Goal: Information Seeking & Learning: Learn about a topic

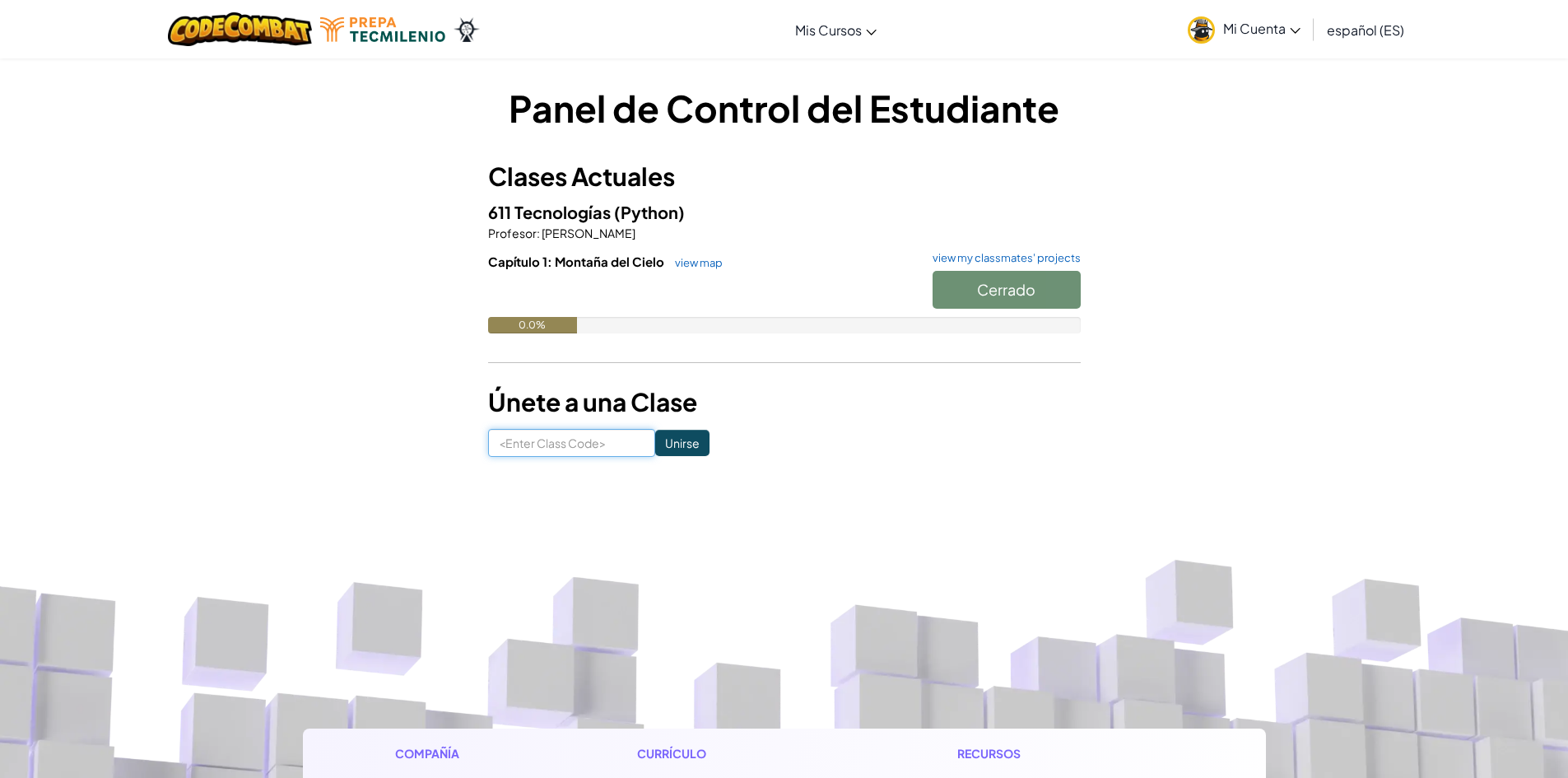
click at [595, 448] on input at bounding box center [571, 442] width 167 height 28
type input "ShapeStoneMean"
click at [662, 433] on input "Unirse" at bounding box center [682, 442] width 55 height 26
click at [693, 263] on link "view map" at bounding box center [695, 263] width 56 height 13
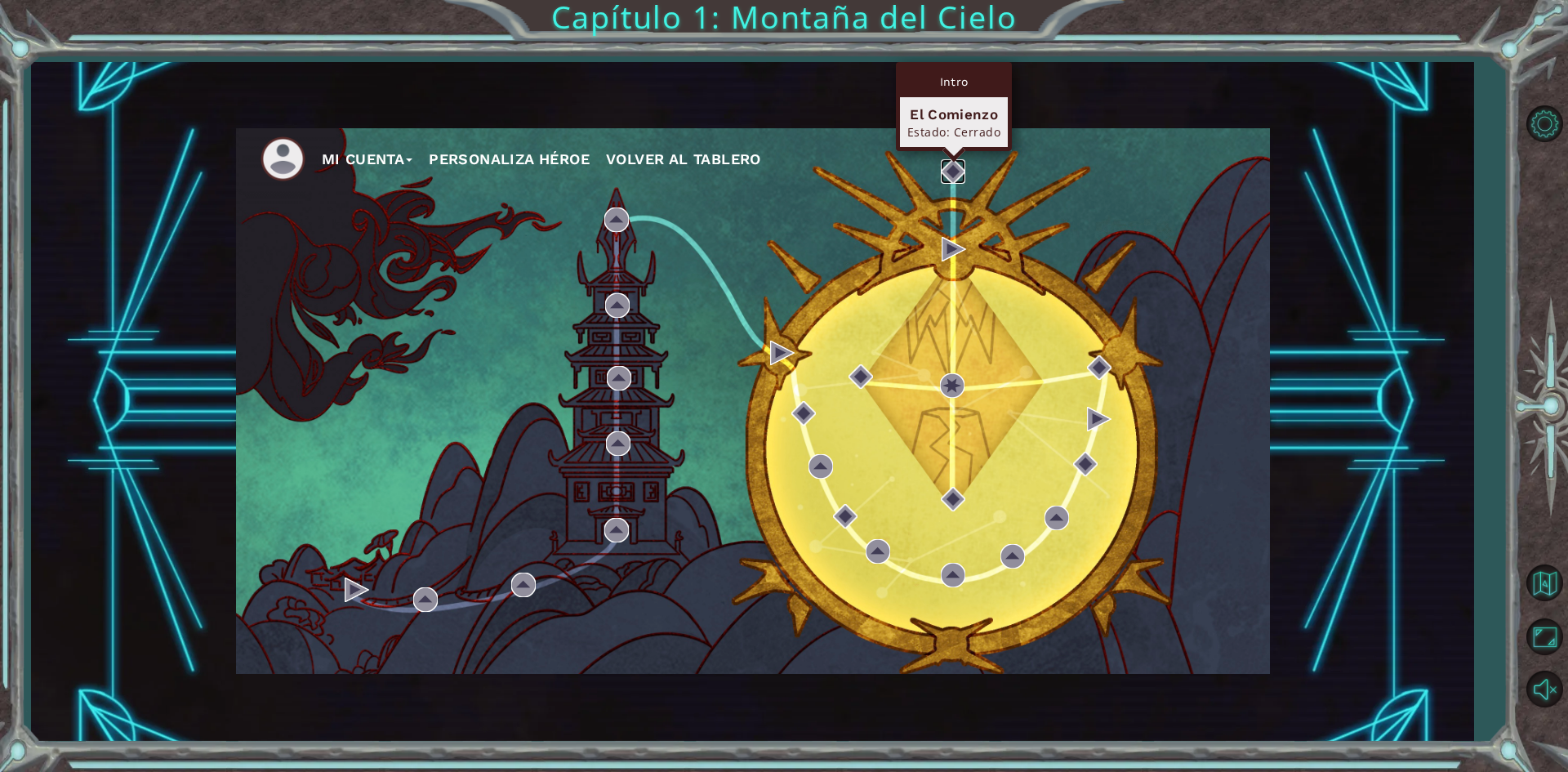
click at [950, 174] on img at bounding box center [953, 171] width 25 height 25
click at [485, 165] on button "Personaliza Héroe" at bounding box center [509, 160] width 161 height 25
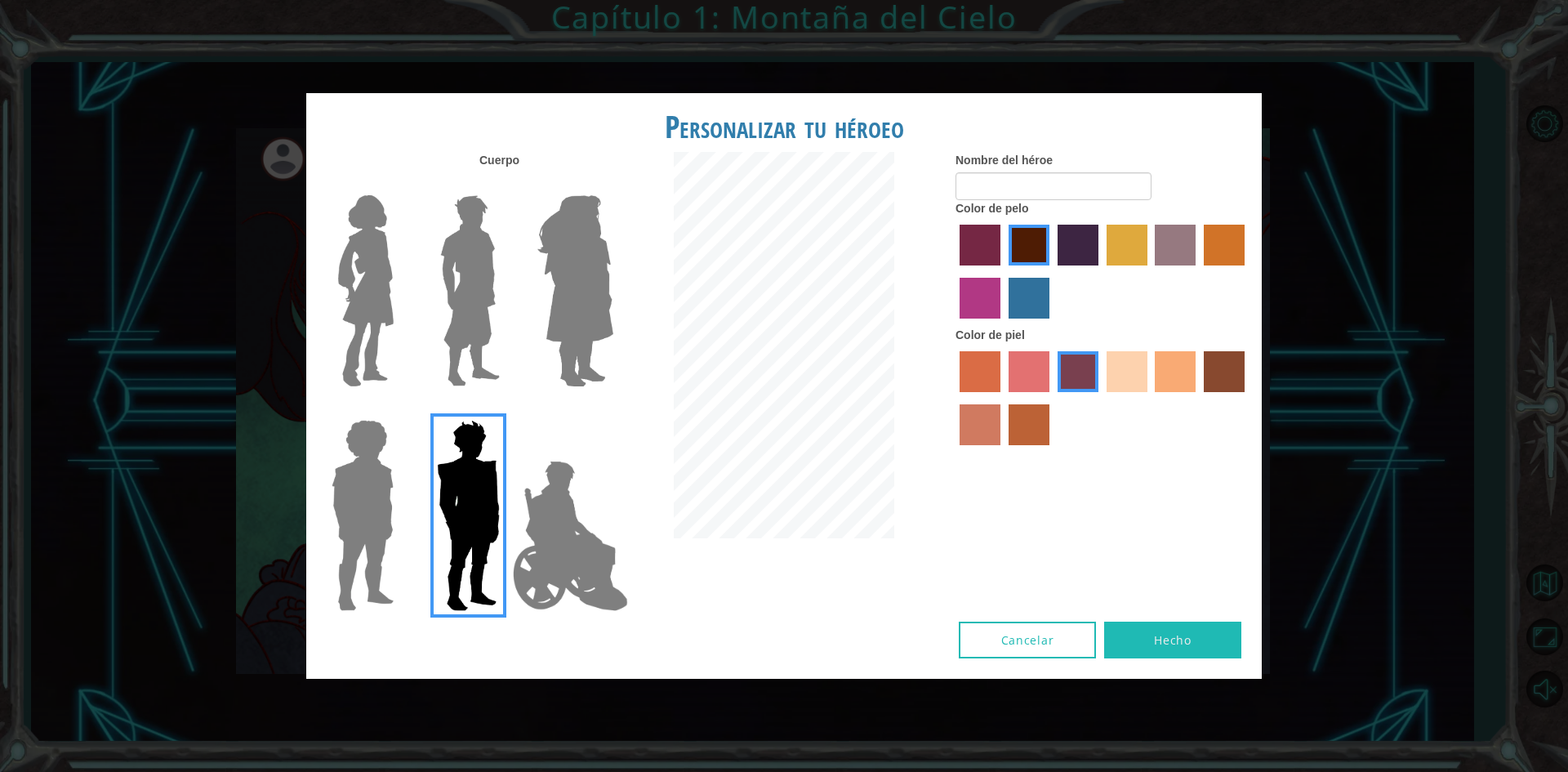
click at [564, 569] on img at bounding box center [570, 536] width 128 height 164
click at [612, 409] on input "Hero Jamie" at bounding box center [612, 409] width 0 height 0
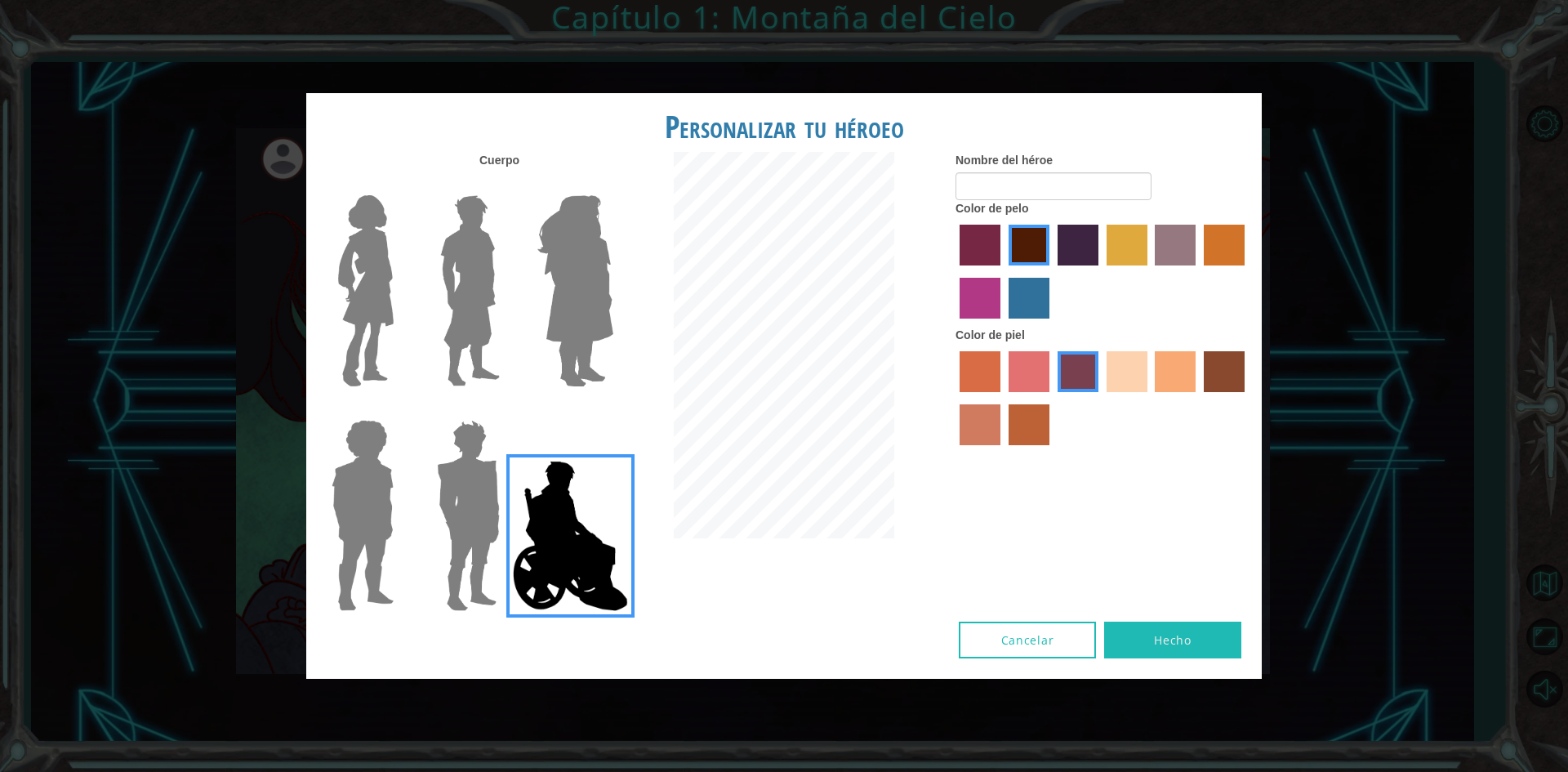
click at [305, 510] on div "Personalizar tu héroeo Cuerpo Nombre del héroe Color de pelo Color de piel Canc…" at bounding box center [784, 386] width 1568 height 772
click at [321, 503] on label at bounding box center [359, 515] width 82 height 204
click at [400, 409] on input "Hero Steven" at bounding box center [400, 409] width 0 height 0
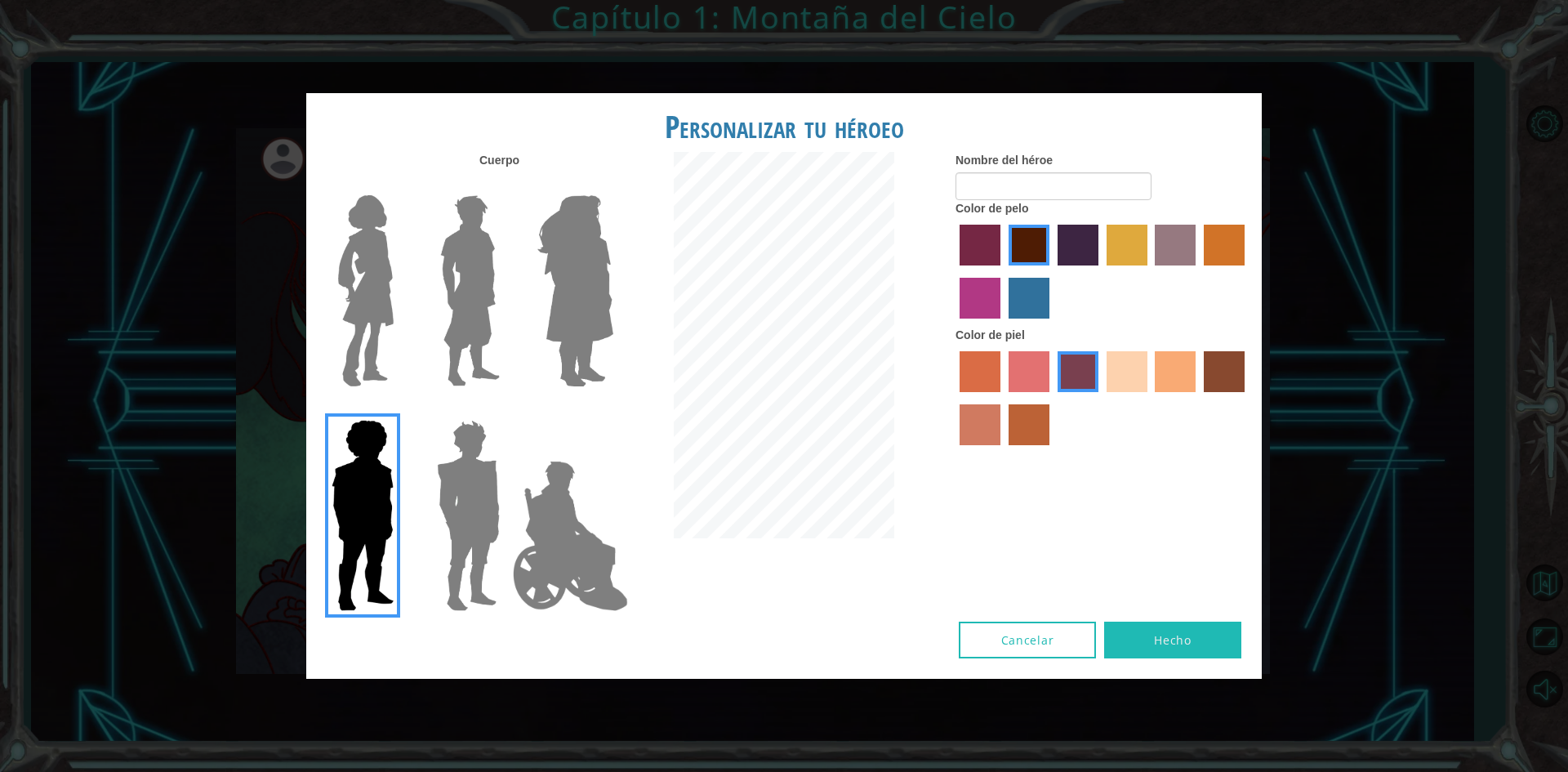
click at [588, 273] on img at bounding box center [575, 290] width 89 height 204
click at [612, 184] on input "Hero Amethyst" at bounding box center [612, 184] width 0 height 0
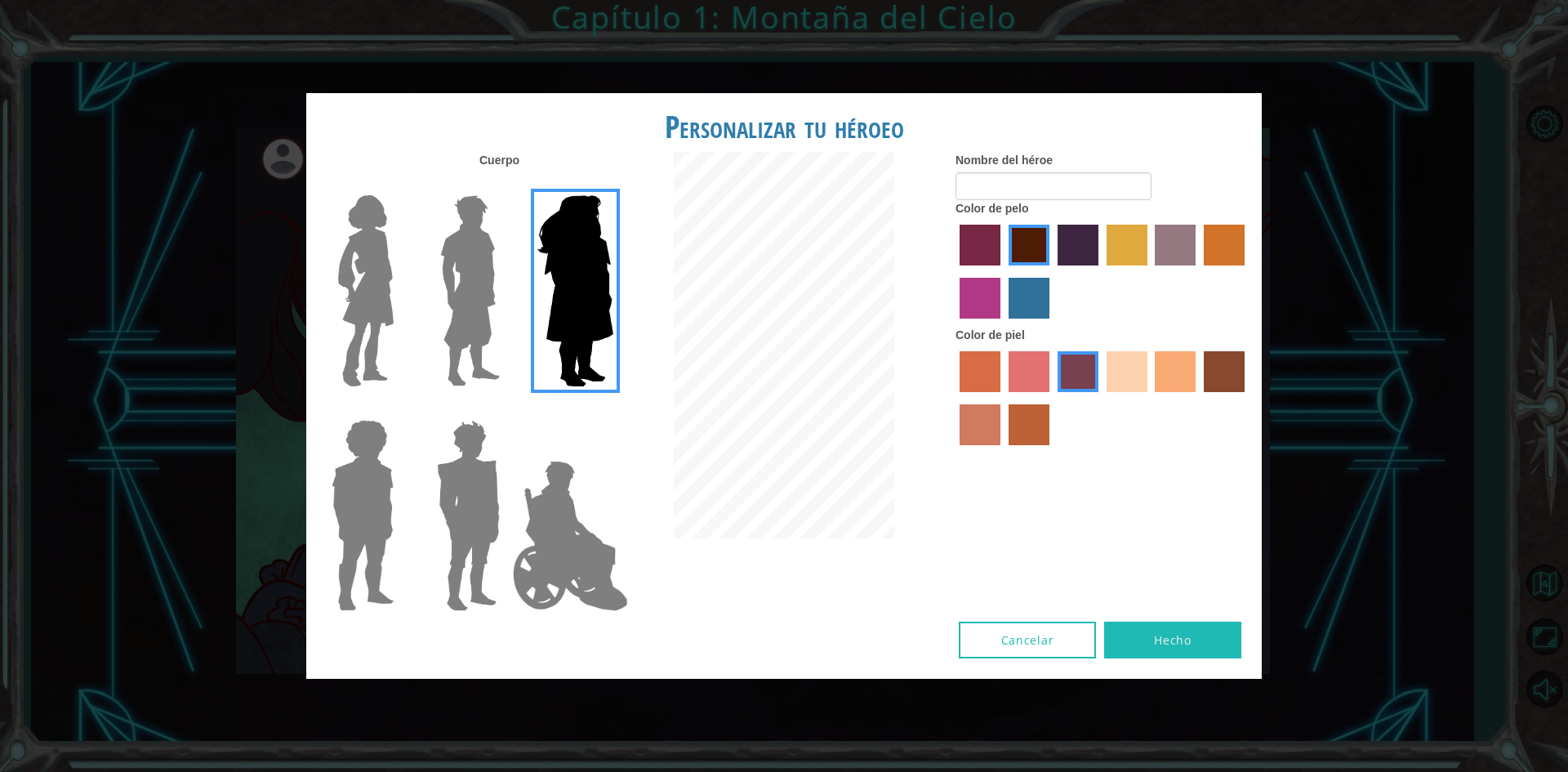
click at [490, 293] on img at bounding box center [470, 290] width 72 height 204
click at [506, 184] on input "Hero Lars" at bounding box center [506, 184] width 0 height 0
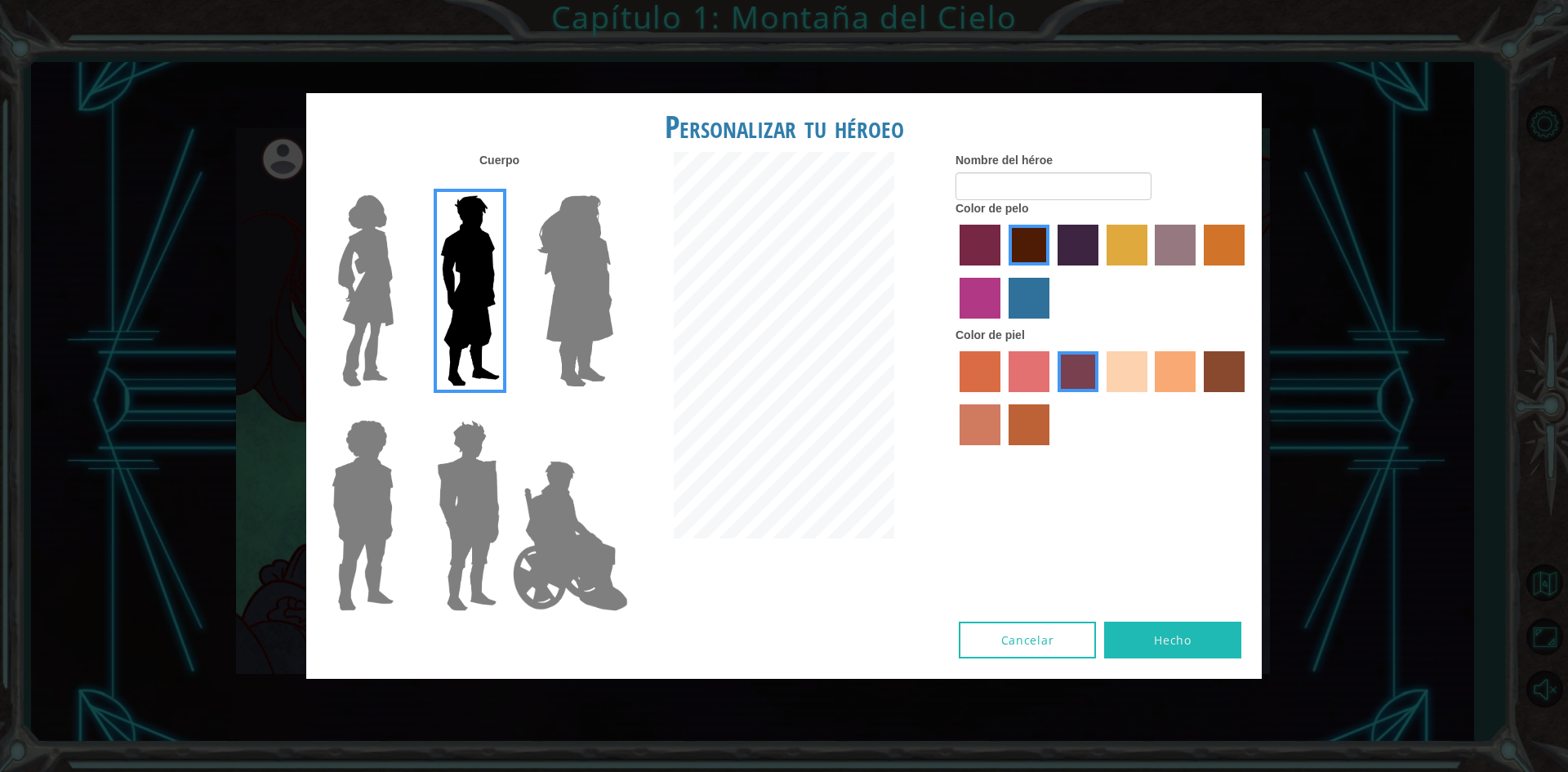
click at [366, 306] on img at bounding box center [366, 290] width 68 height 204
click at [400, 184] on input "Hero Connie" at bounding box center [400, 184] width 0 height 0
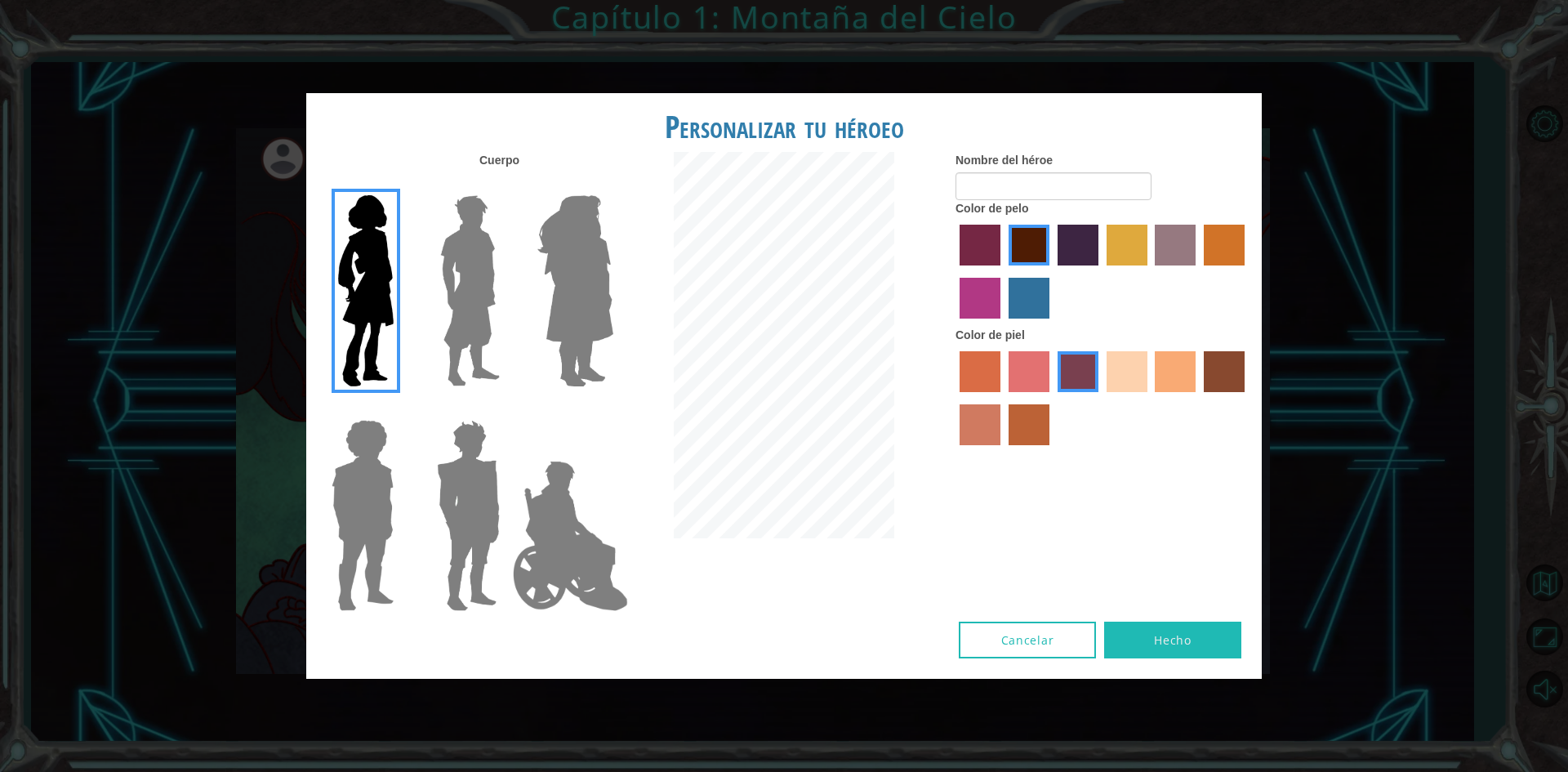
click at [468, 436] on img at bounding box center [469, 515] width 76 height 204
click at [506, 409] on input "Hero Garnet" at bounding box center [506, 409] width 0 height 0
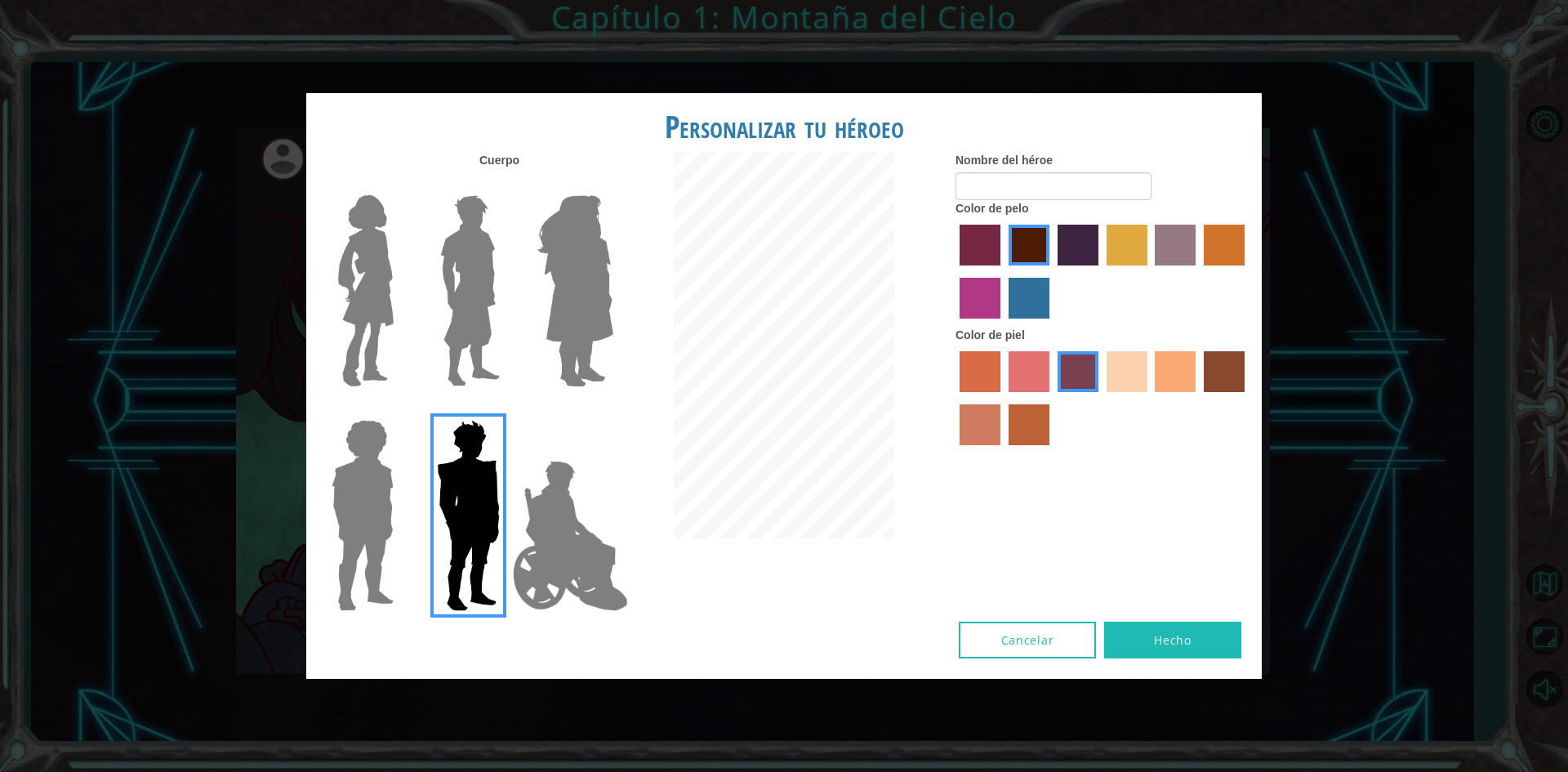
click at [487, 285] on img at bounding box center [470, 290] width 72 height 204
click at [506, 184] on input "Hero Lars" at bounding box center [506, 184] width 0 height 0
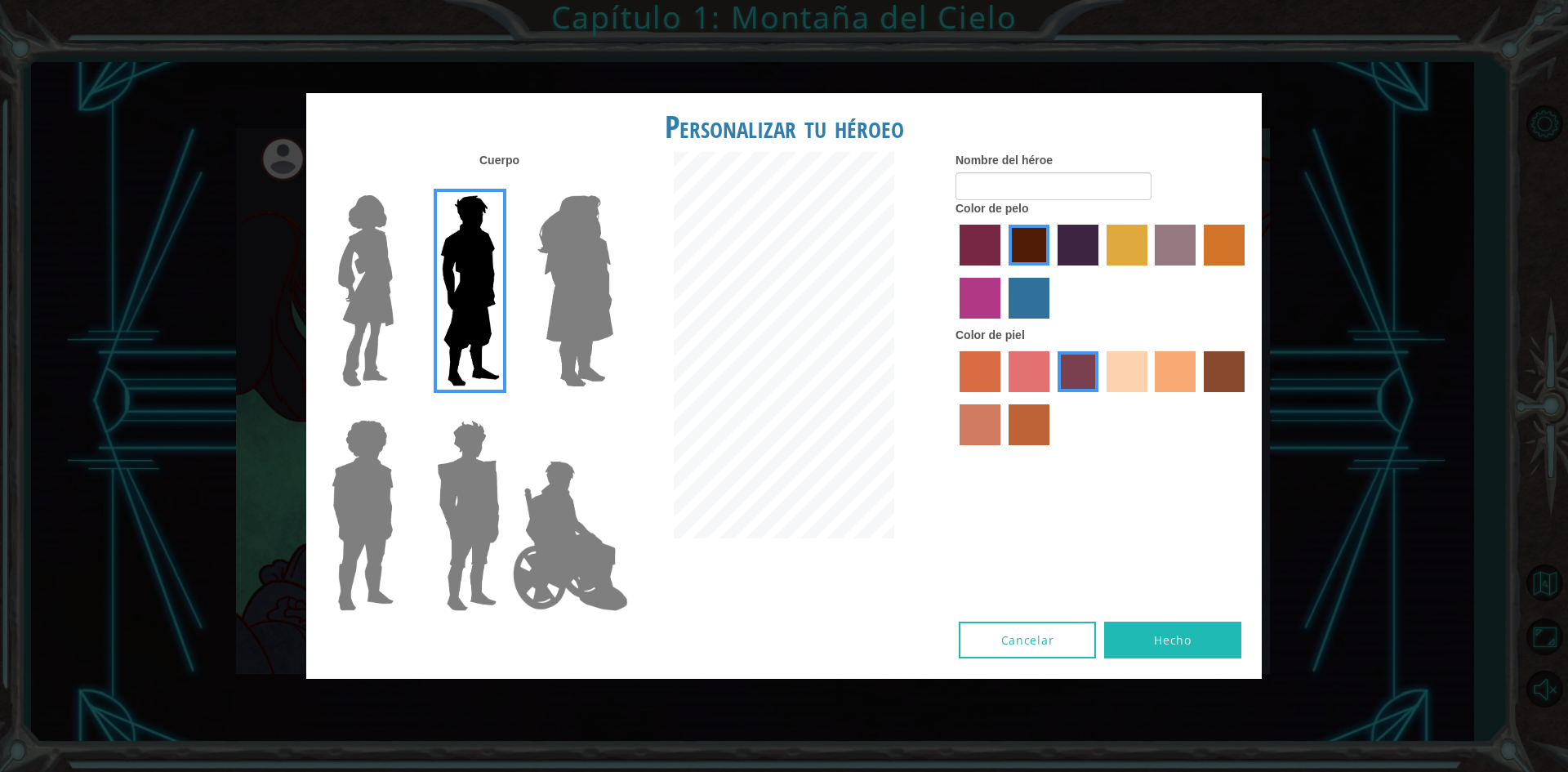
click at [1134, 370] on label "sandy beach skin color" at bounding box center [1127, 371] width 41 height 41
click at [1101, 397] on input "sandy beach skin color" at bounding box center [1101, 397] width 0 height 0
click at [952, 222] on div "Nombre del héroe Color de pelo Color de piel" at bounding box center [1102, 302] width 319 height 301
click at [993, 241] on label "paprika hair color" at bounding box center [979, 244] width 41 height 41
click at [954, 271] on input "paprika hair color" at bounding box center [954, 271] width 0 height 0
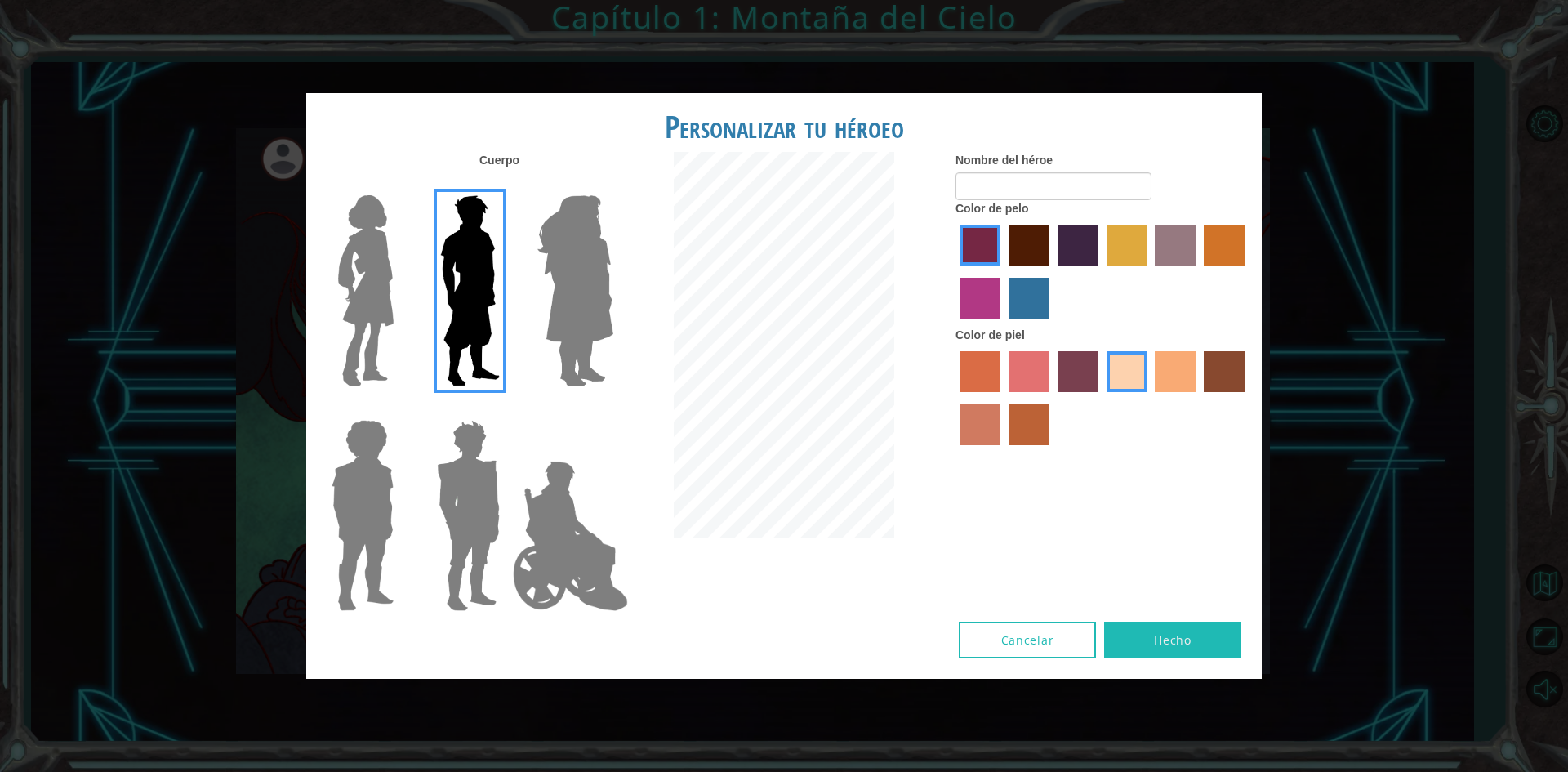
click at [1022, 298] on label "lachmara hair color" at bounding box center [1029, 298] width 41 height 41
click at [1003, 324] on input "lachmara hair color" at bounding box center [1003, 324] width 0 height 0
click at [1065, 237] on label "hot purple hair color" at bounding box center [1077, 244] width 41 height 41
click at [1052, 271] on input "hot purple hair color" at bounding box center [1052, 271] width 0 height 0
click at [1012, 248] on label "maroon hair color" at bounding box center [1029, 244] width 41 height 41
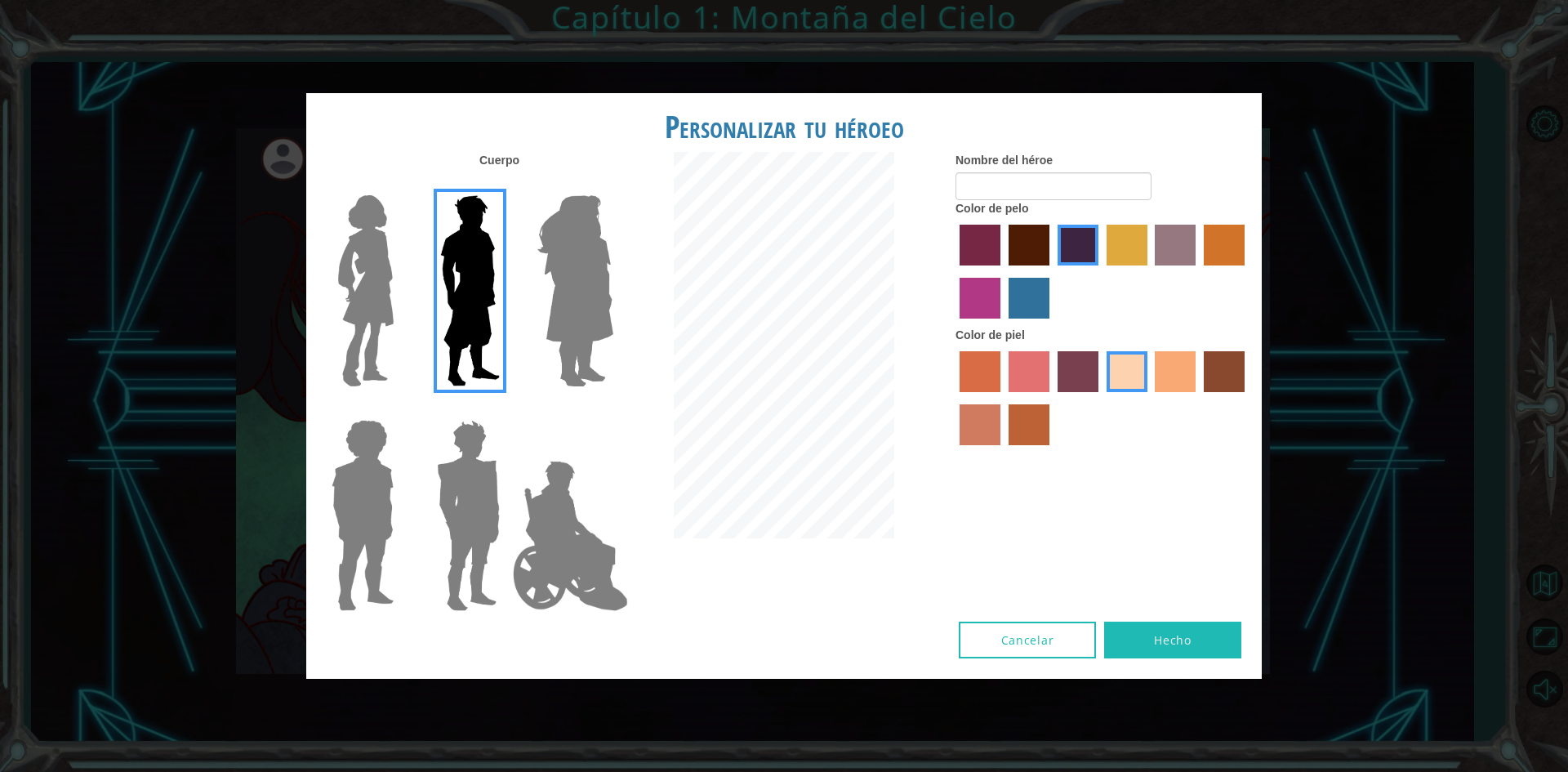
click at [1003, 271] on input "maroon hair color" at bounding box center [1003, 271] width 0 height 0
click at [1073, 252] on label "hot purple hair color" at bounding box center [1077, 244] width 41 height 41
click at [1052, 271] on input "hot purple hair color" at bounding box center [1052, 271] width 0 height 0
click at [1074, 174] on input "Nombre del héroe" at bounding box center [1054, 185] width 196 height 28
type input "Tralaleroturbo3000"
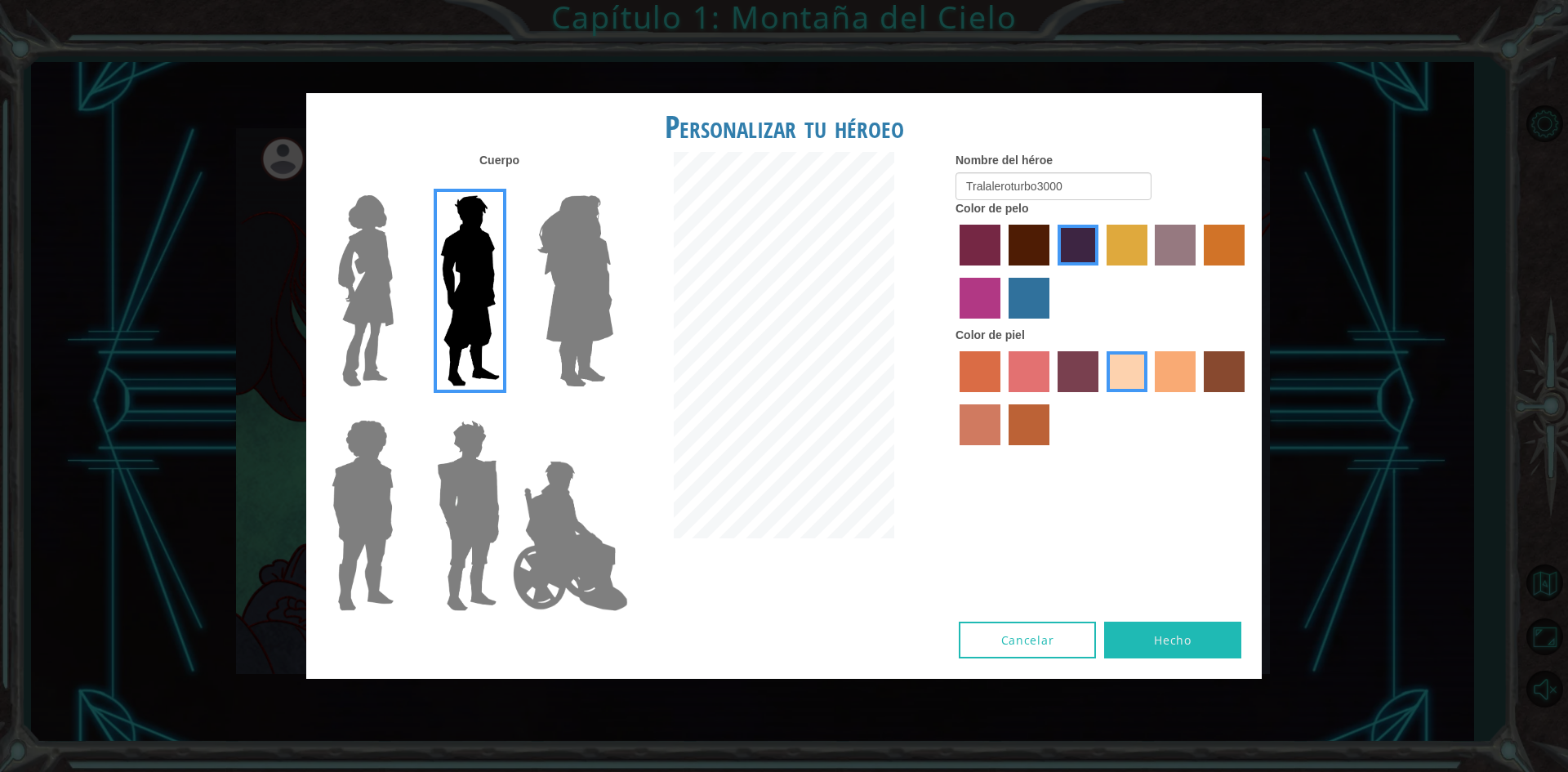
click at [1154, 634] on button "Hecho" at bounding box center [1172, 640] width 137 height 37
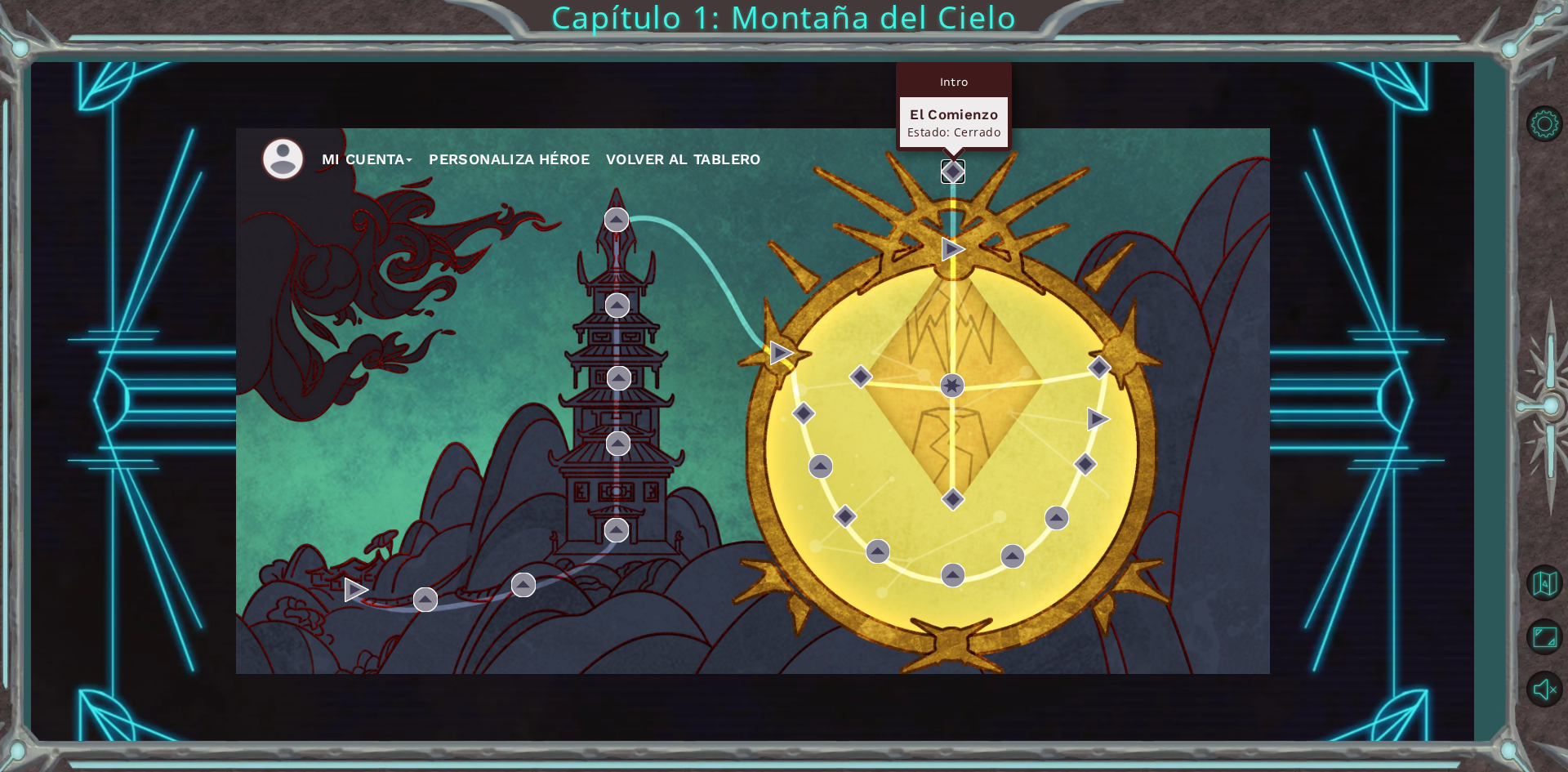
click at [943, 167] on img at bounding box center [953, 171] width 25 height 25
click at [1040, 207] on div "Mi Cuenta Personaliza Héroe Volver al Tablero" at bounding box center [752, 401] width 1034 height 546
click at [548, 155] on button "Personaliza Héroe" at bounding box center [509, 160] width 161 height 25
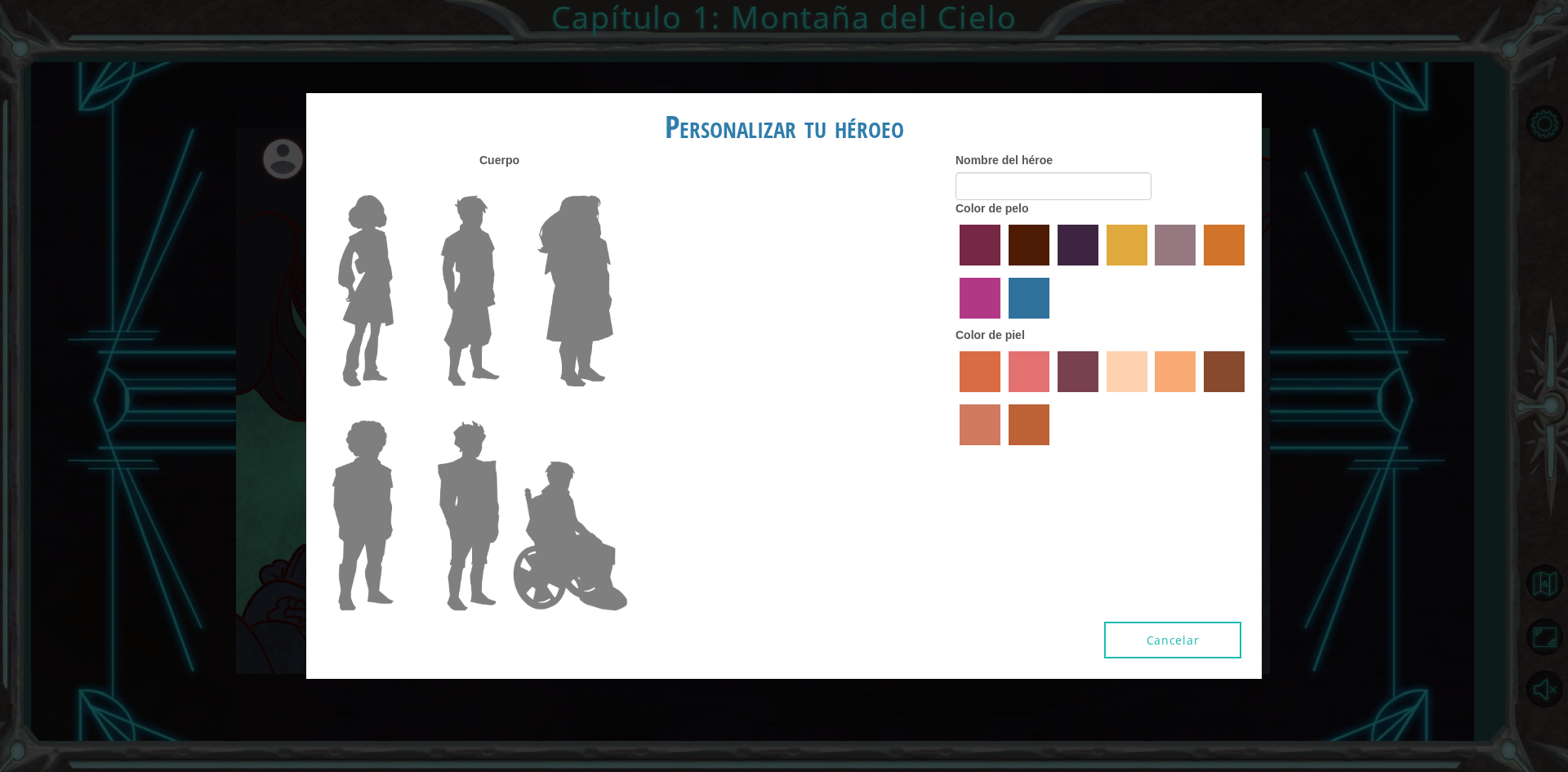
type input "Tralaleroturbo3000"
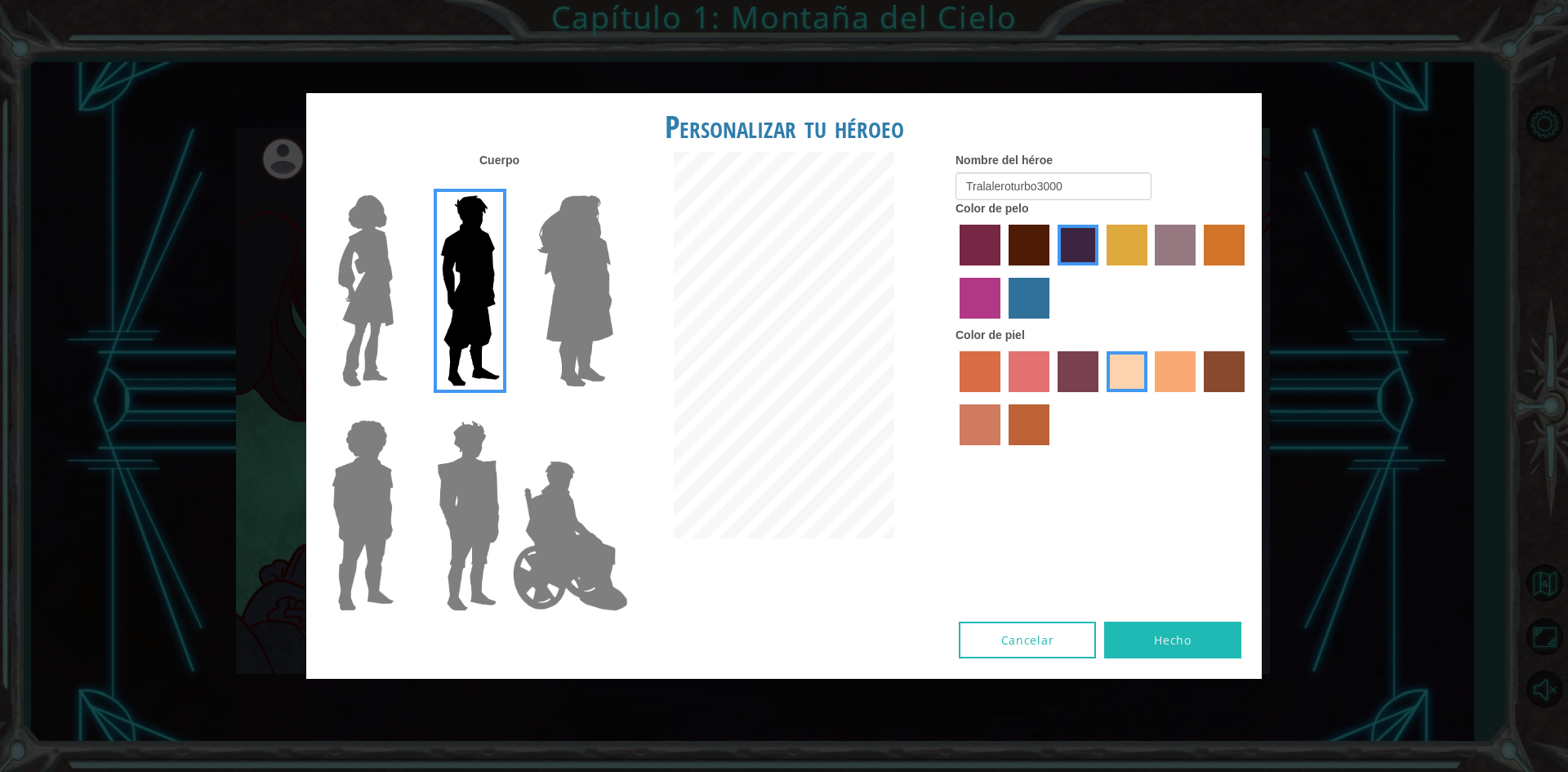
click at [1143, 627] on button "Hecho" at bounding box center [1172, 640] width 137 height 37
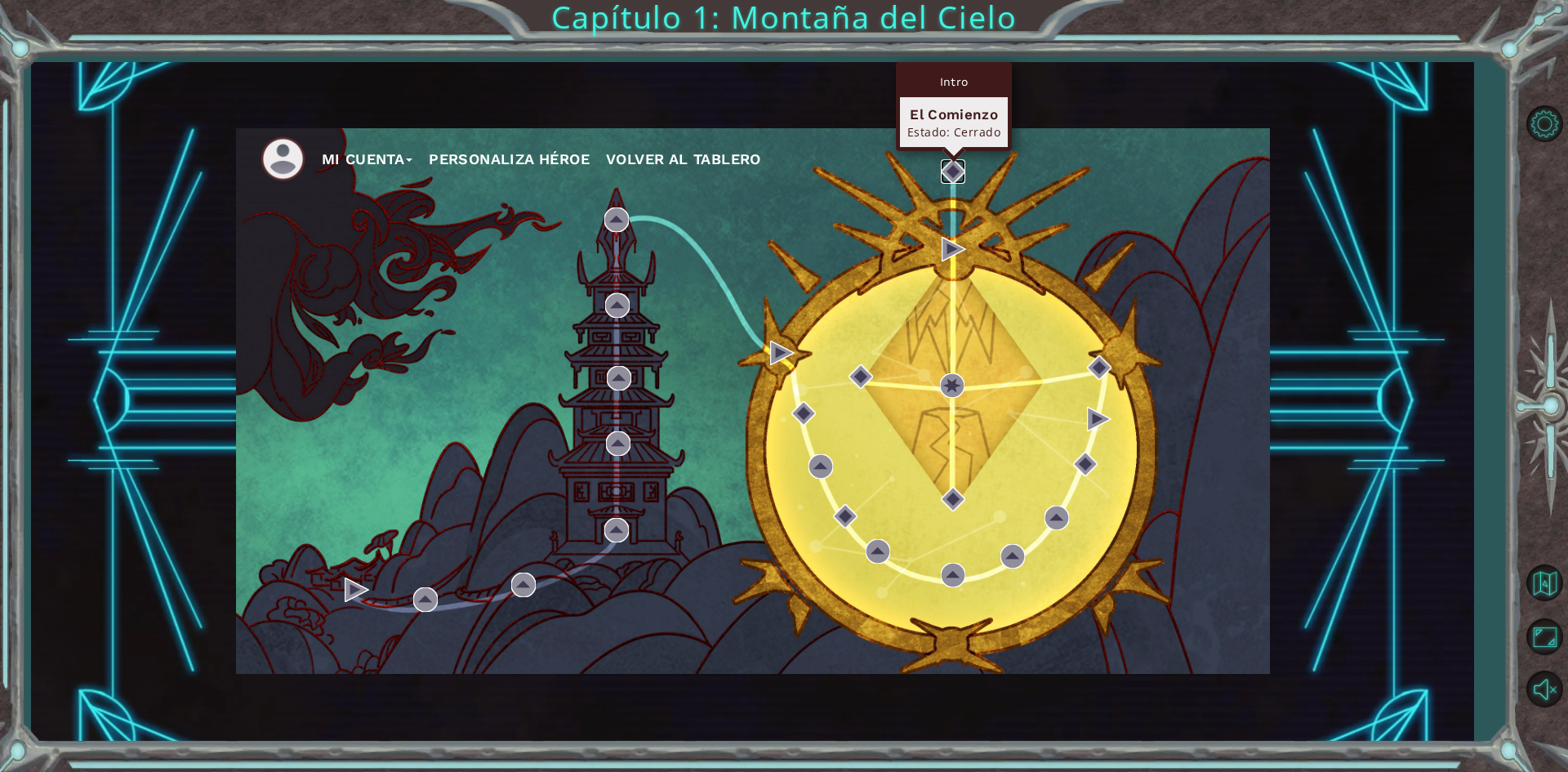
click at [955, 166] on img at bounding box center [953, 171] width 25 height 25
click at [946, 170] on img at bounding box center [953, 171] width 25 height 25
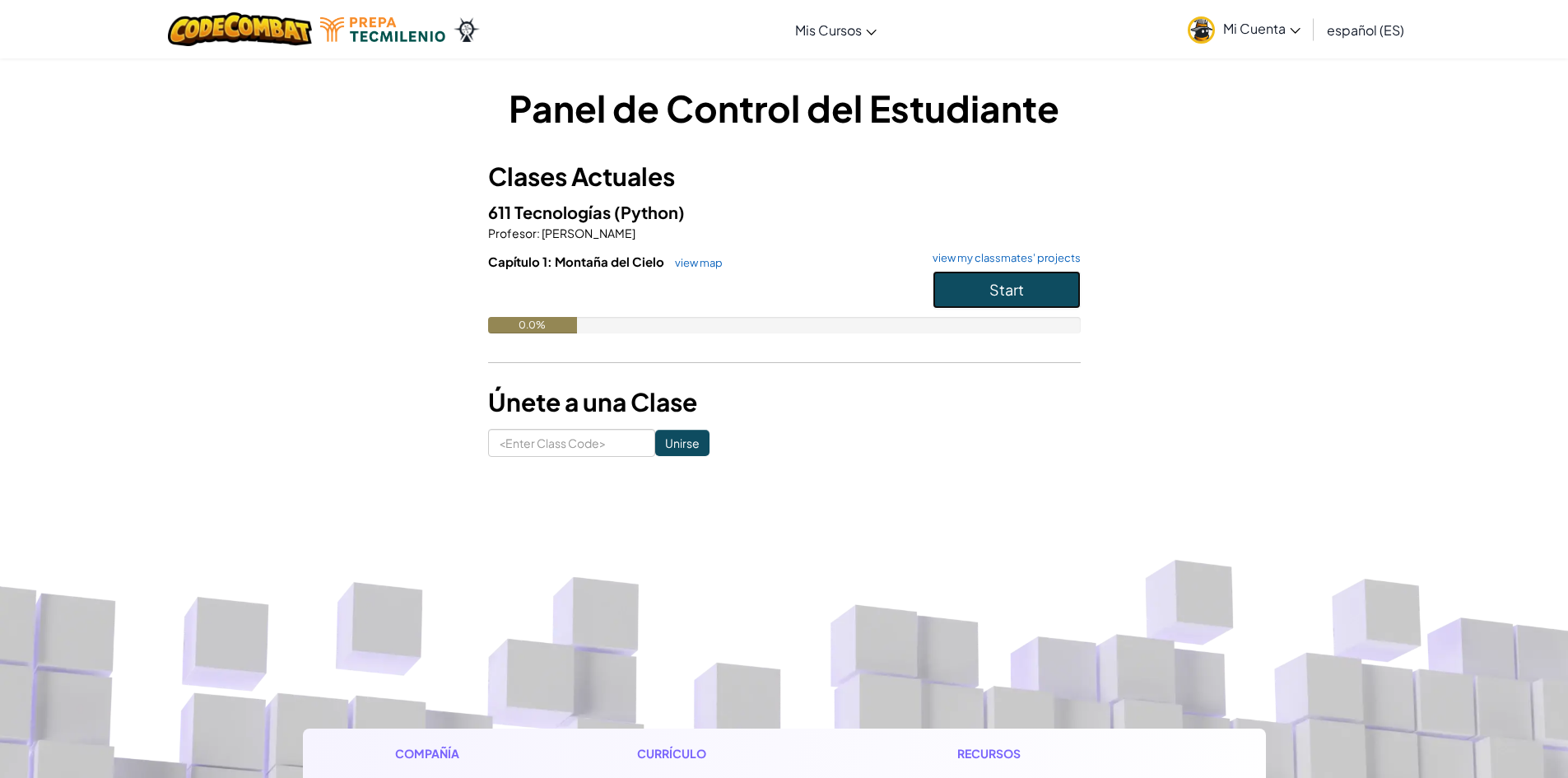
click at [988, 286] on button "Start" at bounding box center [1006, 290] width 149 height 38
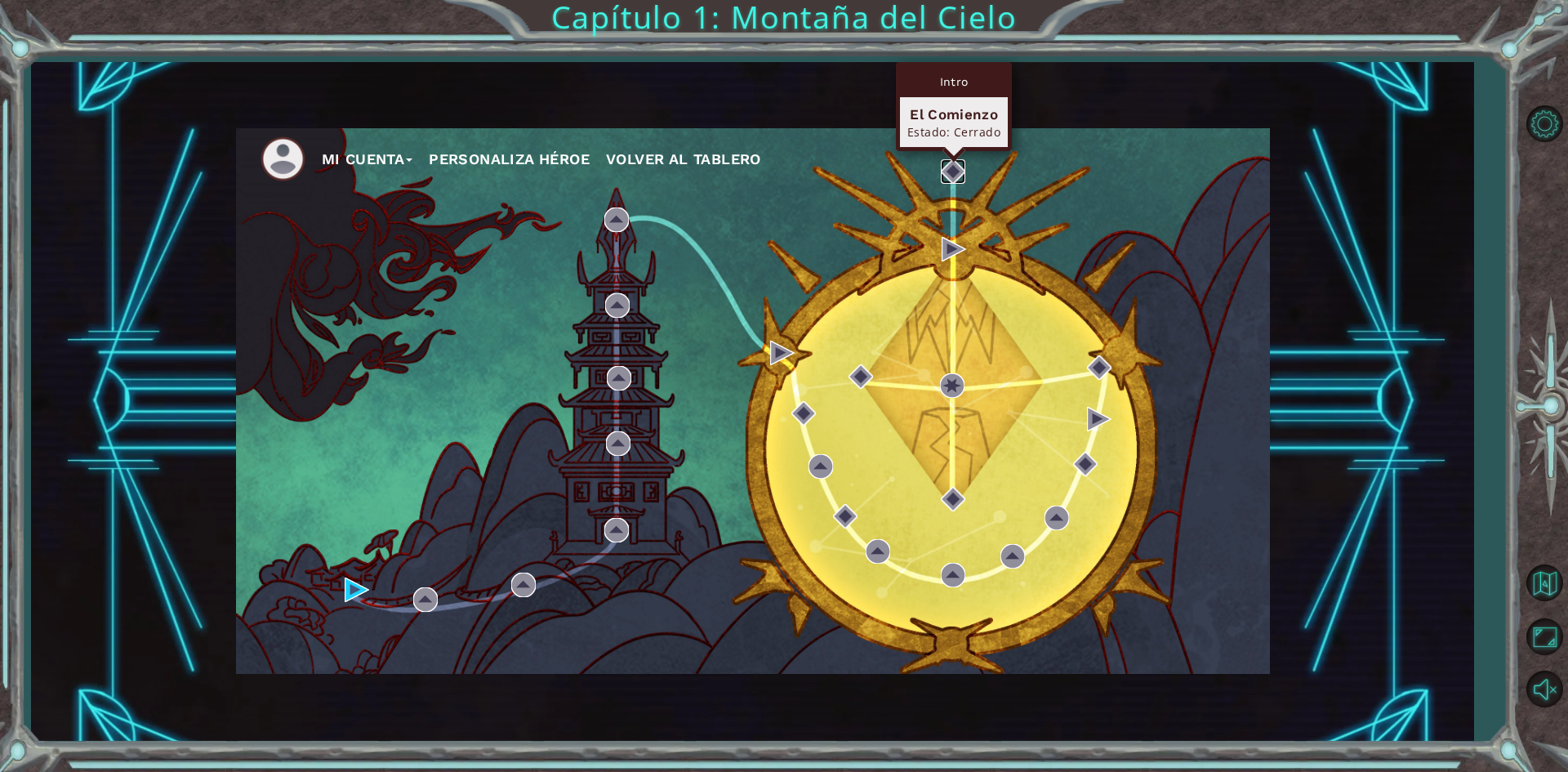
click at [954, 164] on img at bounding box center [953, 171] width 25 height 25
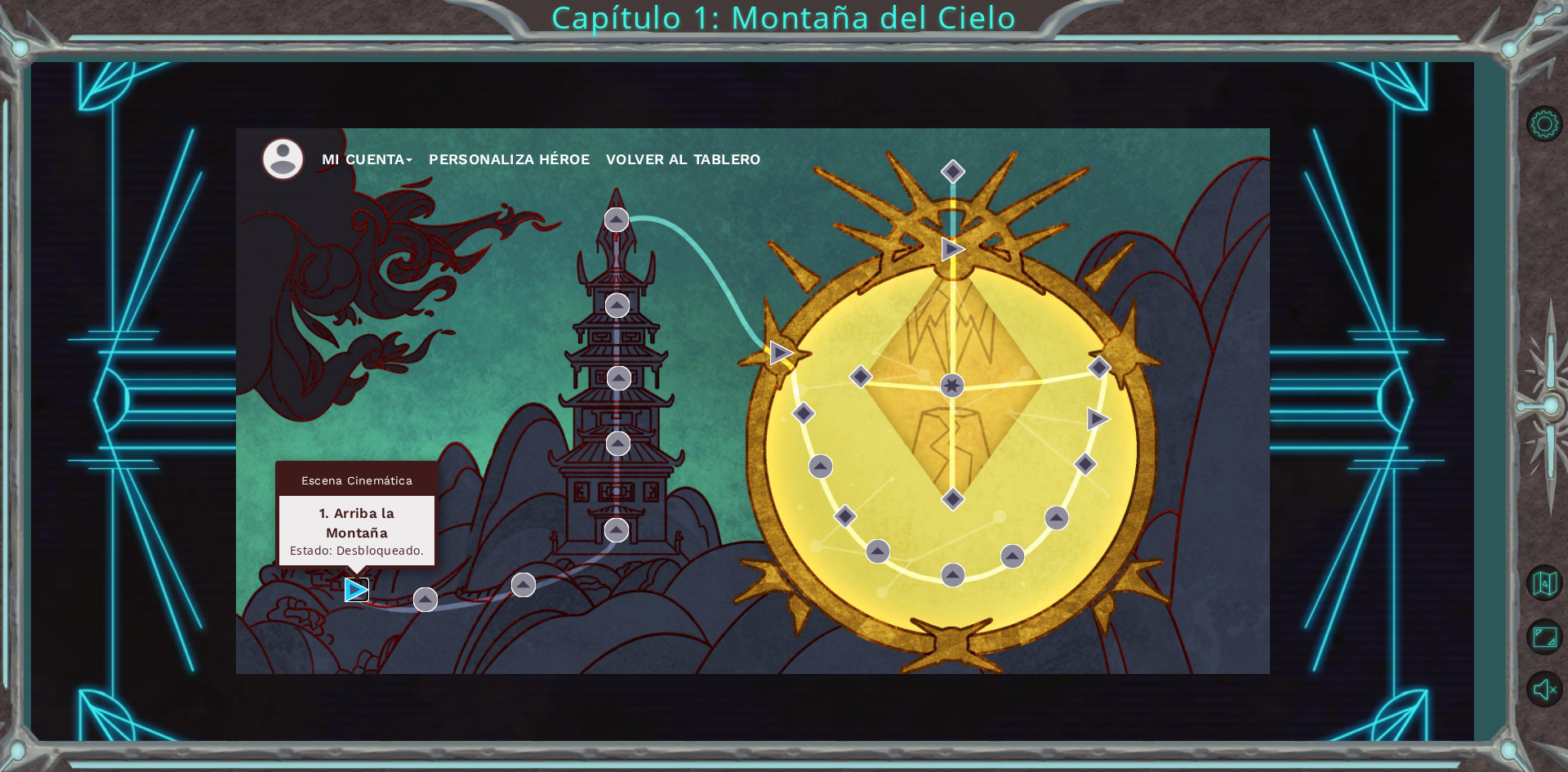
click at [362, 577] on img at bounding box center [357, 589] width 25 height 25
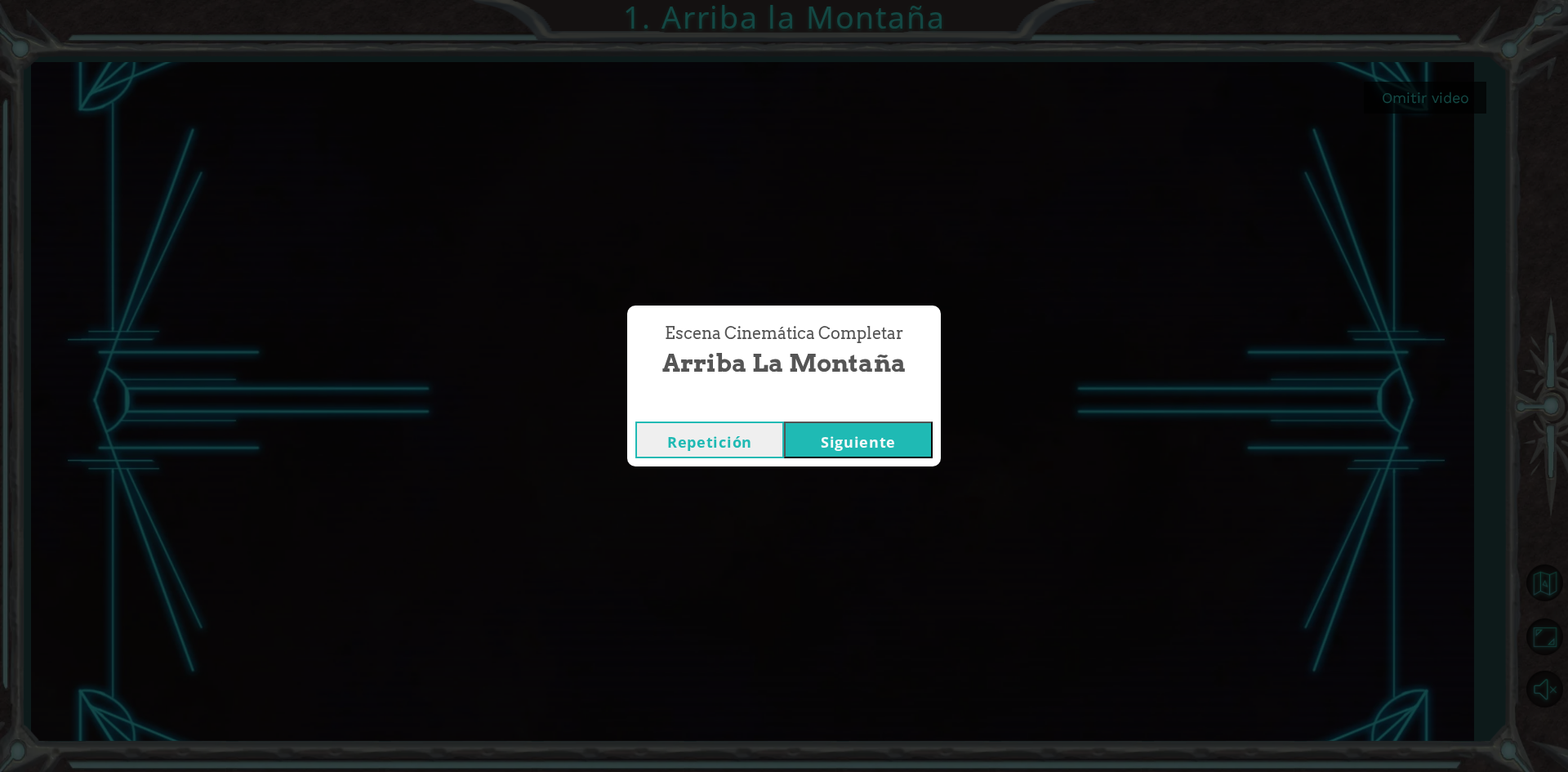
click at [882, 442] on button "Siguiente" at bounding box center [858, 439] width 148 height 37
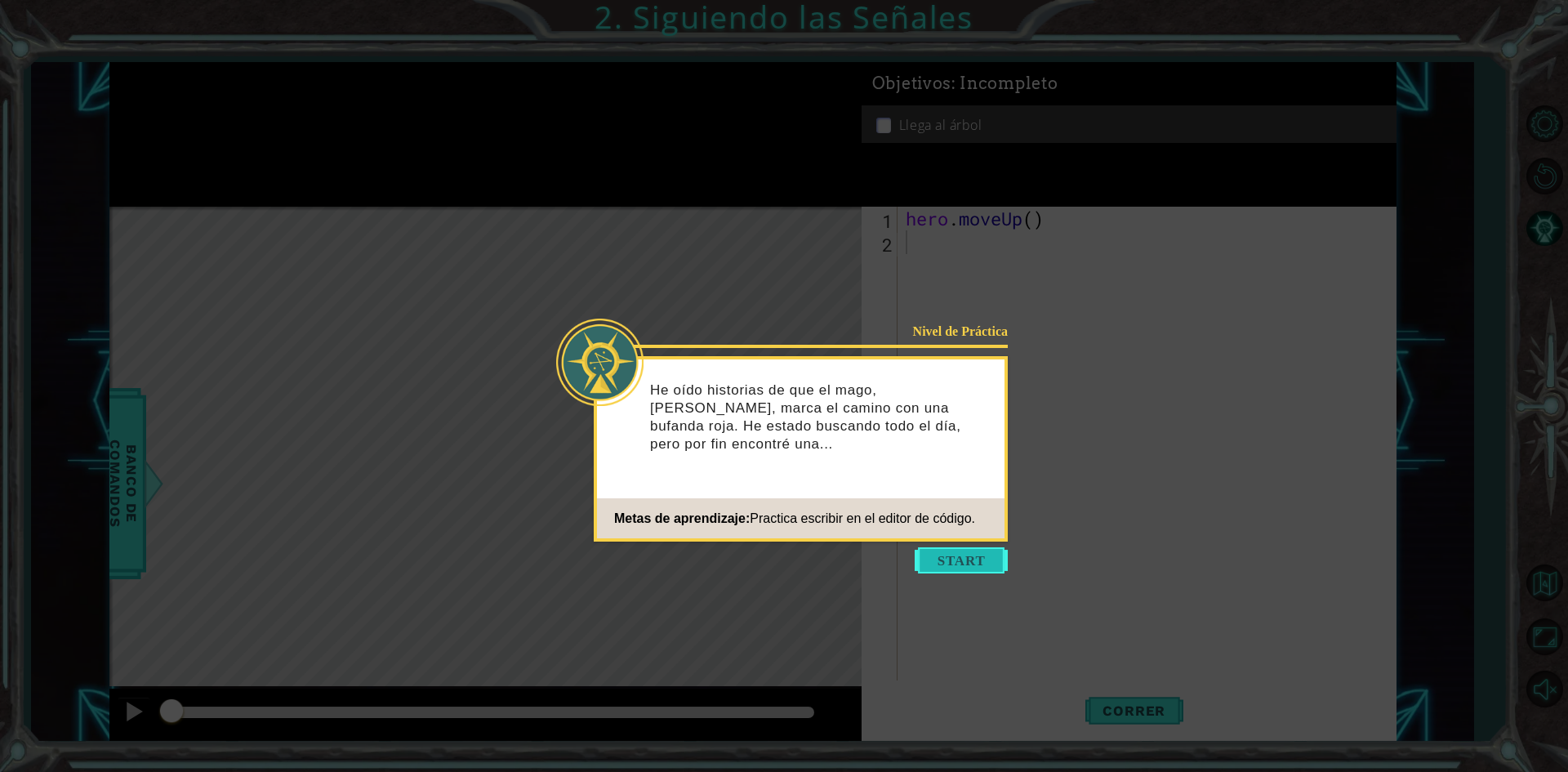
click at [974, 553] on button "Start" at bounding box center [961, 559] width 93 height 26
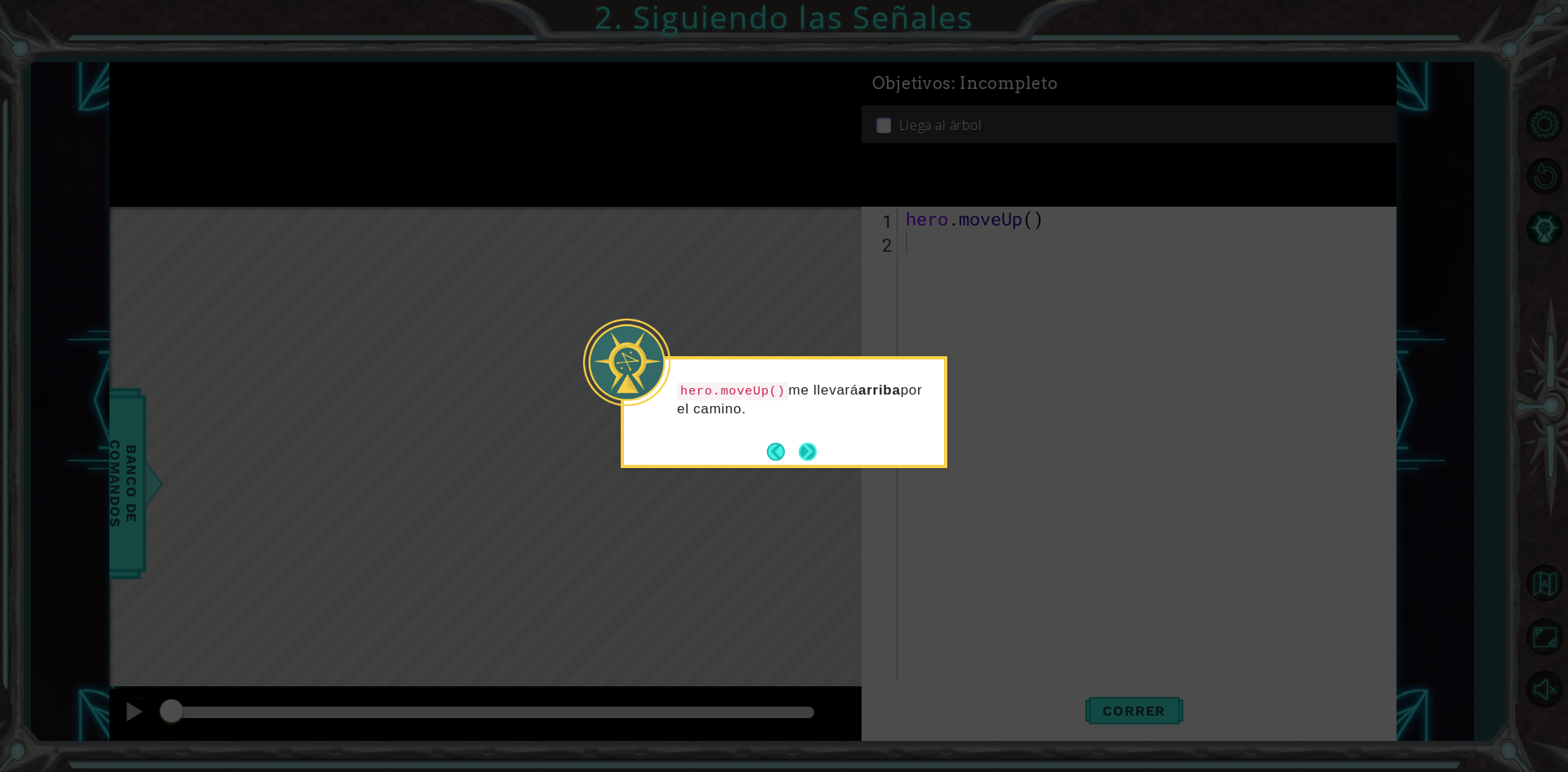
click at [810, 448] on button "Next" at bounding box center [807, 451] width 18 height 18
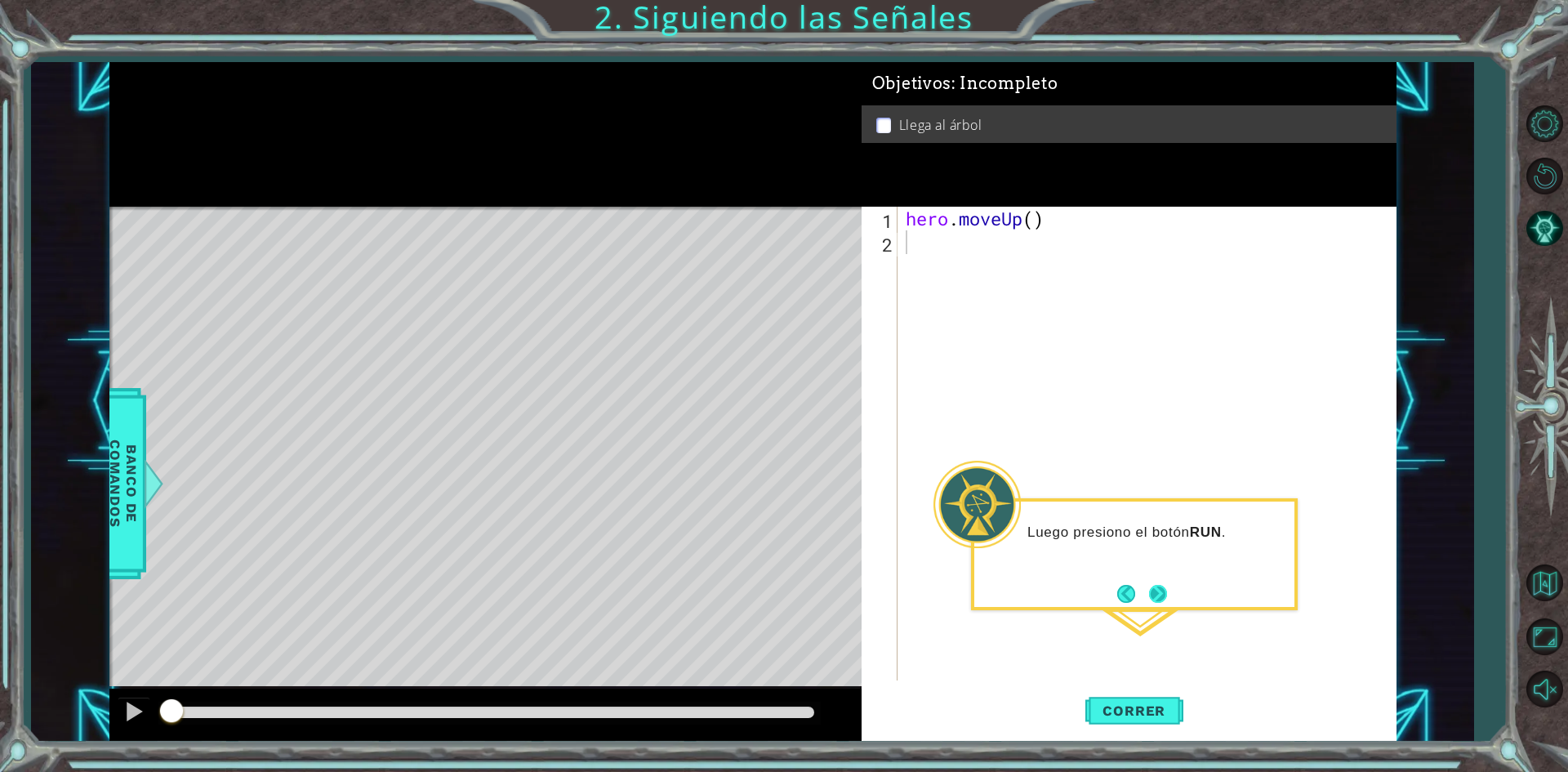
click at [1155, 590] on button "Next" at bounding box center [1157, 593] width 18 height 18
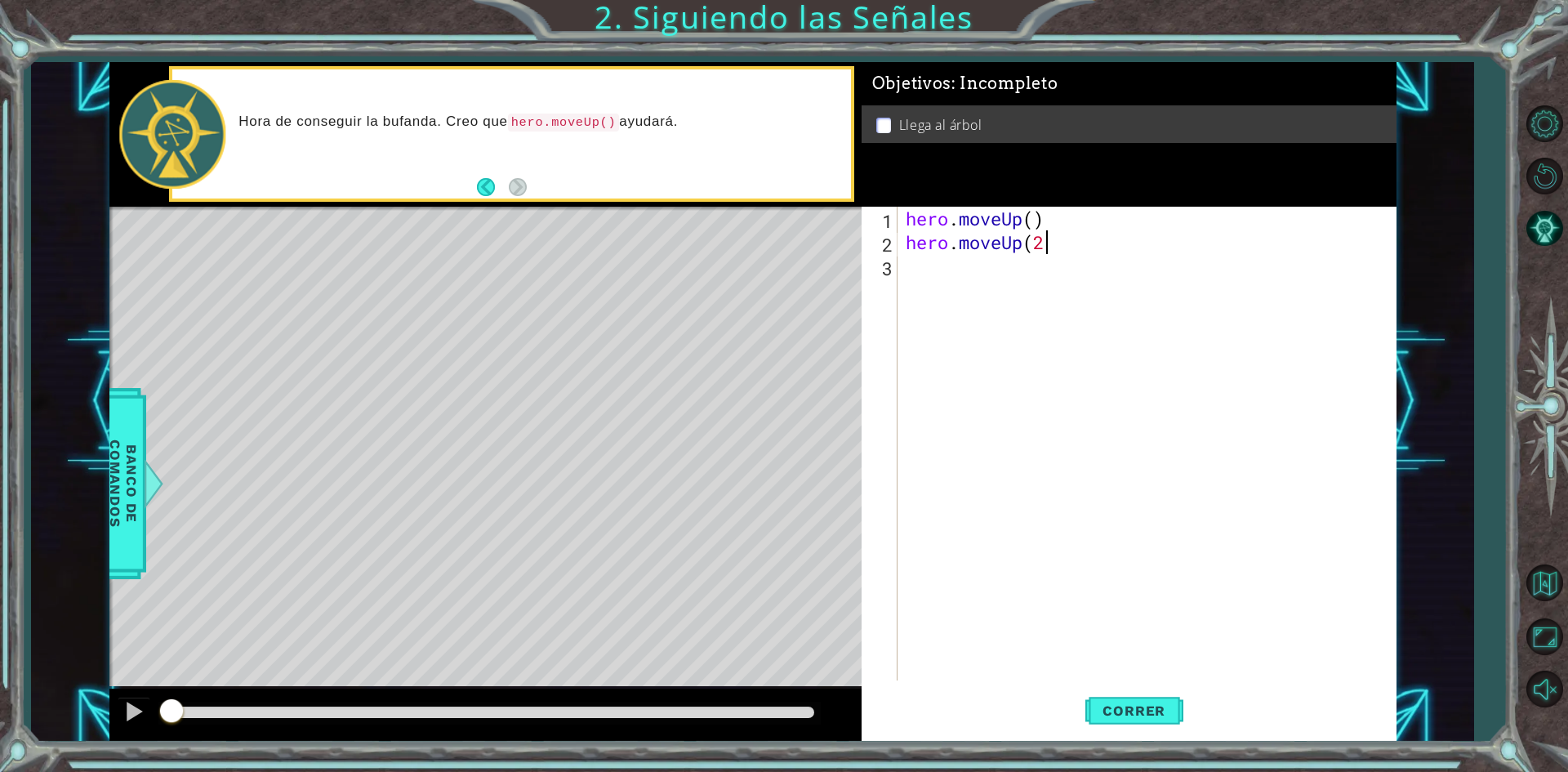
scroll to position [0, 6]
type textarea "hero.moveUp(2)"
click at [1142, 707] on span "Correr" at bounding box center [1133, 710] width 95 height 16
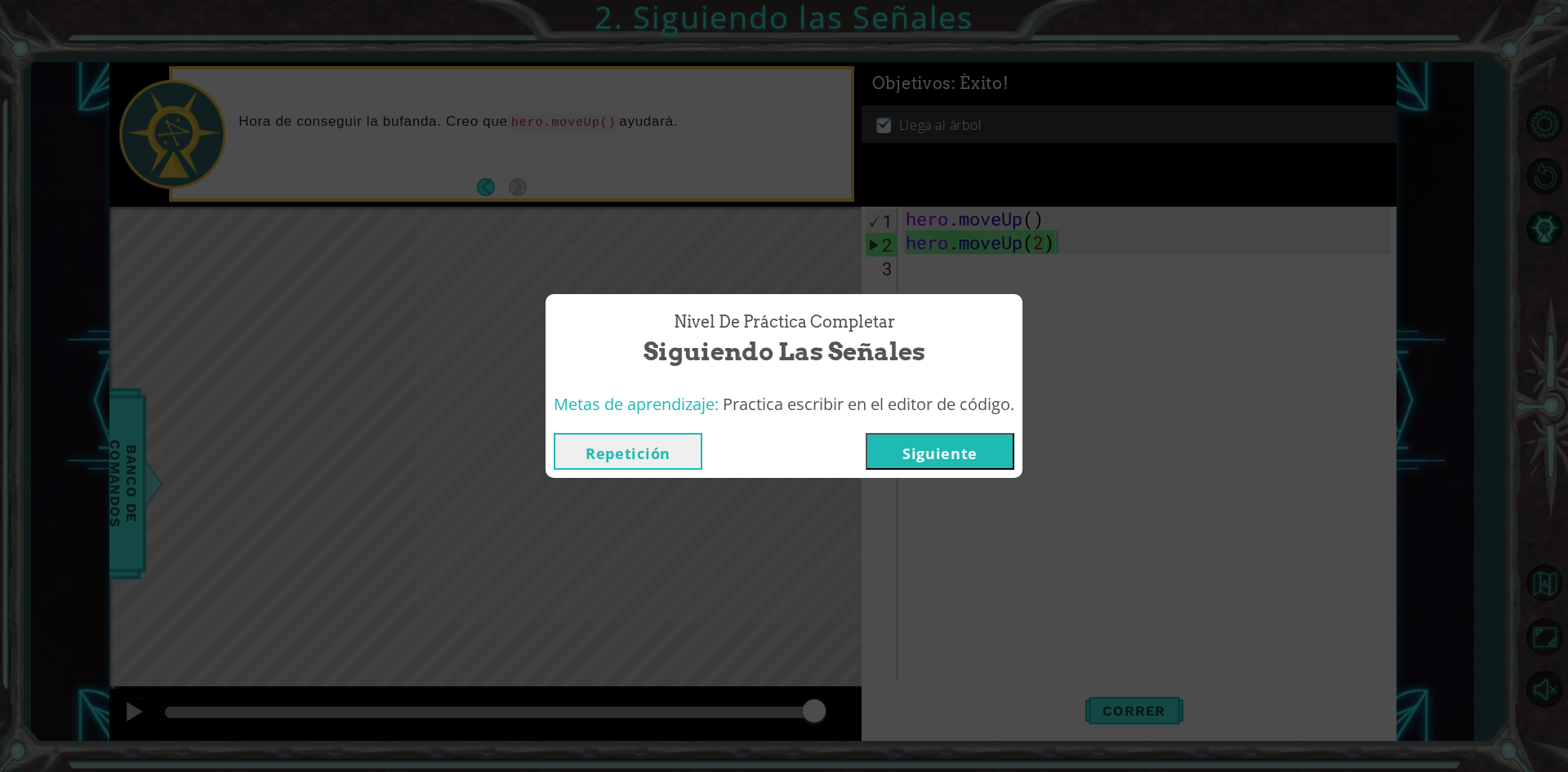
click at [975, 442] on button "Siguiente" at bounding box center [939, 451] width 148 height 37
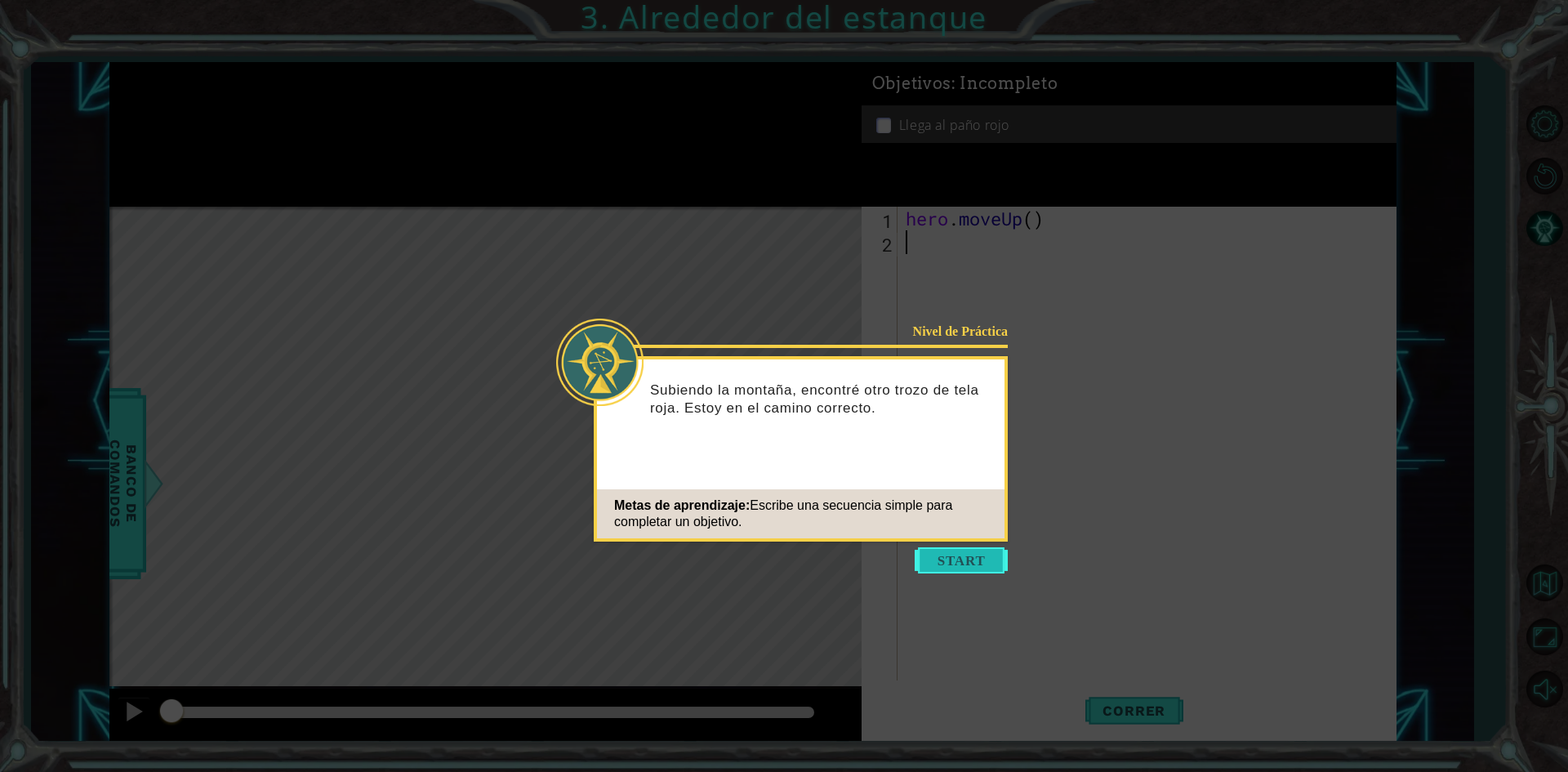
click at [935, 564] on button "Start" at bounding box center [961, 559] width 93 height 26
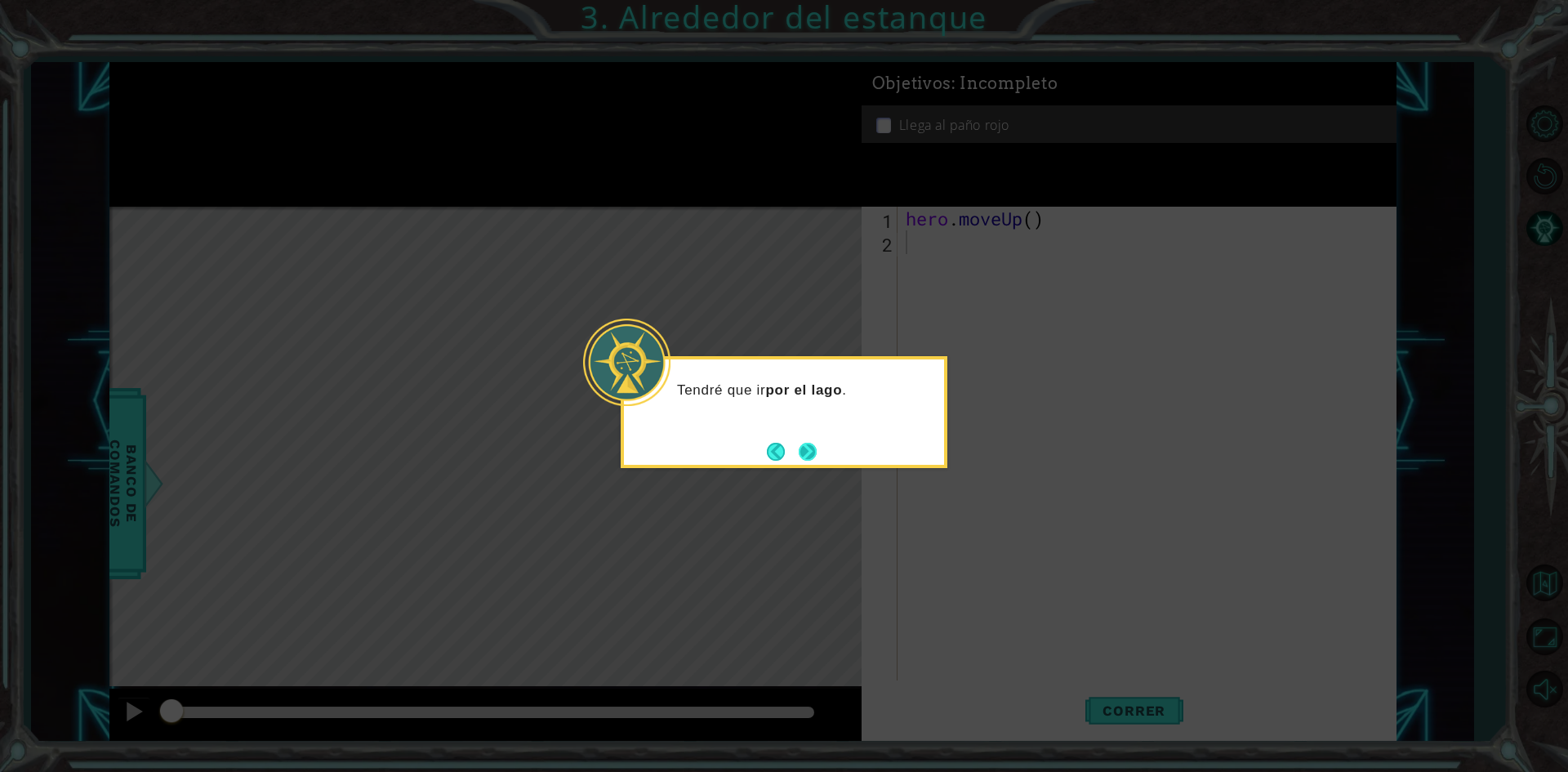
click at [802, 452] on button "Next" at bounding box center [807, 451] width 18 height 18
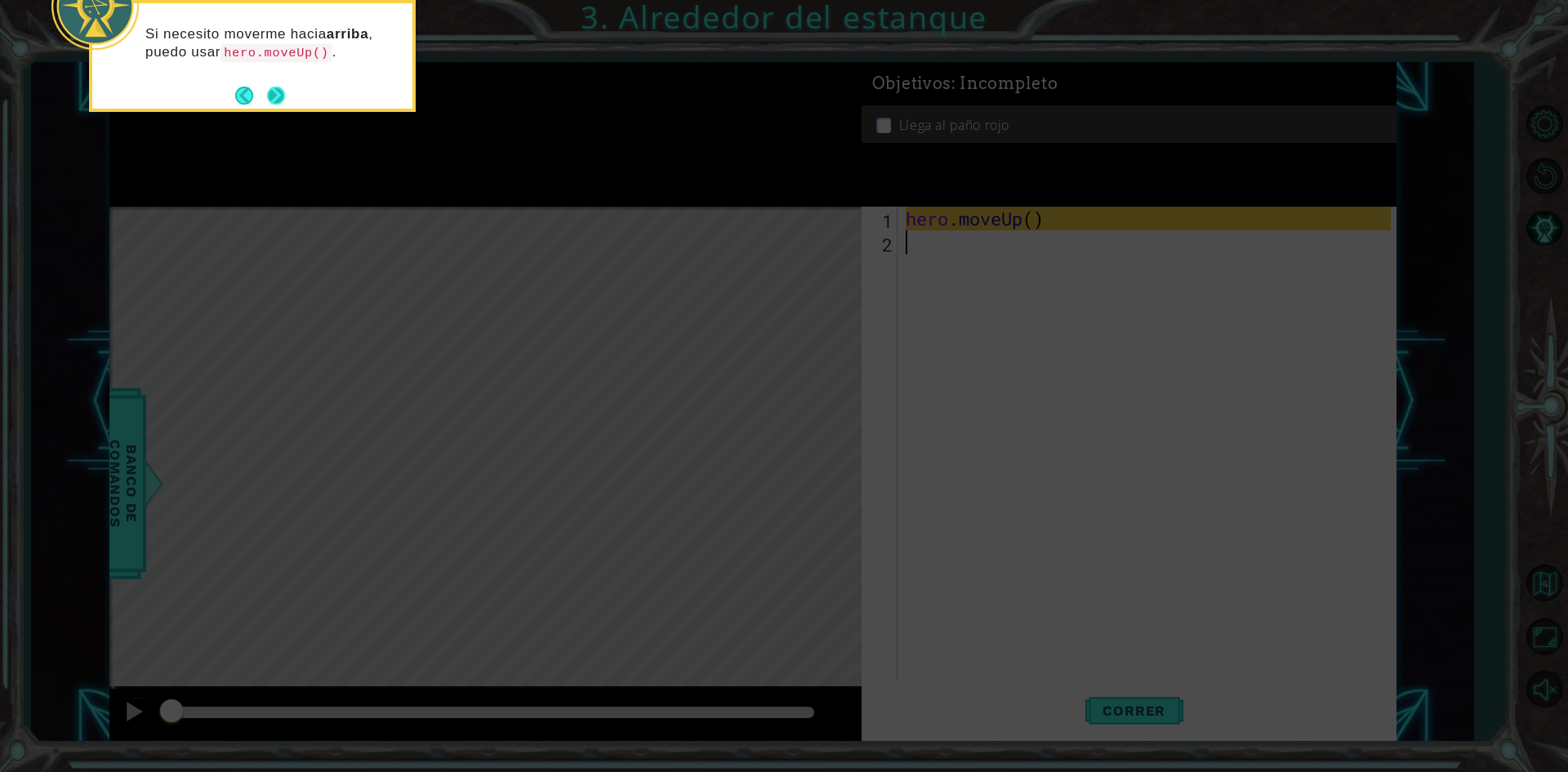
click at [275, 91] on button "Next" at bounding box center [276, 95] width 18 height 18
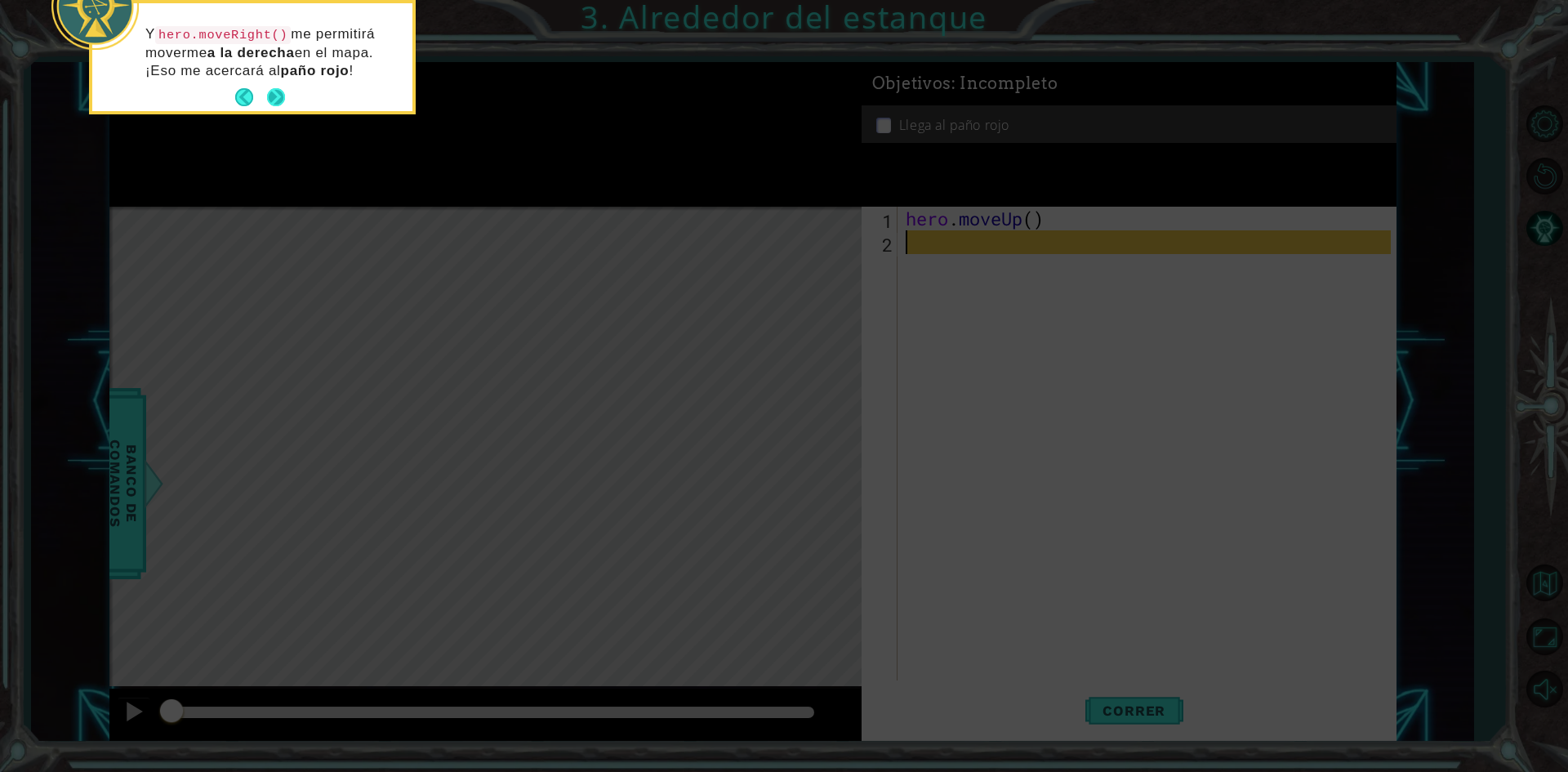
click at [270, 95] on button "Next" at bounding box center [276, 97] width 18 height 18
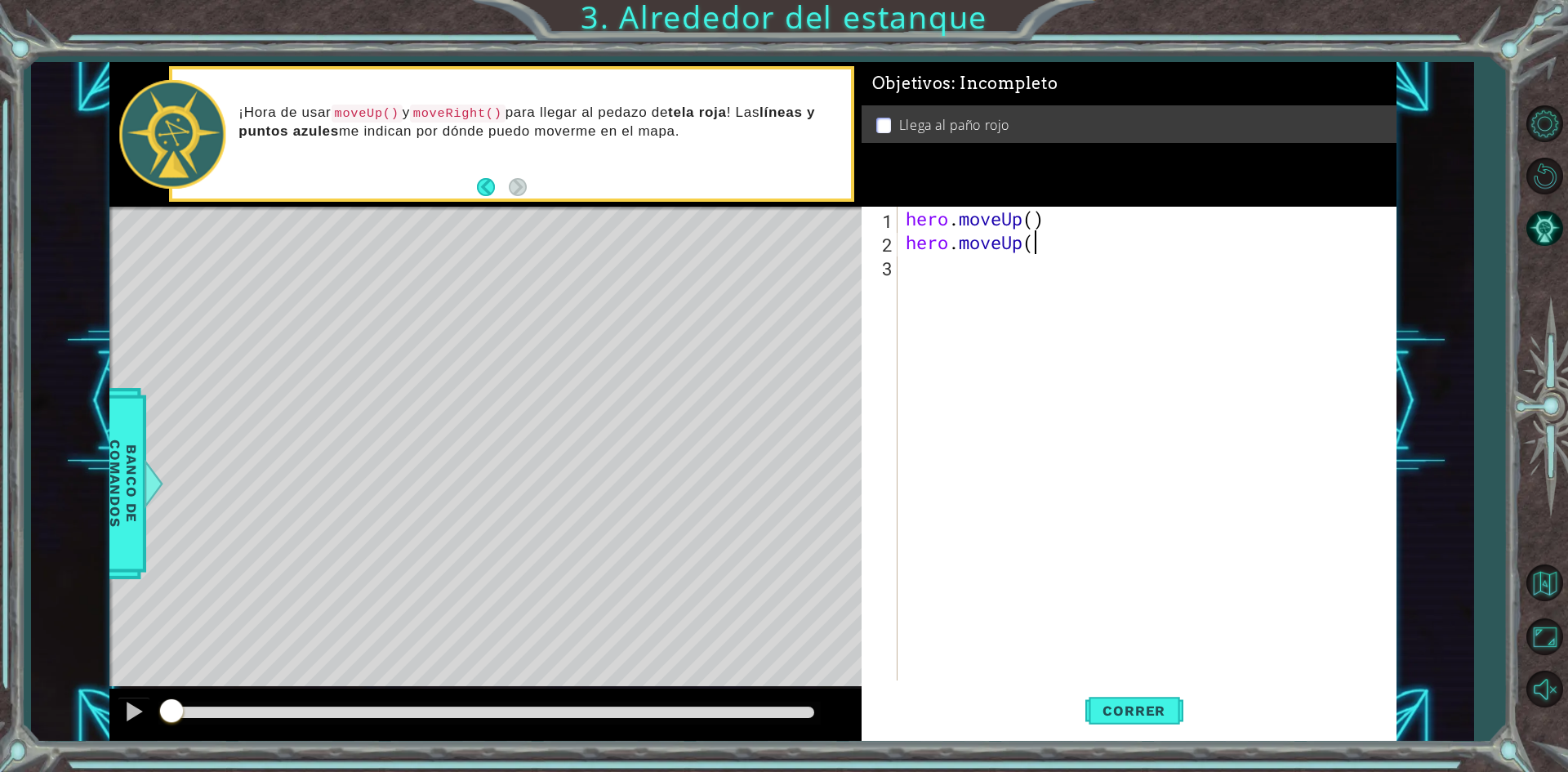
scroll to position [0, 5]
type textarea "hero.moveUp(2)"
click at [915, 275] on div "hero . moveUp ( ) hero . moveUp ( 2 )" at bounding box center [1151, 467] width 496 height 521
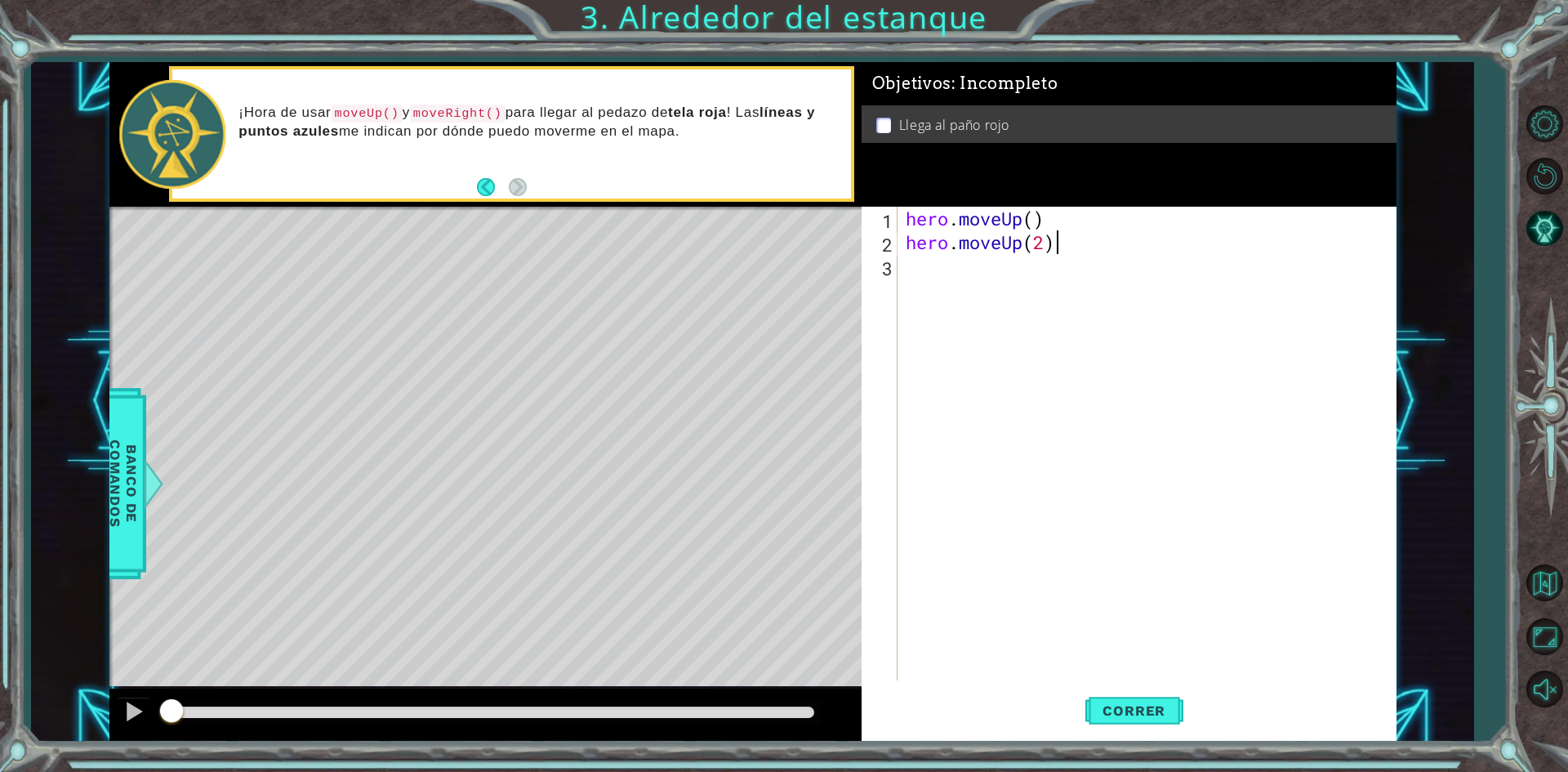
click at [1069, 237] on div "hero . moveUp ( ) hero . moveUp ( 2 )" at bounding box center [1151, 467] width 496 height 521
type textarea "hero.moveUp(2)"
click at [1131, 709] on span "Correr" at bounding box center [1133, 710] width 95 height 16
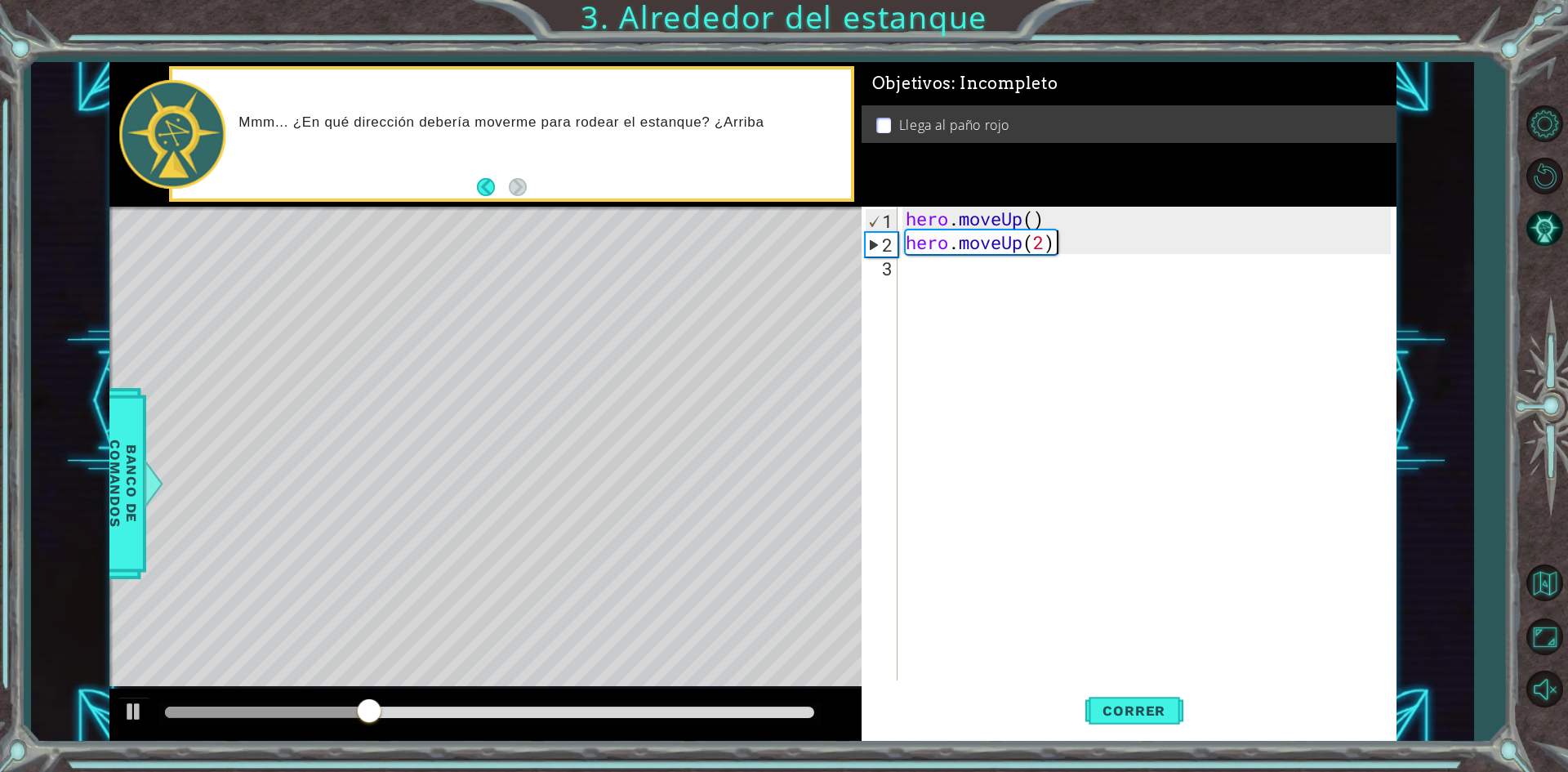
click at [927, 281] on div "hero . moveUp ( ) hero . moveUp ( 2 )" at bounding box center [1151, 467] width 496 height 521
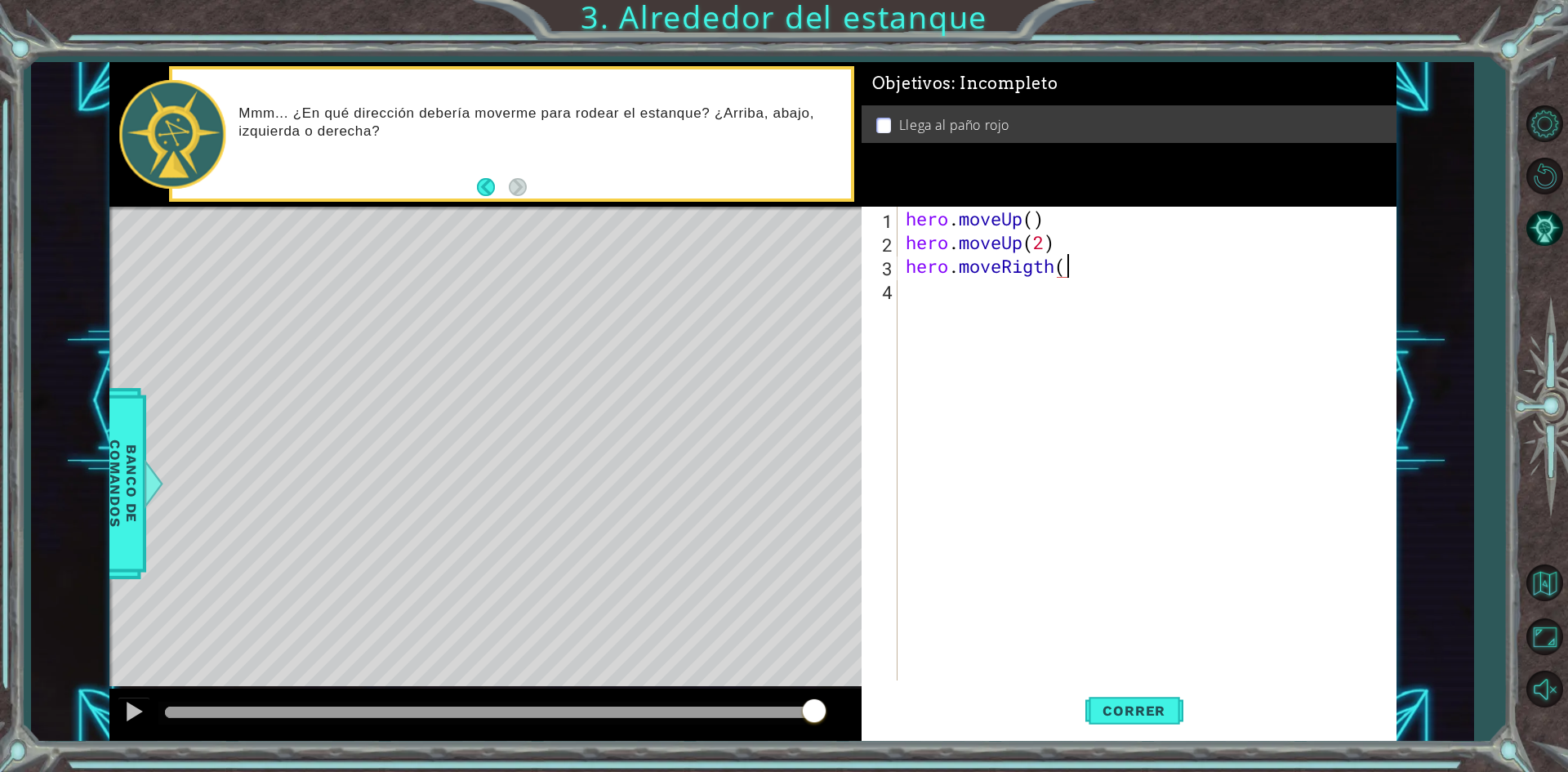
scroll to position [0, 7]
type textarea "hero.moveRigth(1)"
click at [1029, 309] on div "hero . moveUp ( ) hero . moveUp ( 2 ) hero . moveRigth ( 1 )" at bounding box center [1151, 467] width 496 height 521
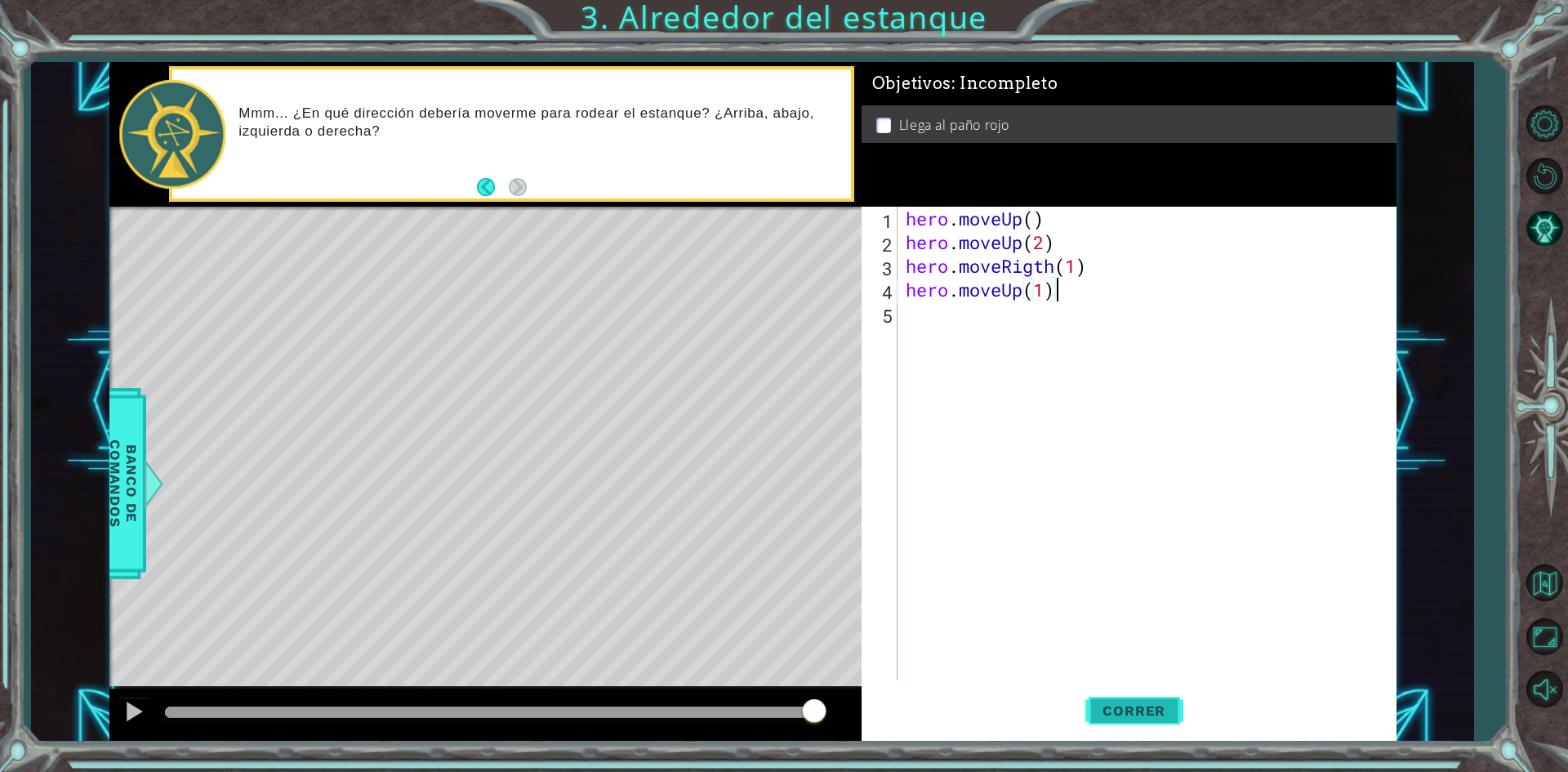
type textarea "hero.moveUp(1)"
click at [1123, 720] on button "Correr" at bounding box center [1133, 711] width 98 height 53
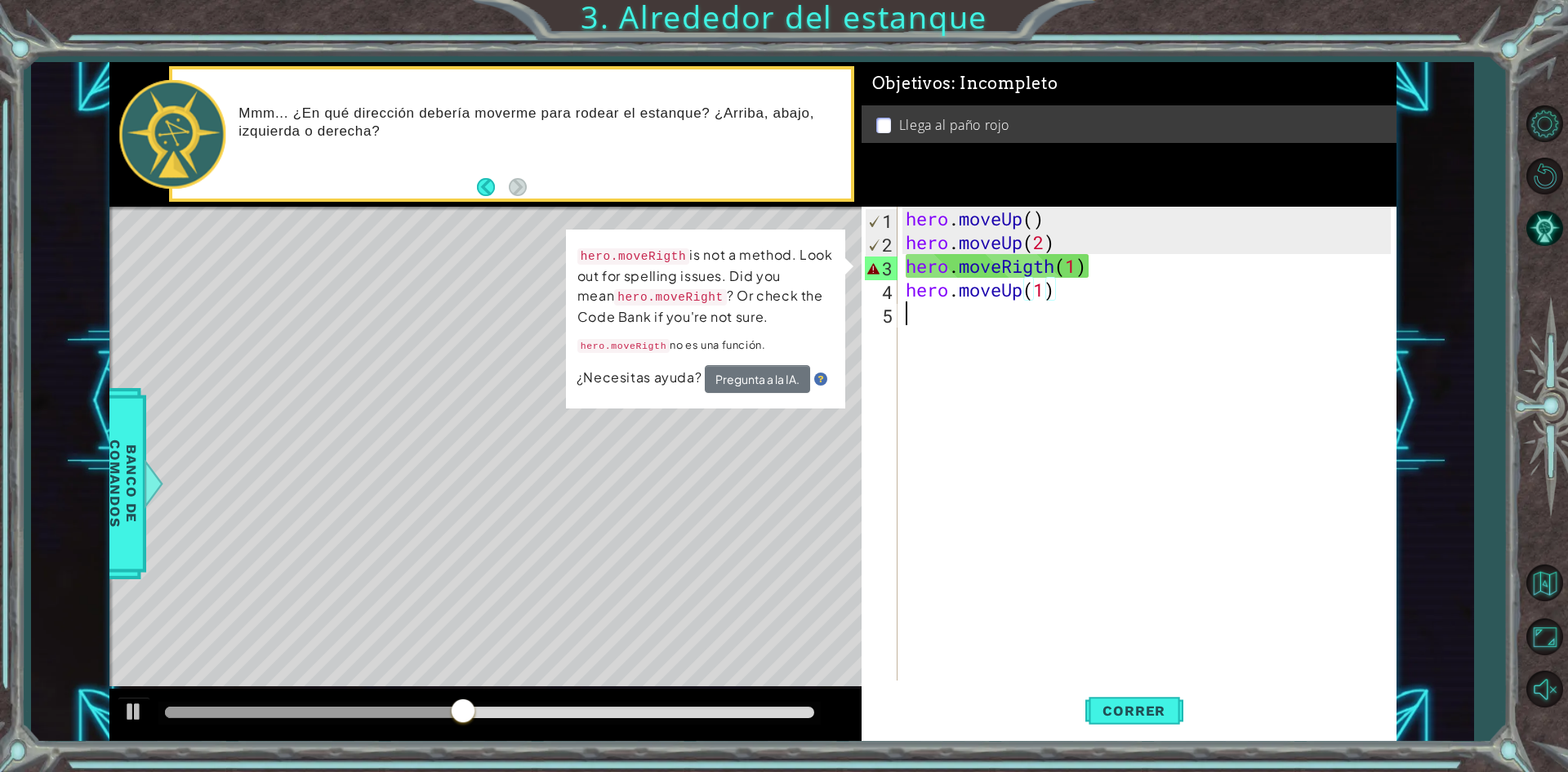
click at [1048, 369] on div "hero . moveUp ( ) hero . moveUp ( 2 ) hero . moveRigth ( 1 ) hero . moveUp ( 1 )" at bounding box center [1151, 467] width 496 height 521
click at [1106, 269] on div "hero . moveUp ( ) hero . moveUp ( 2 ) hero . moveRigth ( 1 ) hero . moveUp ( 1 )" at bounding box center [1151, 467] width 496 height 521
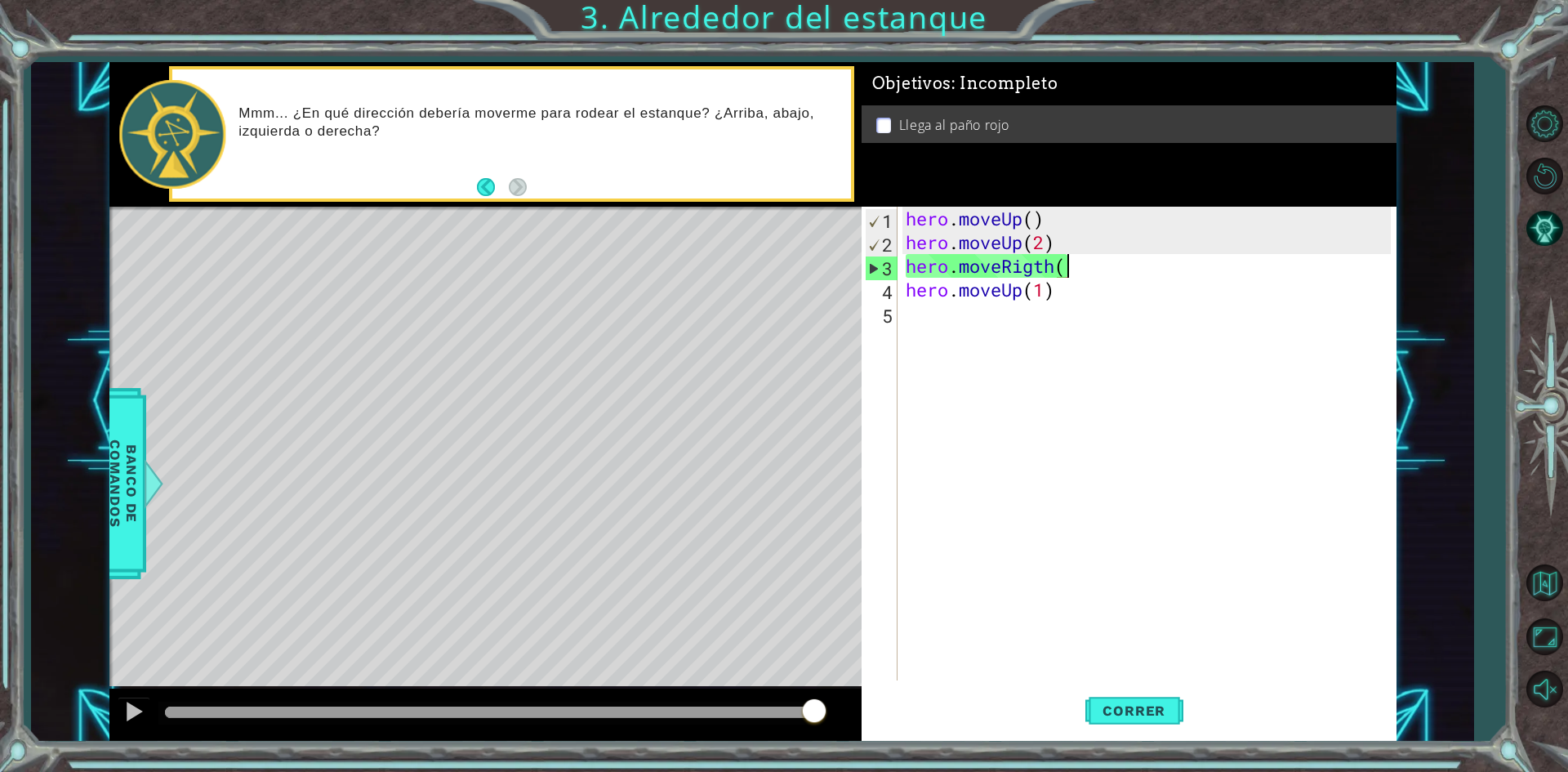
scroll to position [0, 7]
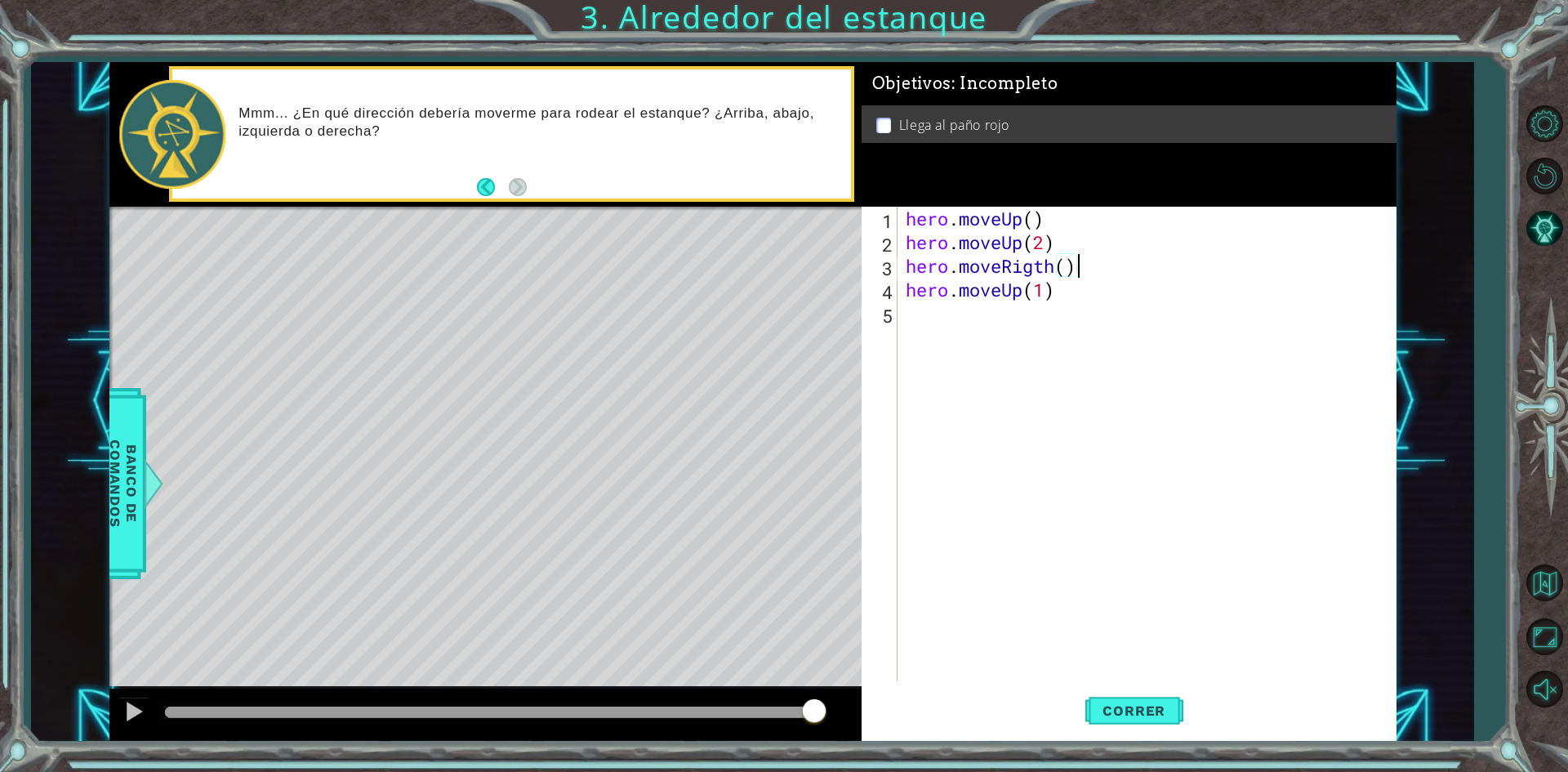
click at [1061, 295] on div "hero . moveUp ( ) hero . moveUp ( 2 ) hero . moveRigth ( ) hero . moveUp ( 1 )" at bounding box center [1151, 467] width 496 height 521
click at [1131, 710] on span "Correr" at bounding box center [1133, 710] width 95 height 16
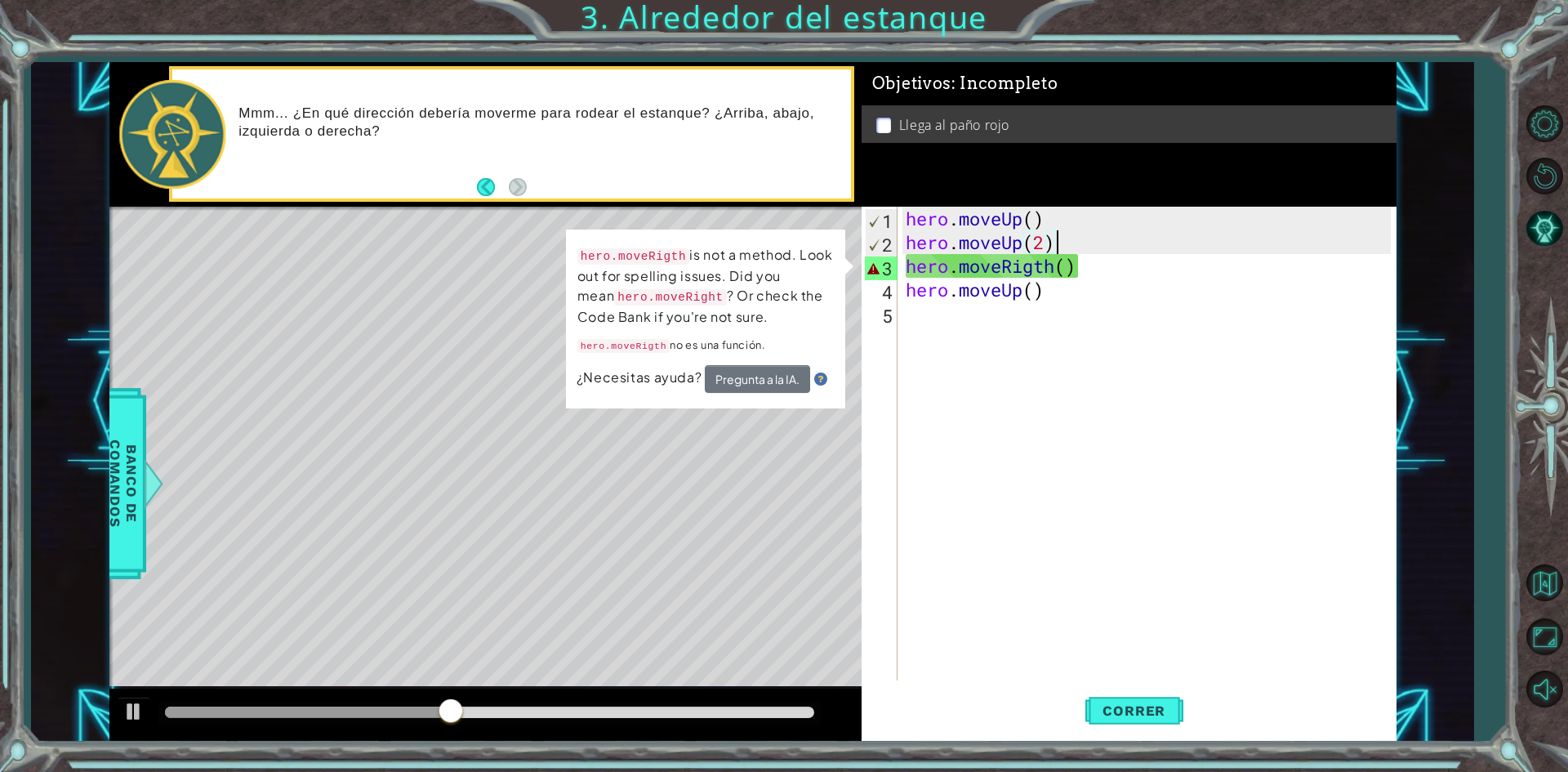
click at [1056, 230] on div "hero . moveUp ( ) hero . moveUp ( 2 ) hero . moveRigth ( ) hero . moveUp ( )" at bounding box center [1151, 467] width 496 height 521
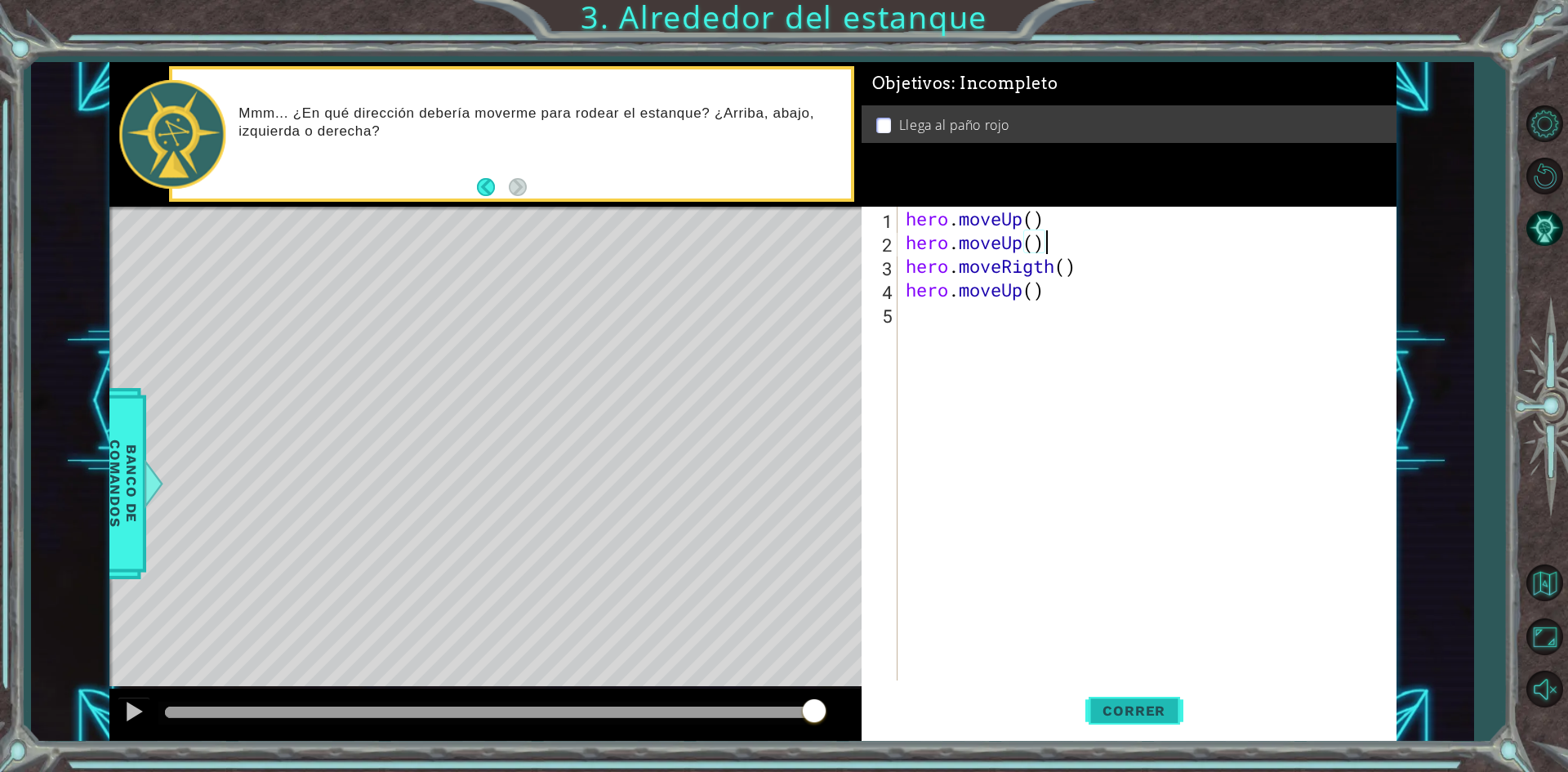
click at [1134, 705] on span "Correr" at bounding box center [1133, 710] width 95 height 16
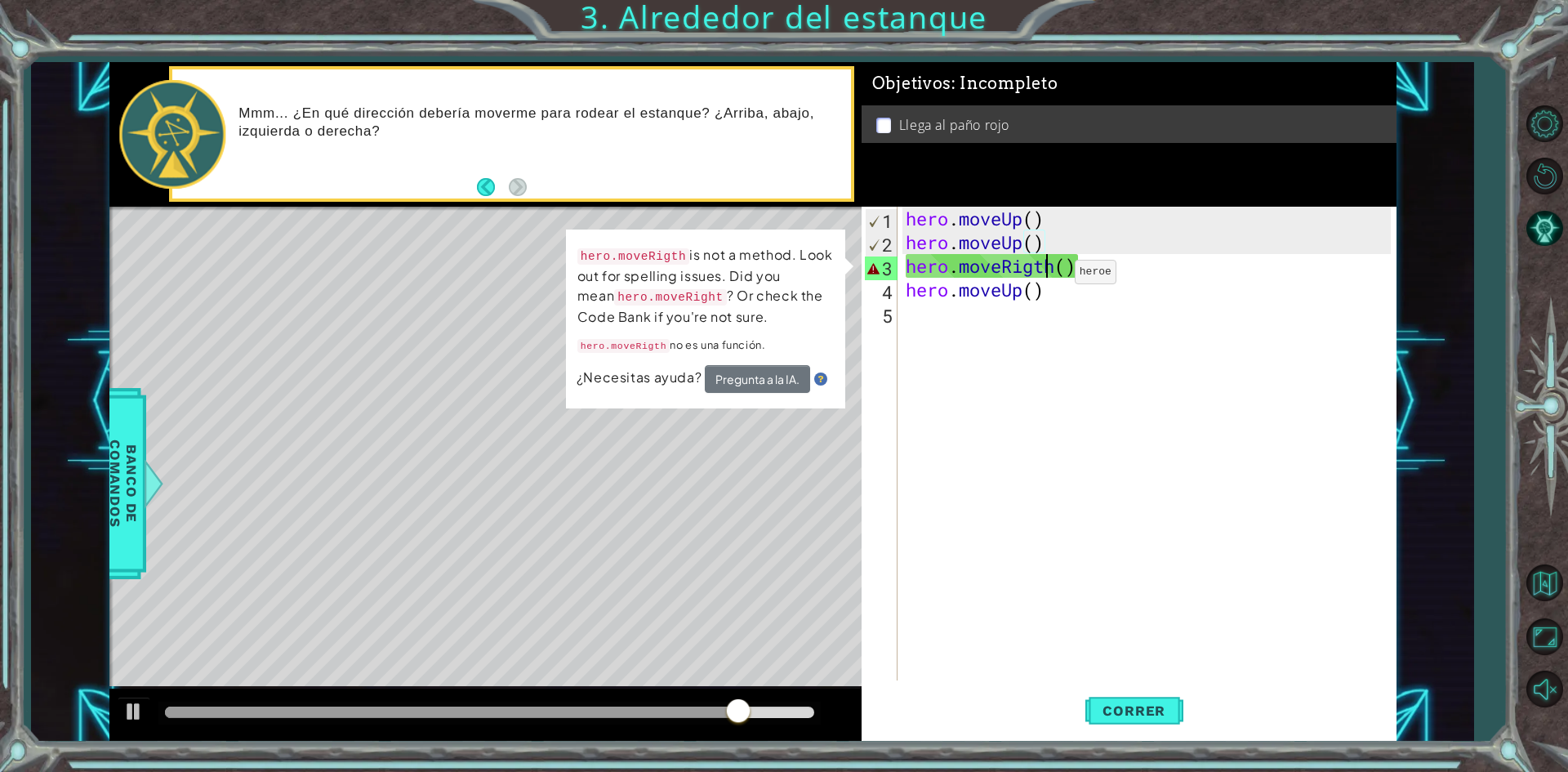
click at [1050, 276] on div "hero . moveUp ( ) hero . moveUp ( ) hero . moveRigth ( ) hero . moveUp ( )" at bounding box center [1151, 467] width 496 height 521
click at [1053, 272] on div "hero . moveUp ( ) hero . moveUp ( ) hero . moveRigth ( ) hero . moveUp ( )" at bounding box center [1151, 467] width 496 height 521
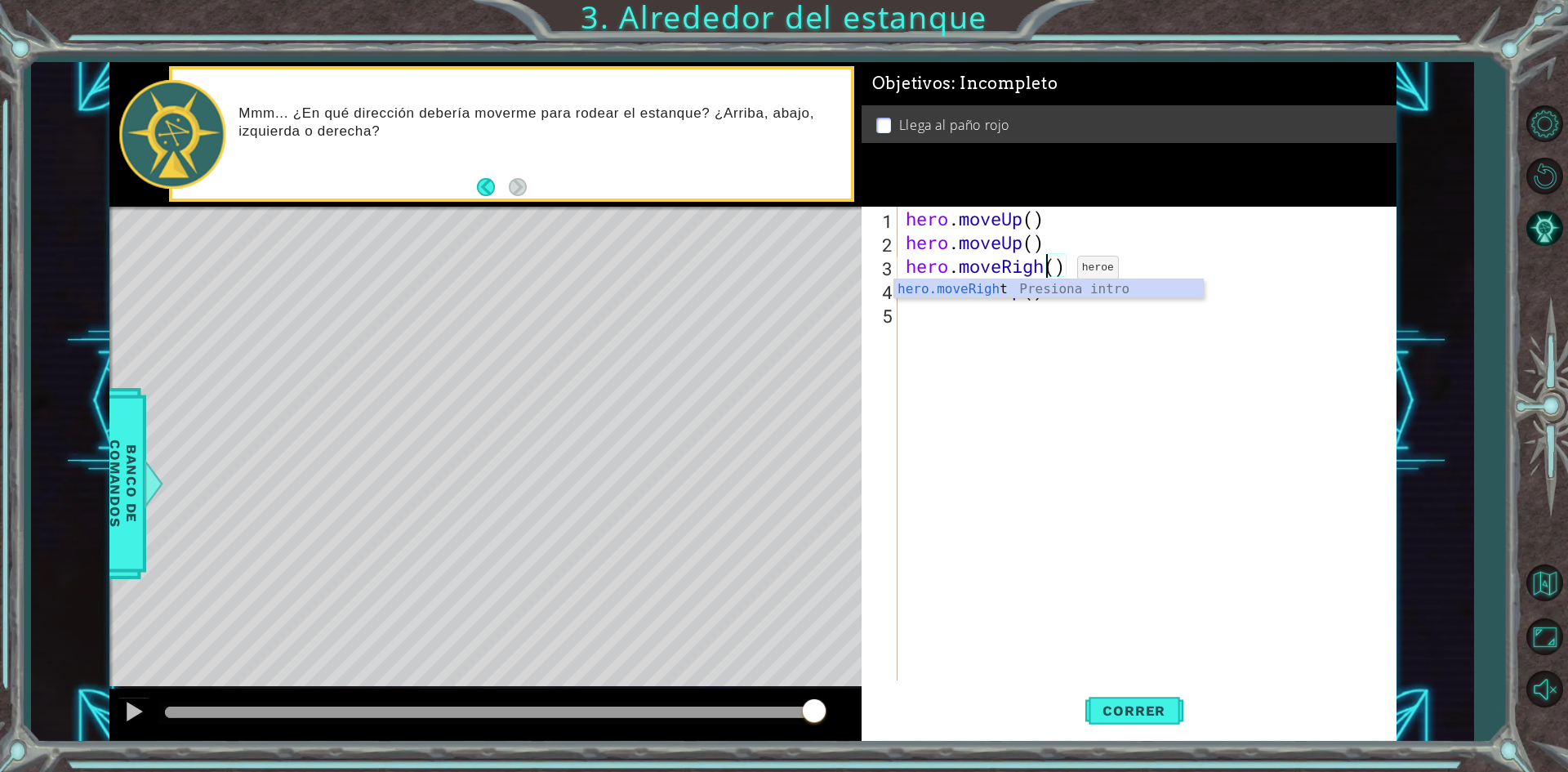
scroll to position [0, 7]
type textarea "hero.moveRight()"
click at [1139, 721] on button "Correr" at bounding box center [1133, 711] width 98 height 53
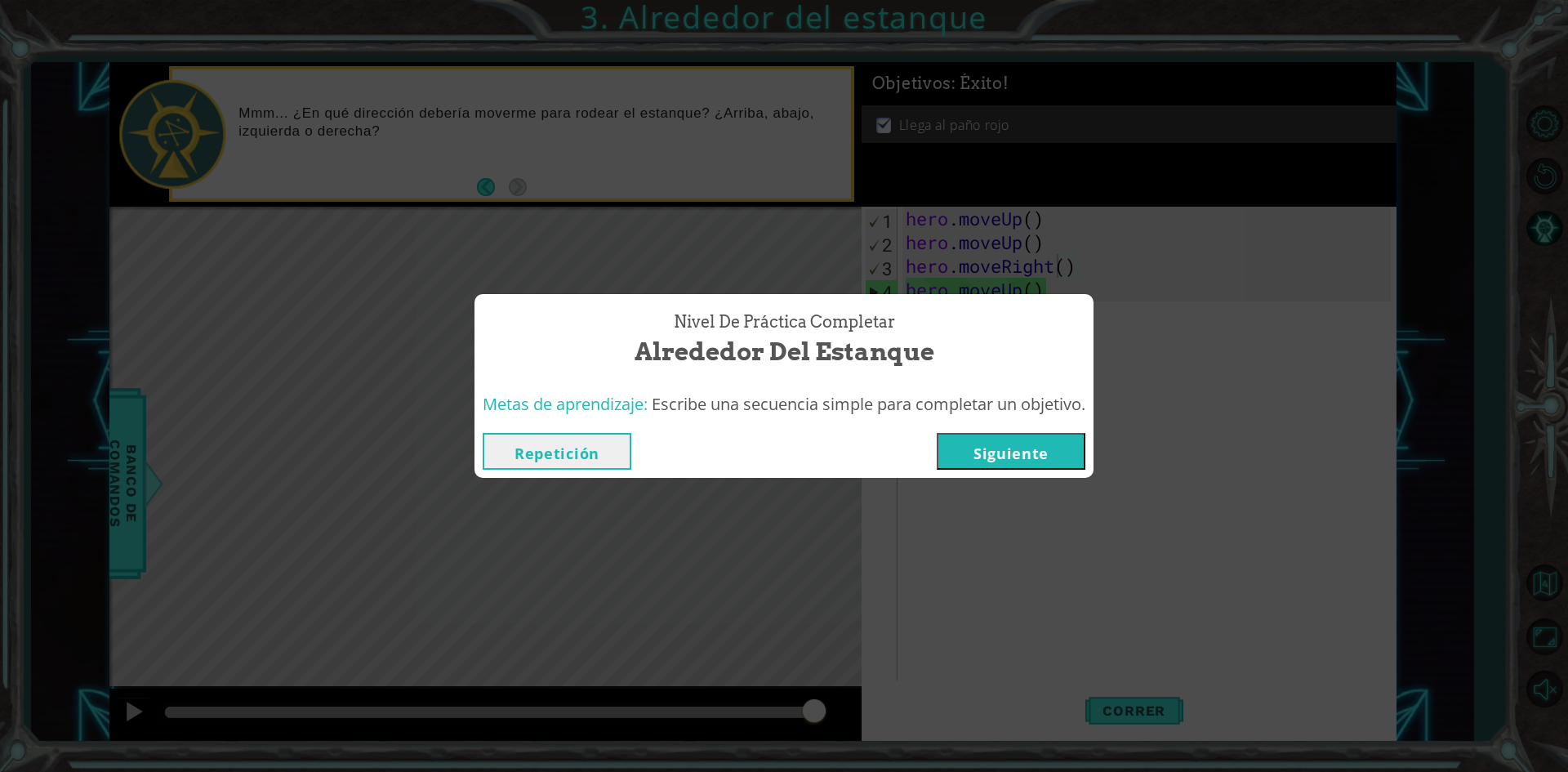
click at [1010, 441] on button "Siguiente" at bounding box center [1011, 451] width 148 height 37
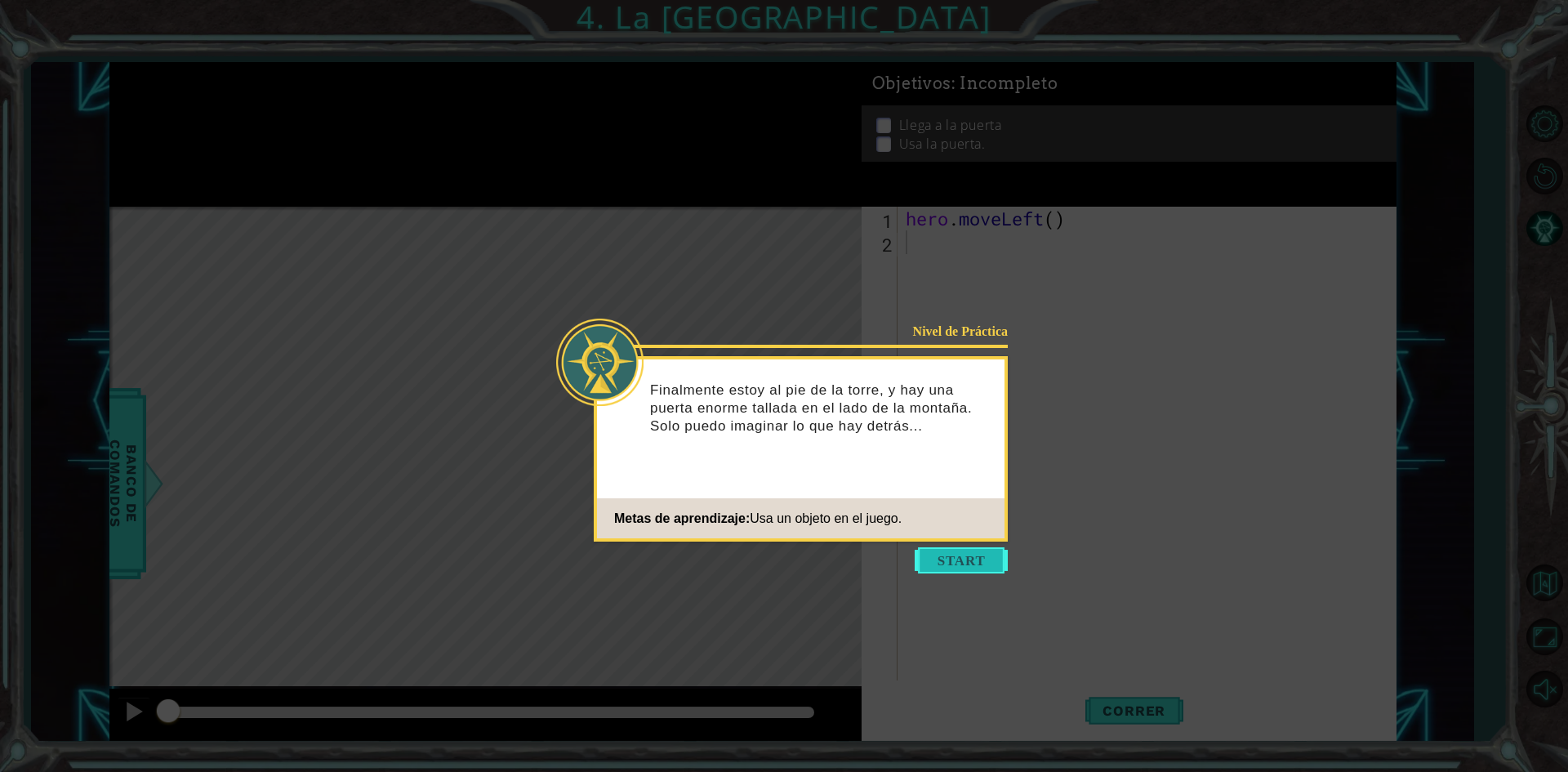
click at [963, 547] on button "Start" at bounding box center [961, 559] width 93 height 26
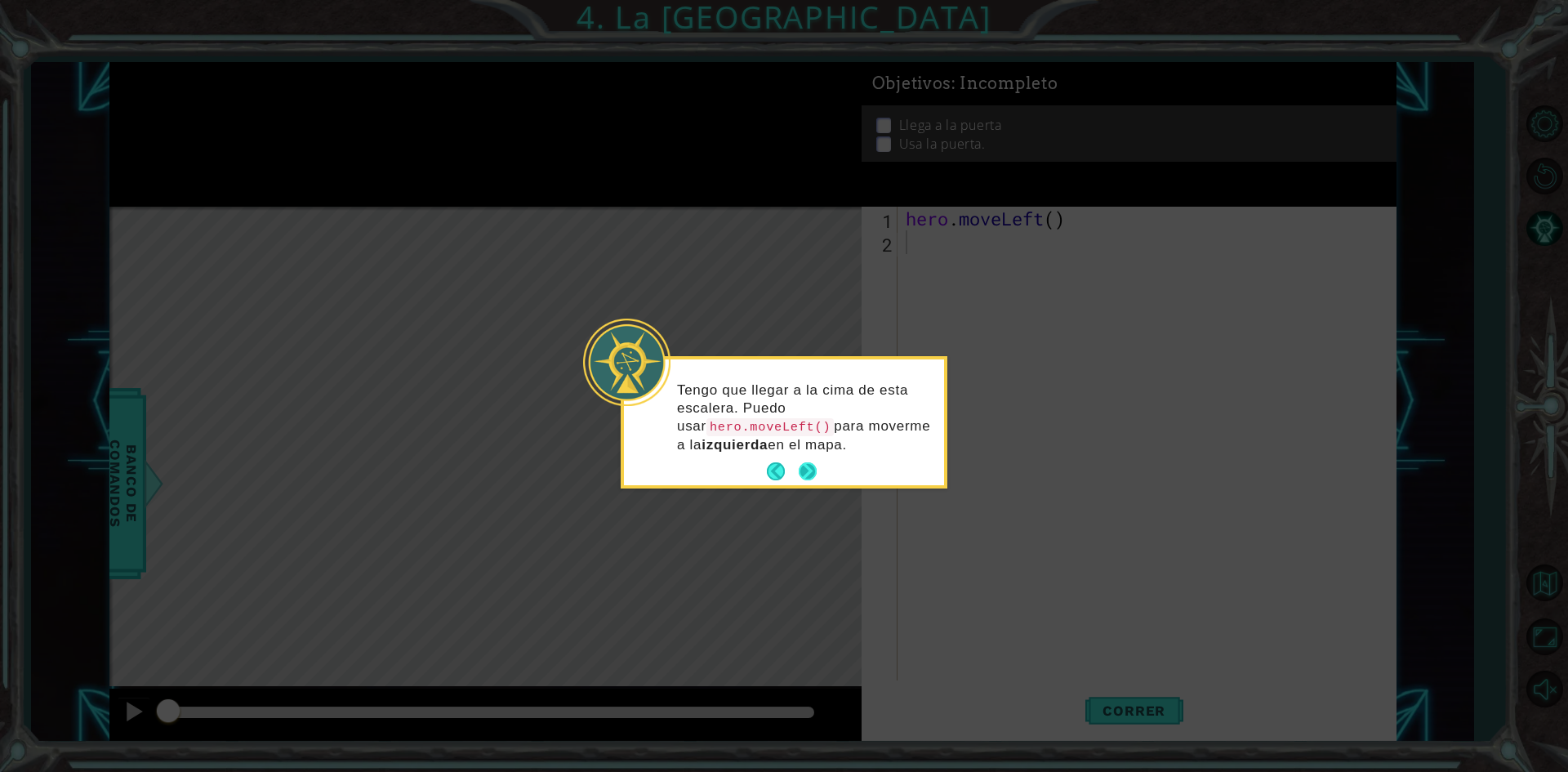
click at [806, 470] on button "Next" at bounding box center [807, 471] width 18 height 18
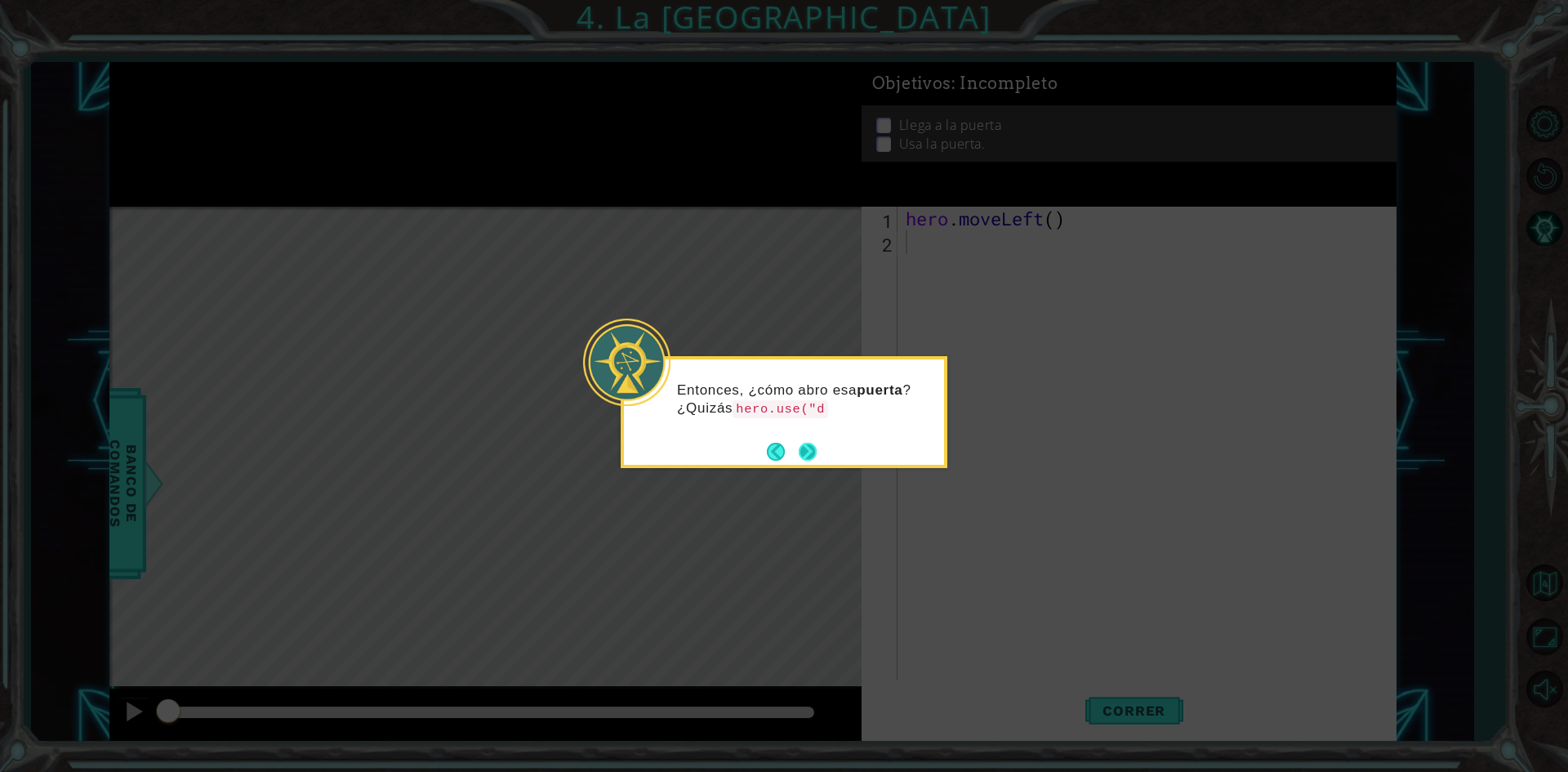
click at [812, 458] on button "Next" at bounding box center [807, 451] width 18 height 18
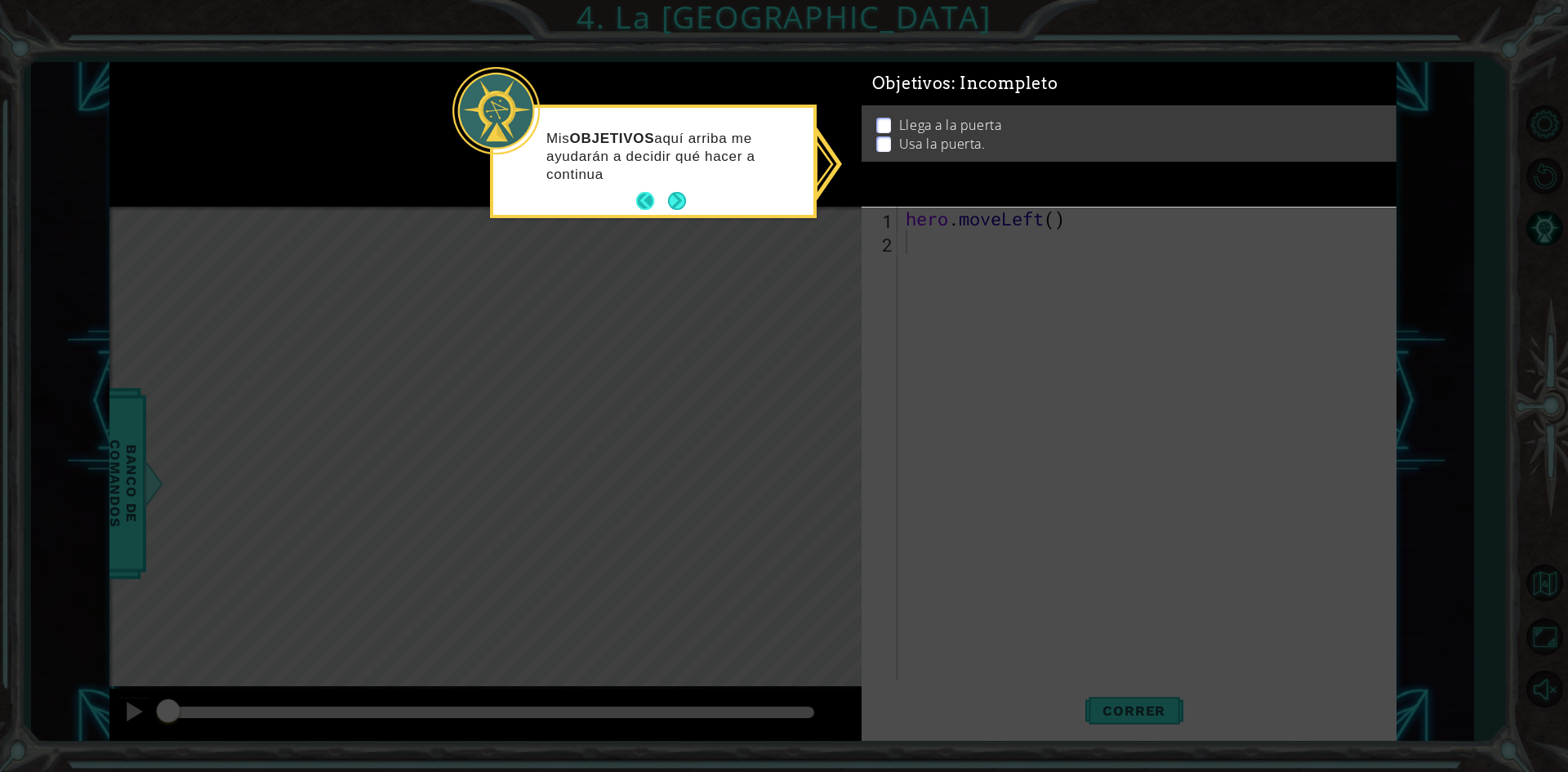
click at [650, 205] on button "Back" at bounding box center [651, 201] width 31 height 18
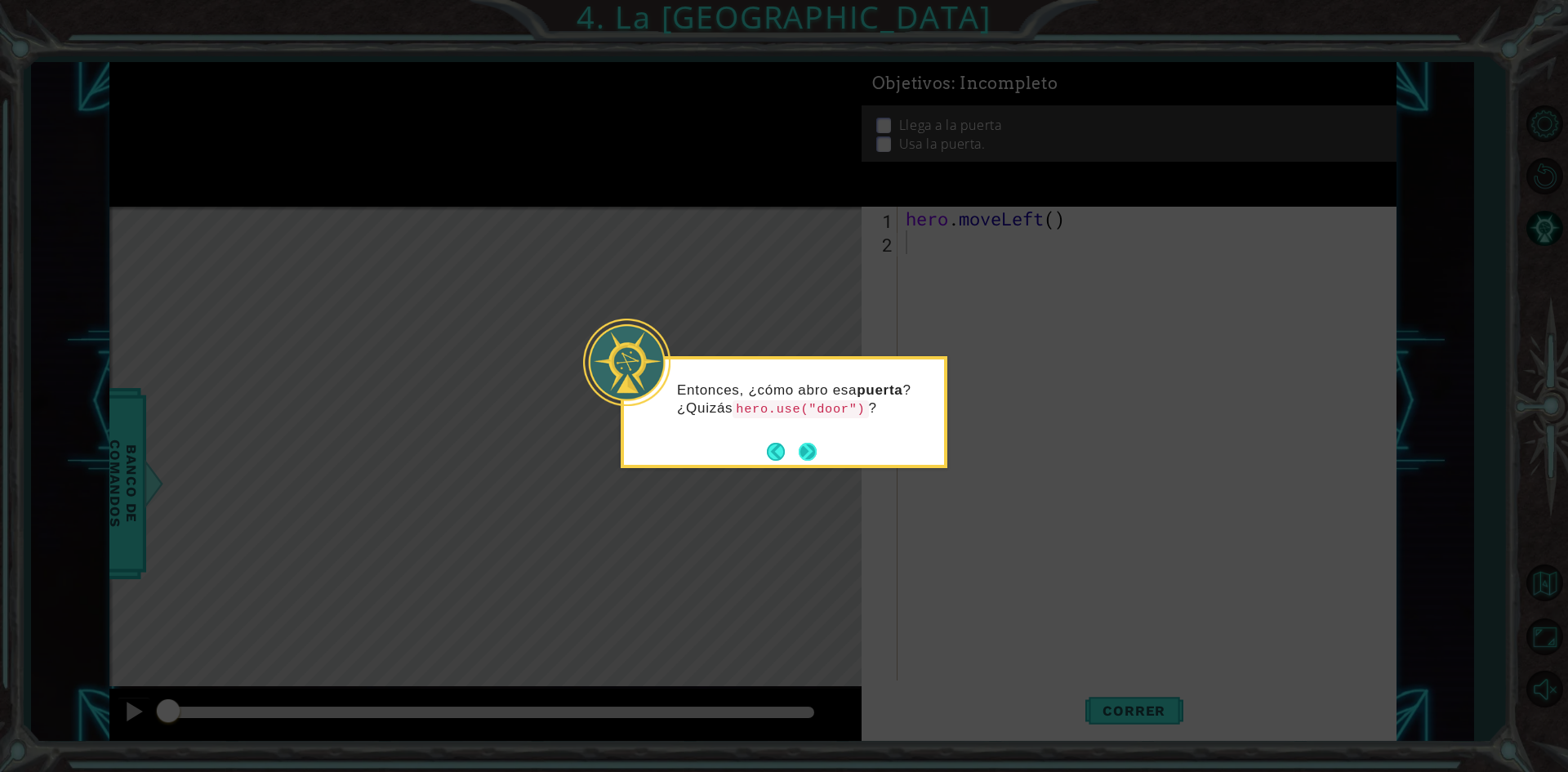
click at [808, 450] on button "Next" at bounding box center [807, 451] width 18 height 18
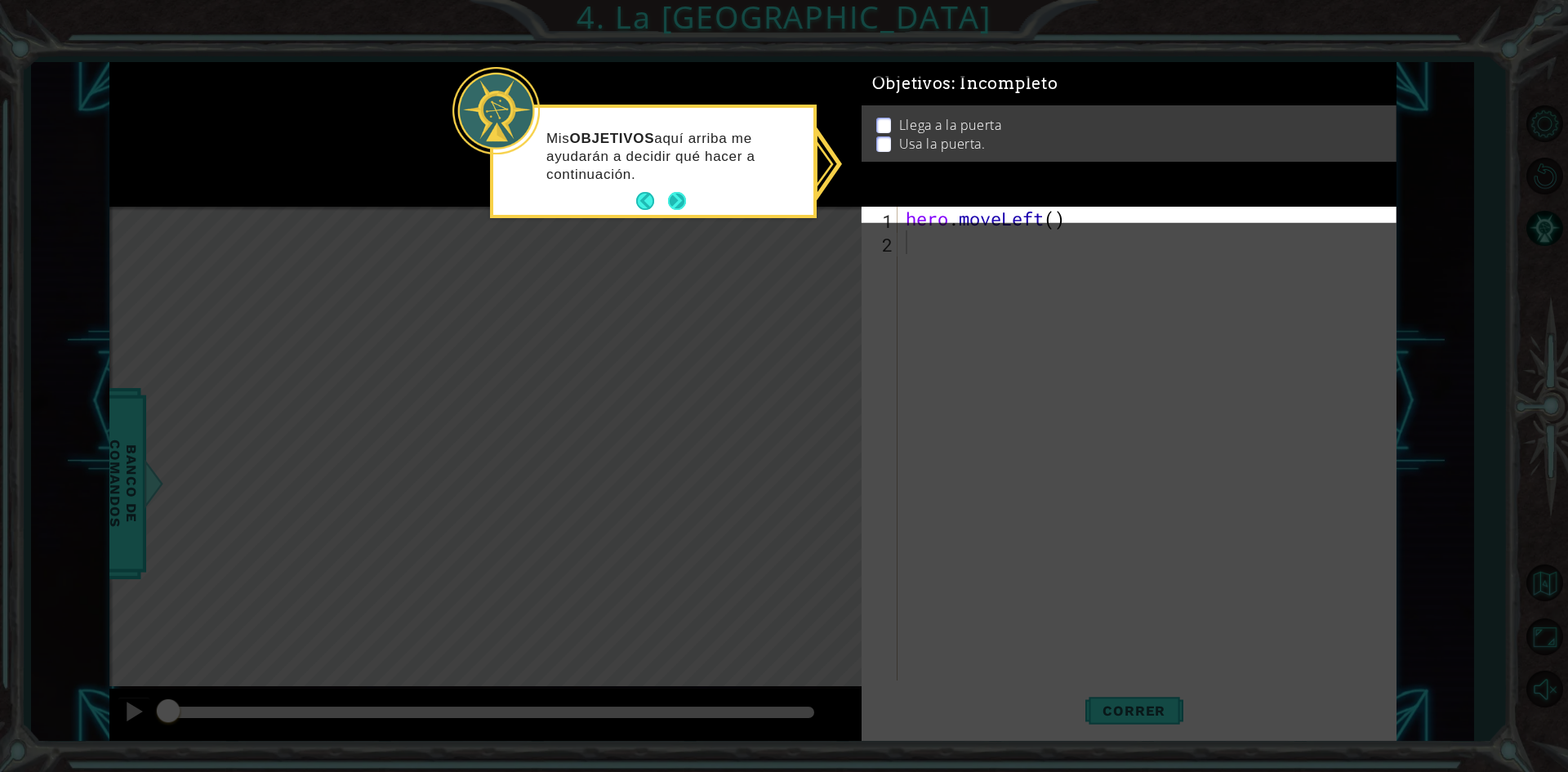
click at [685, 200] on button "Next" at bounding box center [677, 201] width 18 height 18
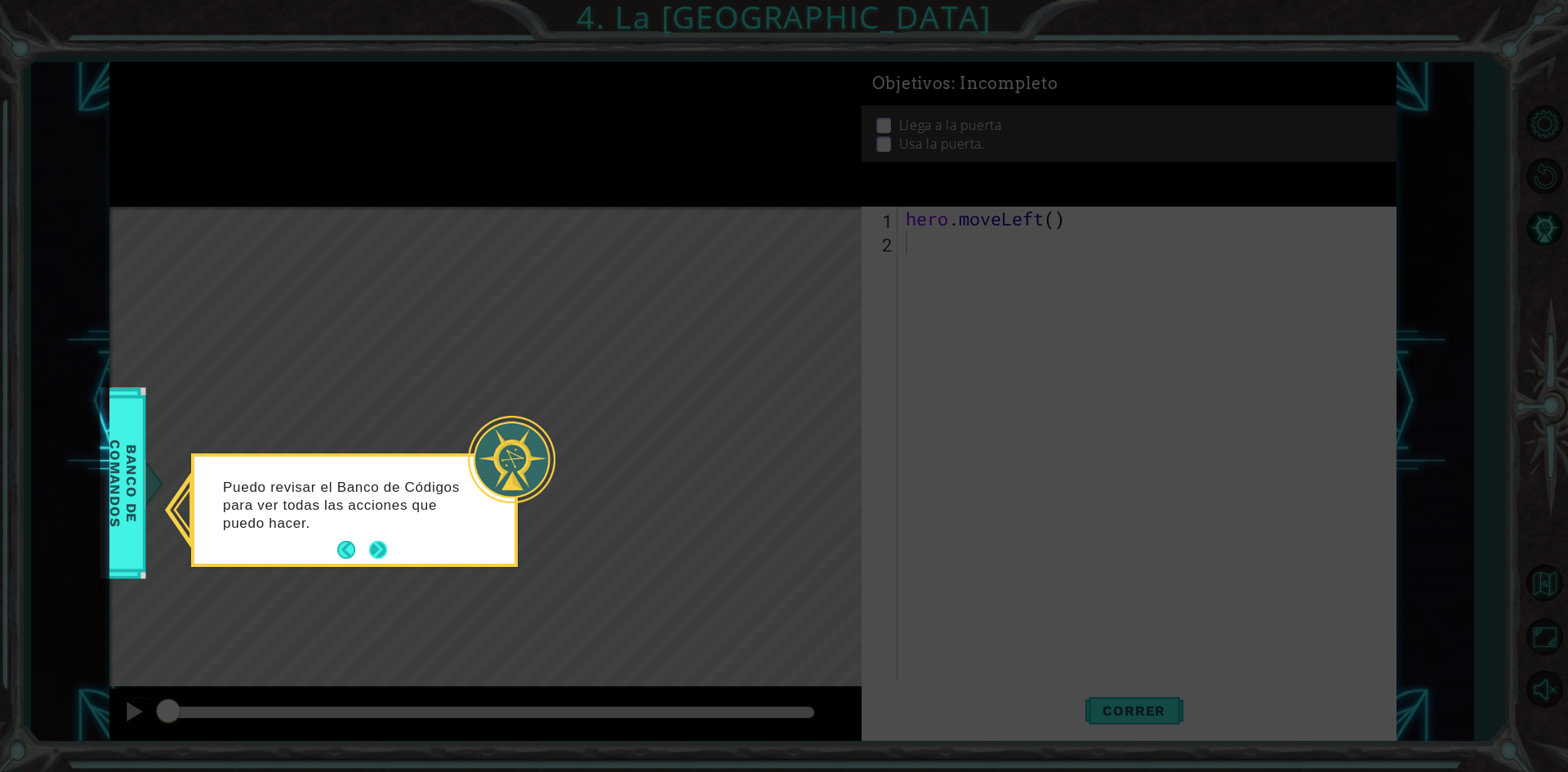
click at [386, 542] on button "Next" at bounding box center [377, 550] width 24 height 24
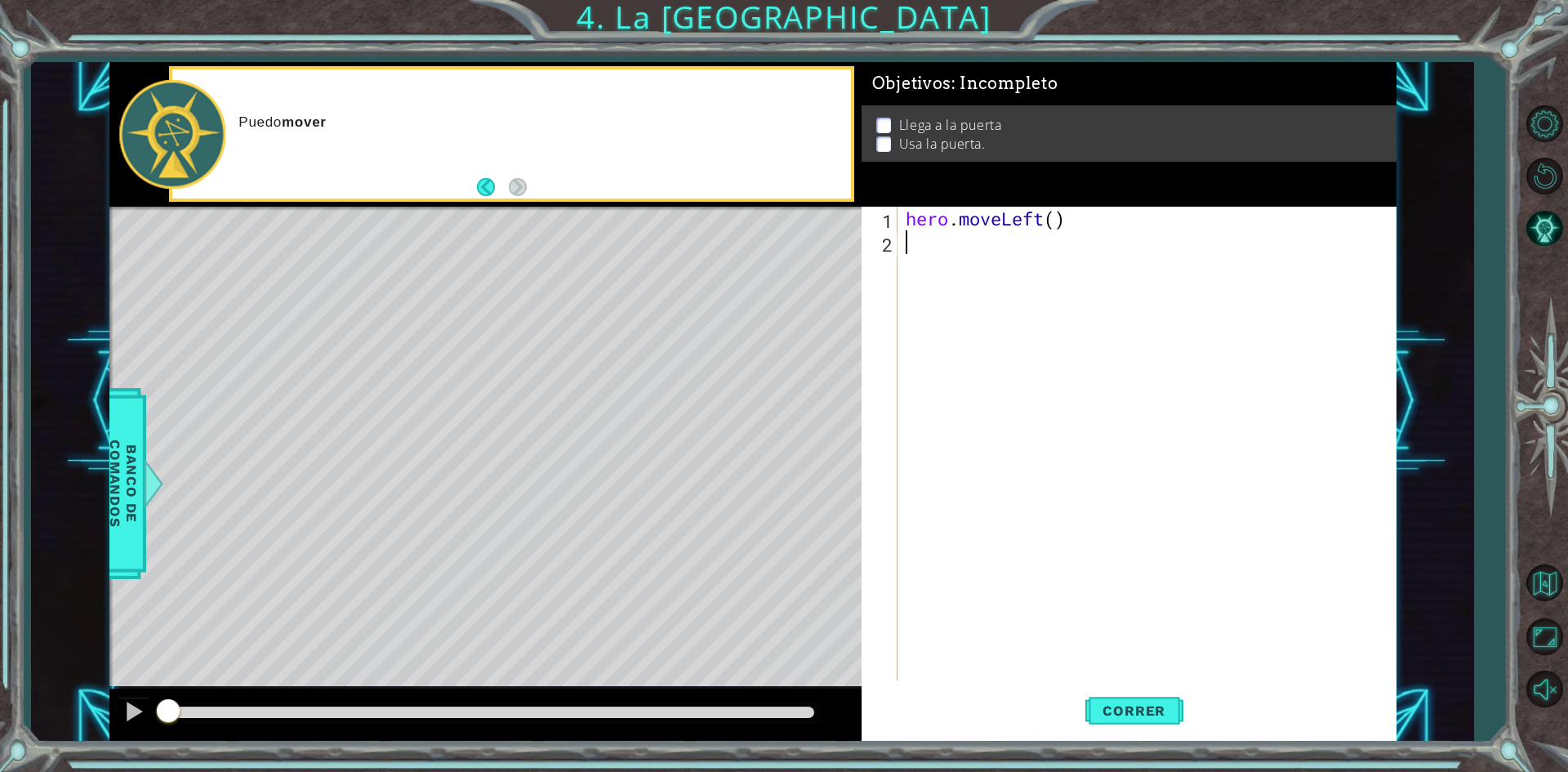
click at [978, 258] on div "hero . moveLeft ( )" at bounding box center [1151, 467] width 496 height 521
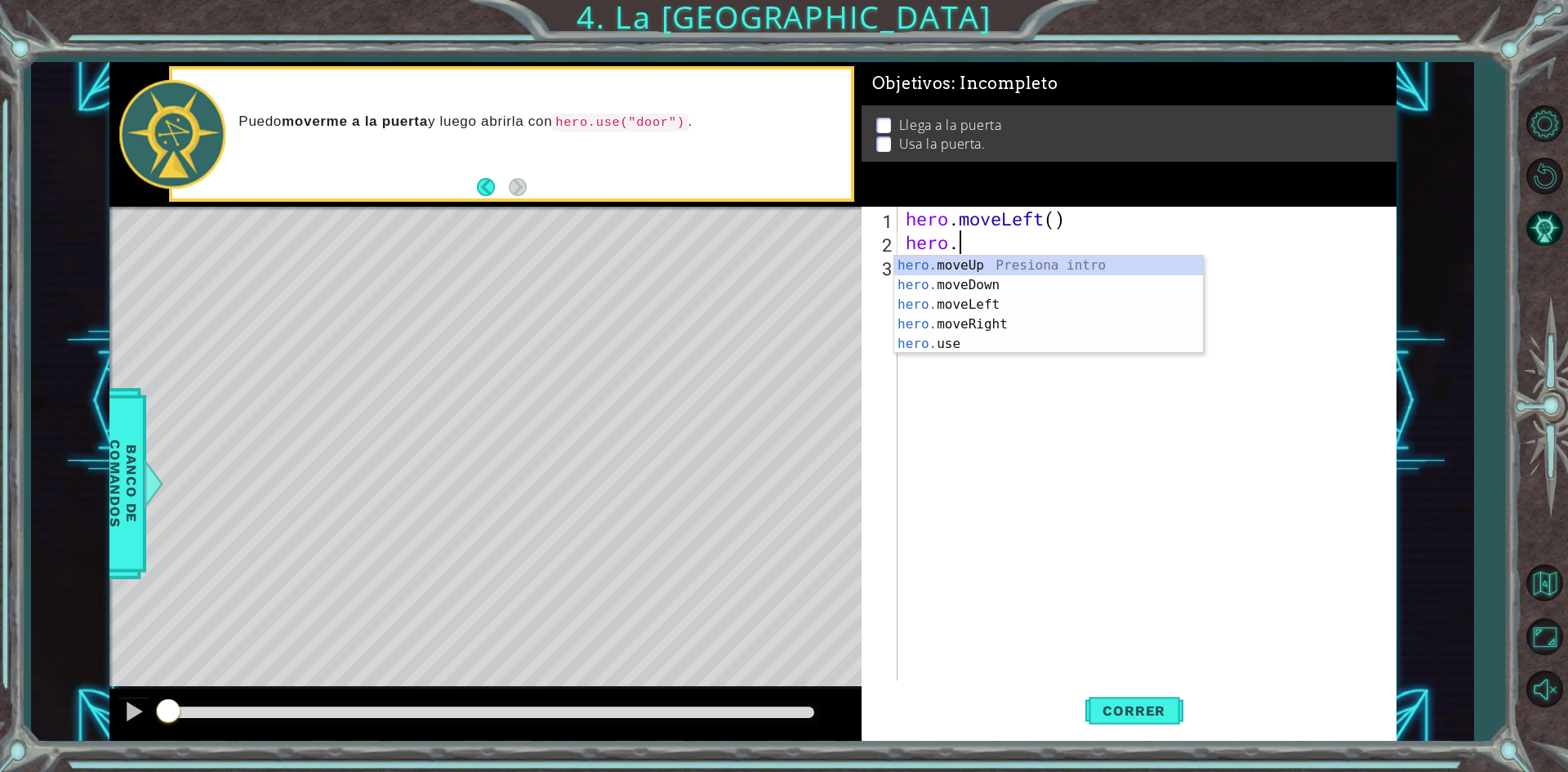
scroll to position [0, 2]
type textarea "hero.move"
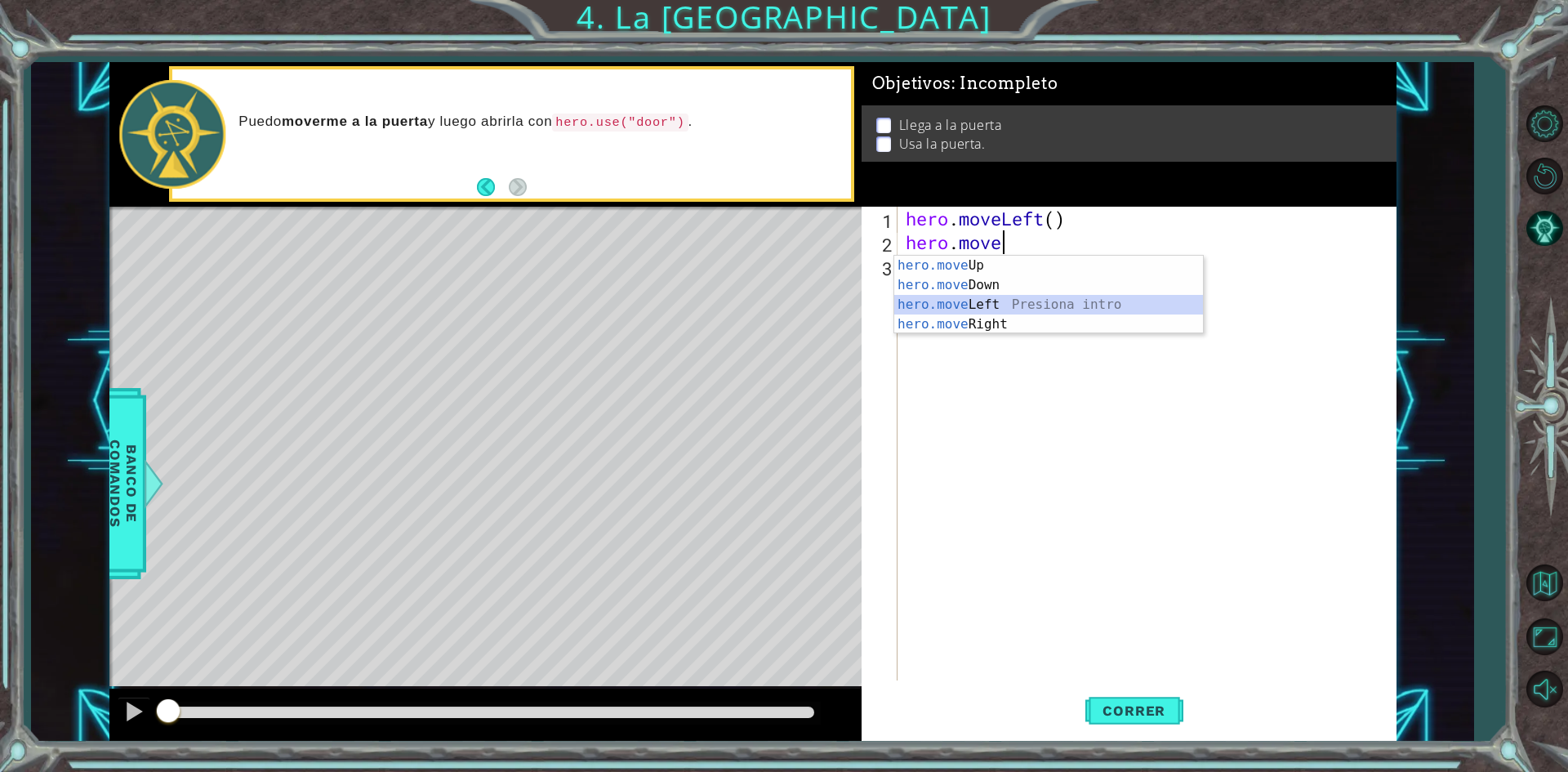
click at [990, 300] on div "hero.move Up Presiona intro hero.move Down Presiona intro hero.move Left Presio…" at bounding box center [1048, 315] width 309 height 118
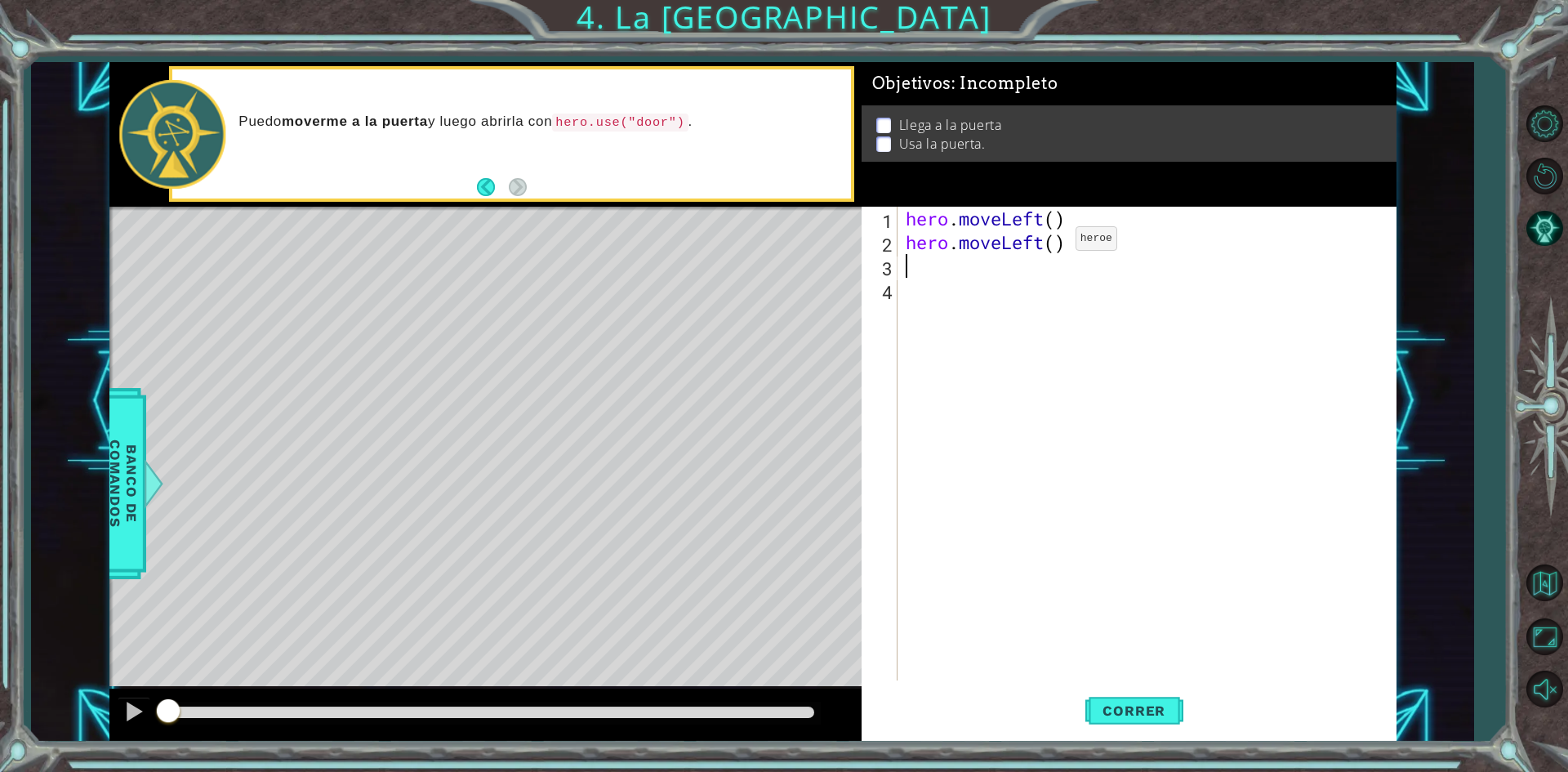
click at [1051, 242] on div "hero . moveLeft ( ) hero . moveLeft ( )" at bounding box center [1151, 467] width 496 height 521
type textarea "hero.moveLeft()"
click at [1072, 242] on div "hero . moveLeft ( ) hero . moveLeft ( )" at bounding box center [1151, 467] width 496 height 521
click at [935, 264] on div "hero . moveLeft ( ) hero . moveLeft ( )" at bounding box center [1151, 467] width 496 height 521
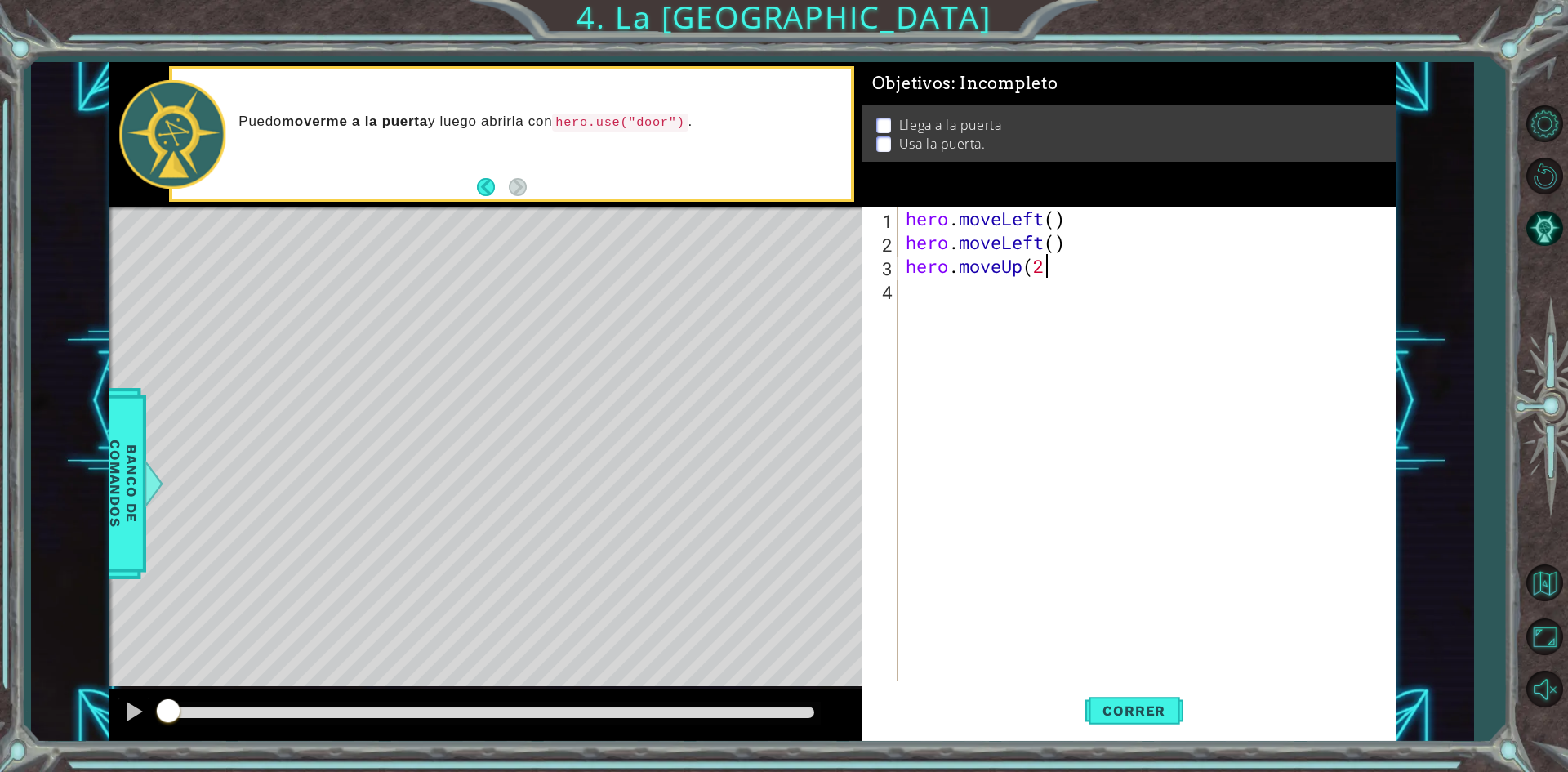
type textarea "hero.moveUp(2)"
click at [997, 284] on div "hero . moveLeft ( ) hero . moveLeft ( ) hero . moveUp ( 2 )" at bounding box center [1151, 467] width 496 height 521
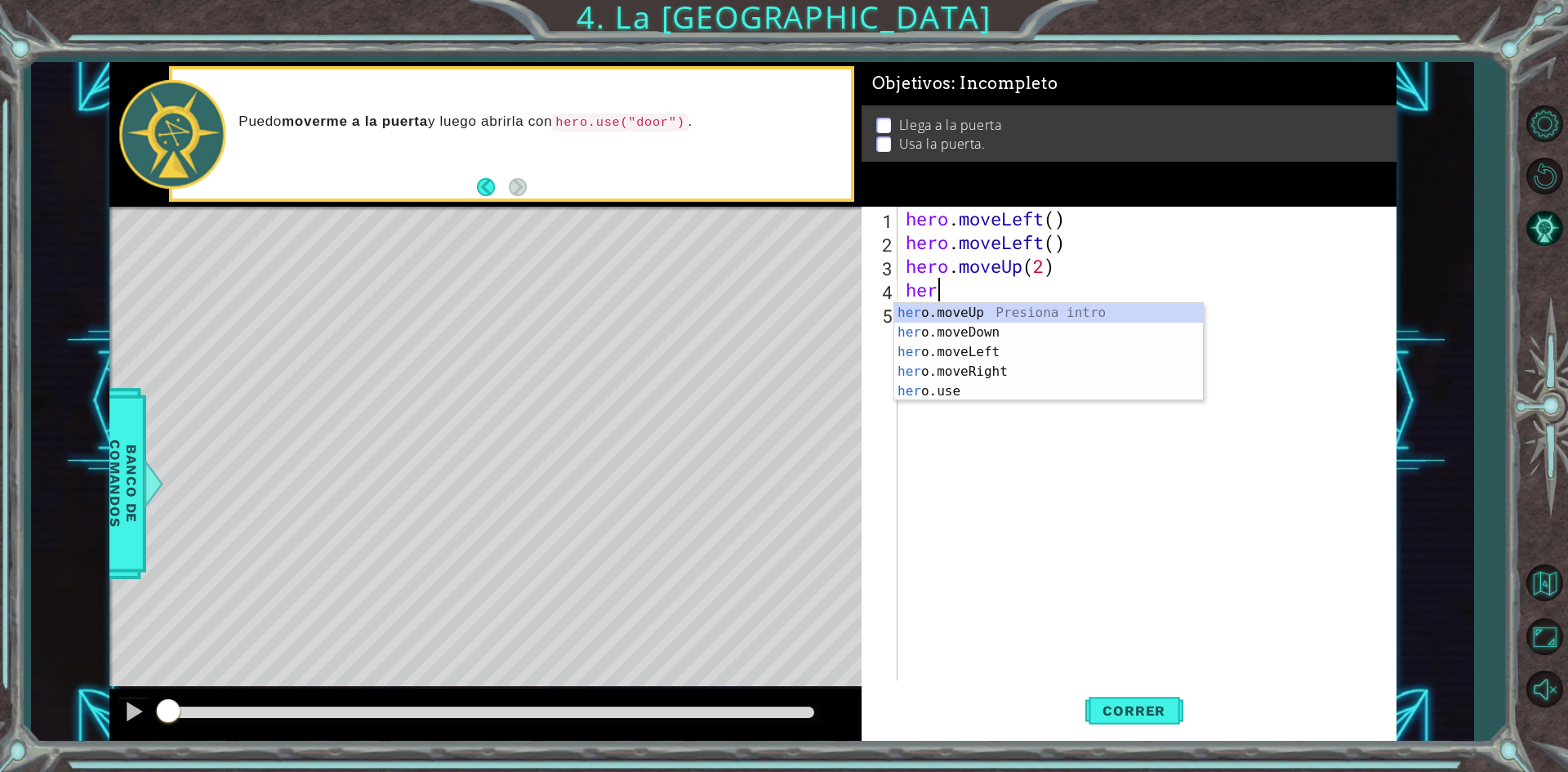
type textarea "hero"
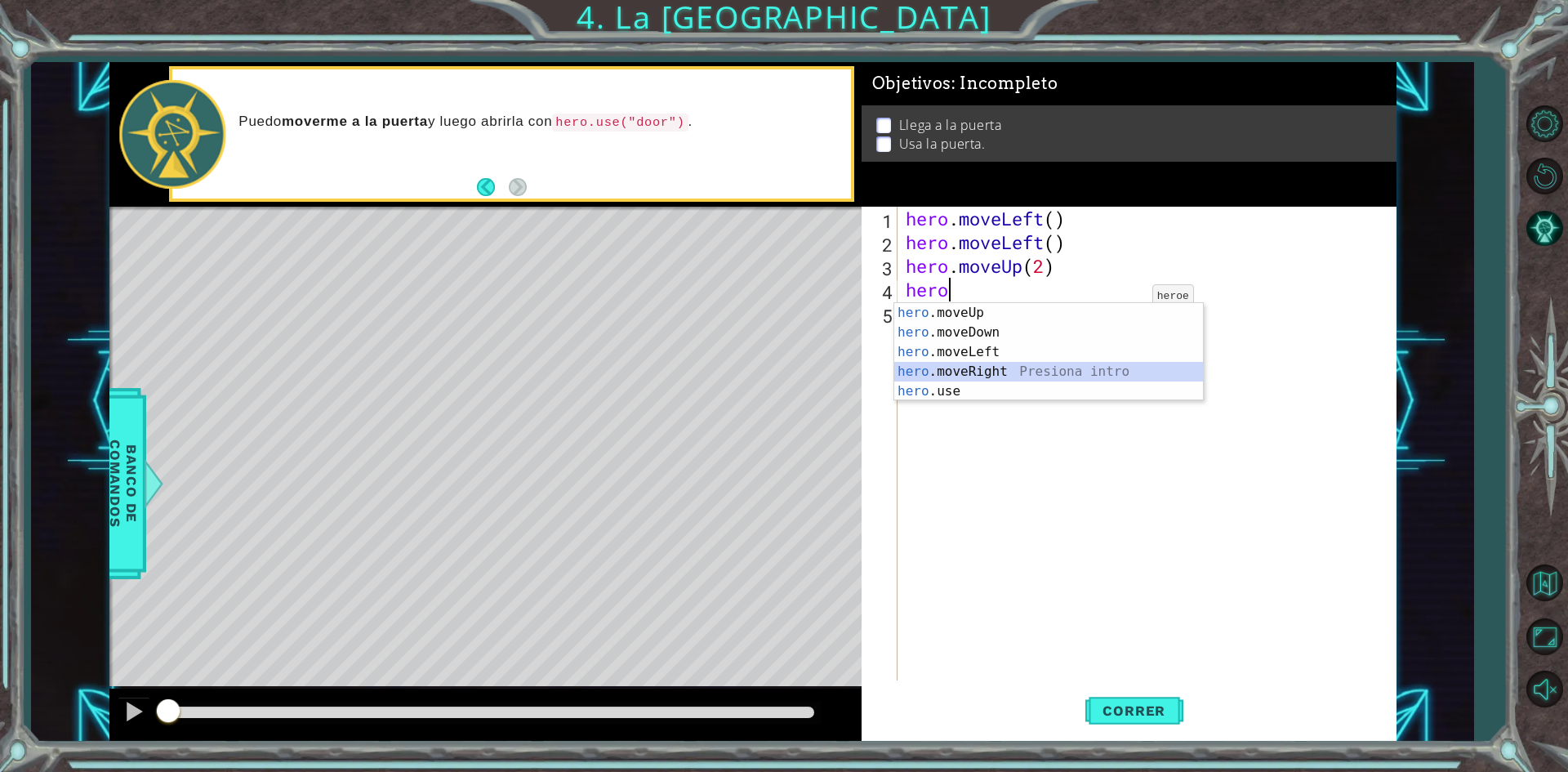
click at [986, 368] on div "hero .moveUp Presiona intro hero .moveDown Presiona intro hero .moveLeft Presio…" at bounding box center [1048, 372] width 309 height 137
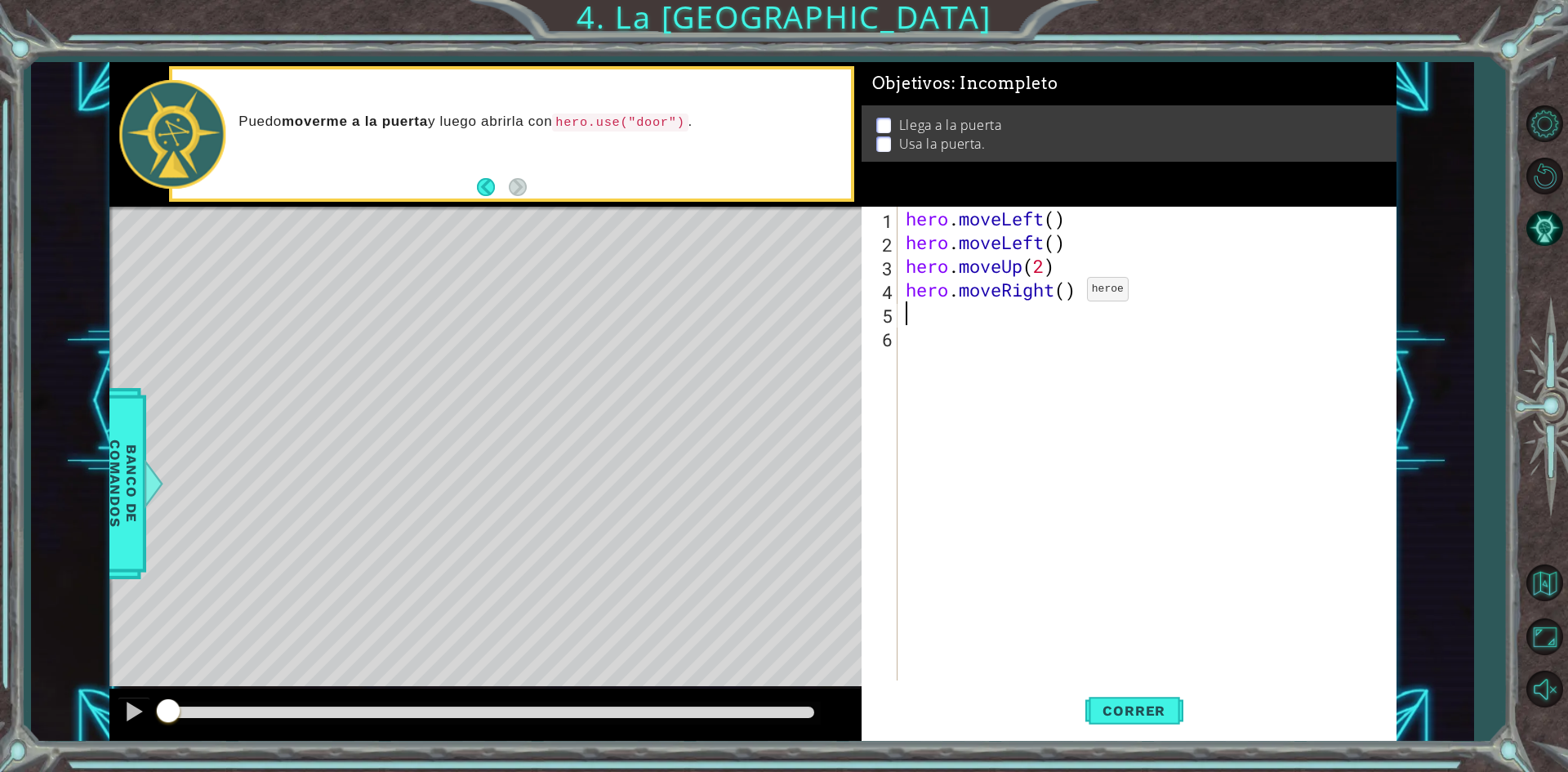
click at [1062, 293] on div "hero . moveLeft ( ) hero . moveLeft ( ) hero . moveUp ( 2 ) hero . moveRight ( )" at bounding box center [1151, 467] width 496 height 521
type textarea "hero.moveRight(2)"
click at [947, 316] on div "hero . moveLeft ( ) hero . moveLeft ( ) hero . moveUp ( 2 ) hero . moveRight ( …" at bounding box center [1151, 467] width 496 height 521
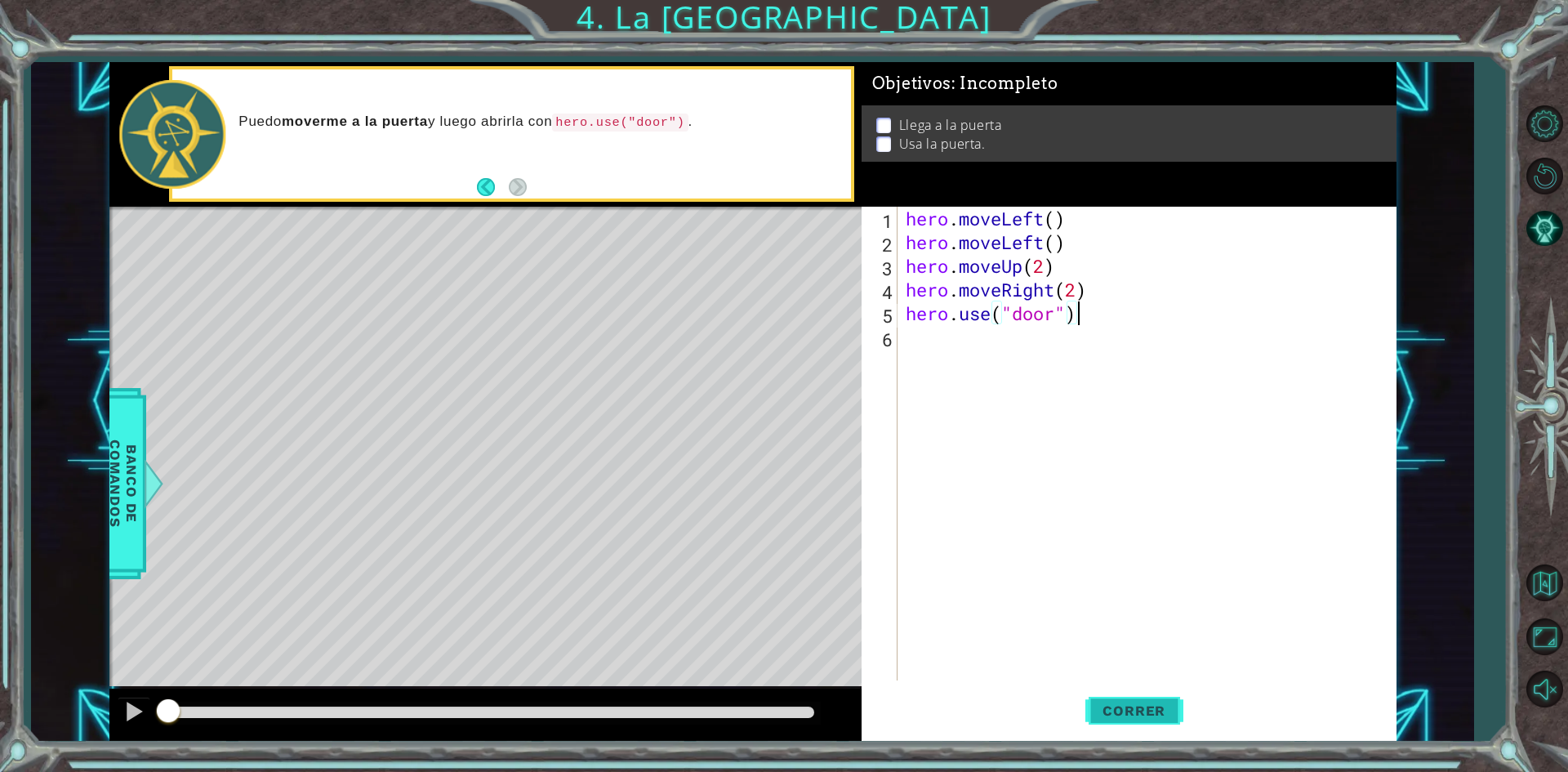
type textarea "hero.use("door")"
drag, startPoint x: 1095, startPoint y: 714, endPoint x: 1108, endPoint y: 706, distance: 15.3
click at [1097, 712] on span "Correr" at bounding box center [1133, 710] width 95 height 16
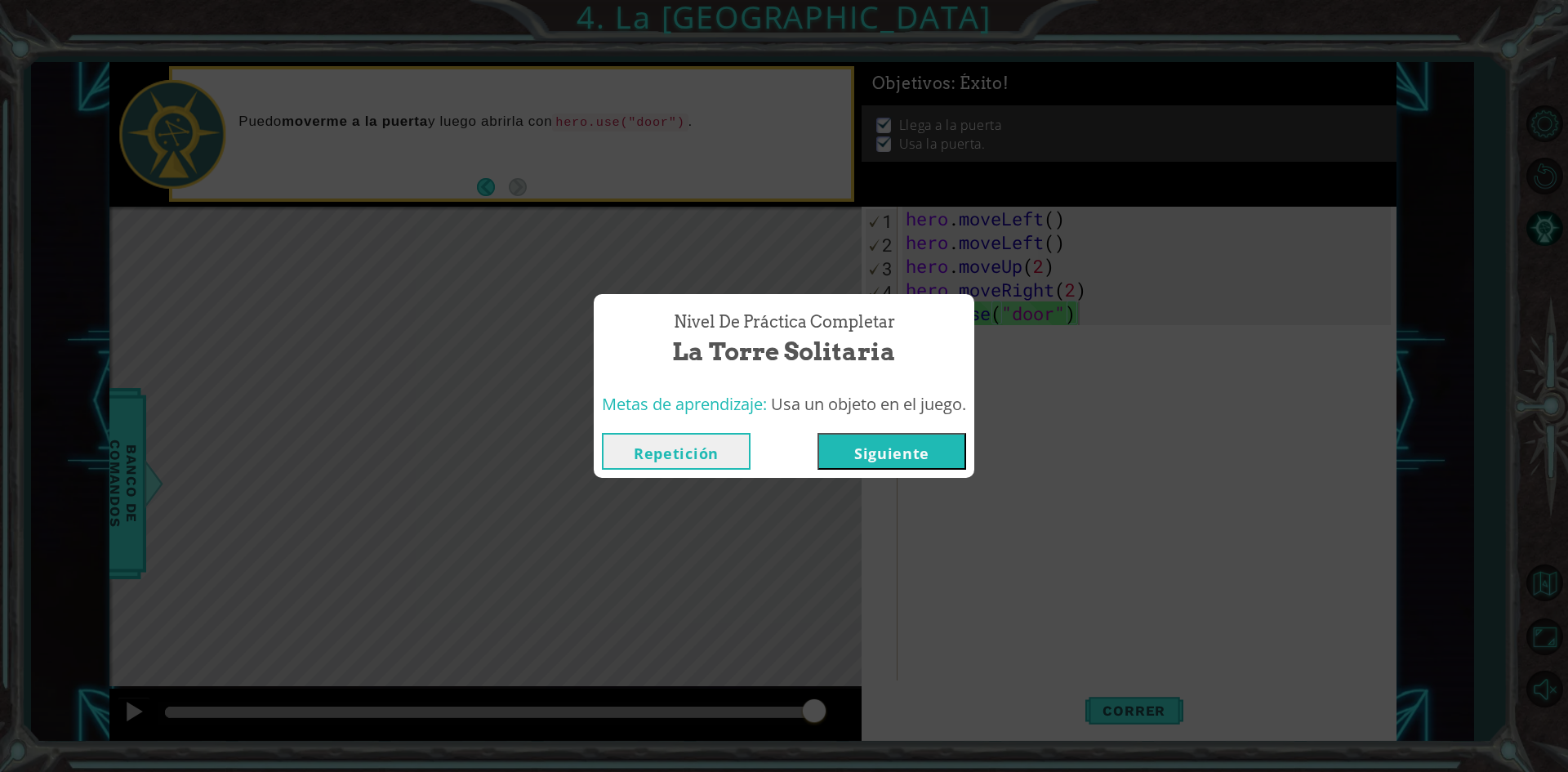
click at [903, 466] on button "Siguiente" at bounding box center [892, 451] width 148 height 37
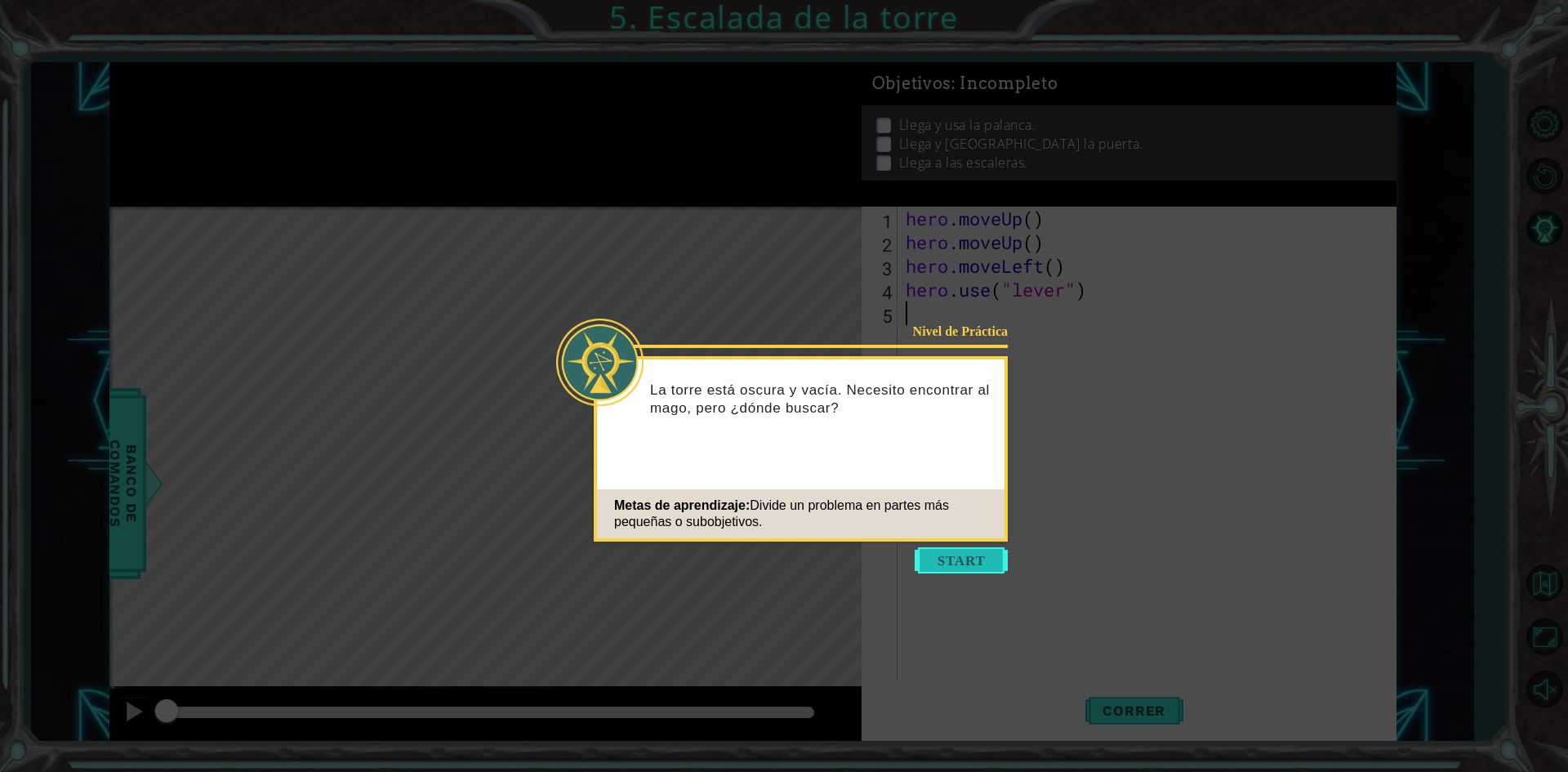
click at [950, 564] on button "Start" at bounding box center [961, 559] width 93 height 26
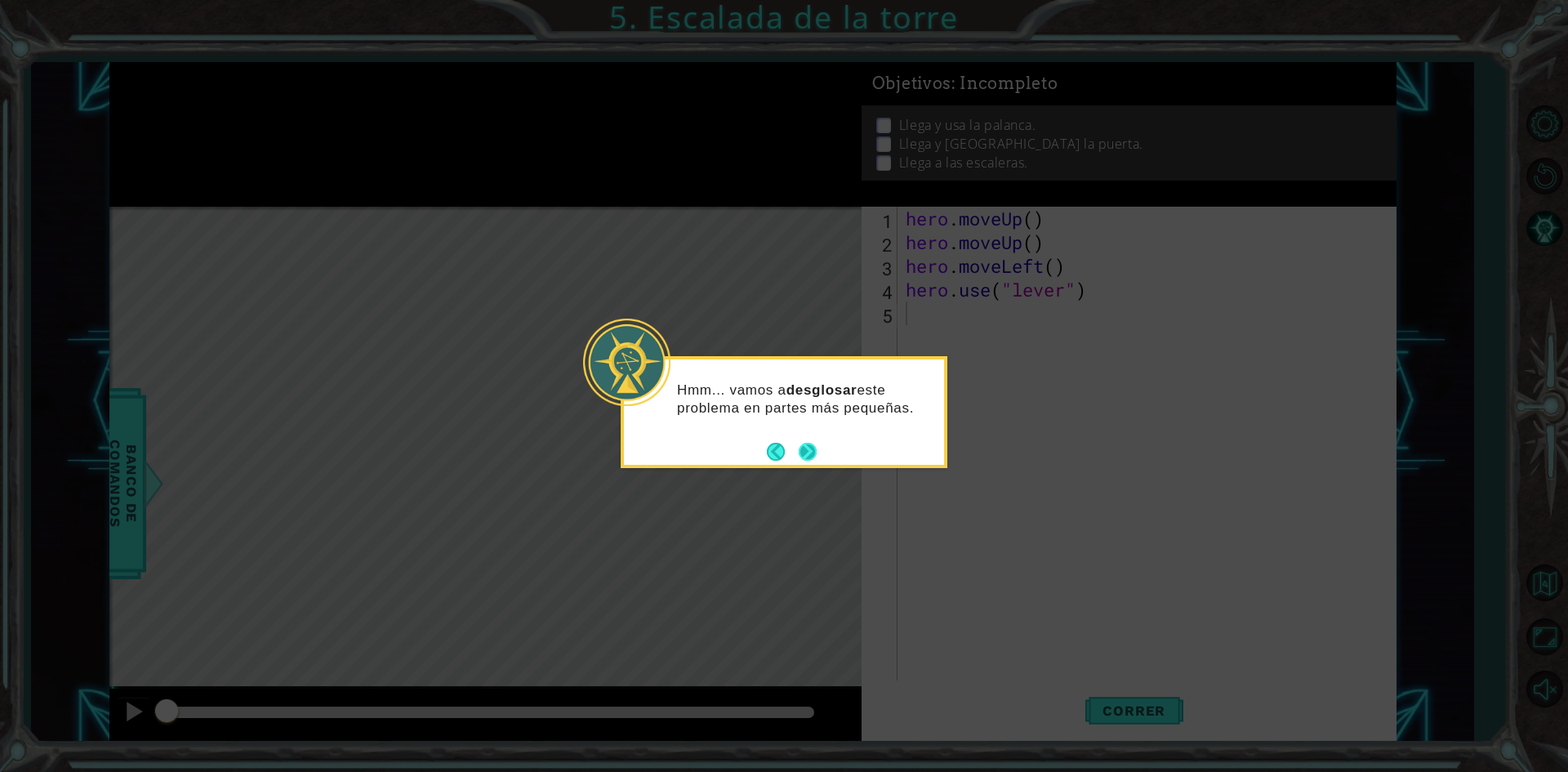
click at [808, 448] on button "Next" at bounding box center [807, 451] width 18 height 18
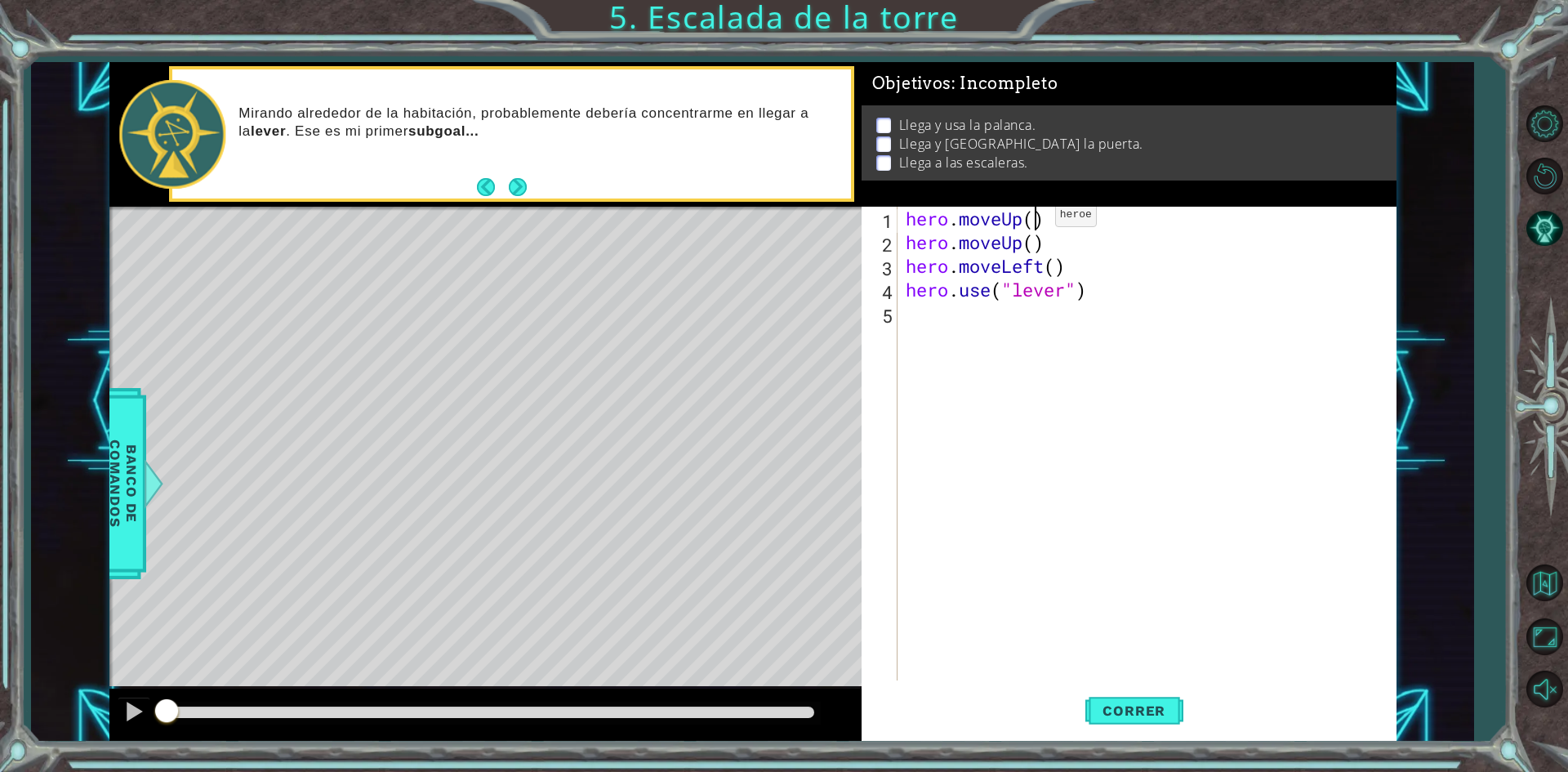
click at [1031, 219] on div "hero . moveUp ( ) hero . moveUp ( ) hero . moveLeft ( ) hero . use ( "lever" )" at bounding box center [1151, 467] width 496 height 521
click at [1046, 246] on div "hero . moveUp ( 2 ) hero . moveUp ( ) hero . moveLeft ( ) hero . use ( "lever" )" at bounding box center [1151, 467] width 496 height 521
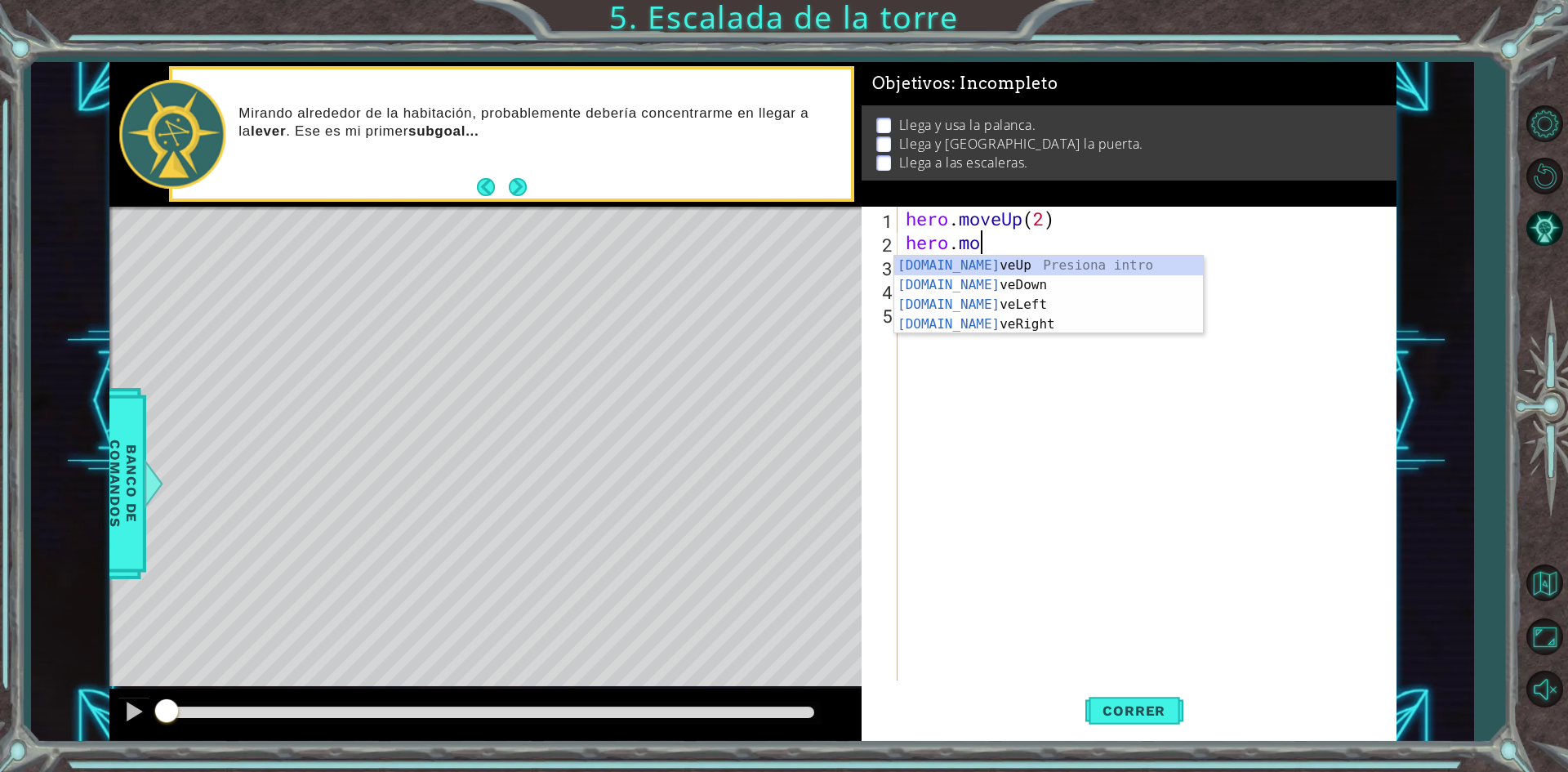
scroll to position [0, 1]
type textarea "h"
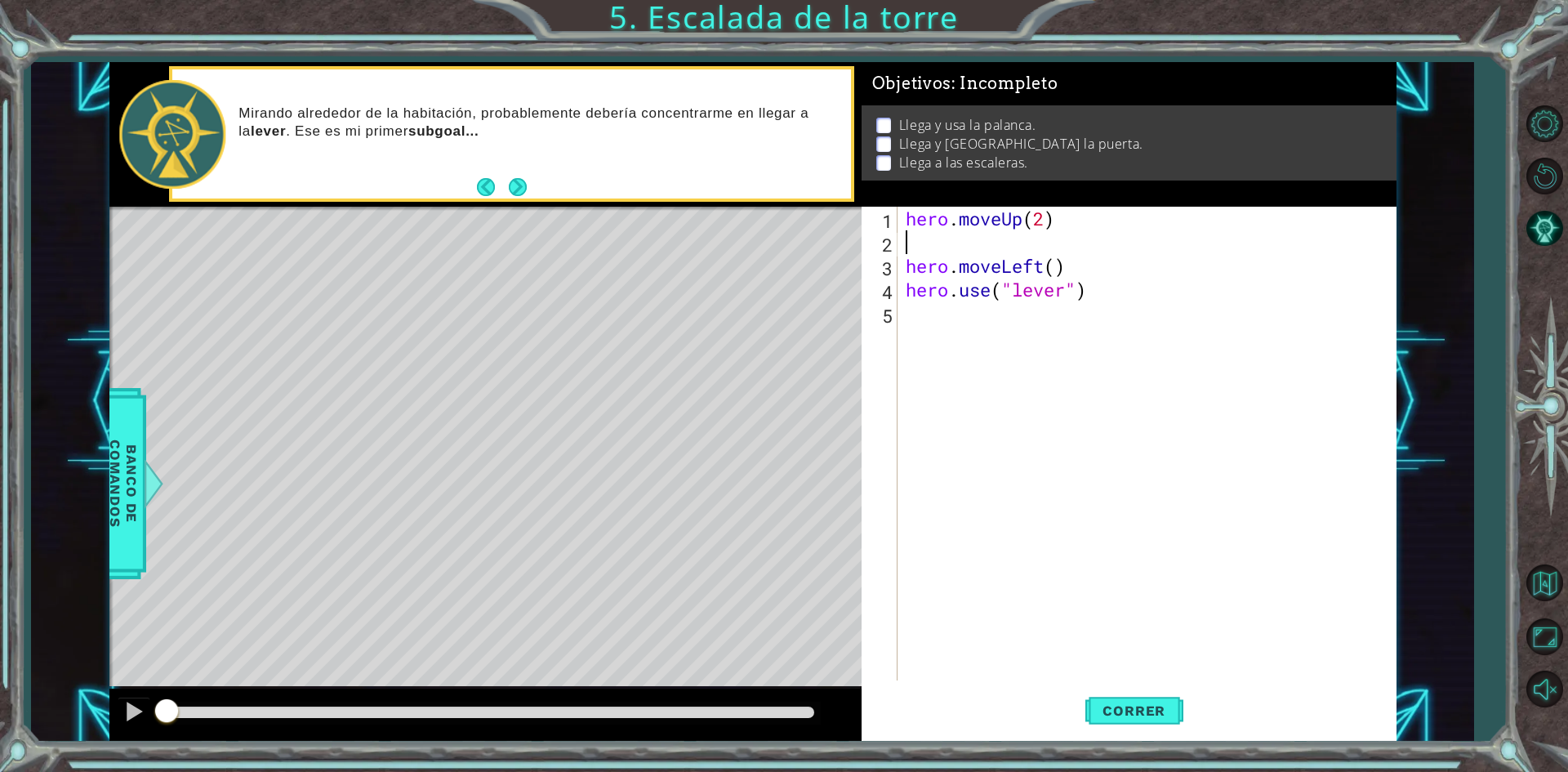
scroll to position [0, 0]
click at [1051, 269] on div "hero . moveUp ( 2 ) hero . moveLeft ( ) hero . use ( "lever" )" at bounding box center [1151, 467] width 496 height 521
click at [1057, 270] on div "hero . moveUp ( 2 ) hero . moveLeft ( ) hero . use ( "lever" )" at bounding box center [1151, 467] width 496 height 521
type textarea "hero.moveLeft(1)"
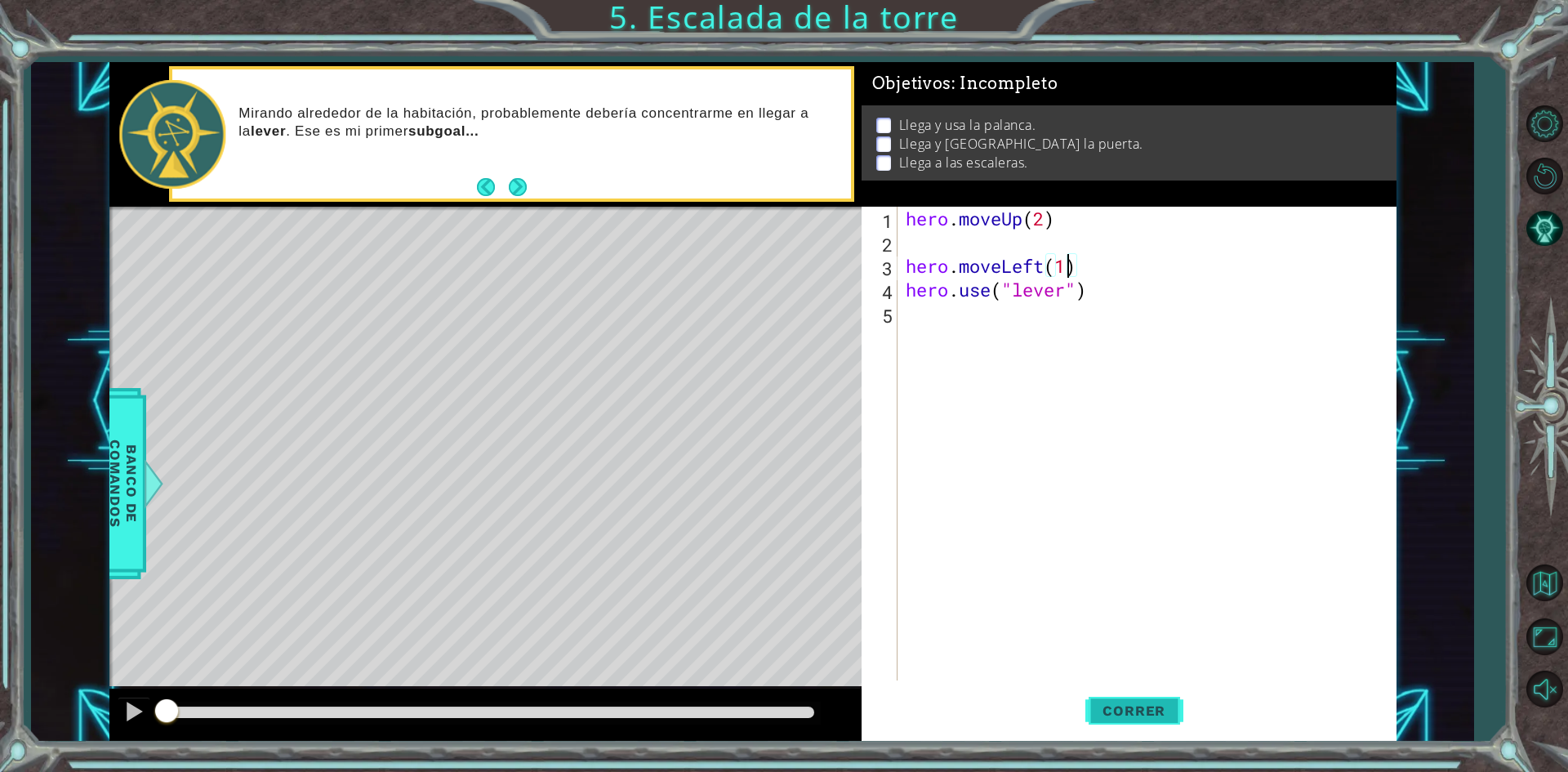
click at [1149, 711] on span "Correr" at bounding box center [1133, 710] width 95 height 16
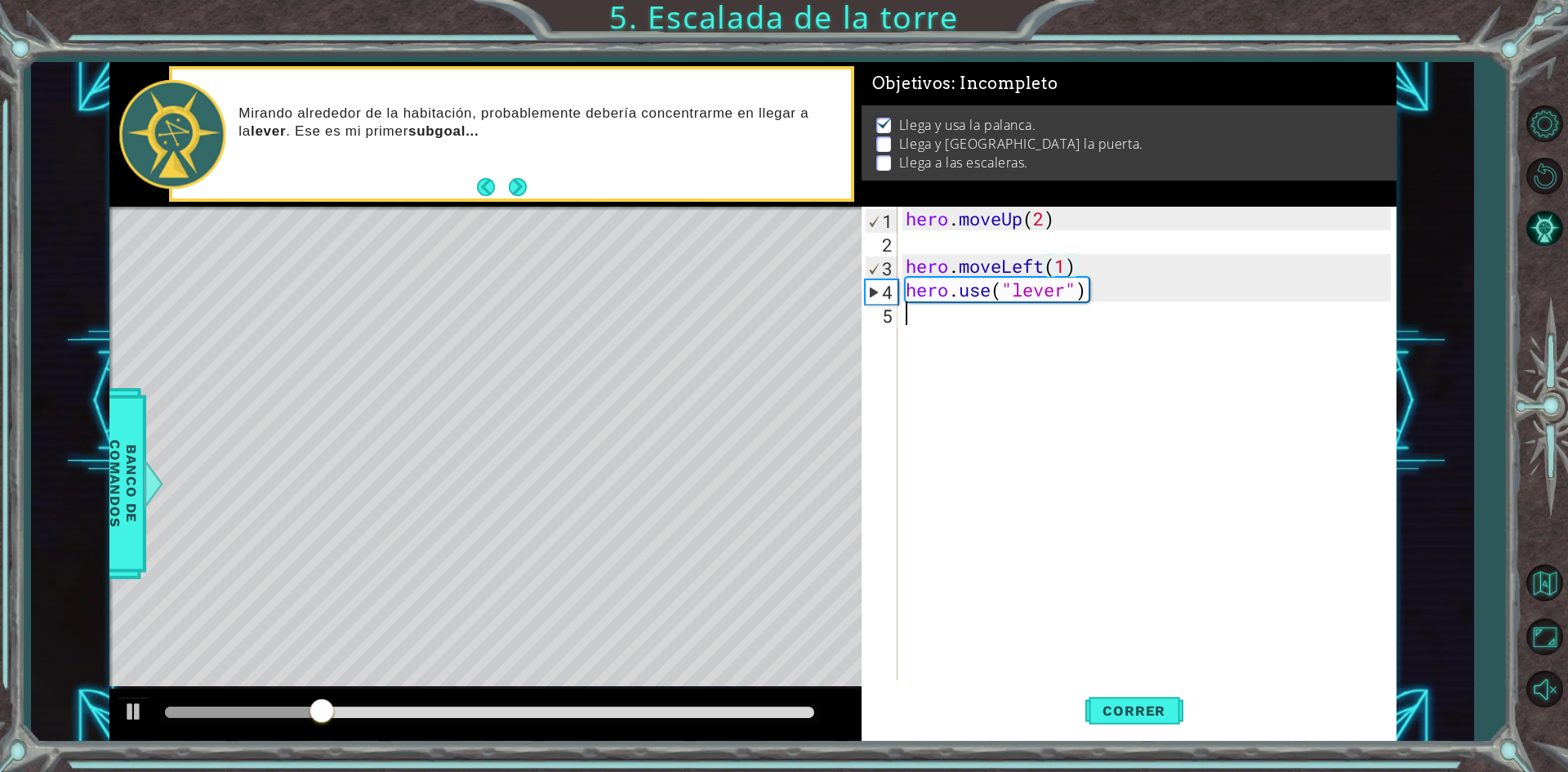
click at [958, 329] on div "hero . moveUp ( 2 ) hero . moveLeft ( 1 ) hero . use ( "lever" )" at bounding box center [1151, 467] width 496 height 521
click at [939, 246] on div "hero . moveUp ( 2 ) hero . moveLeft ( 1 ) hero . use ( "lever" )" at bounding box center [1151, 467] width 496 height 521
click at [1065, 225] on div "hero . moveUp ( 2 ) hero . moveLeft ( 1 ) hero . use ( "lever" )" at bounding box center [1151, 467] width 496 height 521
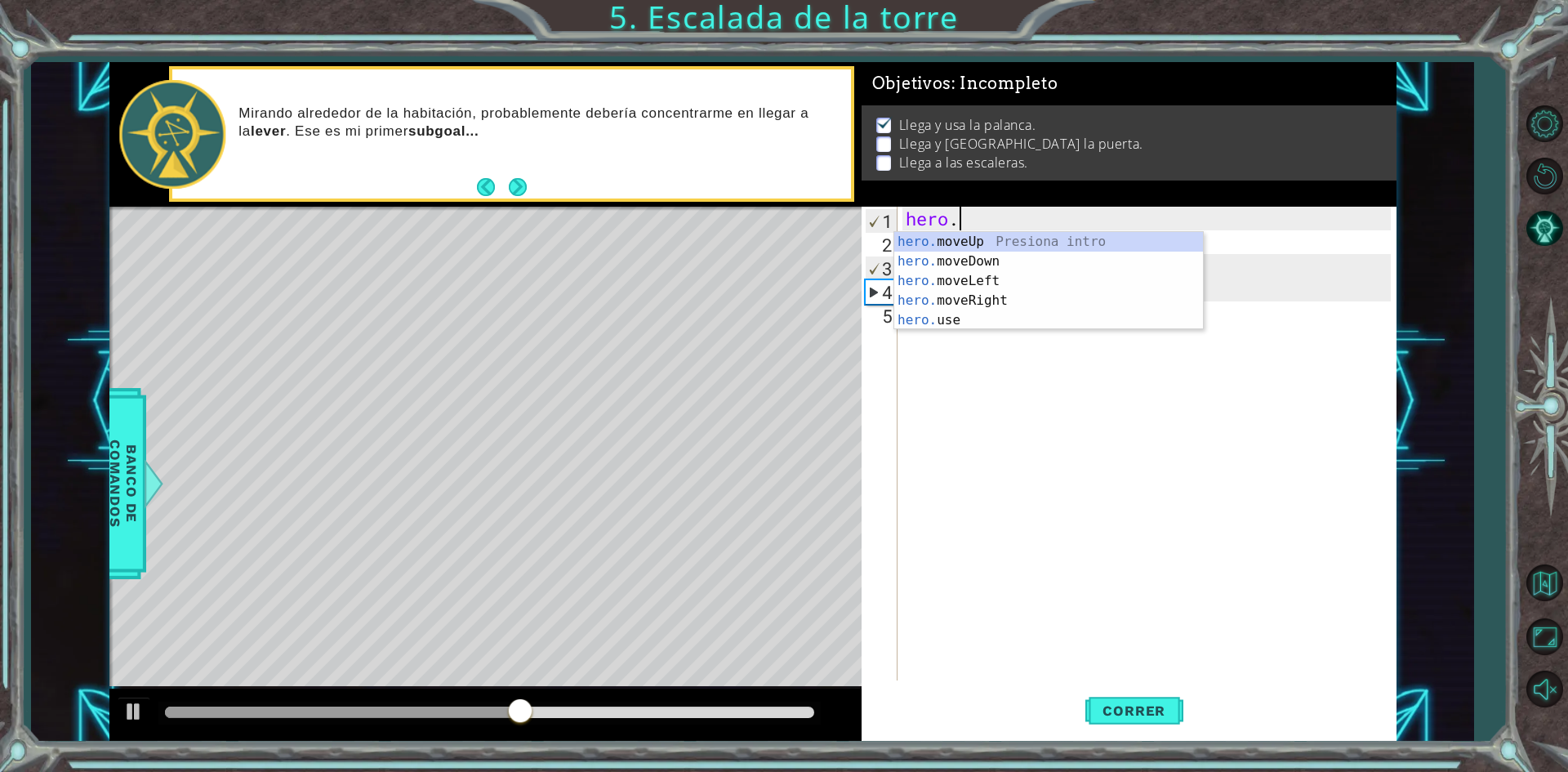
type textarea "h"
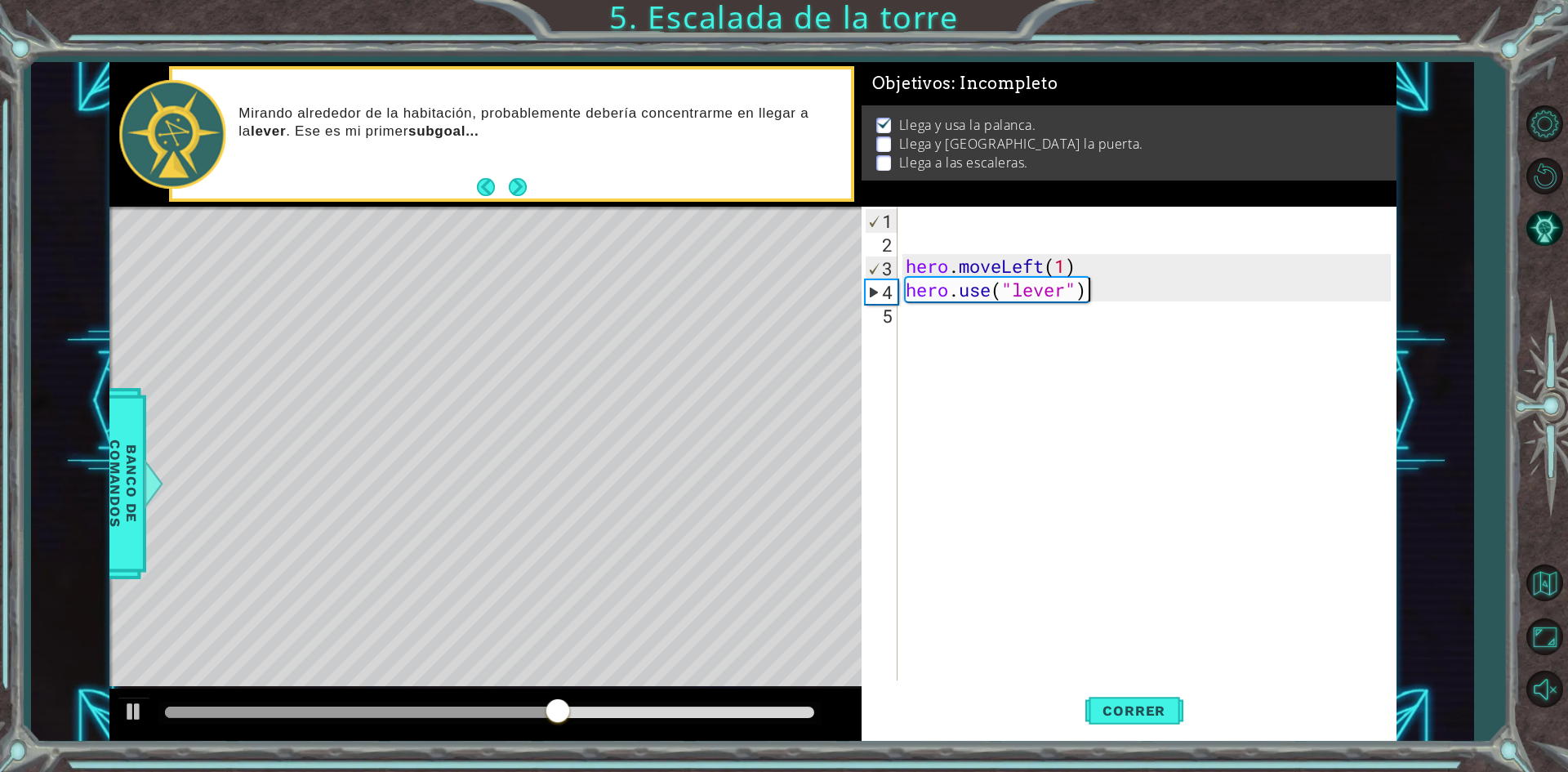
click at [1113, 293] on div "hero . moveLeft ( 1 ) hero . use ( "lever" )" at bounding box center [1151, 467] width 496 height 521
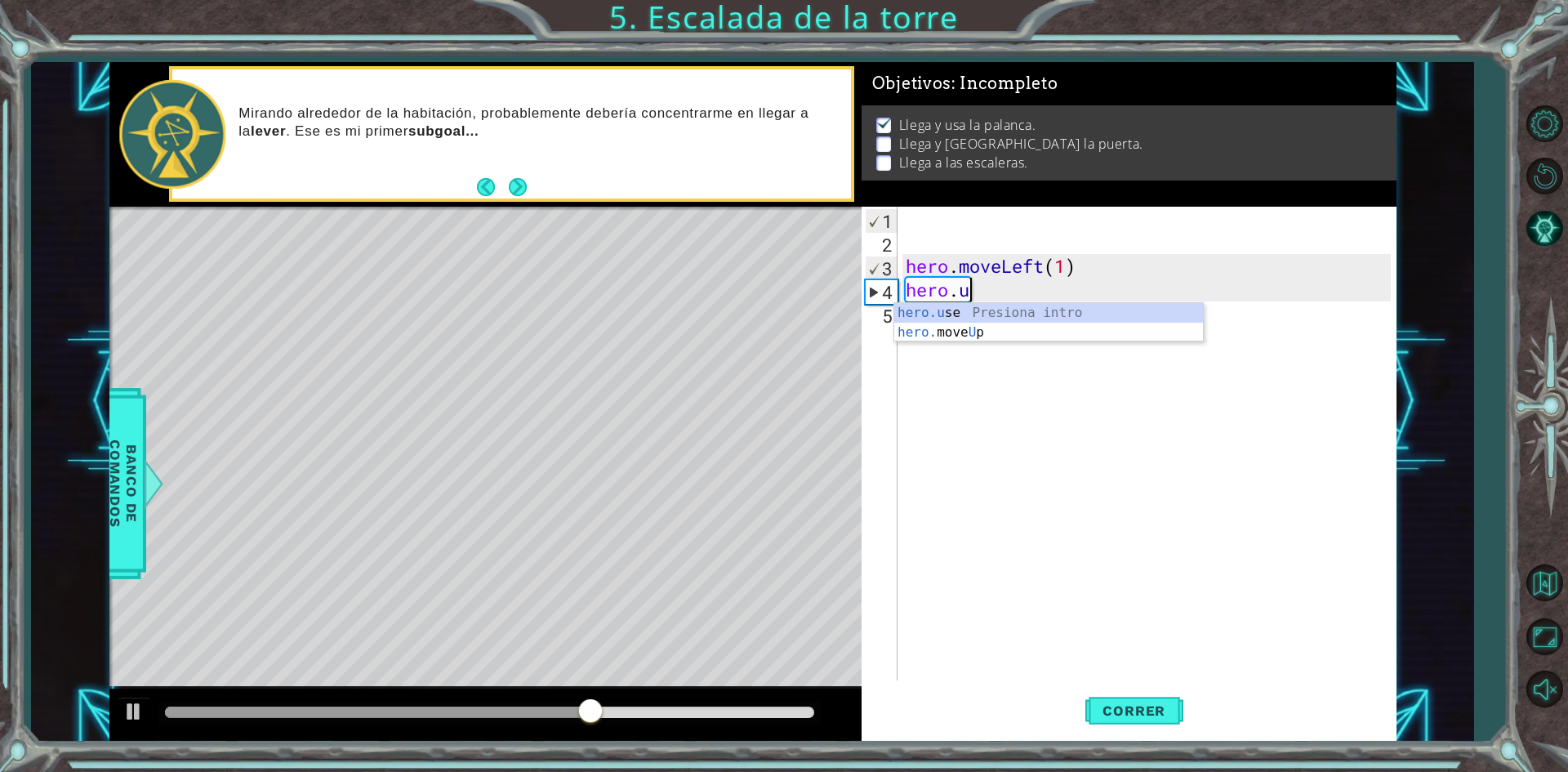
type textarea "h"
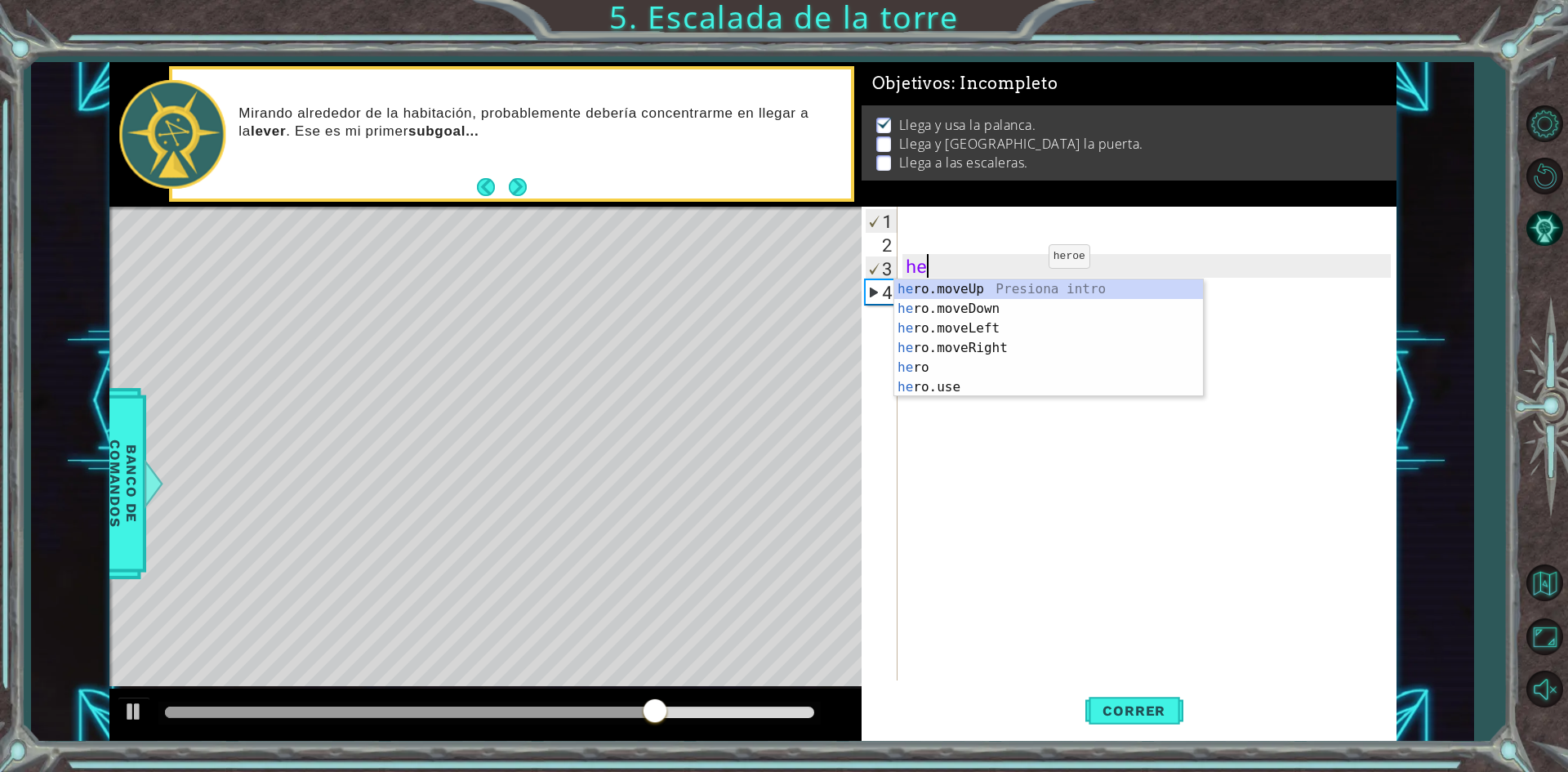
type textarea "h"
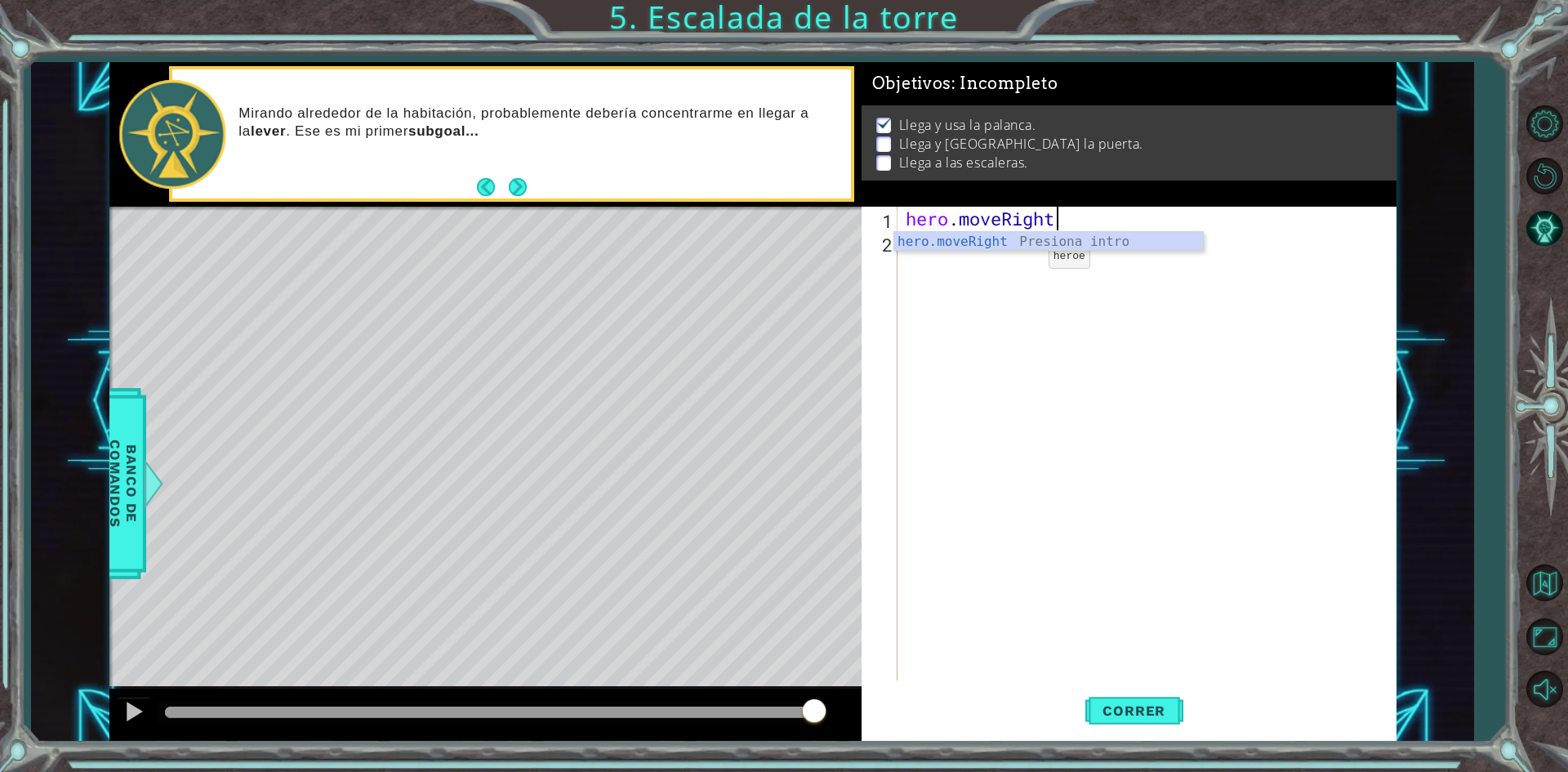
scroll to position [0, 7]
type textarea "hero.moveRight(3)"
click at [973, 246] on div "hero . moveRight ( 3 )" at bounding box center [1151, 467] width 496 height 521
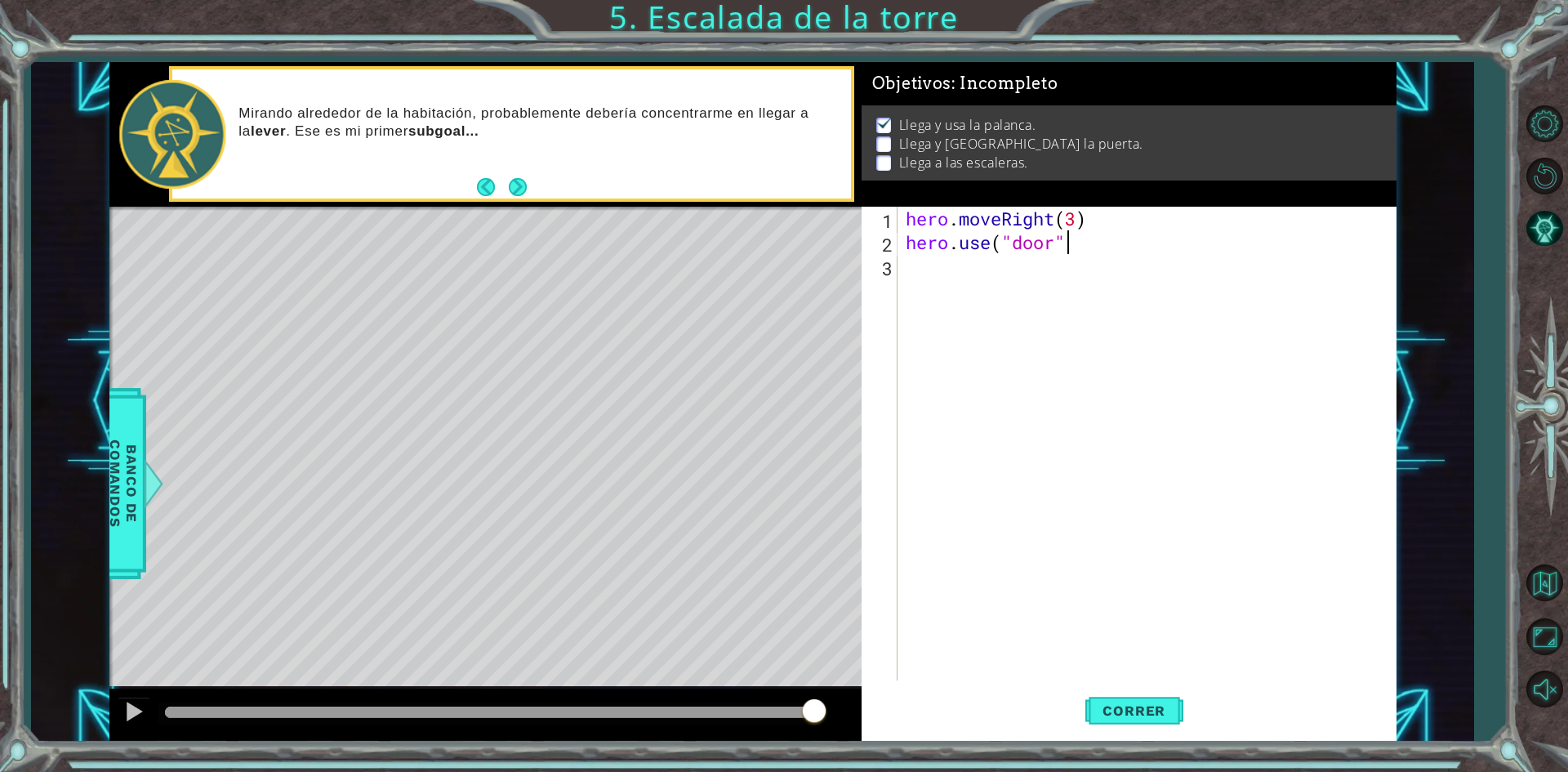
type textarea "hero.use("door")"
click at [986, 272] on div "hero . moveRight ( 3 ) hero . use ( "door" )" at bounding box center [1151, 467] width 496 height 521
type textarea "hero.moveUp()"
click at [1040, 292] on div "hero . moveRight ( 3 ) hero . use ( "door" ) hero . moveUp ( )" at bounding box center [1151, 467] width 496 height 521
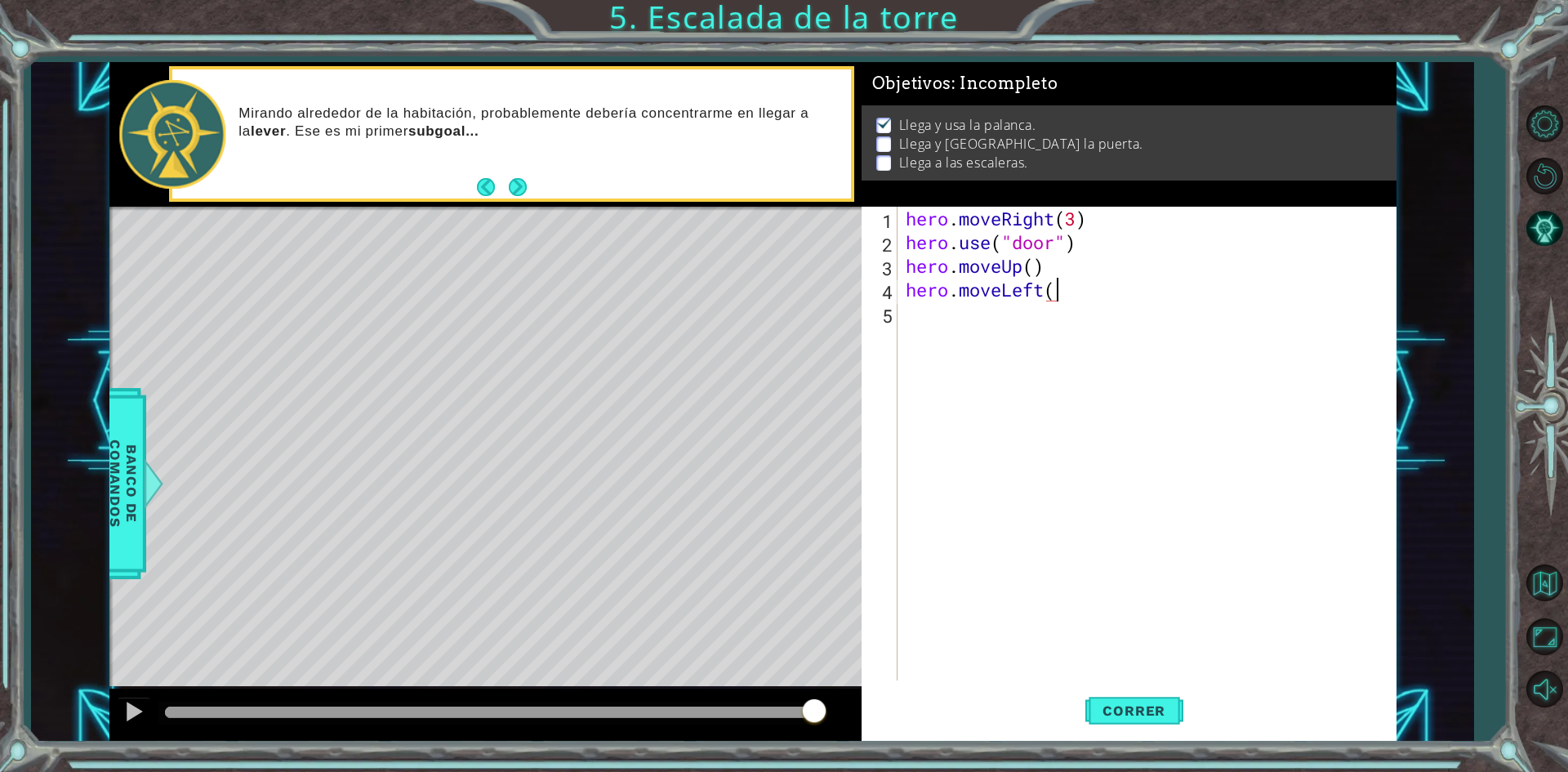
scroll to position [0, 7]
type textarea "hero.moveLeft(3)"
click at [1117, 726] on button "Correr" at bounding box center [1133, 711] width 98 height 53
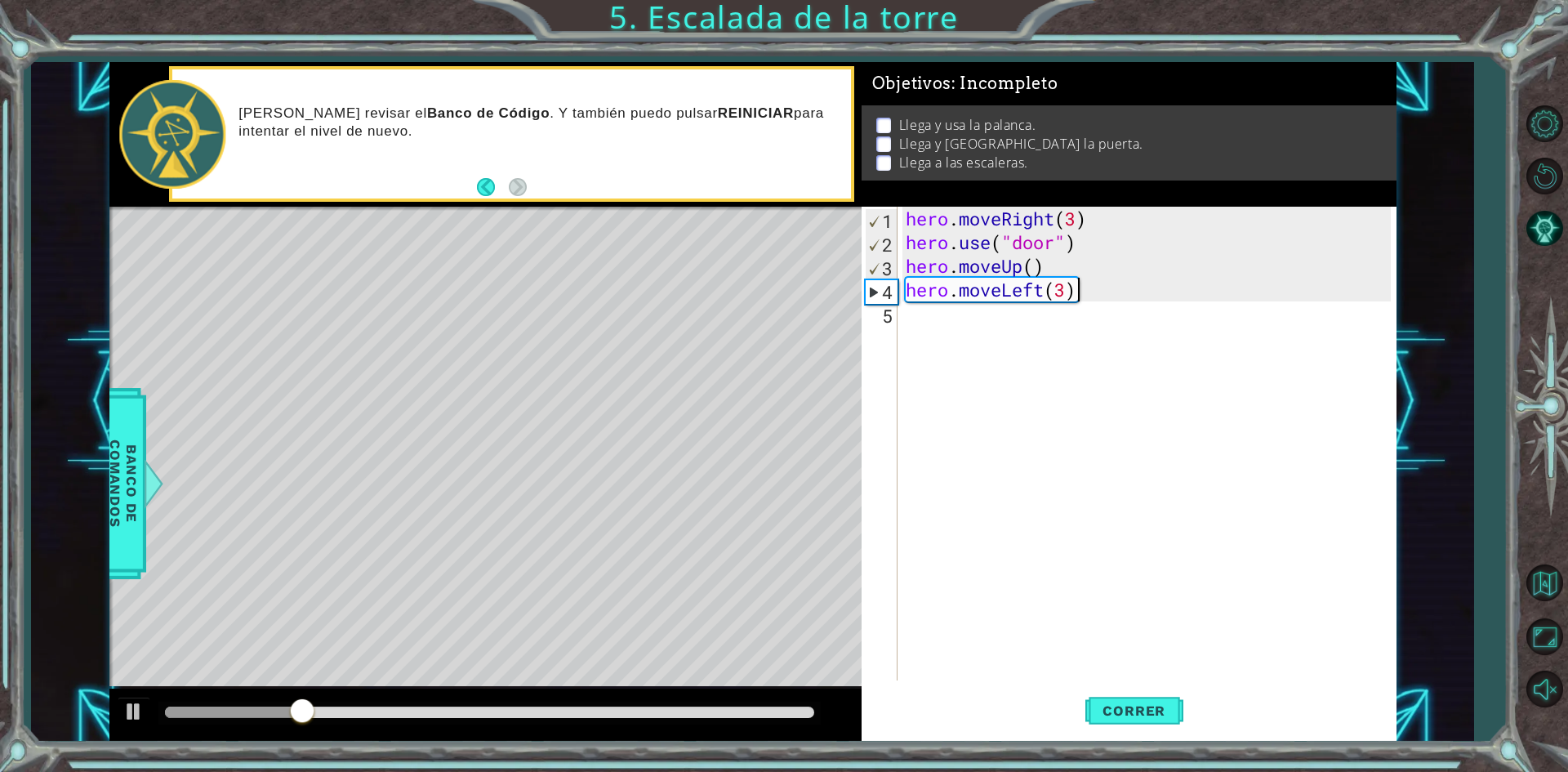
click at [1104, 305] on div "hero . moveRight ( 3 ) hero . use ( "door" ) hero . moveUp ( ) hero . moveLeft …" at bounding box center [1151, 467] width 496 height 521
click at [1096, 285] on div "hero . moveRight ( 3 ) hero . use ( "door" ) hero . moveUp ( ) hero . moveLeft …" at bounding box center [1151, 467] width 496 height 521
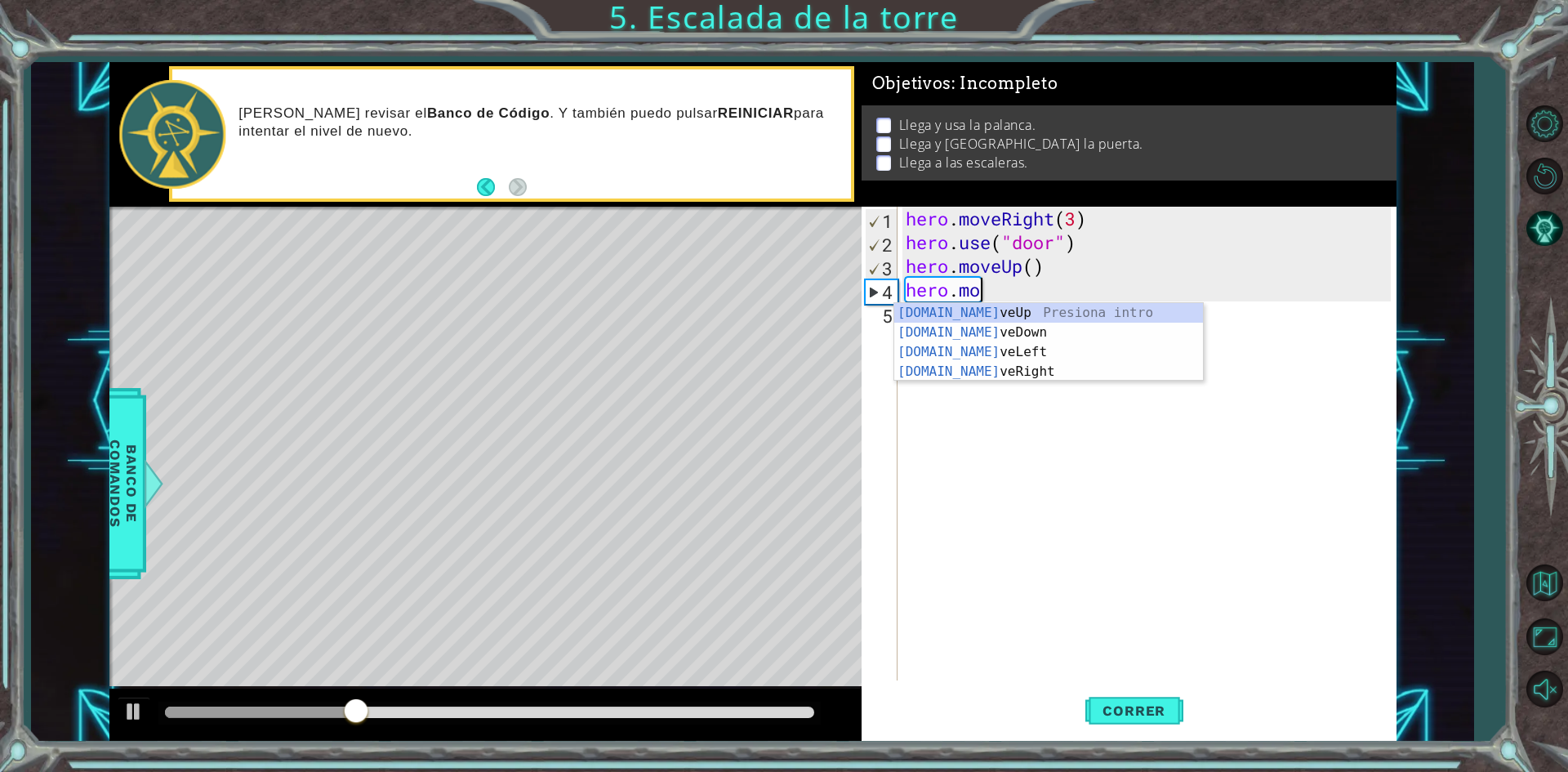
type textarea "h"
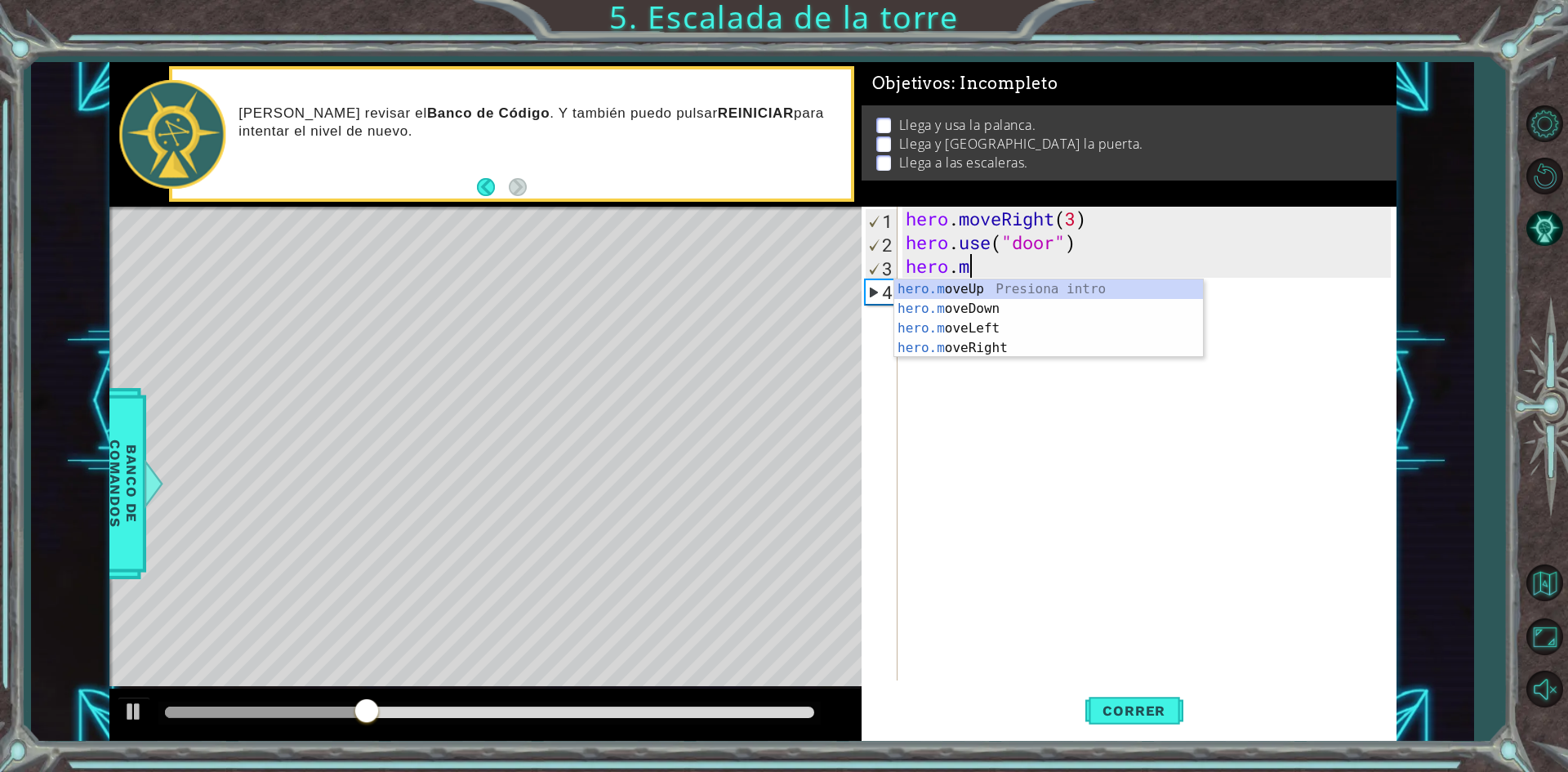
type textarea "h"
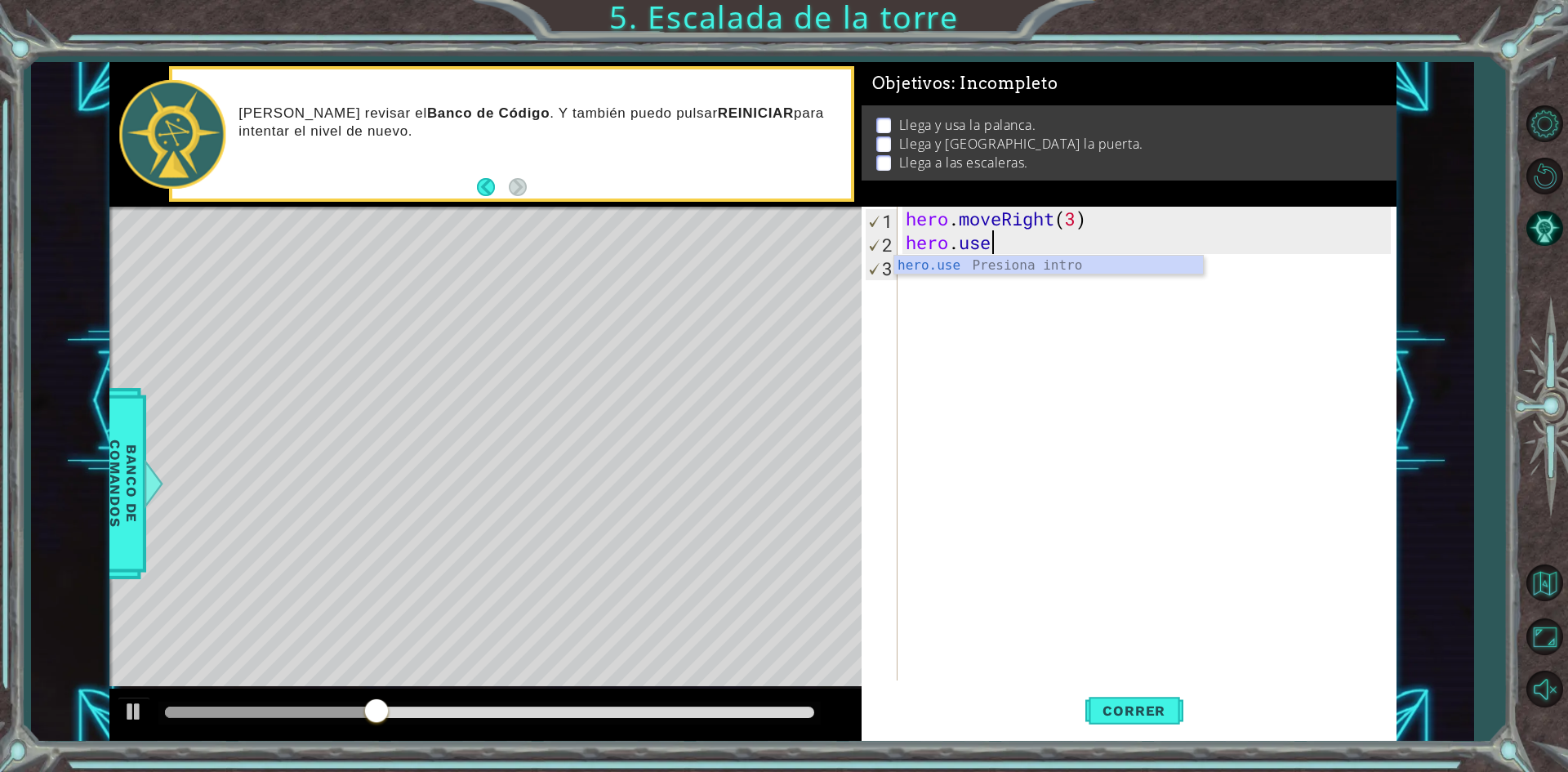
type textarea "h"
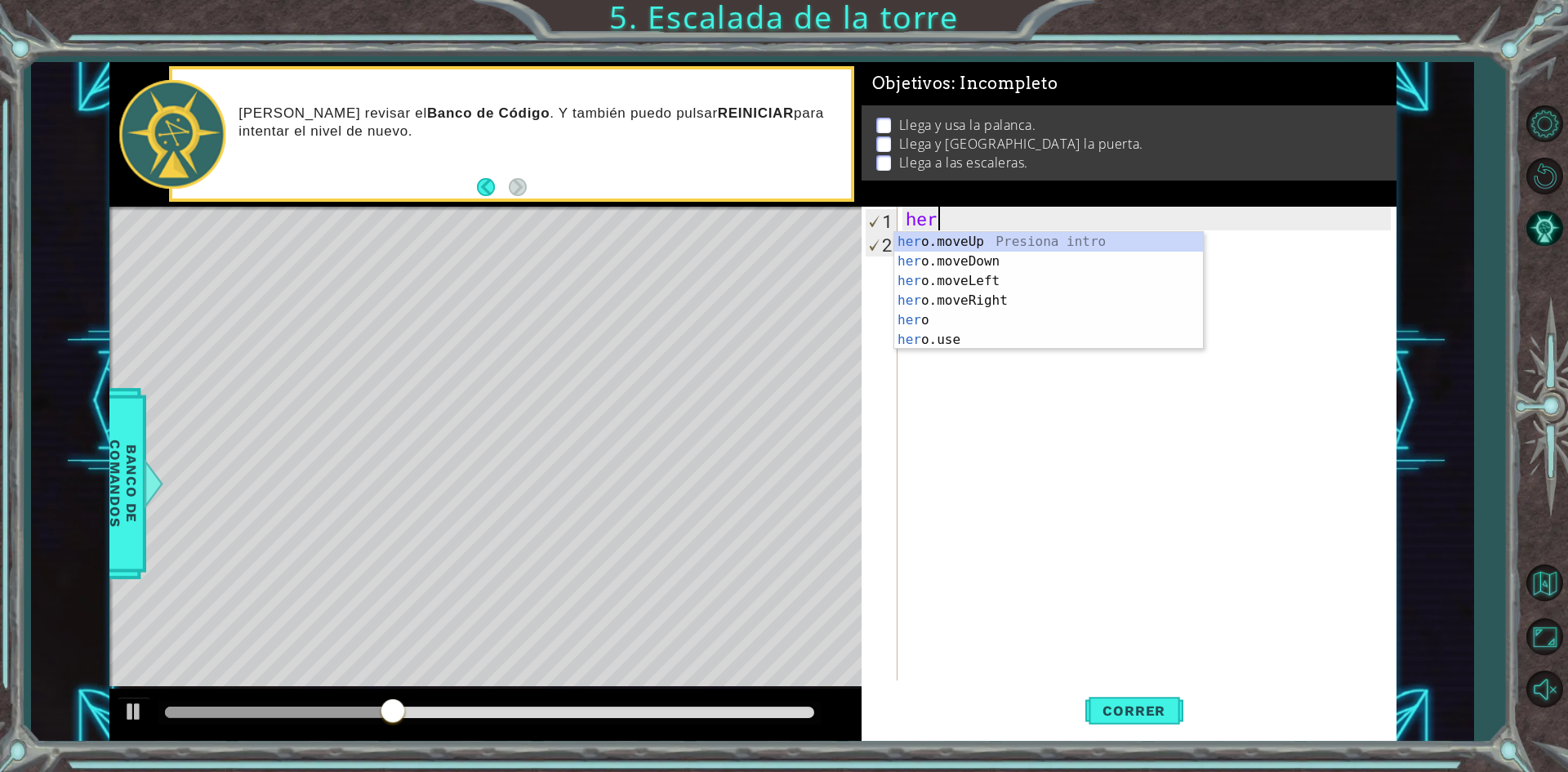
type textarea "h"
type textarea "her"
click at [1016, 235] on div "her o.moveUp Presiona intro her o.moveDown Presiona intro her o.moveLeft Presio…" at bounding box center [1048, 310] width 309 height 157
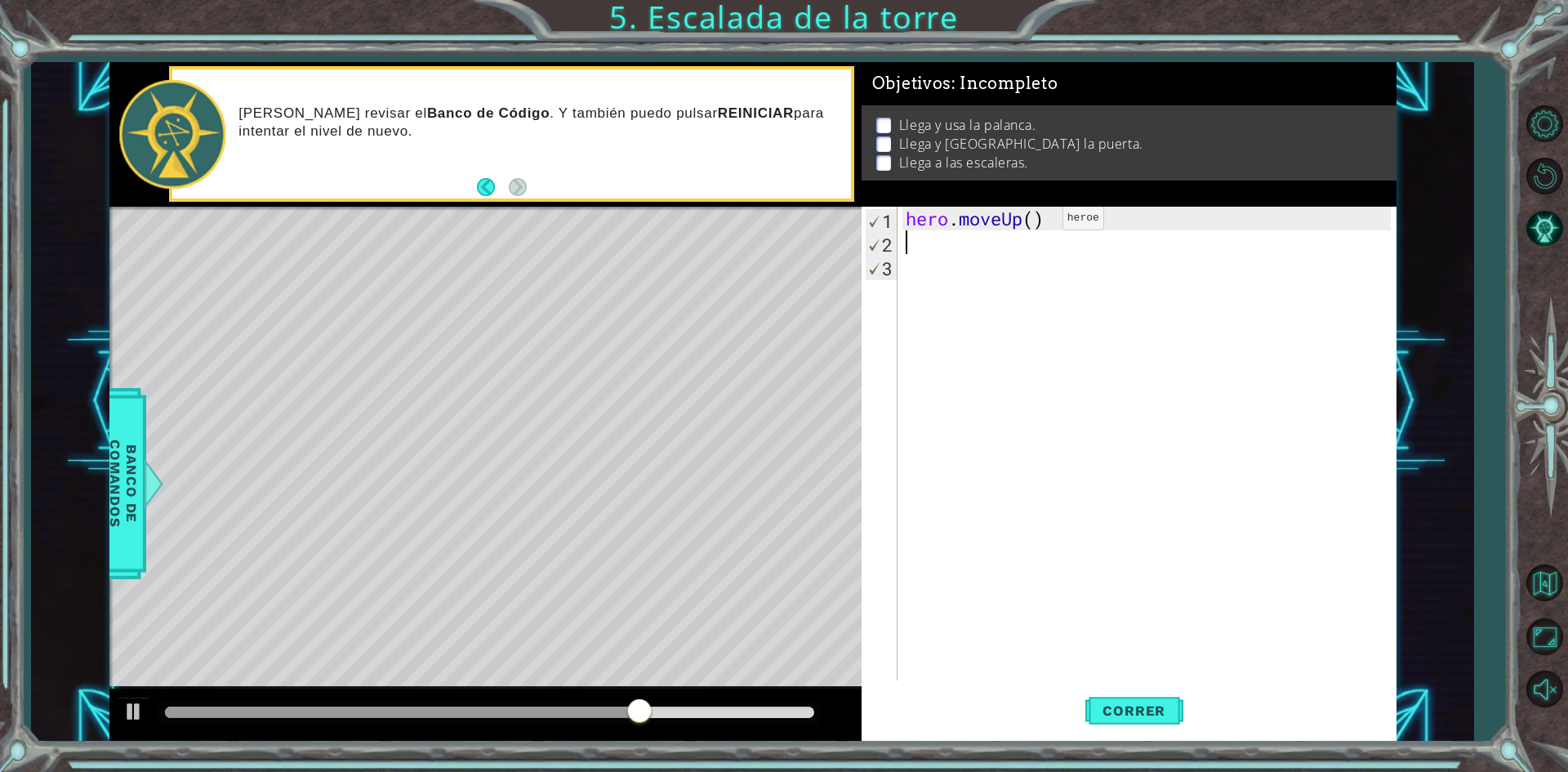
click at [1038, 222] on div "hero . moveUp ( )" at bounding box center [1151, 467] width 496 height 521
type textarea "hero.moveUp(2)"
click at [1038, 236] on div "hero . moveUp ( 2 )" at bounding box center [1151, 467] width 496 height 521
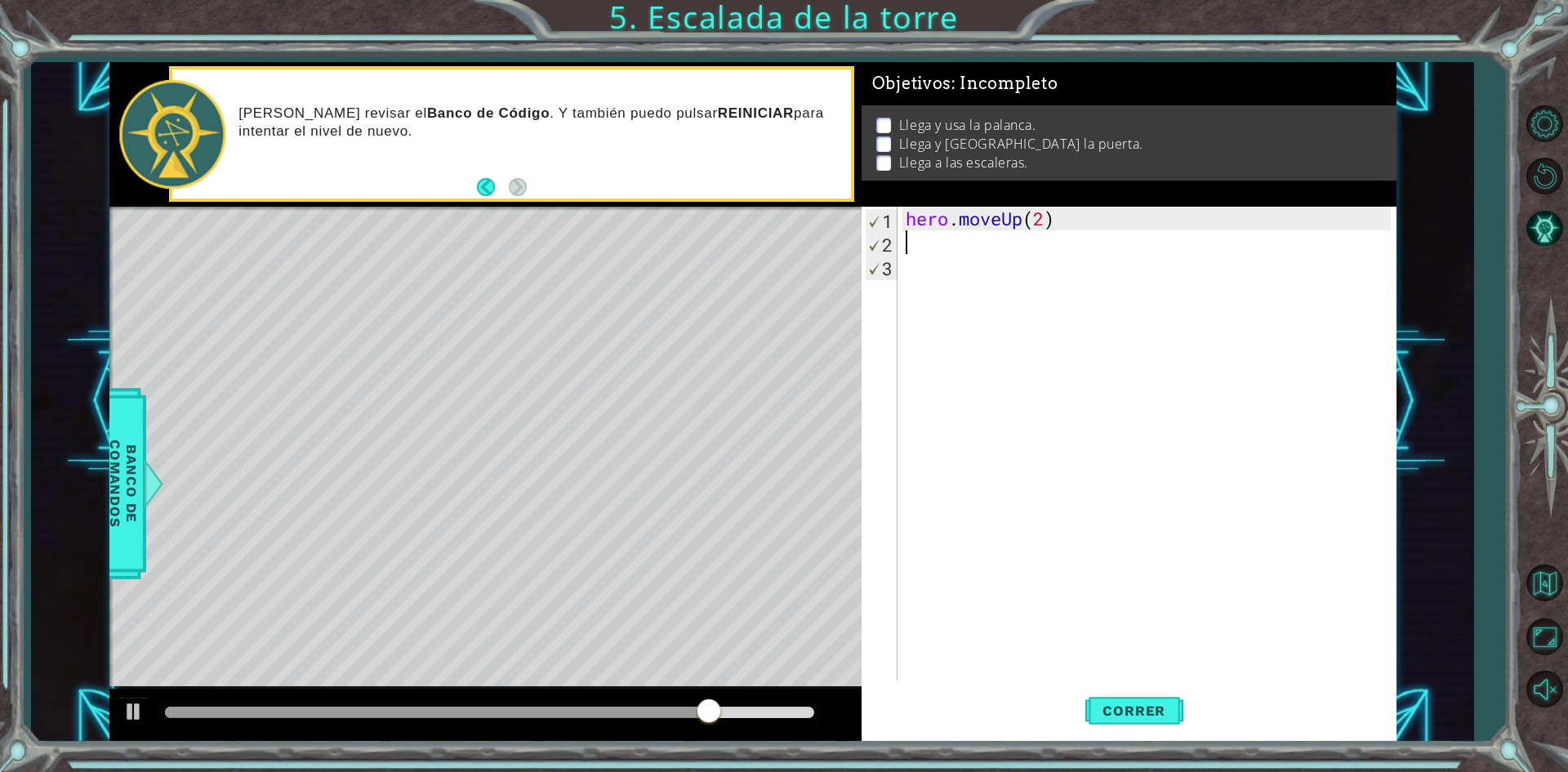
type textarea "h"
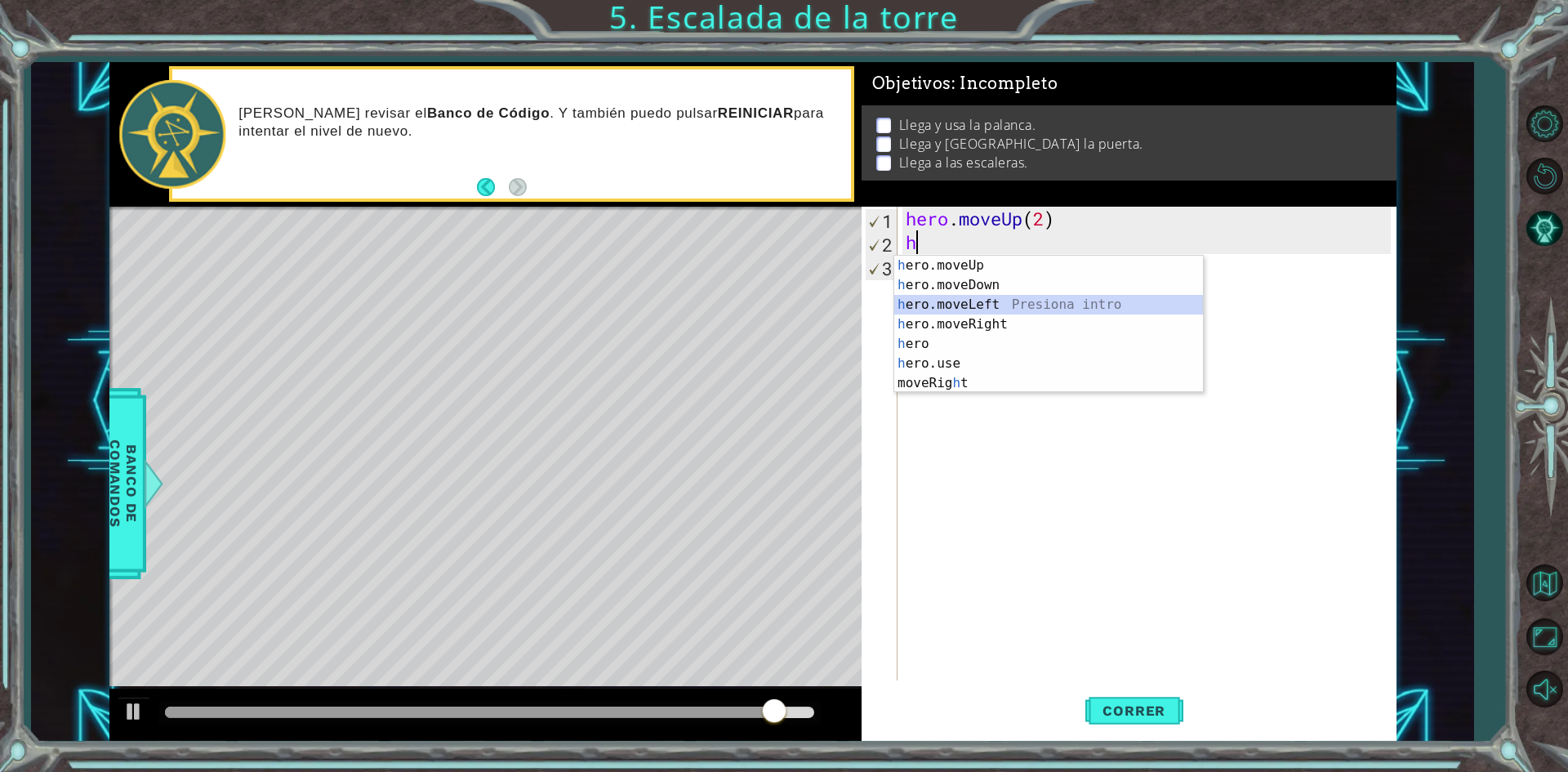
click at [1021, 307] on div "h ero.moveUp Presiona intro h ero.moveDown Presiona intro h ero.moveLeft Presio…" at bounding box center [1048, 344] width 309 height 177
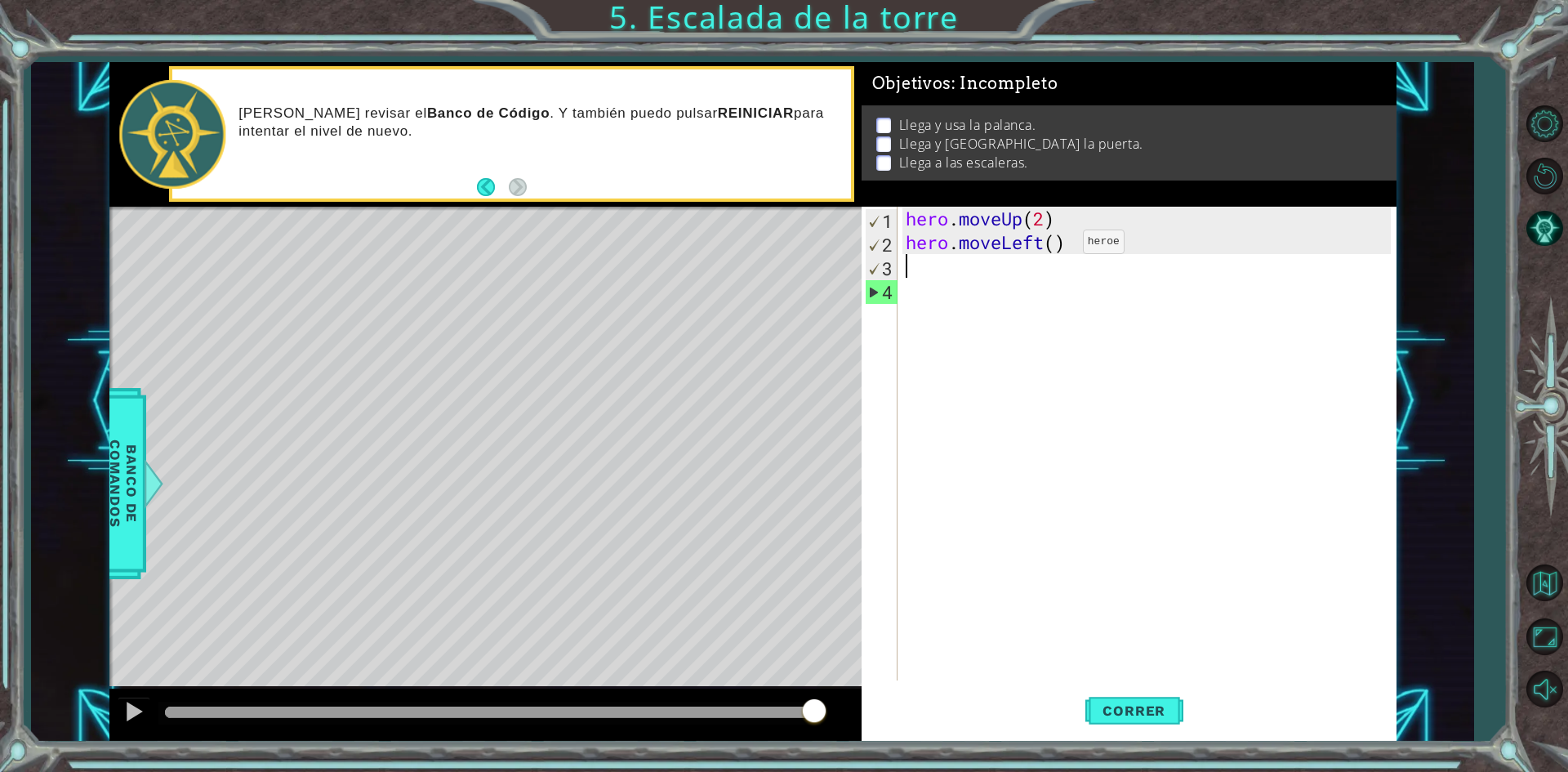
click at [1058, 246] on div "hero . moveUp ( 2 ) hero . moveLeft ( )" at bounding box center [1151, 467] width 496 height 521
type textarea "hero.moveLeft()"
click at [1027, 276] on div "hero . moveUp ( 2 ) hero . moveLeft ( )" at bounding box center [1151, 467] width 496 height 521
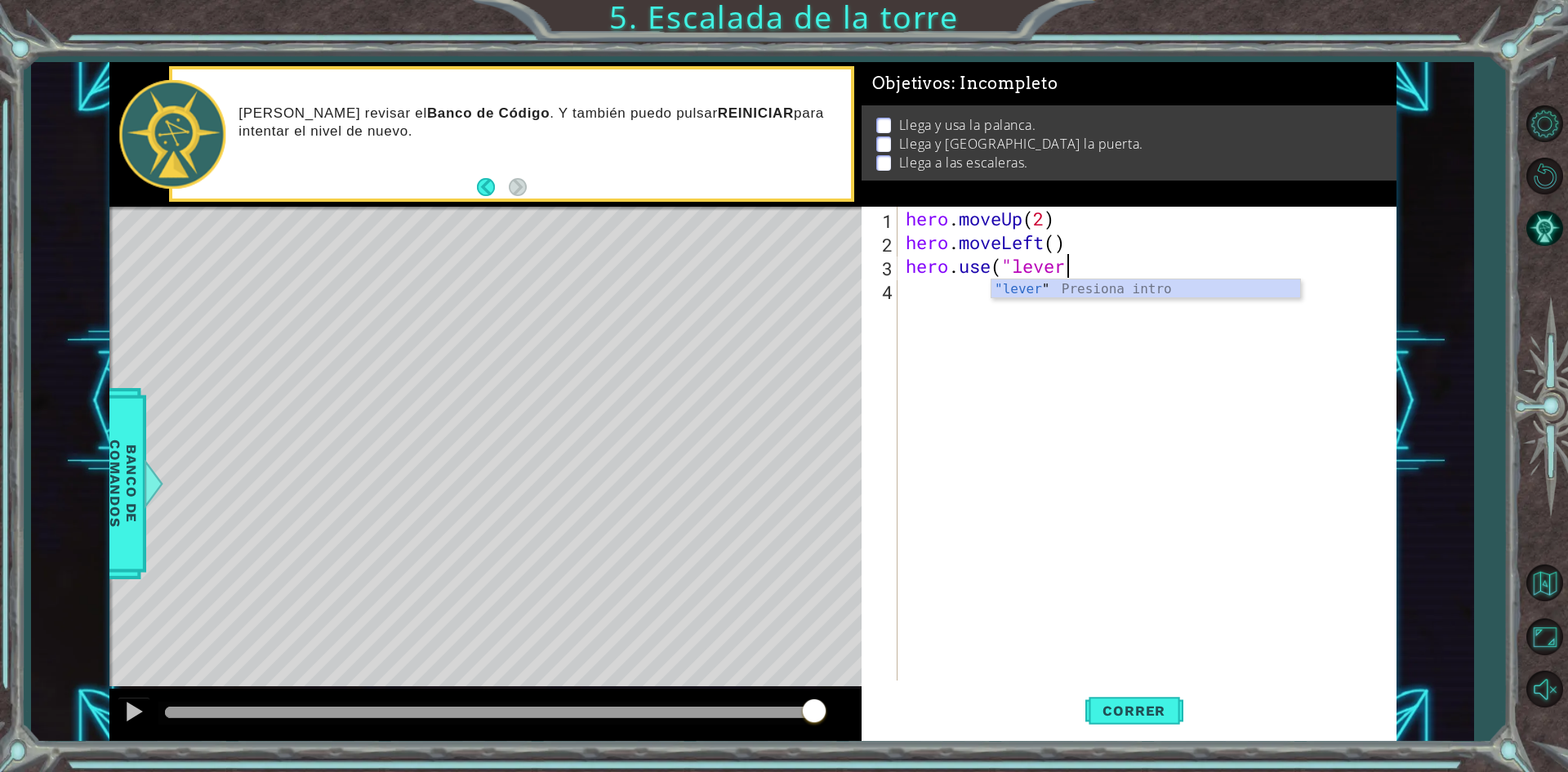
scroll to position [0, 7]
type textarea "hero.use("lever")"
click at [952, 298] on div "hero . moveUp ( 2 ) hero . moveLeft ( ) hero . use ( "lever" )" at bounding box center [1151, 467] width 496 height 521
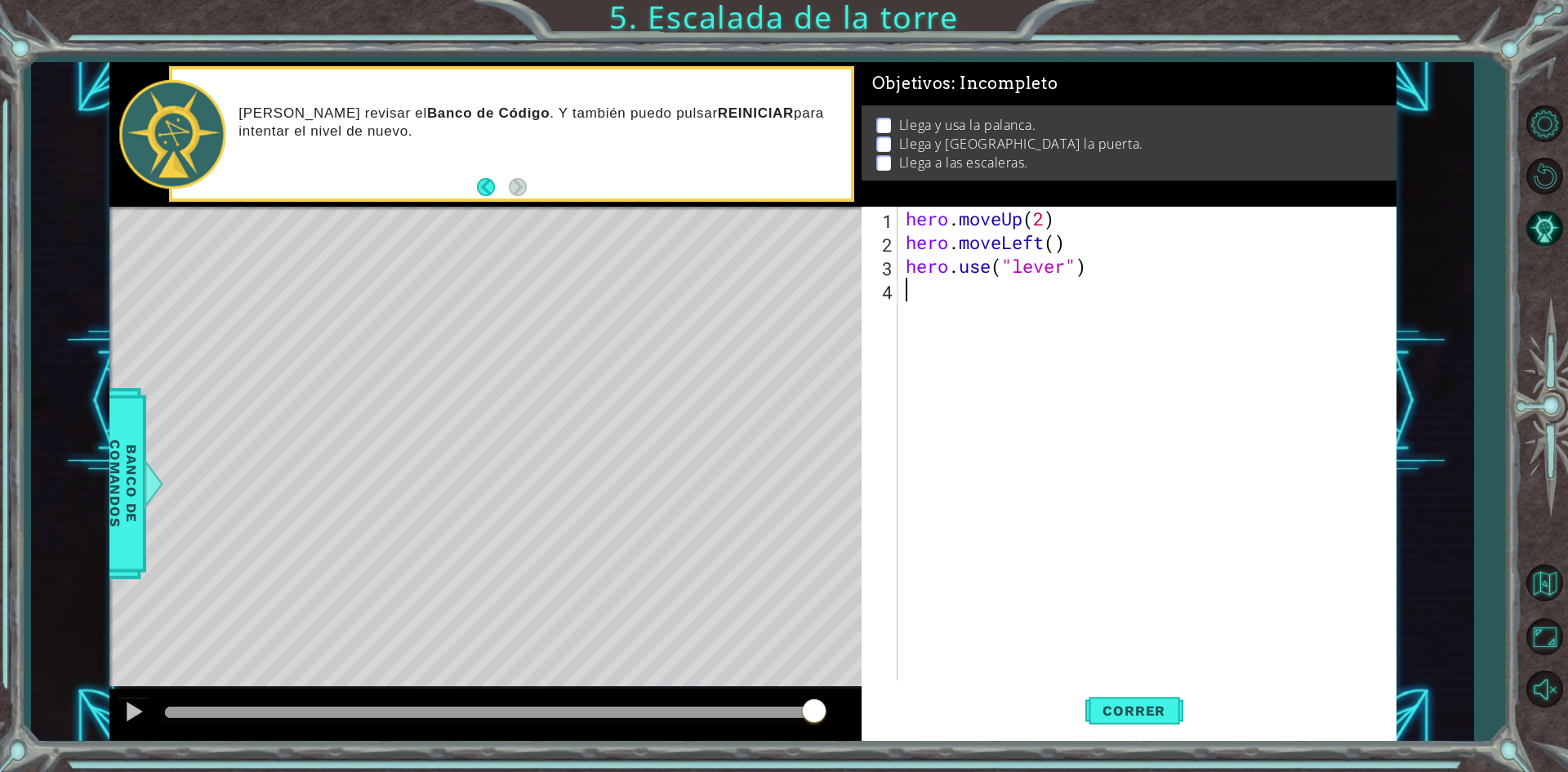
type textarea "h"
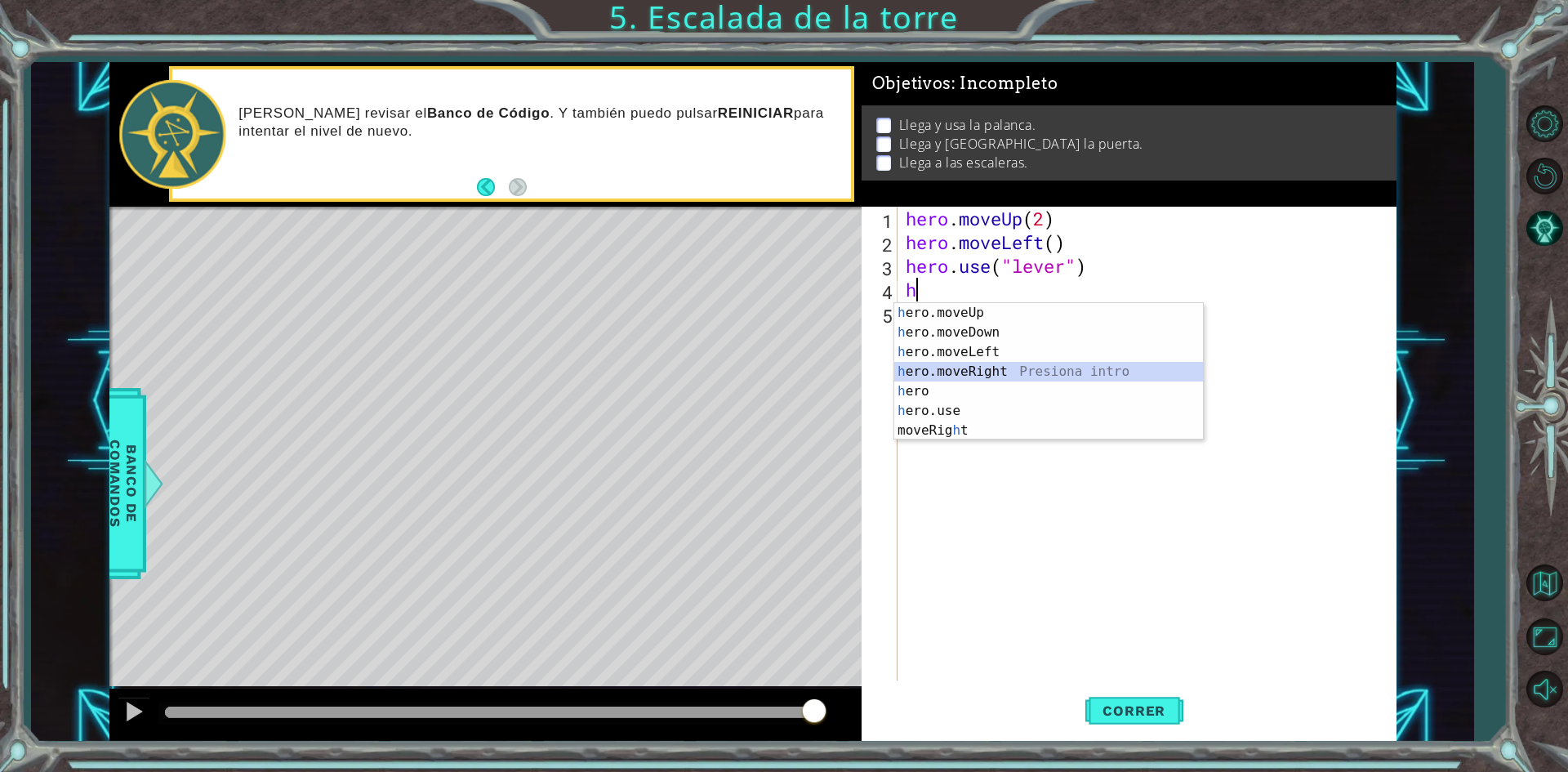
click at [1117, 366] on div "h ero.moveUp Presiona intro h ero.moveDown Presiona intro h ero.moveLeft Presio…" at bounding box center [1048, 392] width 309 height 177
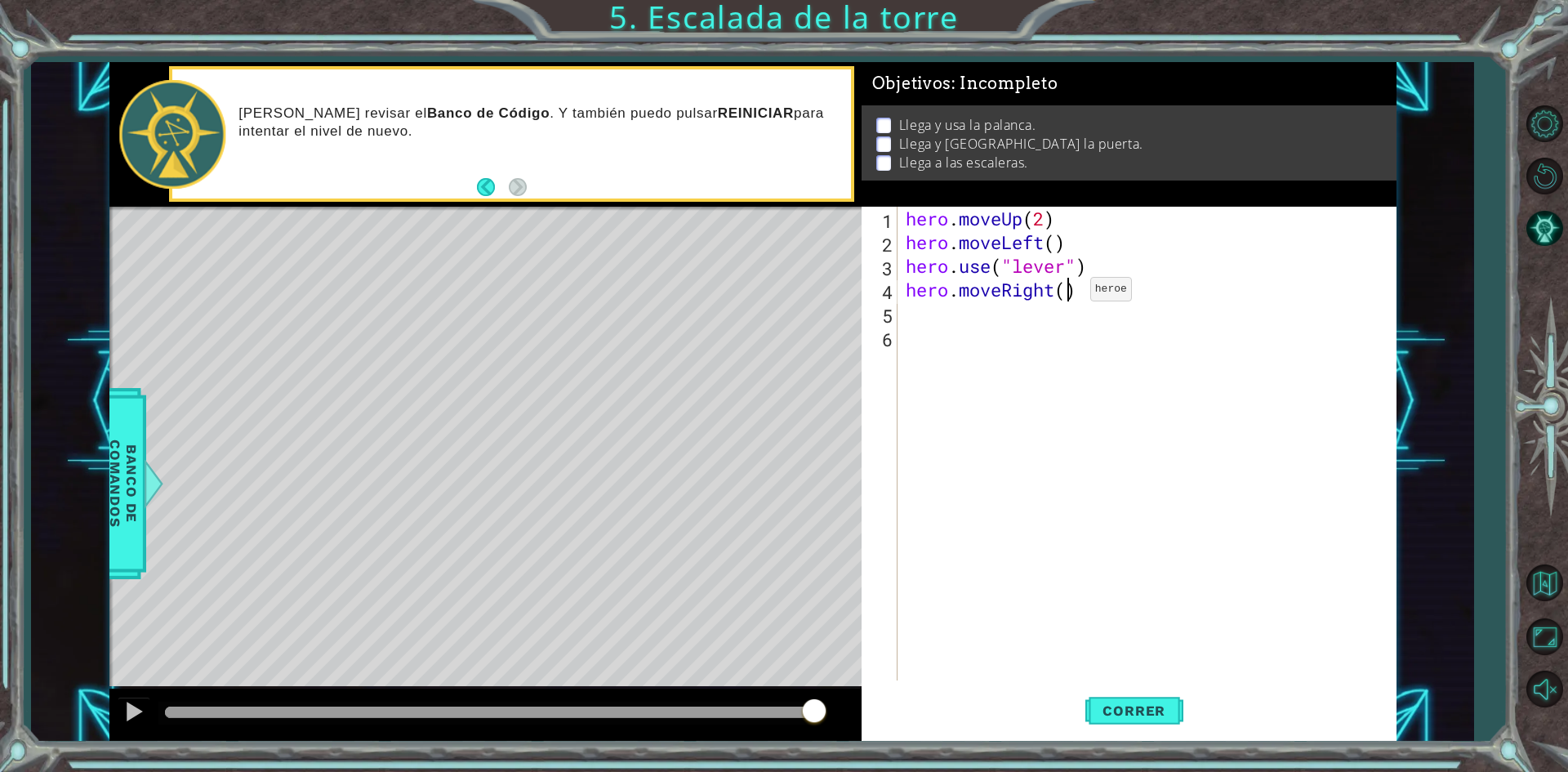
click at [1066, 293] on div "hero . moveUp ( 2 ) hero . moveLeft ( ) hero . use ( "lever" ) hero . moveRight…" at bounding box center [1151, 467] width 496 height 521
type textarea "hero.moveRight(3)"
click at [912, 318] on div "hero . moveUp ( 2 ) hero . moveLeft ( ) hero . use ( "lever" ) hero . moveRight…" at bounding box center [1151, 467] width 496 height 521
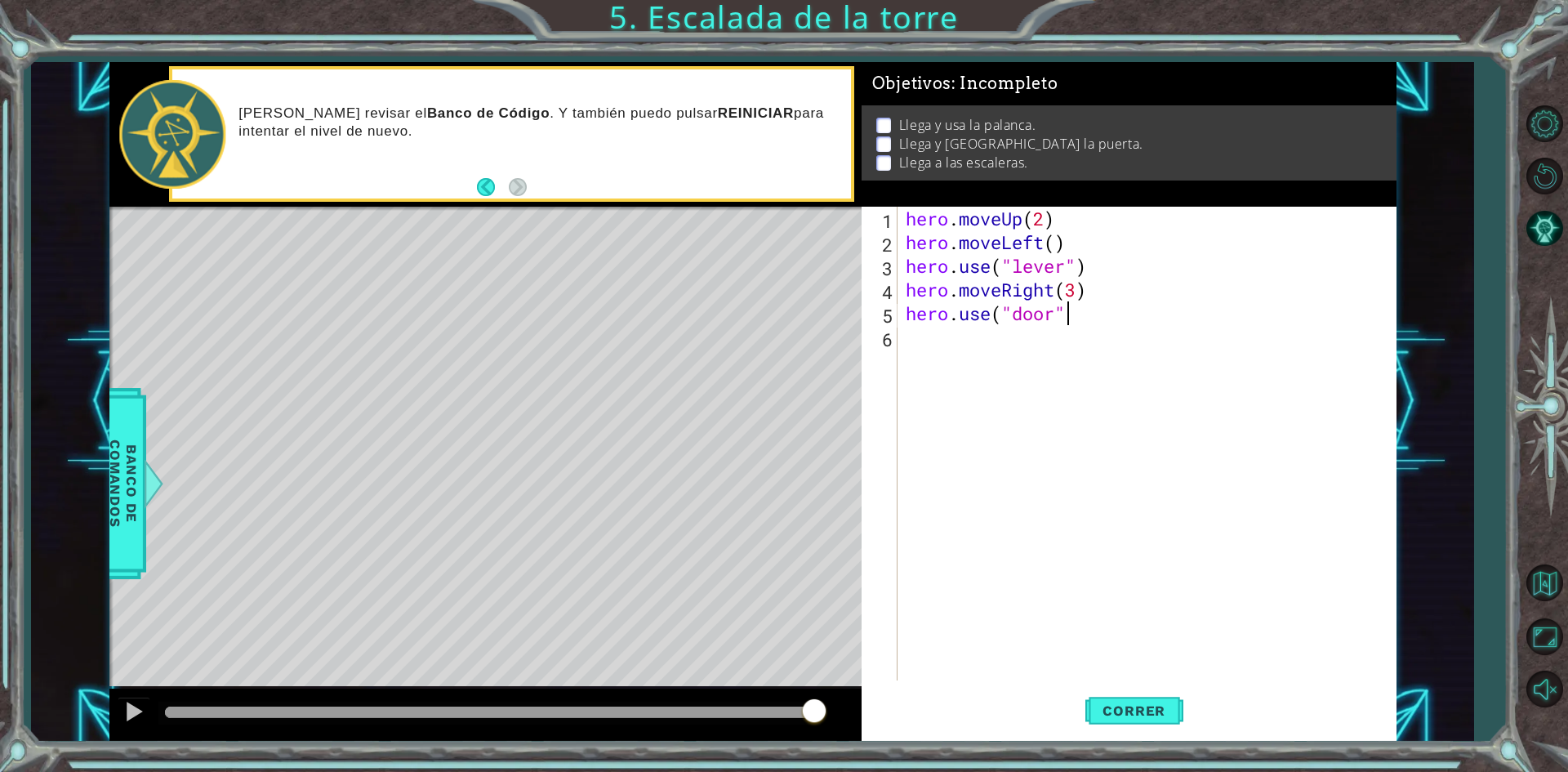
type textarea "hero.use("door")"
click at [916, 332] on div "hero . moveUp ( 2 ) hero . moveLeft ( ) hero . use ( "lever" ) hero . moveRight…" at bounding box center [1151, 467] width 496 height 521
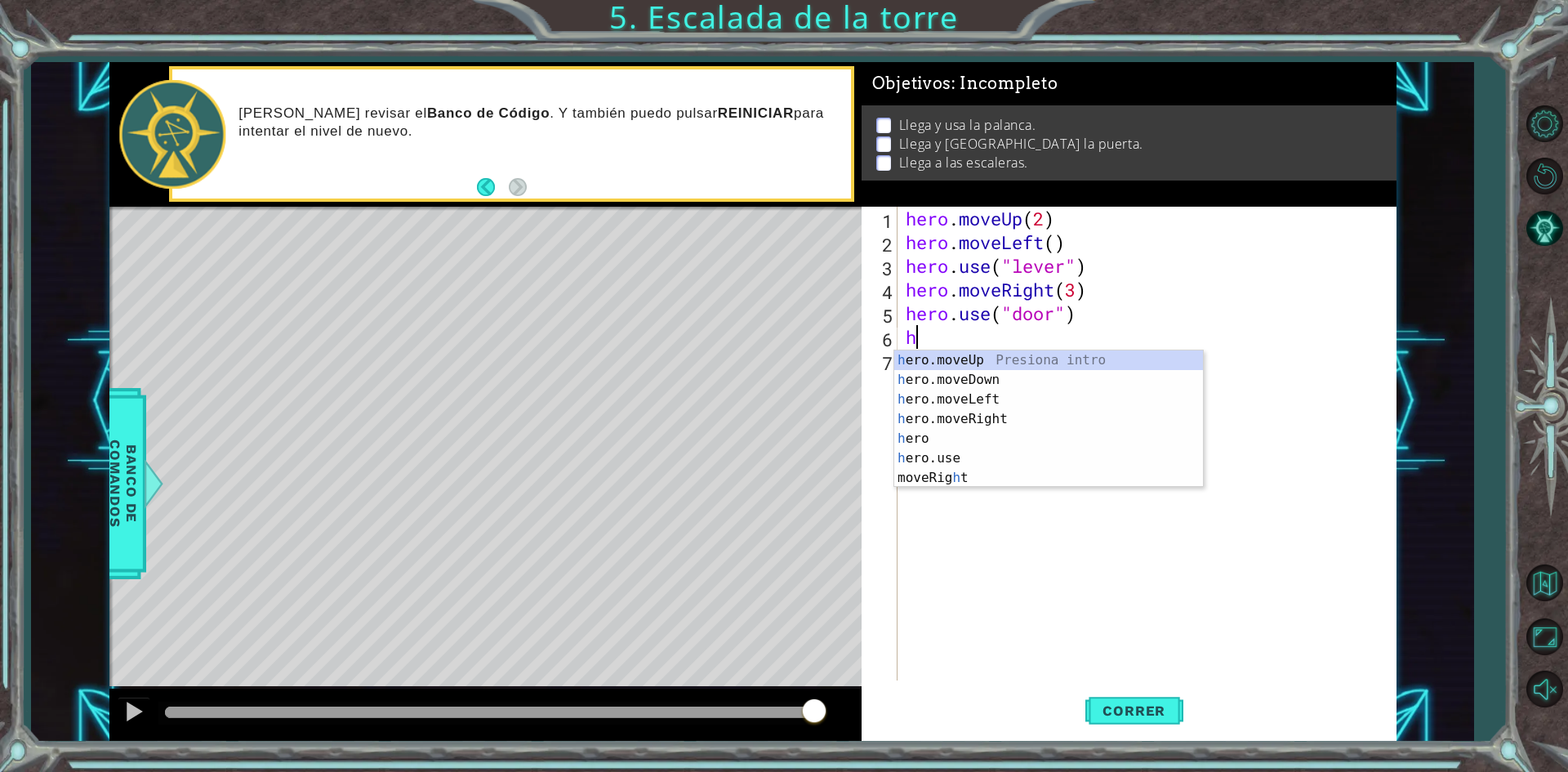
type textarea "he"
click at [1042, 361] on div "he ro.moveUp Presiona intro he ro.moveDown Presiona intro he ro.moveLeft Presio…" at bounding box center [1048, 428] width 309 height 157
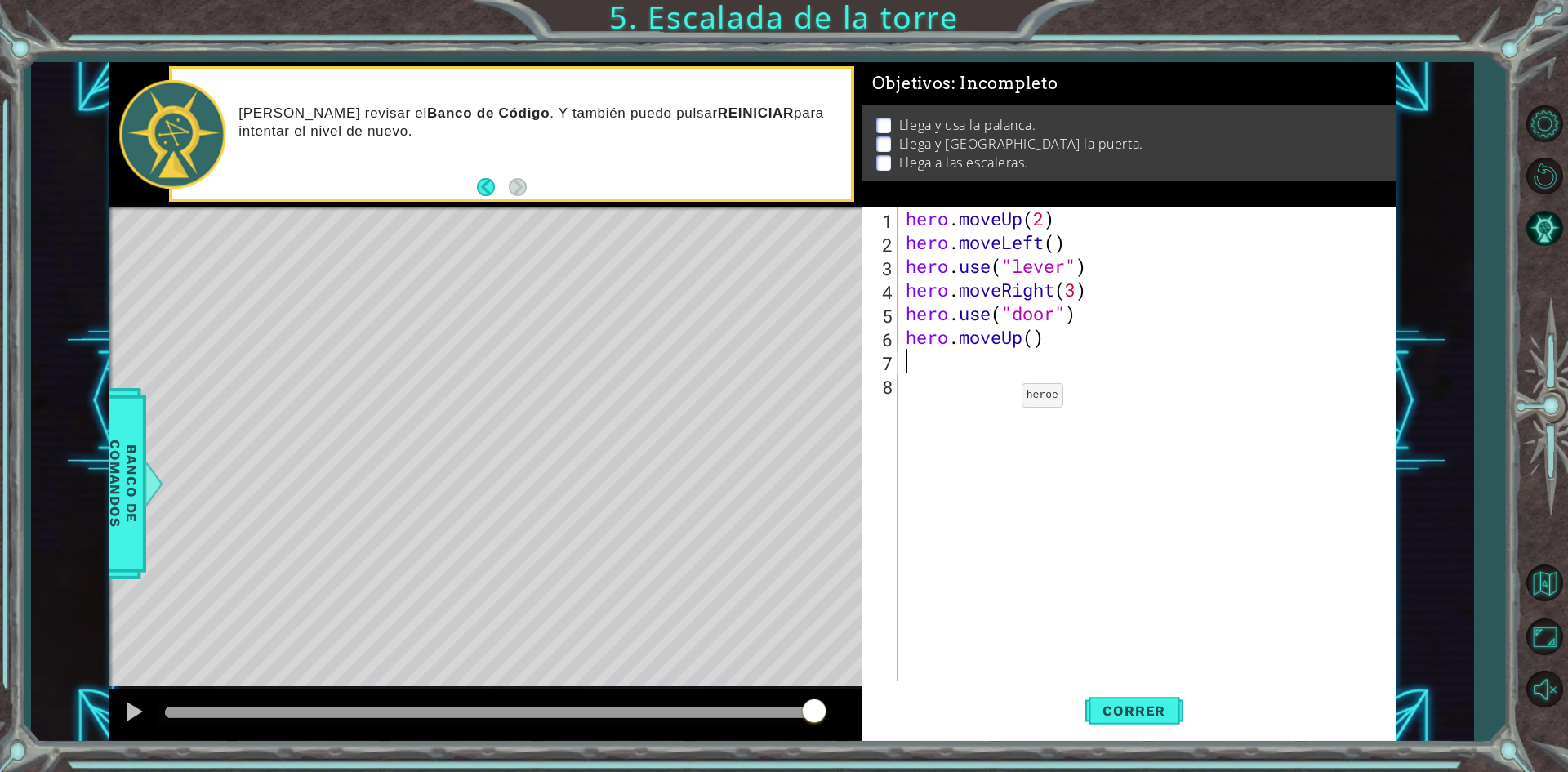
type textarea "h"
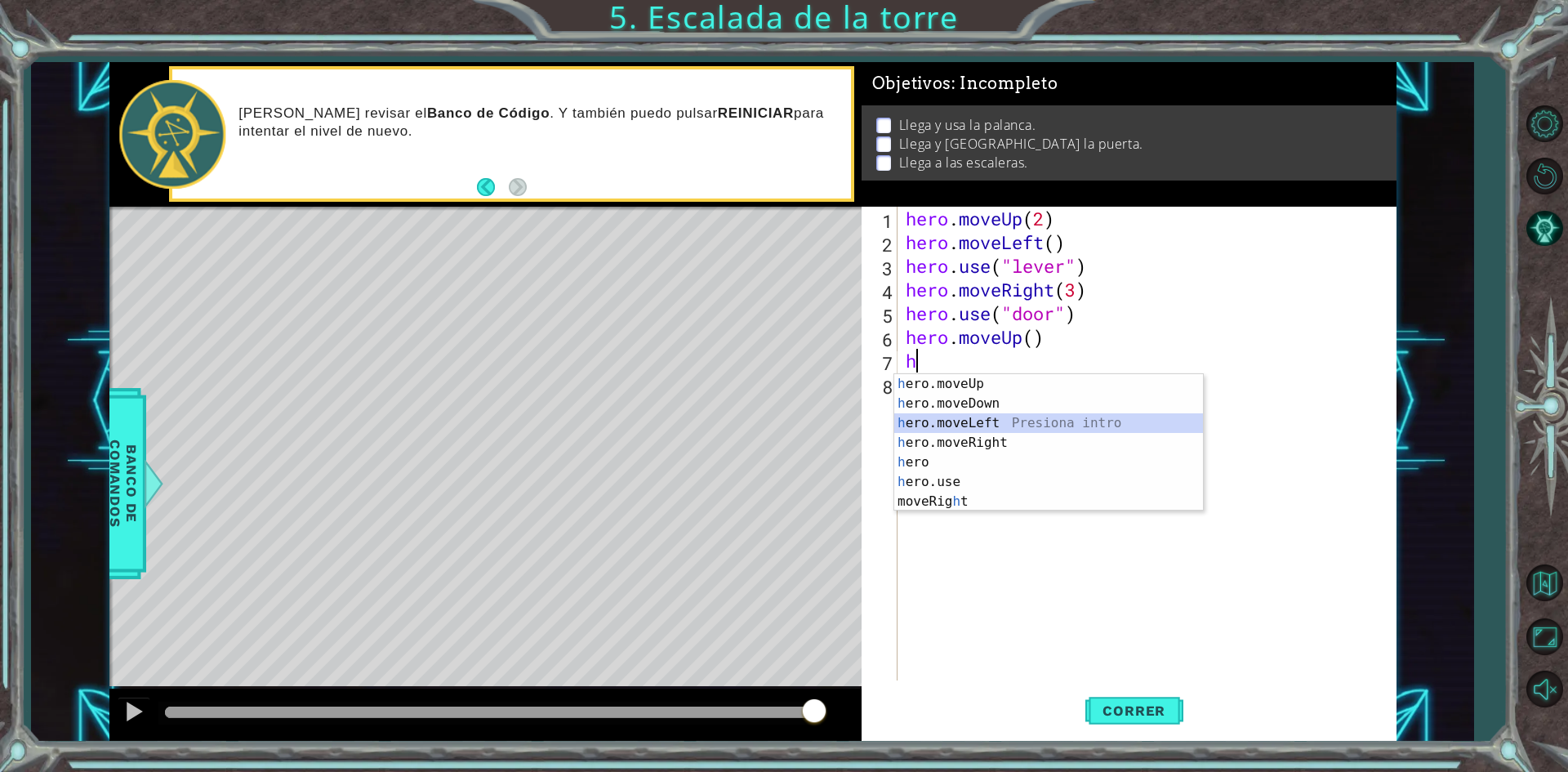
click at [996, 425] on div "h ero.moveUp Presiona intro h ero.moveDown Presiona intro h ero.moveLeft Presio…" at bounding box center [1048, 462] width 309 height 177
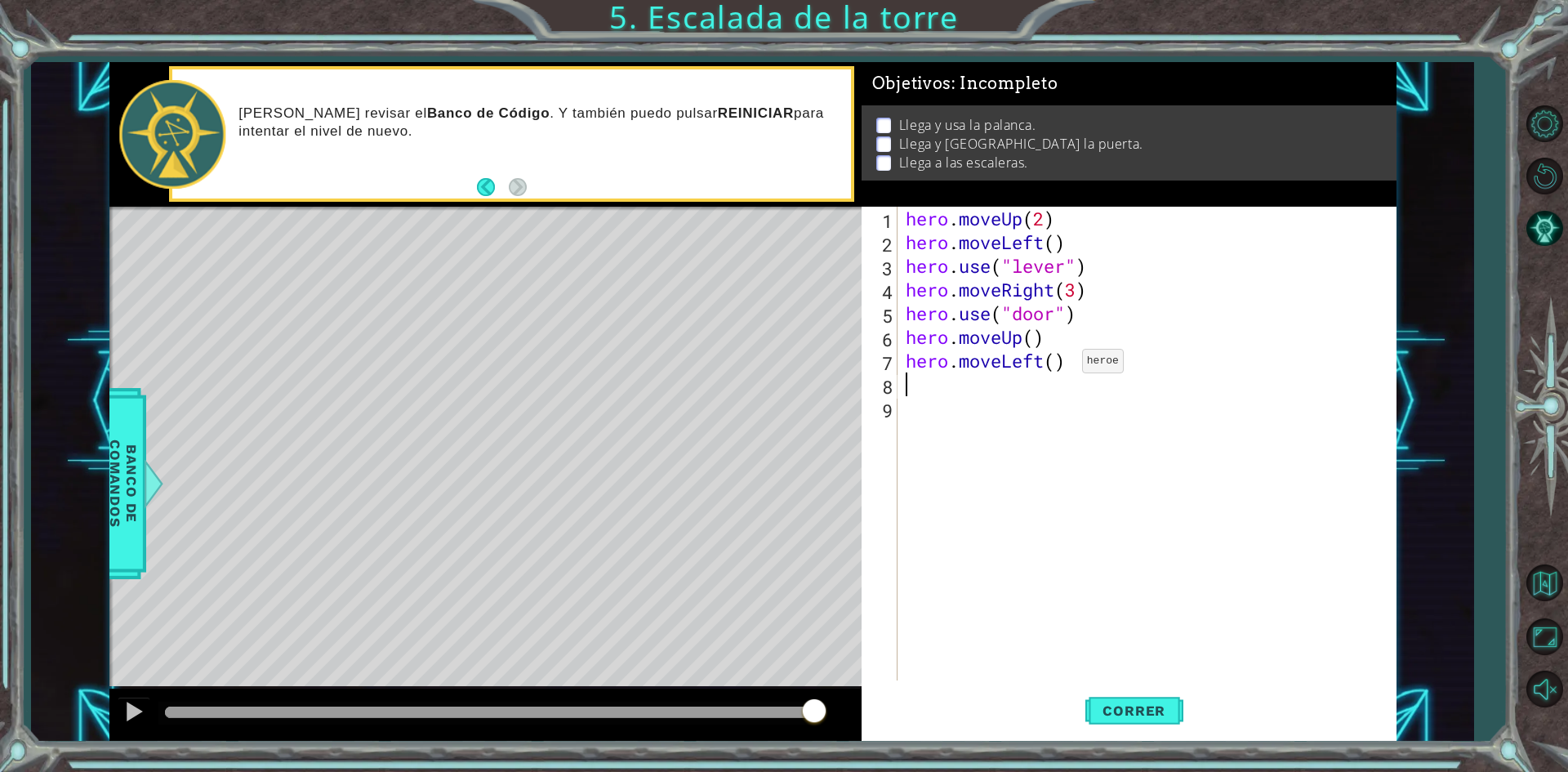
click at [1057, 365] on div "hero . moveUp ( 2 ) hero . moveLeft ( ) hero . use ( "lever" ) hero . moveRight…" at bounding box center [1151, 467] width 496 height 521
click at [1115, 704] on span "Correr" at bounding box center [1133, 710] width 95 height 16
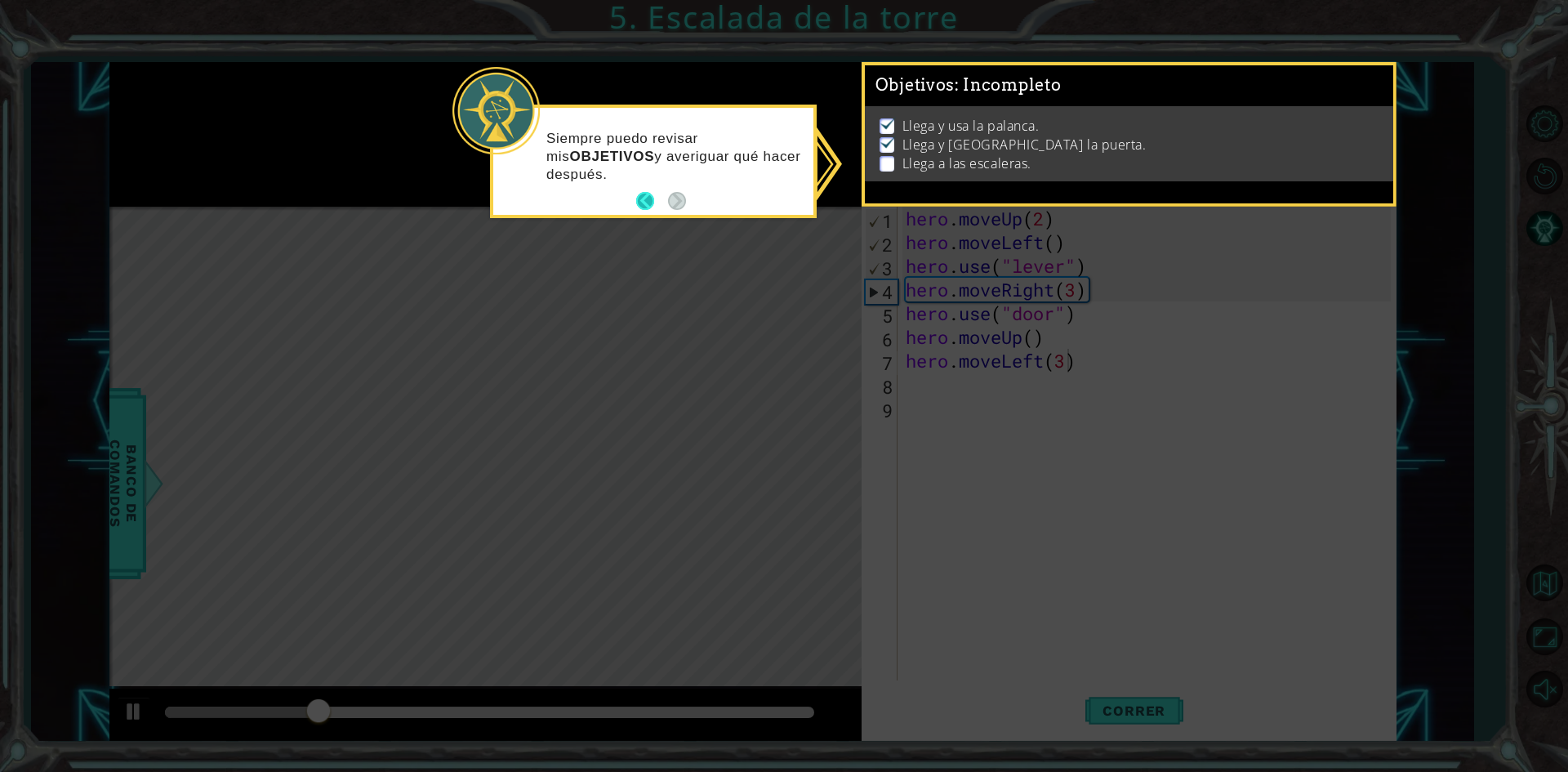
click at [642, 202] on button "Back" at bounding box center [651, 201] width 31 height 18
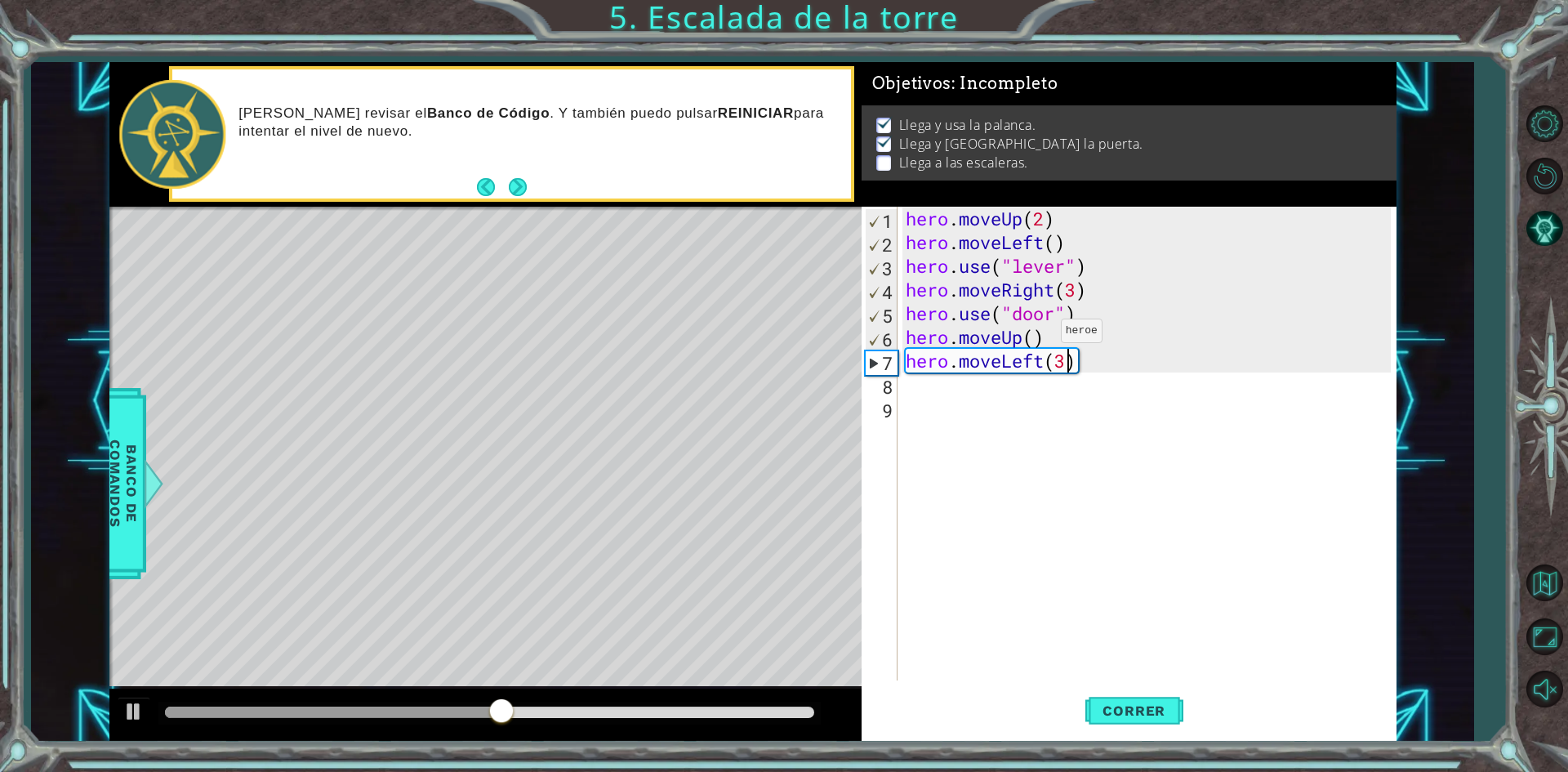
click at [1036, 335] on div "hero . moveUp ( 2 ) hero . moveLeft ( ) hero . use ( "lever" ) hero . moveRight…" at bounding box center [1151, 467] width 496 height 521
type textarea "hero.moveUp(2)"
click at [1125, 713] on span "Correr" at bounding box center [1133, 710] width 95 height 16
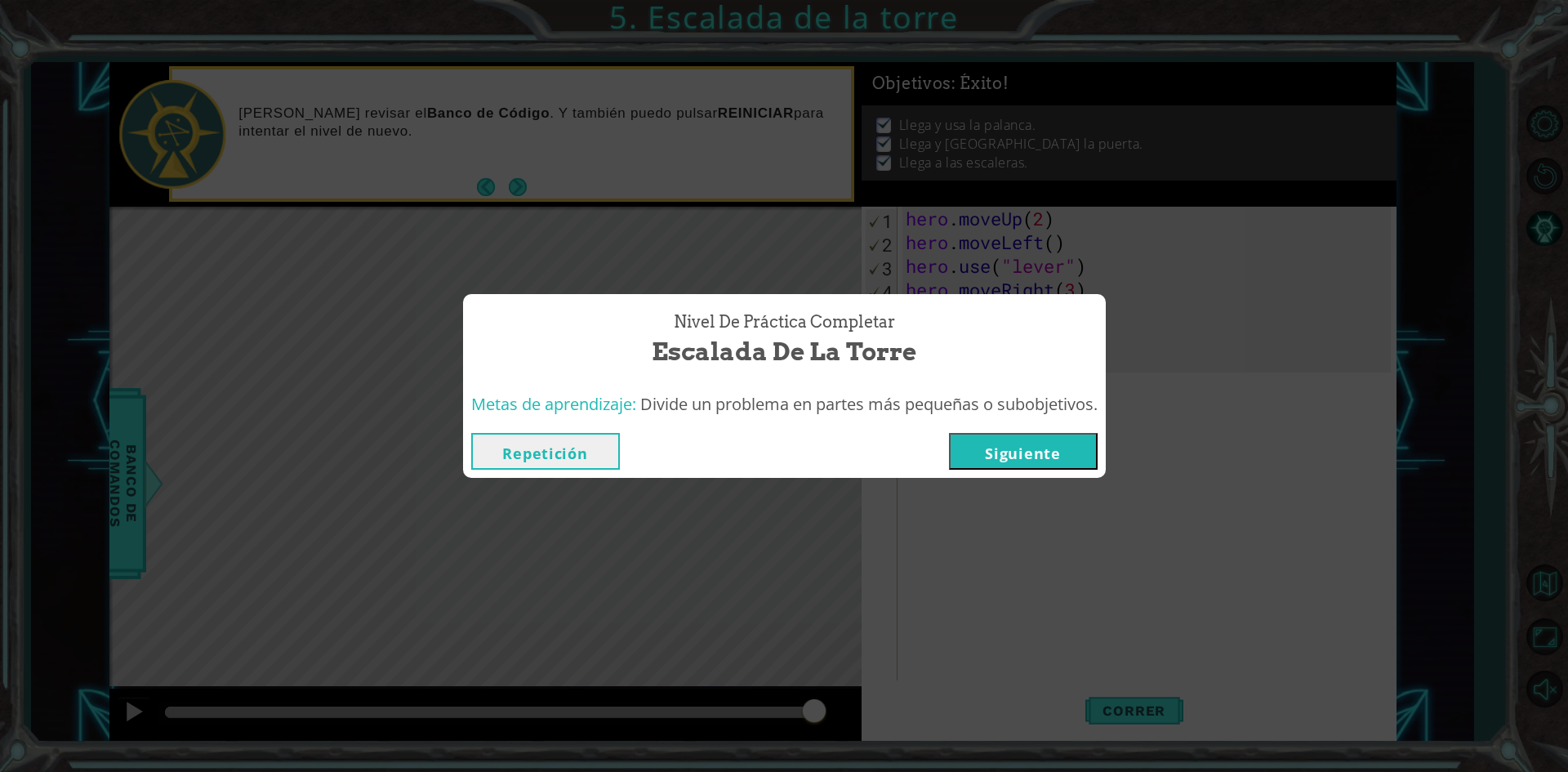
click at [999, 454] on button "Siguiente" at bounding box center [1023, 451] width 148 height 37
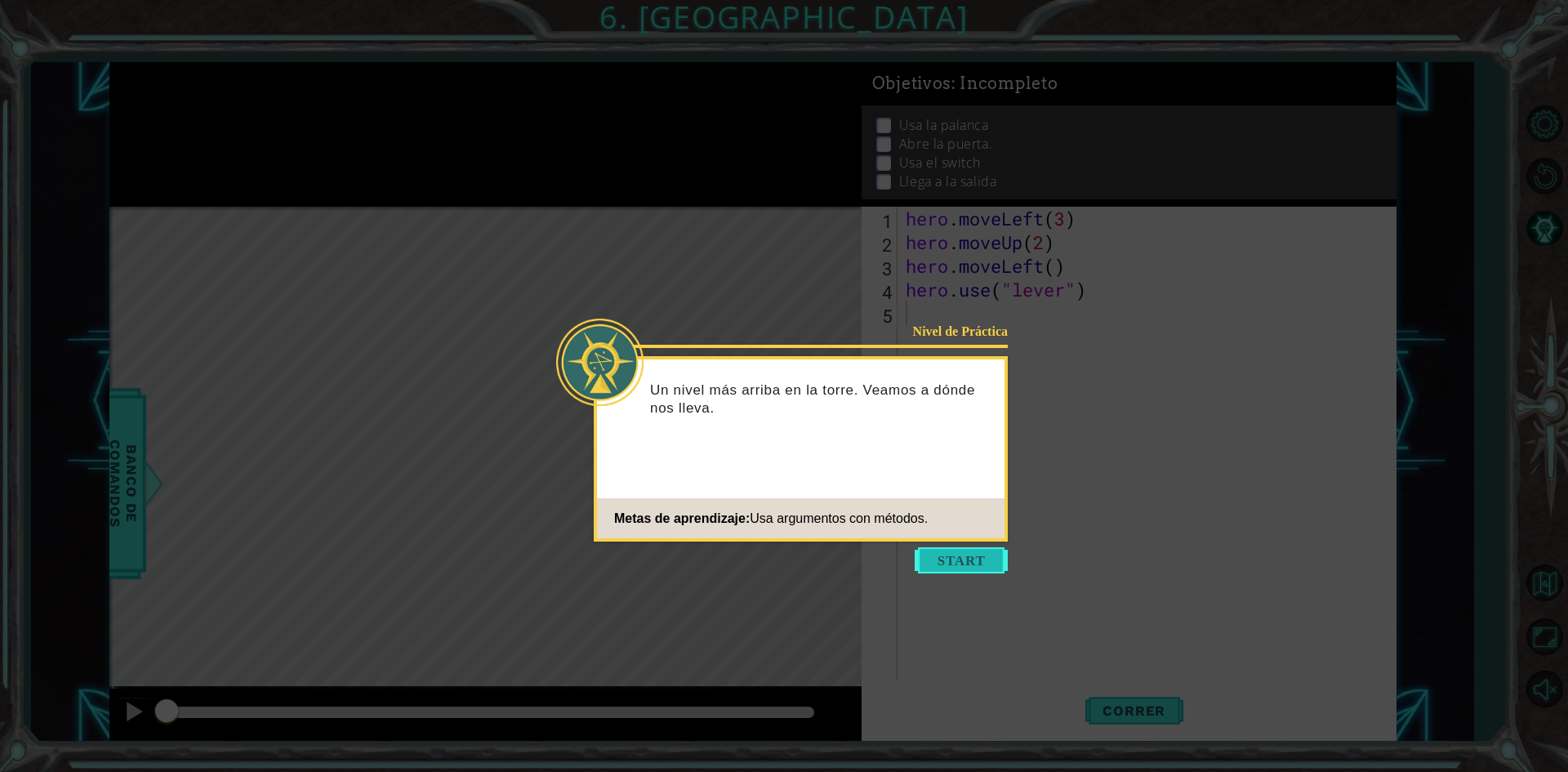
click at [975, 558] on button "Start" at bounding box center [961, 559] width 93 height 26
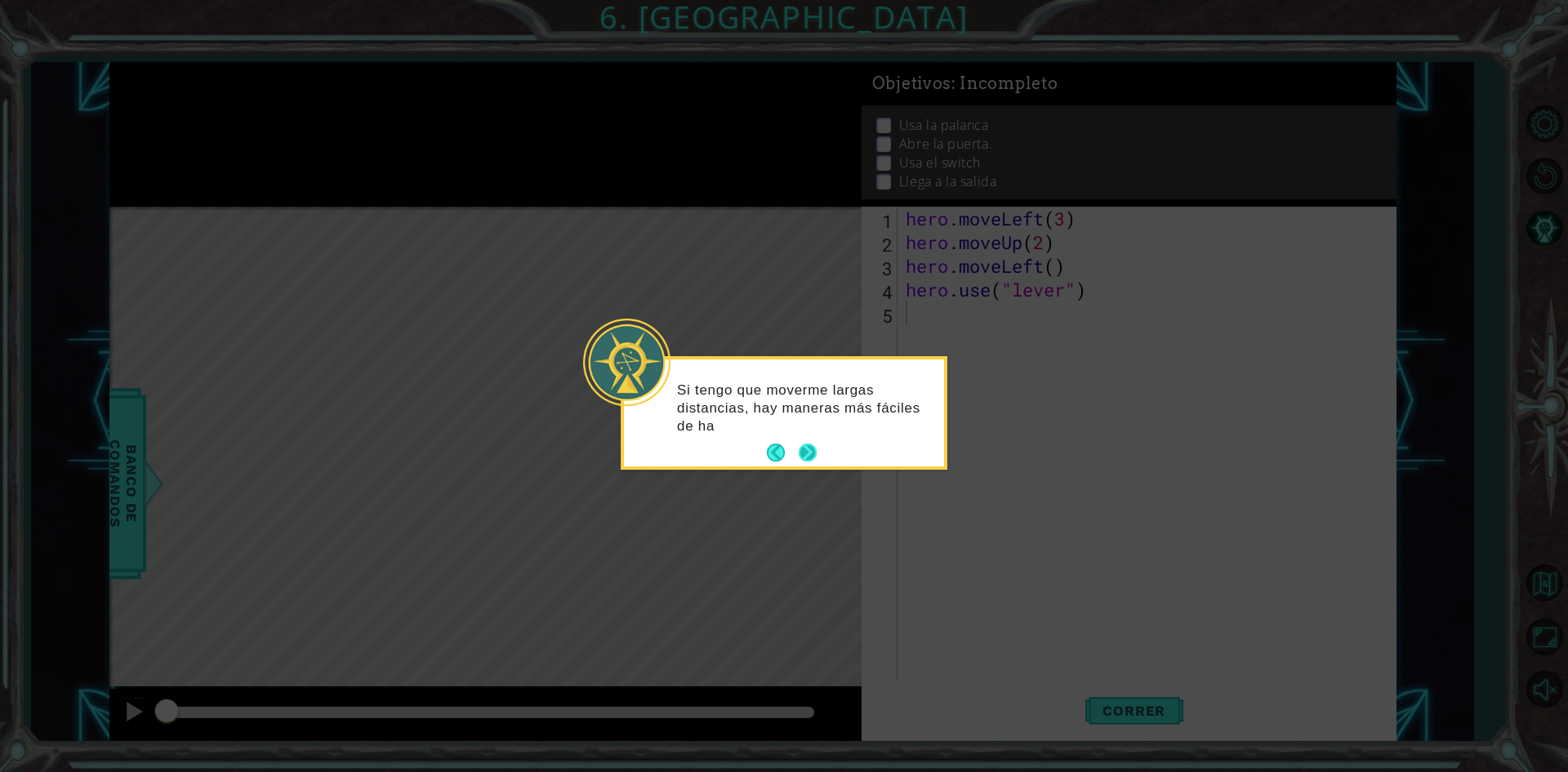
click at [807, 457] on button "Next" at bounding box center [807, 452] width 18 height 18
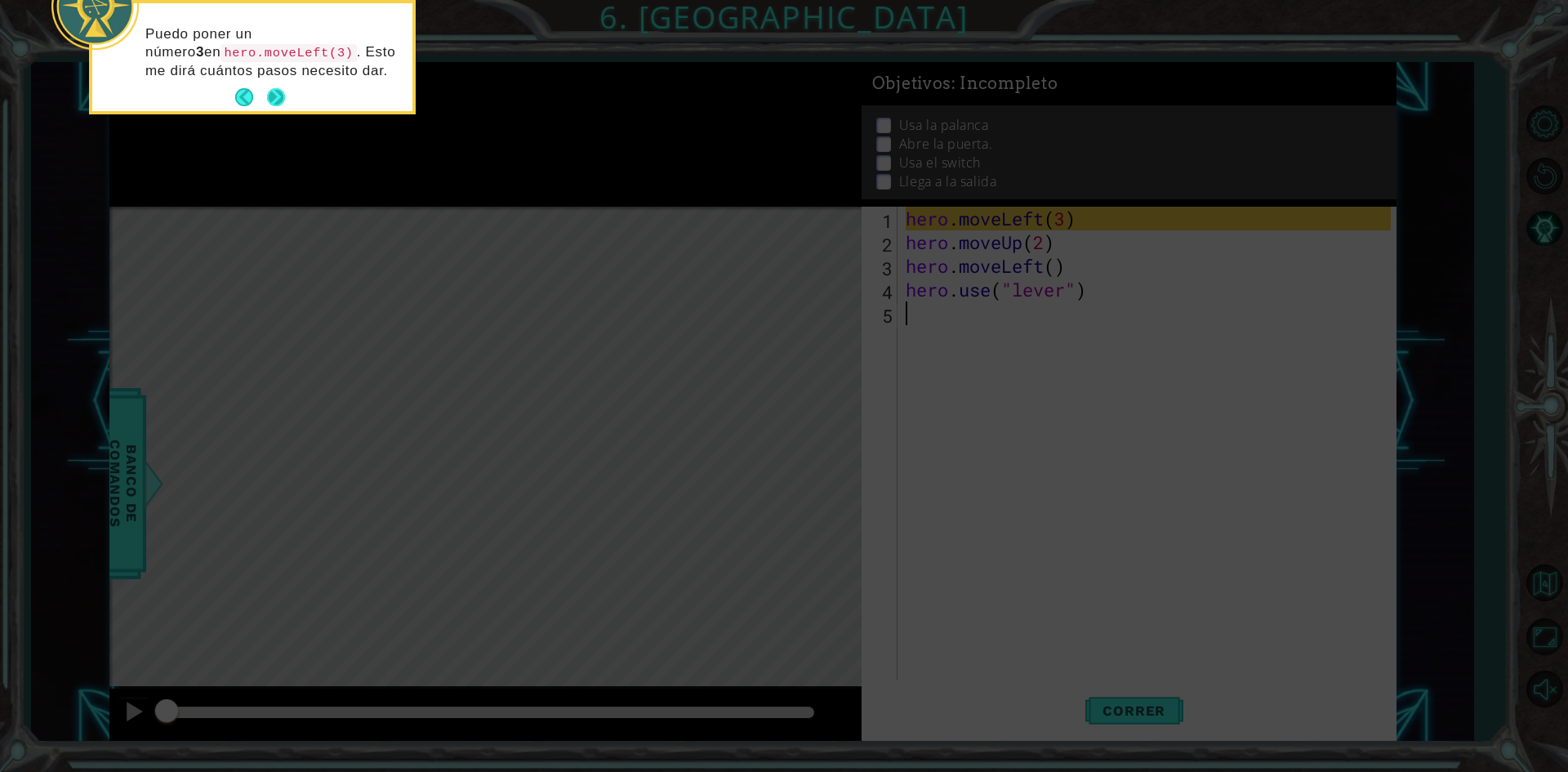
click at [281, 94] on button "Next" at bounding box center [276, 97] width 18 height 18
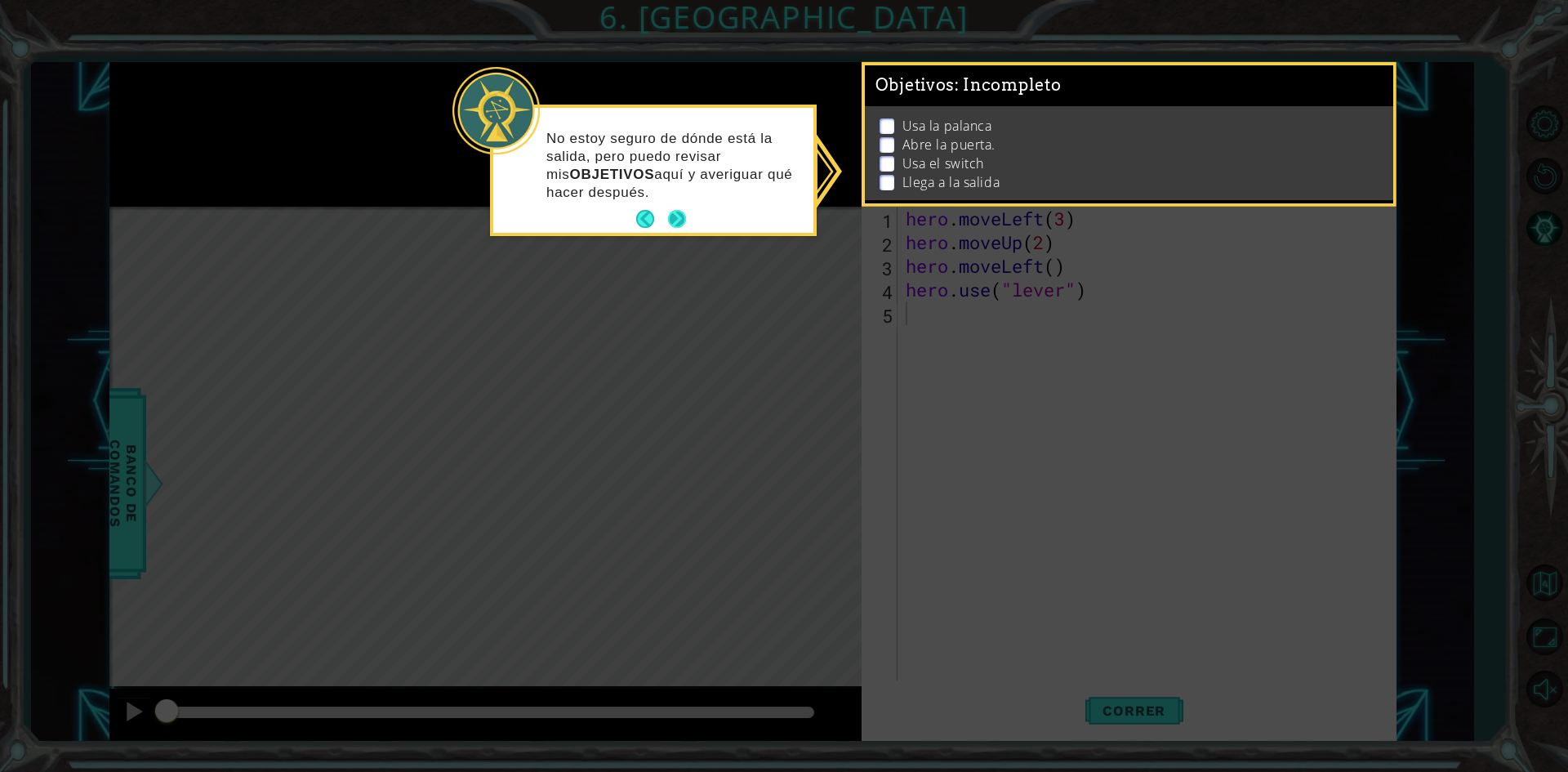
click at [685, 211] on button "Next" at bounding box center [677, 219] width 18 height 18
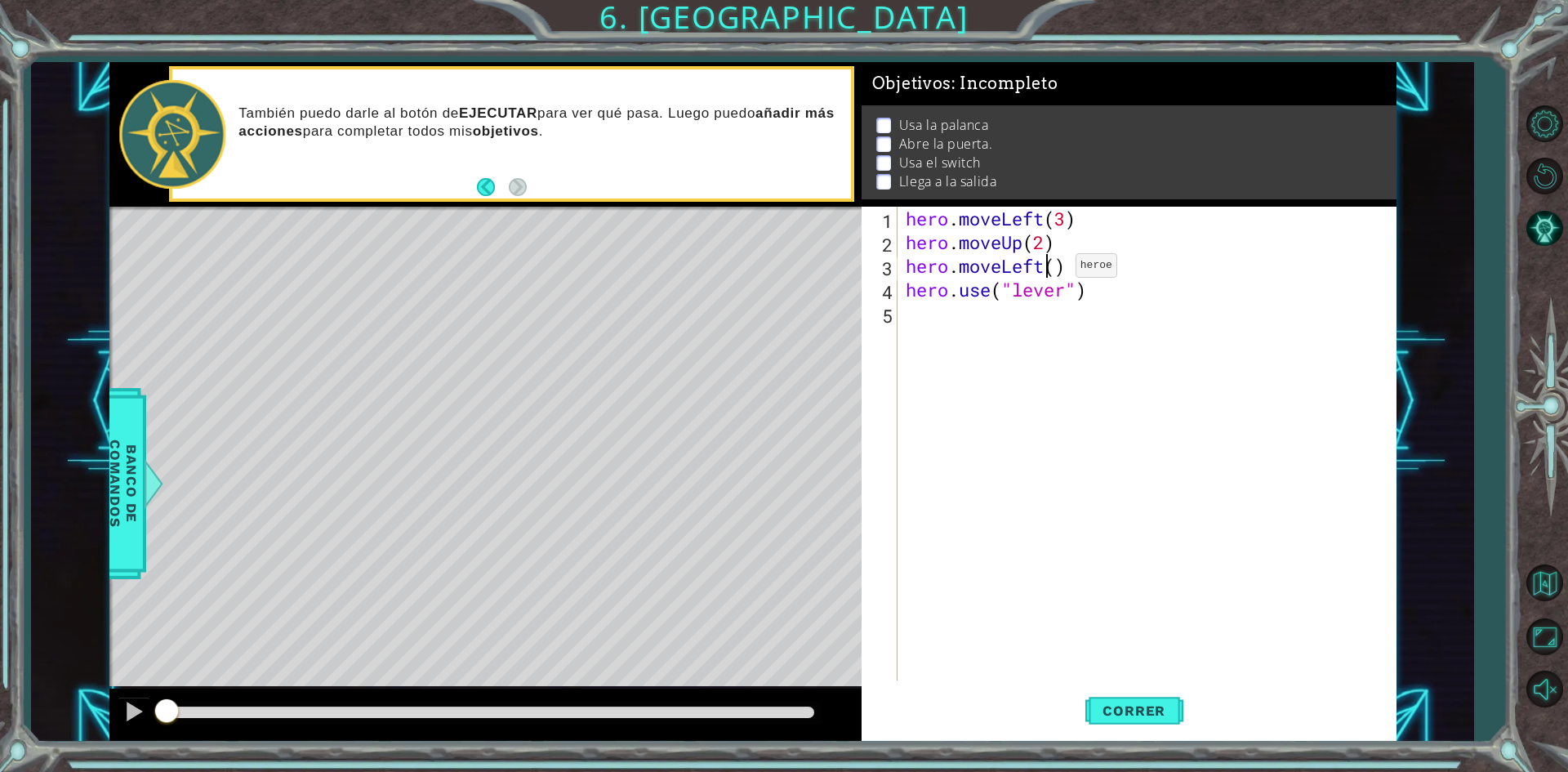
click at [1051, 269] on div "hero . moveLeft ( 3 ) hero . moveUp ( 2 ) hero . moveLeft ( ) hero . use ( "lev…" at bounding box center [1151, 467] width 496 height 521
click at [1056, 266] on div "hero . moveLeft ( 3 ) hero . moveUp ( 2 ) hero . moveLeft ( ) hero . use ( "lev…" at bounding box center [1151, 467] width 496 height 521
click at [1100, 298] on div "hero . moveLeft ( 3 ) hero . moveUp ( 2 ) hero . moveLeft ( ) hero . use ( "lev…" at bounding box center [1151, 467] width 496 height 521
type textarea "hero.use("lever")"
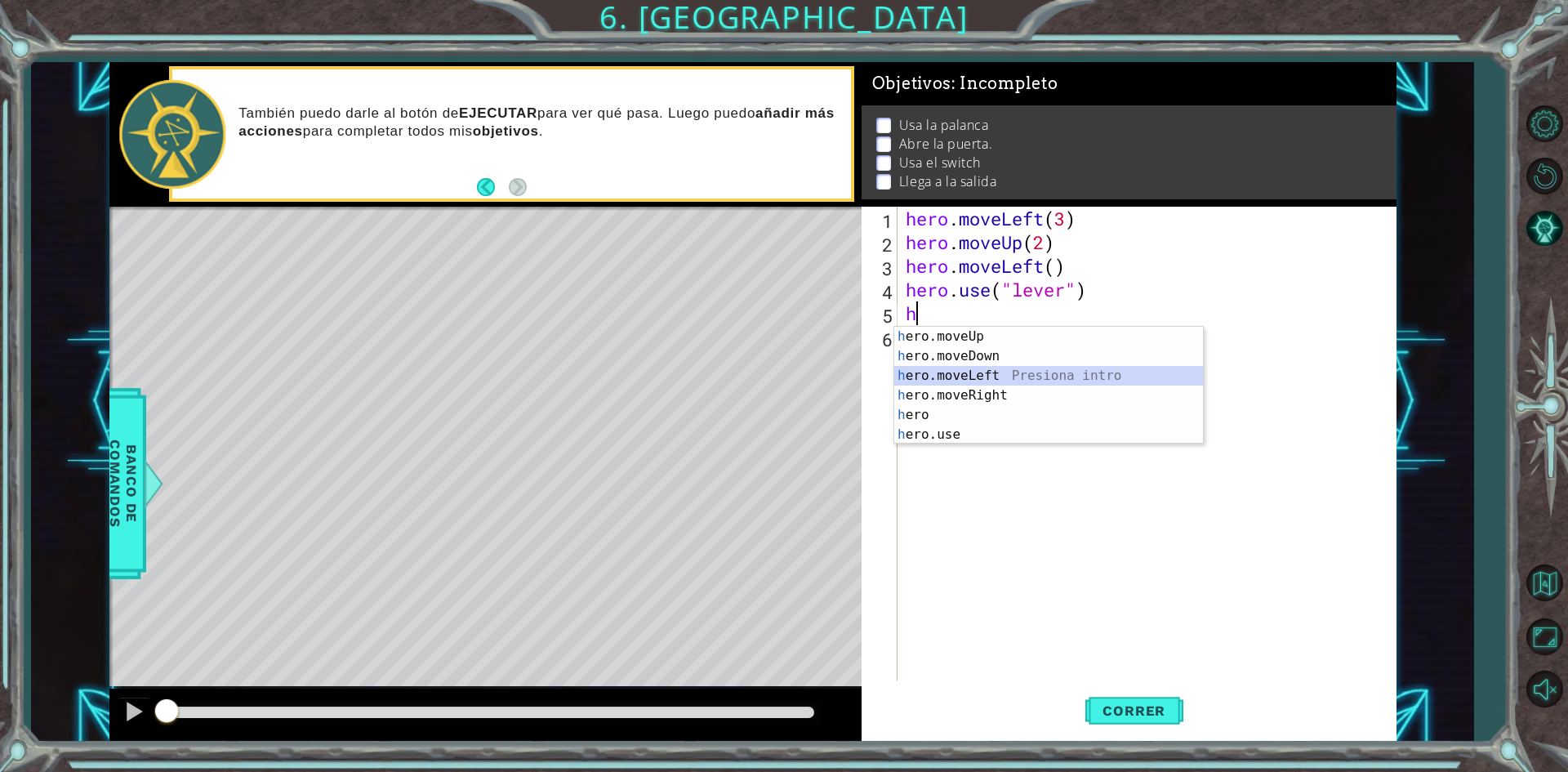
click at [1061, 371] on div "h ero.moveUp Presiona intro h ero.moveDown Presiona intro h ero.moveLeft Presio…" at bounding box center [1048, 405] width 309 height 157
type textarea "hero.moveLeft(1)"
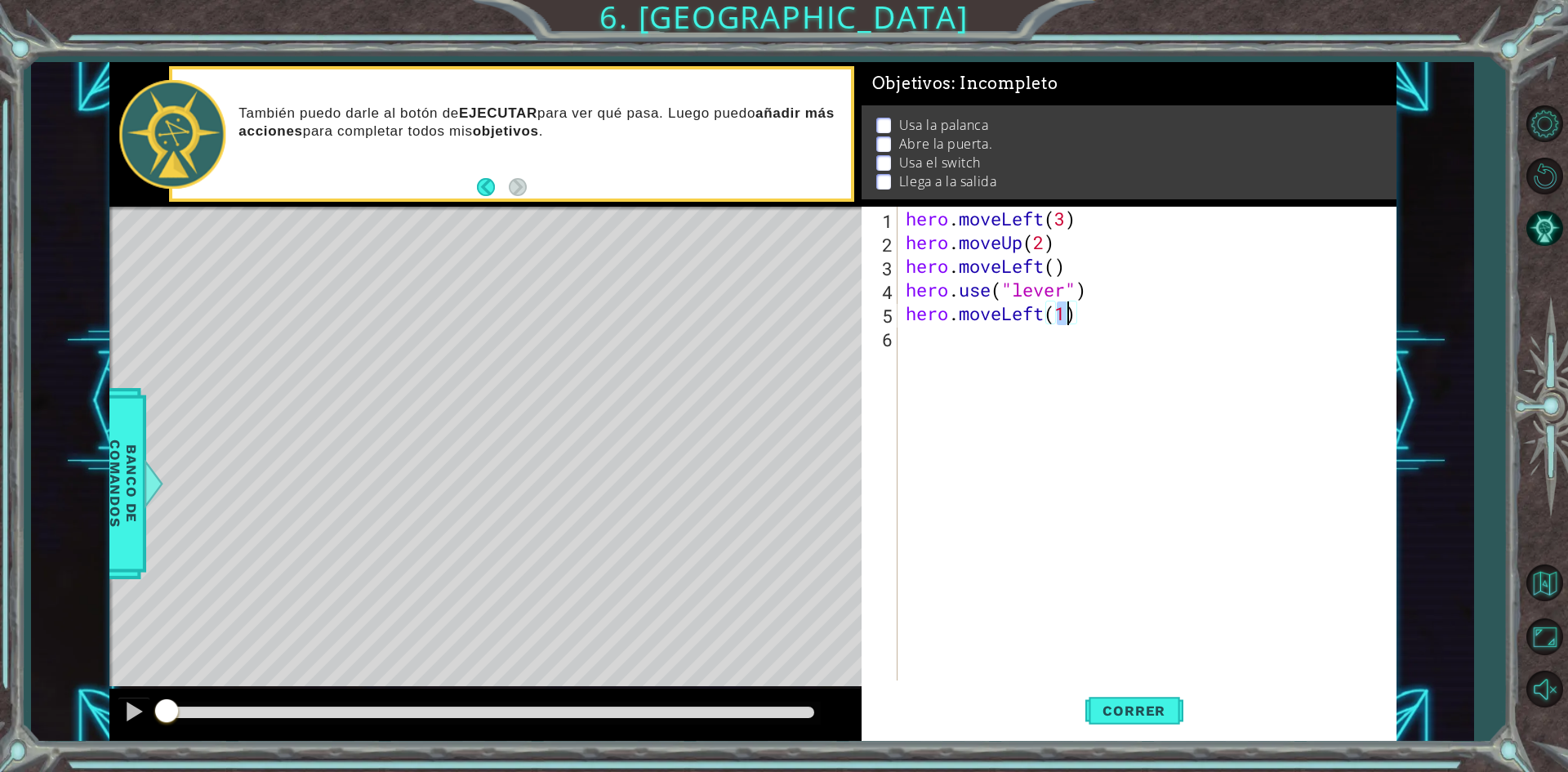
click at [1094, 326] on div "hero . moveLeft ( 3 ) hero . moveUp ( 2 ) hero . moveLeft ( ) hero . use ( "lev…" at bounding box center [1151, 467] width 496 height 521
click at [1065, 322] on div "hero . moveLeft ( 3 ) hero . moveUp ( 2 ) hero . moveLeft ( ) hero . use ( "lev…" at bounding box center [1151, 467] width 496 height 521
type textarea "hero.moveLeft()"
click at [937, 333] on div "hero . moveLeft ( 3 ) hero . moveUp ( 2 ) hero . moveLeft ( ) hero . use ( "lev…" at bounding box center [1151, 467] width 496 height 521
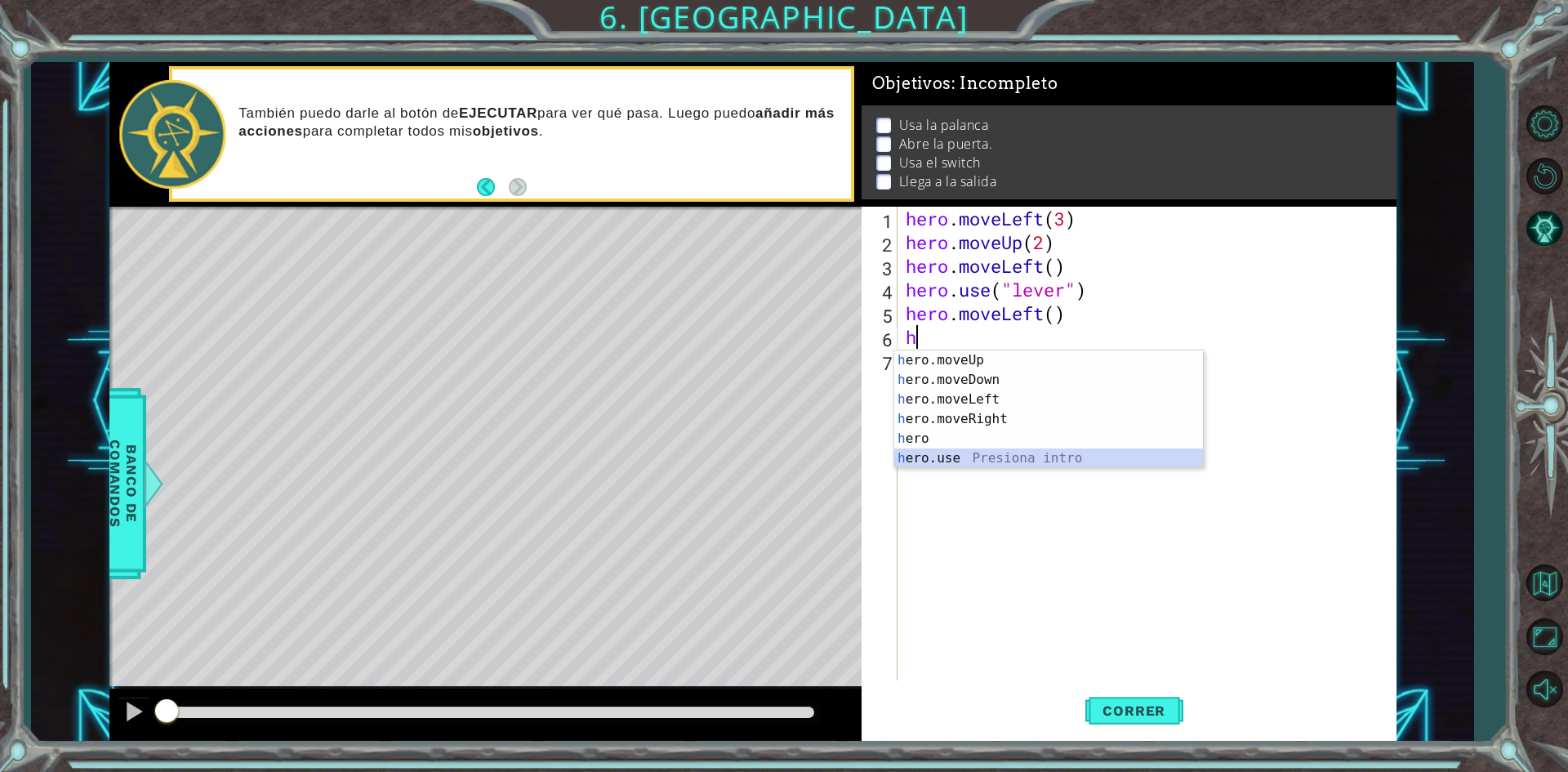
click at [945, 462] on div "h ero.moveUp Presiona intro h ero.moveDown Presiona intro h ero.moveLeft Presio…" at bounding box center [1048, 428] width 309 height 157
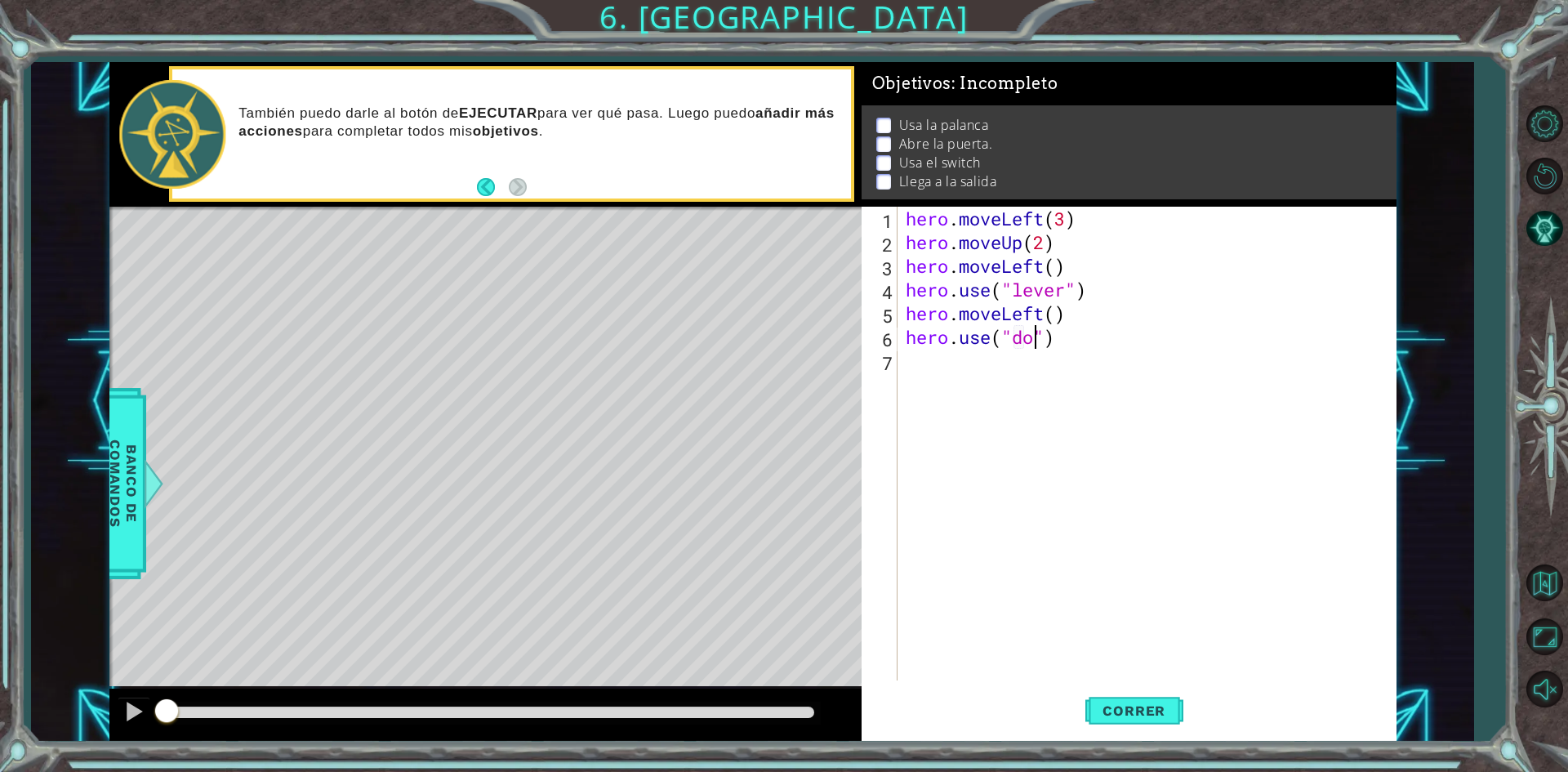
type textarea "hero.use("door")"
click at [1039, 376] on div "hero . moveLeft ( 3 ) hero . moveUp ( 2 ) hero . moveLeft ( ) hero . use ( "lev…" at bounding box center [1151, 467] width 496 height 521
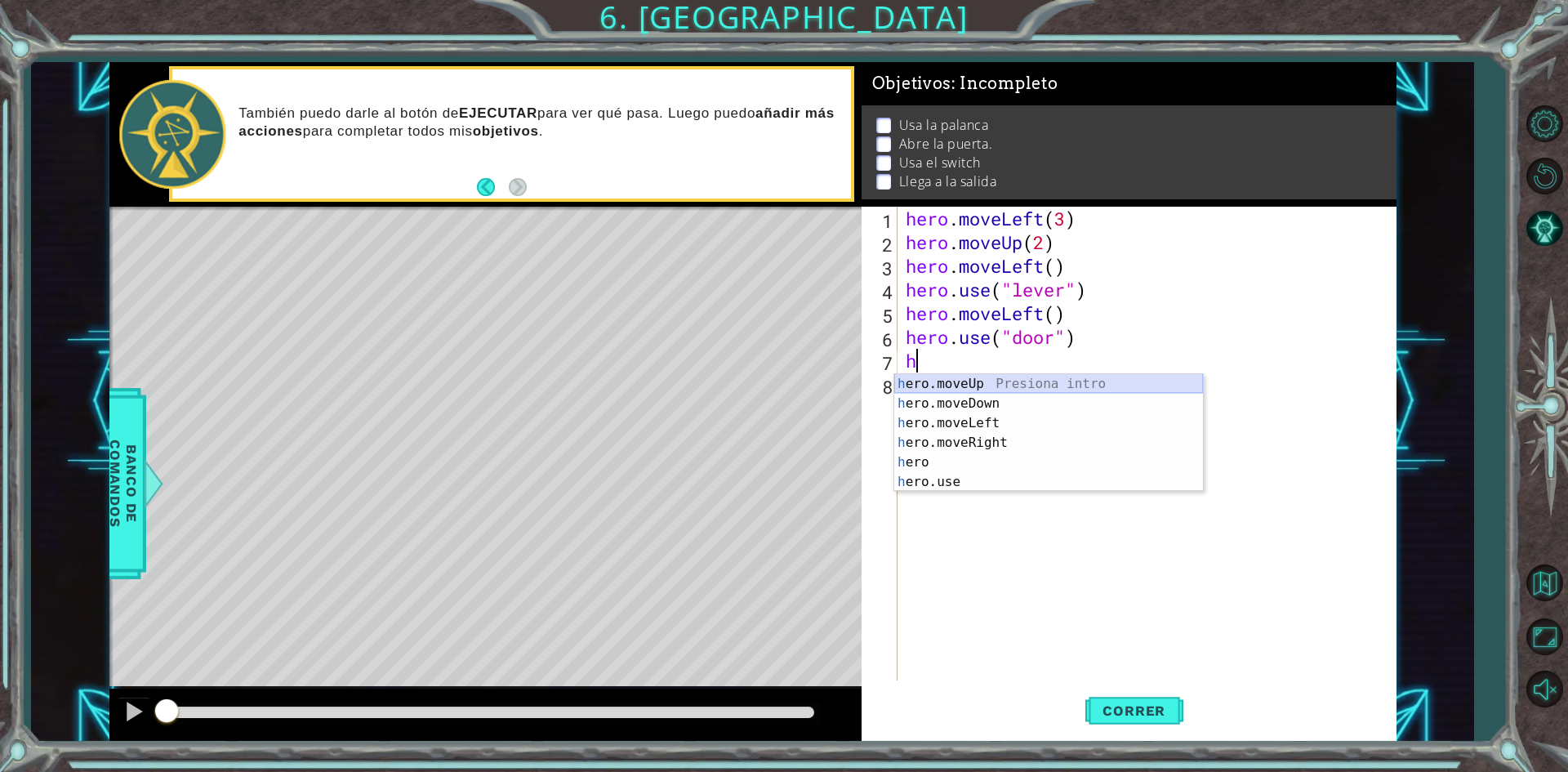
click at [952, 378] on div "h ero.moveUp Presiona intro h ero.moveDown Presiona intro h ero.moveLeft Presio…" at bounding box center [1048, 452] width 309 height 157
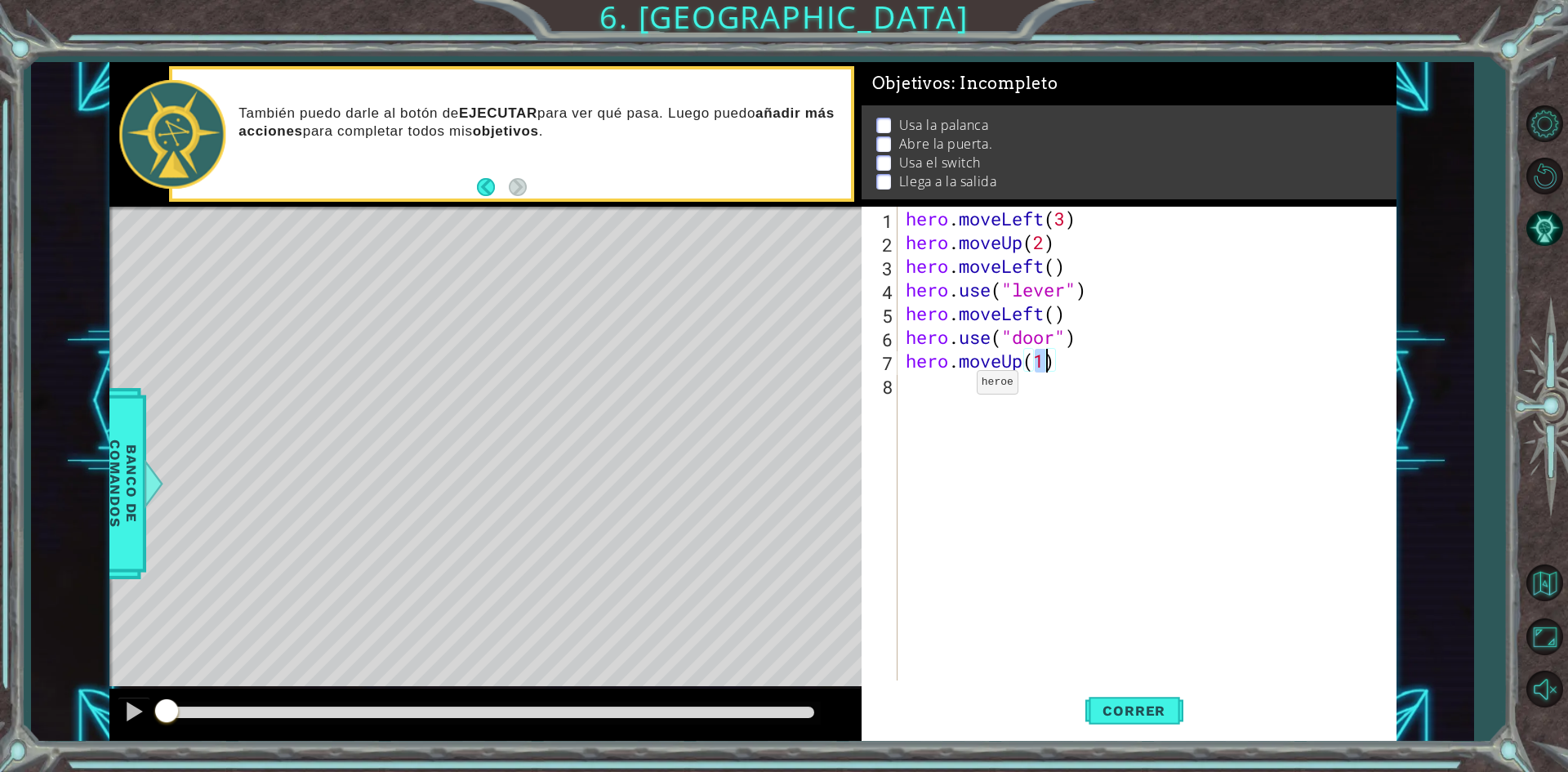
type textarea "hero.moveUp(2)"
click at [1003, 386] on div "hero . moveLeft ( 3 ) hero . moveUp ( 2 ) hero . moveLeft ( ) hero . use ( "lev…" at bounding box center [1151, 467] width 496 height 521
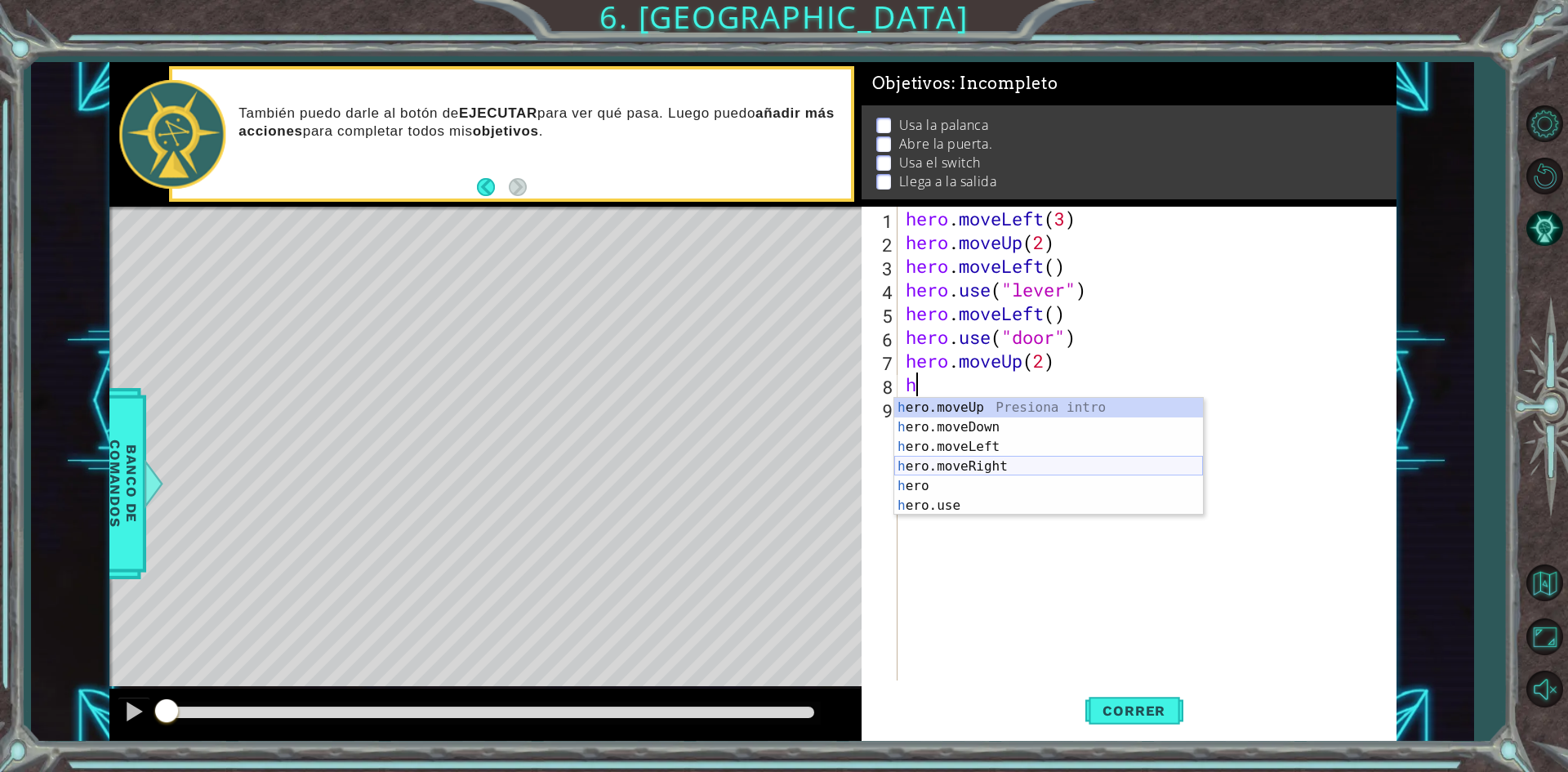
click at [992, 459] on div "h ero.moveUp Presiona intro h ero.moveDown Presiona intro h ero.moveLeft Presio…" at bounding box center [1048, 475] width 309 height 157
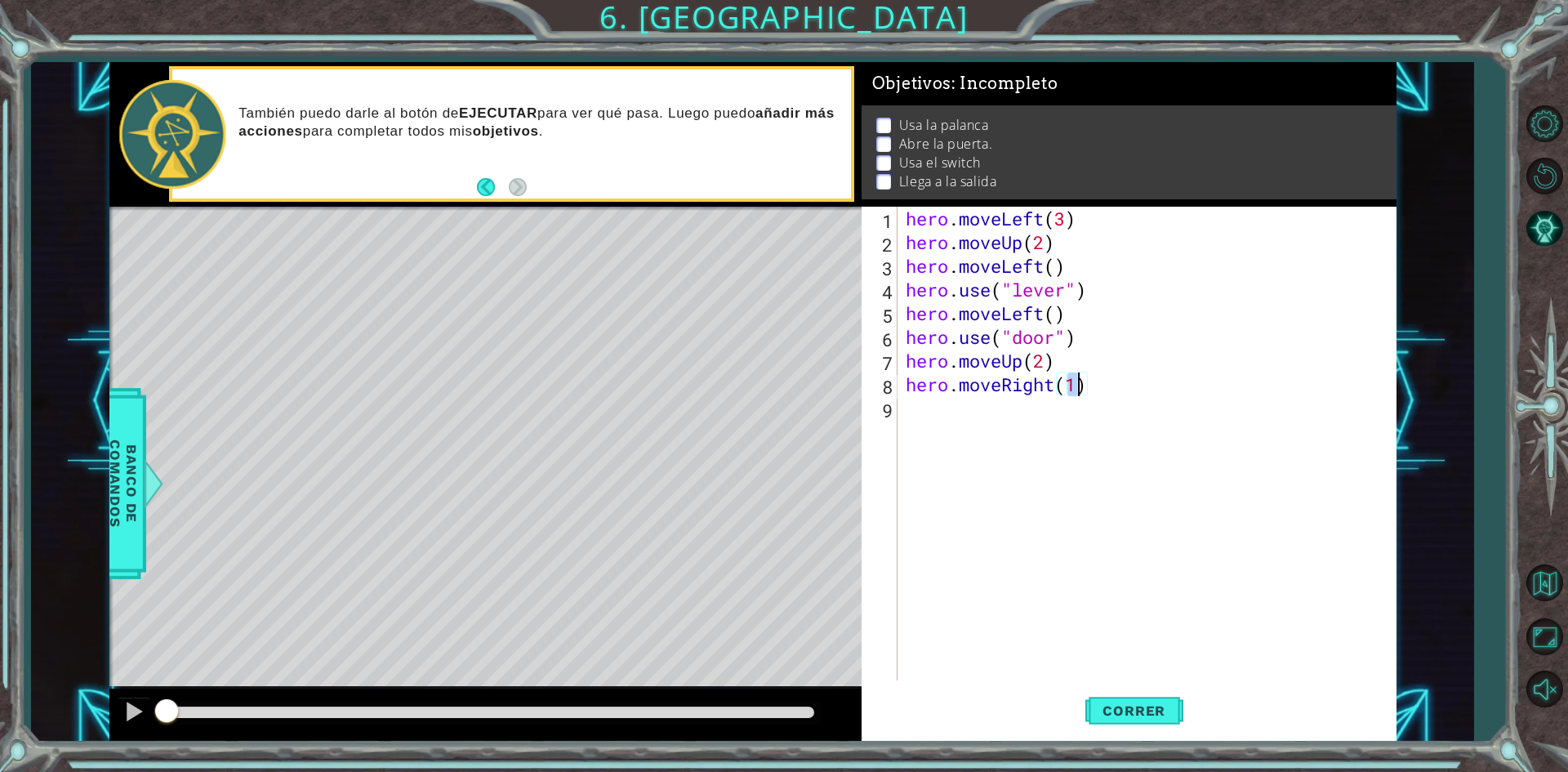
type textarea "hero.moveRight(2)"
click at [1036, 402] on div "hero . moveLeft ( 3 ) hero . moveUp ( 2 ) hero . moveLeft ( ) hero . use ( "lev…" at bounding box center [1151, 467] width 496 height 521
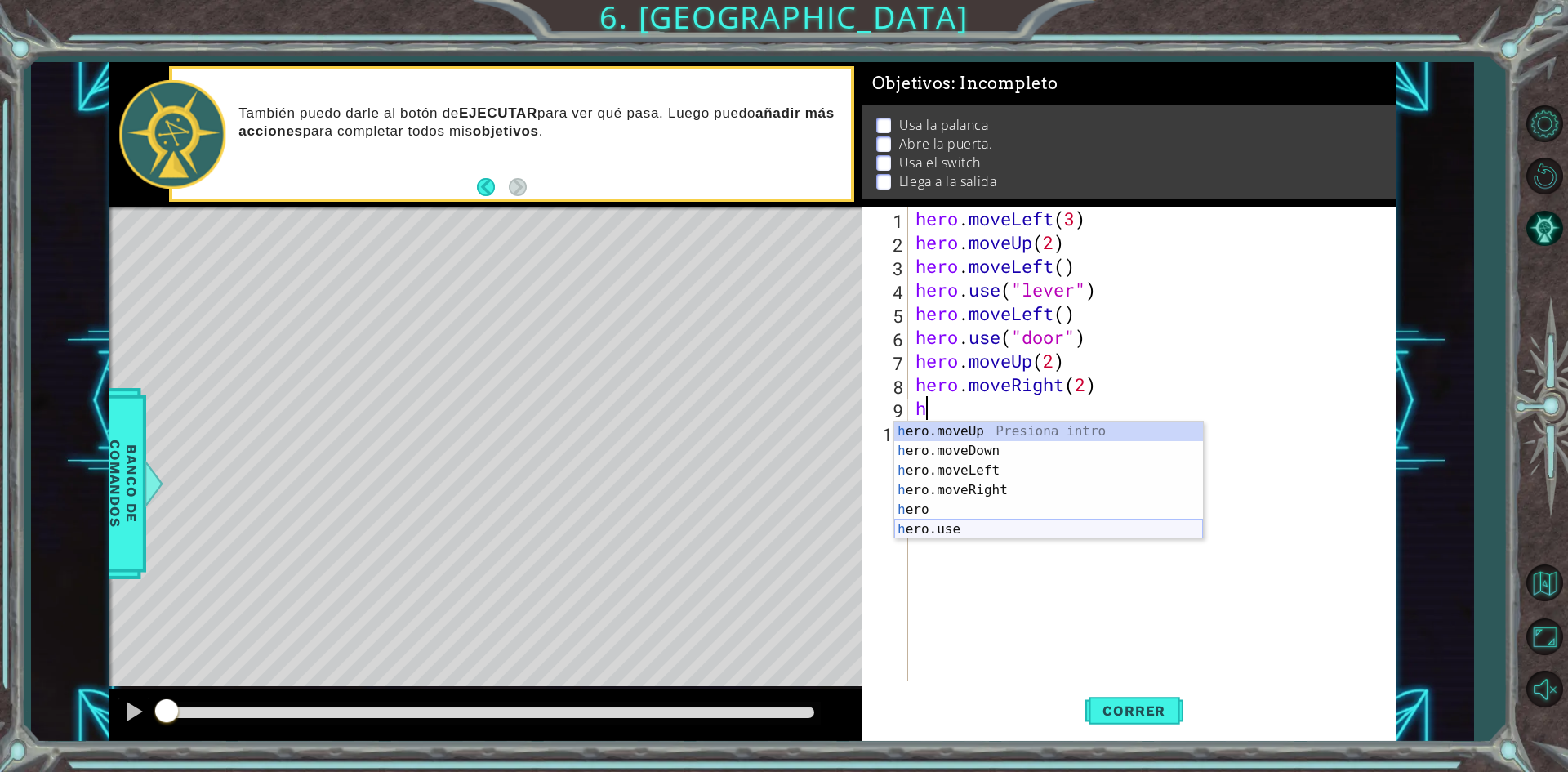
click at [1000, 533] on div "h ero.moveUp Presiona intro h ero.moveDown Presiona intro h ero.moveLeft Presio…" at bounding box center [1048, 499] width 309 height 157
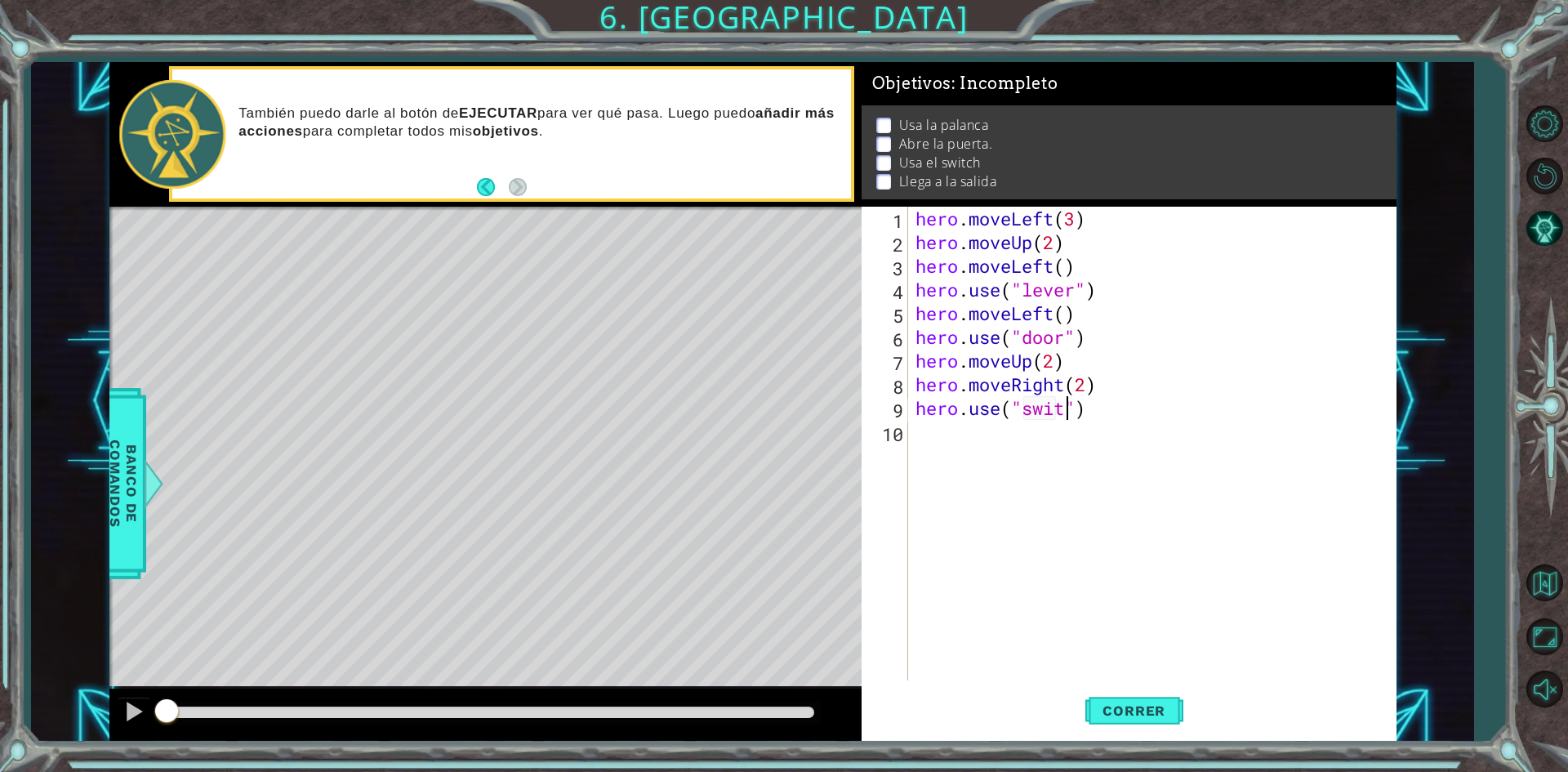
scroll to position [0, 8]
type textarea "hero.use("switch")"
click at [1128, 411] on div "hero . moveLeft ( 3 ) hero . moveUp ( 2 ) hero . moveLeft ( ) hero . use ( "lev…" at bounding box center [1155, 467] width 487 height 521
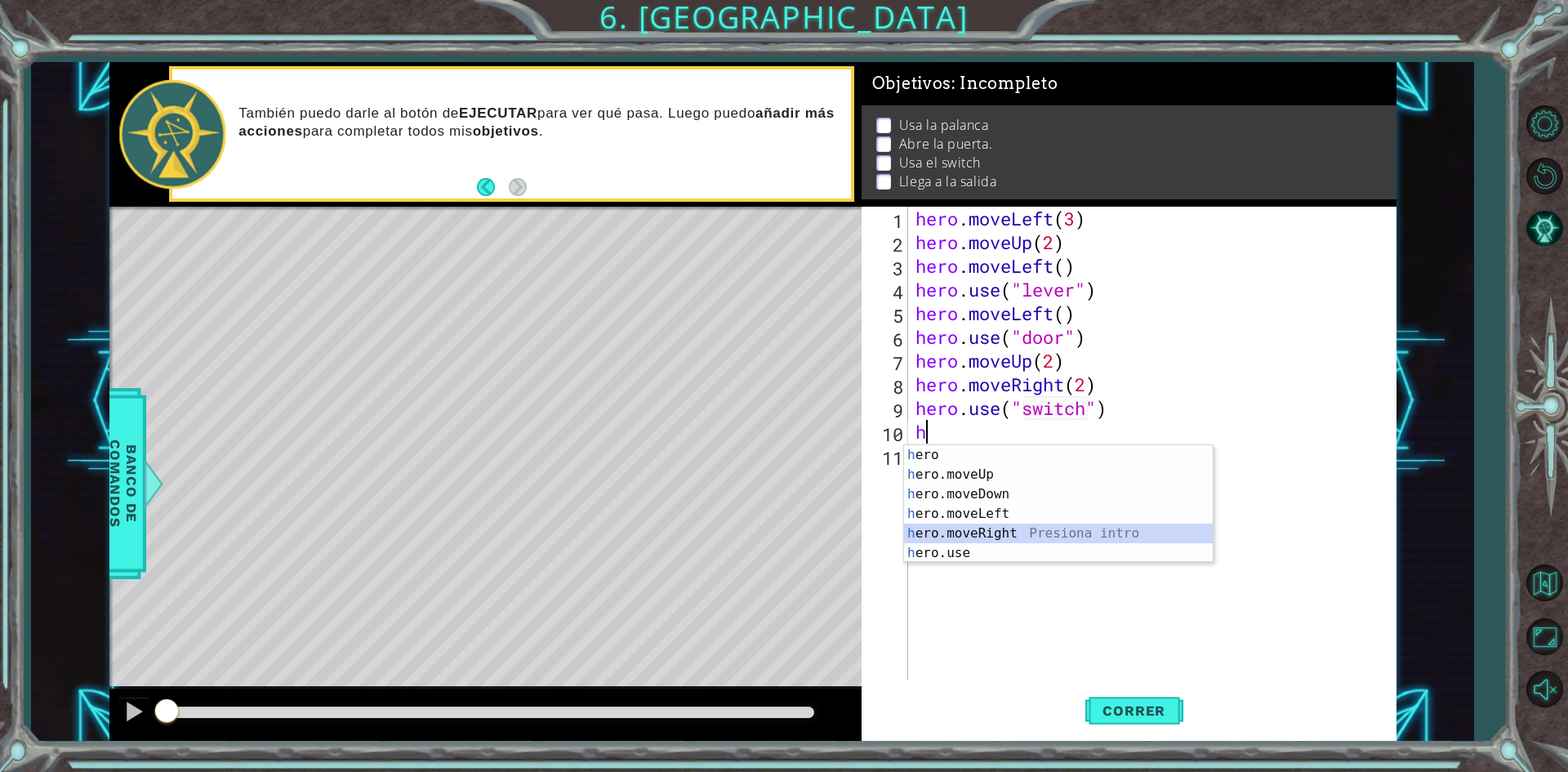
click at [1036, 529] on div "h ero Presiona intro h ero.moveUp Presiona intro h ero.moveDown Presiona intro …" at bounding box center [1058, 523] width 309 height 157
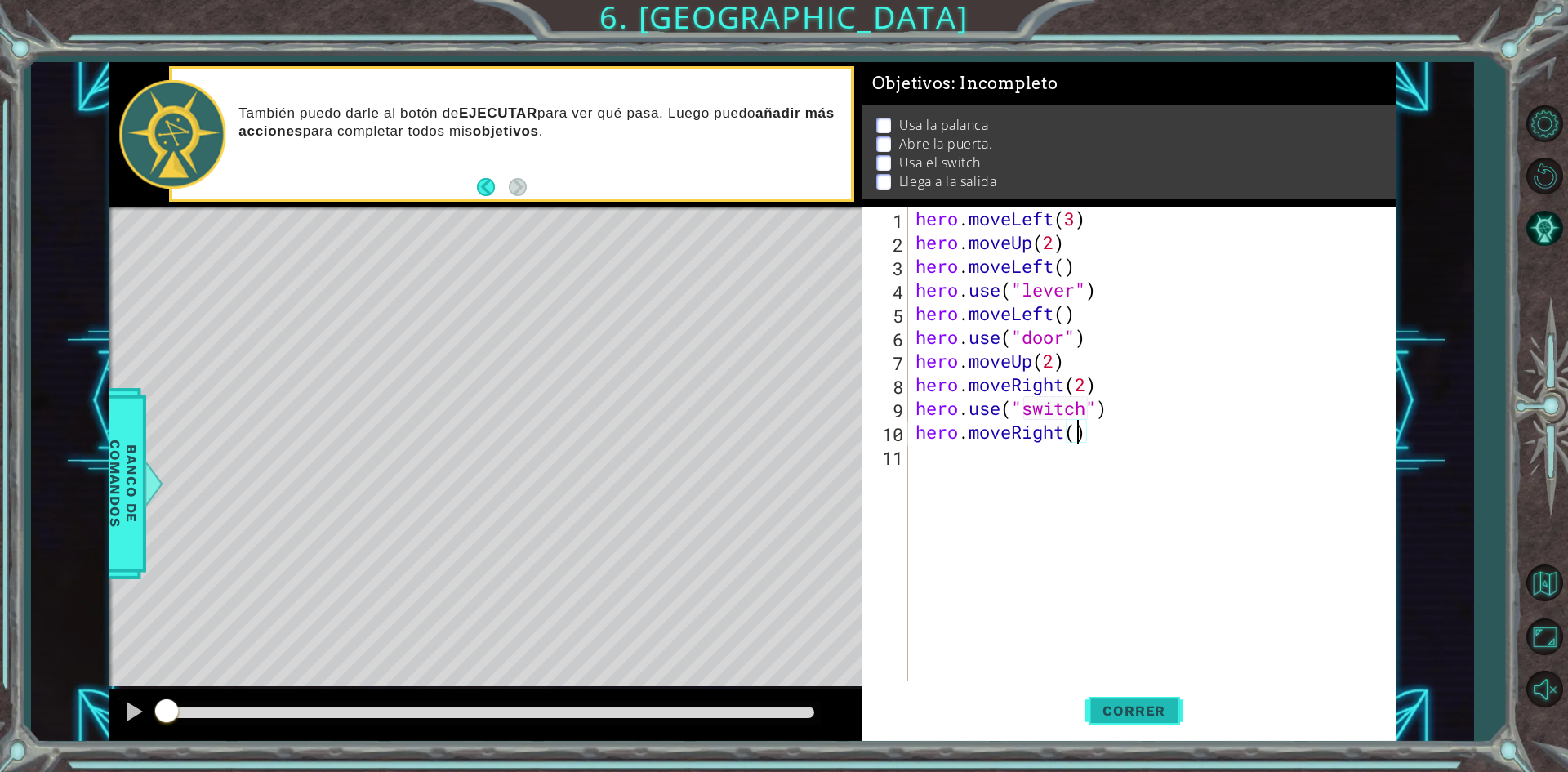
type textarea "hero.moveRight()"
click at [1134, 722] on button "Correr" at bounding box center [1133, 711] width 98 height 53
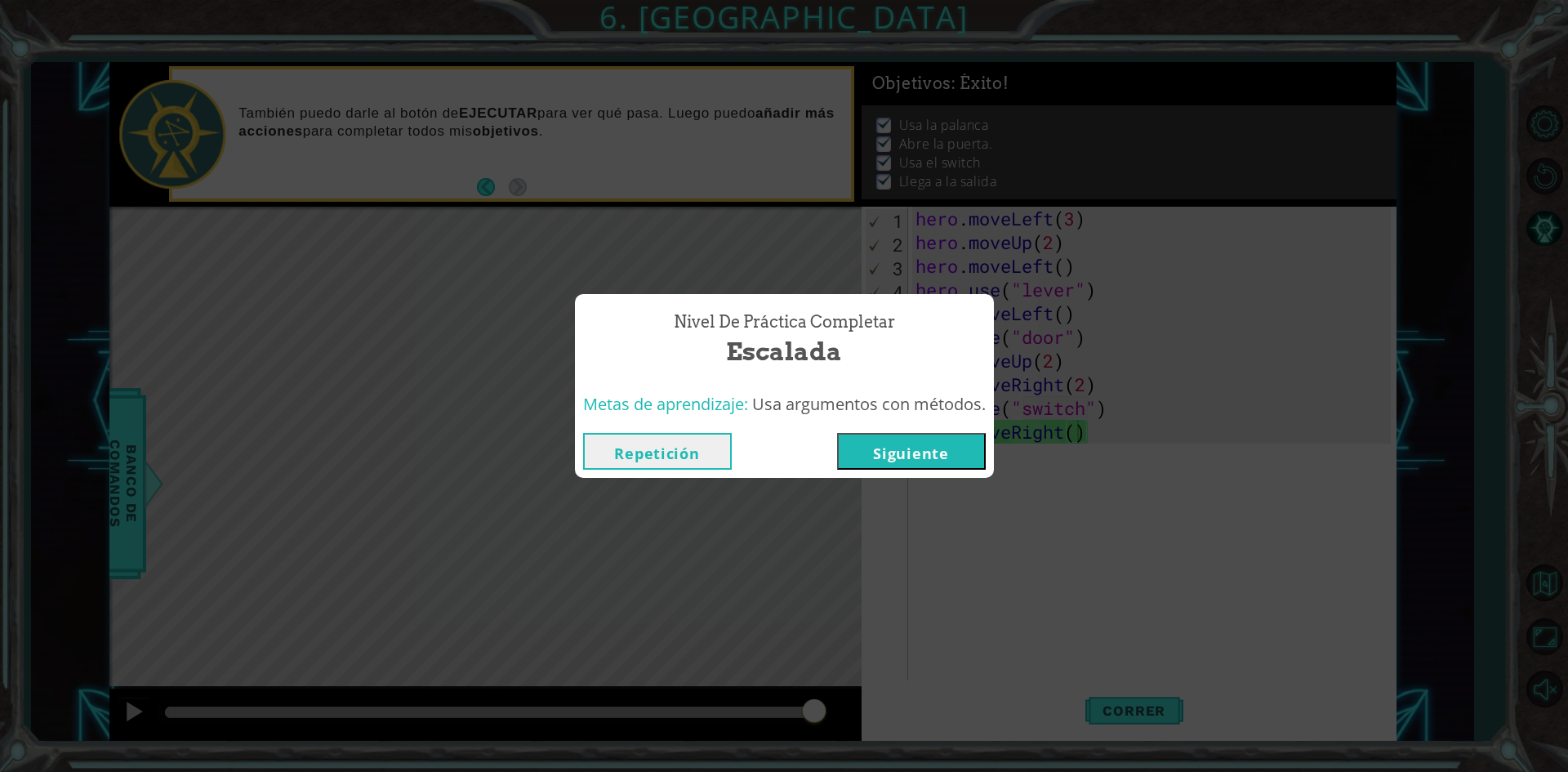
click at [927, 453] on button "Siguiente" at bounding box center [911, 451] width 148 height 37
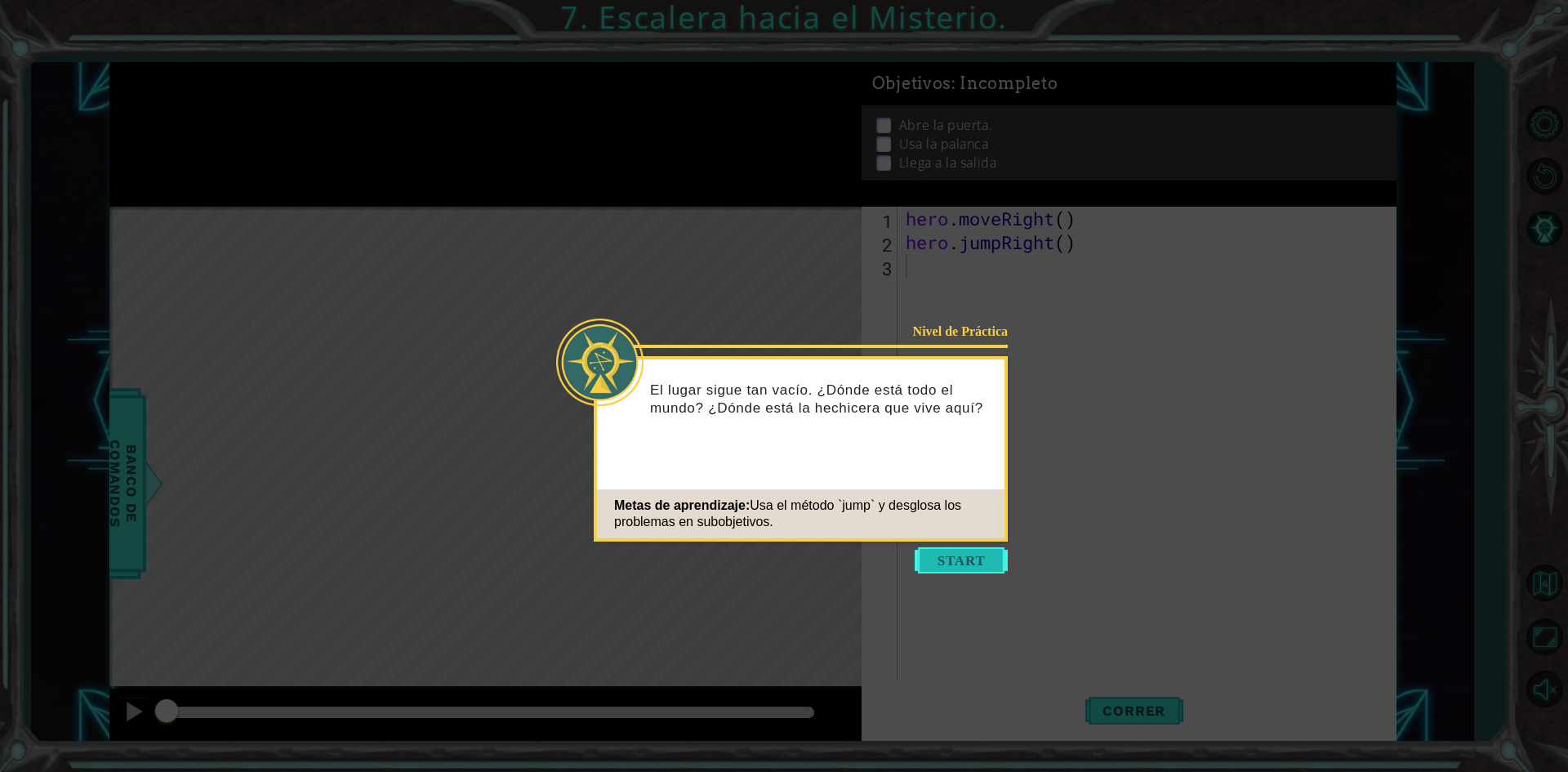
click at [942, 557] on button "Start" at bounding box center [961, 559] width 93 height 26
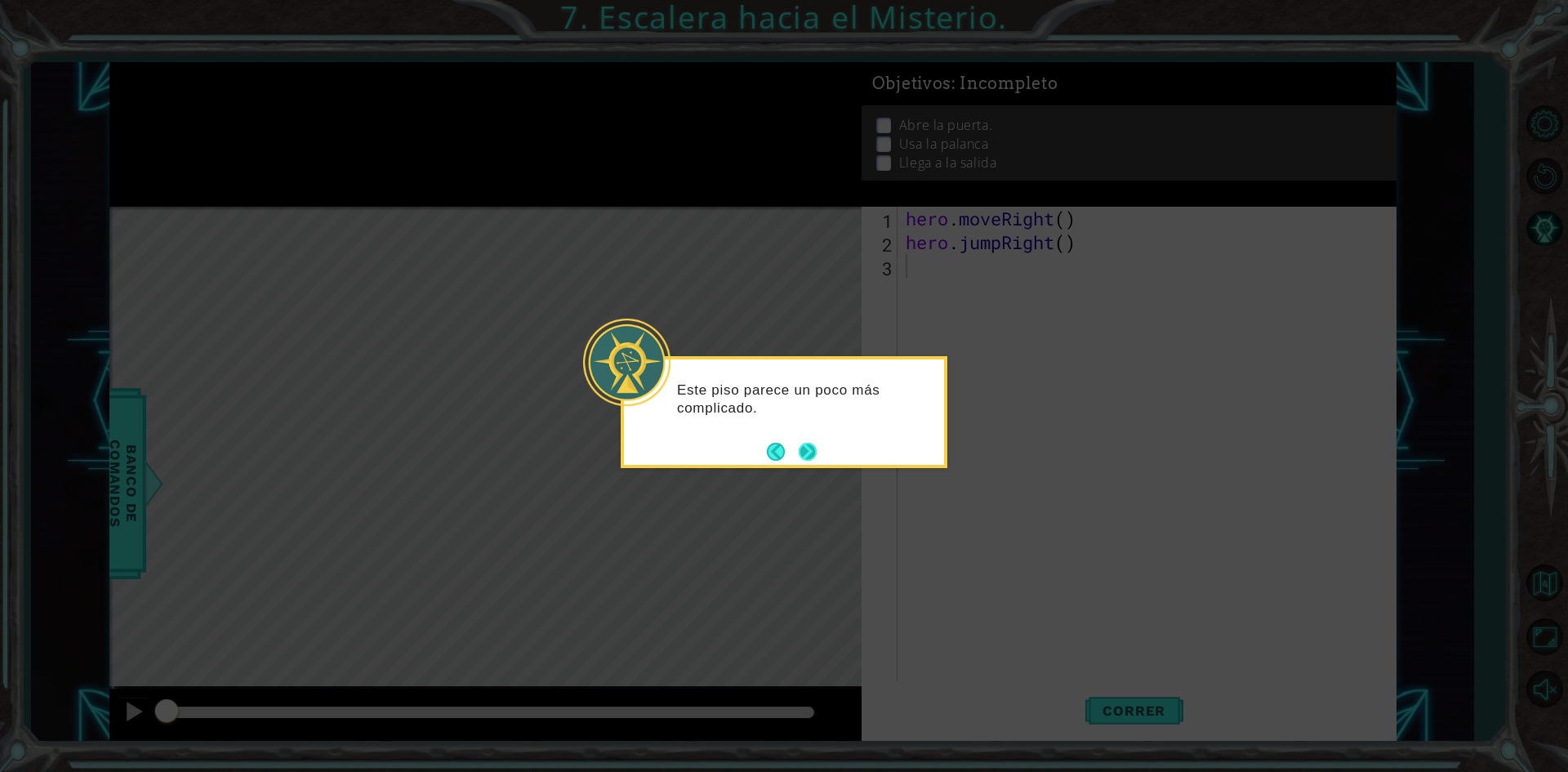
click at [807, 457] on button "Next" at bounding box center [807, 451] width 18 height 18
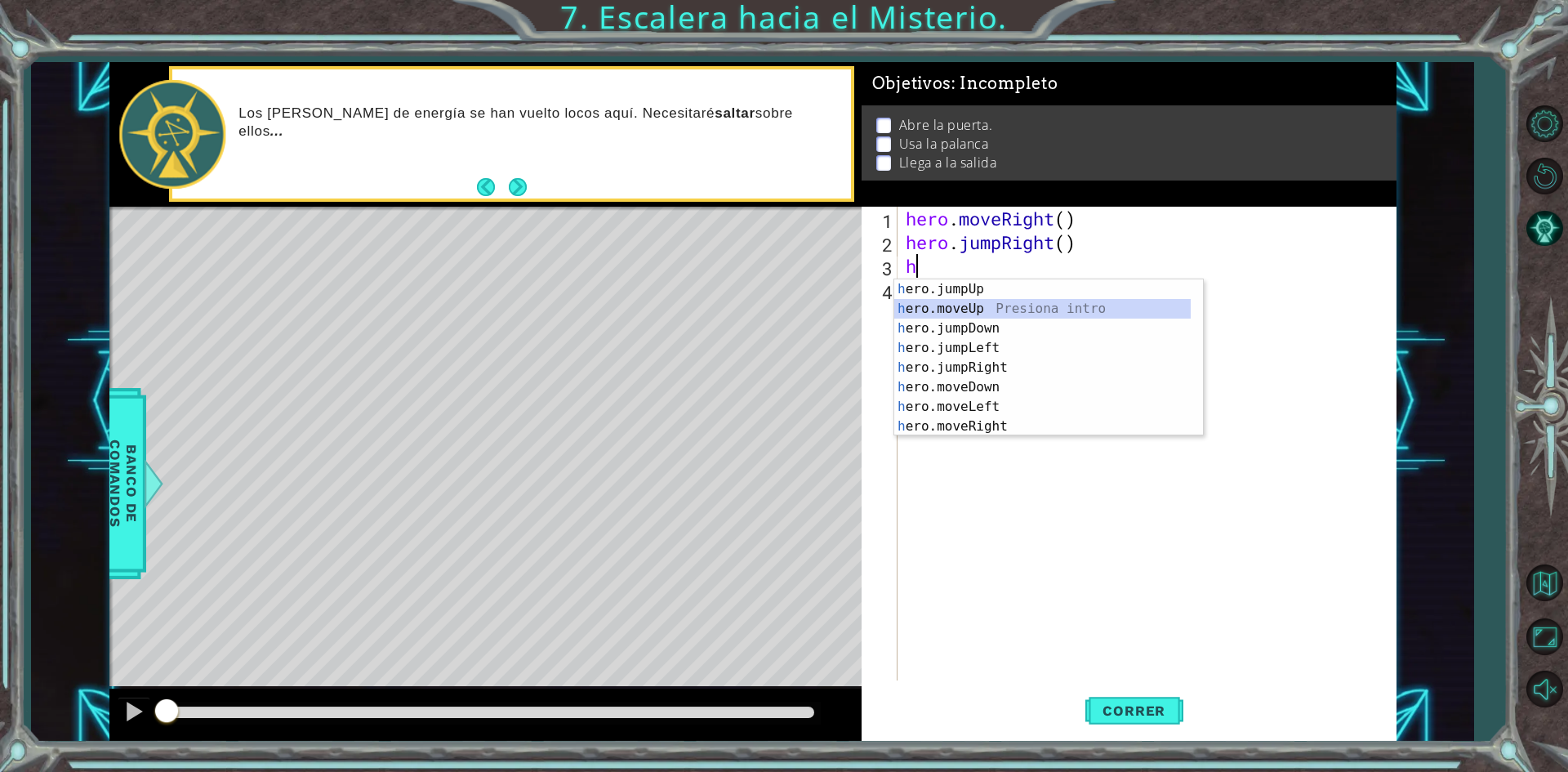
click at [1009, 308] on div "h ero.jumpUp Presiona intro h ero.moveUp Presiona intro h ero.jumpDown Presiona…" at bounding box center [1042, 377] width 297 height 196
type textarea "hero.moveUp(1)"
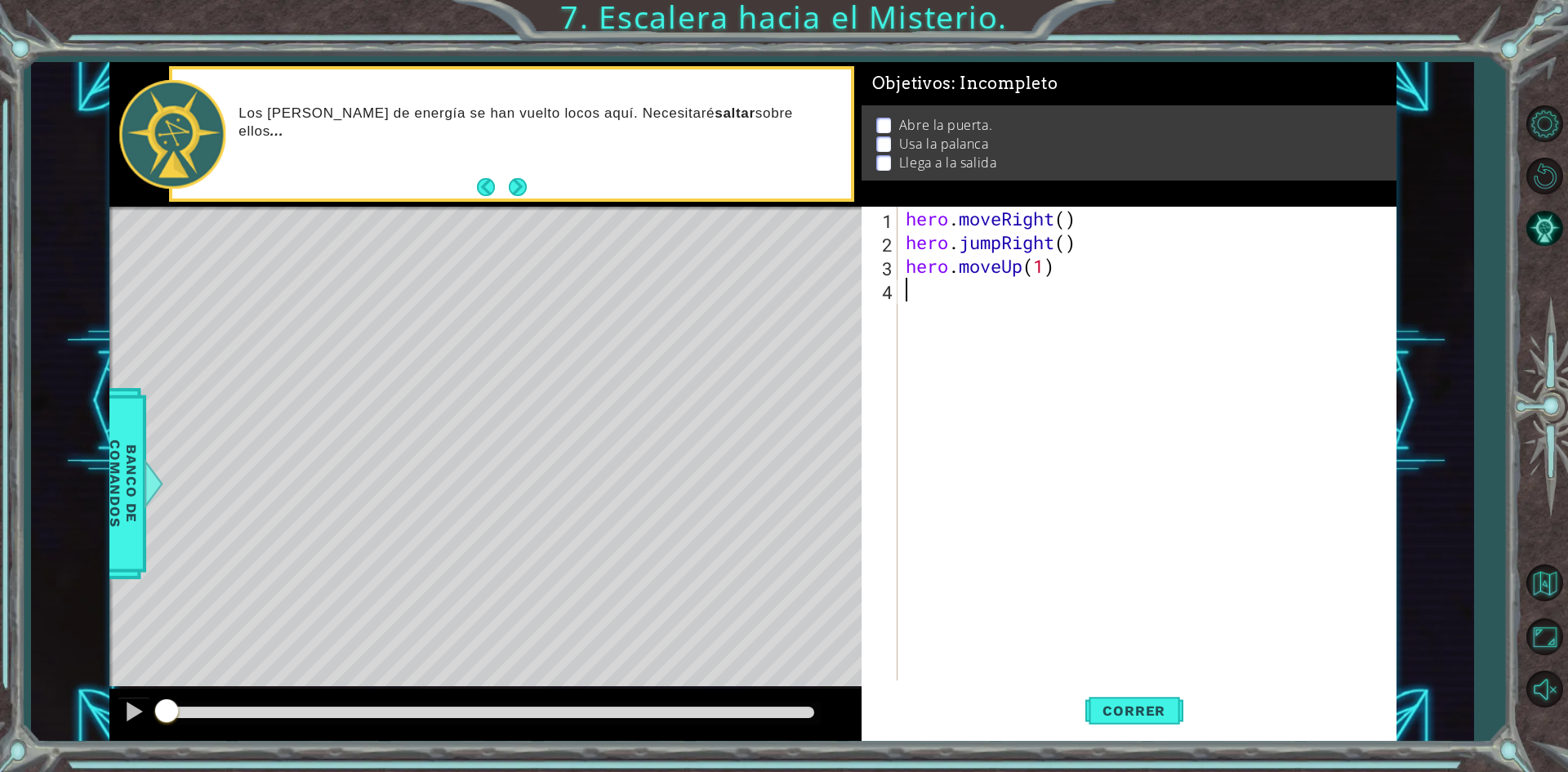
click at [1009, 308] on div "hero . moveRight ( ) hero . jumpRight ( ) hero . moveUp ( 1 )" at bounding box center [1151, 467] width 496 height 521
click at [1042, 272] on div "hero . moveRight ( ) hero . jumpRight ( ) hero . moveUp ( 1 )" at bounding box center [1151, 467] width 496 height 521
type textarea "hero.moveUp()"
click at [935, 304] on div "hero . moveRight ( ) hero . jumpRight ( ) hero . moveUp ( )" at bounding box center [1151, 467] width 496 height 521
type textarea "h"
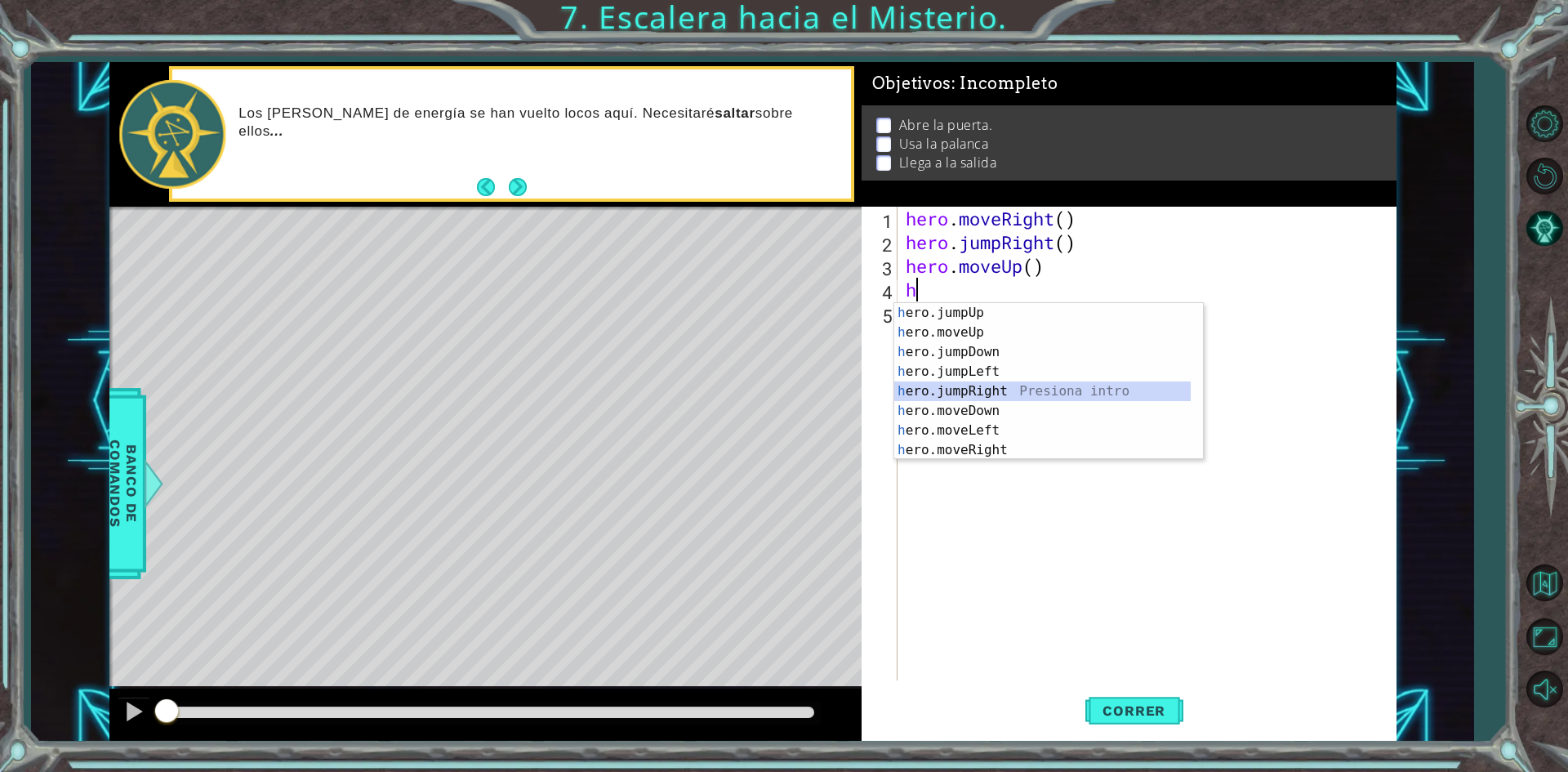
click at [969, 386] on div "h ero.jumpUp Presiona intro h ero.moveUp Presiona intro h ero.jumpDown Presiona…" at bounding box center [1042, 401] width 297 height 196
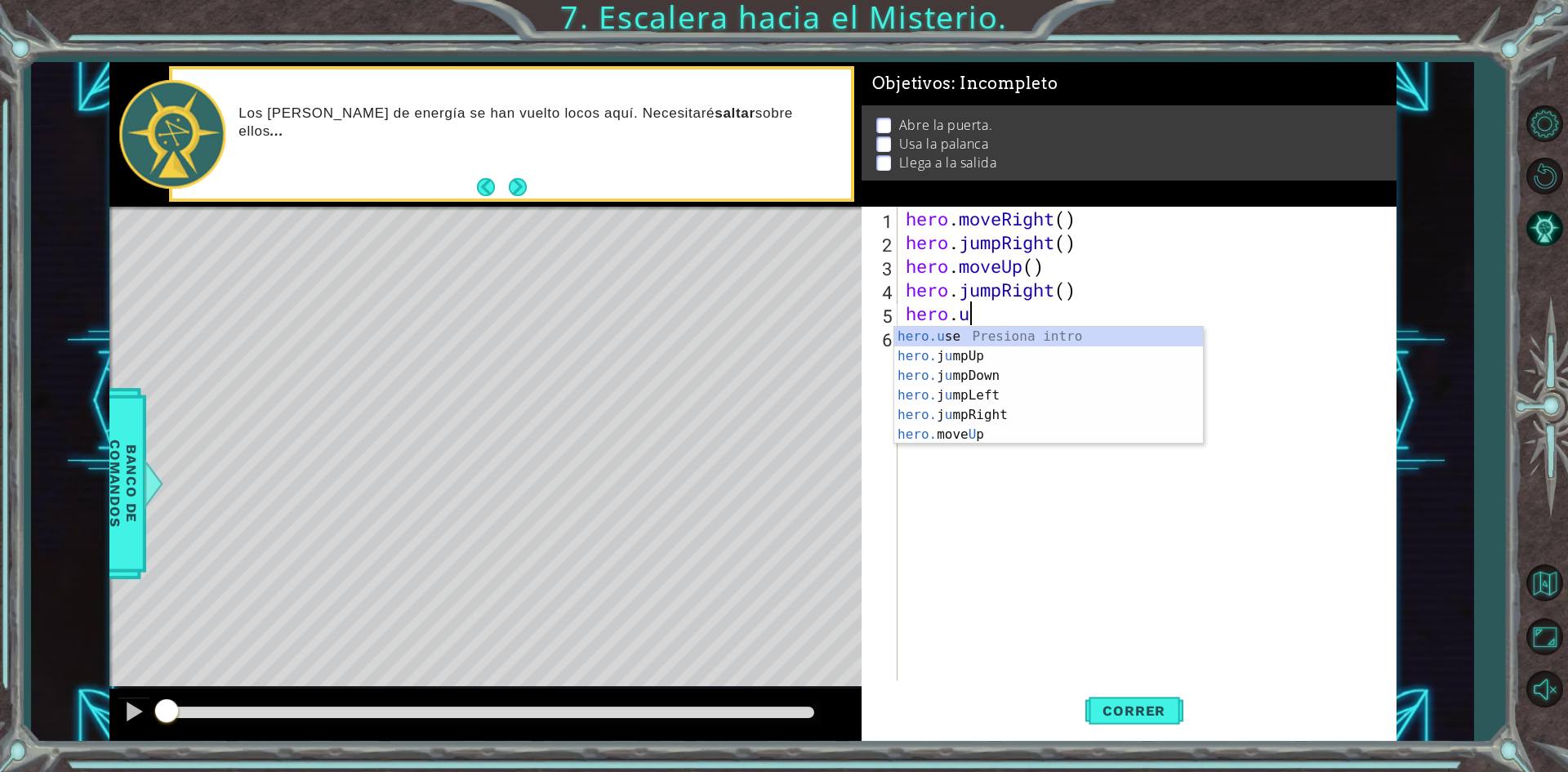
scroll to position [0, 3]
click at [1039, 328] on div "hero.use Presiona intro" at bounding box center [1048, 357] width 309 height 59
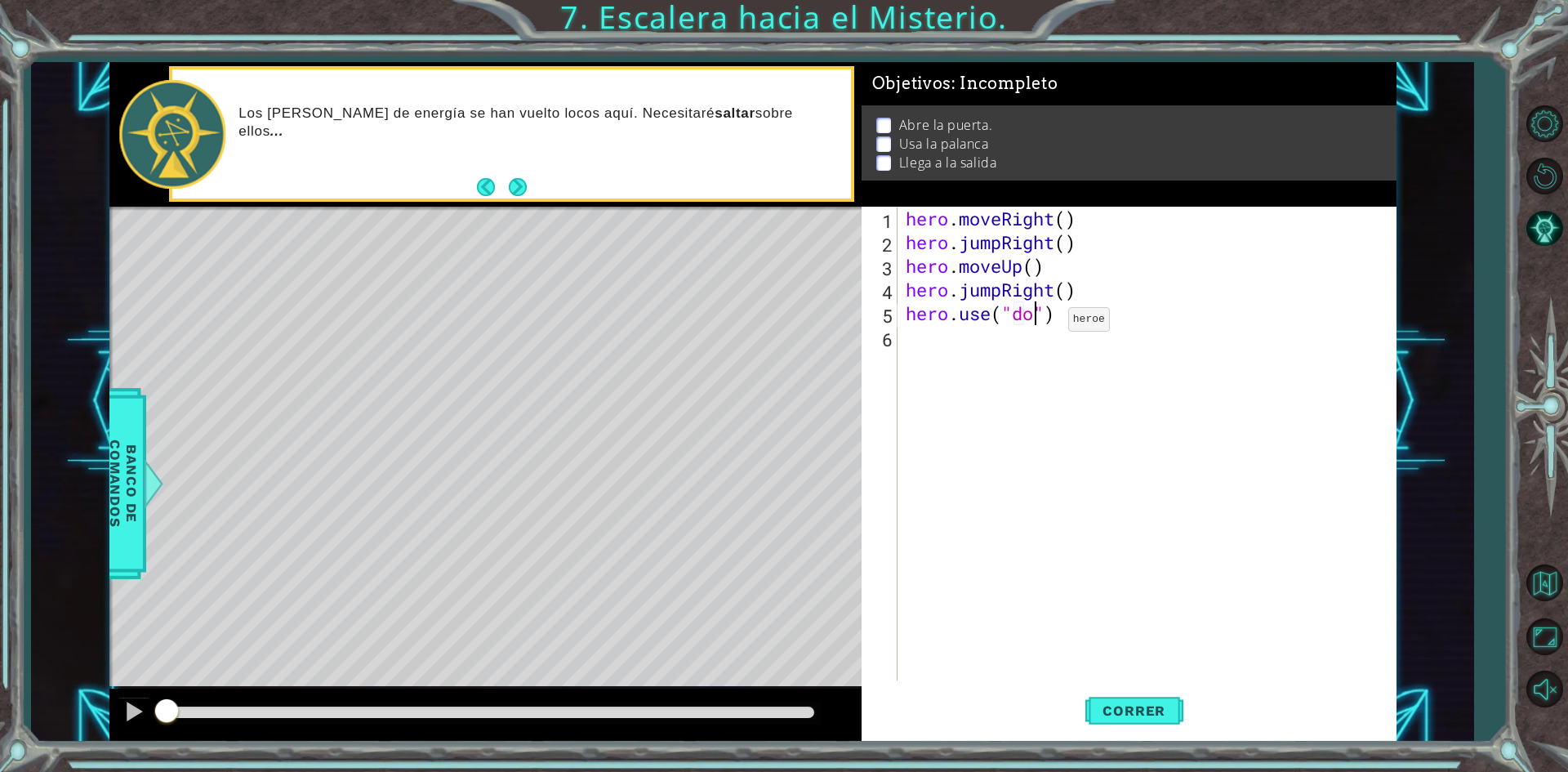
scroll to position [0, 6]
type textarea "hero.use("door")"
click at [958, 331] on div "hero . moveRight ( ) hero . jumpRight ( ) hero . moveUp ( ) hero . jumpRight ( …" at bounding box center [1151, 467] width 496 height 521
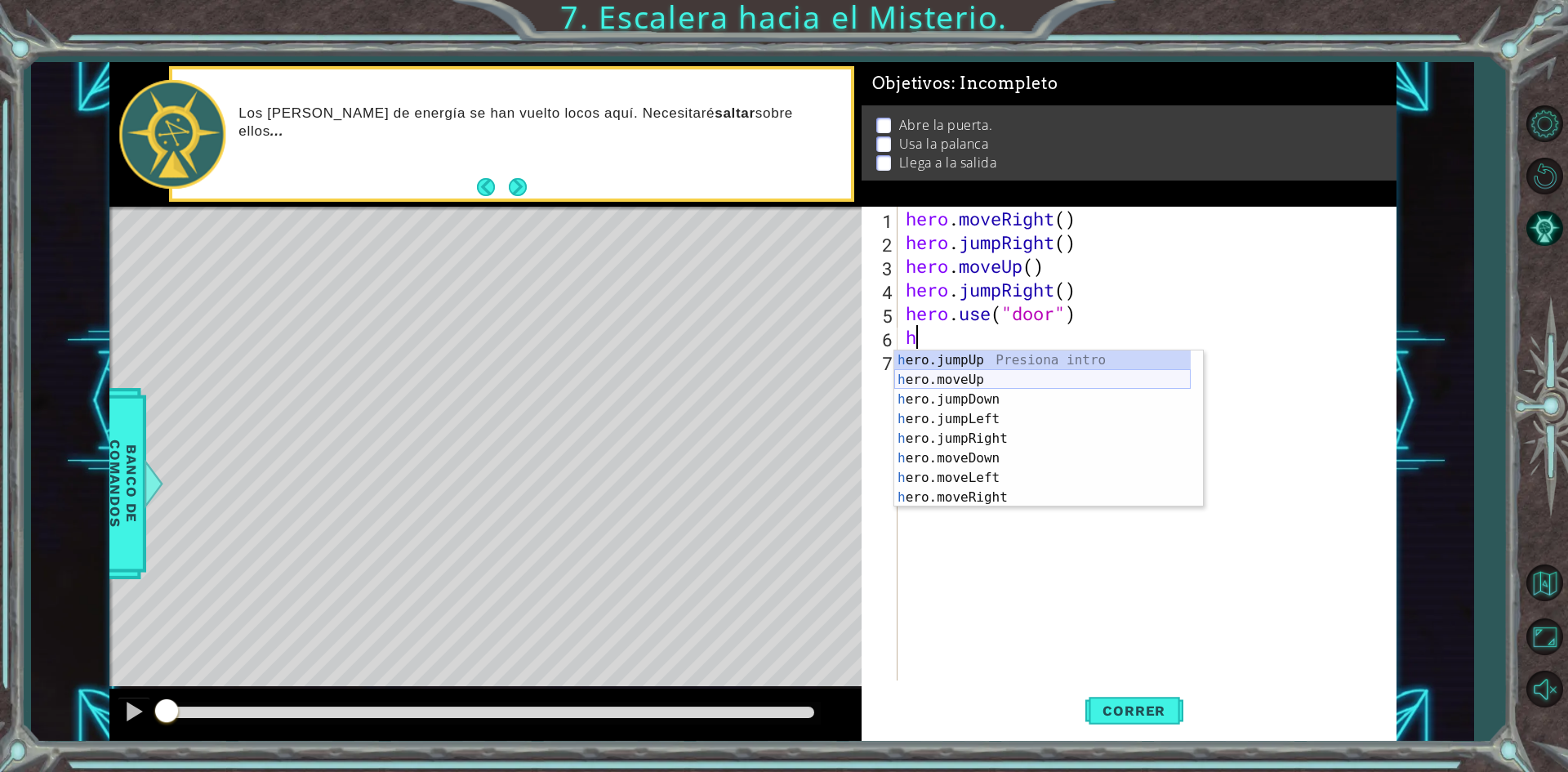
click at [954, 381] on div "h ero.jumpUp Presiona intro h ero.moveUp Presiona intro h ero.jumpDown Presiona…" at bounding box center [1042, 448] width 297 height 196
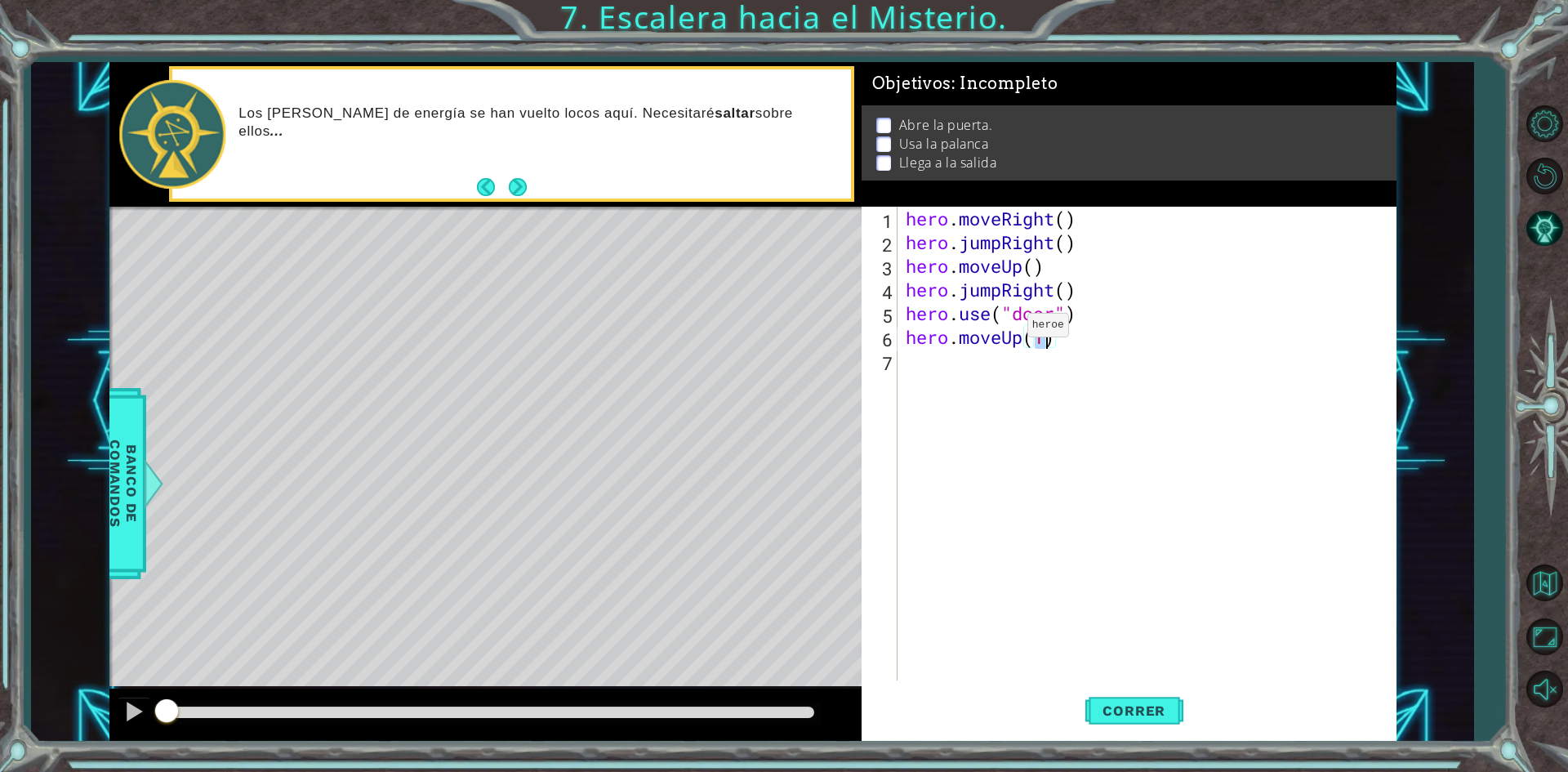
type textarea "hero.moveUp(2)"
click at [1019, 376] on div "hero . moveRight ( ) hero . jumpRight ( ) hero . moveUp ( ) hero . jumpRight ( …" at bounding box center [1151, 467] width 496 height 521
type textarea "h"
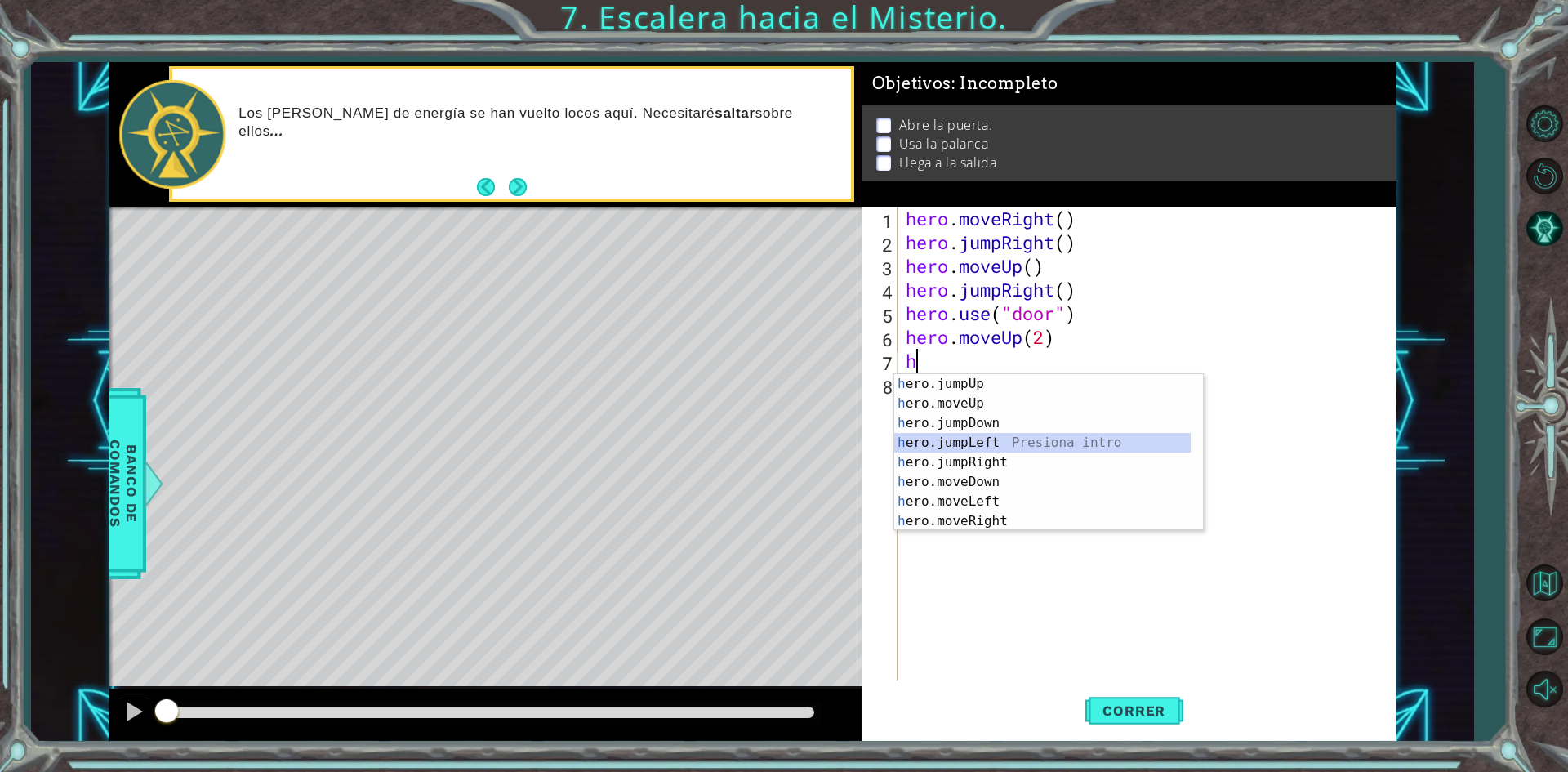
click at [995, 446] on div "h ero.jumpUp Presiona intro h ero.moveUp Presiona intro h ero.jumpDown Presiona…" at bounding box center [1042, 472] width 297 height 196
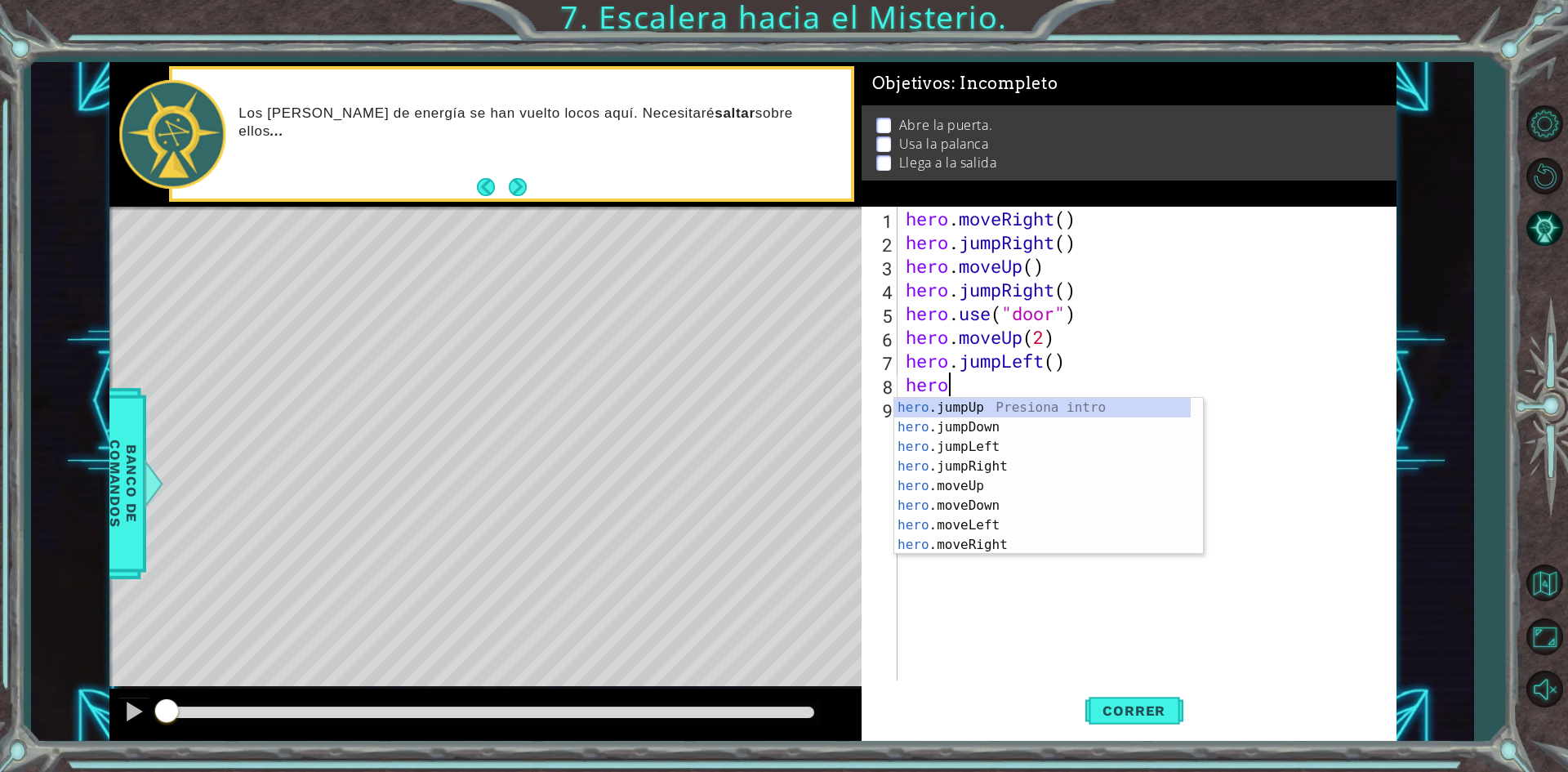
scroll to position [0, 2]
click at [989, 408] on div "hero.u se Presiona intro hero. j u mpUp Presiona intro hero. j u mpDown Presion…" at bounding box center [1048, 475] width 309 height 157
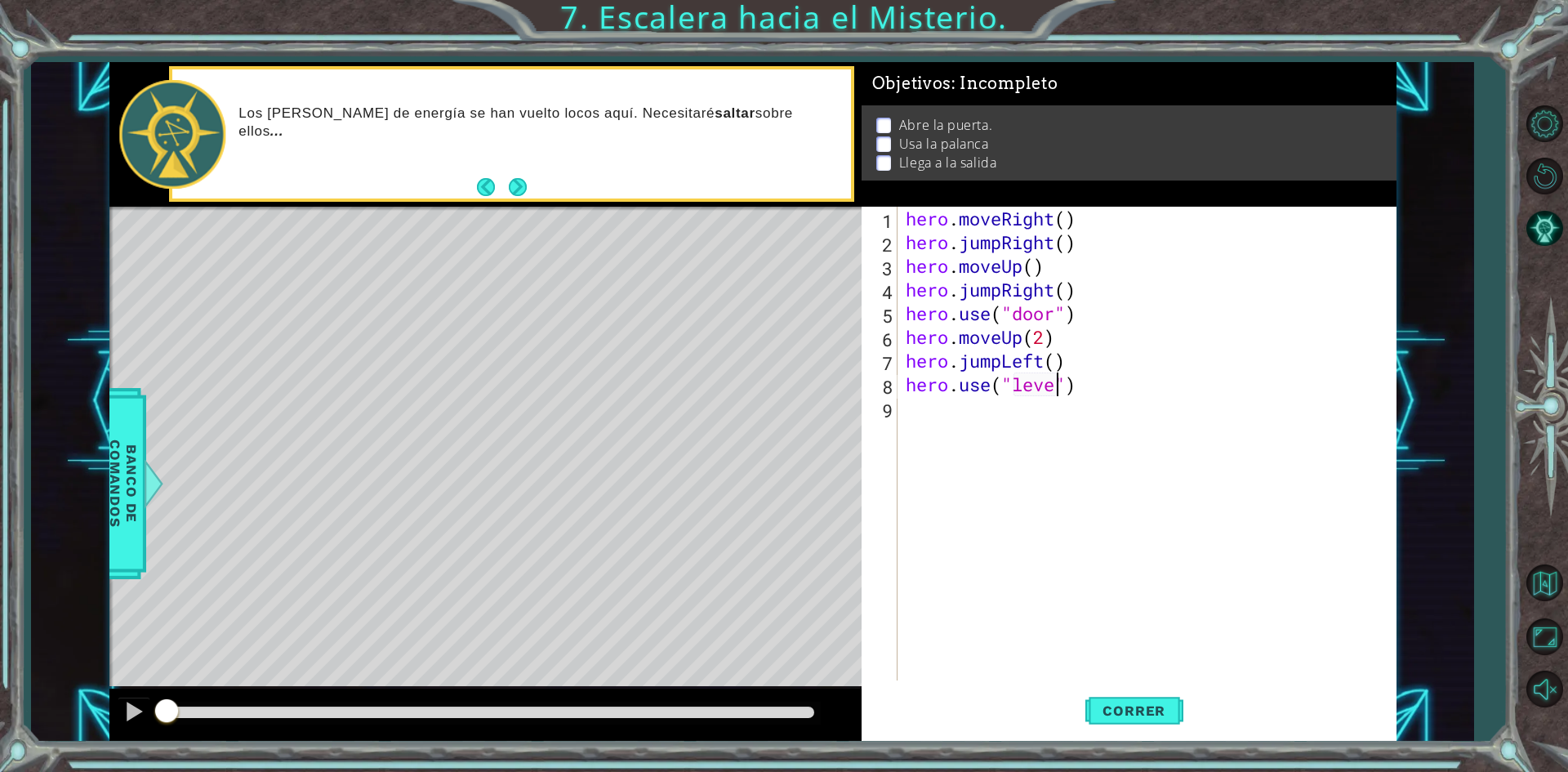
type textarea "hero.use("lever")"
click at [989, 408] on div "hero . moveRight ( ) hero . jumpRight ( ) hero . moveUp ( ) hero . jumpRight ( …" at bounding box center [1151, 467] width 496 height 521
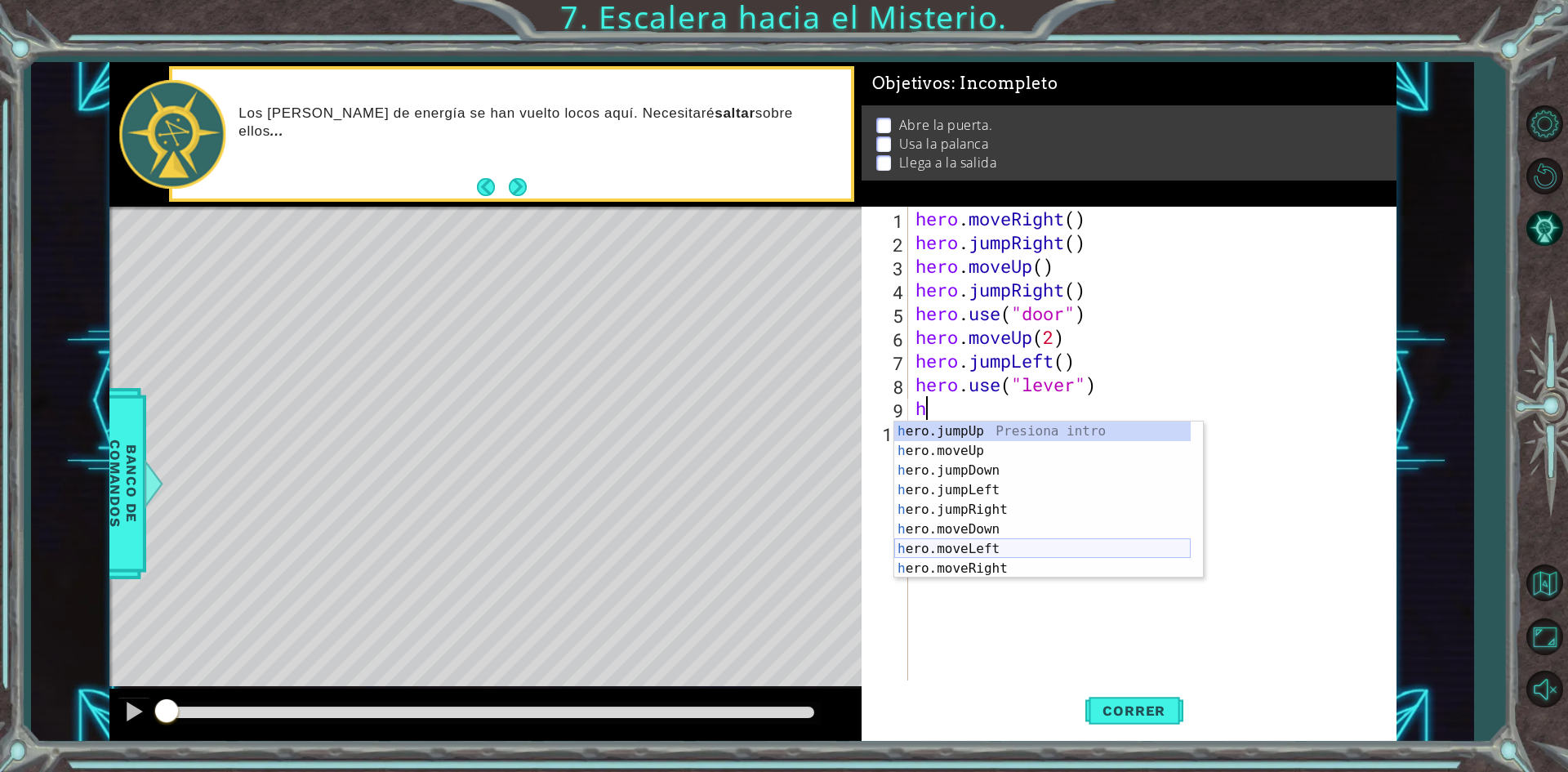
click at [964, 547] on div "h ero.jumpUp Presiona intro h ero.moveUp Presiona intro h ero.jumpDown Presiona…" at bounding box center [1042, 519] width 297 height 196
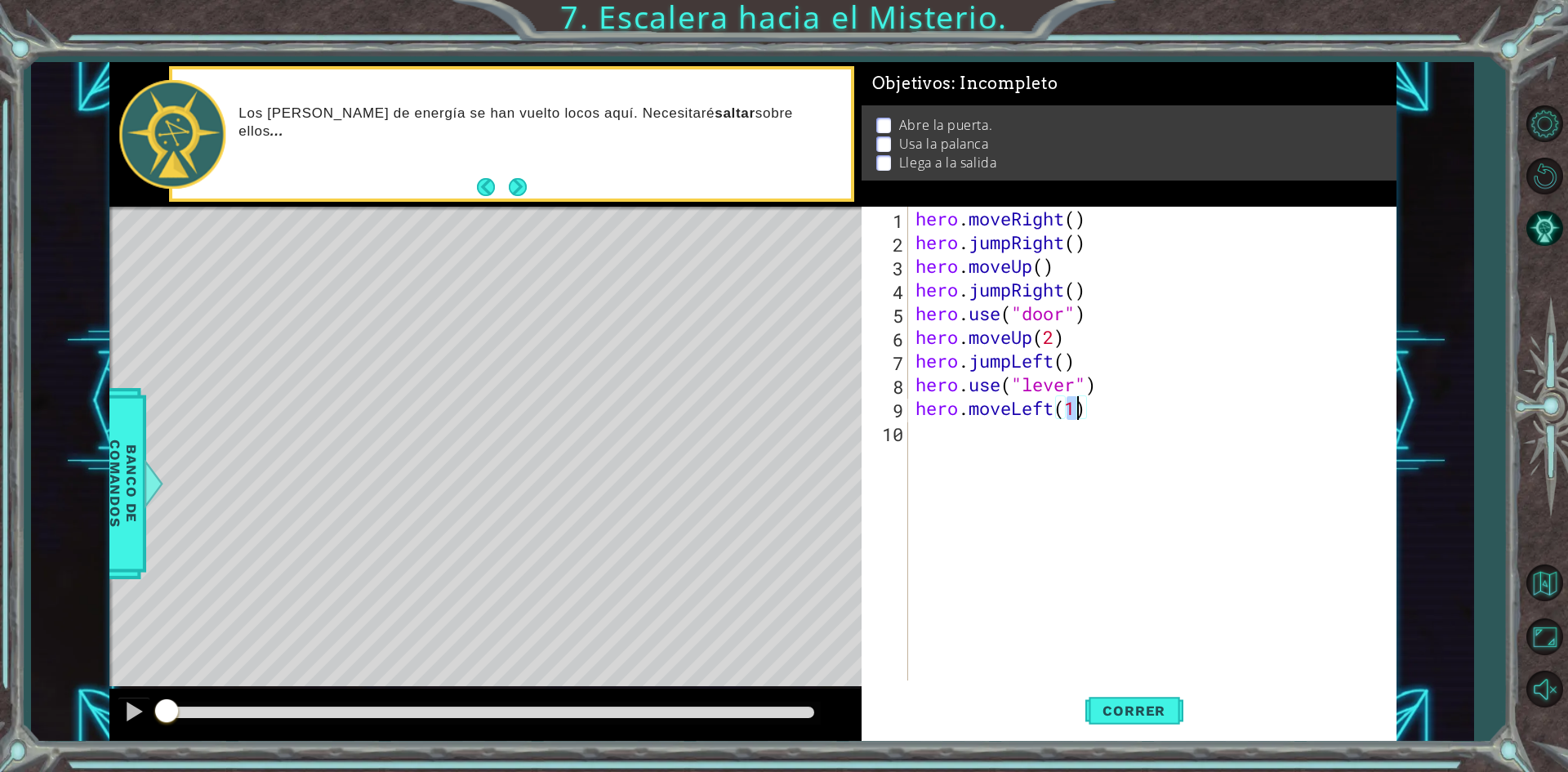
type textarea "hero.moveLeft(2)"
type textarea "h"
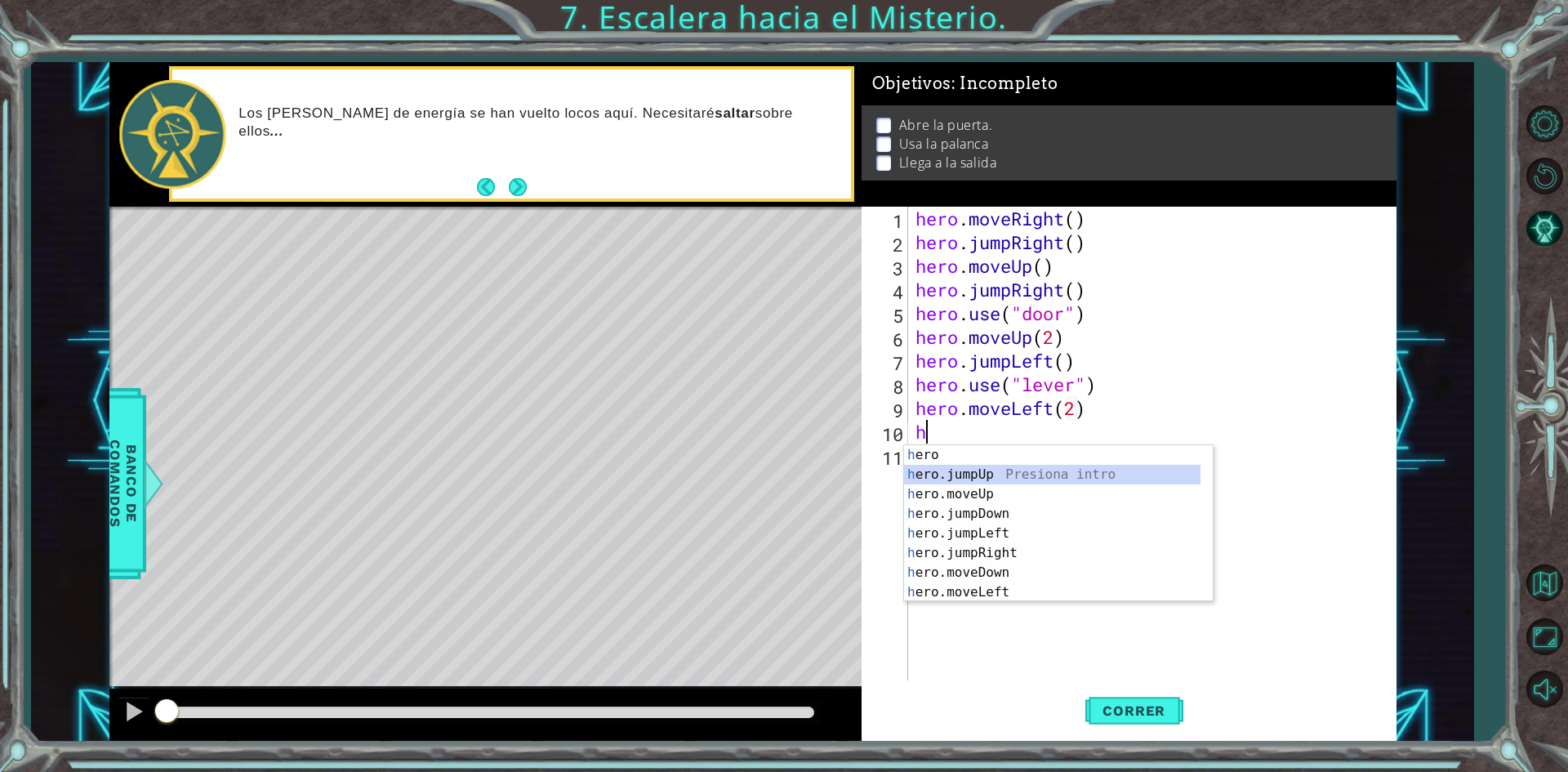
click at [1016, 473] on div "h ero Presiona intro h ero.jumpUp Presiona intro h ero.moveUp Presiona intro h …" at bounding box center [1053, 543] width 297 height 196
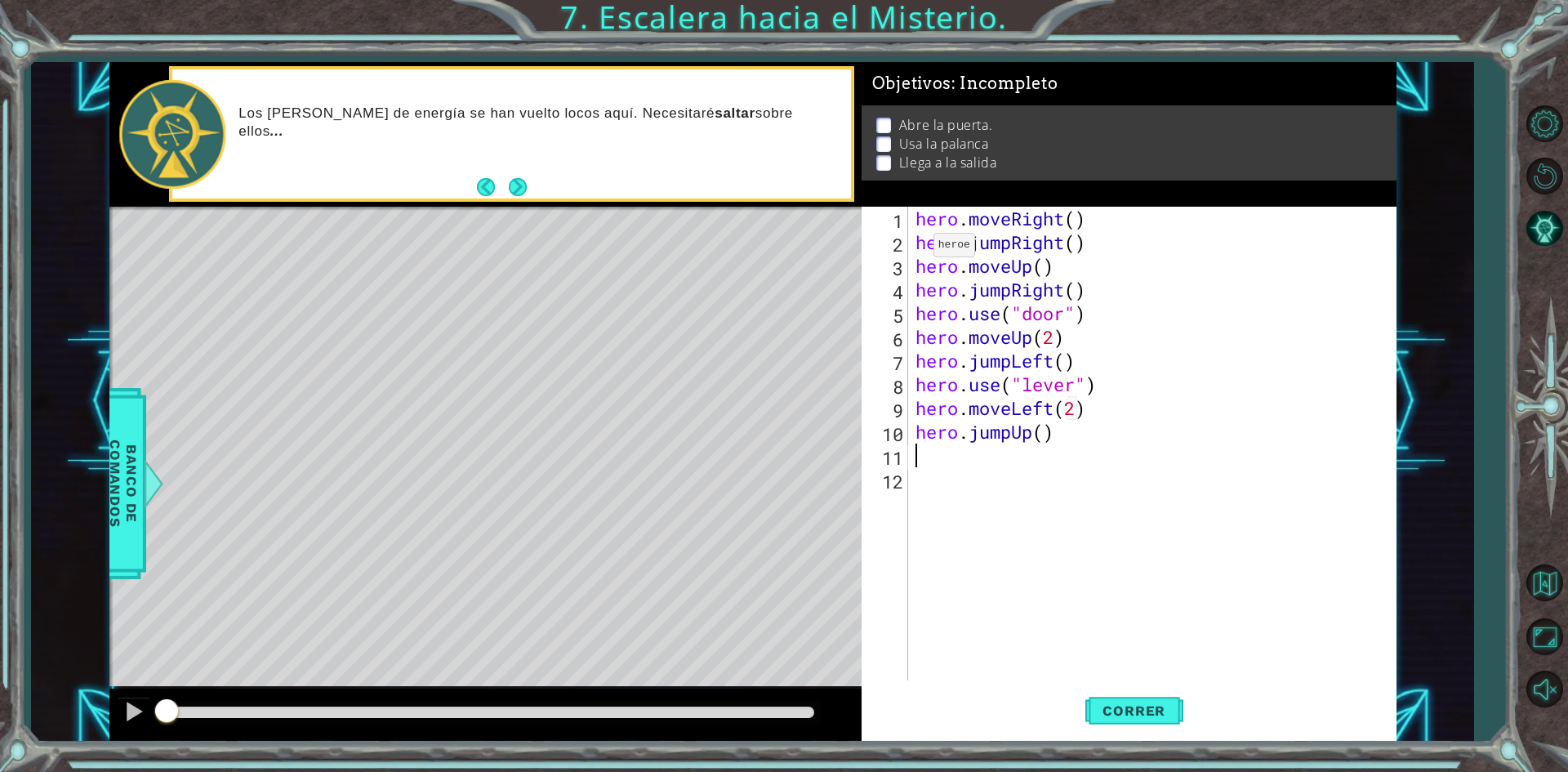
type textarea "h"
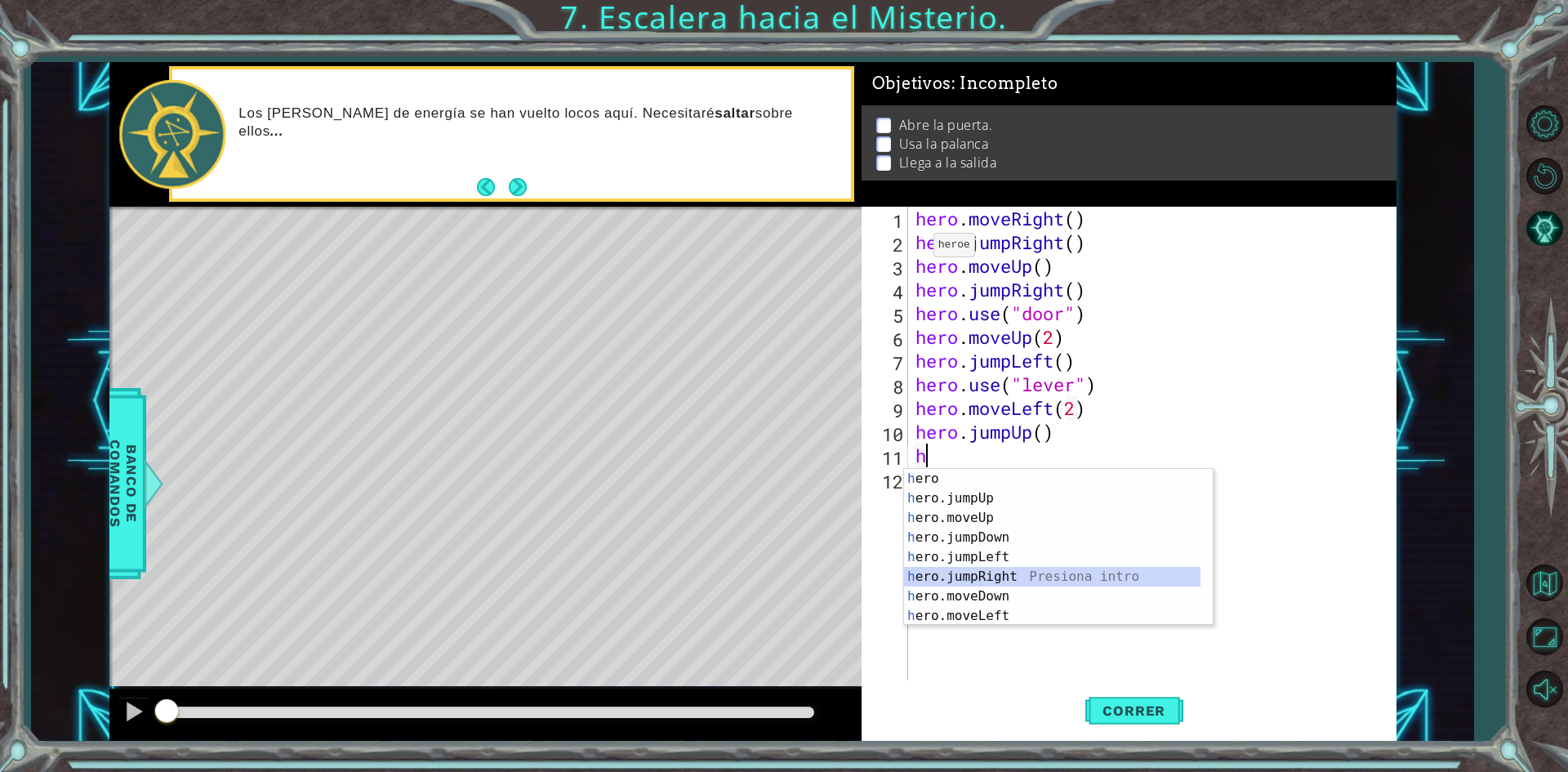
click at [1010, 579] on div "h ero Presiona intro h ero.jumpUp Presiona intro h ero.moveUp Presiona intro h …" at bounding box center [1053, 567] width 297 height 196
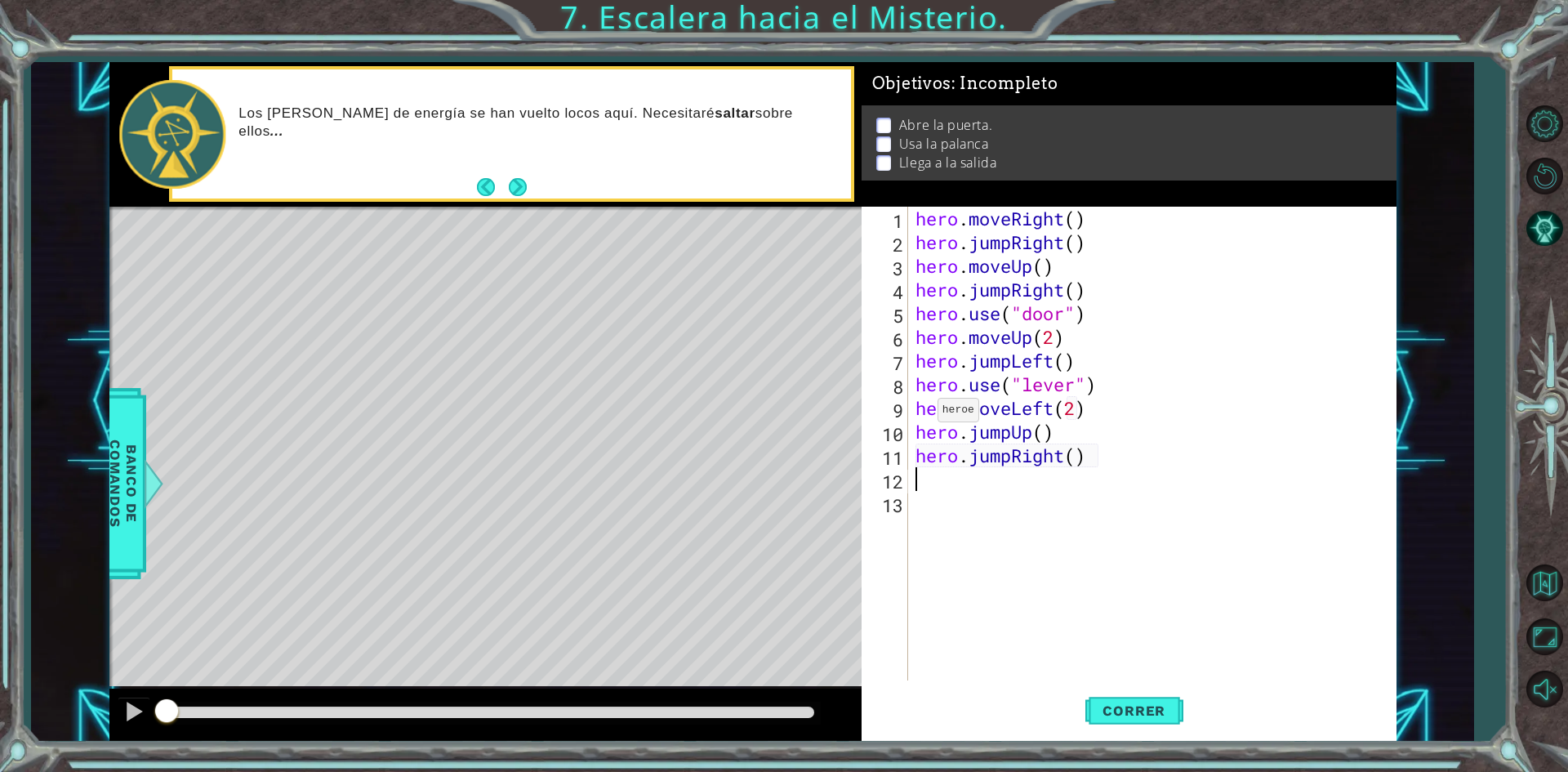
type textarea "2"
click at [1083, 458] on div "hero . moveRight ( ) hero . jumpRight ( ) hero . moveUp ( ) hero . jumpRight ( …" at bounding box center [1155, 467] width 487 height 521
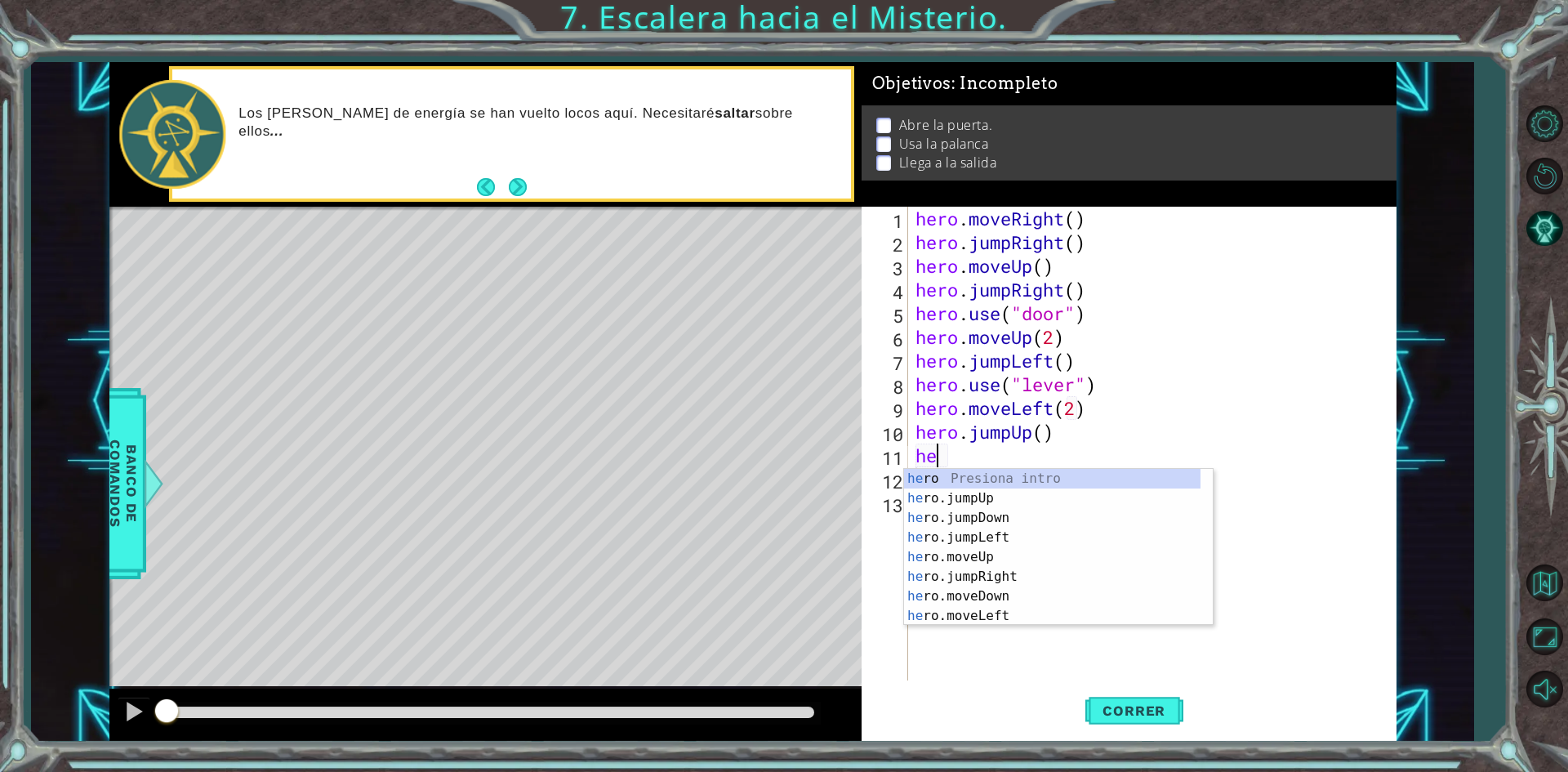
type textarea "h"
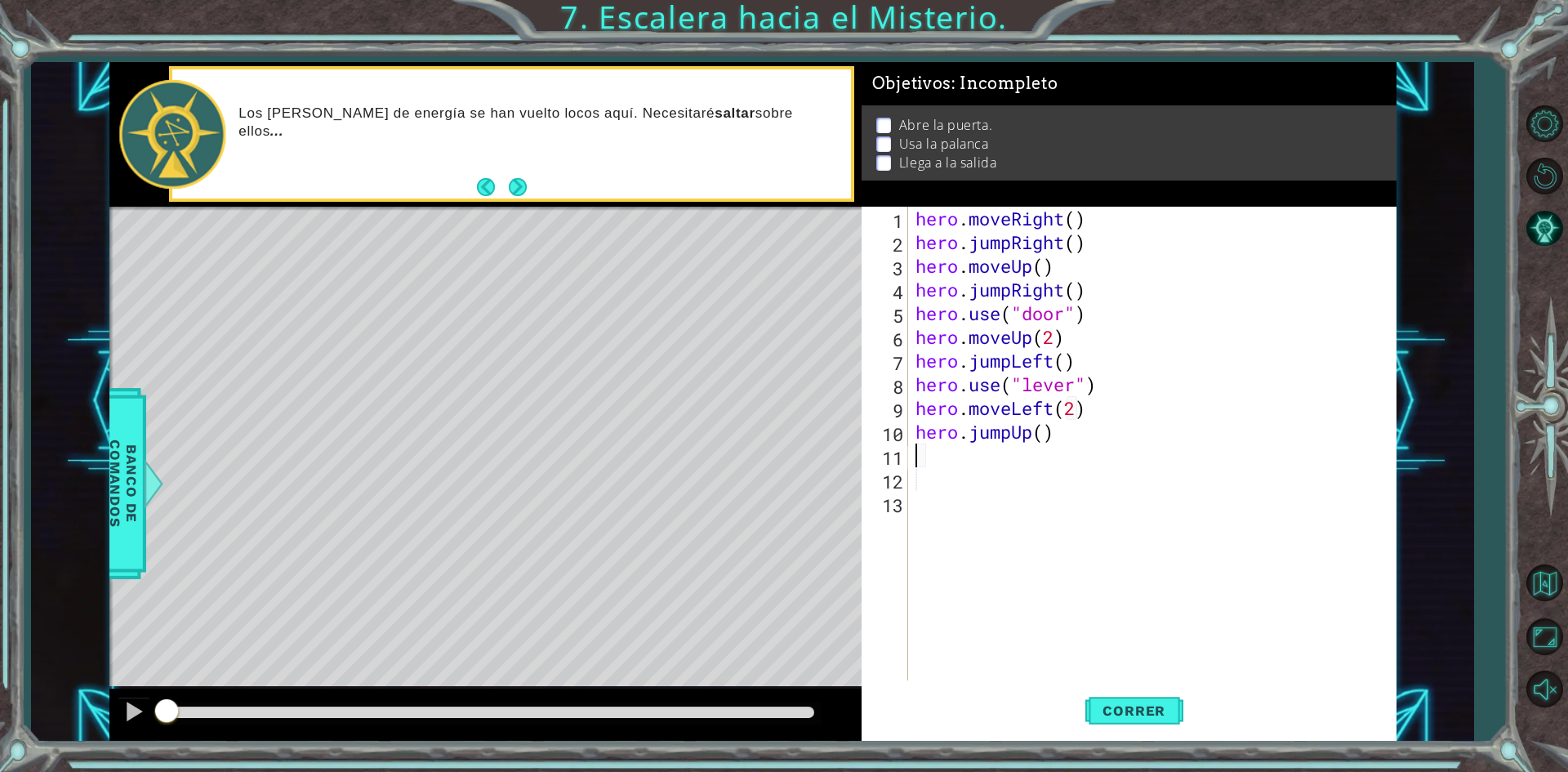
type textarea "h"
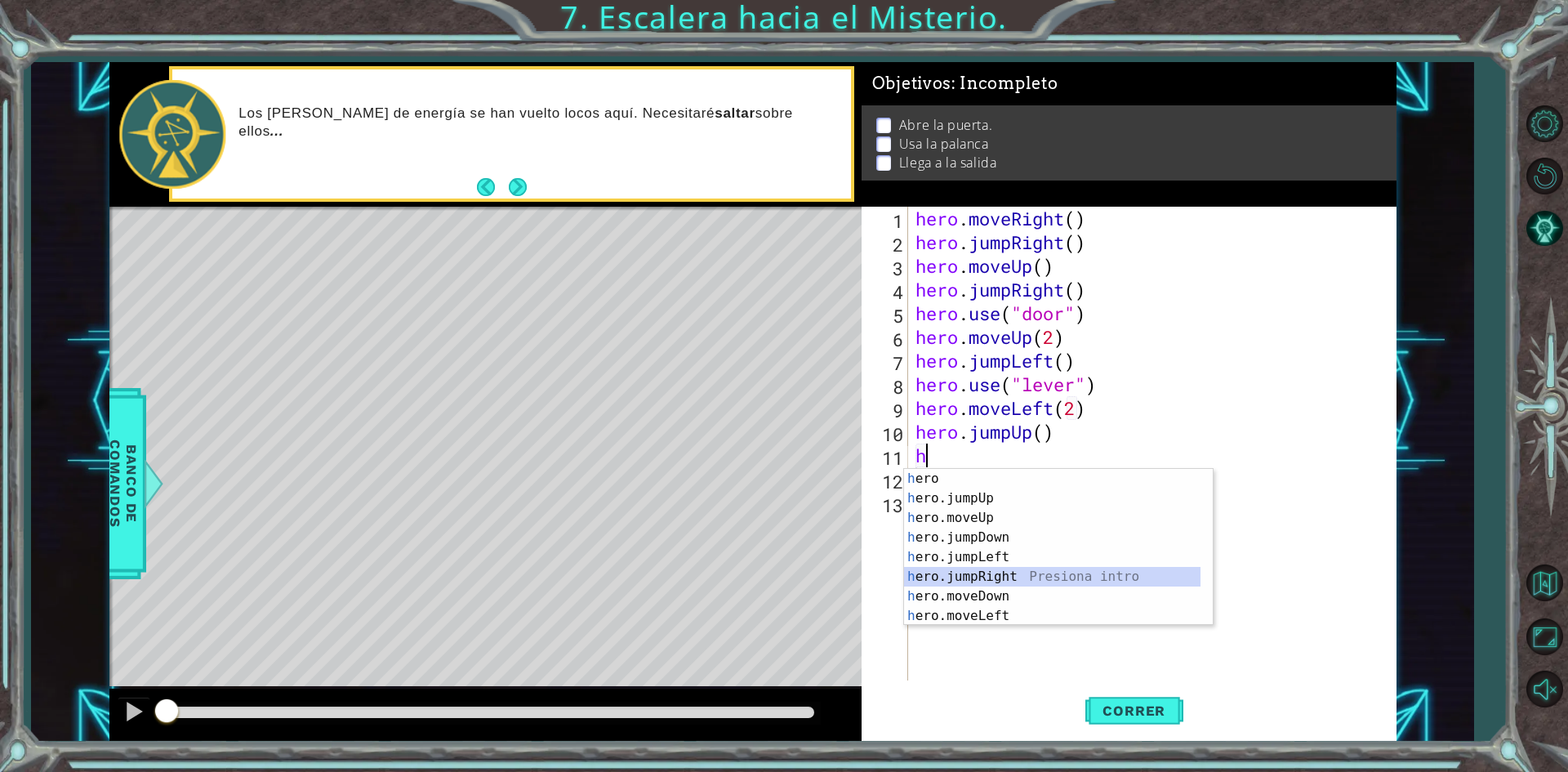
click at [997, 569] on div "h ero Presiona intro h ero.jumpUp Presiona intro h ero.moveUp Presiona intro h …" at bounding box center [1053, 567] width 297 height 196
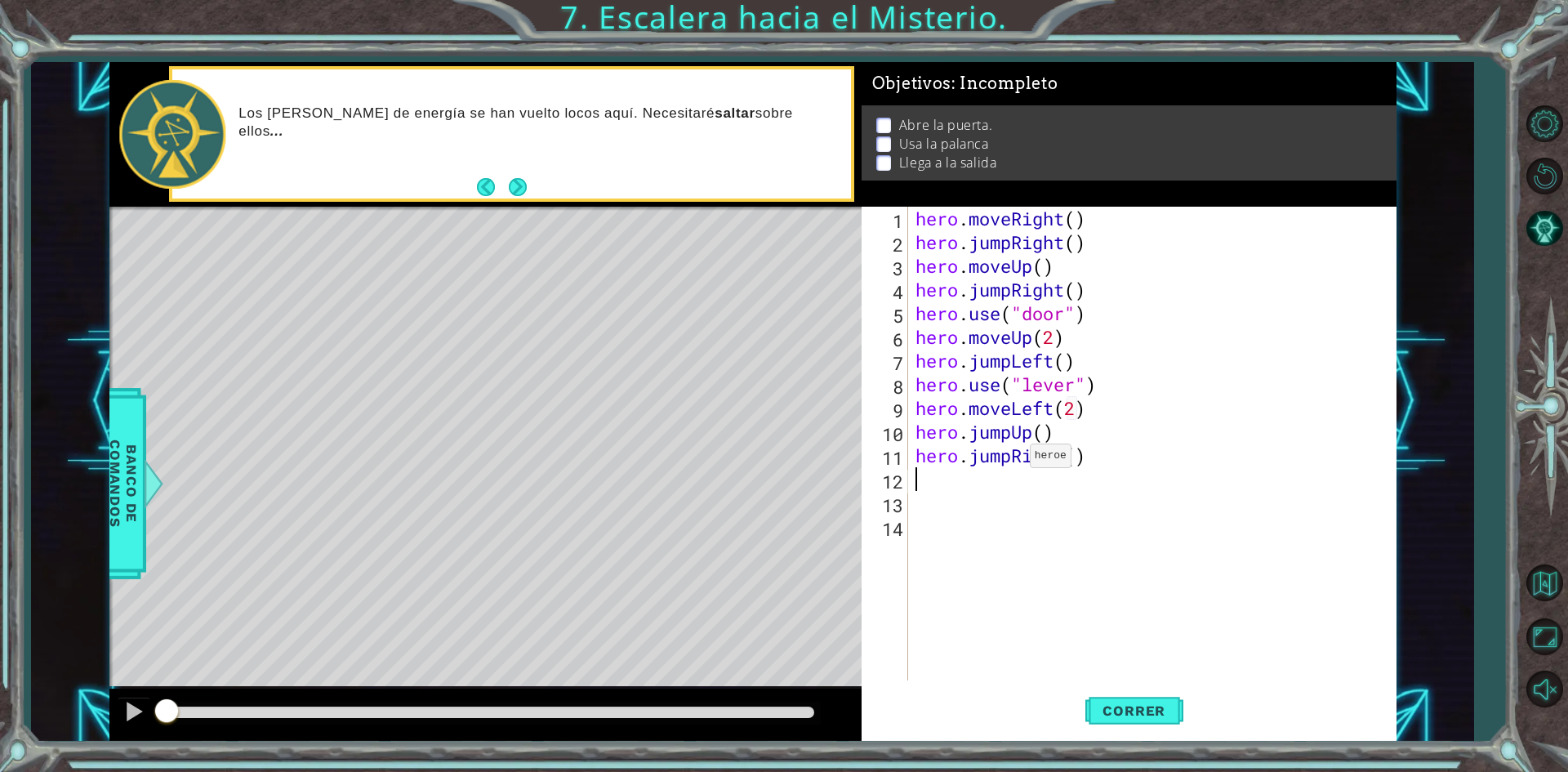
click at [1016, 460] on div "hero . moveRight ( ) hero . jumpRight ( ) hero . moveUp ( ) hero . jumpRight ( …" at bounding box center [1155, 467] width 487 height 521
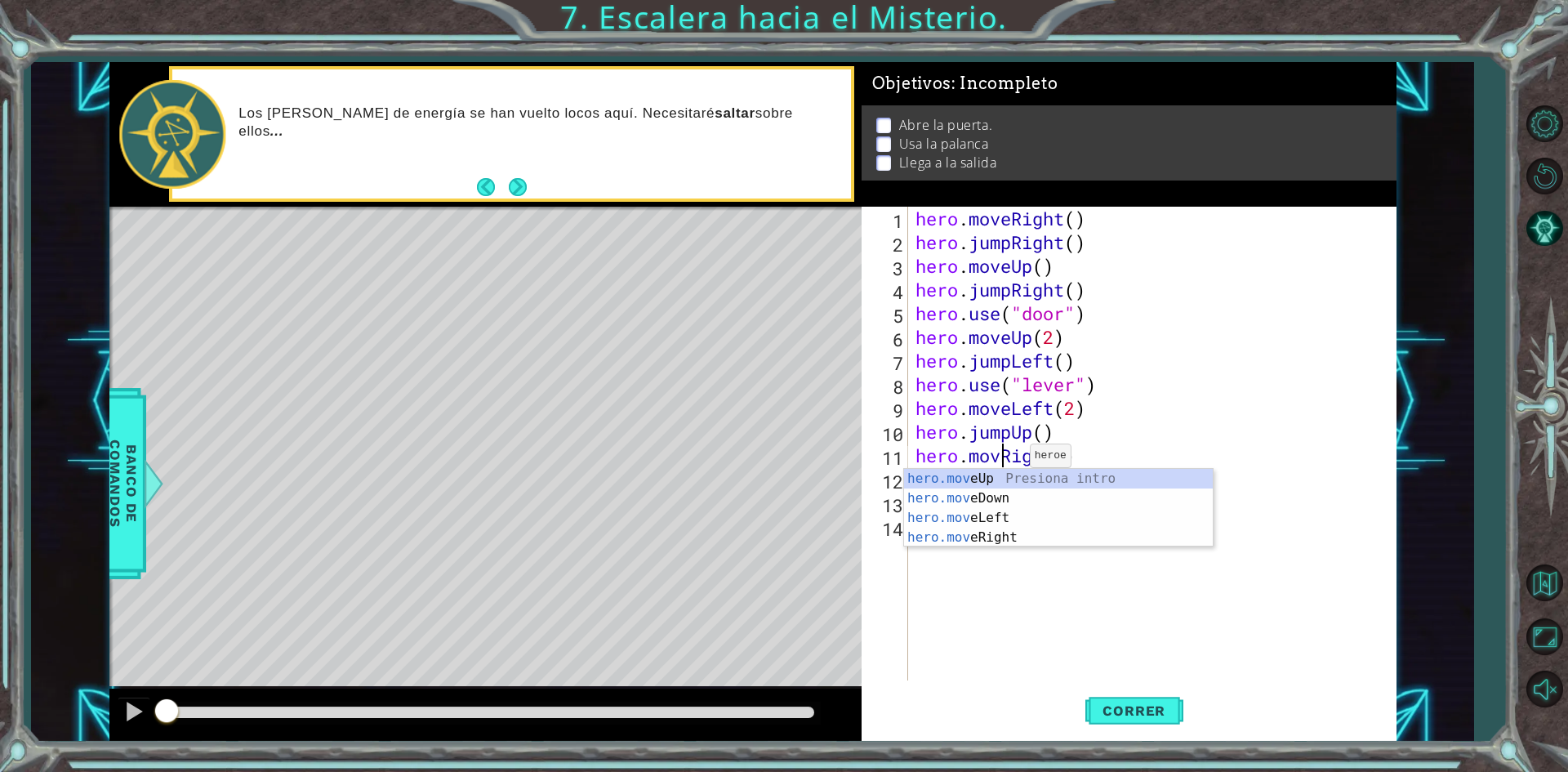
scroll to position [0, 4]
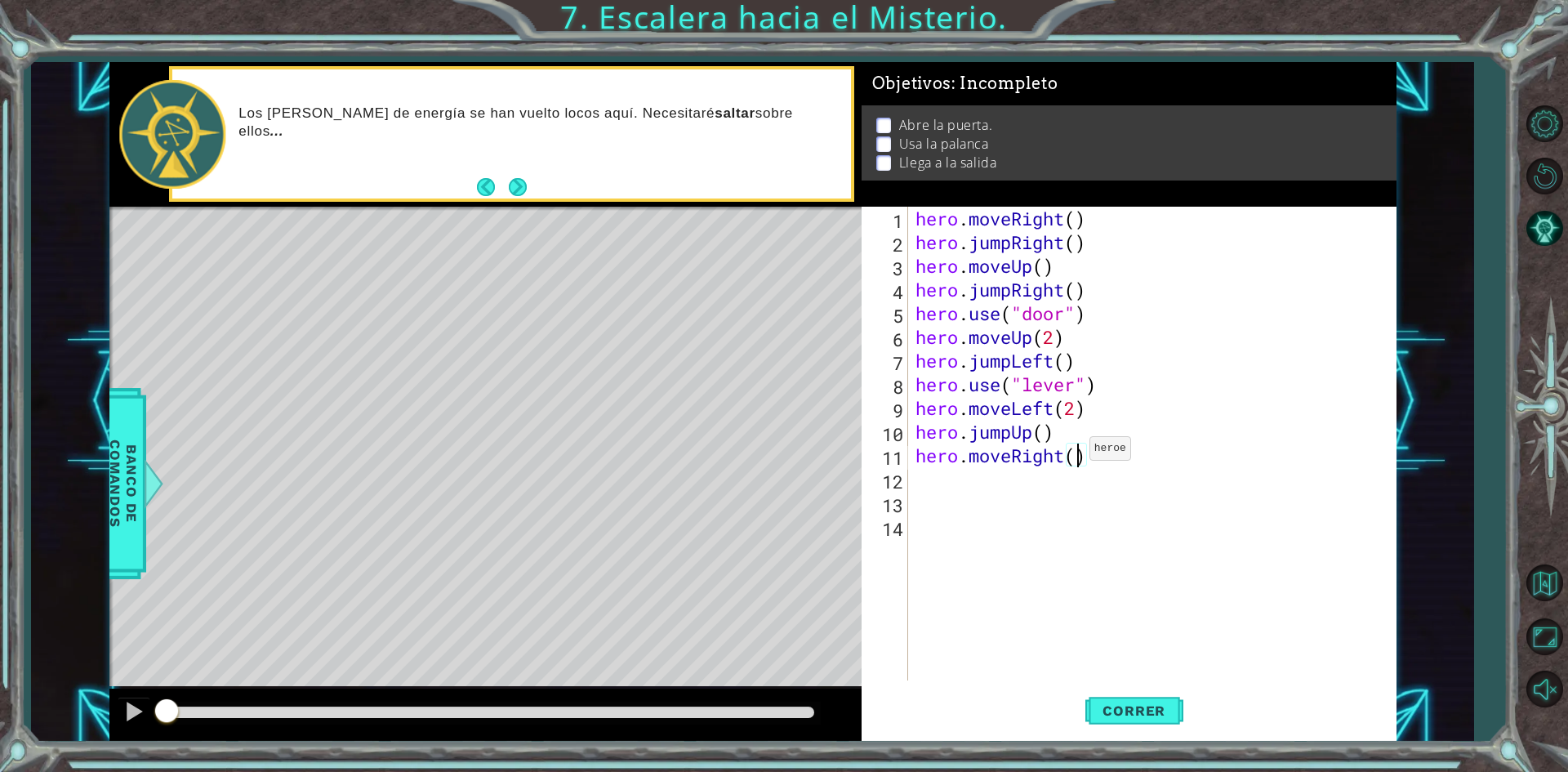
click at [1074, 453] on div "hero . moveRight ( ) hero . jumpRight ( ) hero . moveUp ( ) hero . jumpRight ( …" at bounding box center [1155, 467] width 487 height 521
click at [1131, 724] on button "Correr" at bounding box center [1133, 711] width 98 height 53
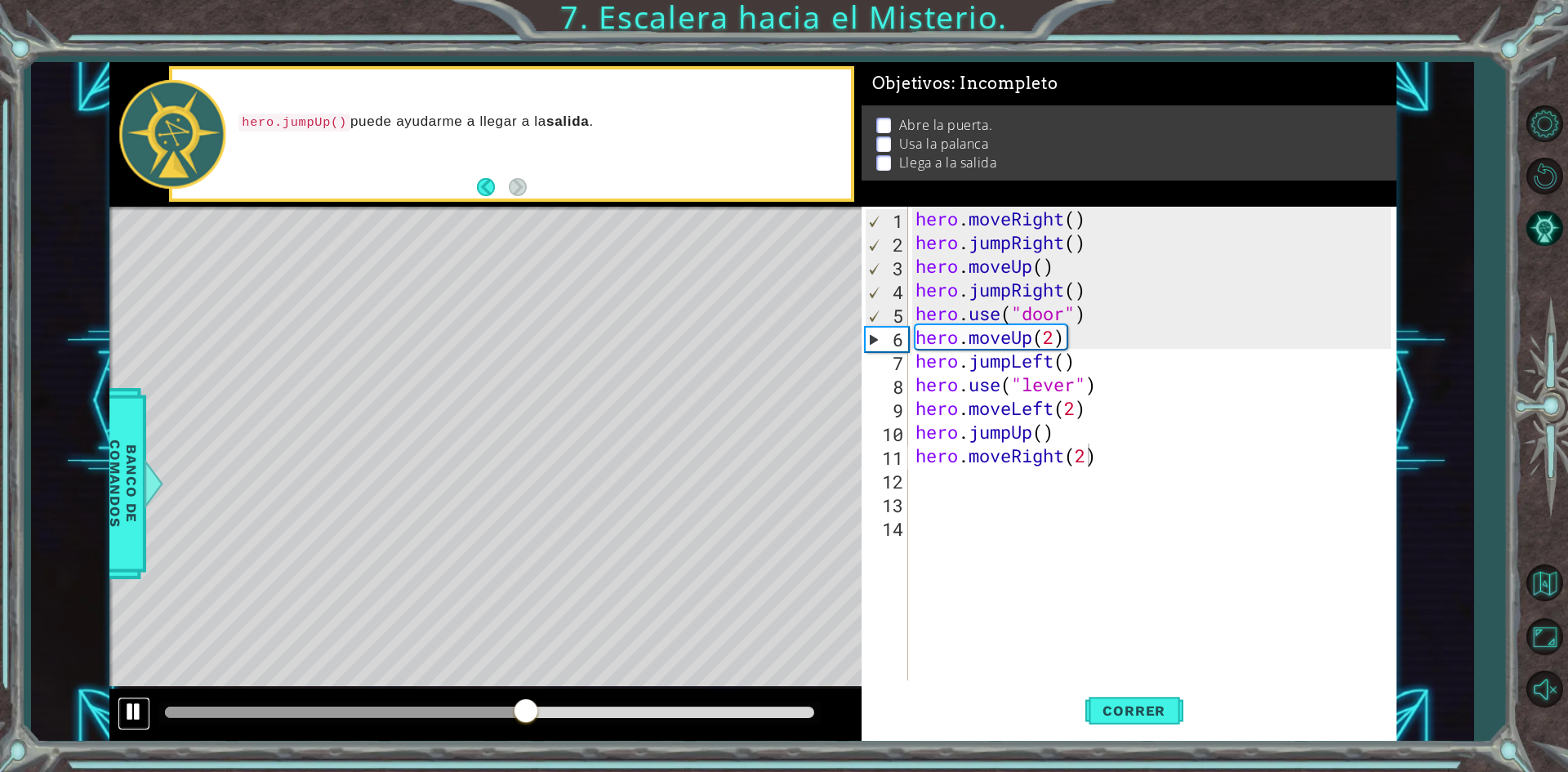
click at [137, 706] on div at bounding box center [134, 711] width 21 height 21
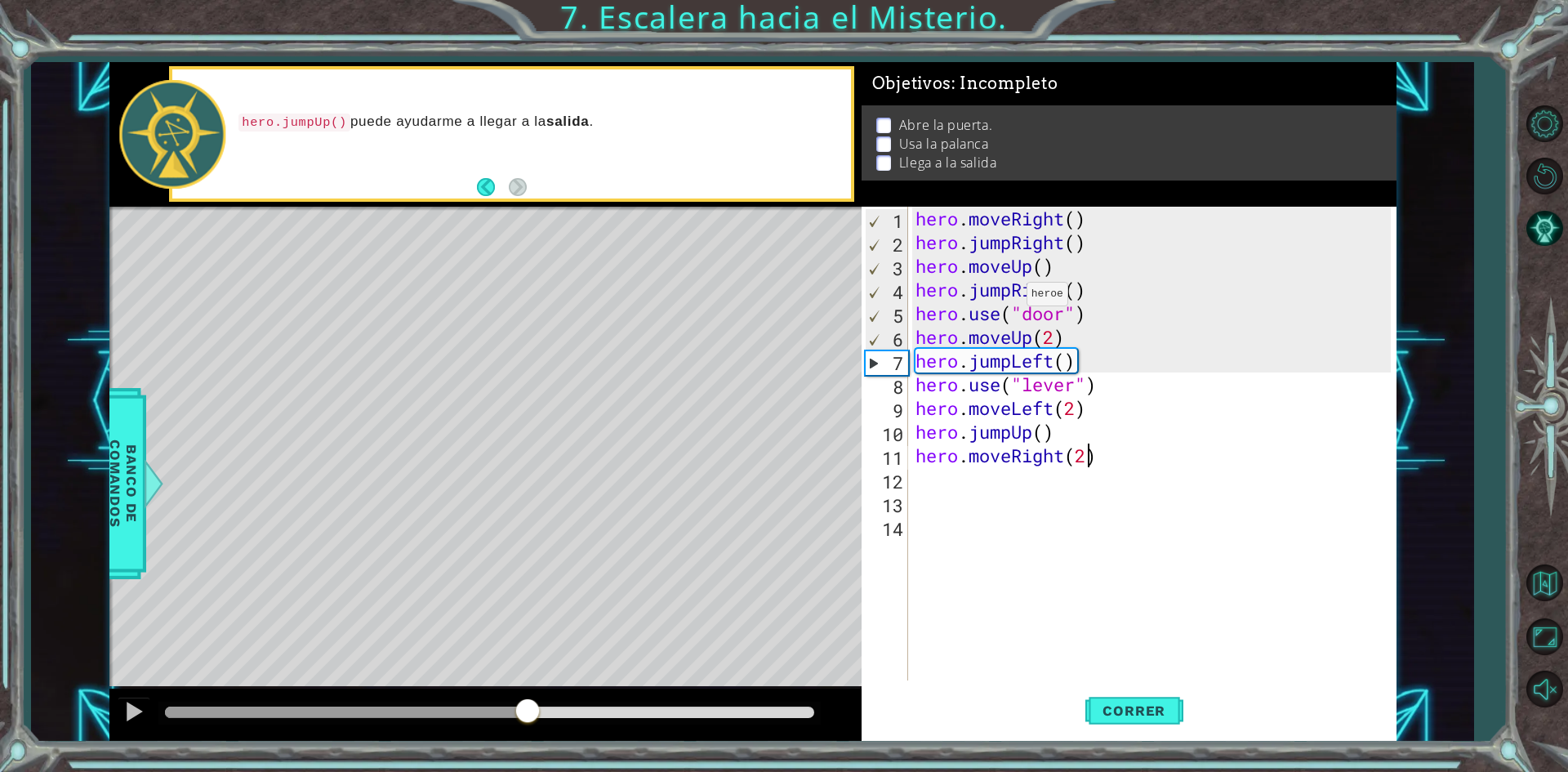
click at [1012, 298] on div "hero . moveRight ( ) hero . jumpRight ( ) hero . moveUp ( ) hero . jumpRight ( …" at bounding box center [1155, 467] width 487 height 521
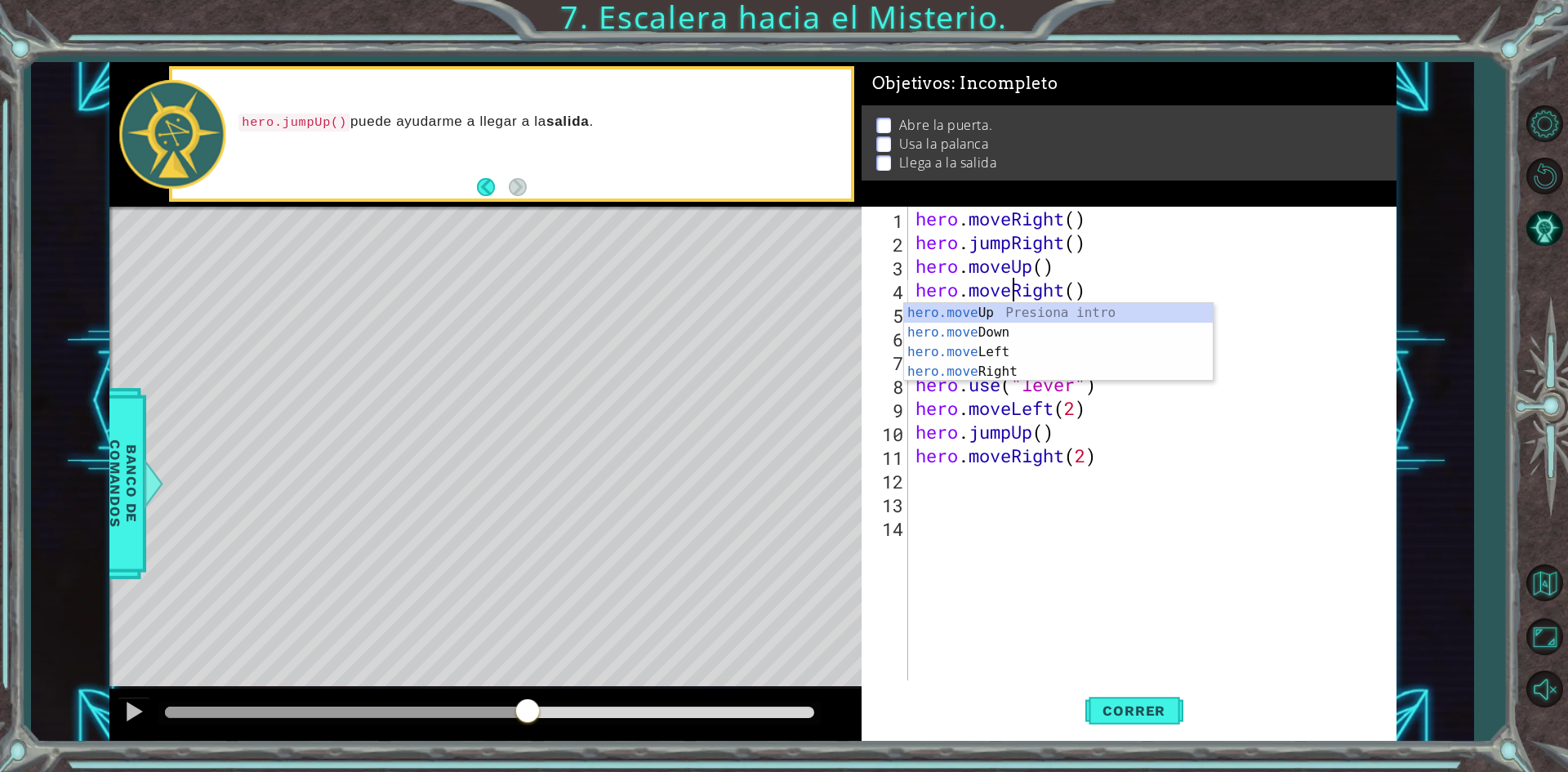
scroll to position [0, 4]
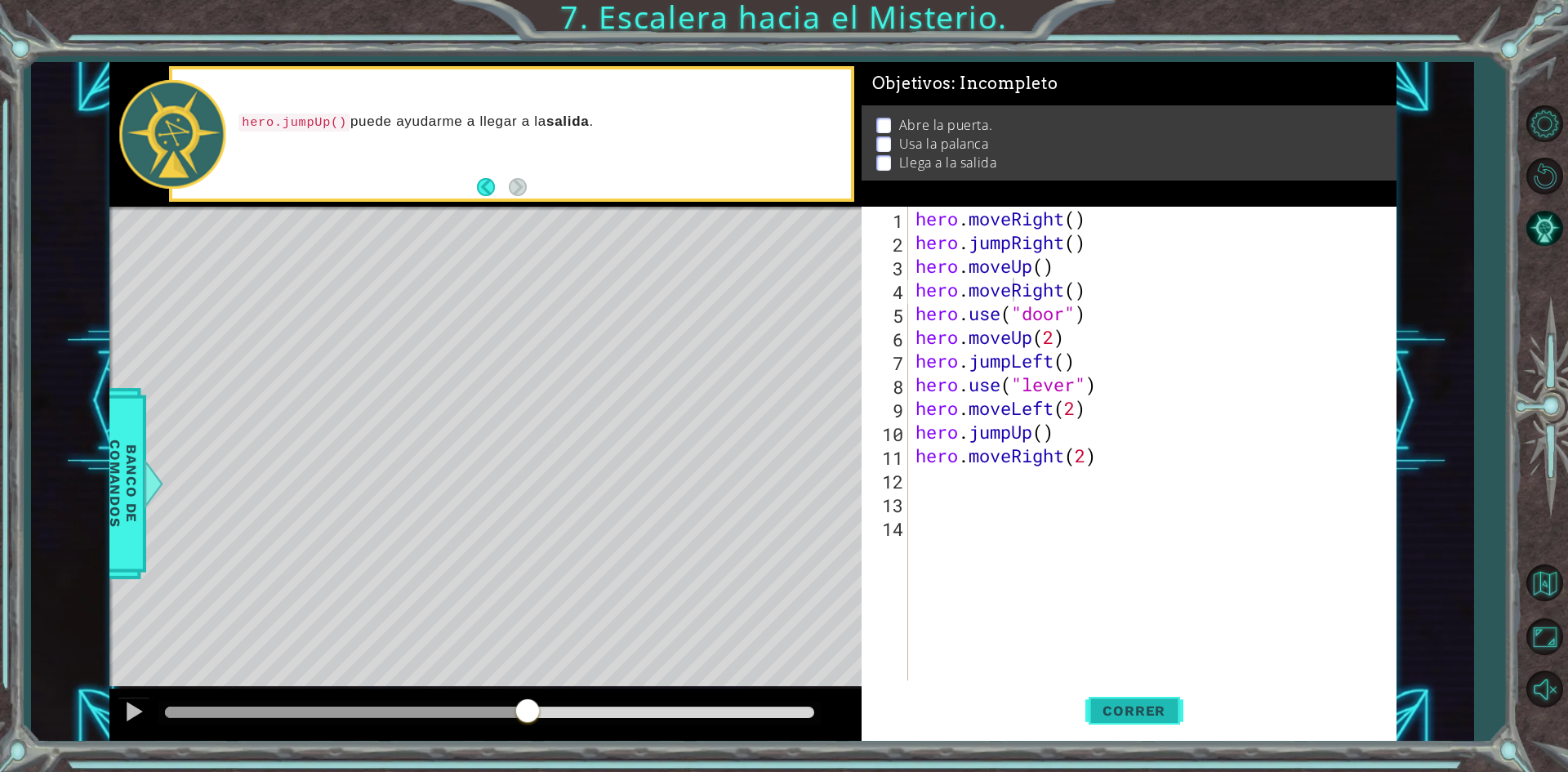
click at [1160, 728] on button "Correr" at bounding box center [1133, 711] width 98 height 53
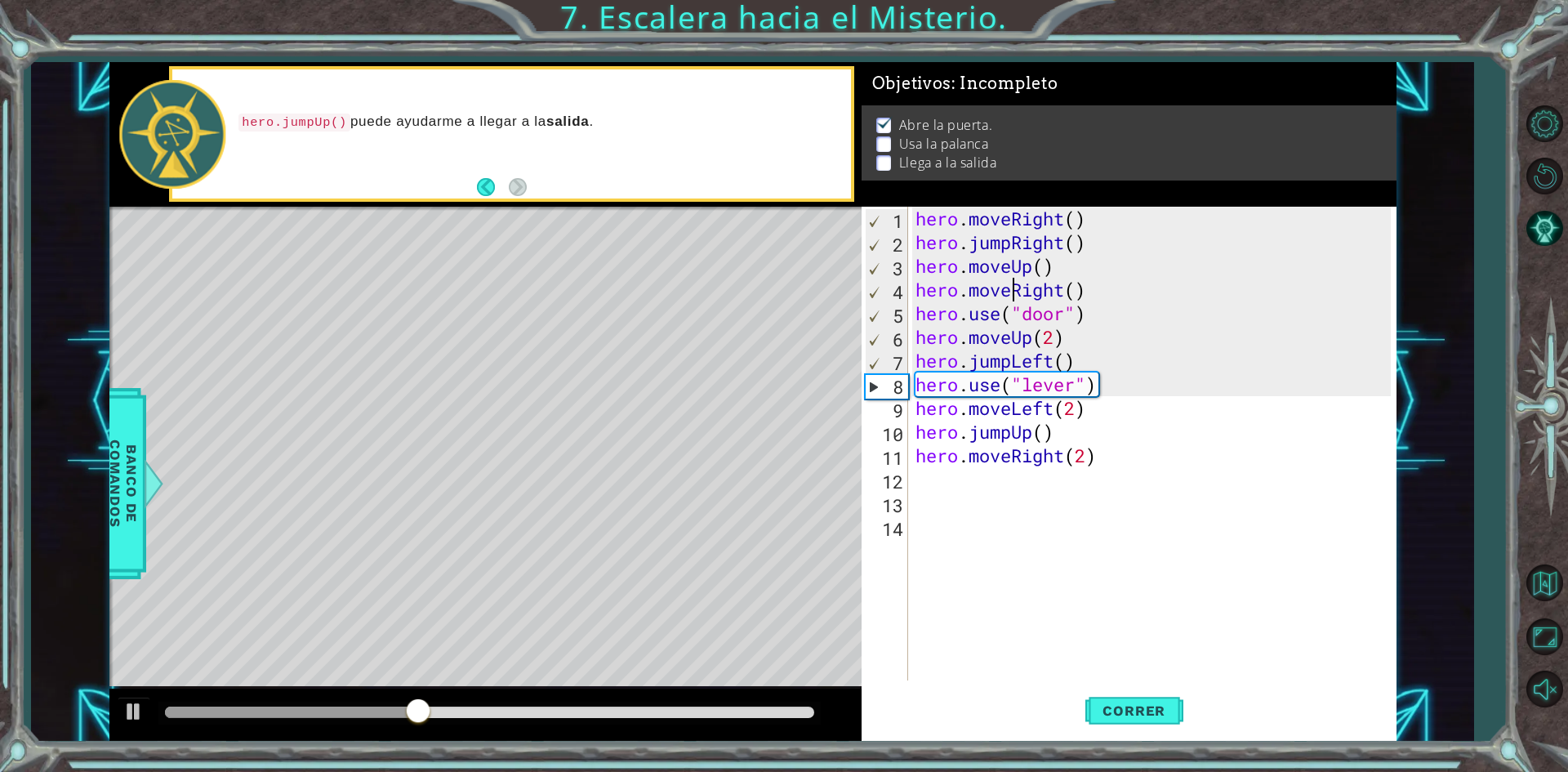
click at [153, 713] on div at bounding box center [485, 714] width 752 height 52
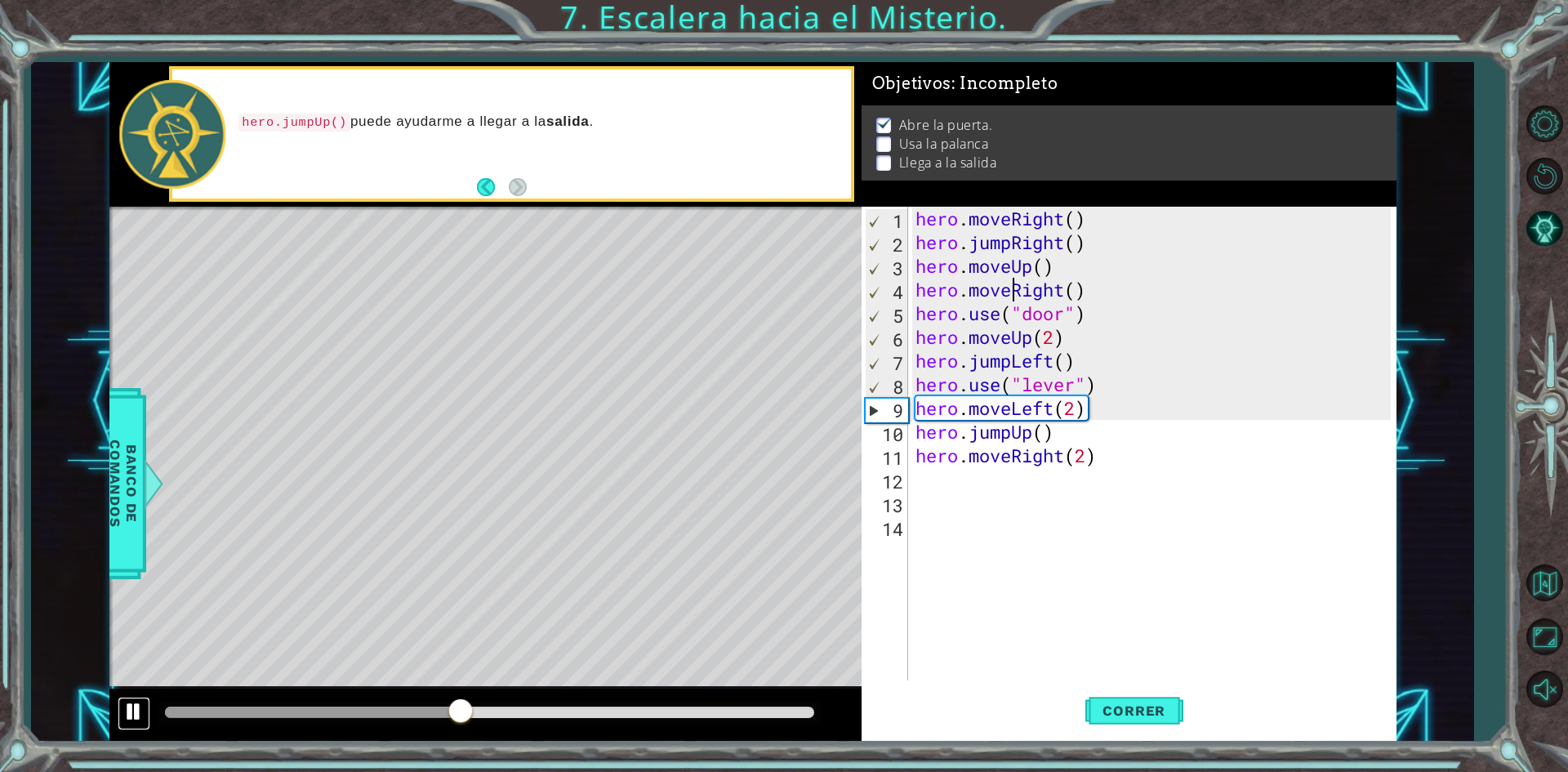
click at [133, 712] on div at bounding box center [134, 711] width 21 height 21
click at [1014, 366] on div "hero . moveRight ( ) hero . jumpRight ( ) hero . moveUp ( ) hero . moveRight ( …" at bounding box center [1155, 467] width 487 height 521
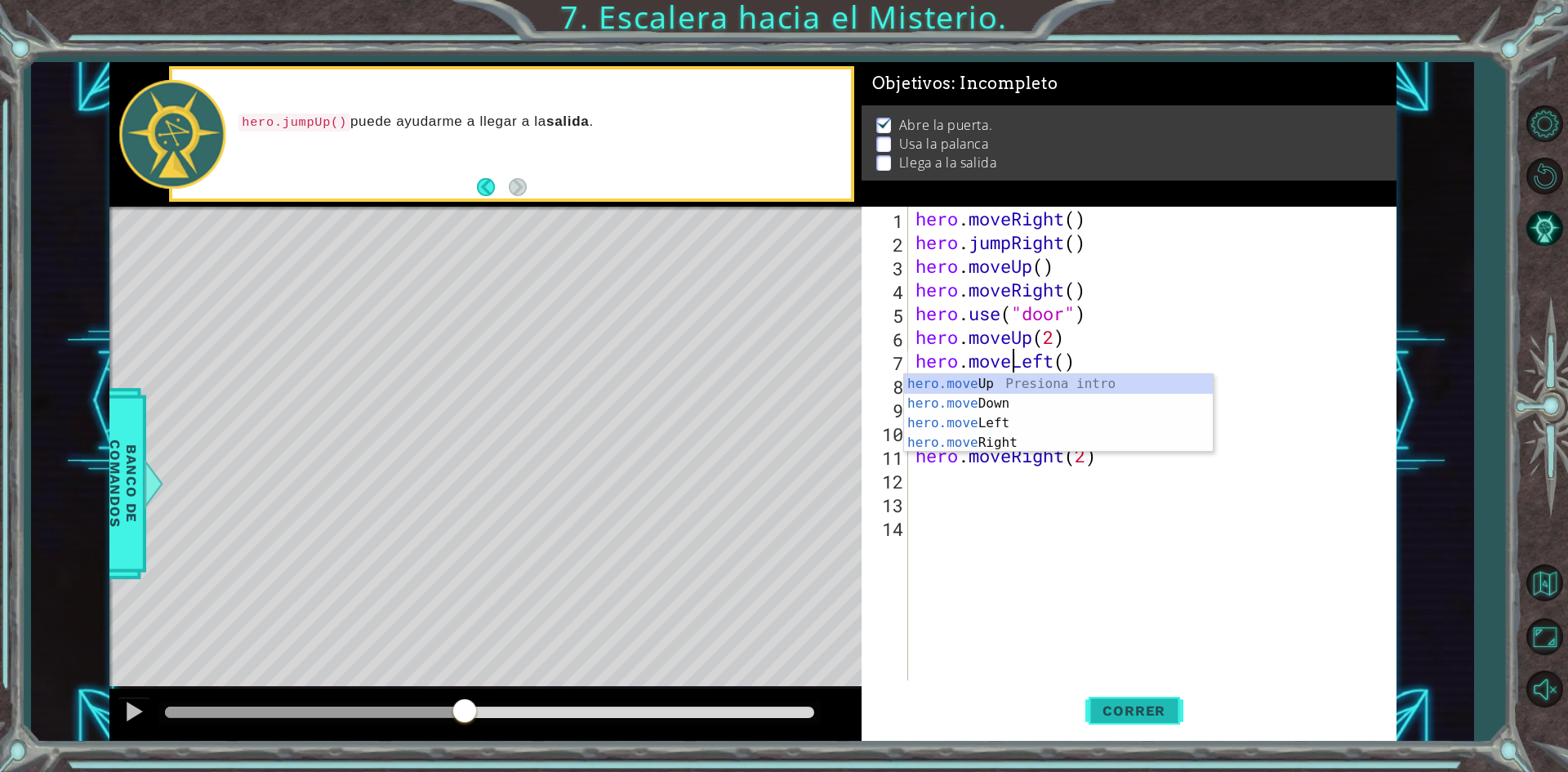
type textarea "hero.moveLeft()"
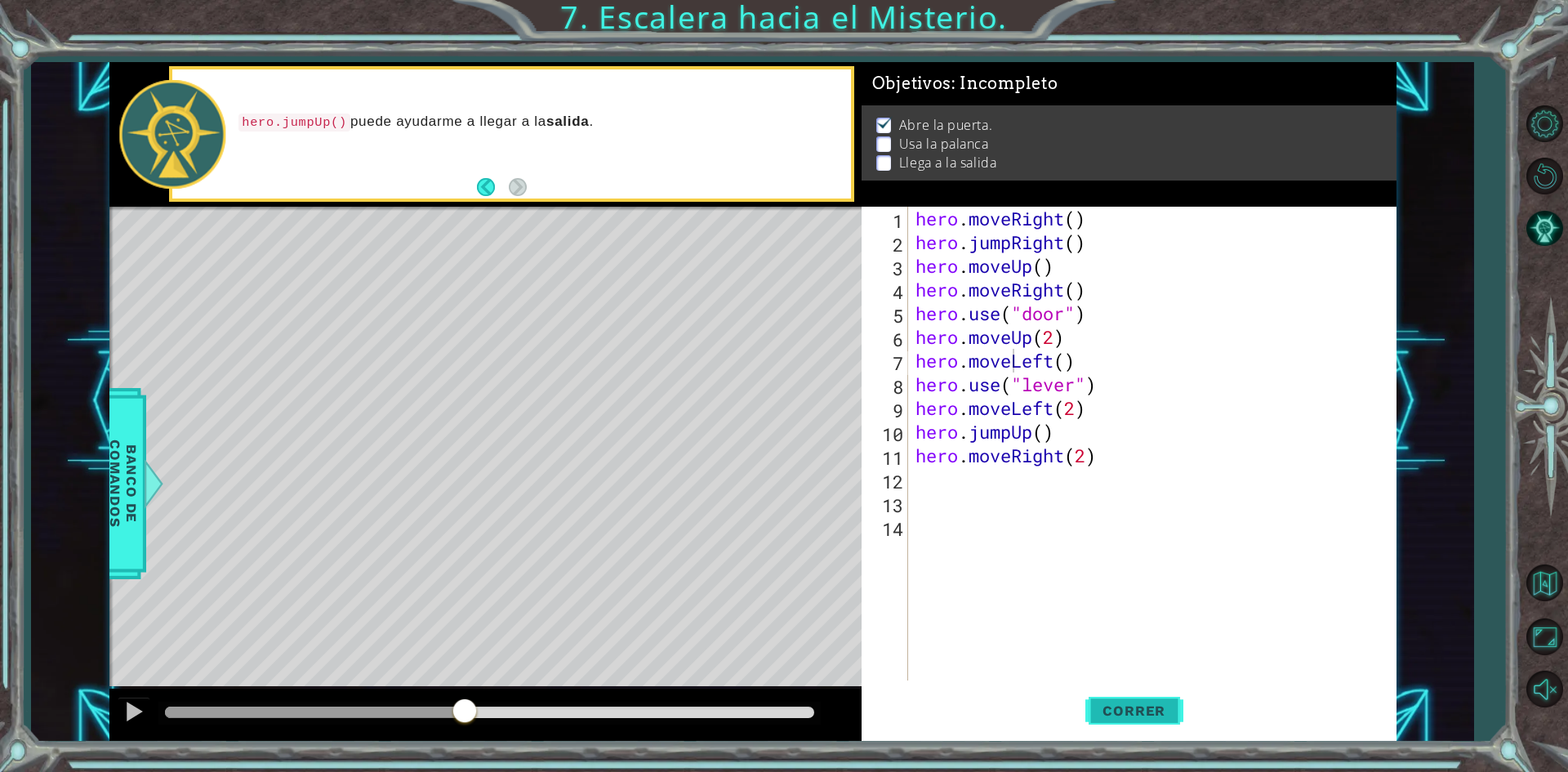
click at [1129, 713] on span "Correr" at bounding box center [1133, 710] width 95 height 16
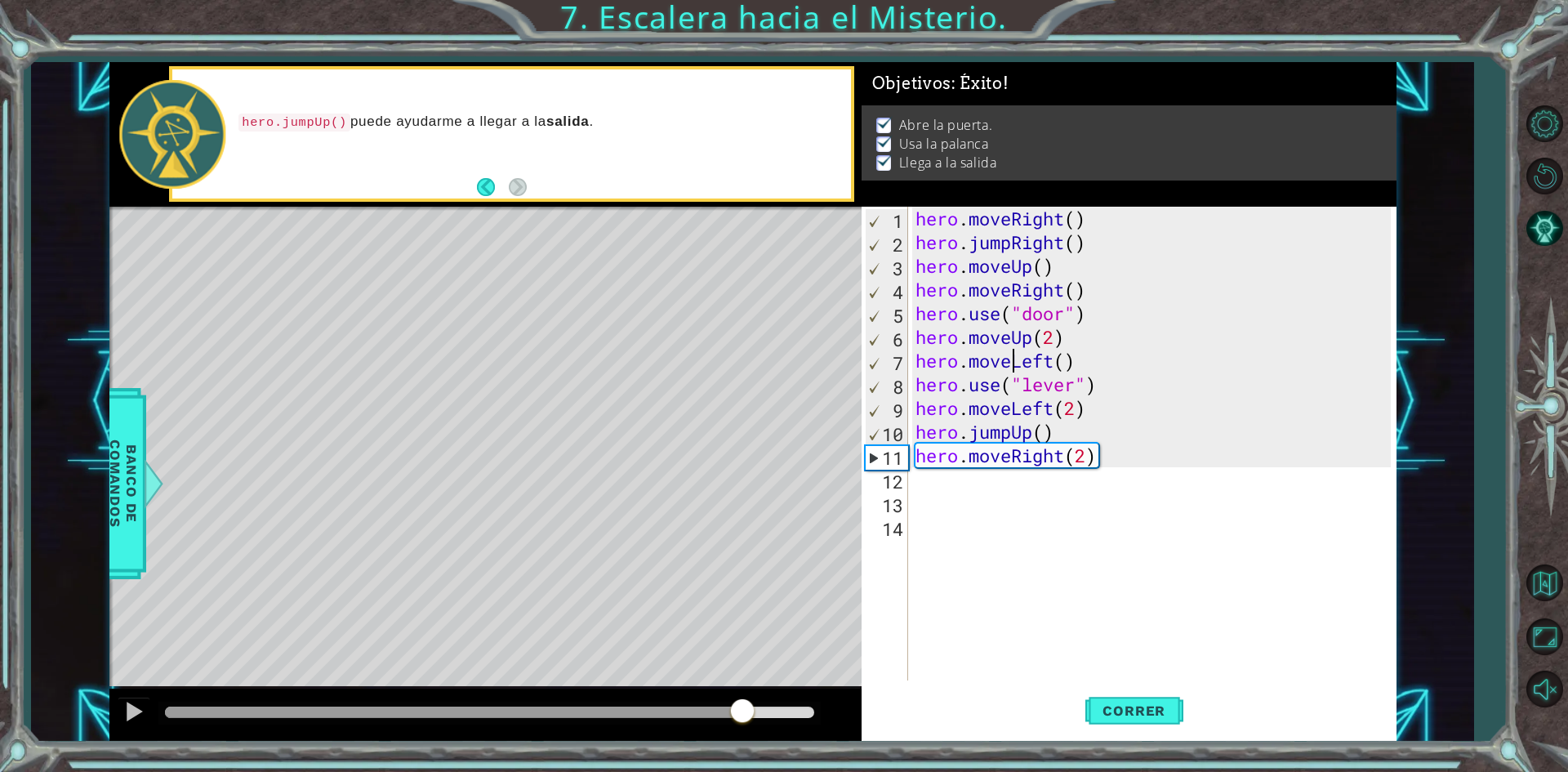
drag, startPoint x: 295, startPoint y: 715, endPoint x: 744, endPoint y: 749, distance: 450.3
click at [744, 749] on div "1 ההההההההההההההההההההההההההההההההההההההההההההההההההההההההההההההההההההההההההההה…" at bounding box center [784, 386] width 1568 height 772
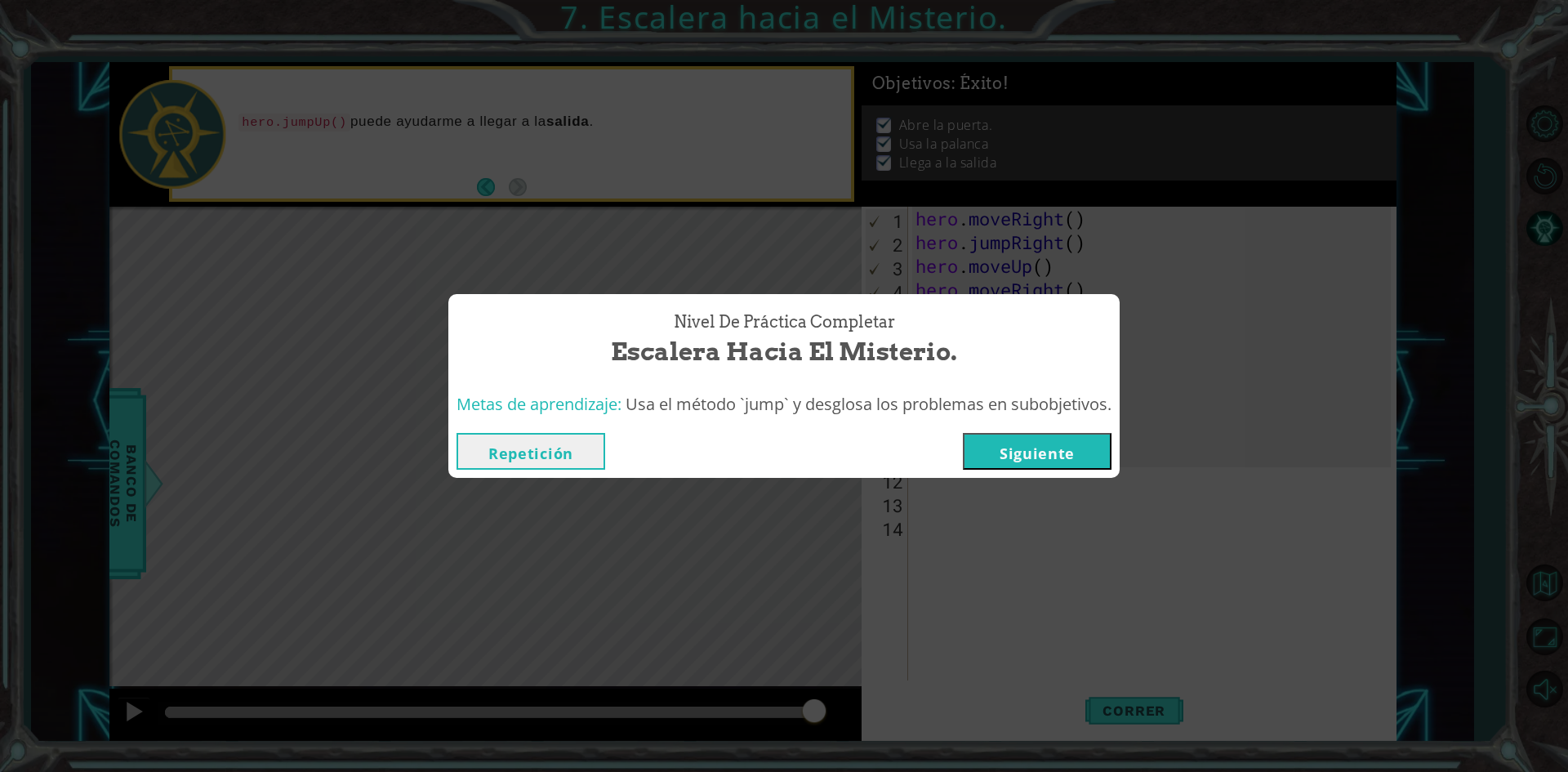
click at [1013, 445] on button "Siguiente" at bounding box center [1037, 451] width 148 height 37
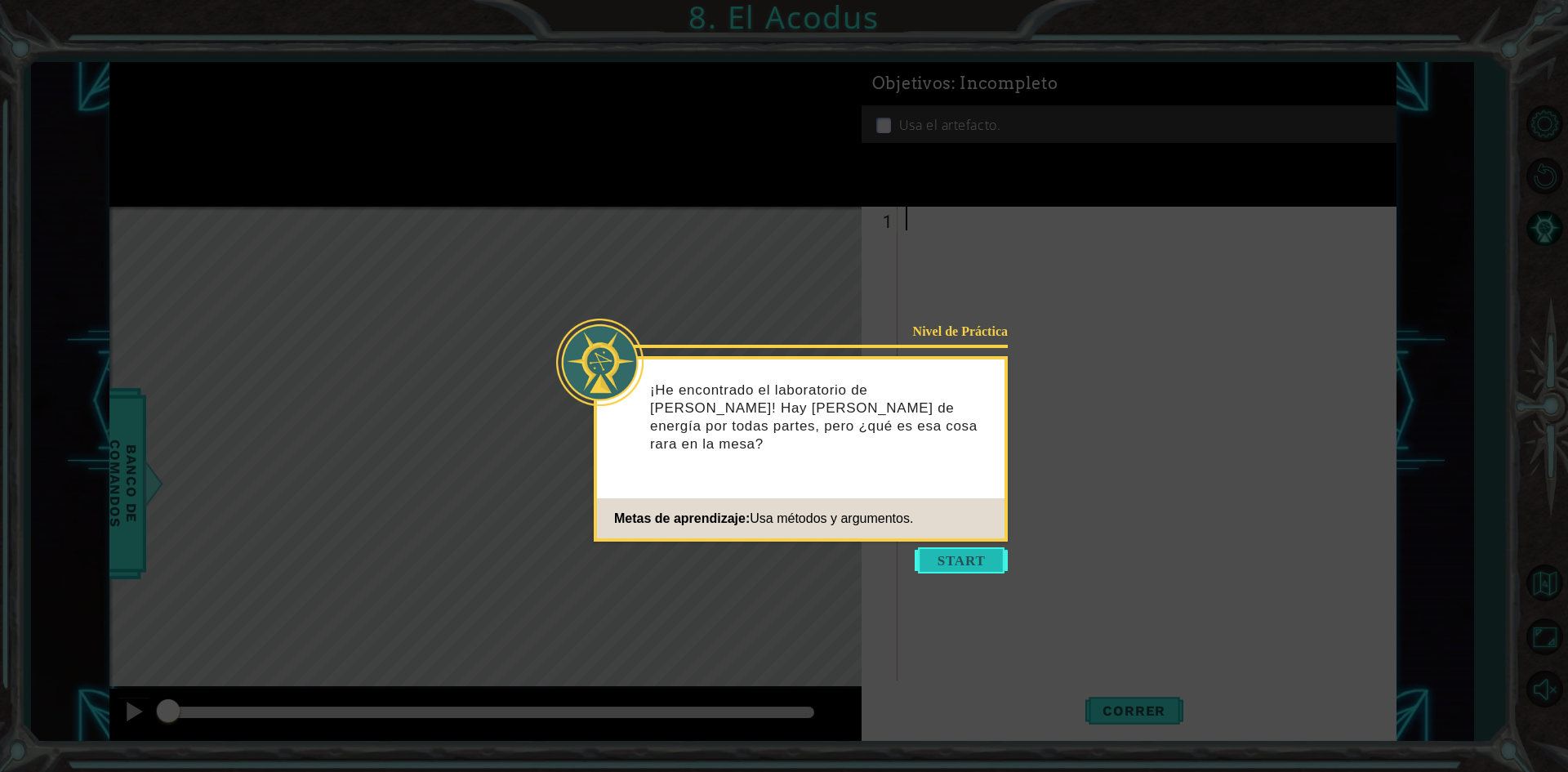
click at [953, 549] on button "Start" at bounding box center [961, 559] width 93 height 26
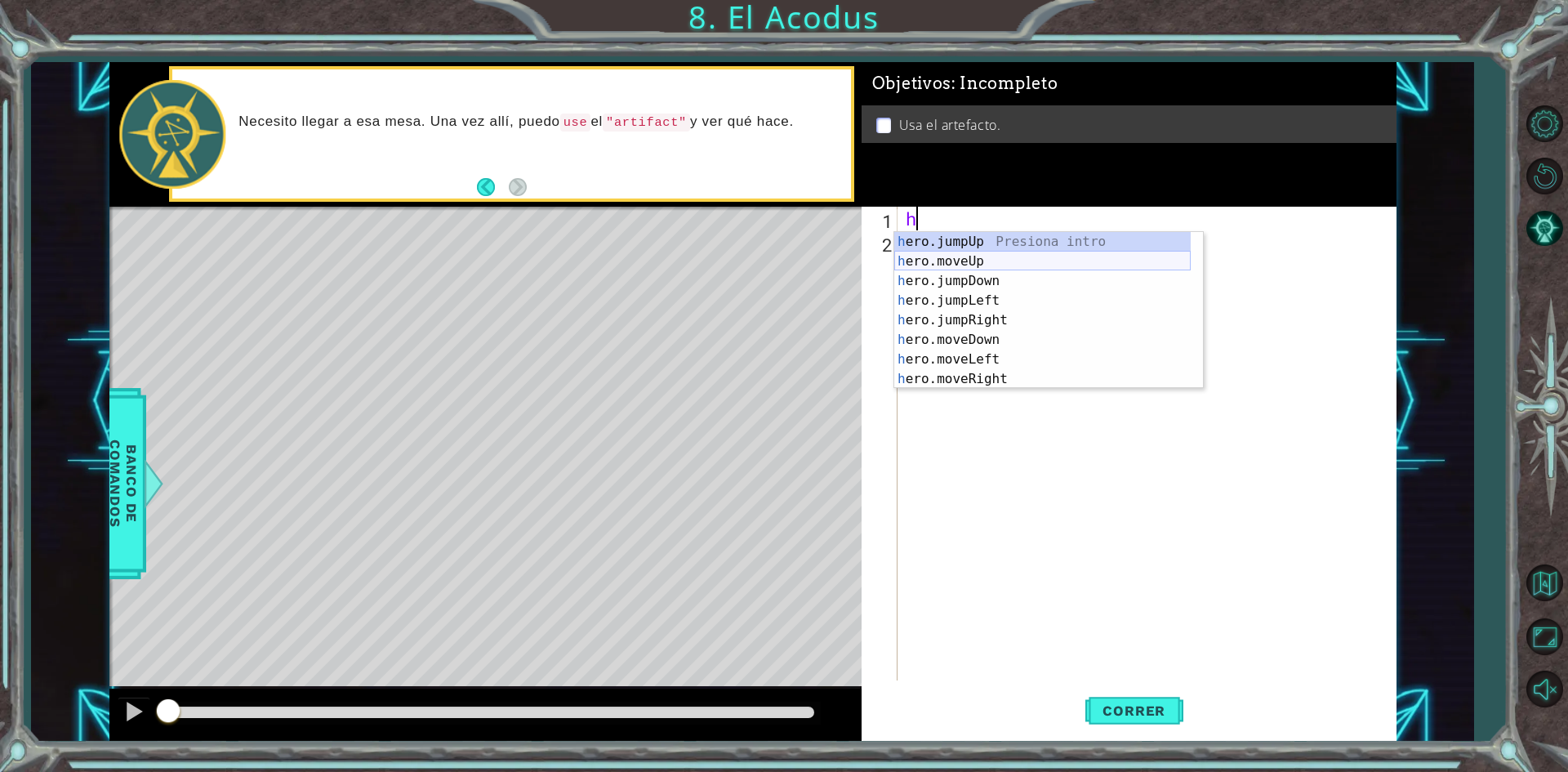
click at [1002, 256] on div "h ero.jumpUp Presiona intro h ero.moveUp Presiona intro h ero.jumpDown Presiona…" at bounding box center [1042, 330] width 297 height 196
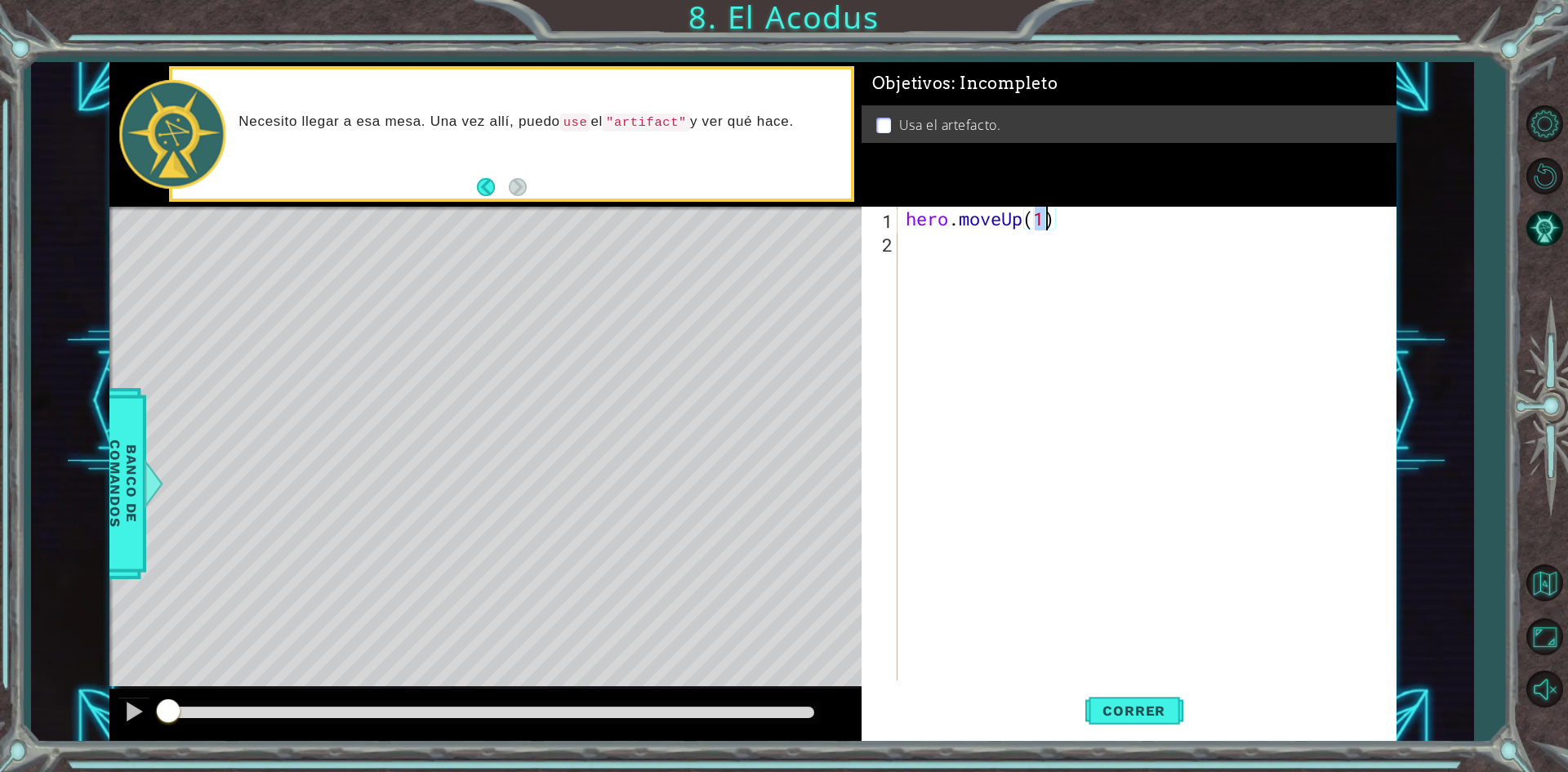
type textarea "hero.moveUp(2)"
type textarea "h"
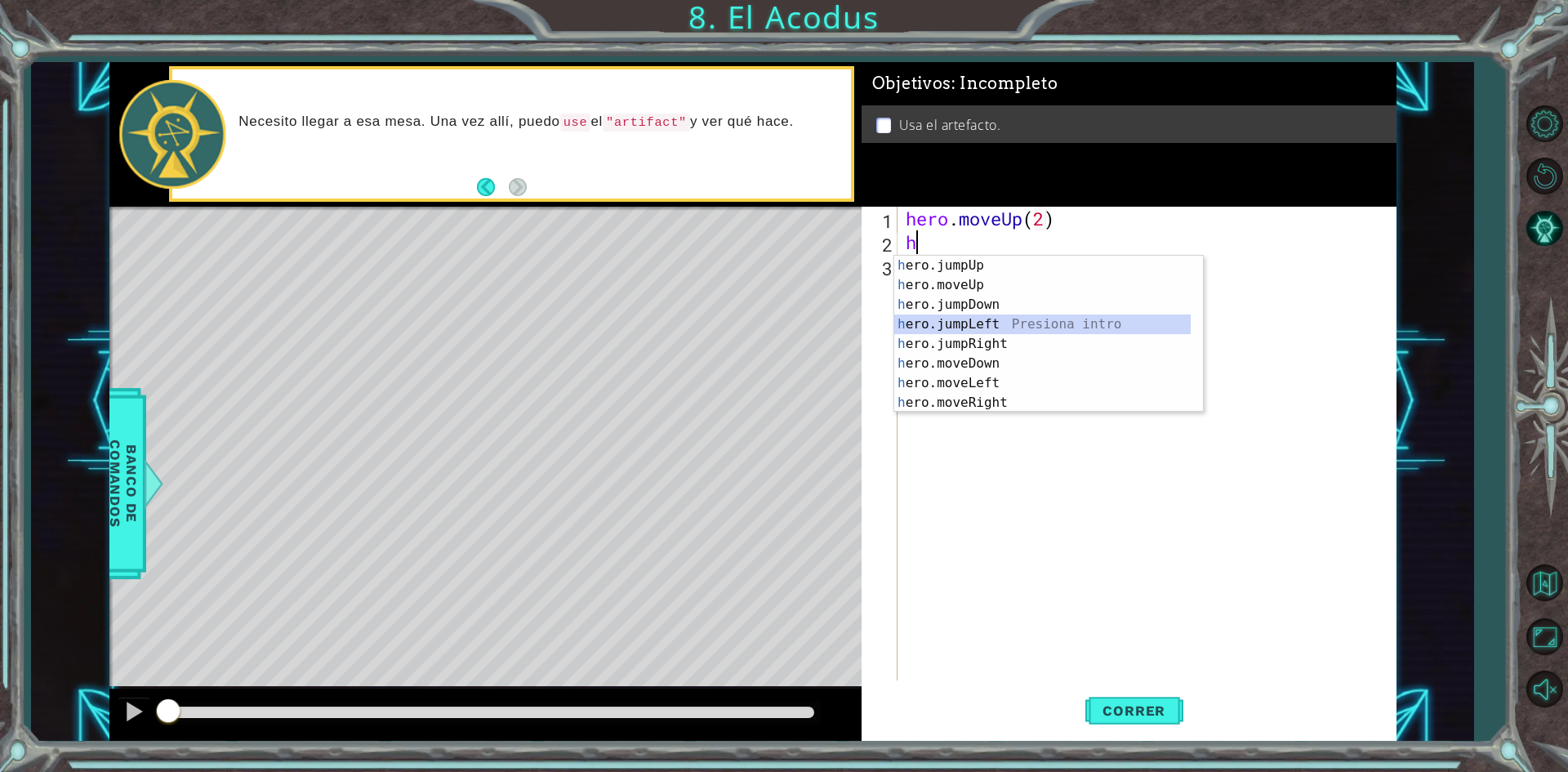
click at [990, 322] on div "h ero.jumpUp Presiona intro h ero.moveUp Presiona intro h ero.jumpDown Presiona…" at bounding box center [1042, 354] width 297 height 196
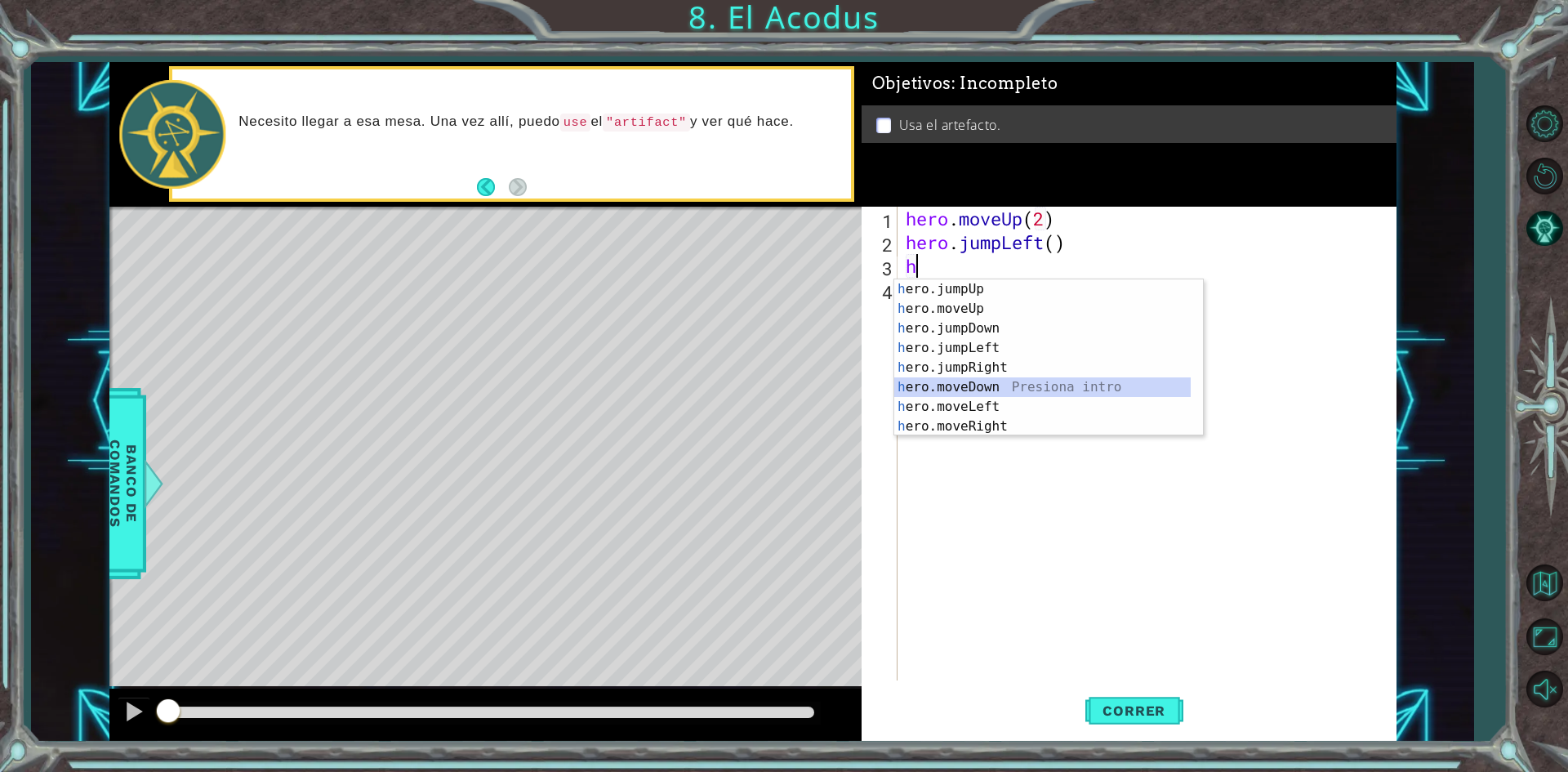
click at [975, 378] on div "h ero.jumpUp Presiona intro h ero.moveUp Presiona intro h ero.jumpDown Presiona…" at bounding box center [1042, 377] width 297 height 196
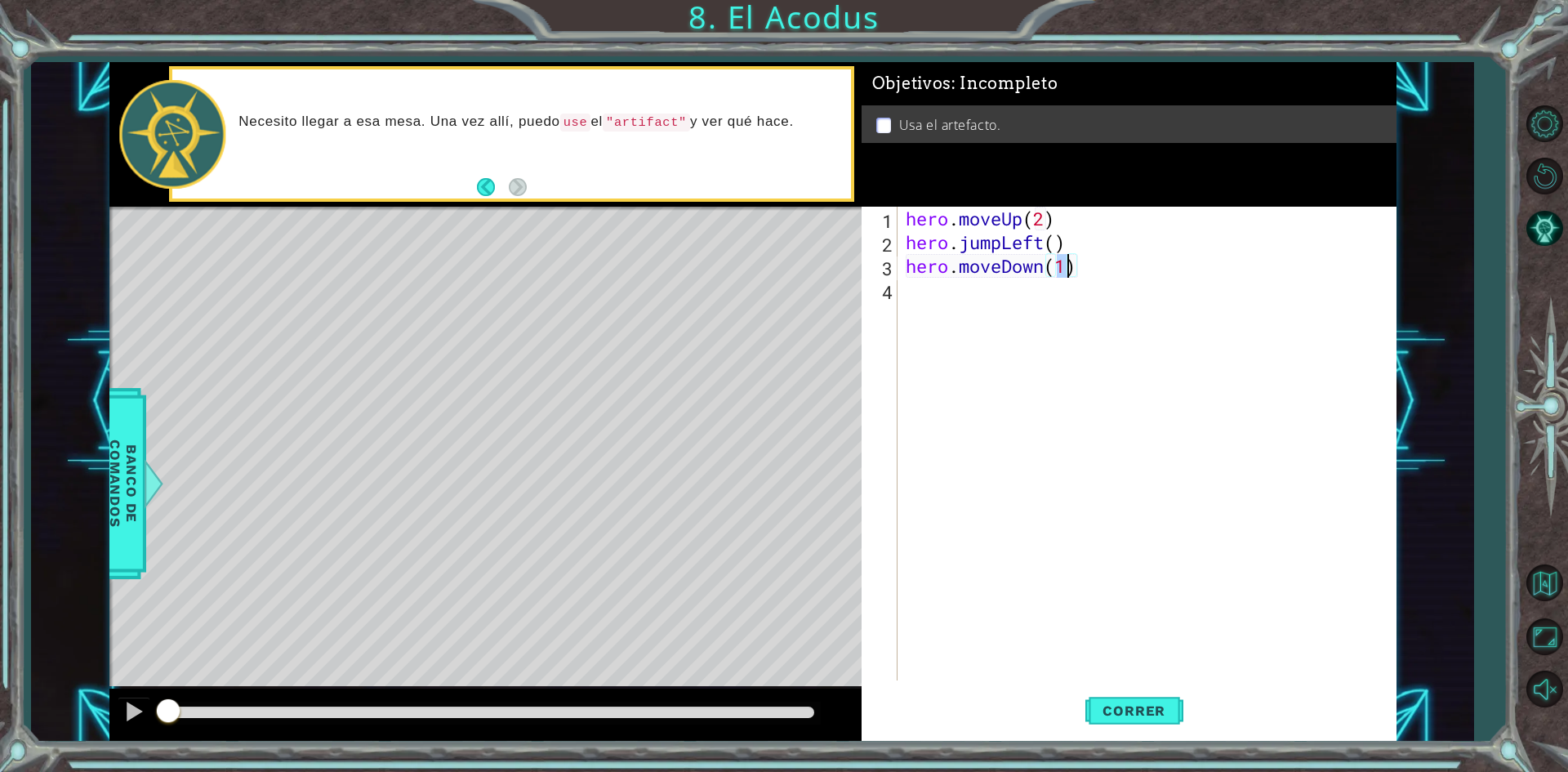
scroll to position [0, 7]
type textarea "hero.moveDown(2)"
click at [966, 298] on div "hero . moveUp ( 2 ) hero . jumpLeft ( ) hero . moveDown ( 2 )" at bounding box center [1151, 467] width 496 height 521
type textarea "h"
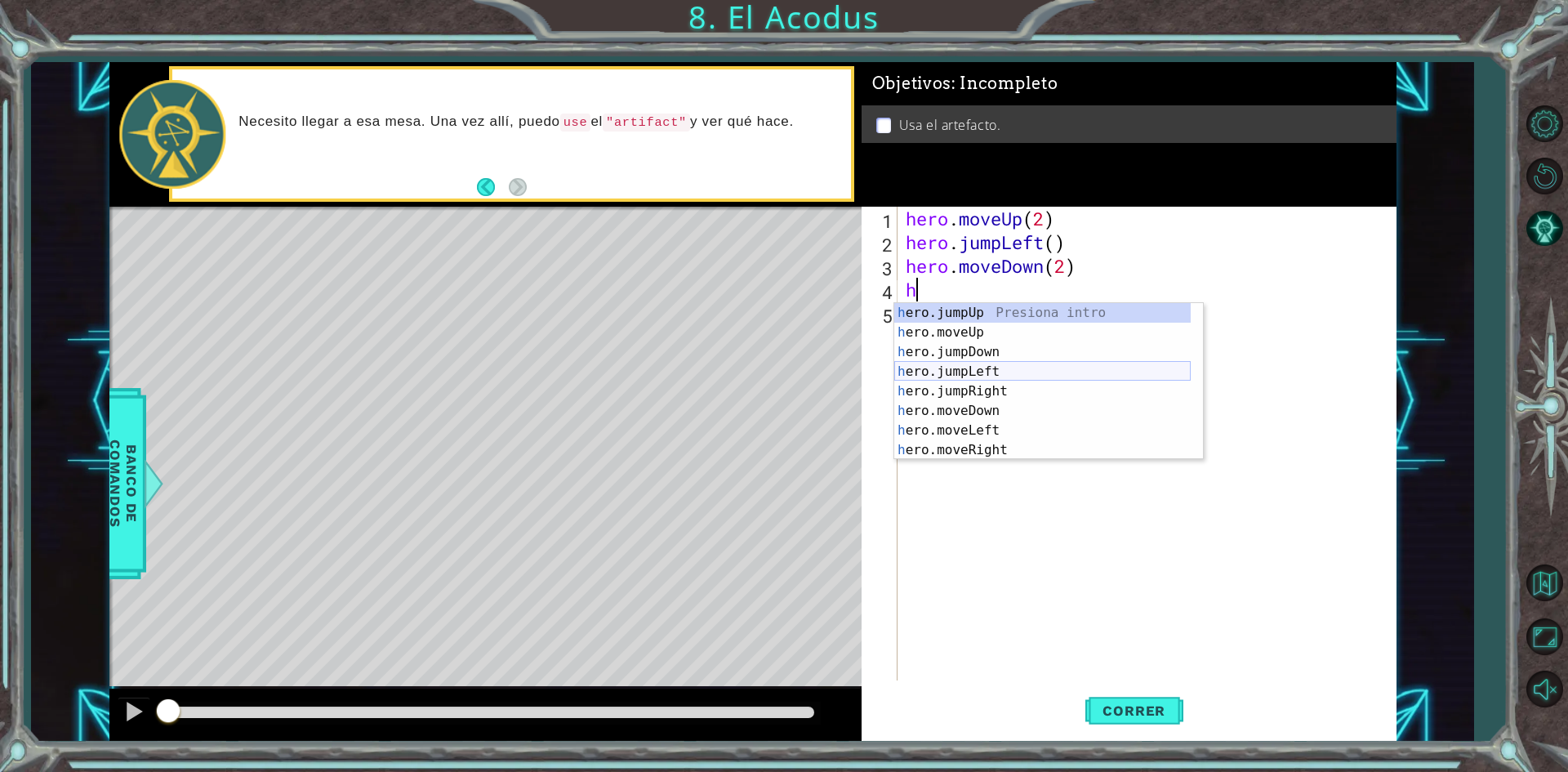
click at [987, 378] on div "h ero.jumpUp Presiona intro h ero.moveUp Presiona intro h ero.jumpDown Presiona…" at bounding box center [1042, 401] width 297 height 196
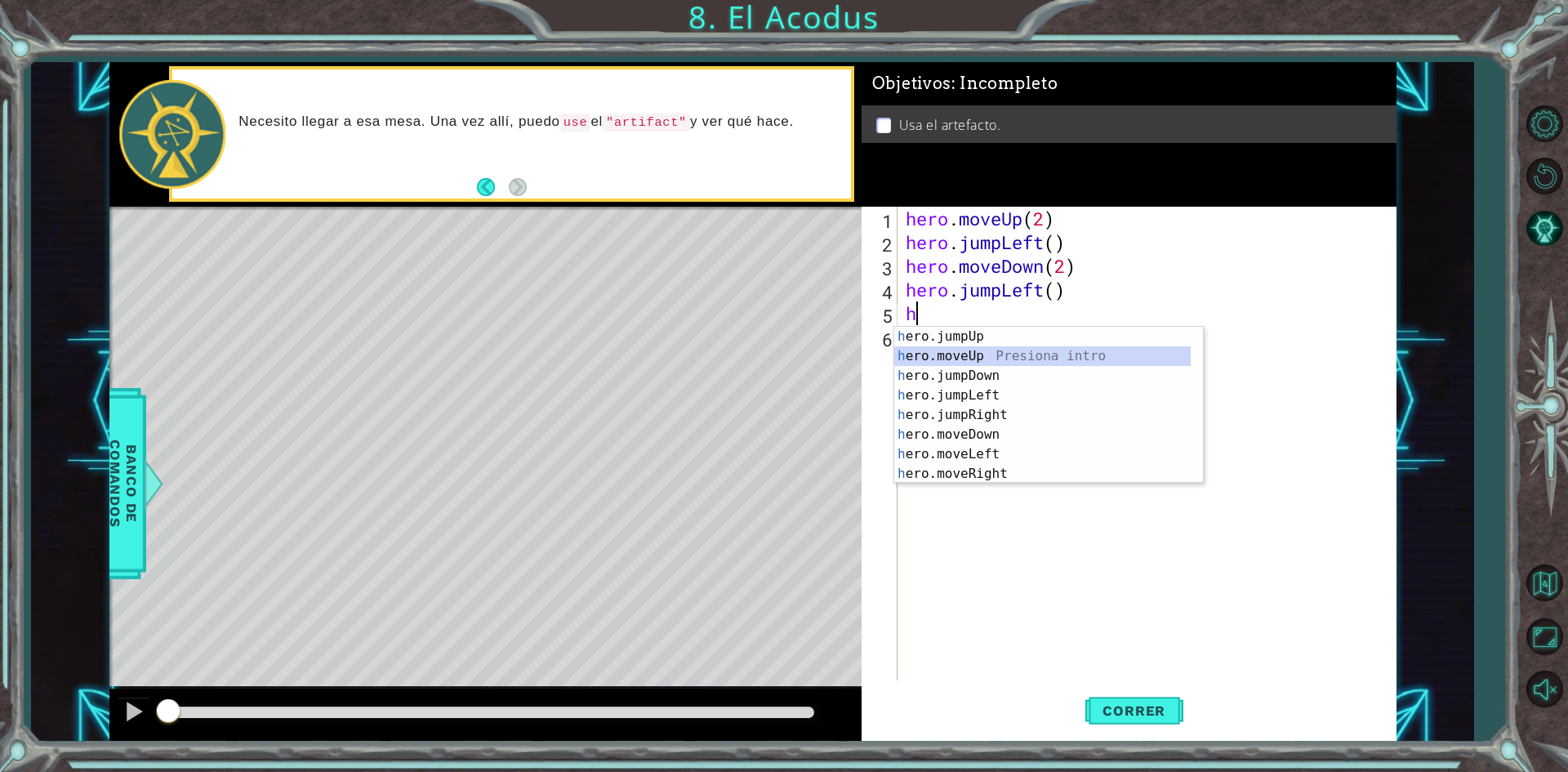
click at [962, 361] on div "h ero.jumpUp Presiona intro h ero.moveUp Presiona intro h ero.jumpDown Presiona…" at bounding box center [1042, 425] width 297 height 196
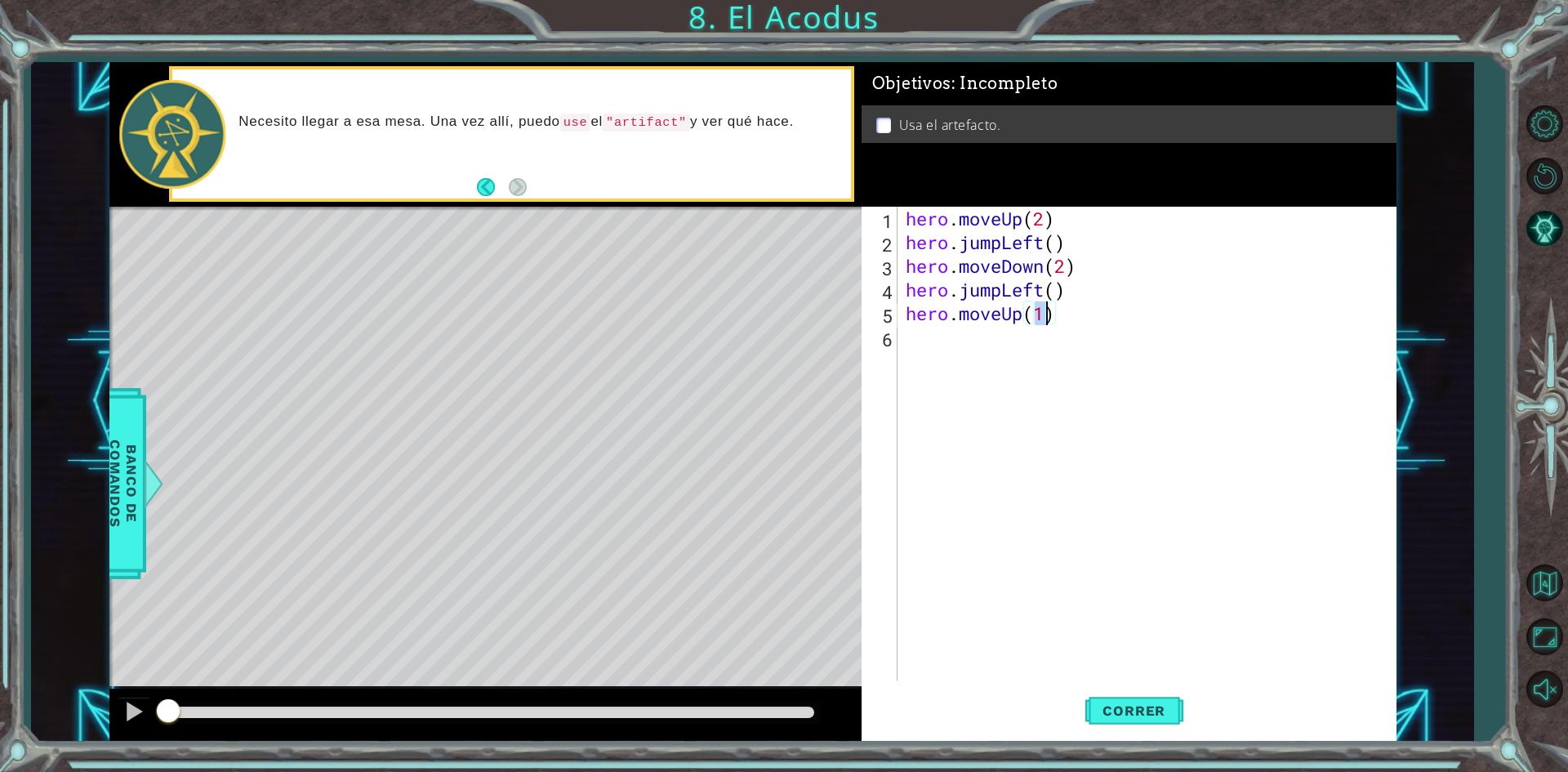
type textarea "hero.moveUp(2)"
click at [985, 345] on div "hero . moveUp ( 2 ) hero . jumpLeft ( ) hero . moveDown ( 2 ) hero . jumpLeft (…" at bounding box center [1151, 467] width 496 height 521
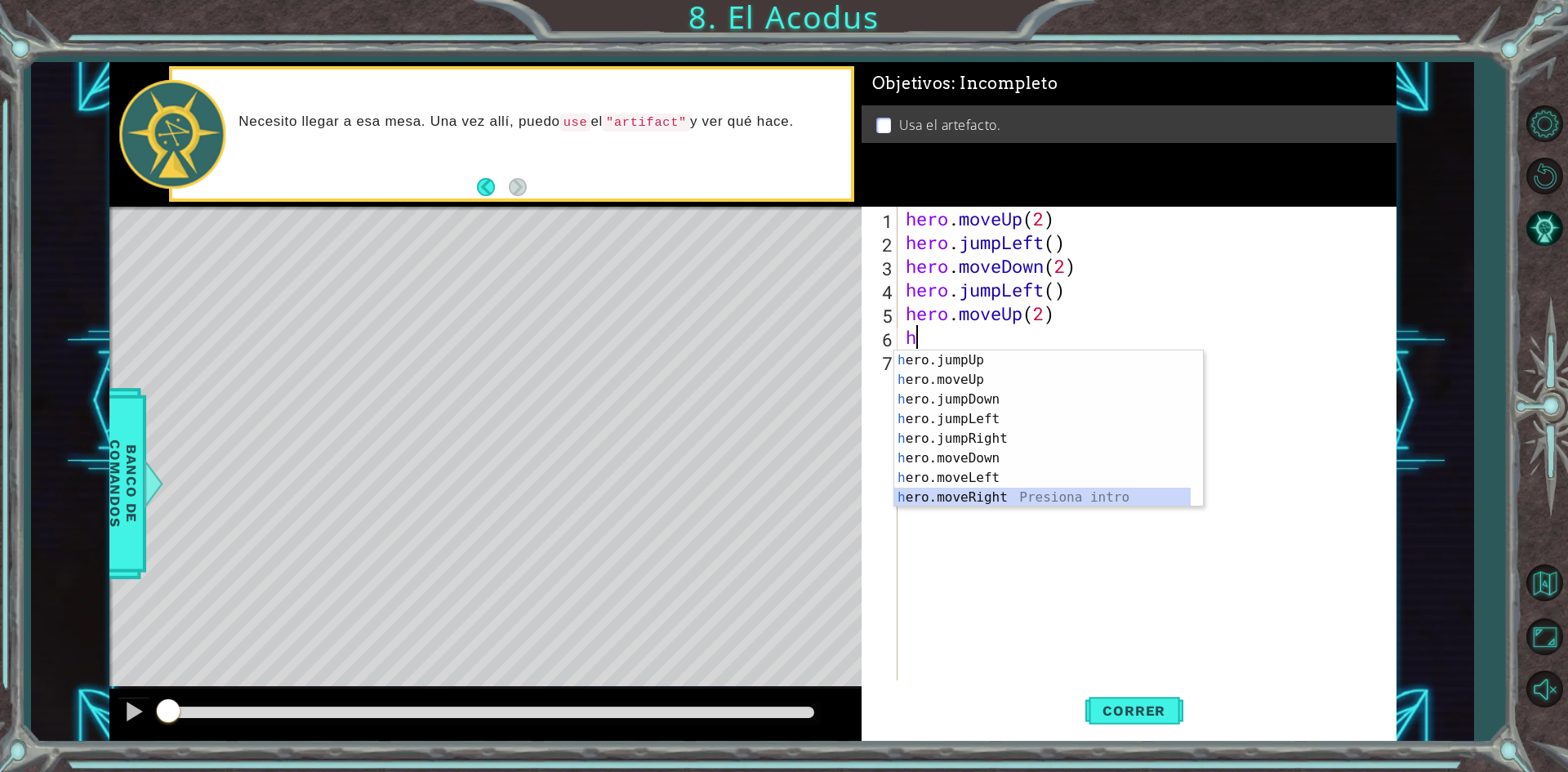
click at [1001, 493] on div "h ero.jumpUp Presiona intro h ero.moveUp Presiona intro h ero.jumpDown Presiona…" at bounding box center [1042, 448] width 297 height 196
type textarea "hero.moveRight(1)"
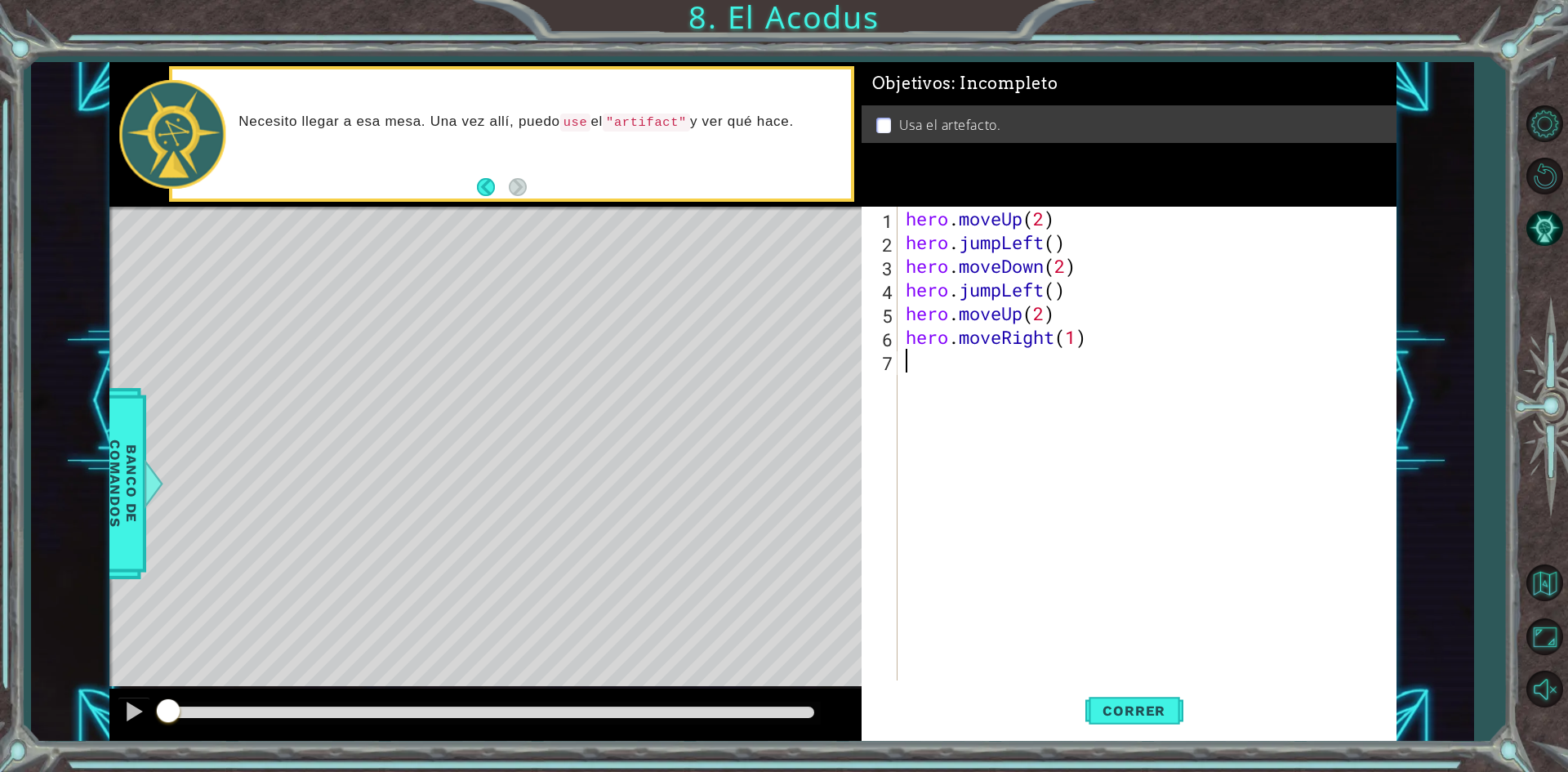
click at [1016, 366] on div "hero . moveUp ( 2 ) hero . jumpLeft ( ) hero . moveDown ( 2 ) hero . jumpLeft (…" at bounding box center [1151, 467] width 496 height 521
click at [1079, 337] on div "hero . moveUp ( 2 ) hero . jumpLeft ( ) hero . moveDown ( 2 ) hero . jumpLeft (…" at bounding box center [1151, 467] width 496 height 521
type textarea "hero.moveRight()"
click at [1009, 364] on div "hero . moveUp ( 2 ) hero . jumpLeft ( ) hero . moveDown ( 2 ) hero . jumpLeft (…" at bounding box center [1151, 467] width 496 height 521
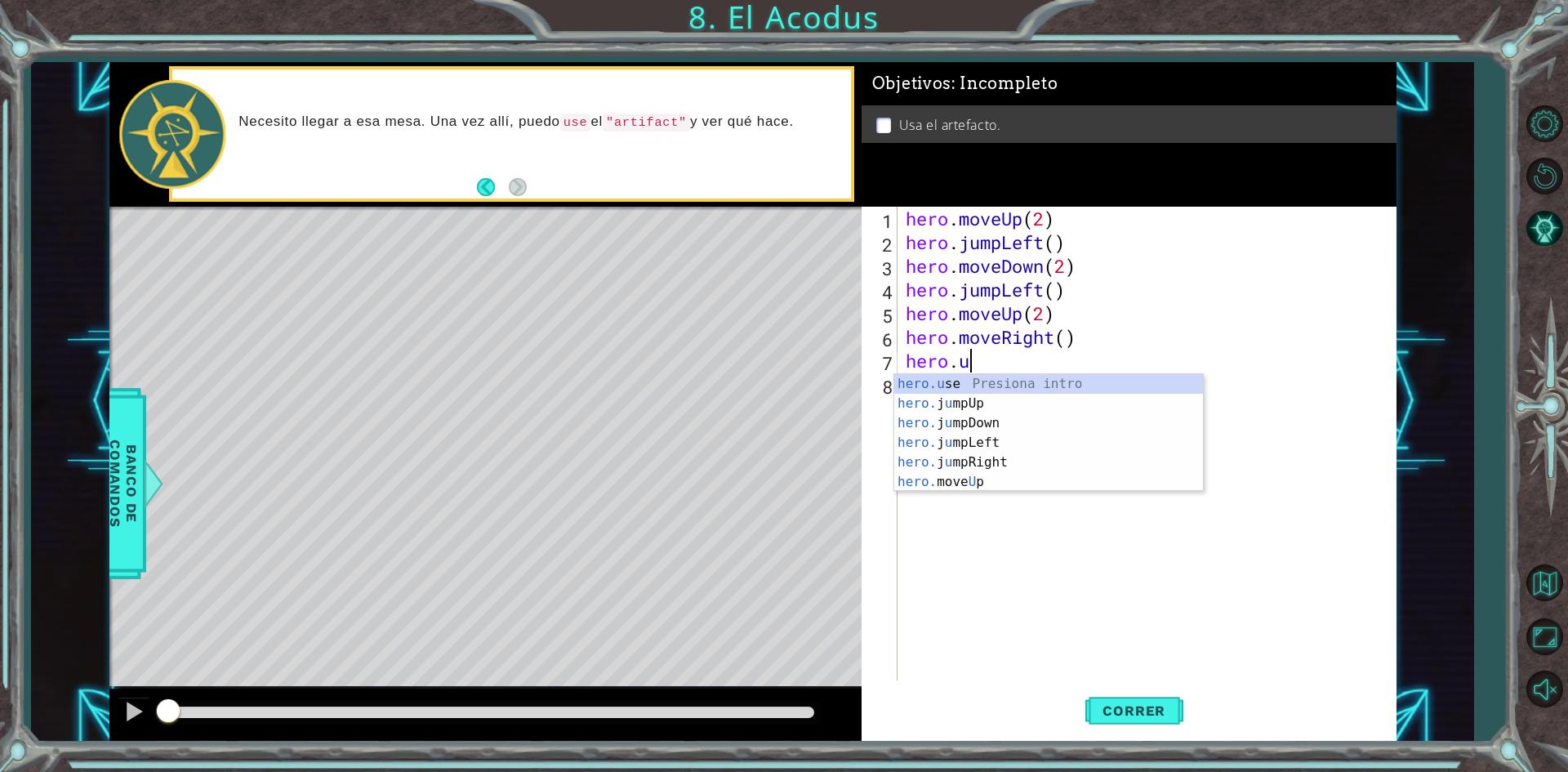
scroll to position [0, 3]
click at [1010, 388] on div "hero.use Presiona intro" at bounding box center [1048, 403] width 309 height 59
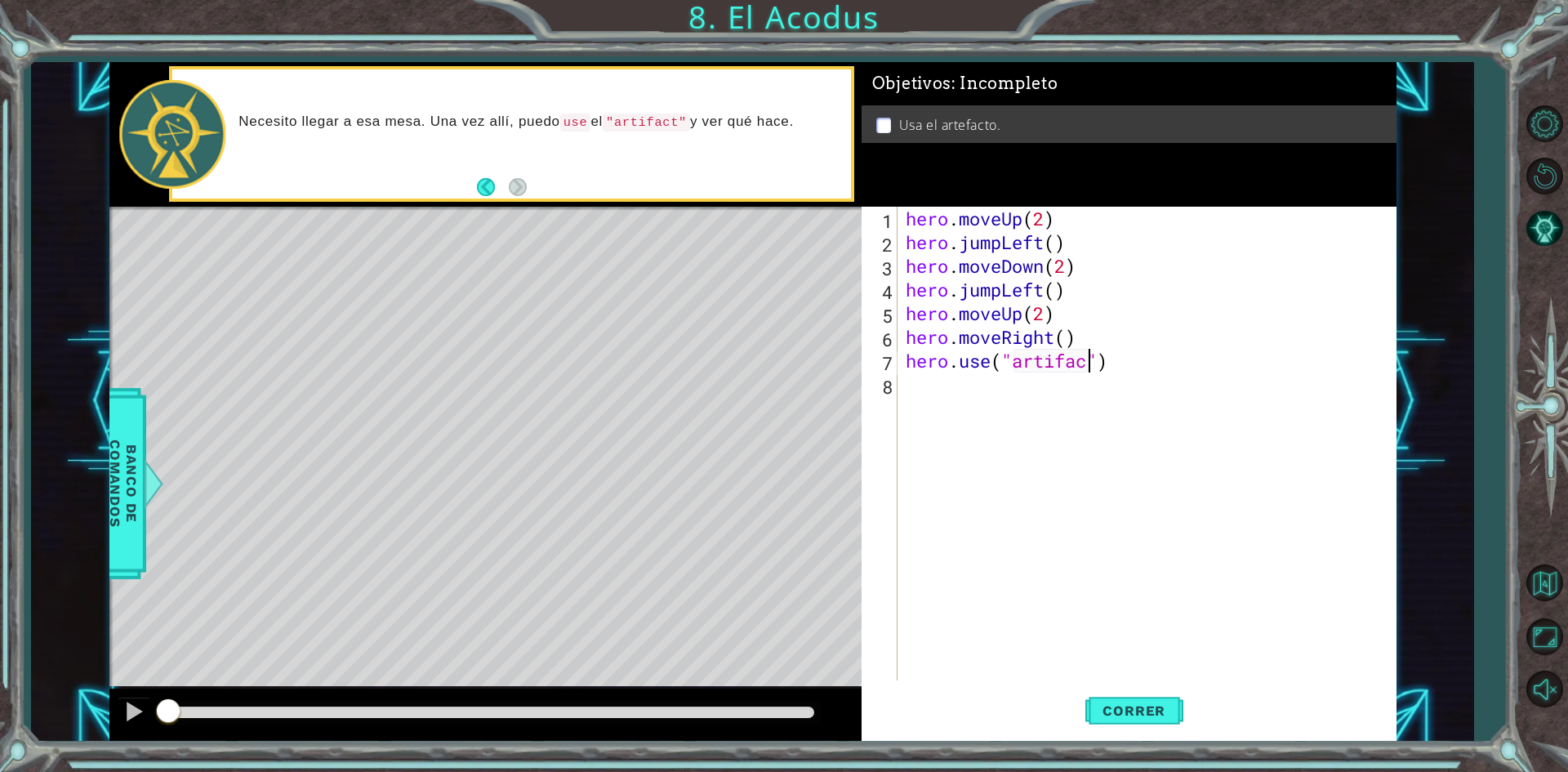
scroll to position [0, 9]
click at [1148, 718] on span "Correr" at bounding box center [1133, 710] width 95 height 16
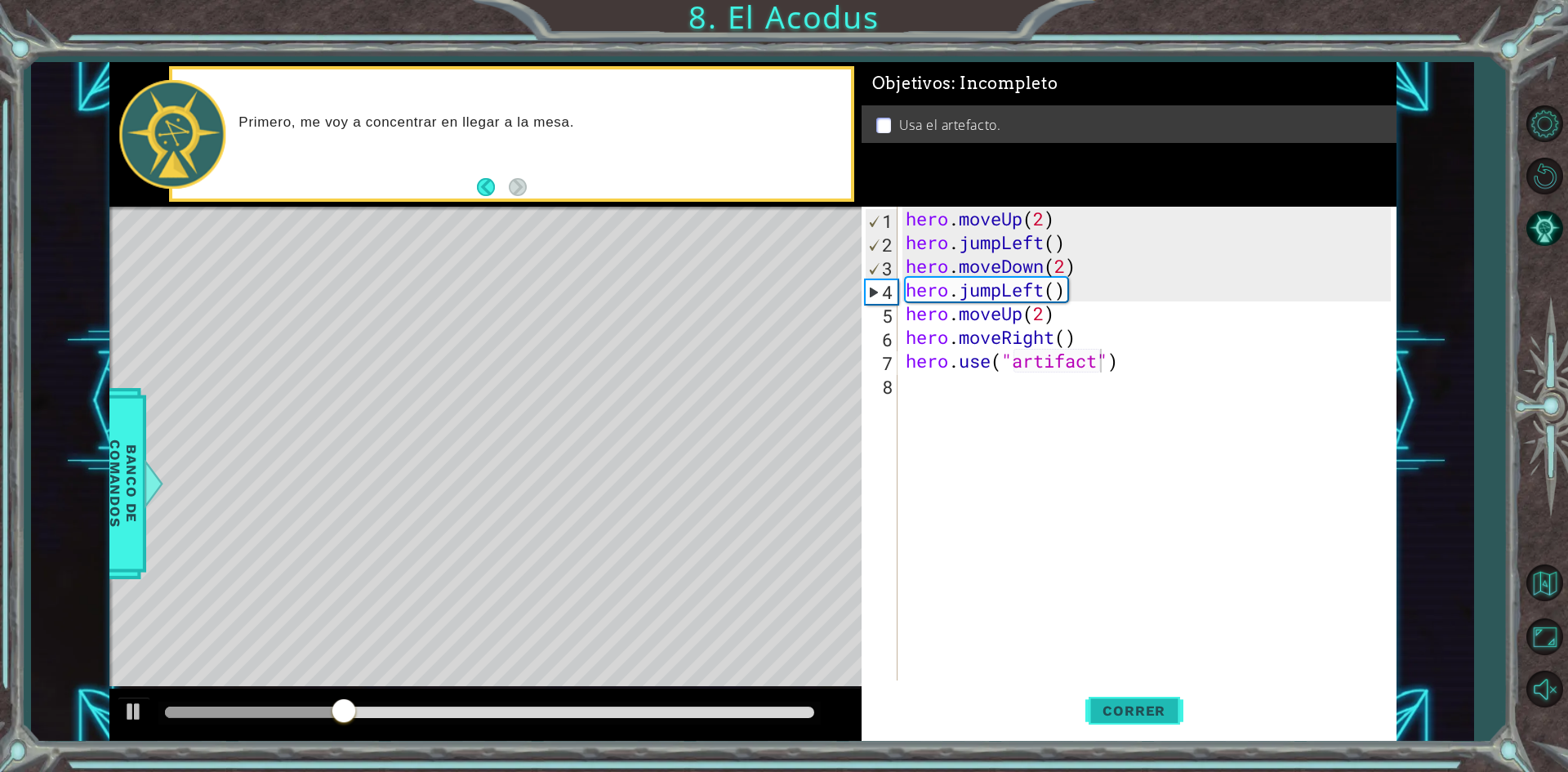
click at [1124, 707] on span "Correr" at bounding box center [1133, 710] width 95 height 16
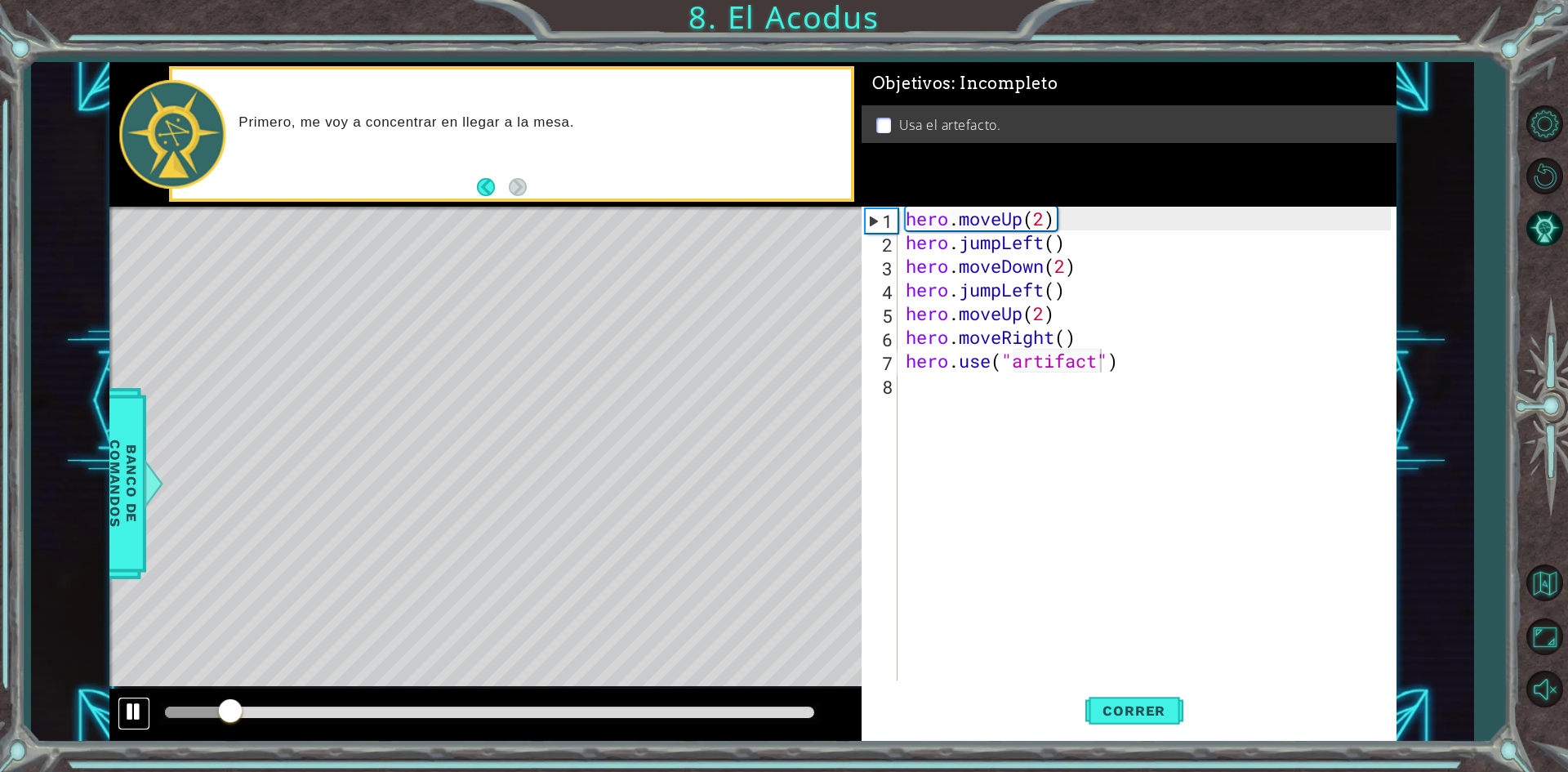
click at [129, 714] on div at bounding box center [134, 711] width 21 height 21
click at [997, 246] on div "hero . moveUp ( 2 ) hero . jumpLeft ( ) hero . moveDown ( 2 ) hero . jumpLeft (…" at bounding box center [1151, 467] width 496 height 521
click at [1001, 246] on div "hero . moveUp ( 2 ) hero . jumpLeft ( ) hero . moveDown ( 2 ) hero . jumpLeft (…" at bounding box center [1151, 467] width 496 height 521
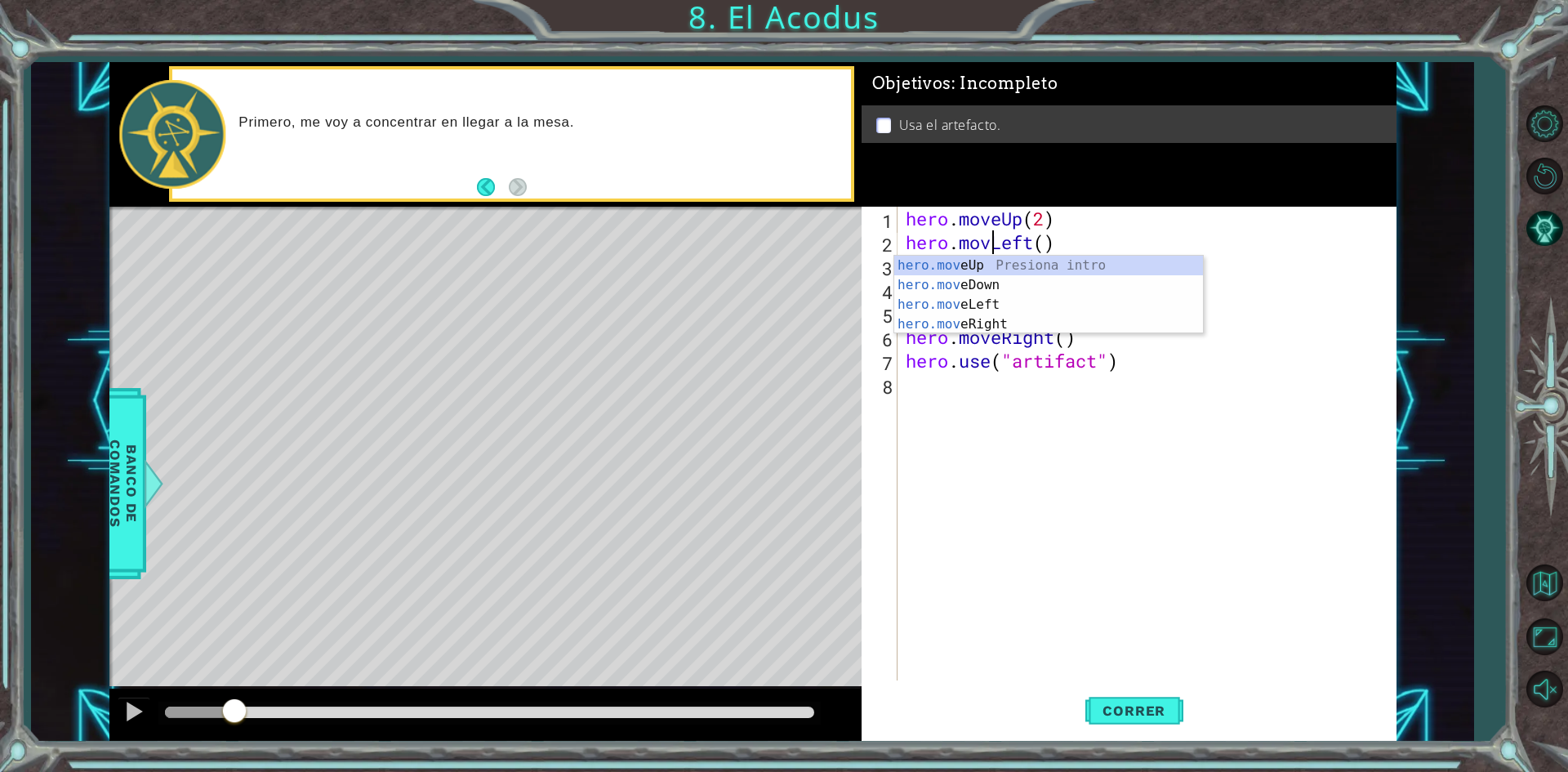
scroll to position [0, 4]
type textarea "hero.moveLeft()"
click at [1098, 698] on button "Correr" at bounding box center [1133, 711] width 98 height 53
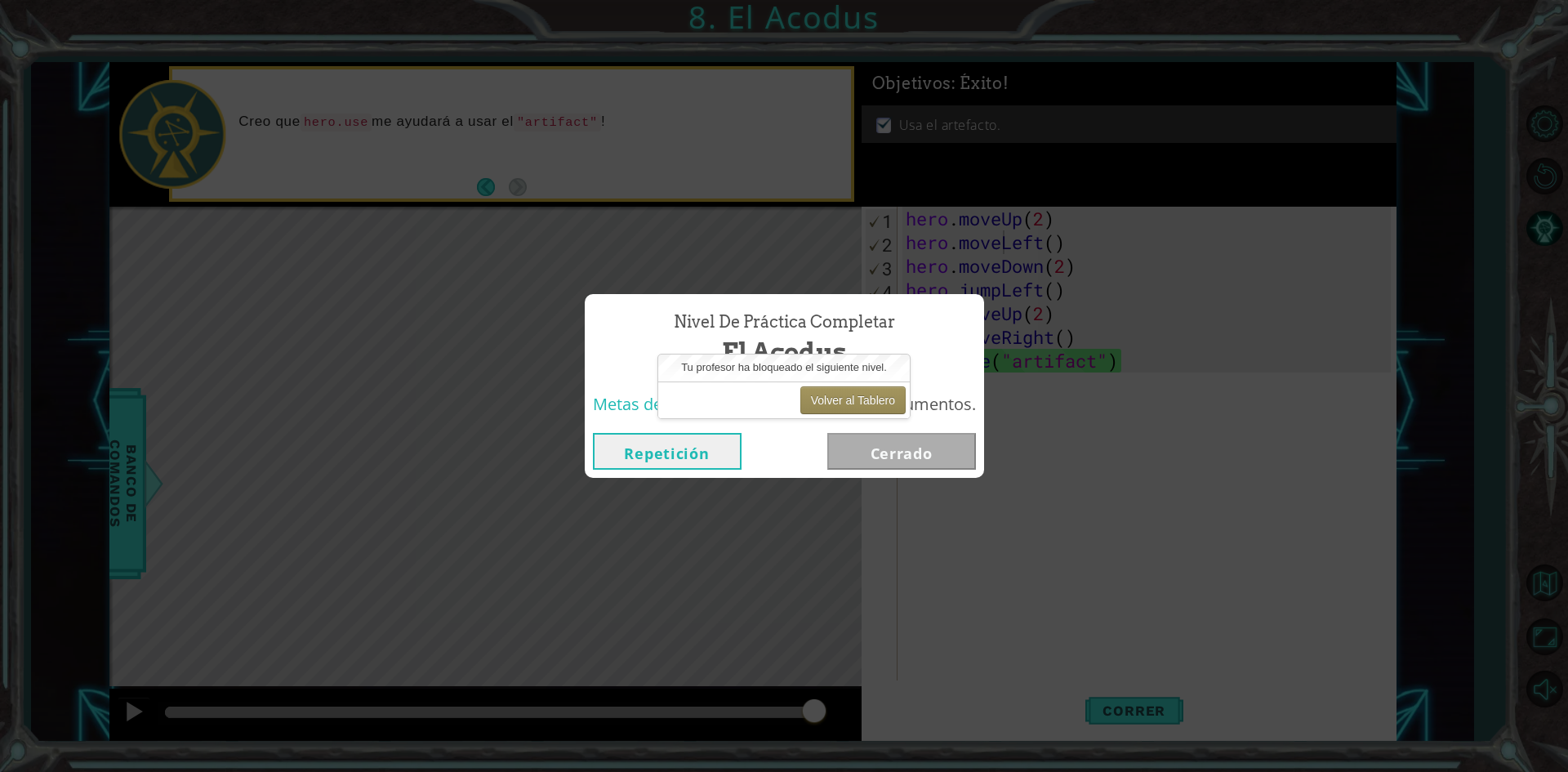
click at [942, 414] on span "Usa métodos y argumentos." at bounding box center [868, 403] width 214 height 22
click at [802, 339] on span "El Acodus" at bounding box center [784, 351] width 125 height 35
click at [871, 392] on button "Volver al Tablero" at bounding box center [853, 399] width 106 height 28
click at [871, 396] on button "Volver al Tablero" at bounding box center [853, 399] width 106 height 28
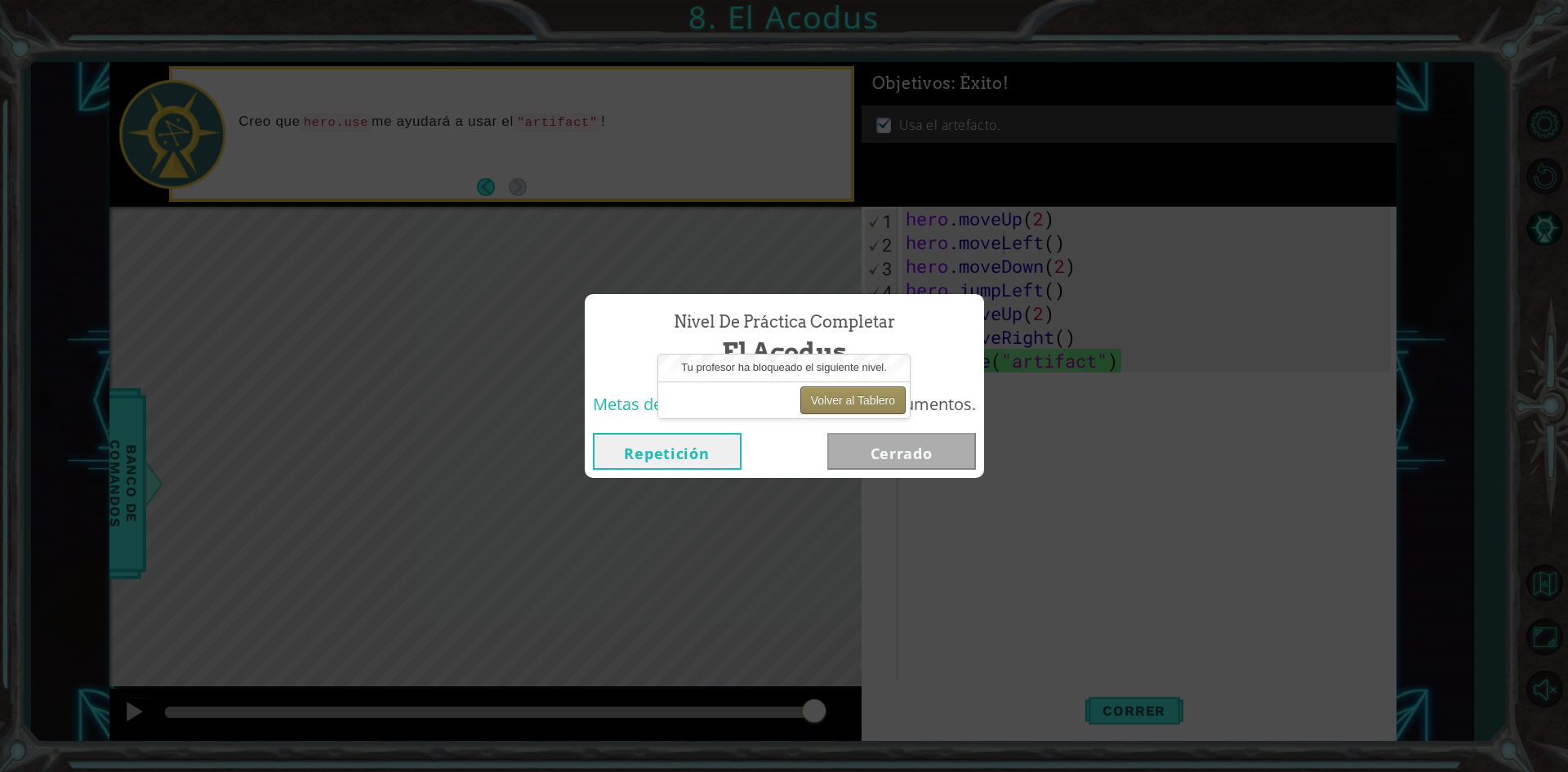
click at [871, 396] on button "Volver al Tablero" at bounding box center [853, 399] width 106 height 28
click at [857, 395] on button "Volver al Tablero" at bounding box center [853, 399] width 106 height 28
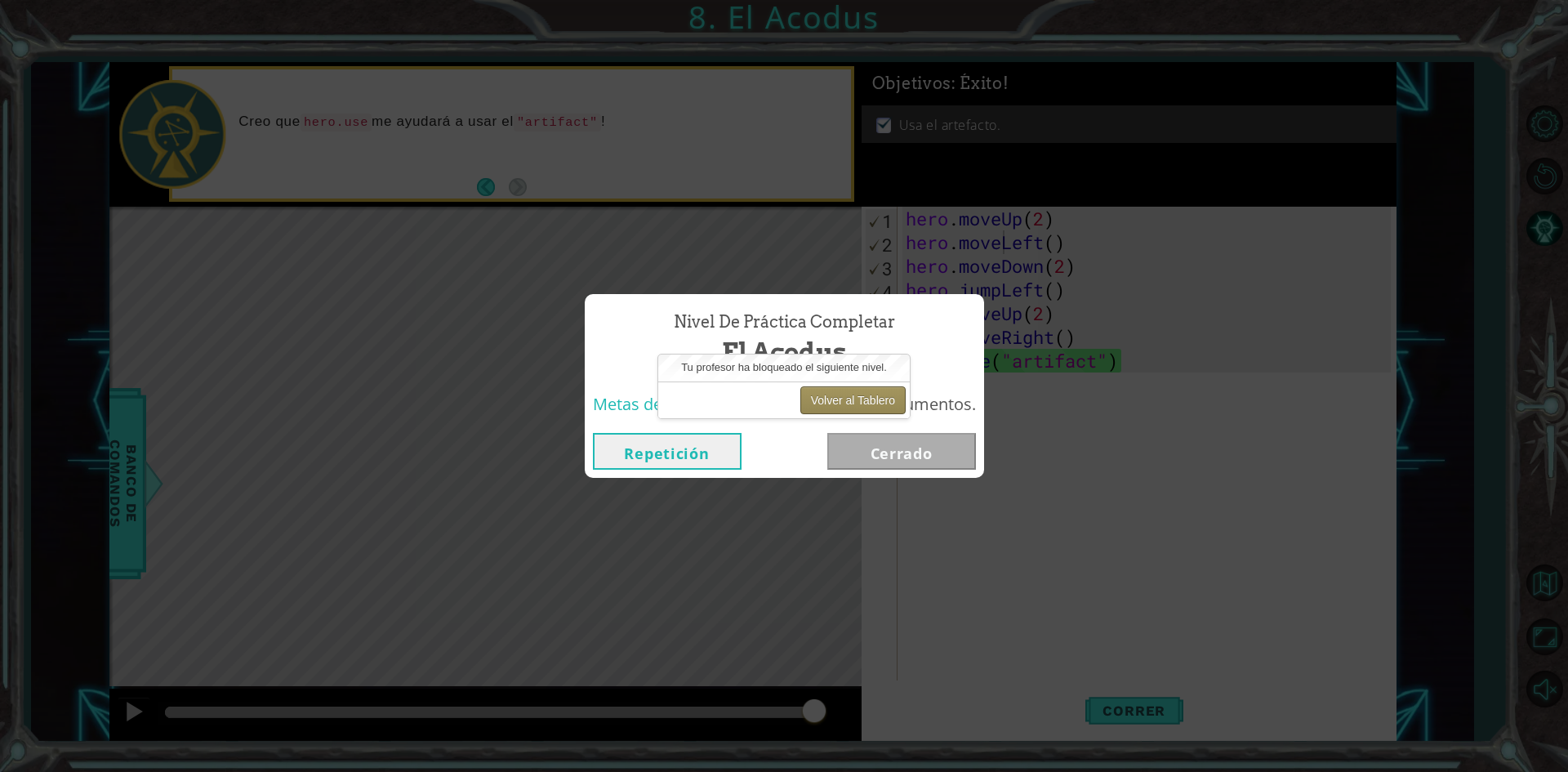
click at [857, 395] on button "Volver al Tablero" at bounding box center [853, 399] width 106 height 28
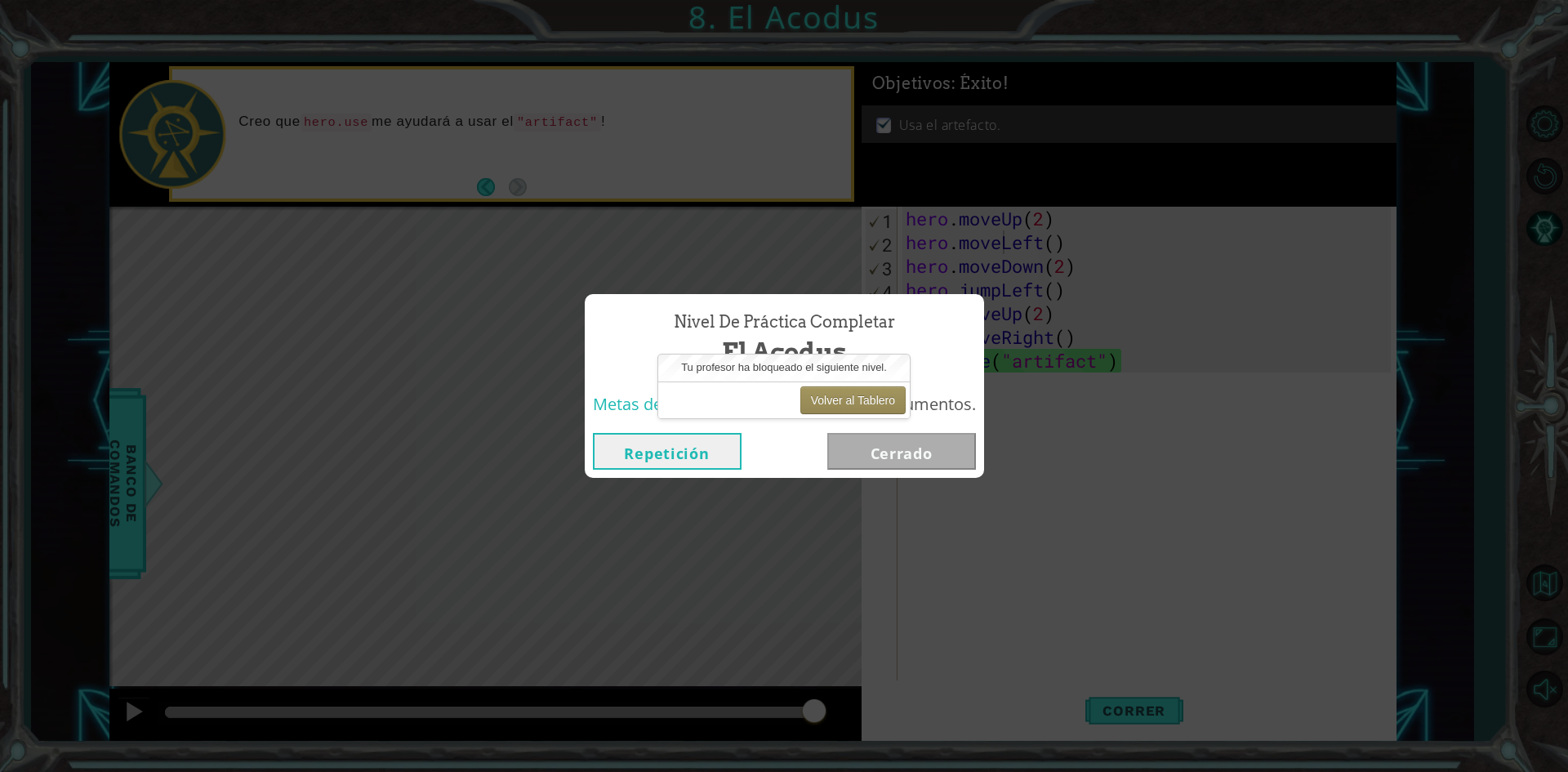
click at [667, 454] on button "Repetición" at bounding box center [668, 451] width 148 height 37
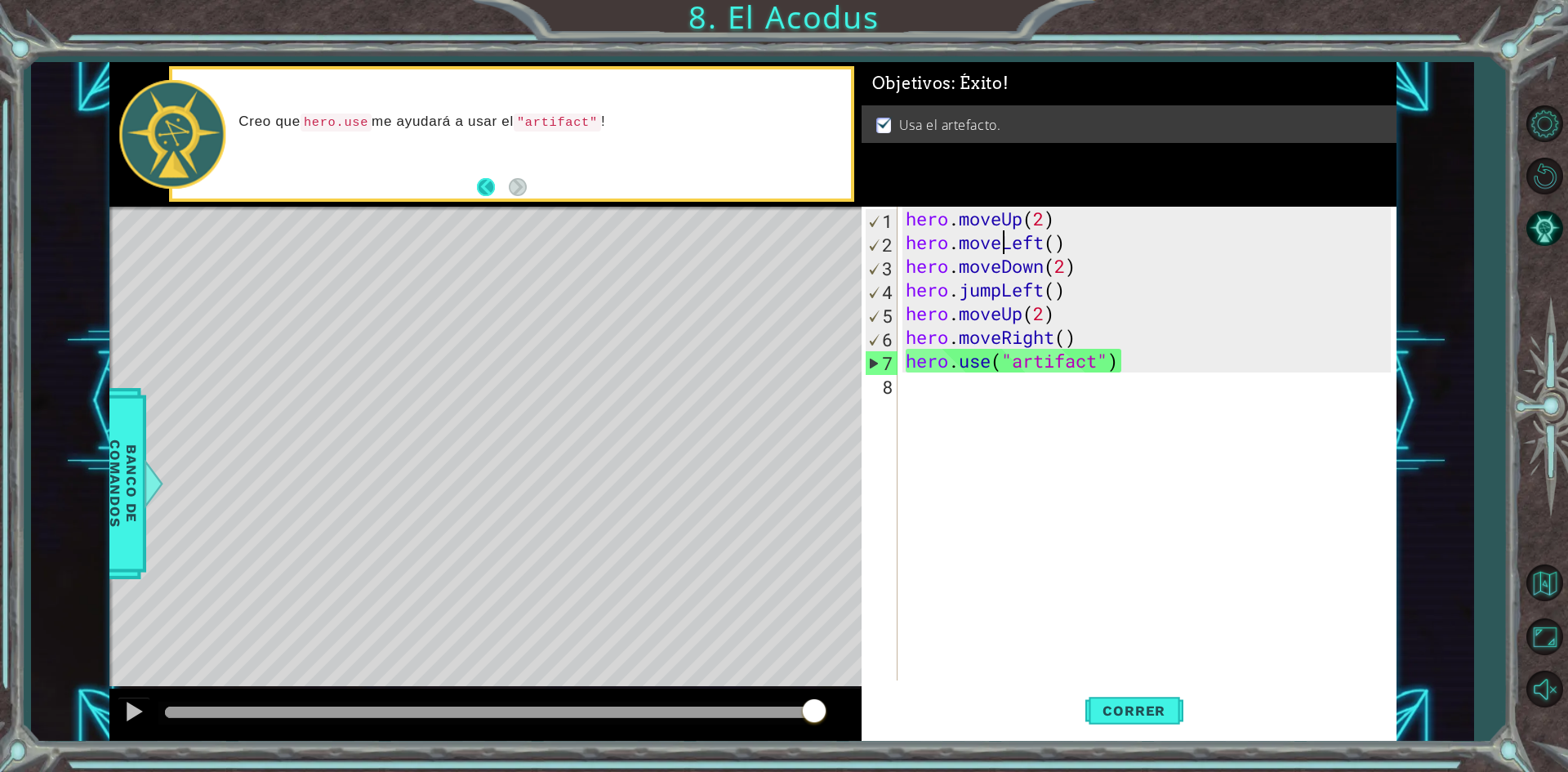
click at [483, 191] on button "Back" at bounding box center [493, 186] width 31 height 18
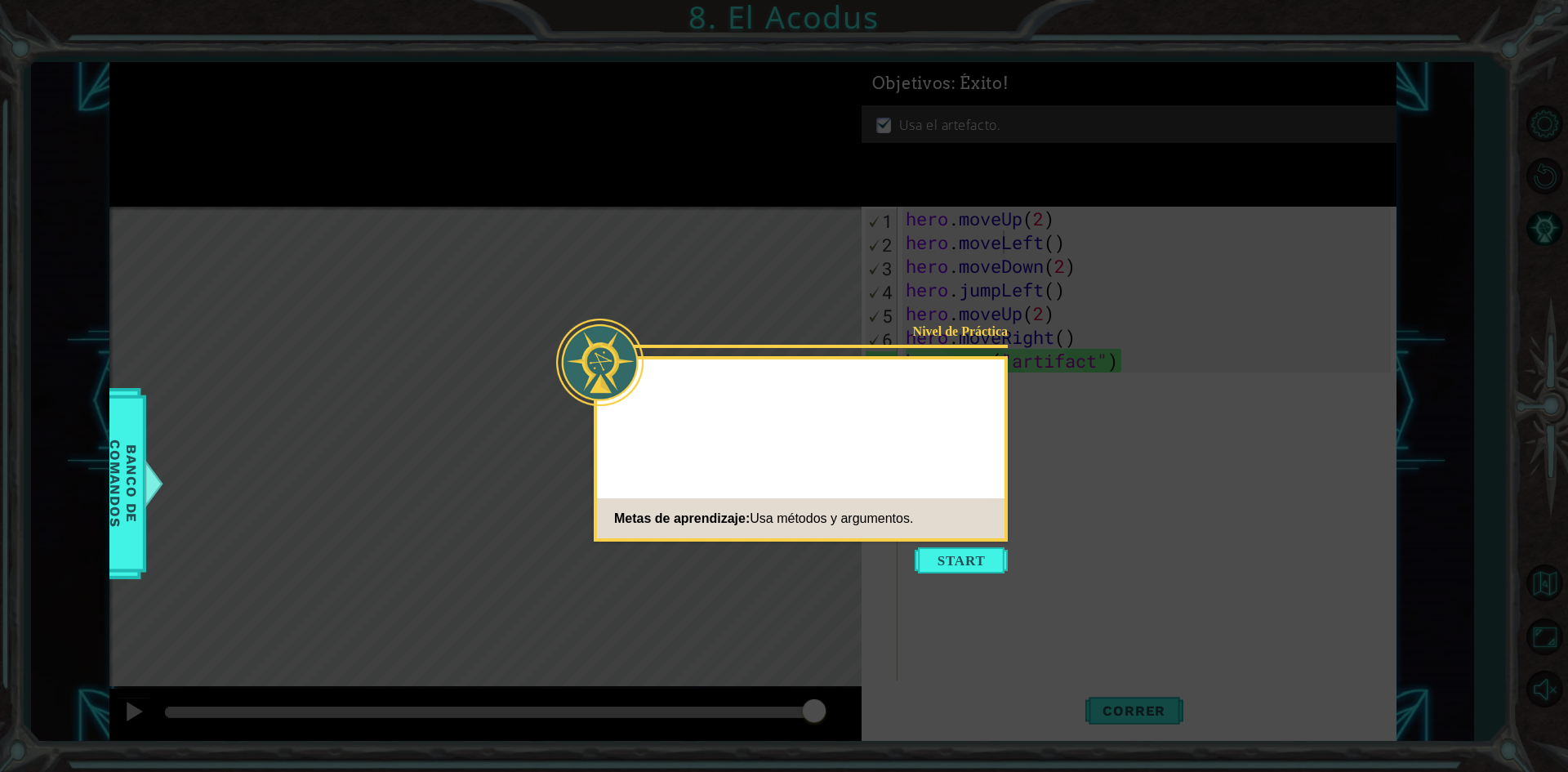
click at [483, 191] on icon at bounding box center [784, 386] width 1568 height 772
click at [992, 555] on button "Start" at bounding box center [961, 559] width 93 height 26
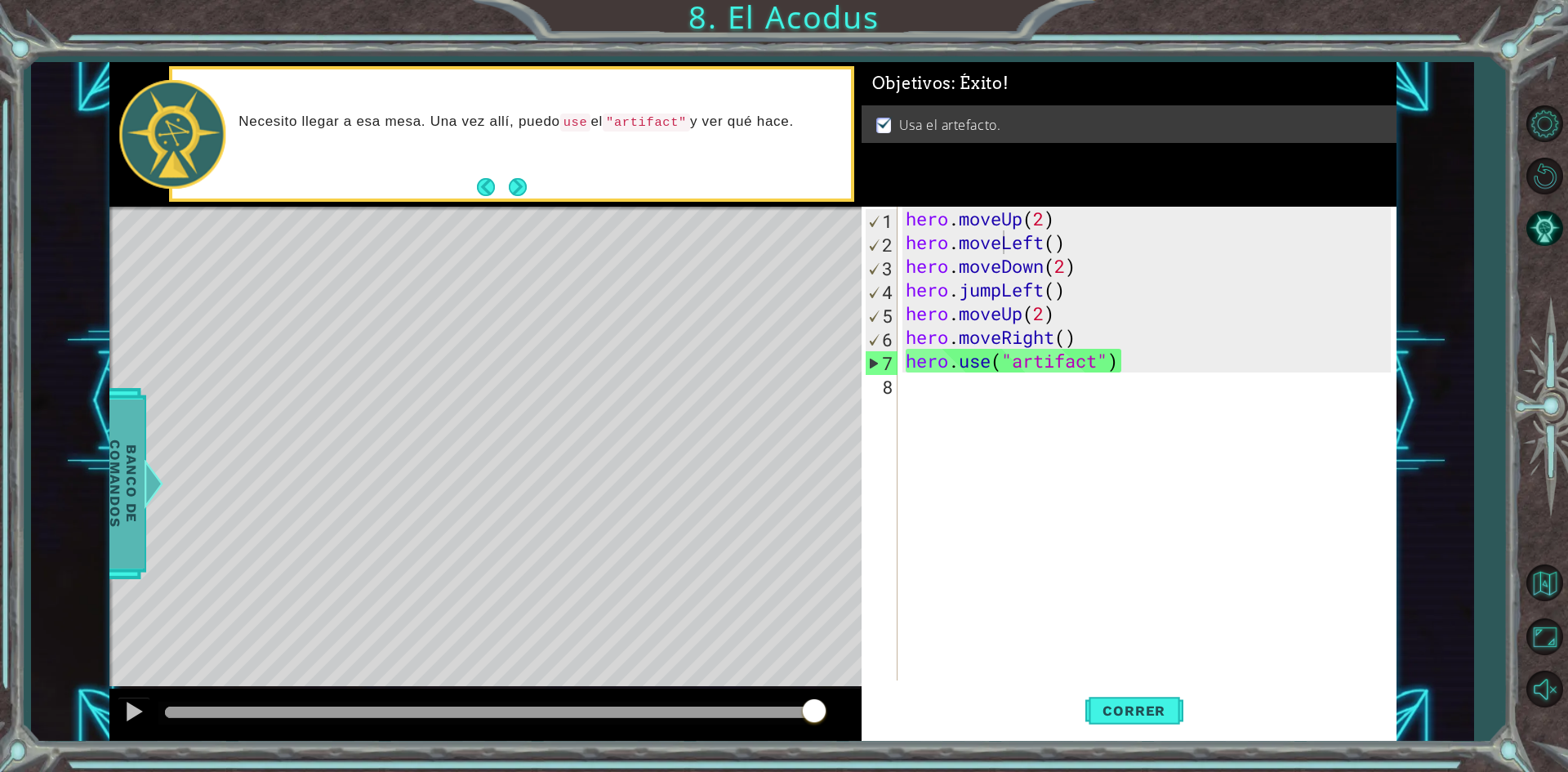
click at [136, 494] on span "Banco de comandos" at bounding box center [123, 483] width 43 height 169
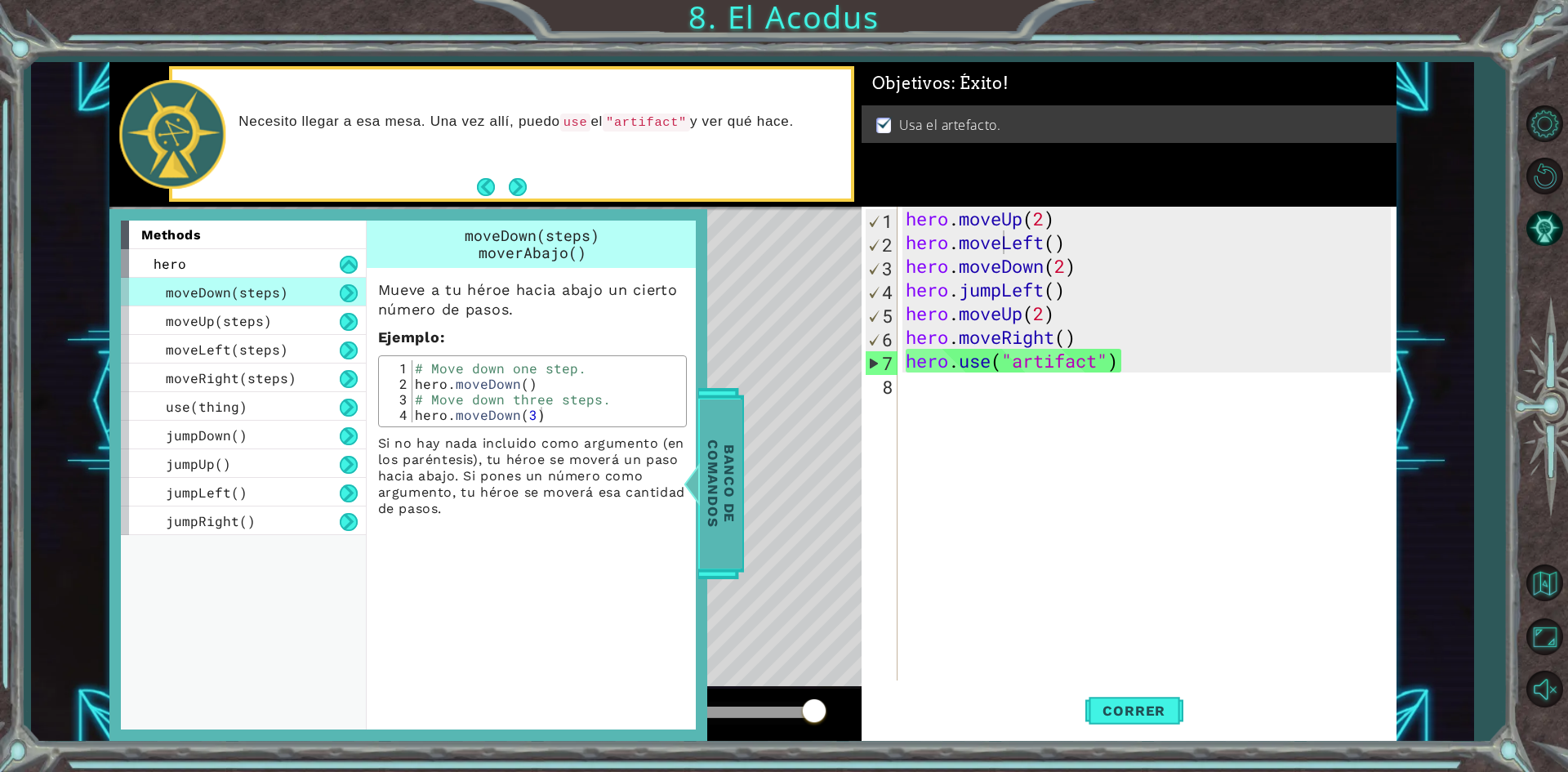
click at [717, 466] on span "Banco de comandos" at bounding box center [721, 483] width 43 height 169
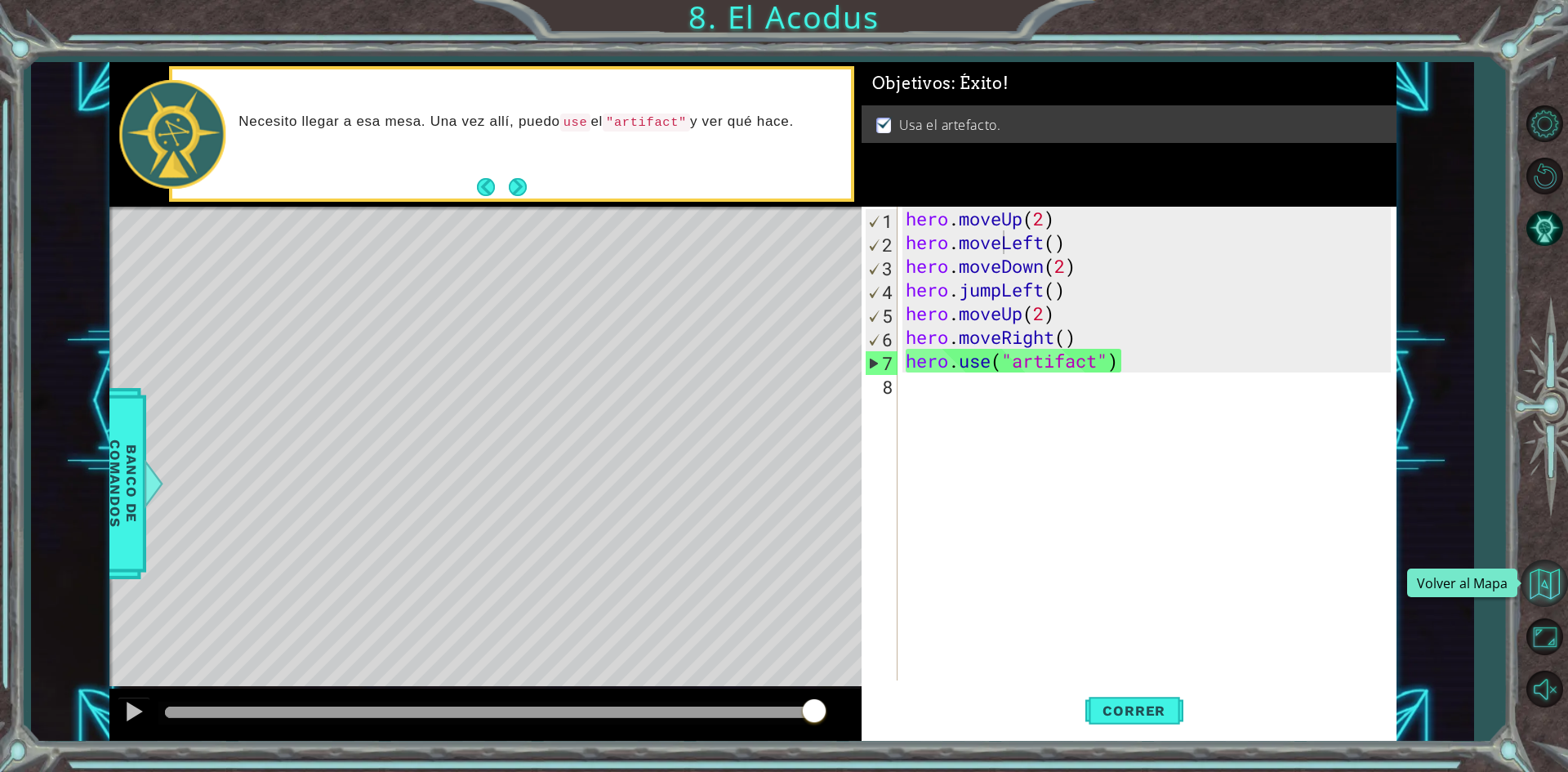
click at [1553, 575] on button "Volver al Mapa" at bounding box center [1544, 583] width 48 height 48
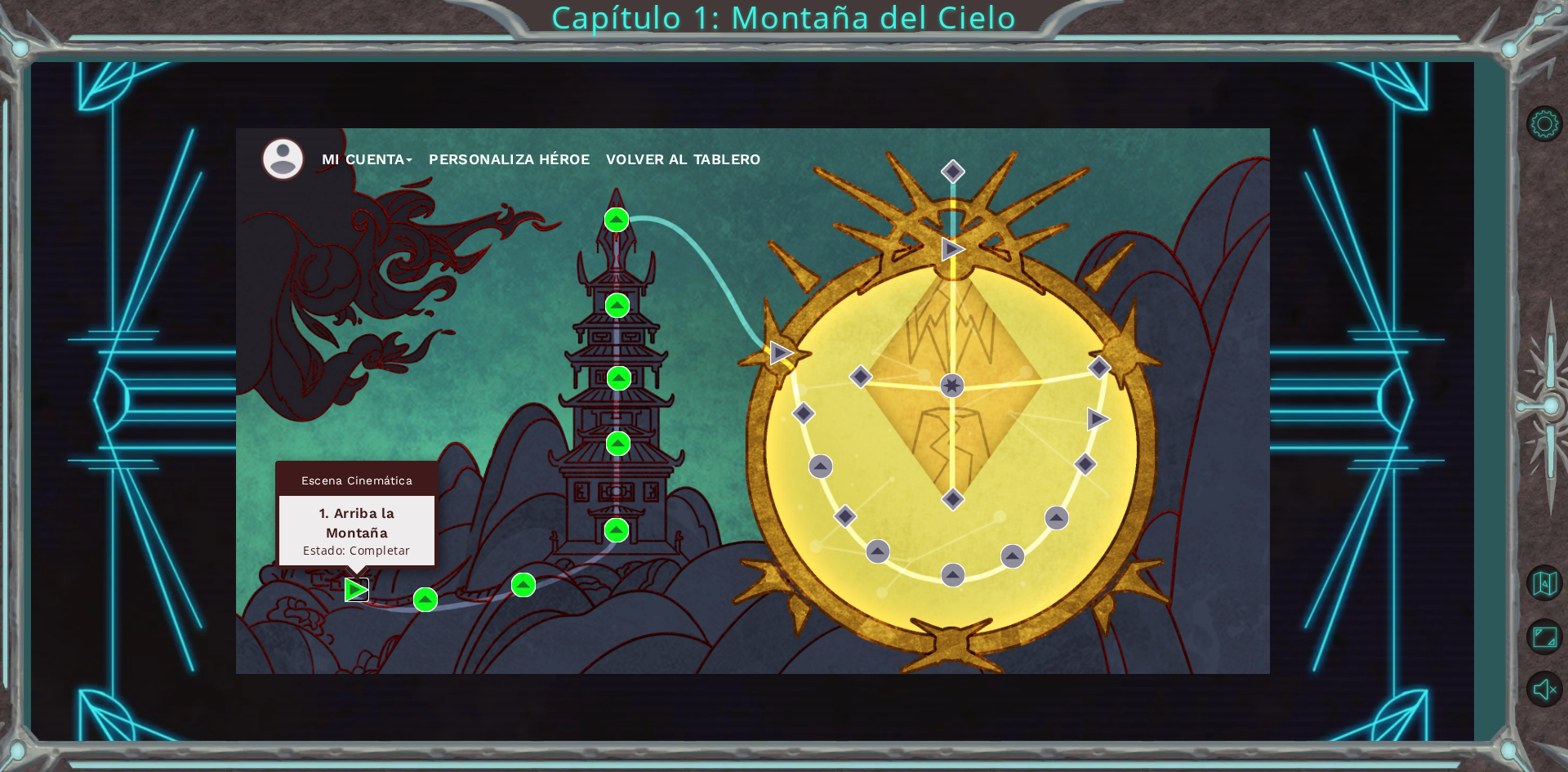
click at [347, 599] on img at bounding box center [357, 589] width 25 height 25
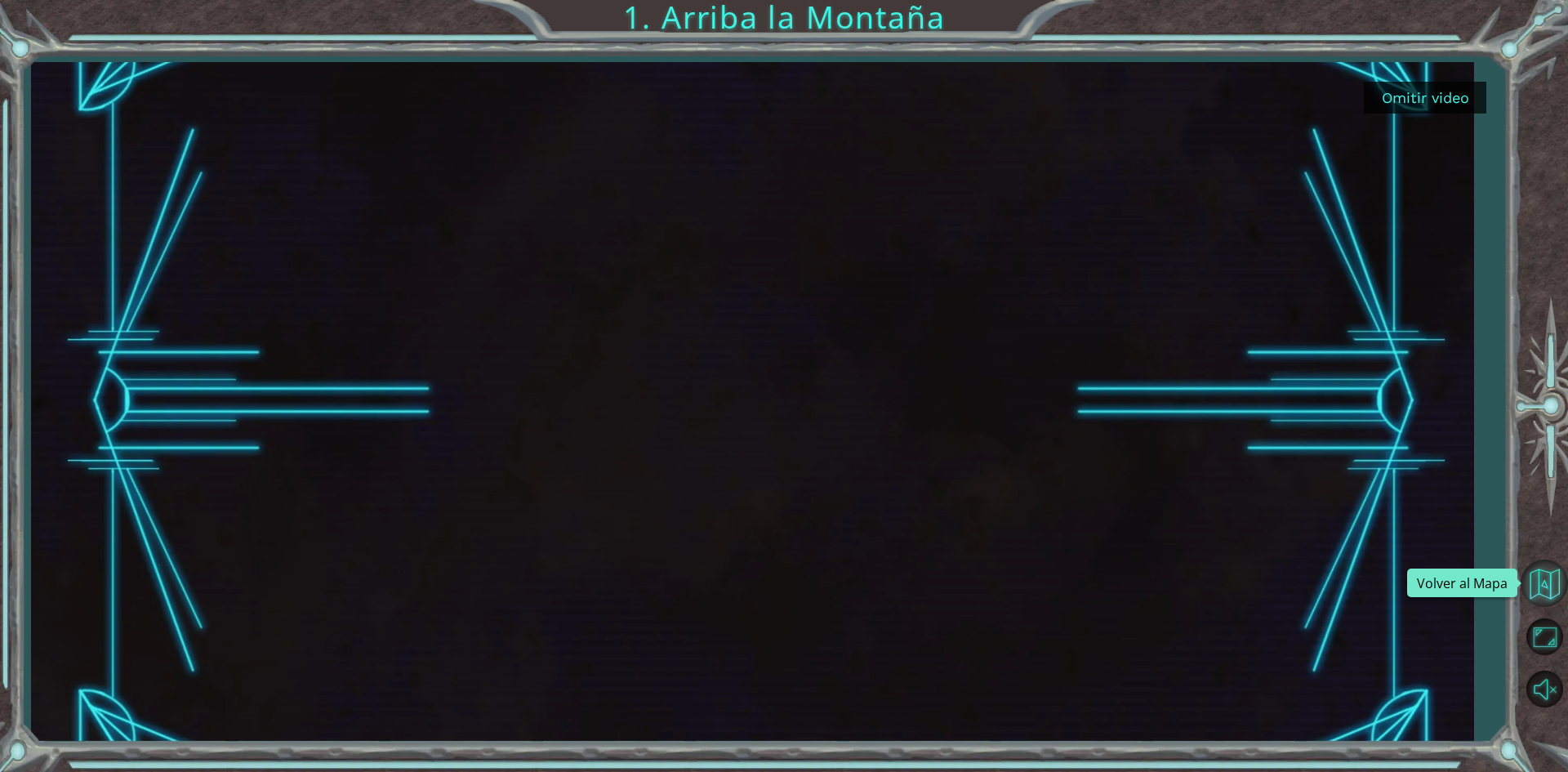
click at [1541, 572] on button "Volver al Mapa" at bounding box center [1544, 583] width 48 height 48
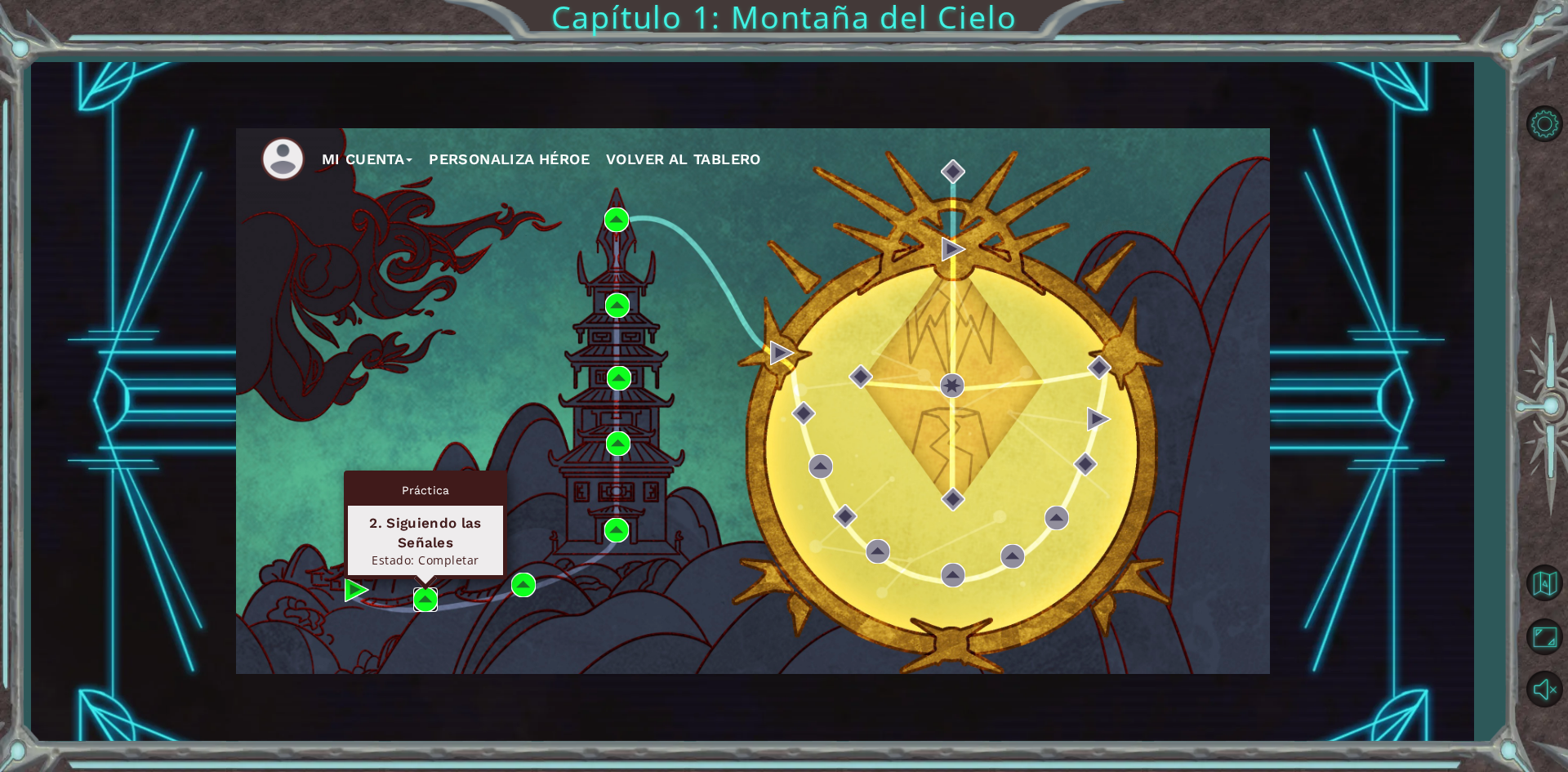
click at [421, 611] on img at bounding box center [426, 600] width 25 height 25
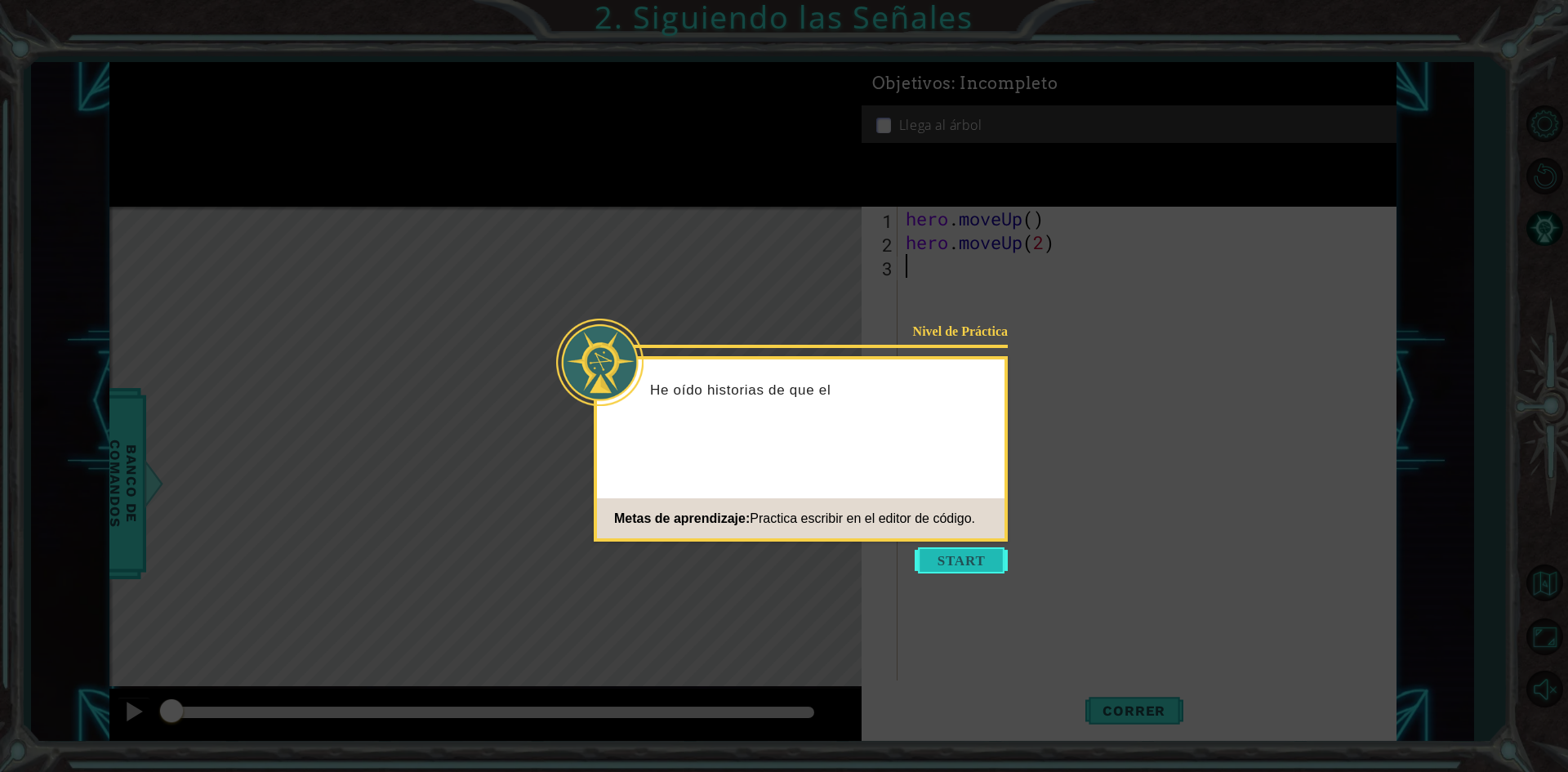
click at [970, 568] on button "Start" at bounding box center [961, 559] width 93 height 26
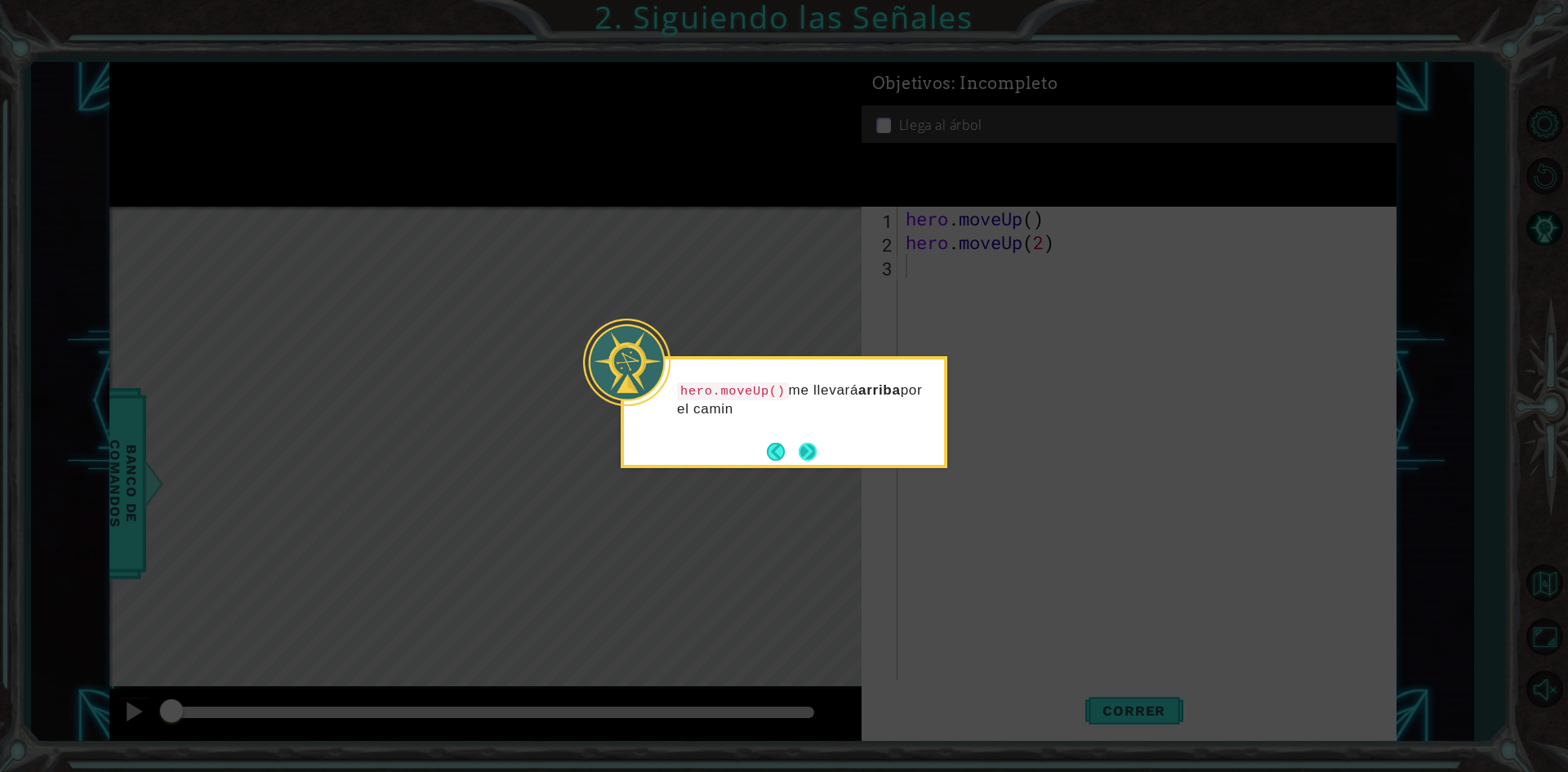
click at [799, 454] on button "Next" at bounding box center [807, 451] width 18 height 18
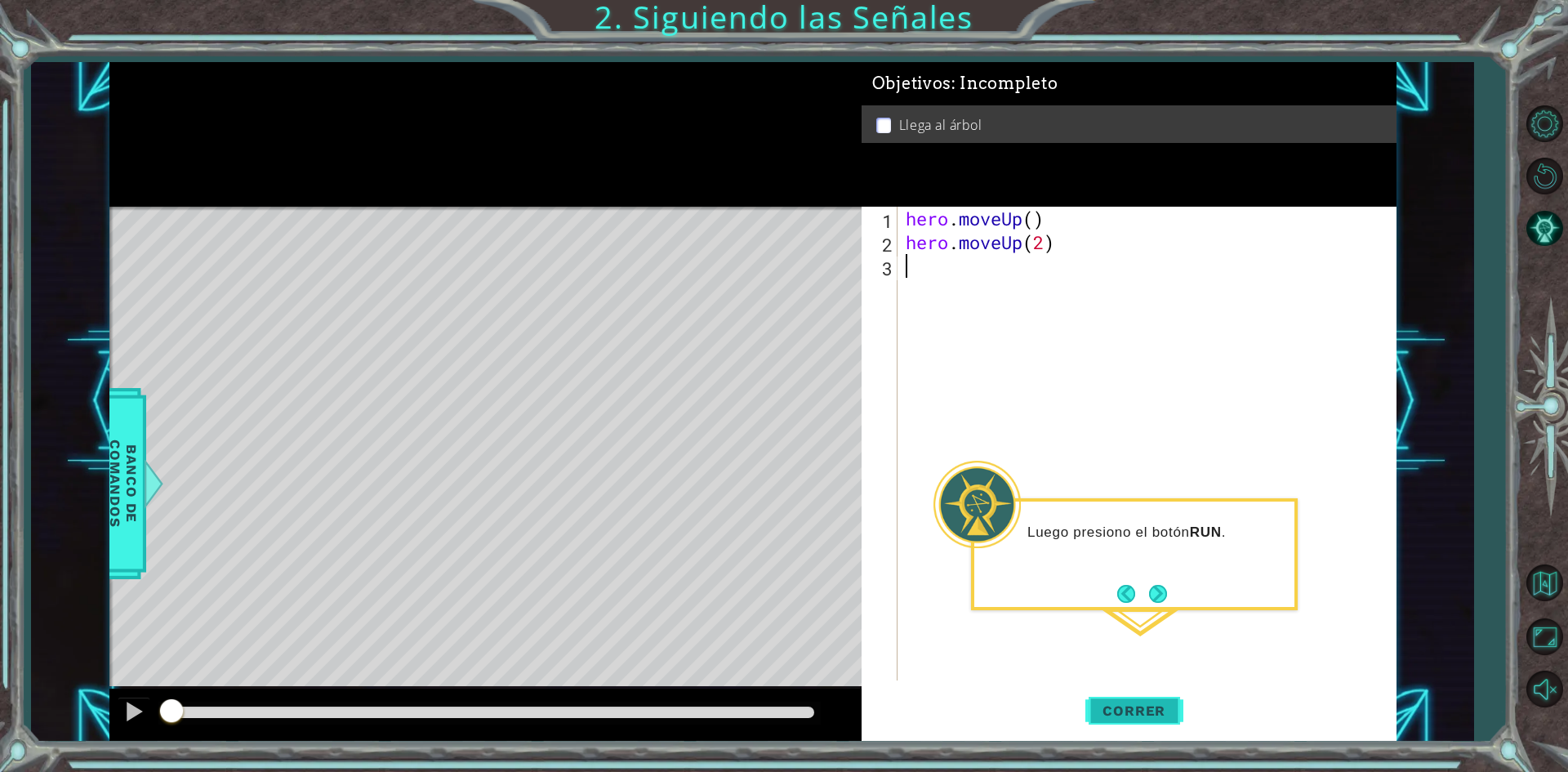
click at [1168, 714] on span "Correr" at bounding box center [1133, 710] width 95 height 16
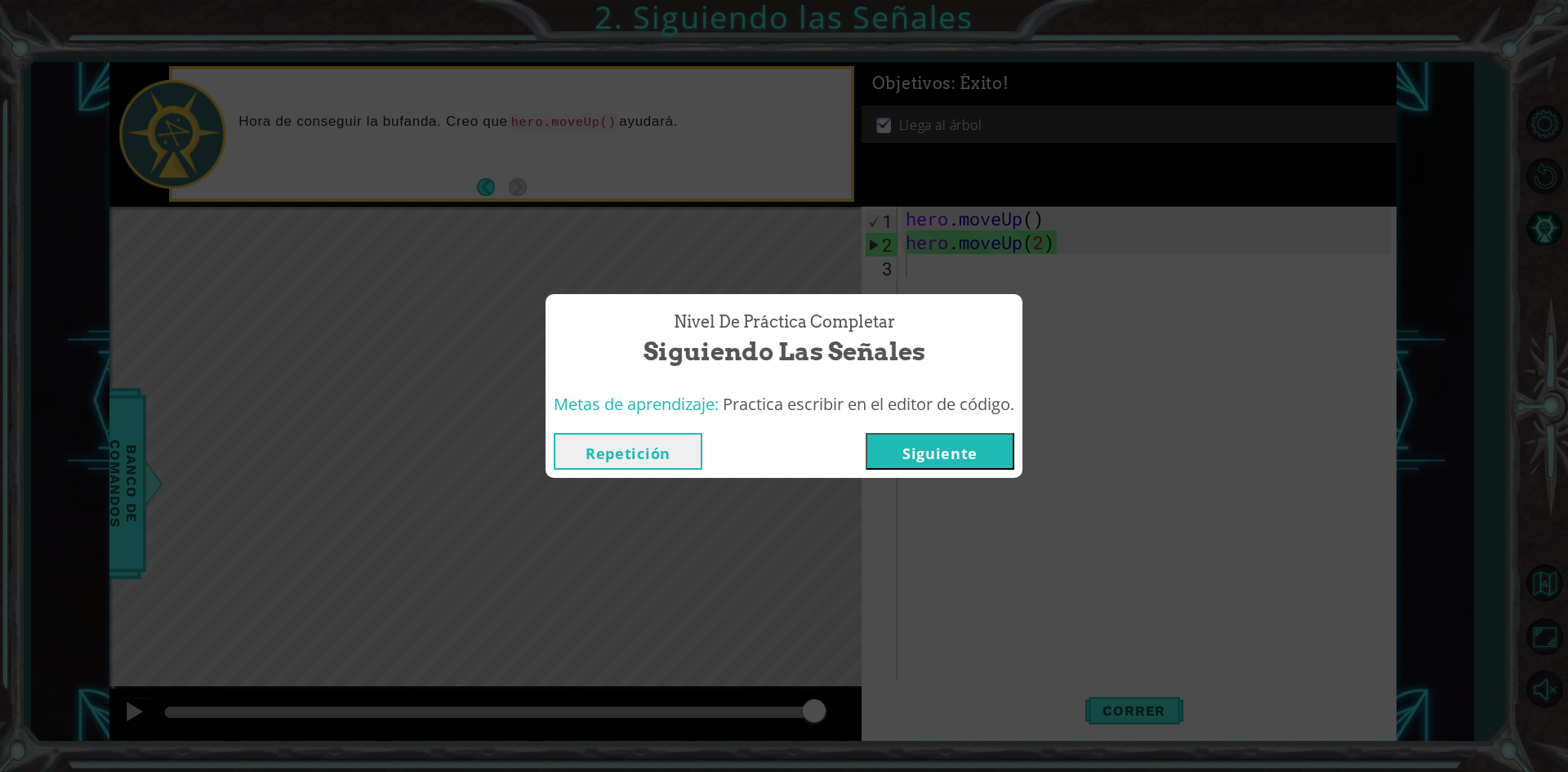
drag, startPoint x: 689, startPoint y: 444, endPoint x: 683, endPoint y: 450, distance: 8.5
click at [683, 450] on button "Repetición" at bounding box center [628, 451] width 148 height 37
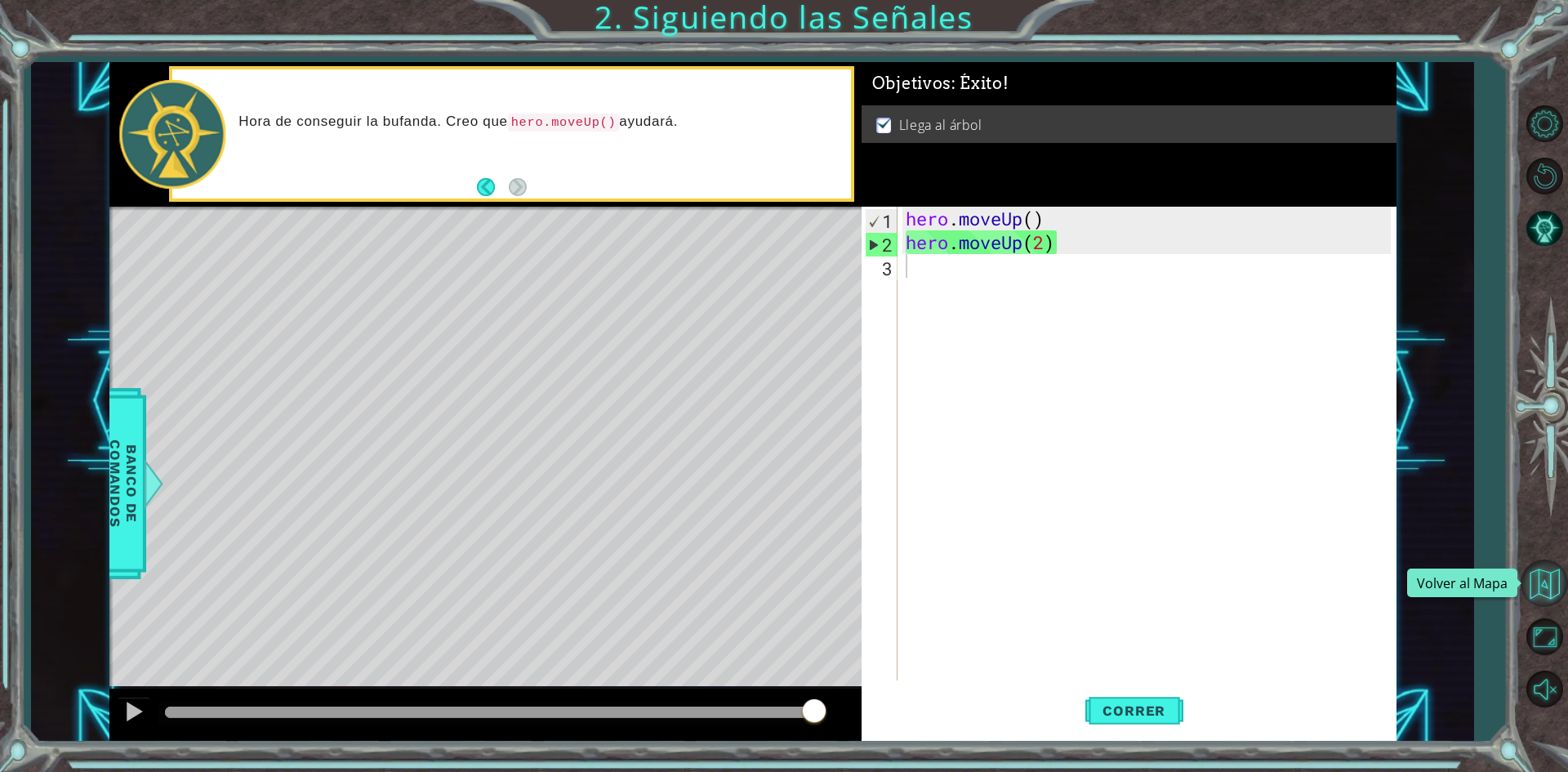
click at [1536, 576] on button "Volver al Mapa" at bounding box center [1544, 583] width 48 height 48
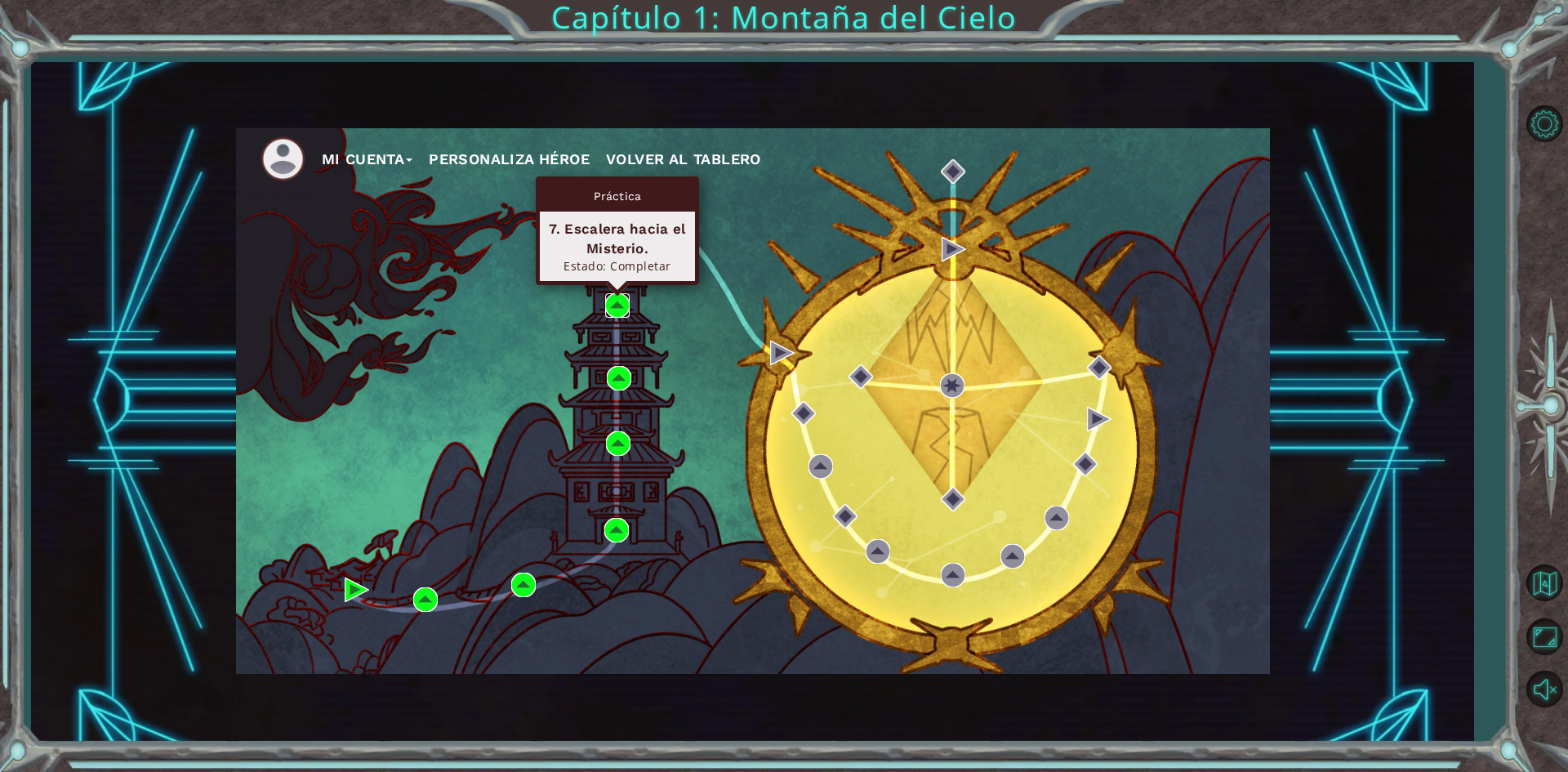
click at [617, 306] on img at bounding box center [617, 305] width 25 height 25
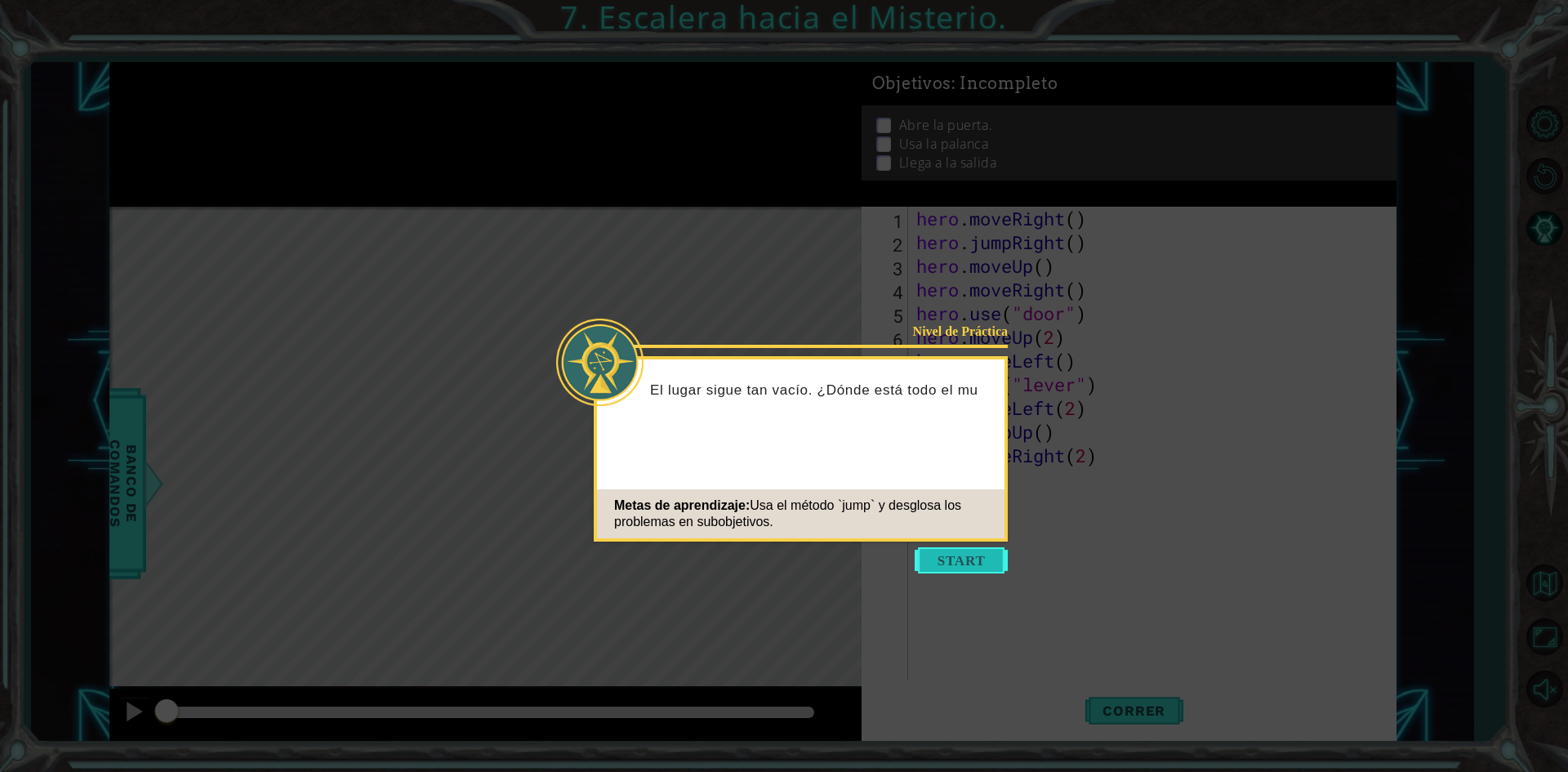
click at [962, 567] on button "Start" at bounding box center [961, 559] width 93 height 26
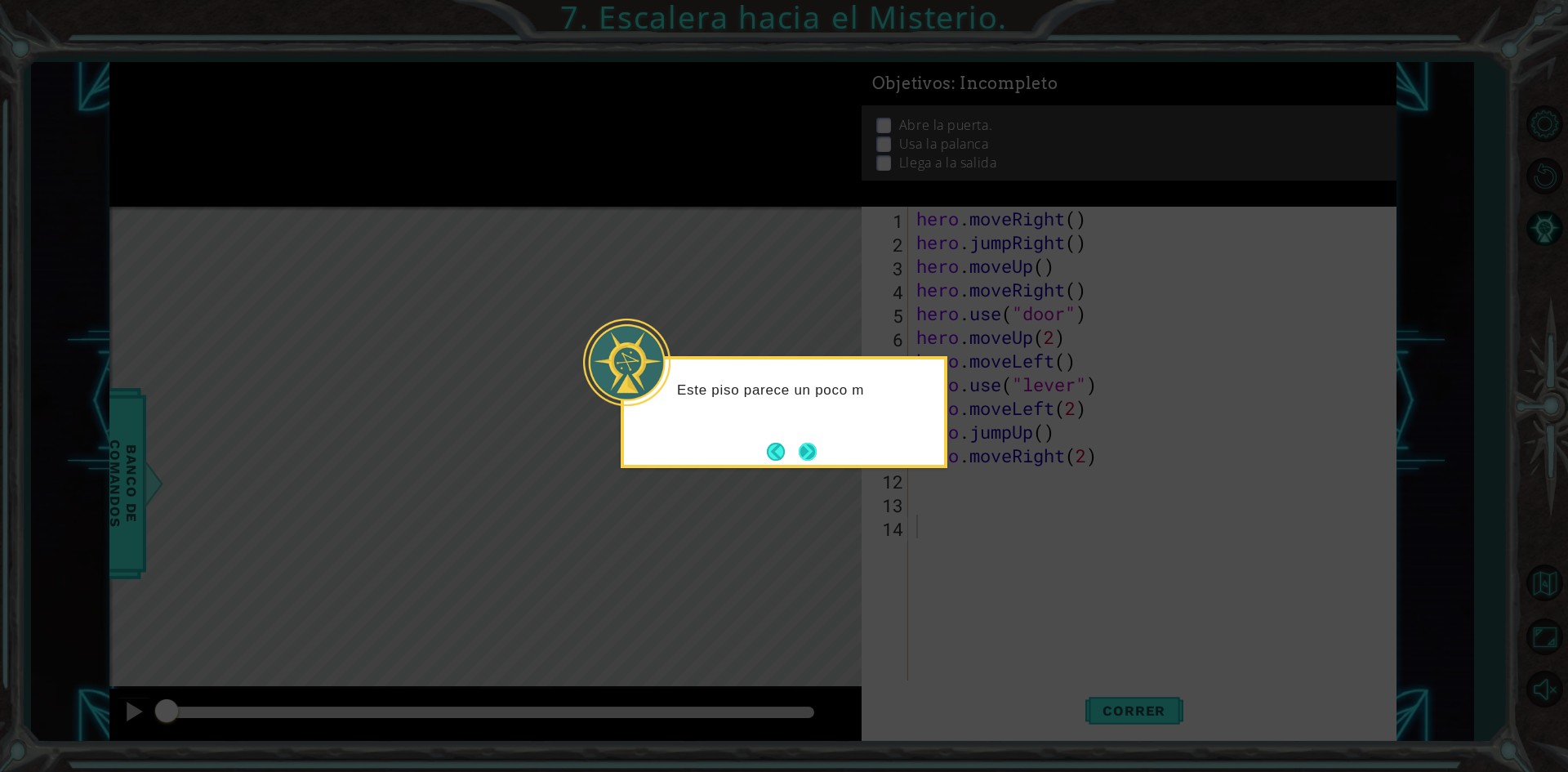
click at [810, 457] on button "Next" at bounding box center [807, 451] width 18 height 18
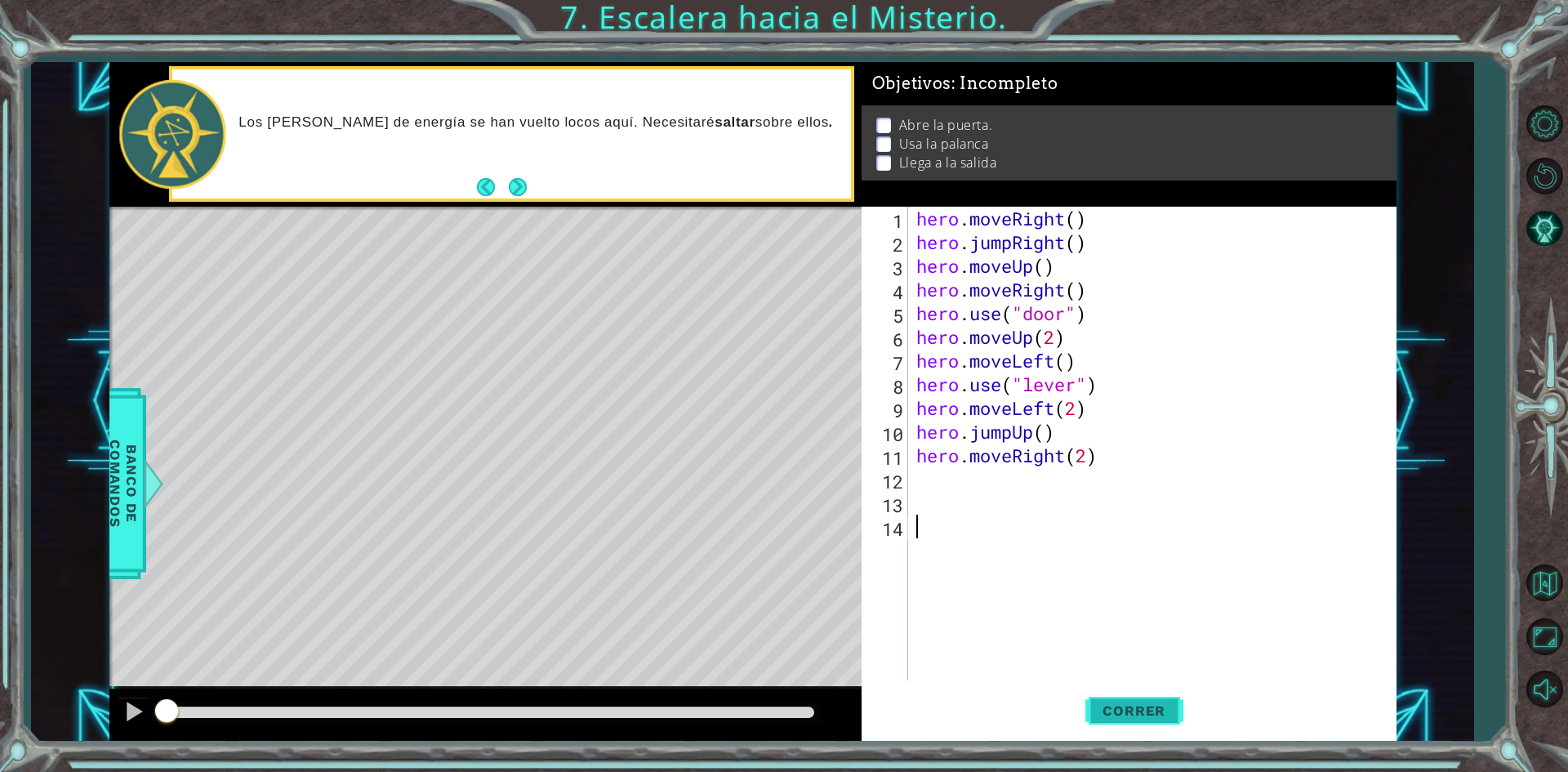
click at [1170, 703] on span "Correr" at bounding box center [1133, 710] width 95 height 16
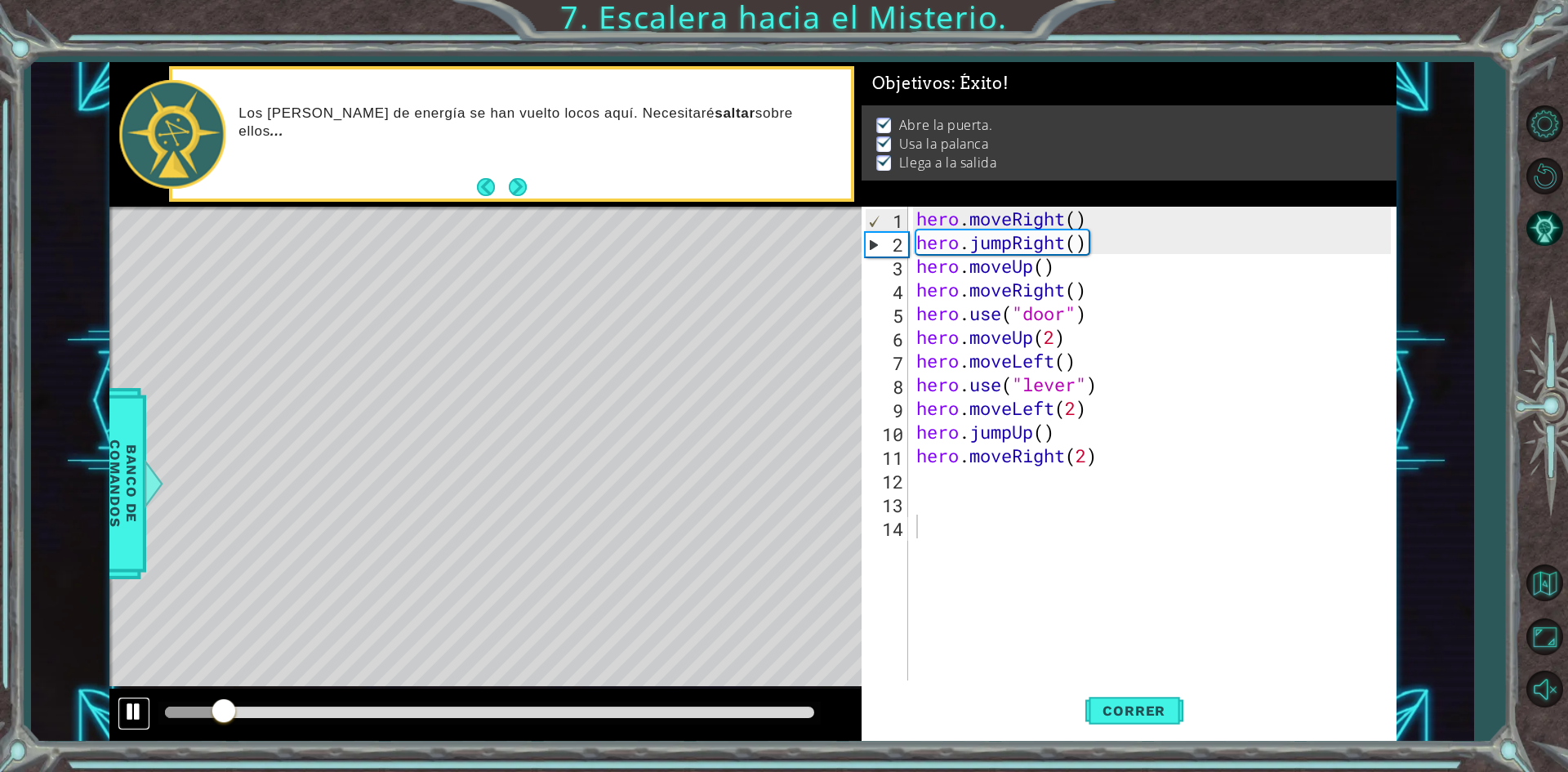
click at [130, 716] on div at bounding box center [134, 711] width 21 height 21
click at [1534, 566] on button "Volver al Mapa" at bounding box center [1544, 583] width 48 height 48
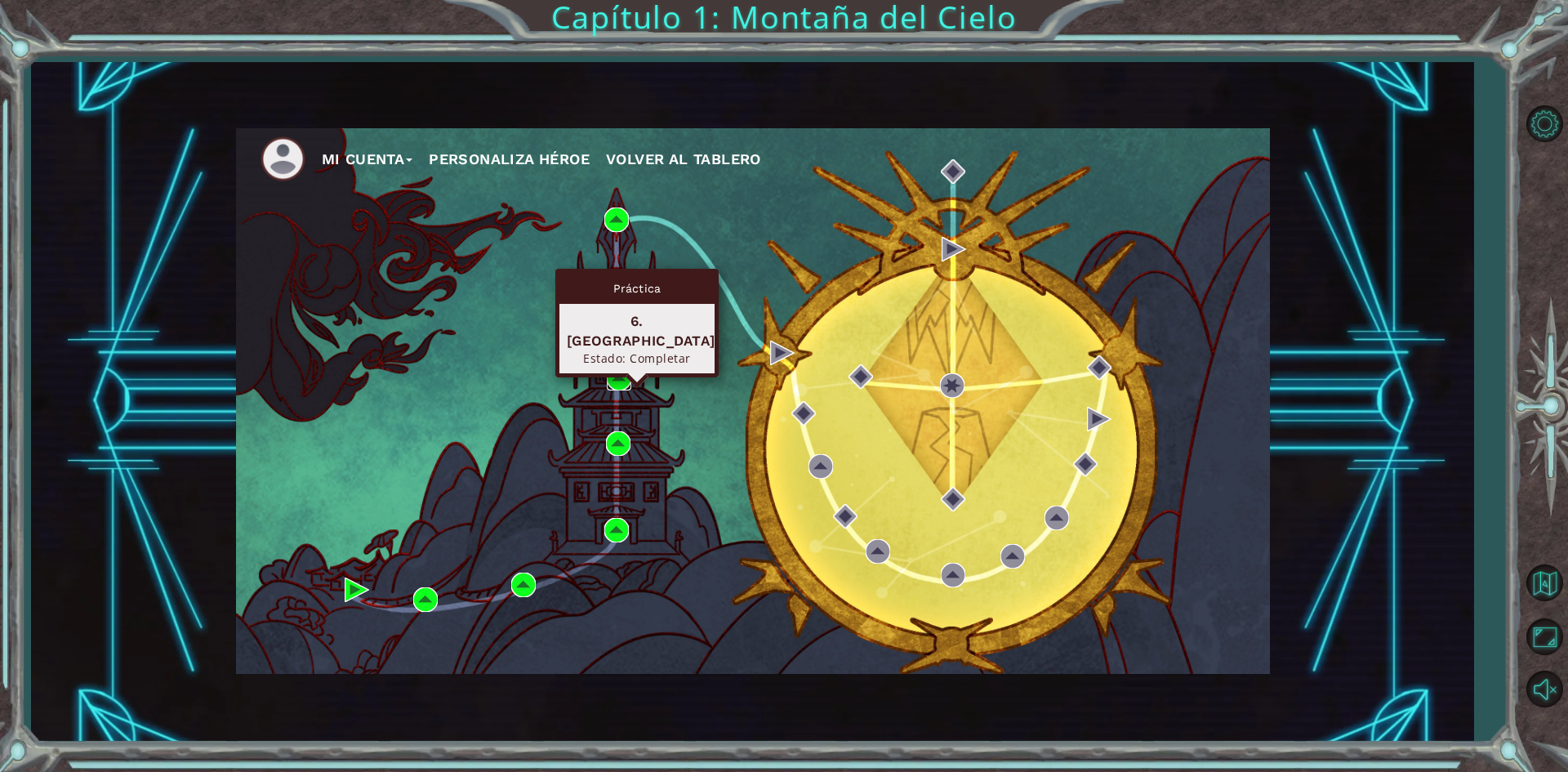
click at [617, 380] on img at bounding box center [619, 378] width 25 height 25
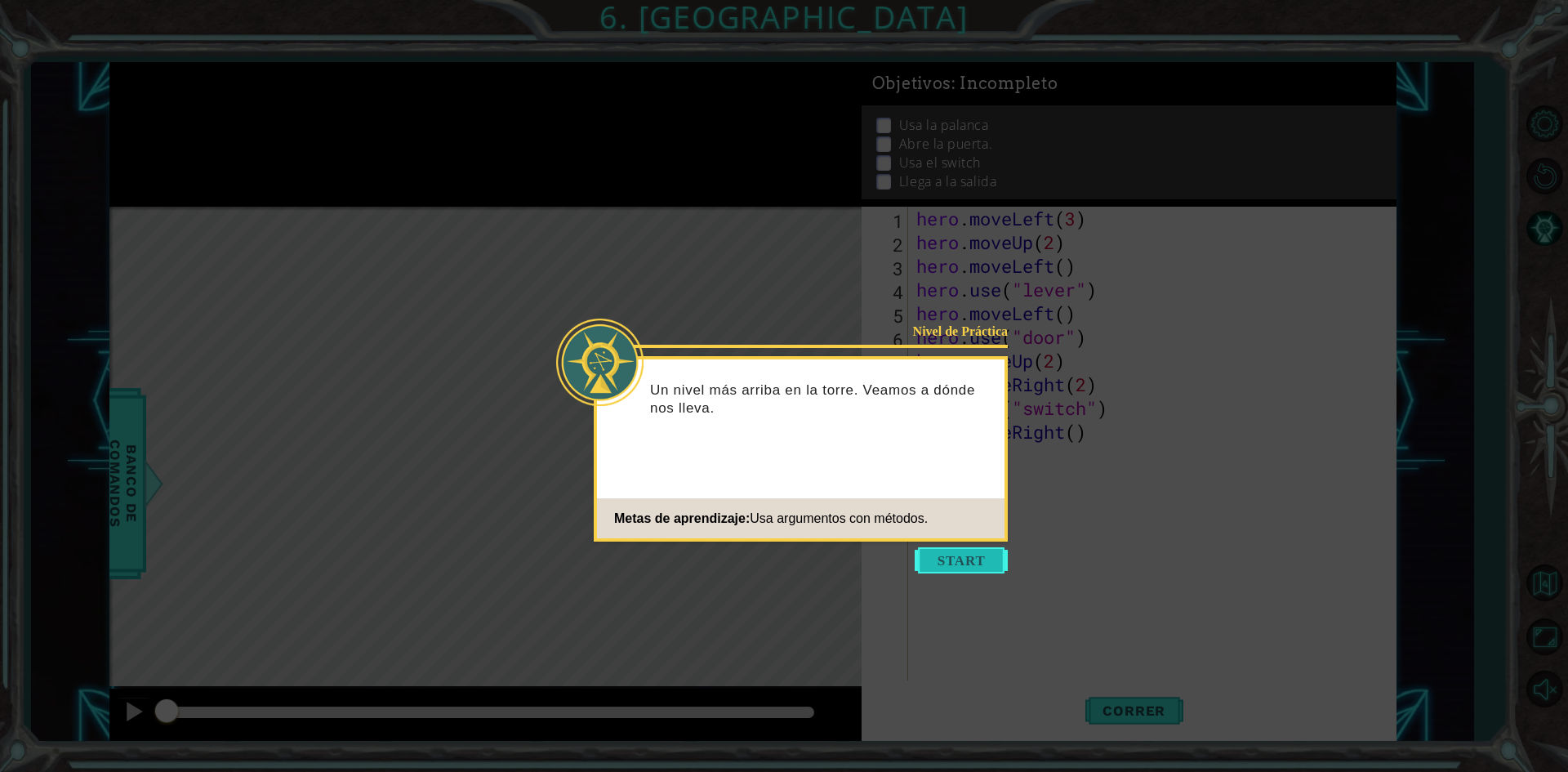
click at [967, 549] on button "Start" at bounding box center [961, 559] width 93 height 26
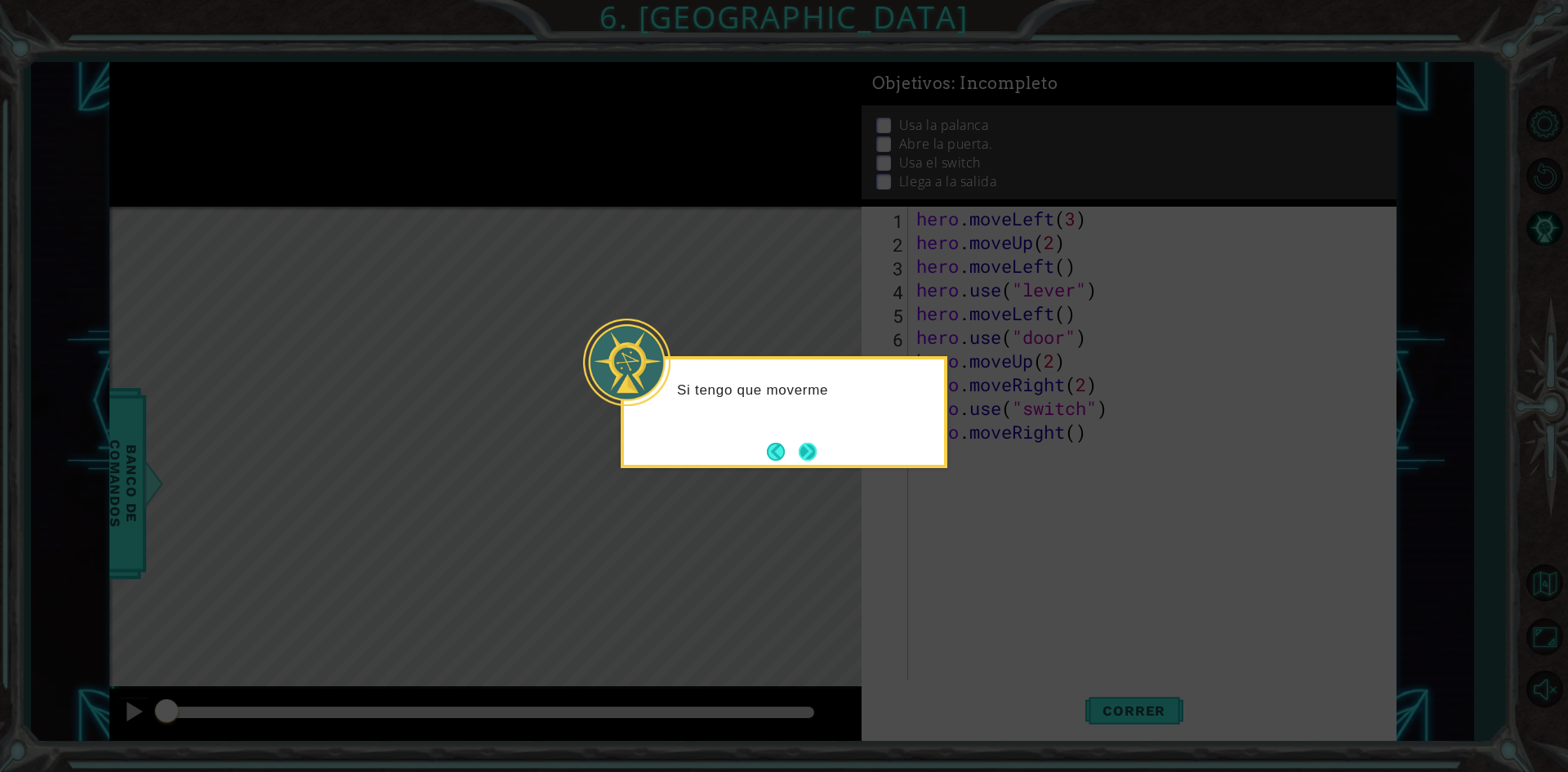
click at [800, 454] on button "Next" at bounding box center [807, 452] width 23 height 23
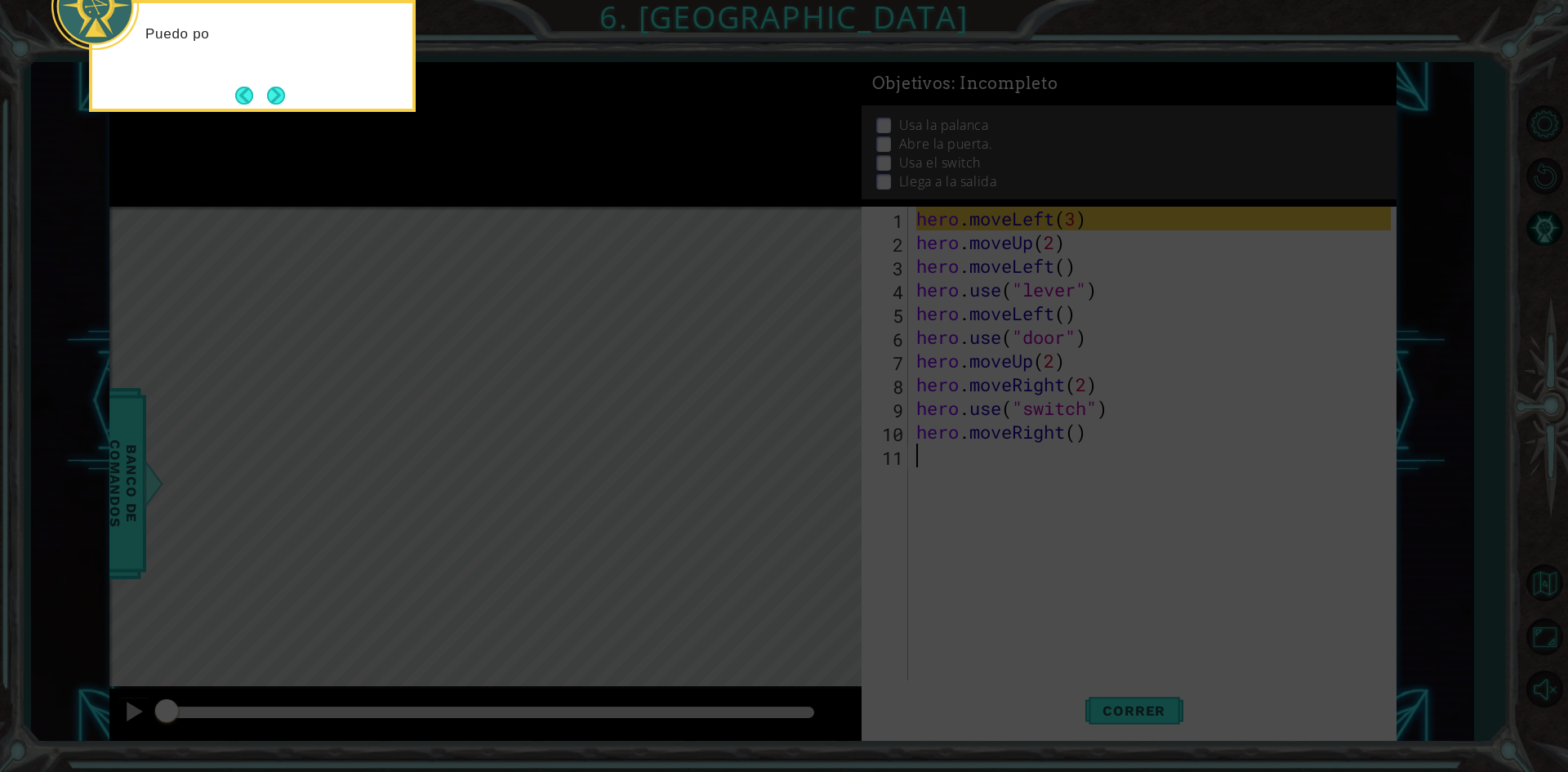
click at [519, 489] on icon at bounding box center [784, 115] width 1568 height 1312
click at [284, 104] on button "Next" at bounding box center [276, 95] width 18 height 18
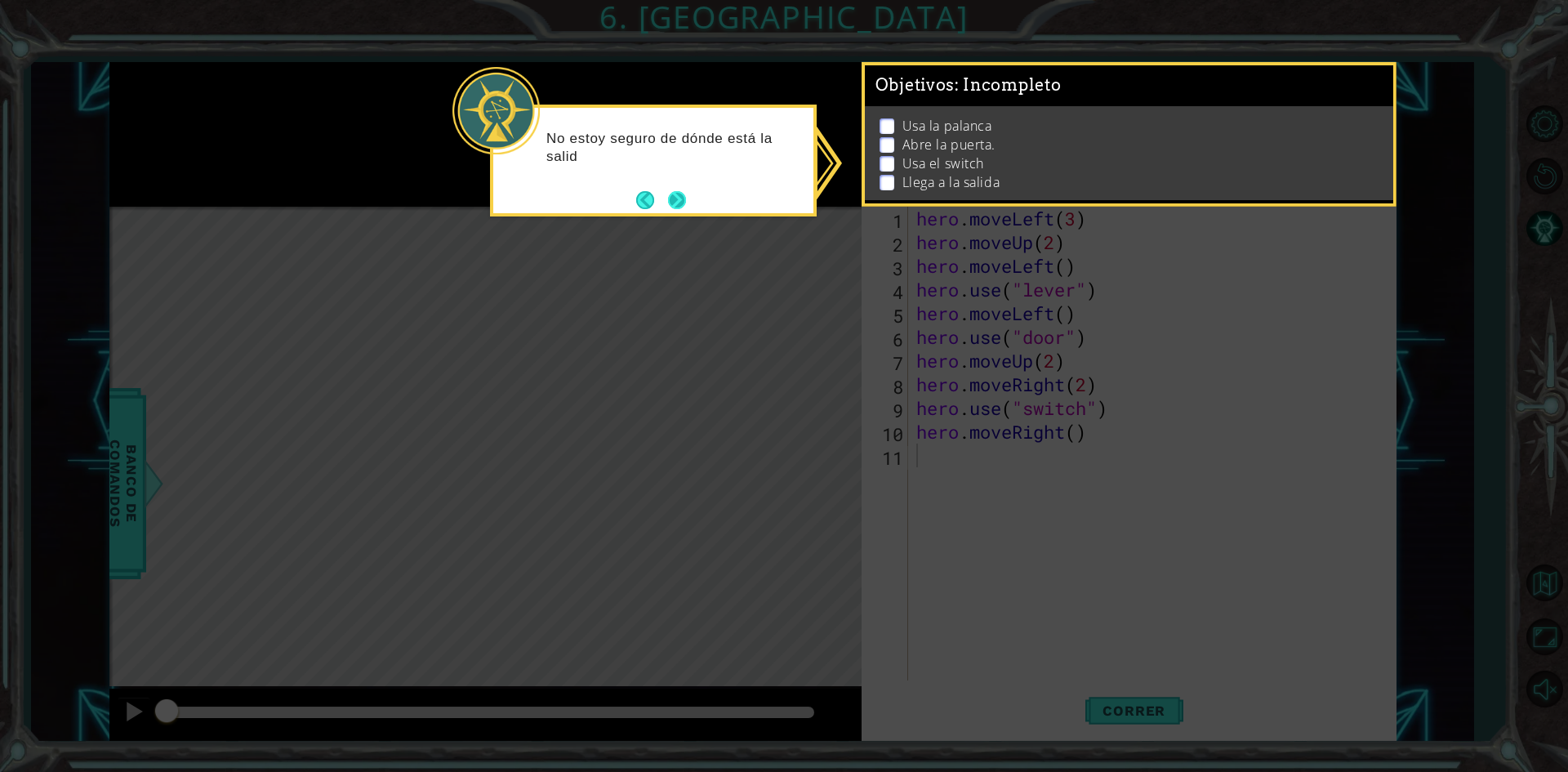
click at [671, 203] on button "Next" at bounding box center [677, 200] width 18 height 18
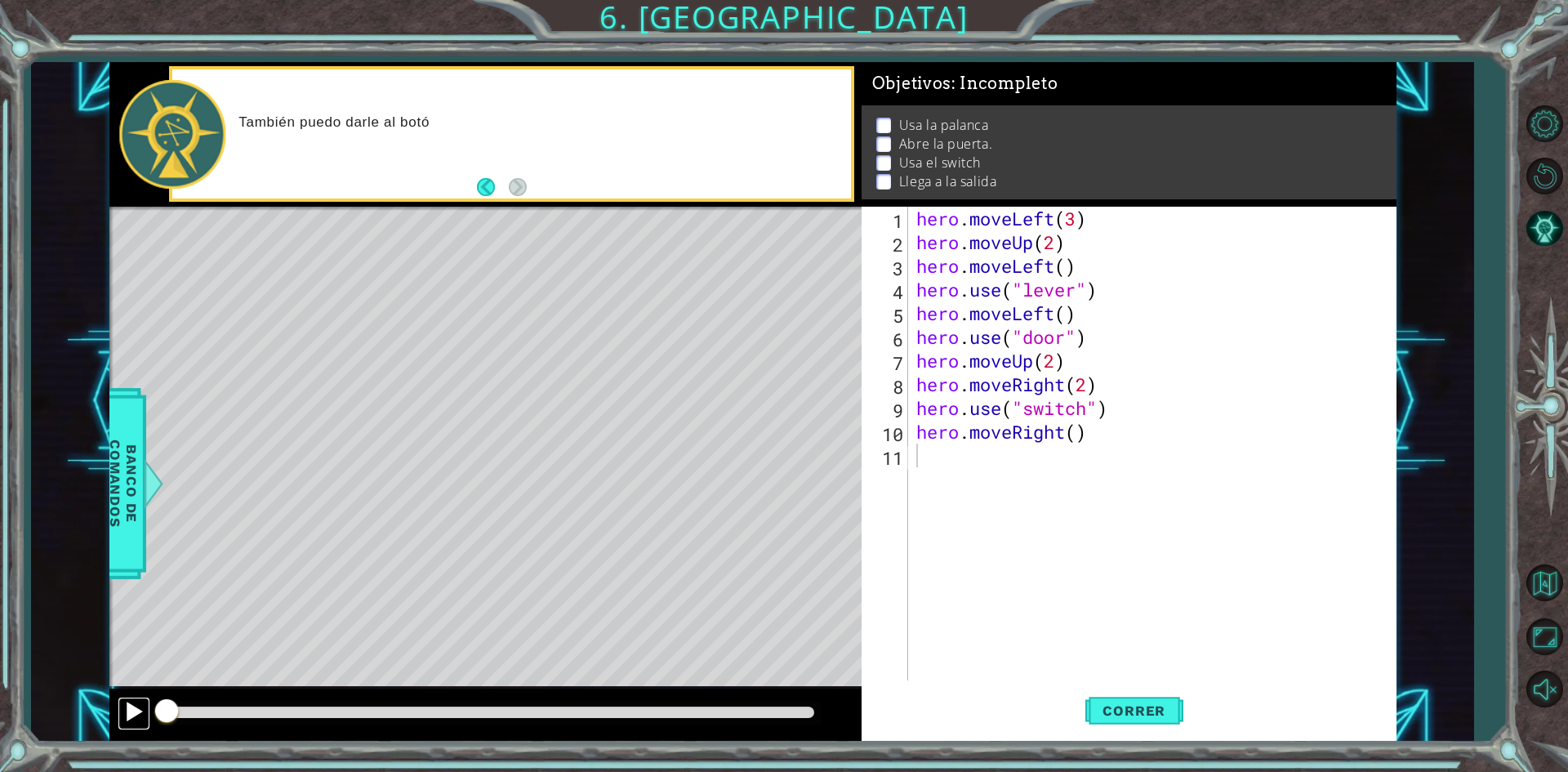
click at [144, 704] on div at bounding box center [134, 711] width 21 height 21
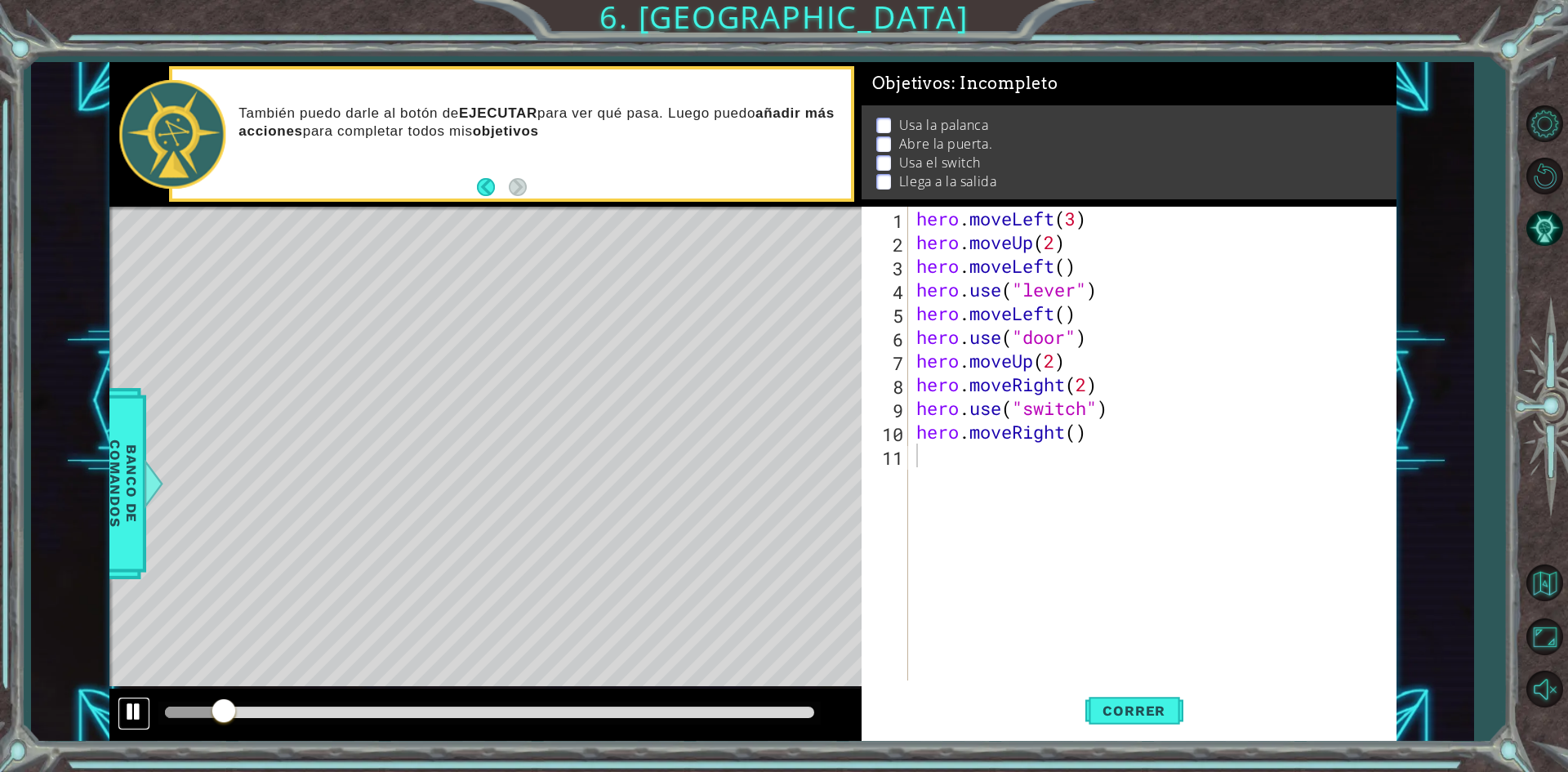
click at [139, 710] on div at bounding box center [134, 711] width 21 height 21
click at [133, 716] on div at bounding box center [134, 711] width 21 height 21
drag, startPoint x: 281, startPoint y: 714, endPoint x: 68, endPoint y: 708, distance: 213.1
click at [67, 714] on div "1 ההההההההההההההההההההההההההההההההההההההההההההההההההההההההההההההההההההההההההההה…" at bounding box center [752, 401] width 1442 height 680
click at [1118, 448] on div "hero . moveLeft ( 3 ) hero . moveUp ( 2 ) hero . moveLeft ( ) hero . use ( "lev…" at bounding box center [1155, 467] width 486 height 521
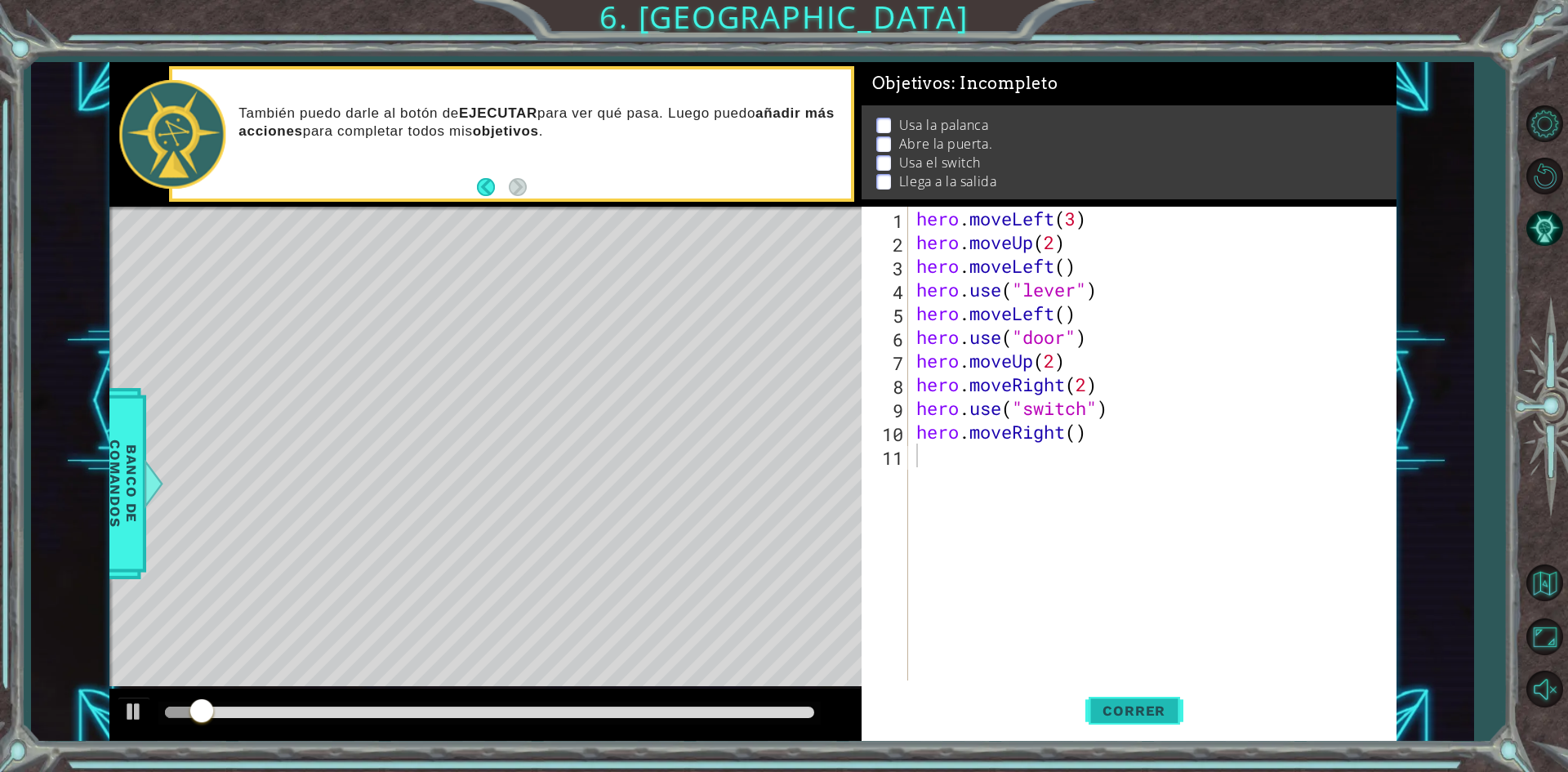
click at [1149, 714] on span "Correr" at bounding box center [1133, 710] width 95 height 16
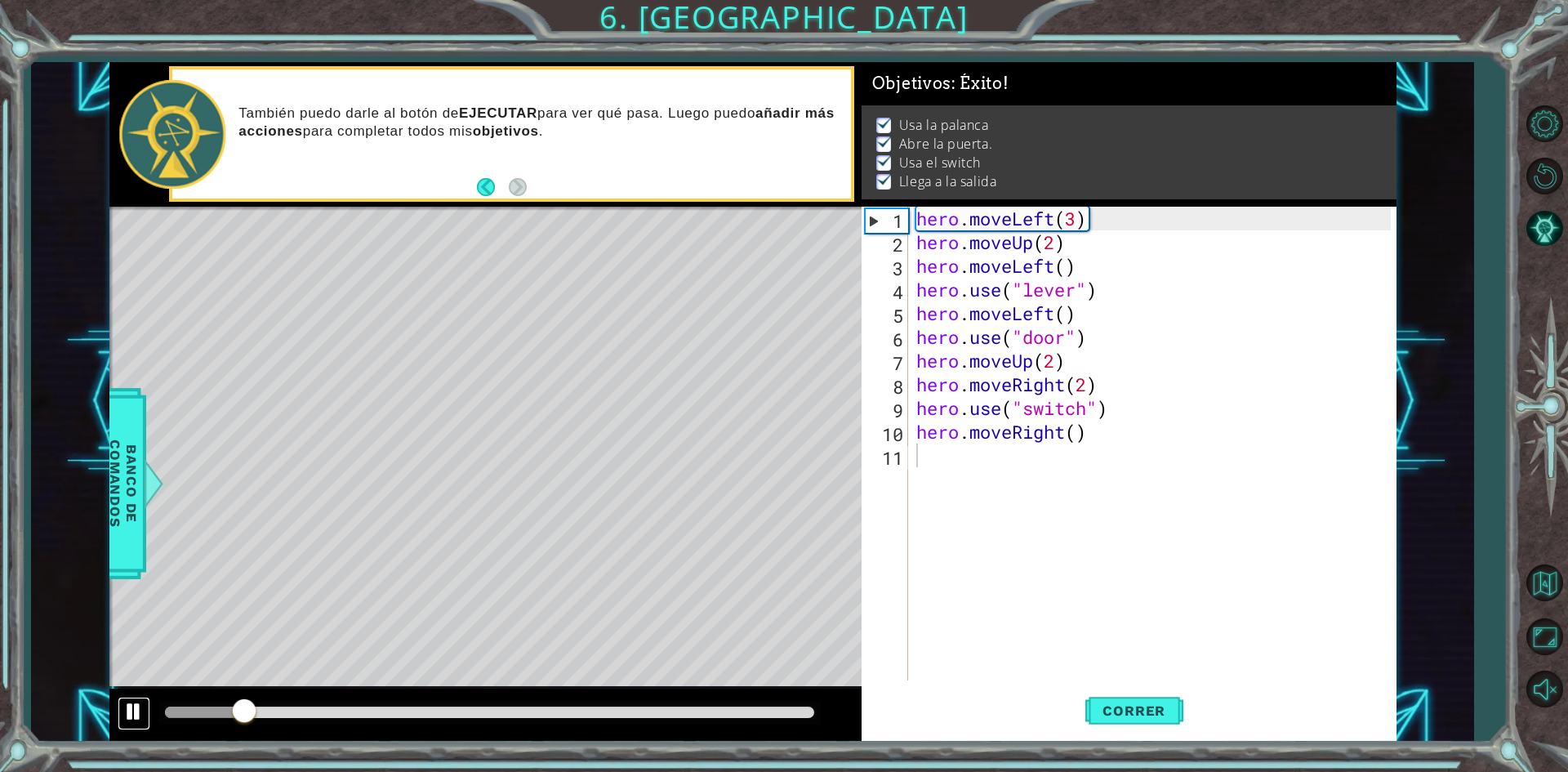
click at [142, 720] on div at bounding box center [134, 711] width 21 height 21
click at [1564, 578] on button "Volver al Mapa" at bounding box center [1544, 583] width 48 height 48
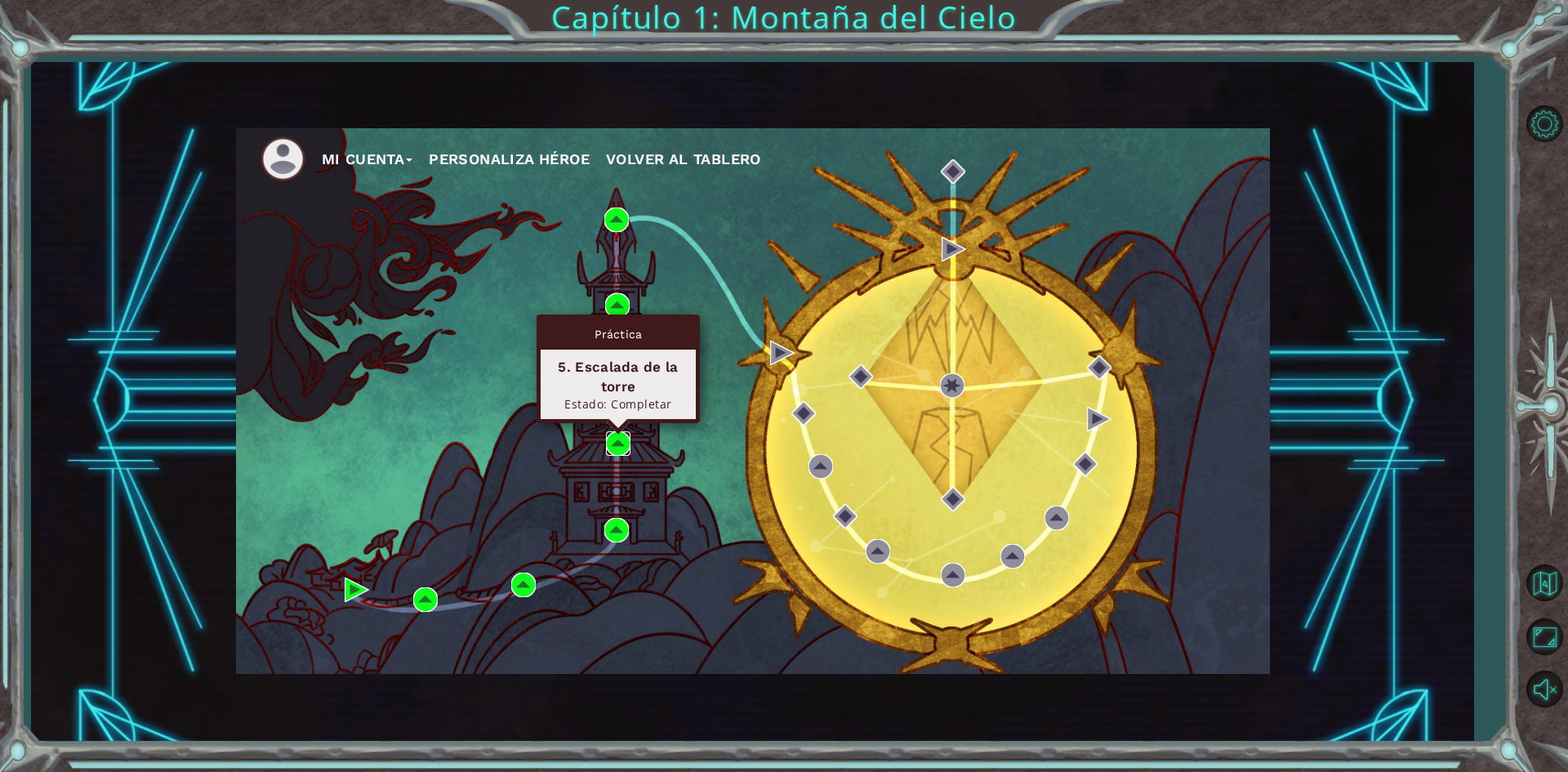
click at [619, 434] on img at bounding box center [618, 443] width 25 height 25
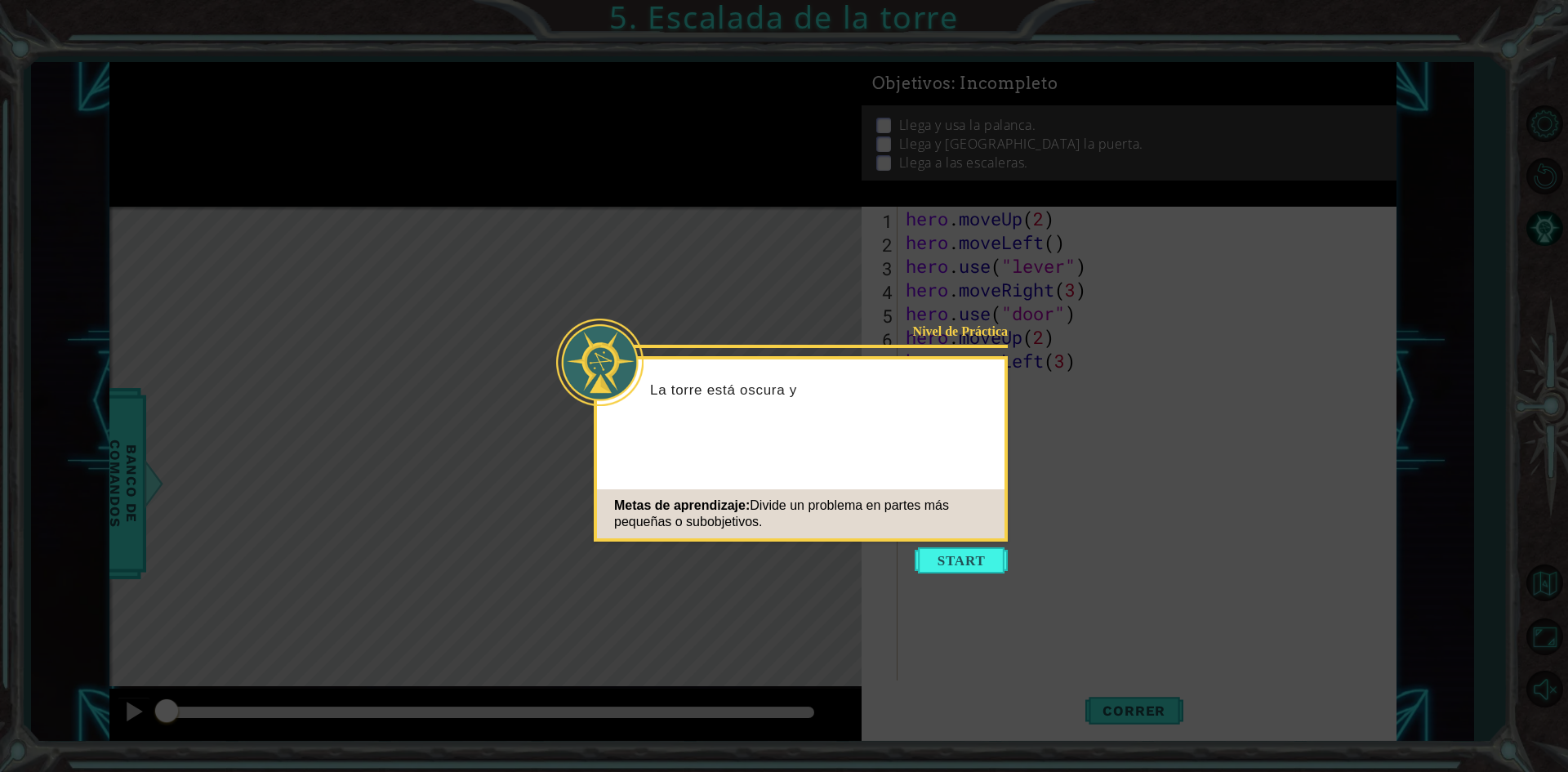
drag, startPoint x: 959, startPoint y: 593, endPoint x: 961, endPoint y: 573, distance: 20.1
click at [959, 592] on icon at bounding box center [784, 386] width 1568 height 772
click at [968, 559] on button "Start" at bounding box center [961, 559] width 93 height 26
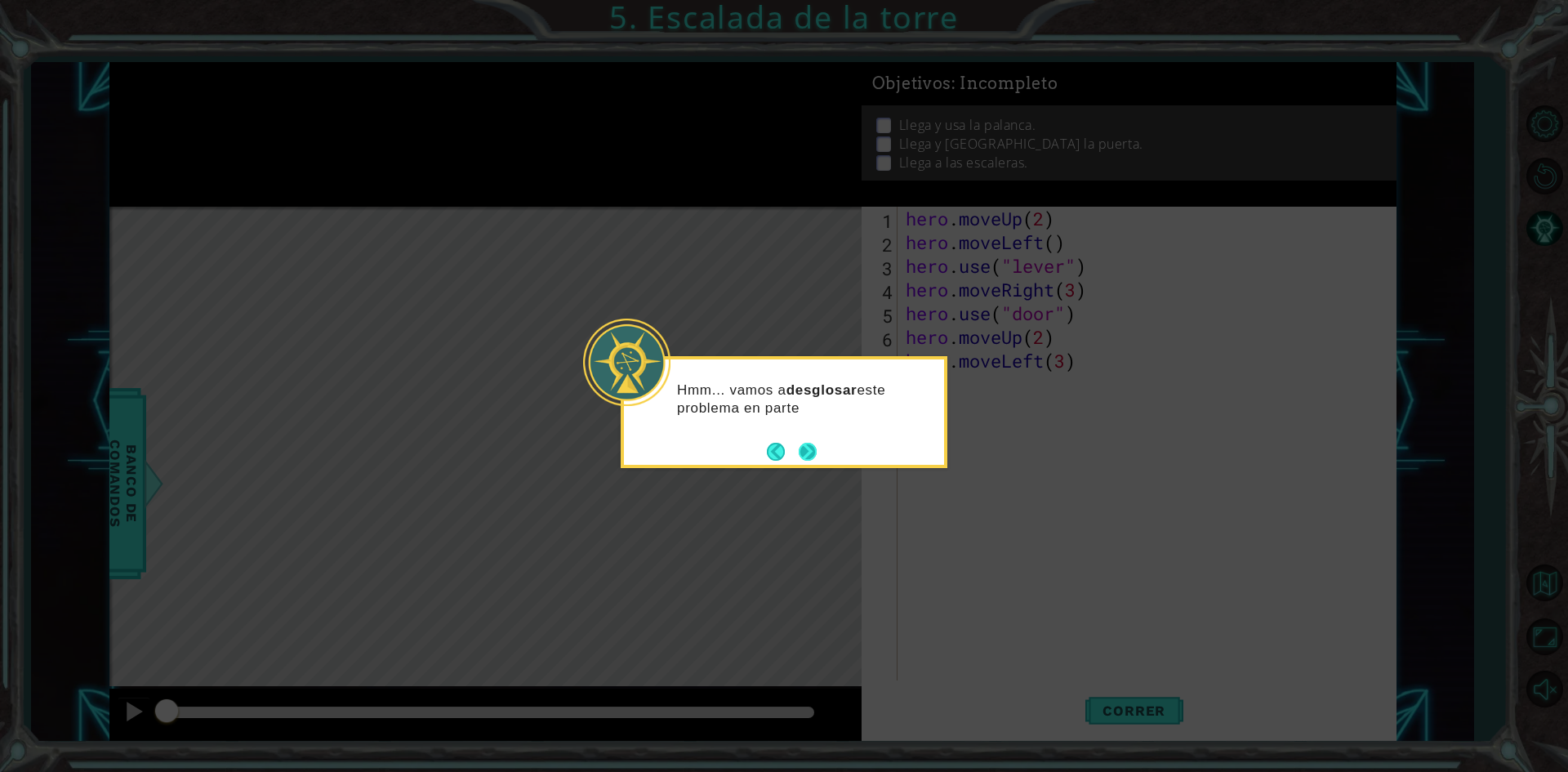
click at [799, 457] on button "Next" at bounding box center [807, 451] width 18 height 18
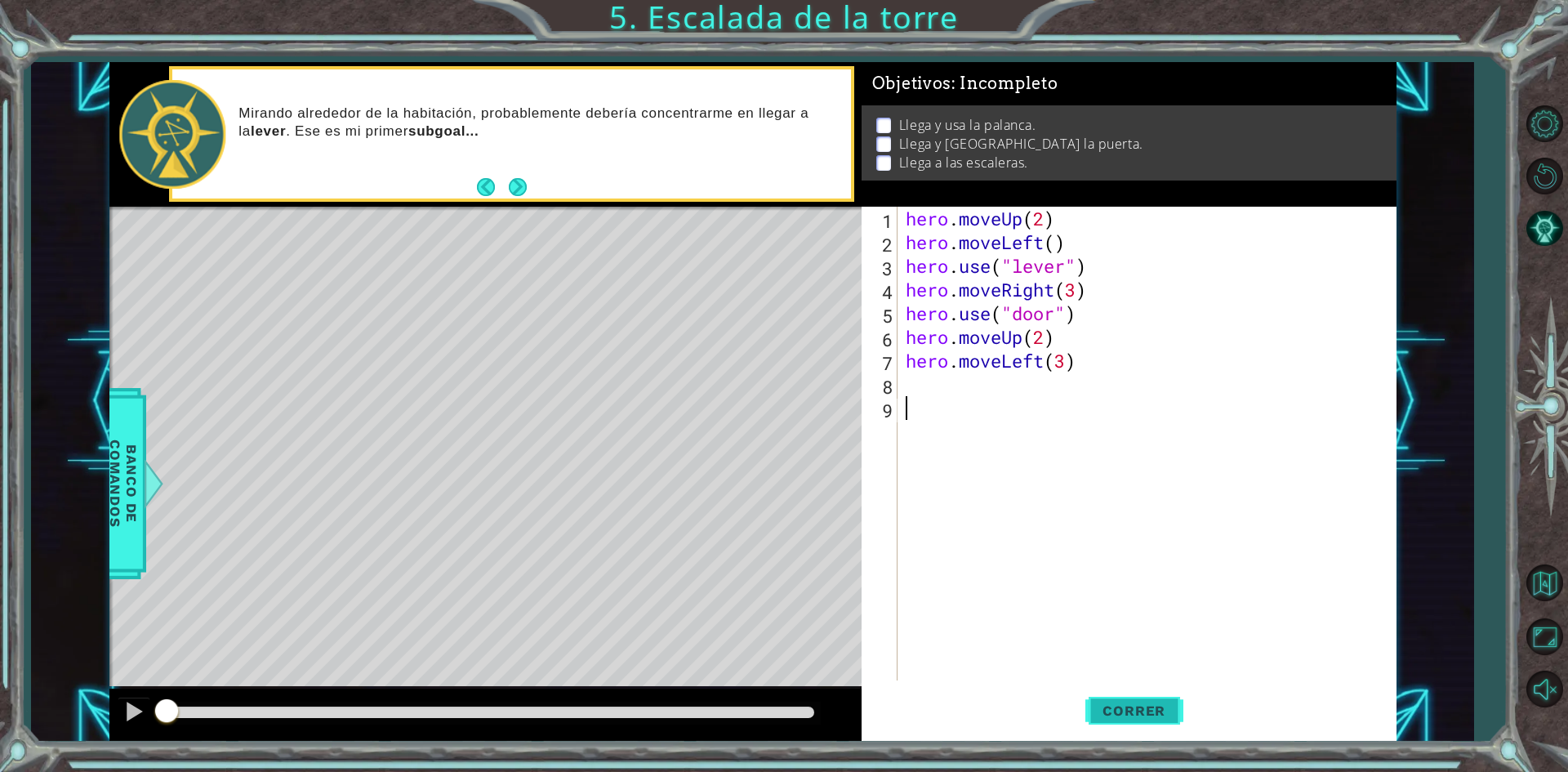
click at [1133, 707] on span "Correr" at bounding box center [1133, 710] width 95 height 16
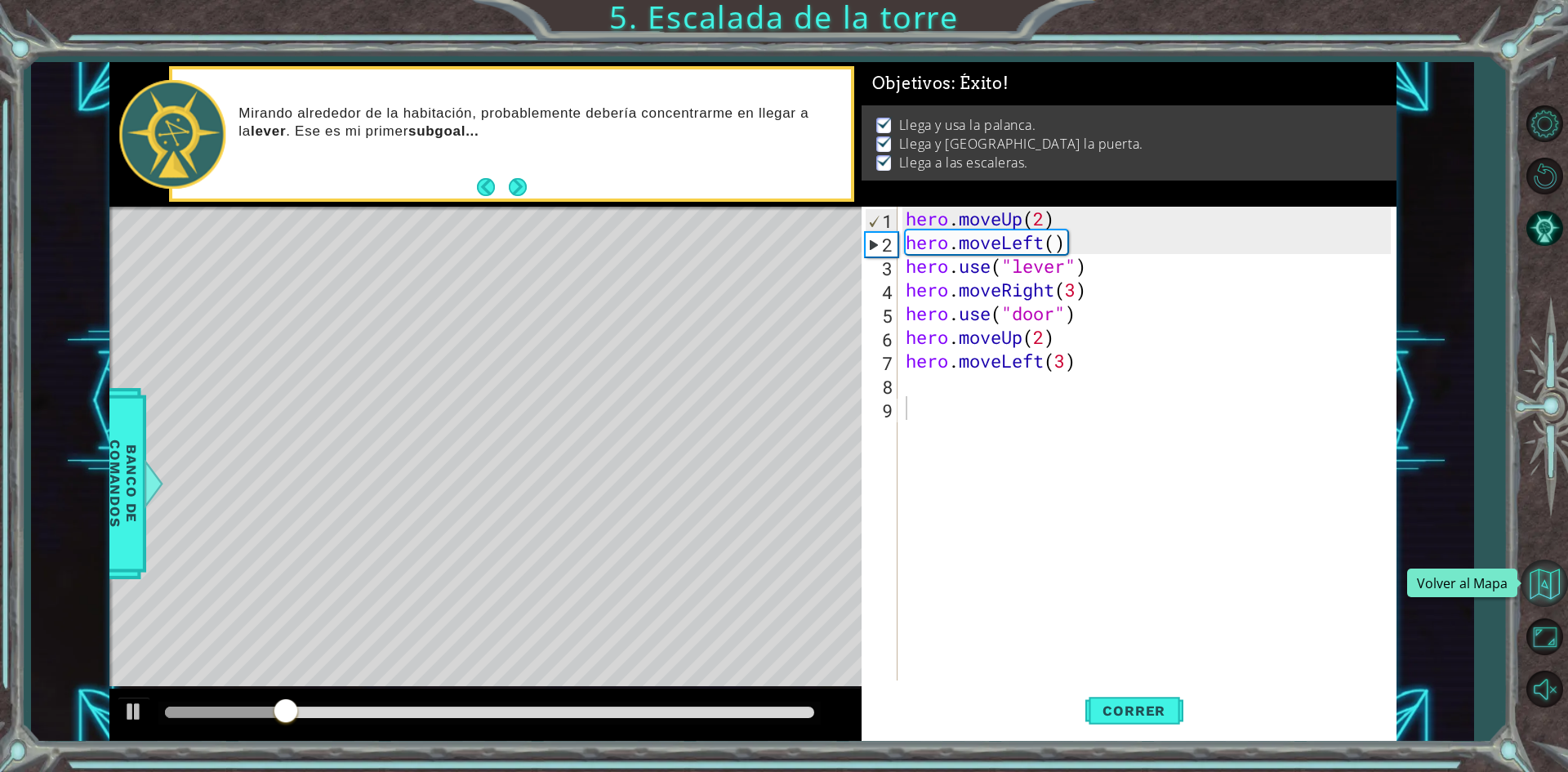
click at [1548, 574] on button "Volver al Mapa" at bounding box center [1544, 583] width 48 height 48
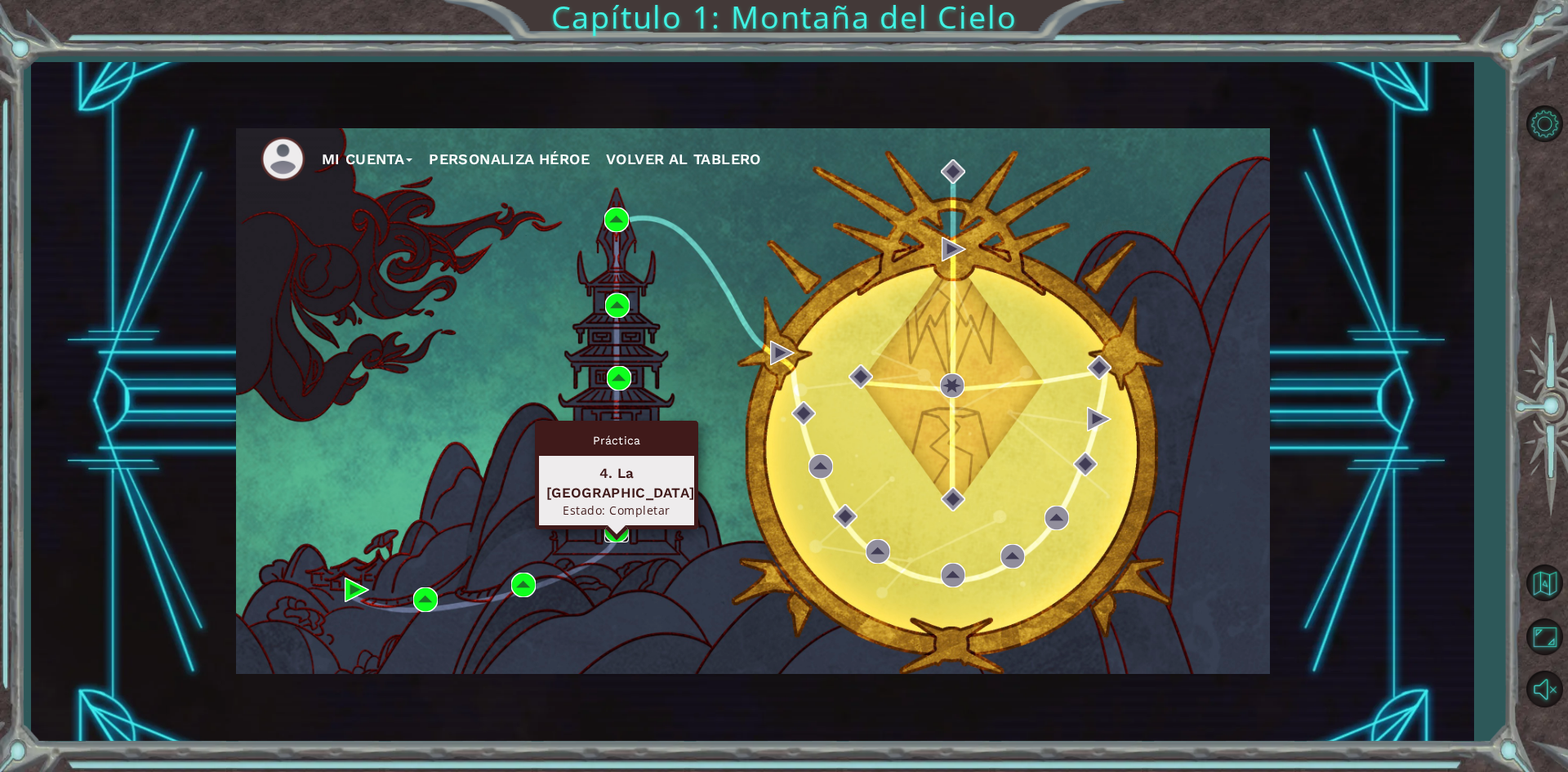
click at [622, 521] on img at bounding box center [617, 530] width 25 height 25
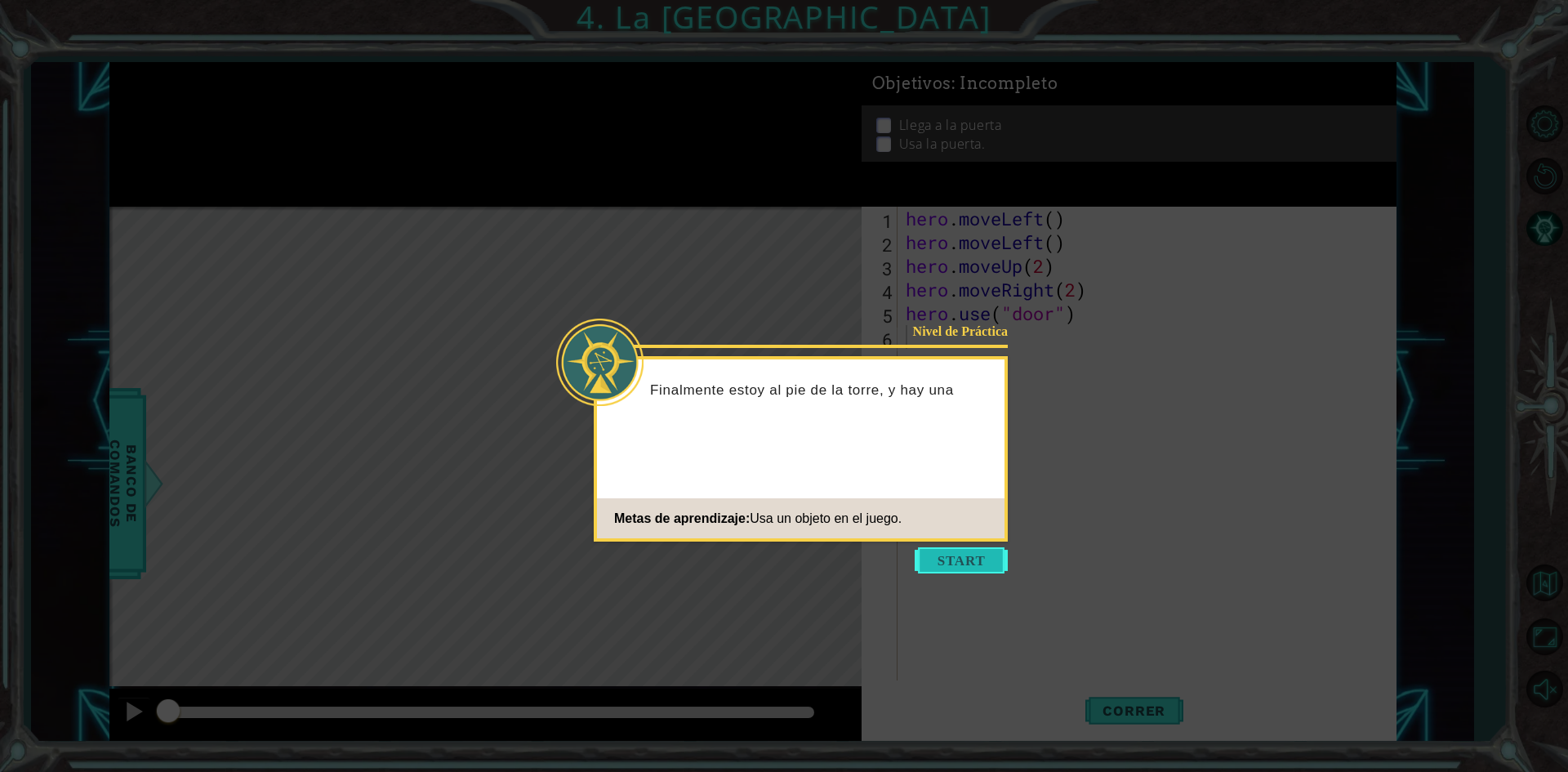
click at [948, 549] on button "Start" at bounding box center [961, 559] width 93 height 26
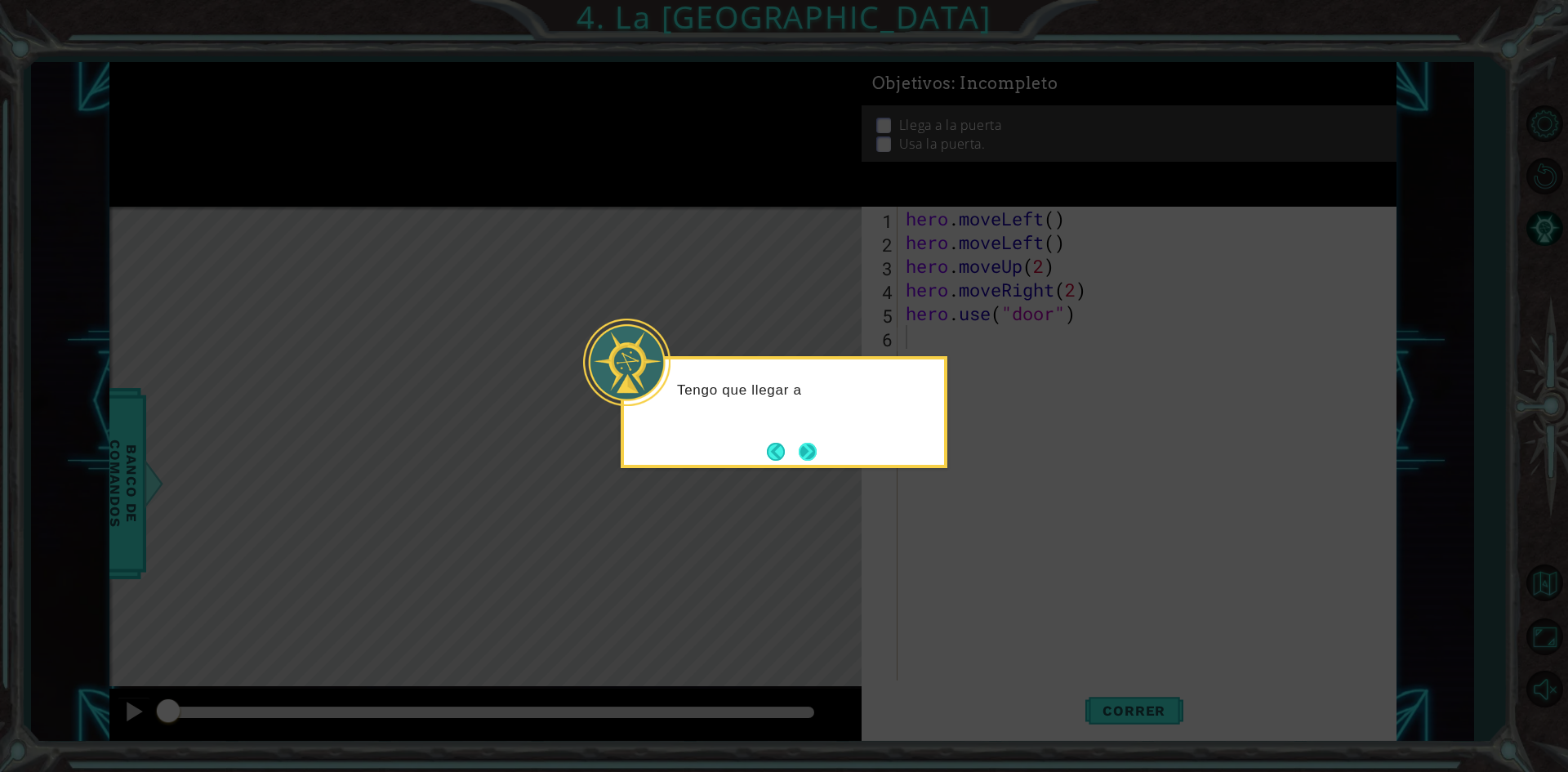
click at [798, 455] on button "Next" at bounding box center [807, 452] width 23 height 23
click at [799, 455] on button "Next" at bounding box center [807, 451] width 18 height 18
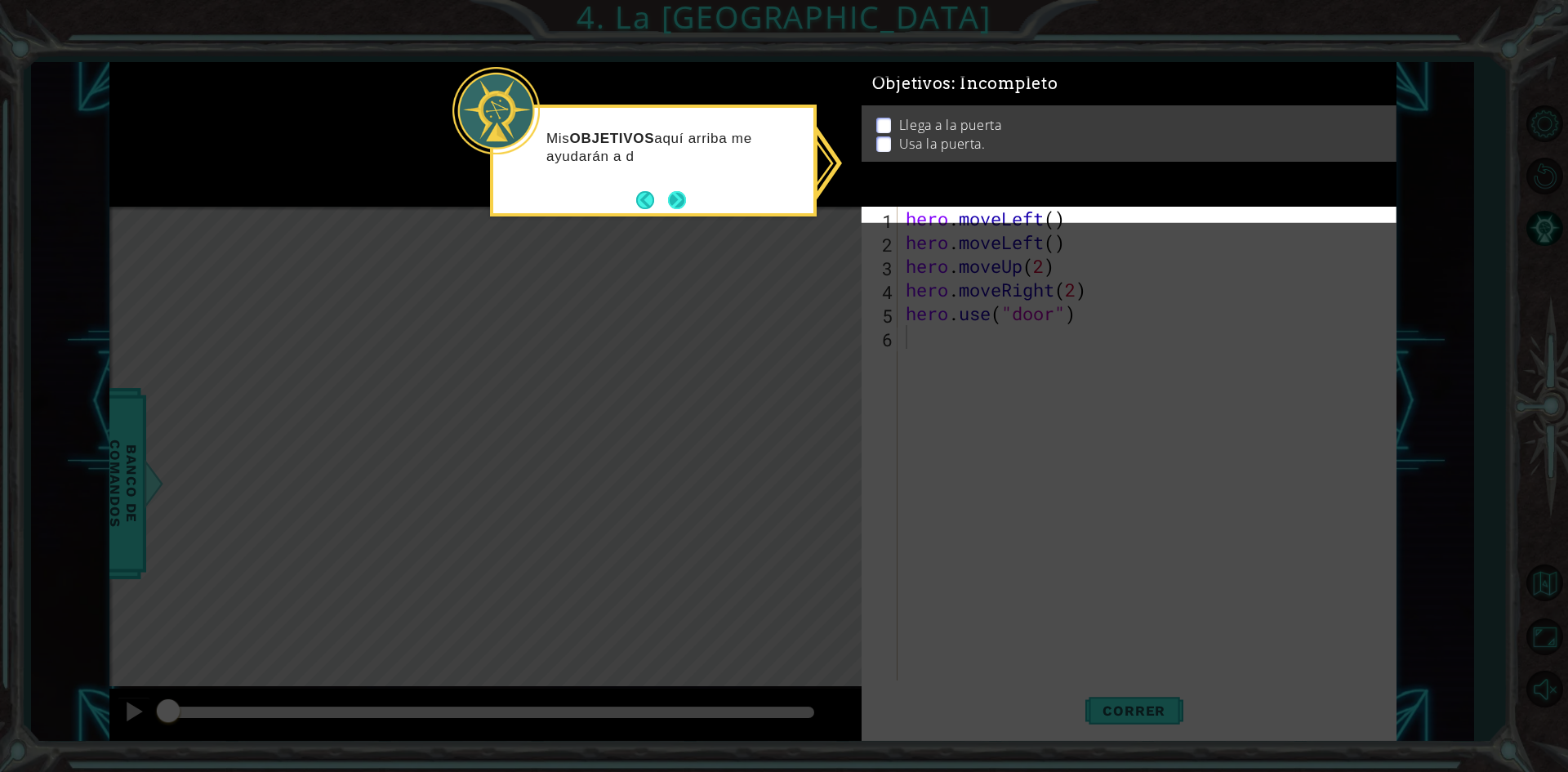
click at [681, 200] on button "Next" at bounding box center [677, 200] width 18 height 18
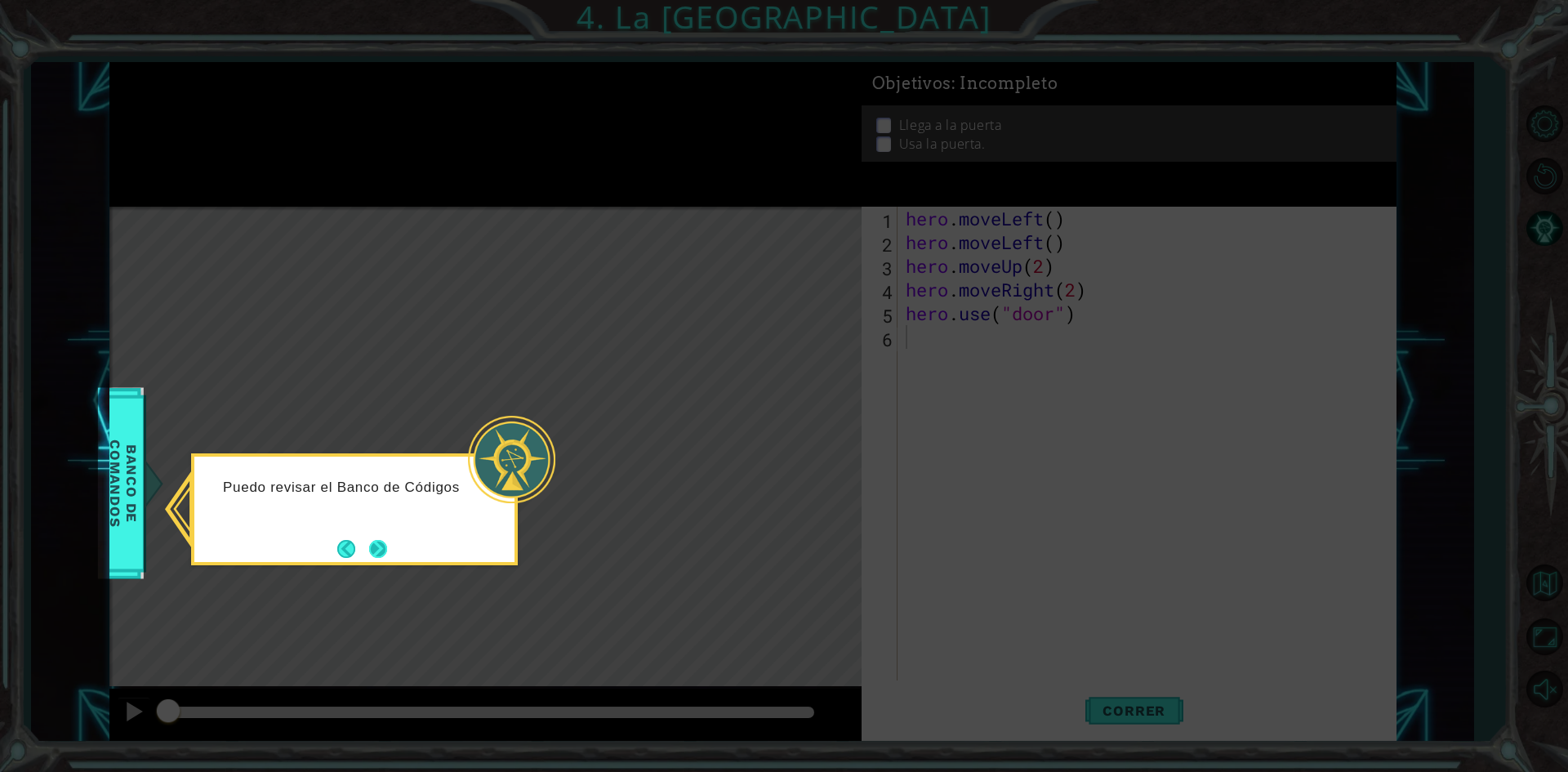
click at [373, 547] on button "Next" at bounding box center [377, 549] width 18 height 18
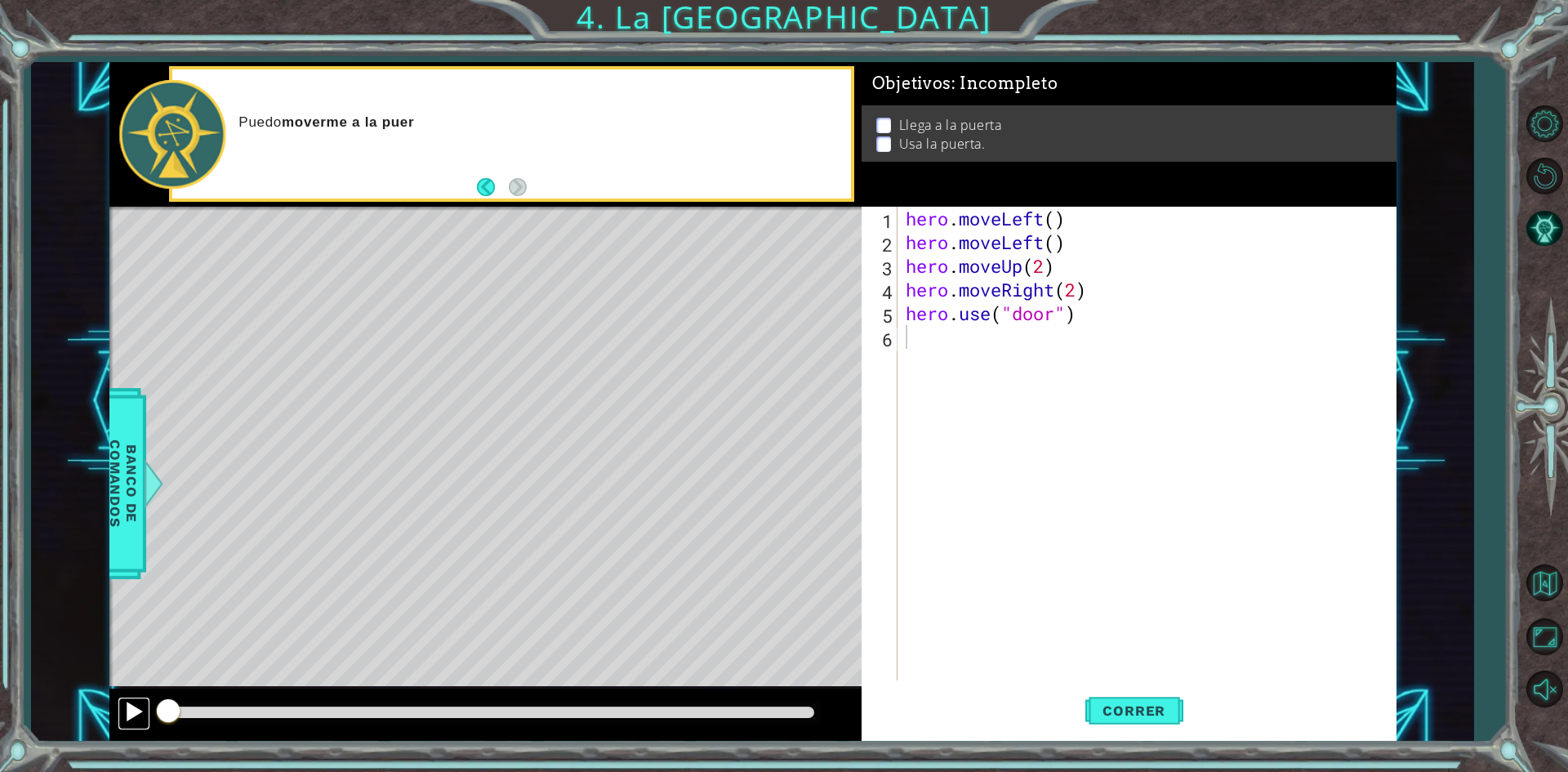
click at [145, 714] on button at bounding box center [134, 713] width 32 height 33
click at [137, 712] on div at bounding box center [134, 711] width 21 height 21
click at [1143, 715] on span "Correr" at bounding box center [1133, 710] width 95 height 16
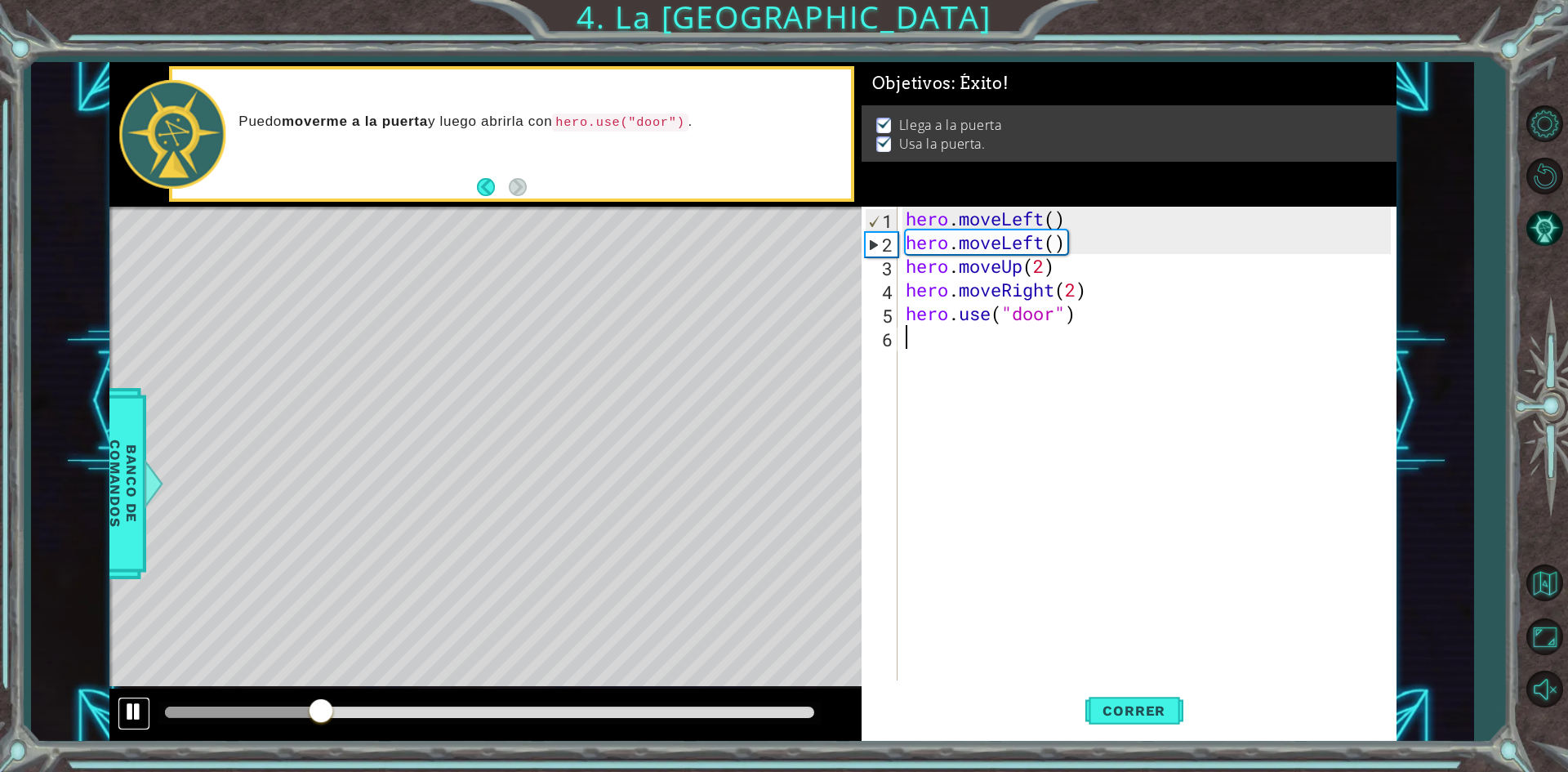
click at [136, 709] on div at bounding box center [134, 711] width 21 height 21
click at [1551, 571] on button "Volver al Mapa" at bounding box center [1544, 583] width 48 height 48
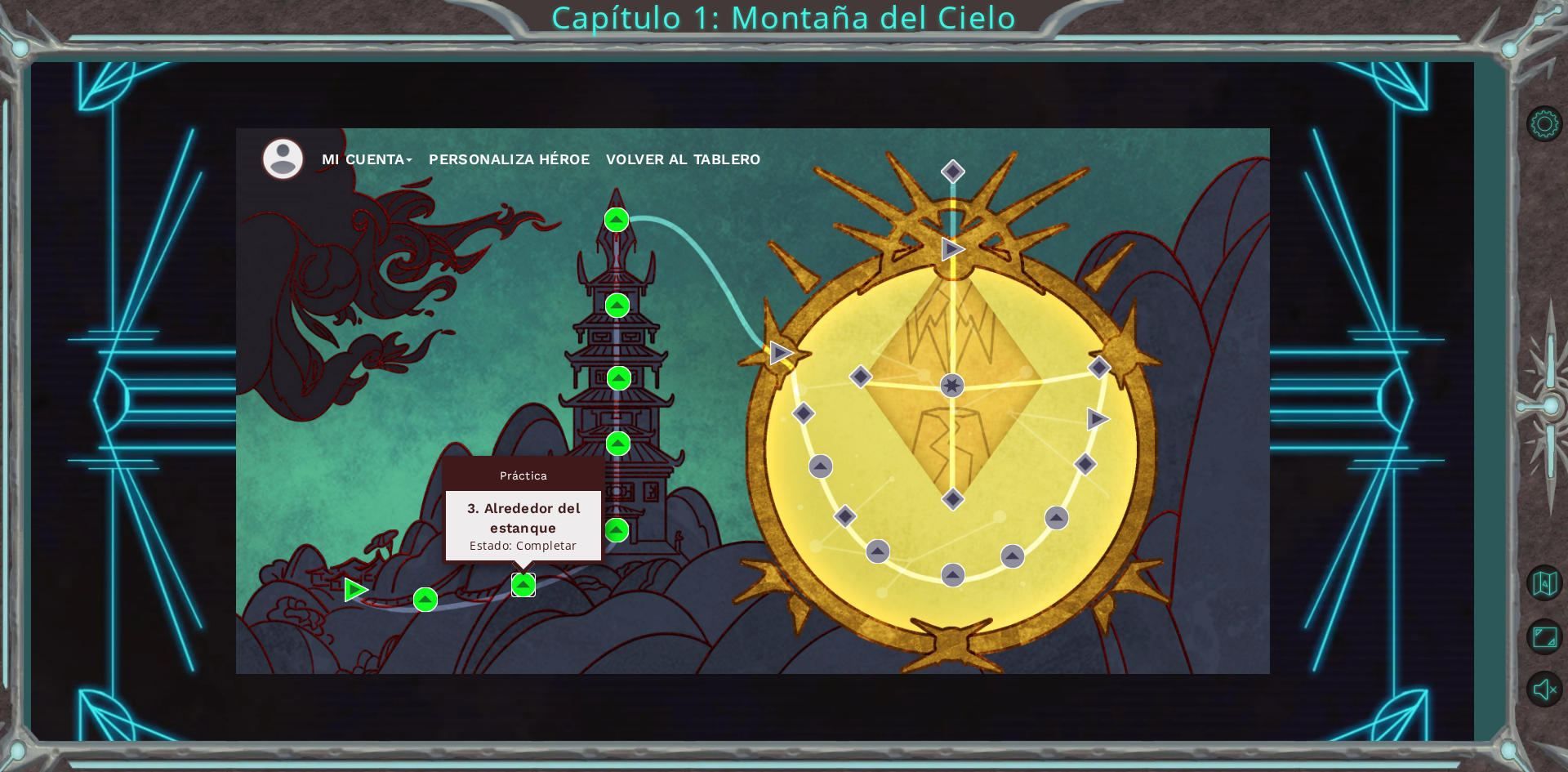
click at [524, 591] on img at bounding box center [524, 585] width 25 height 25
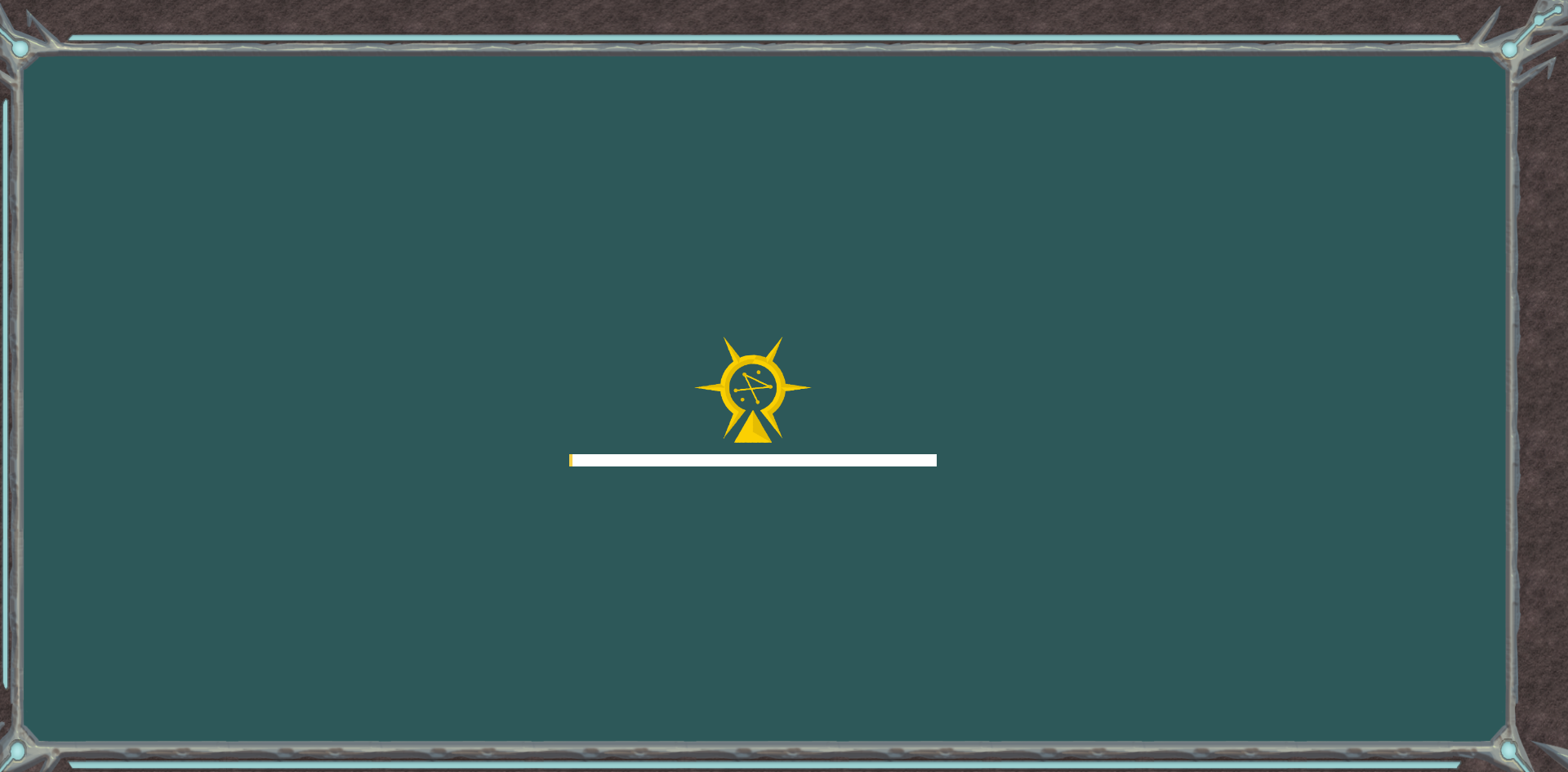
click at [524, 591] on div "Goals Error al cargar desde el servidor. Intenta refrescar la página. Necesitar…" at bounding box center [784, 386] width 1568 height 772
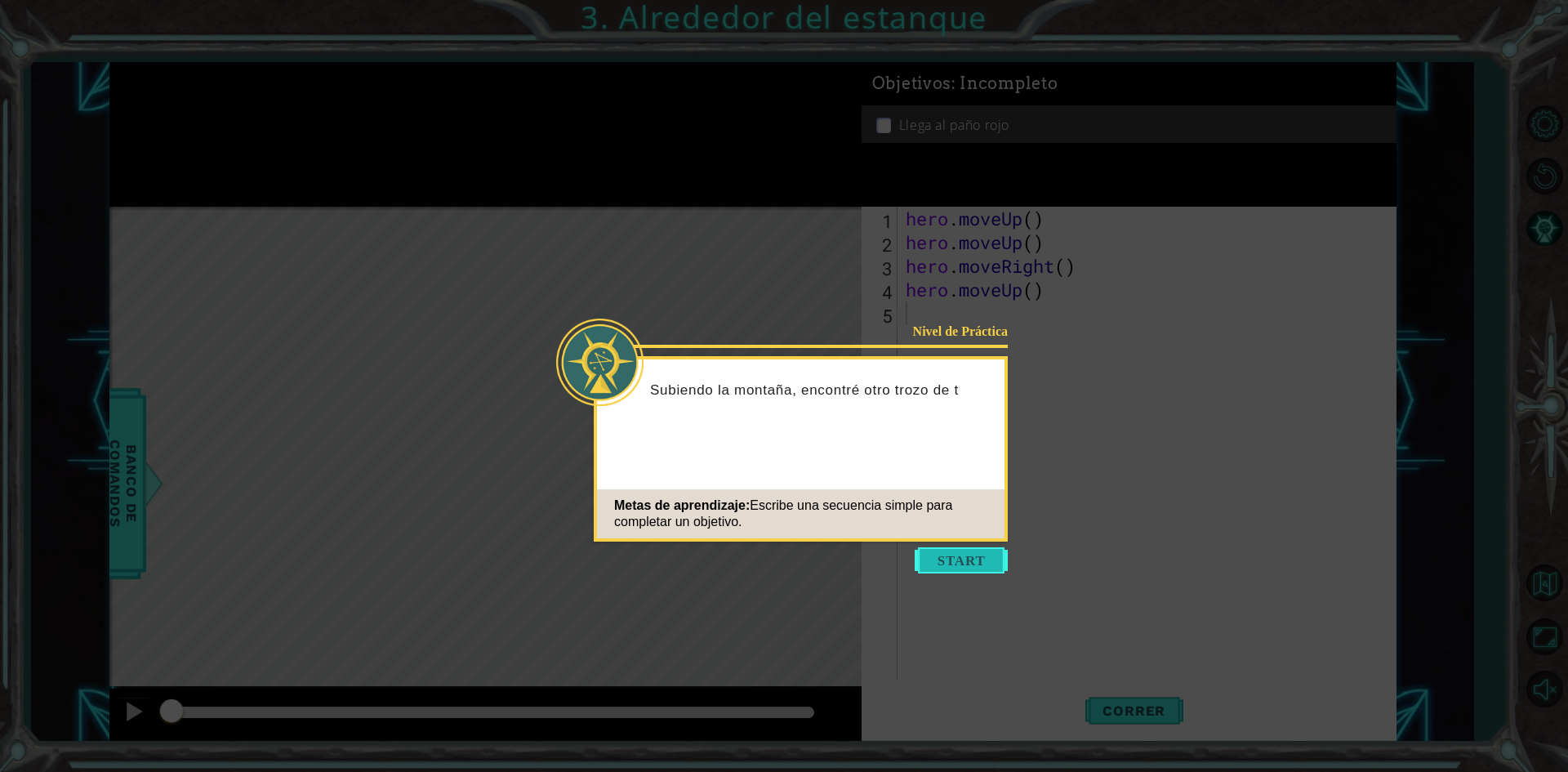
click at [957, 559] on button "Start" at bounding box center [961, 559] width 93 height 26
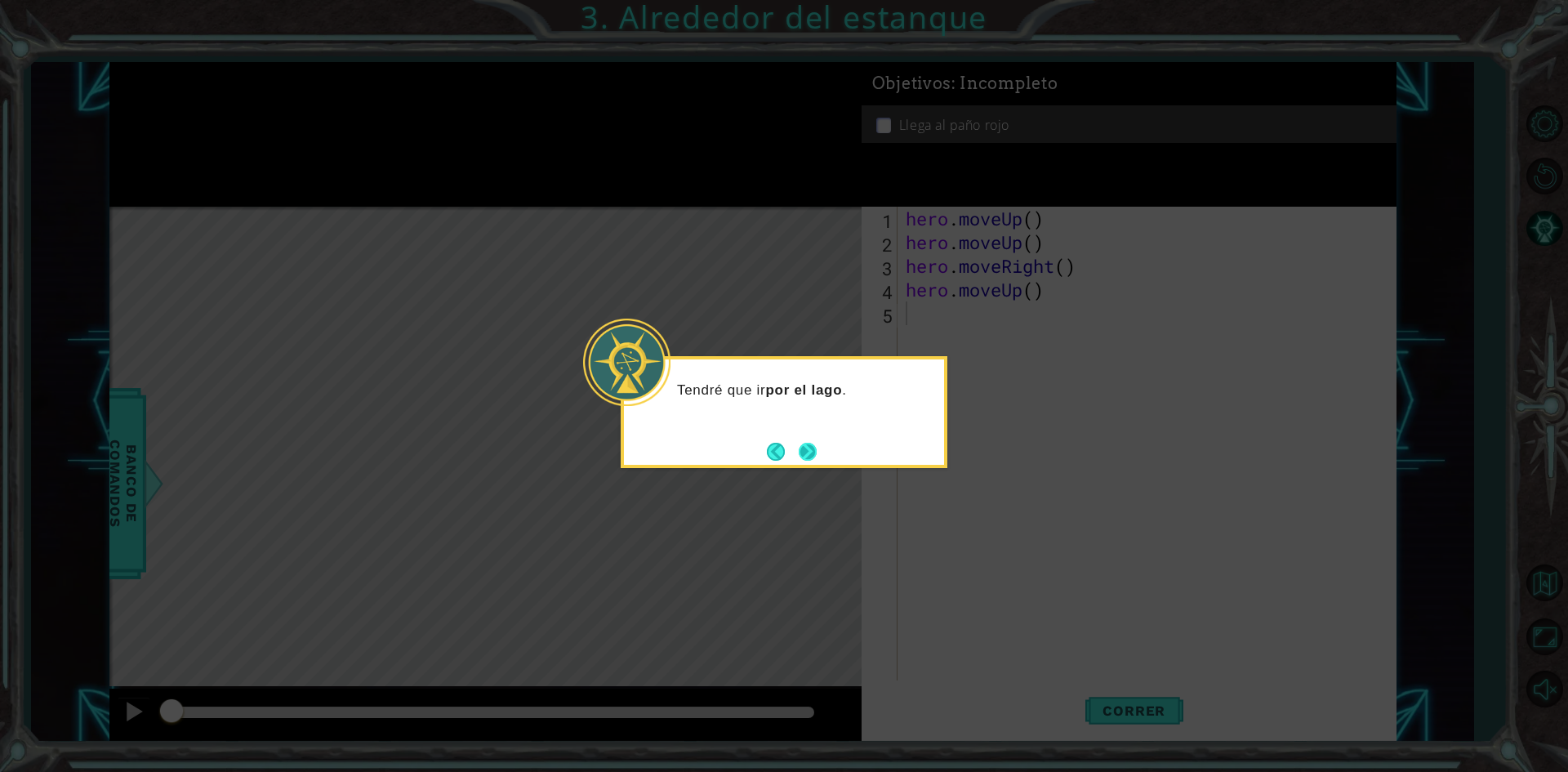
click at [799, 442] on button "Next" at bounding box center [807, 451] width 18 height 18
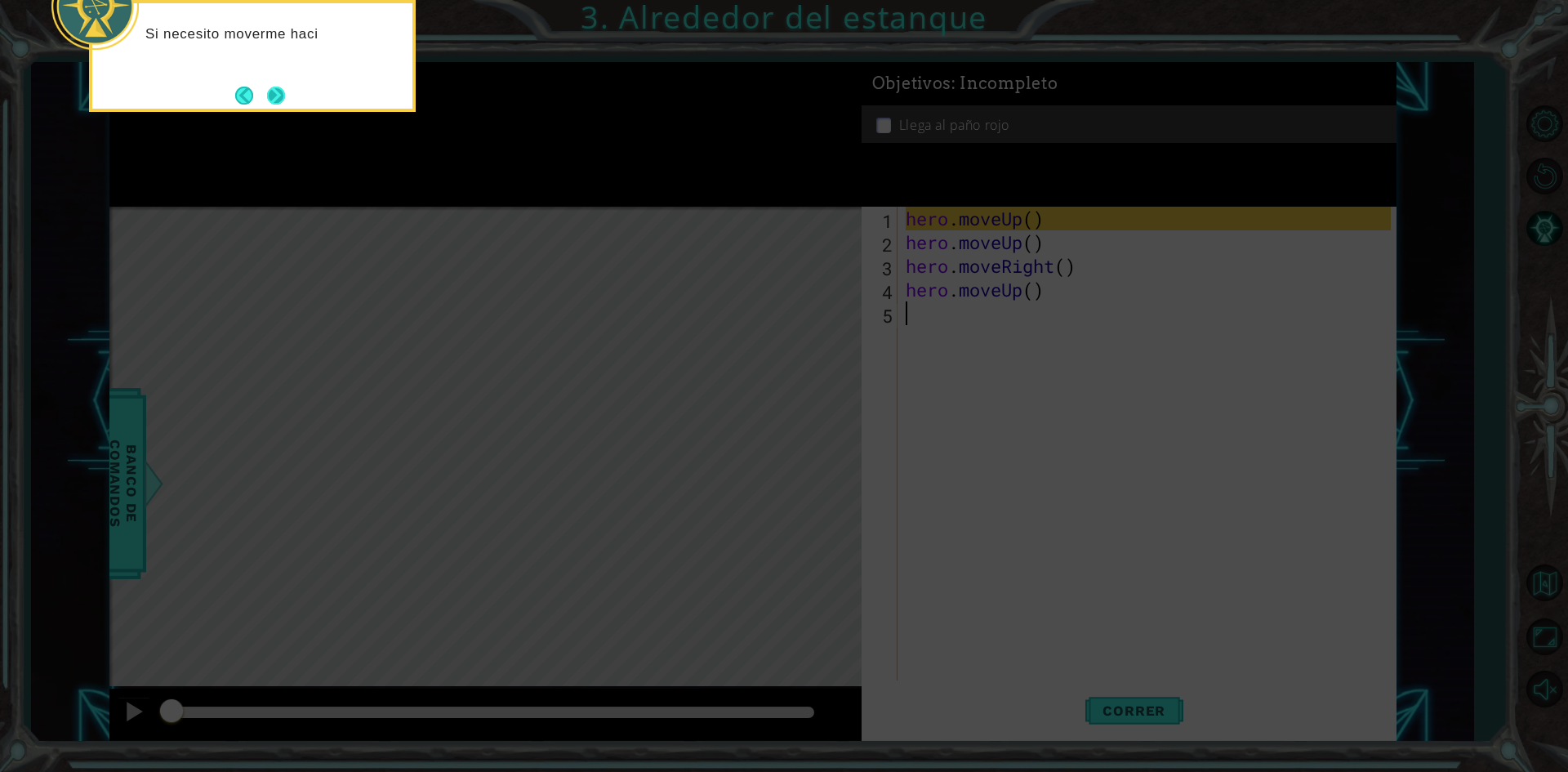
click at [267, 90] on button "Next" at bounding box center [276, 95] width 18 height 18
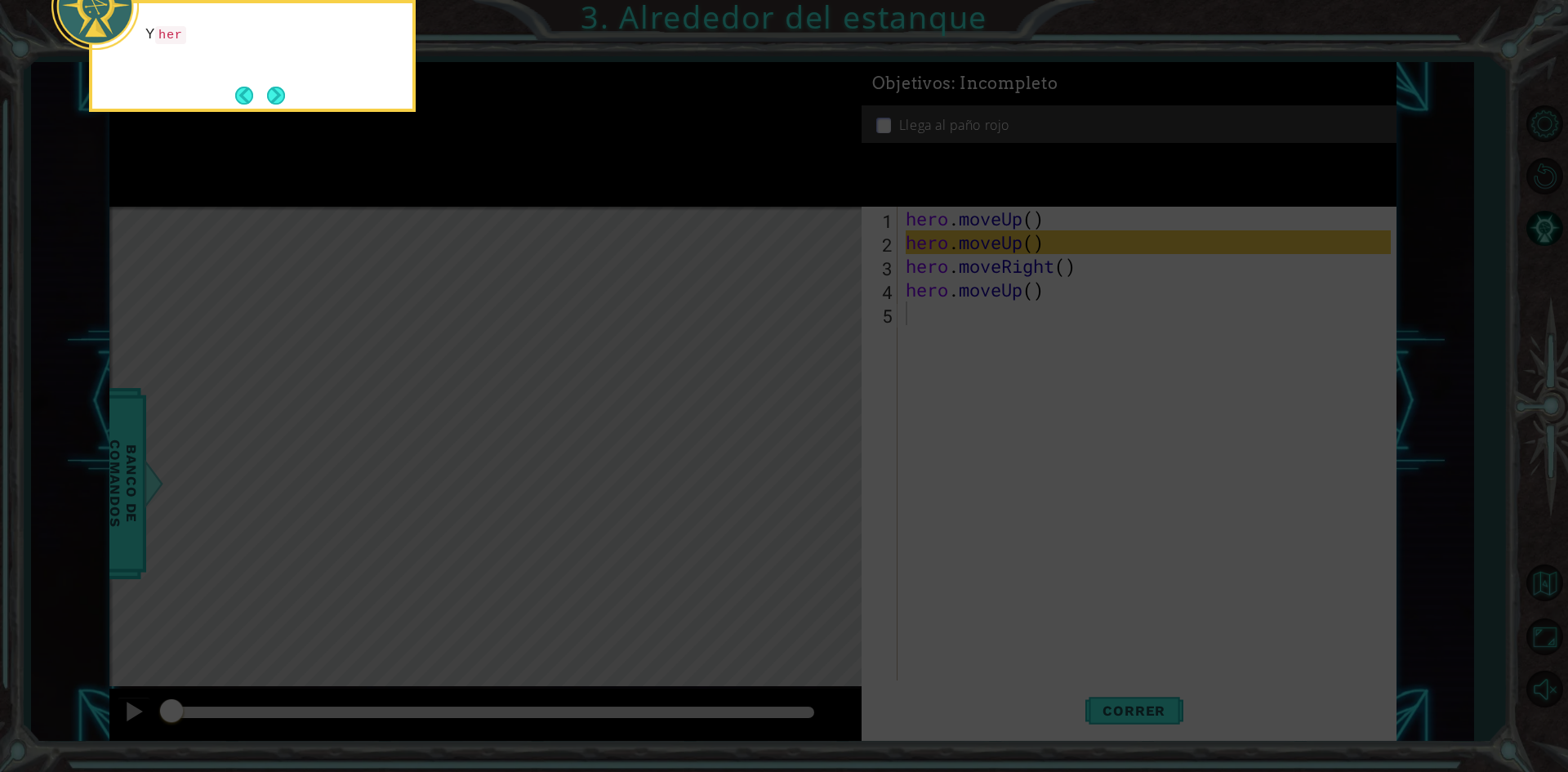
click at [267, 90] on button "Next" at bounding box center [276, 95] width 18 height 18
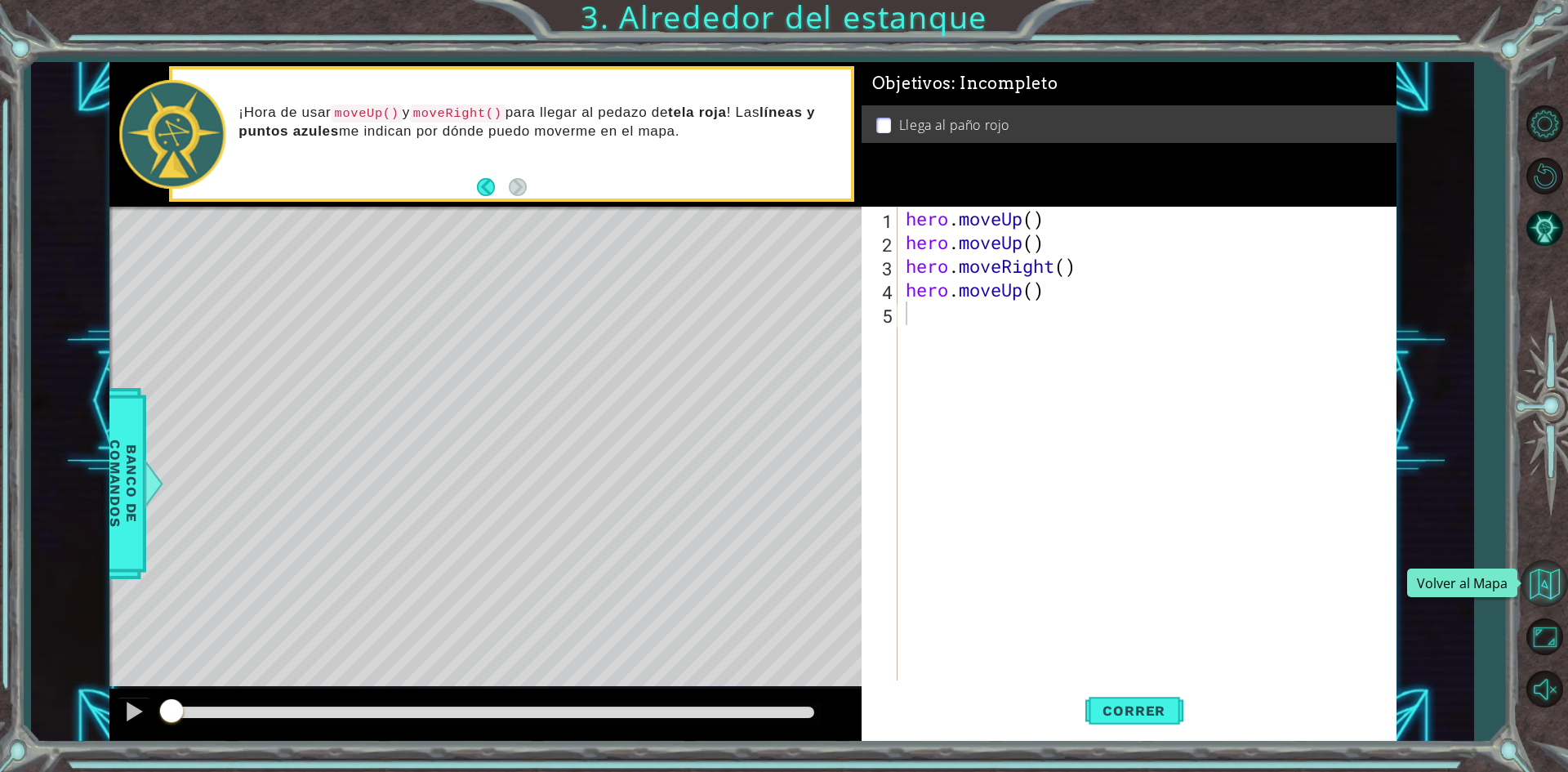
click at [1546, 582] on button "Volver al Mapa" at bounding box center [1544, 583] width 48 height 48
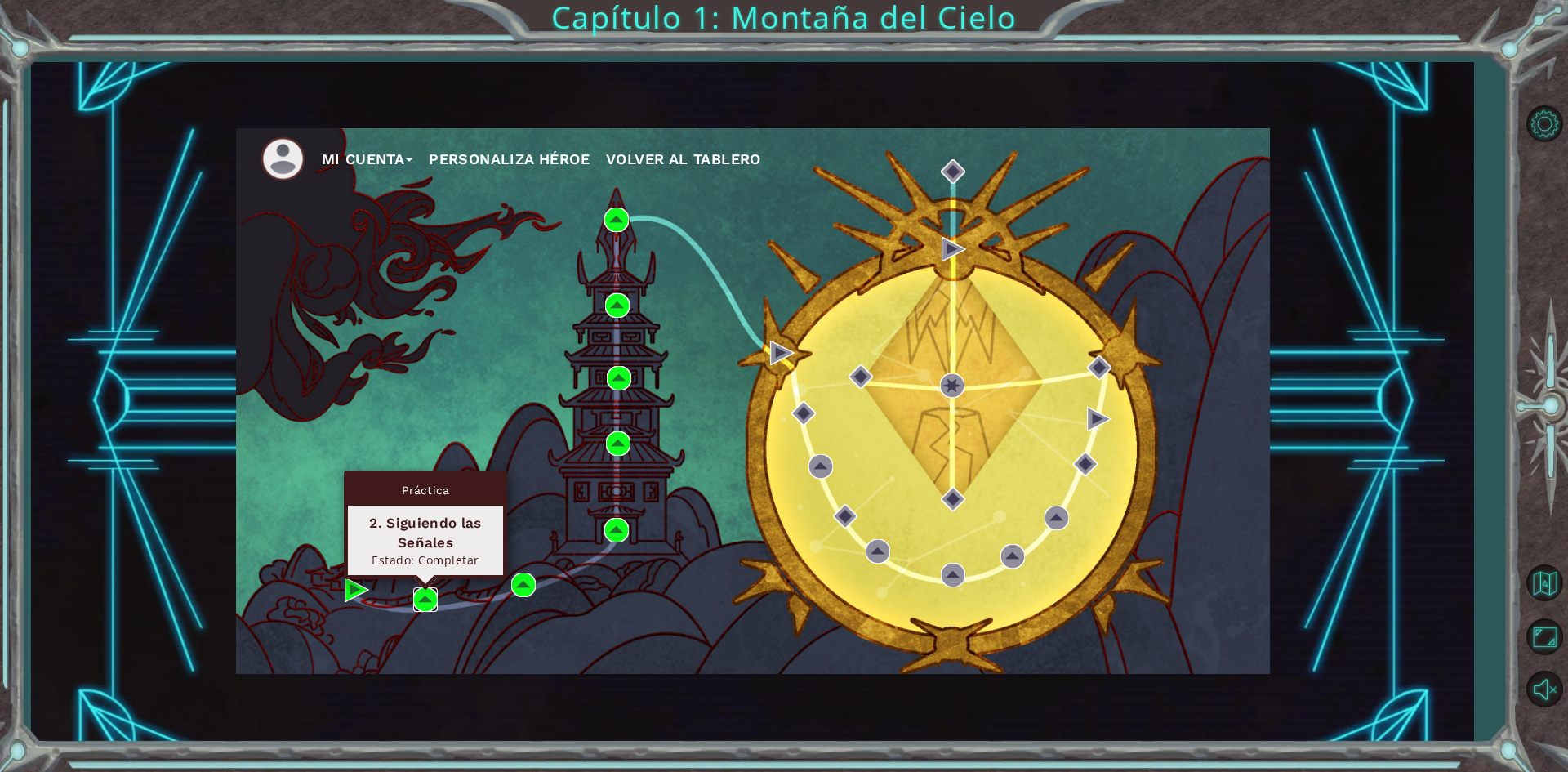
click at [434, 602] on img at bounding box center [426, 600] width 25 height 25
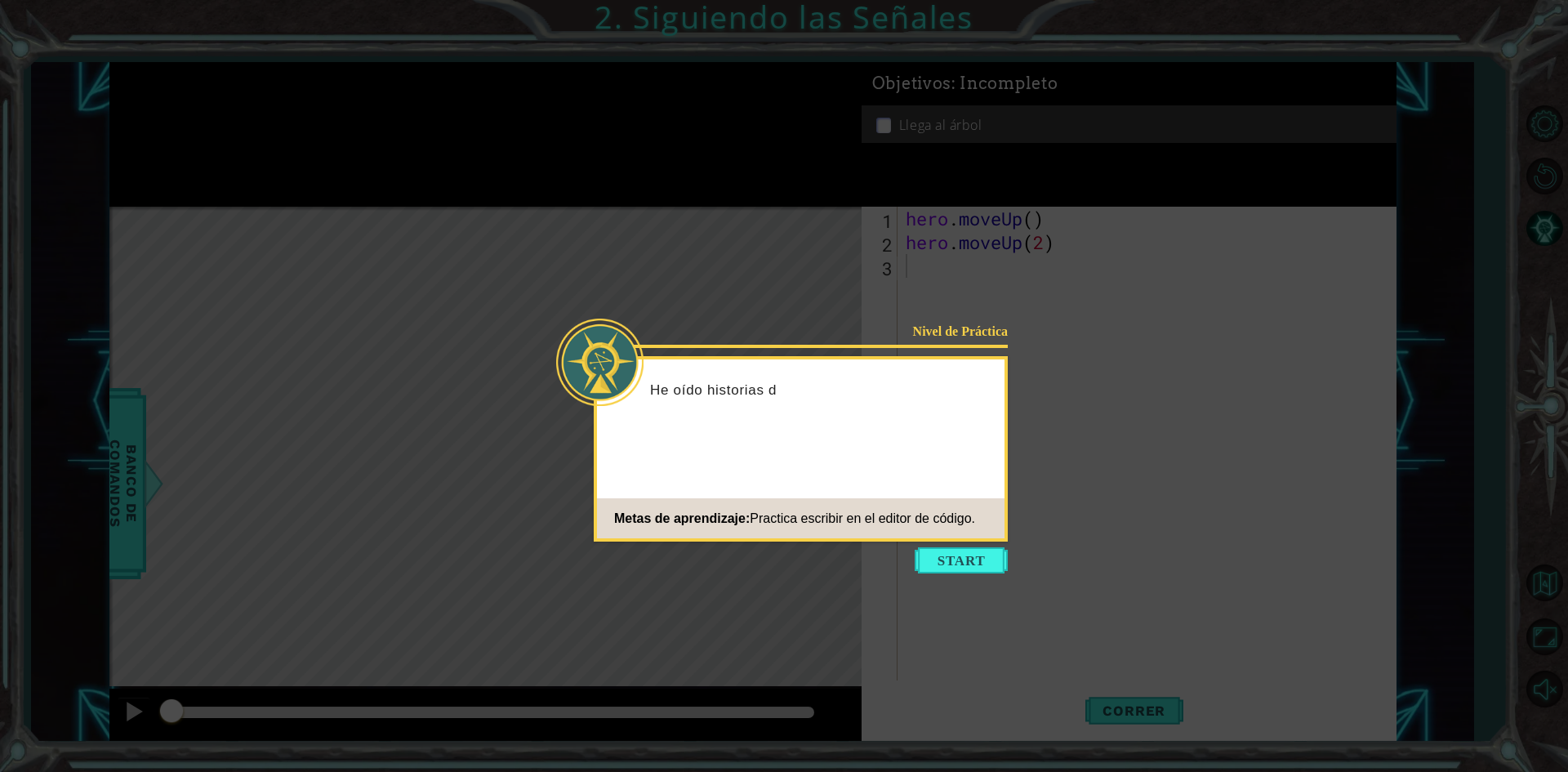
click at [996, 542] on icon at bounding box center [784, 386] width 1568 height 772
click at [988, 557] on button "Start" at bounding box center [961, 559] width 93 height 26
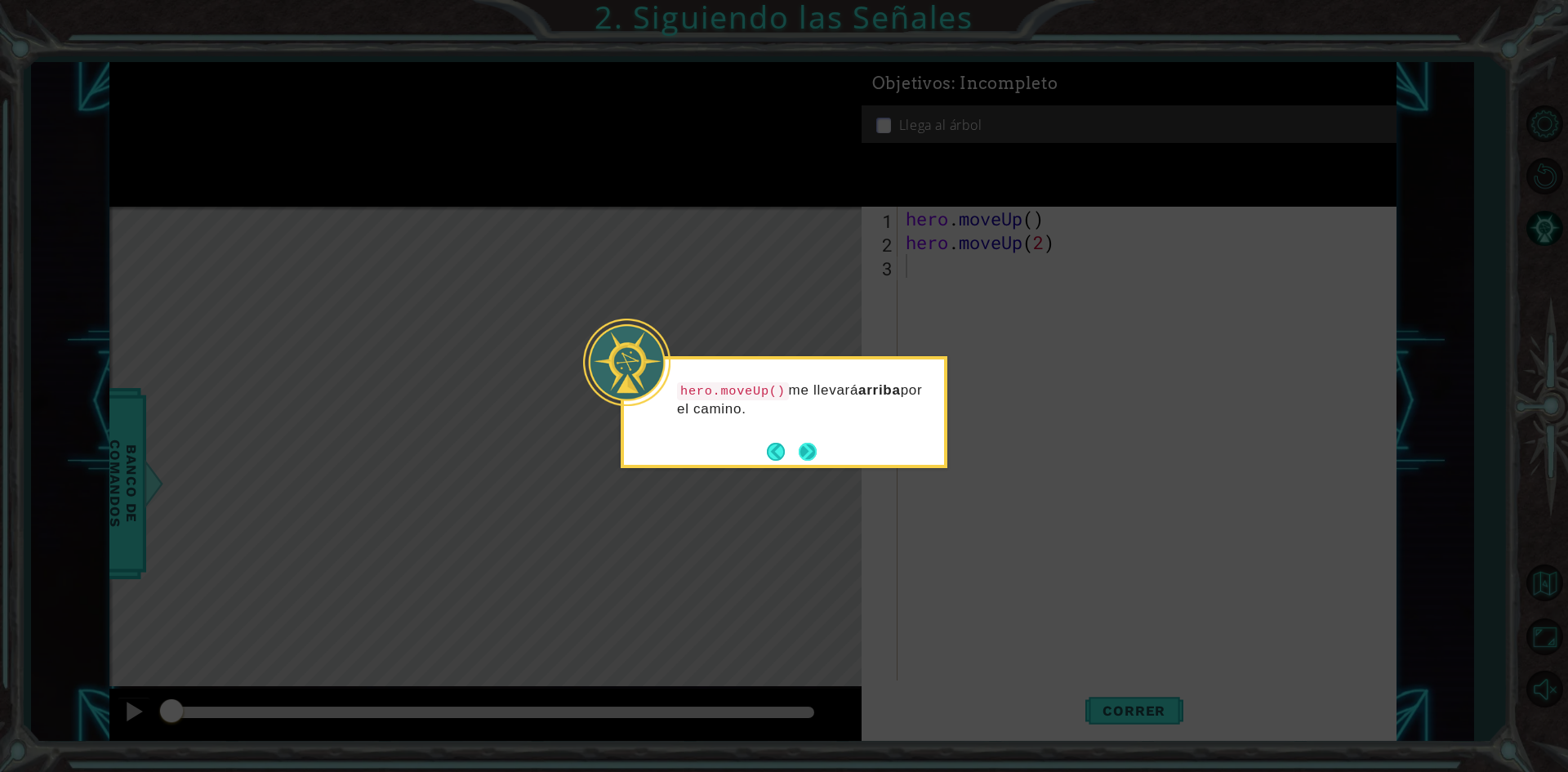
click at [802, 451] on button "Next" at bounding box center [807, 452] width 19 height 19
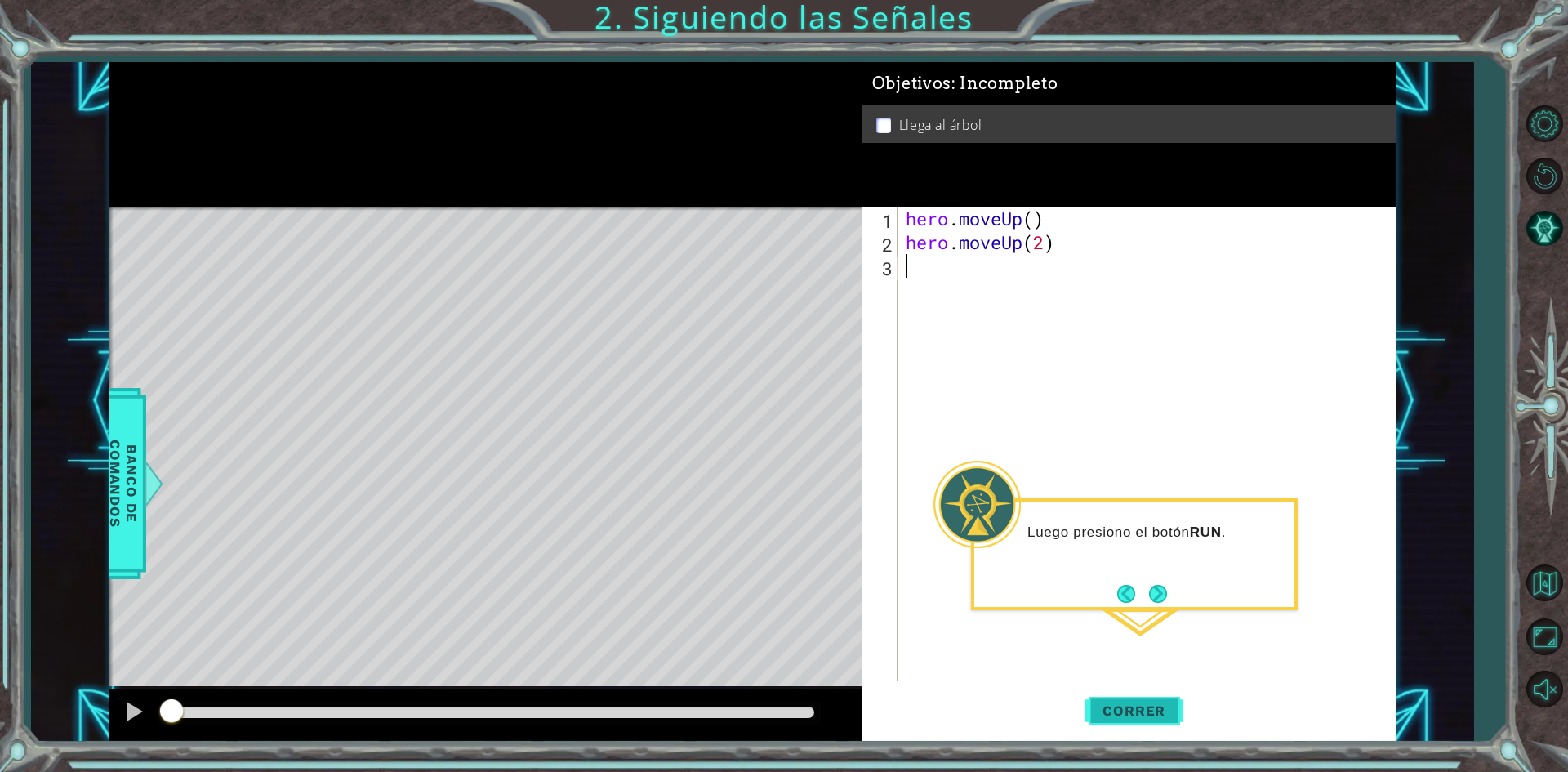
click at [1143, 688] on button "Correr" at bounding box center [1133, 711] width 98 height 53
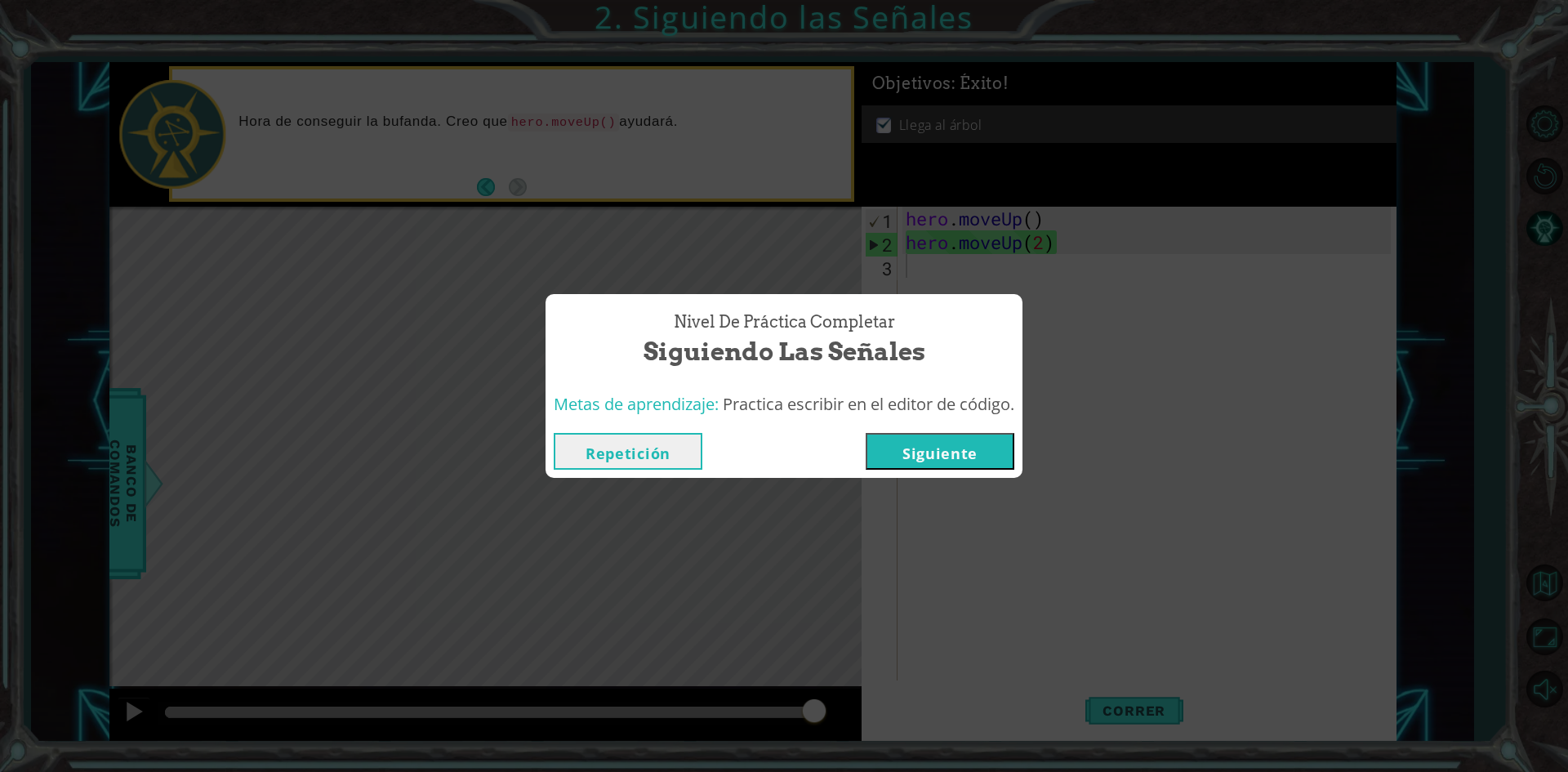
click at [905, 454] on button "Siguiente" at bounding box center [939, 451] width 148 height 37
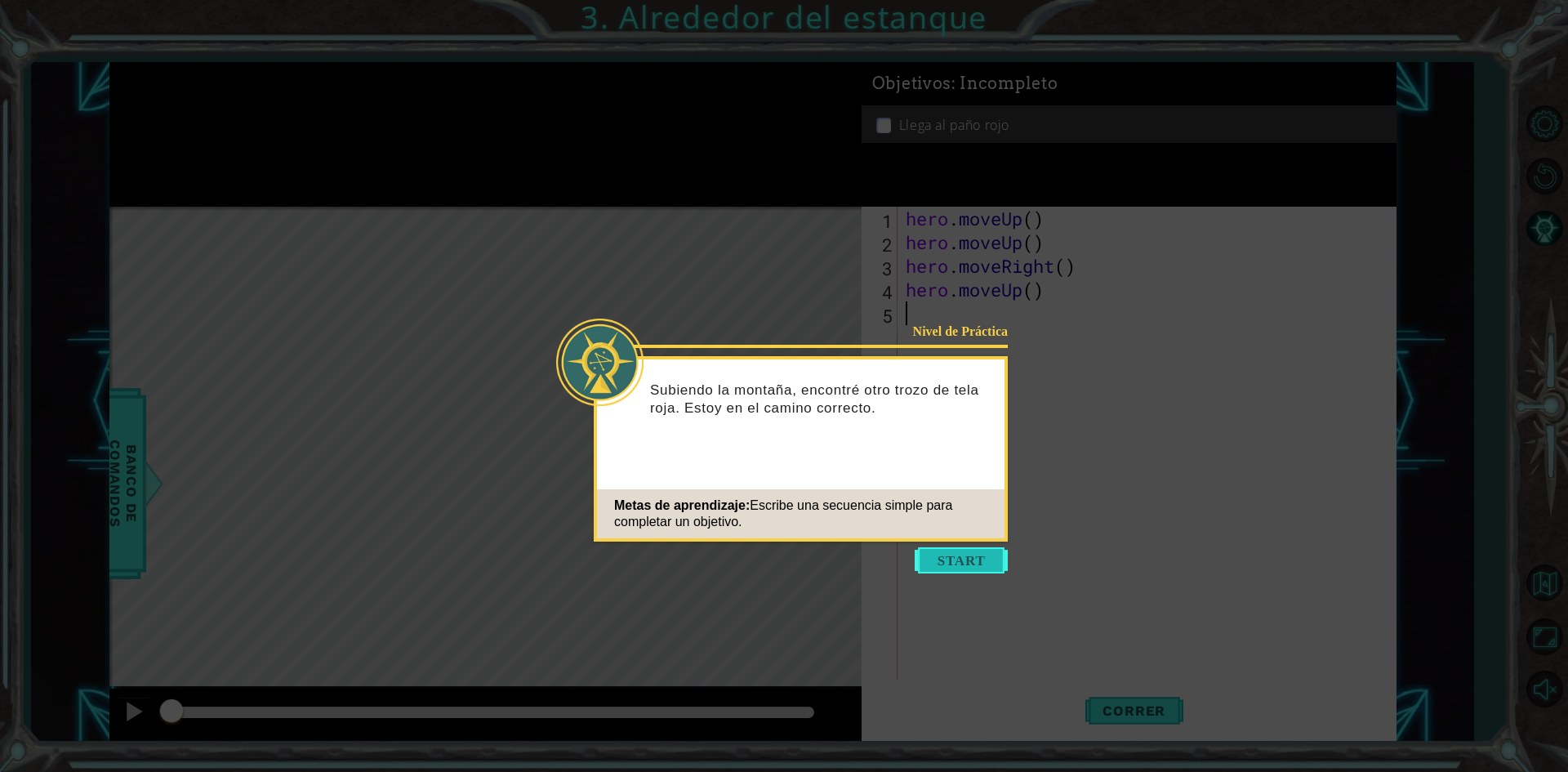
click at [992, 558] on button "Start" at bounding box center [961, 559] width 93 height 26
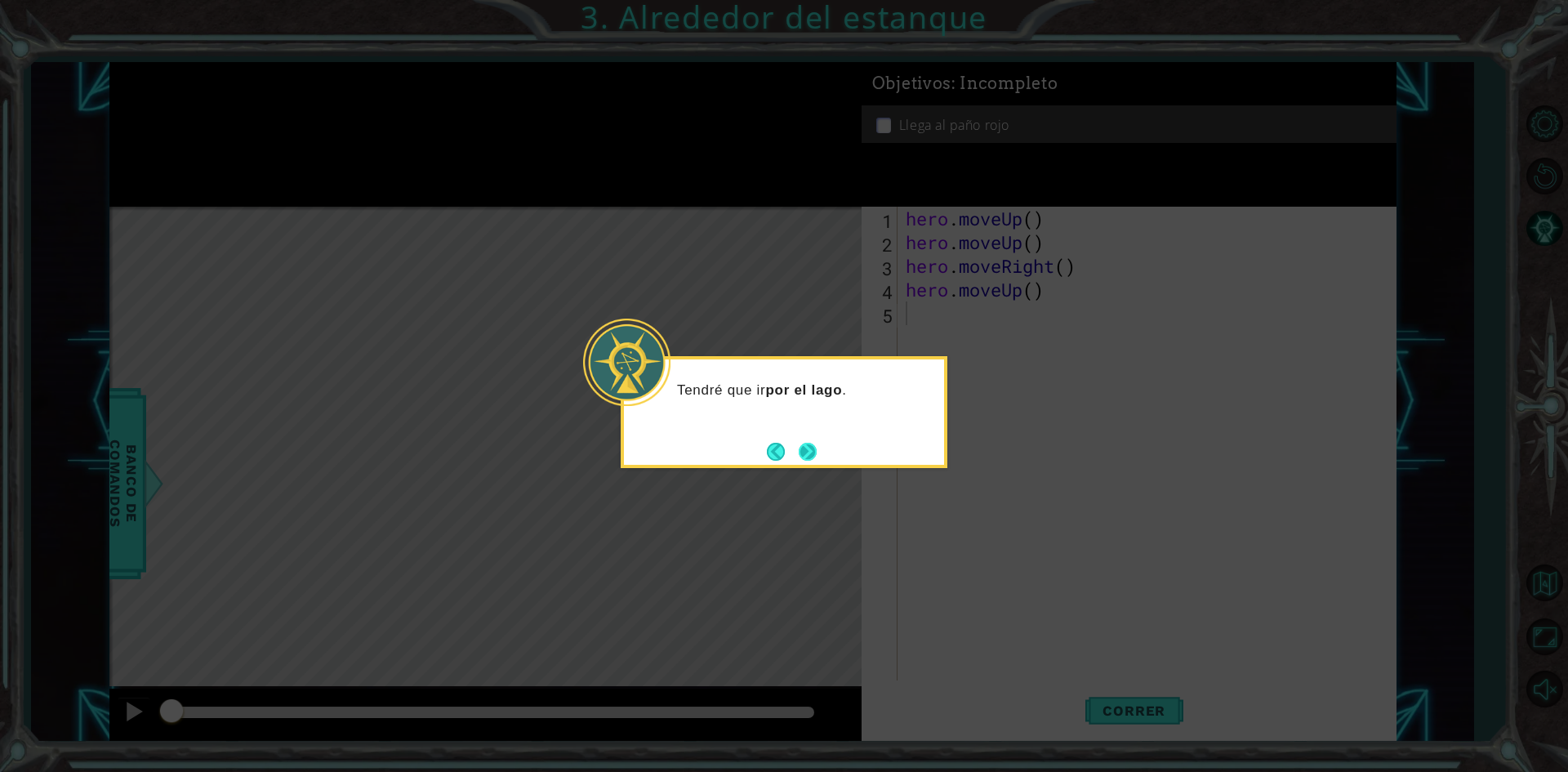
click at [802, 449] on button "Next" at bounding box center [807, 451] width 18 height 18
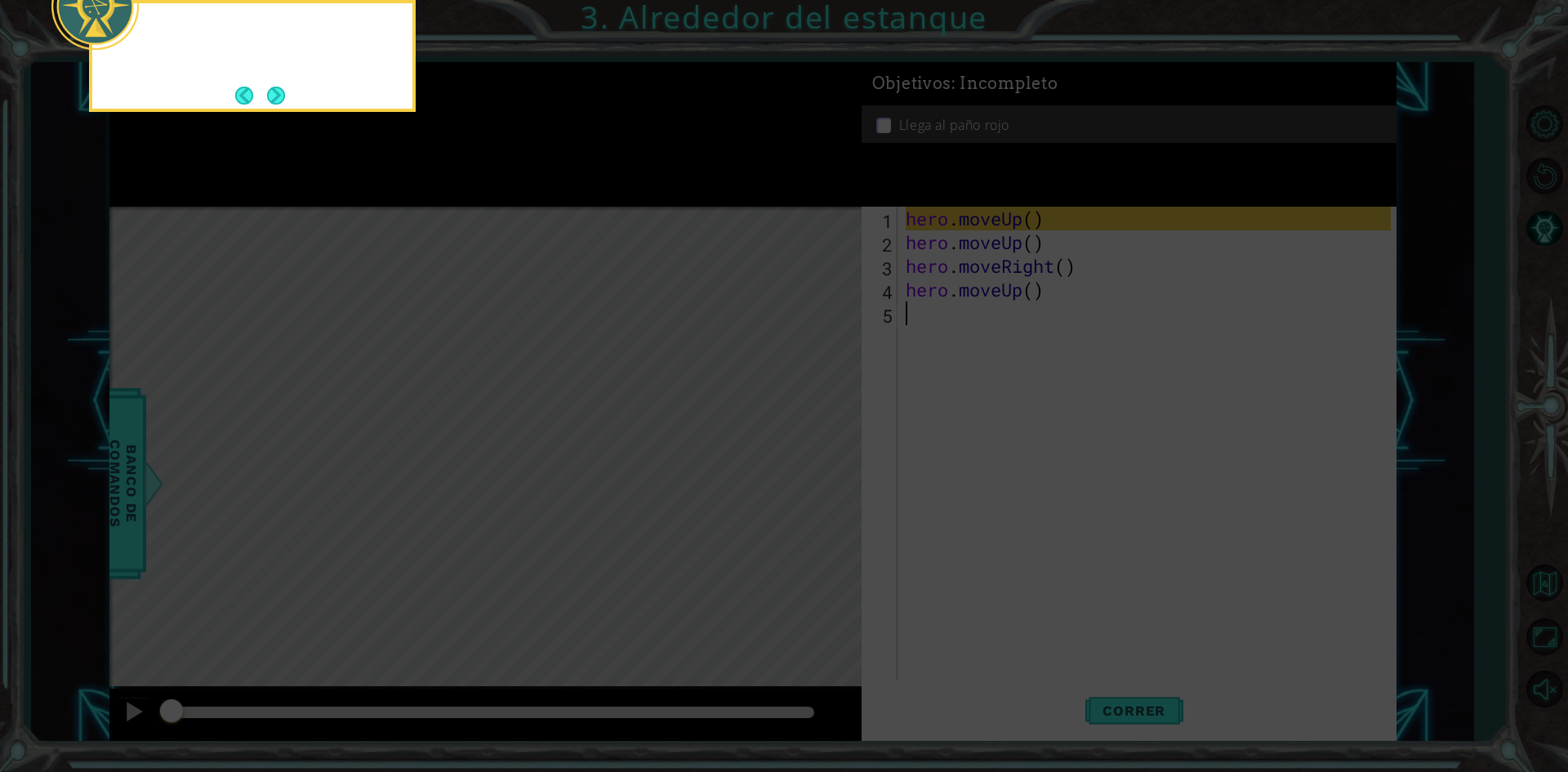
click at [802, 449] on icon at bounding box center [784, 115] width 1568 height 1312
click at [277, 105] on button "Next" at bounding box center [276, 95] width 18 height 18
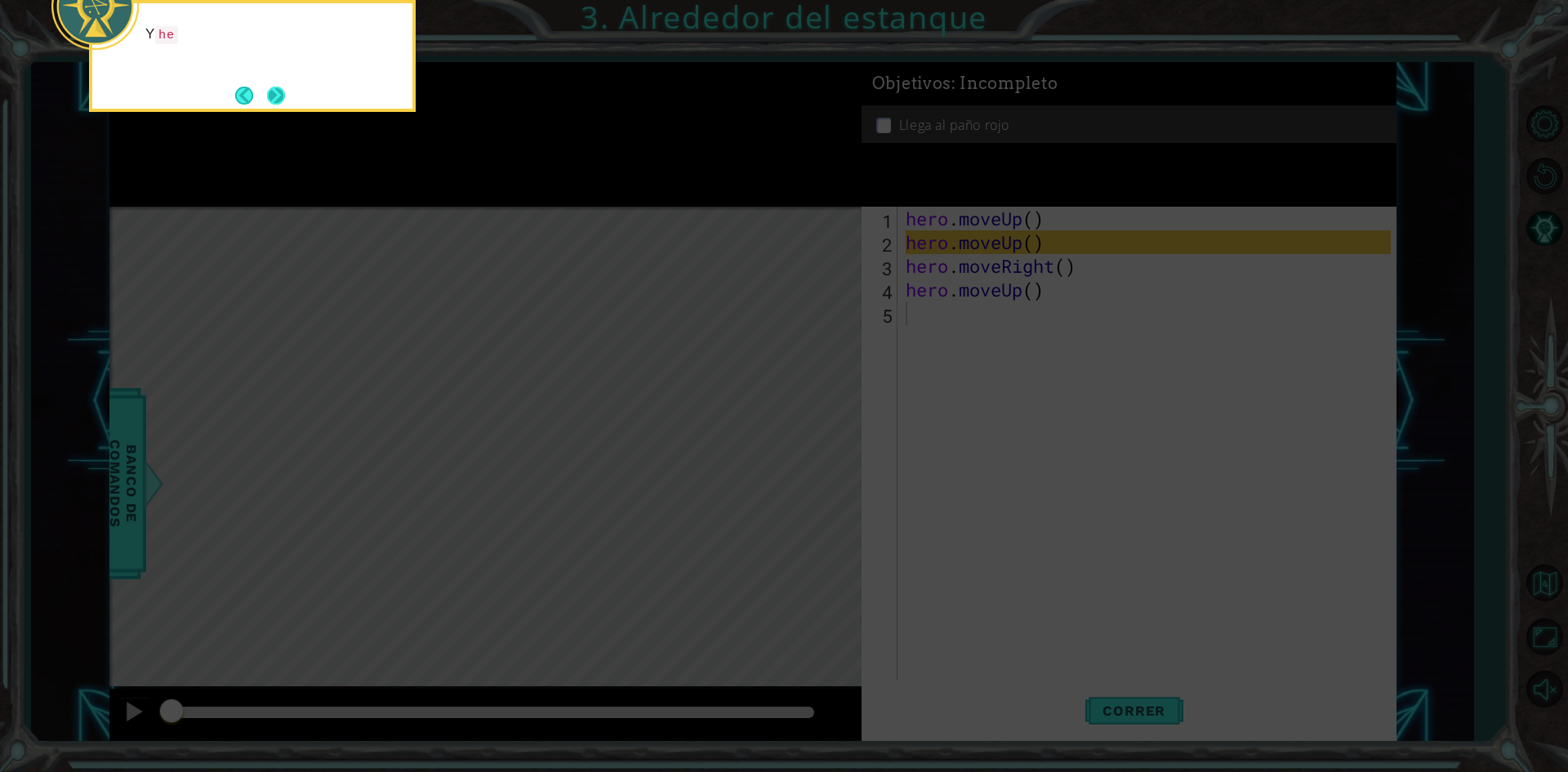
click at [280, 101] on button "Next" at bounding box center [276, 95] width 18 height 18
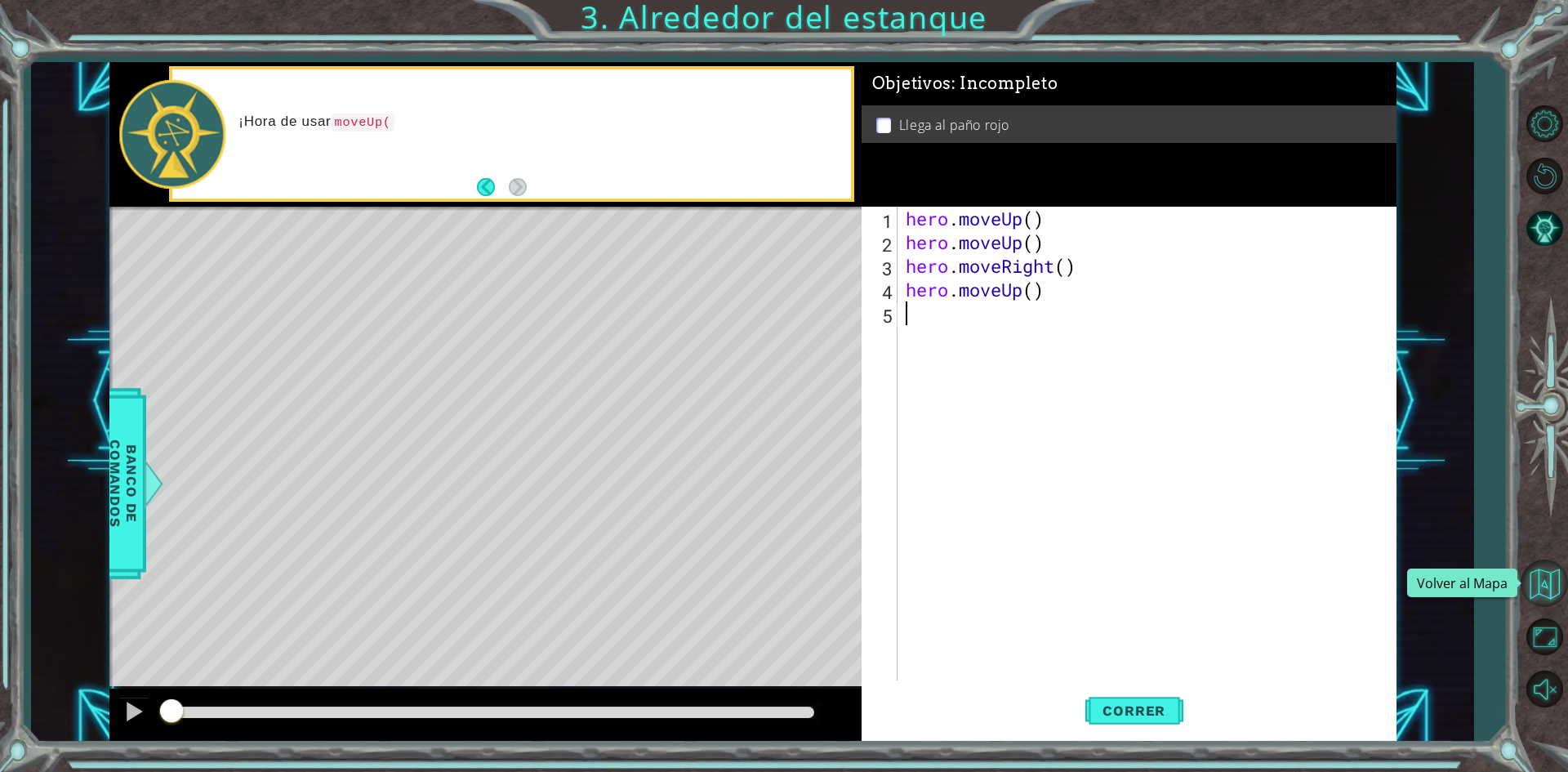
click at [1559, 593] on button "Volver al Mapa" at bounding box center [1544, 583] width 48 height 48
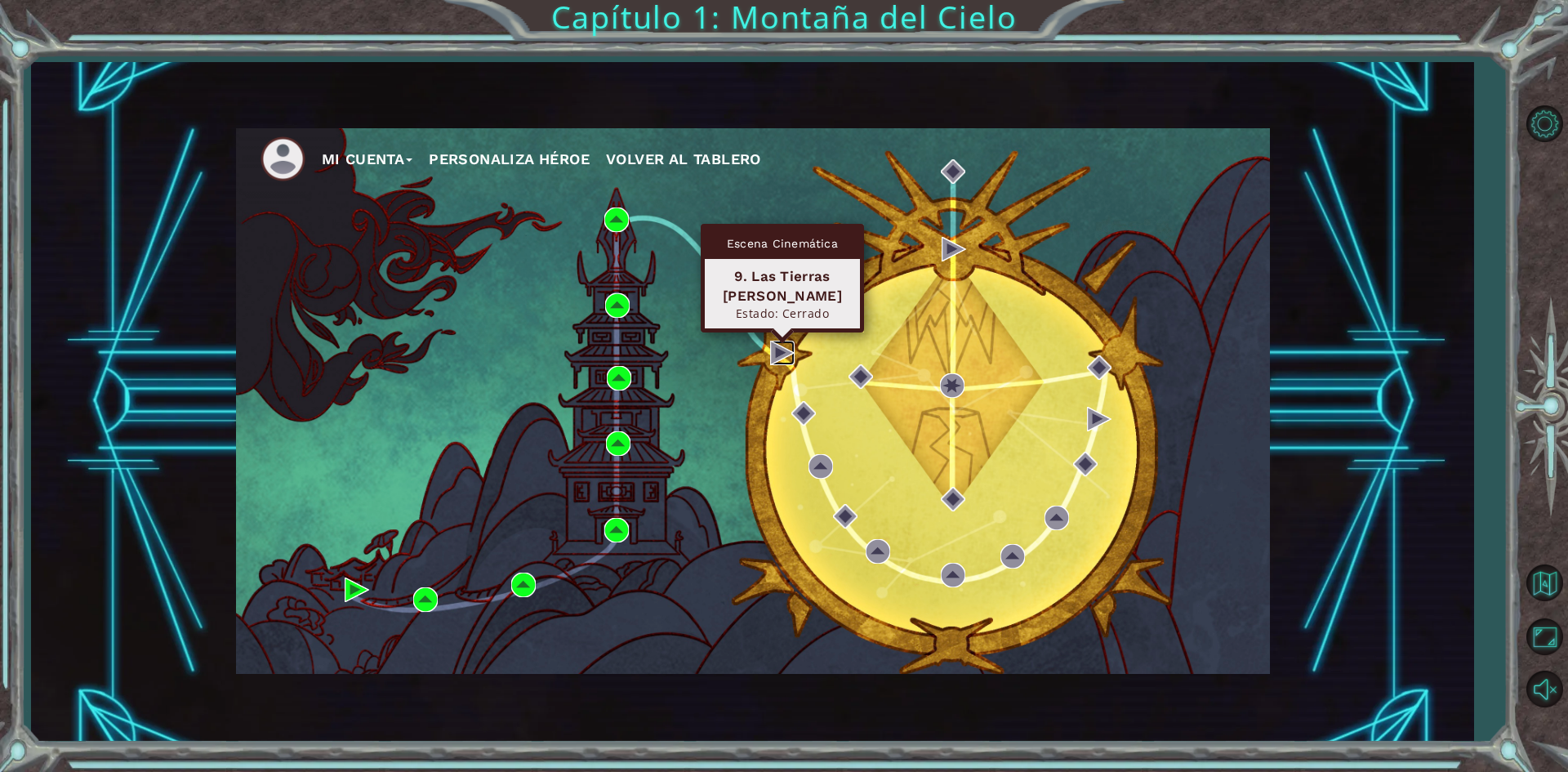
click at [789, 361] on img at bounding box center [783, 353] width 25 height 25
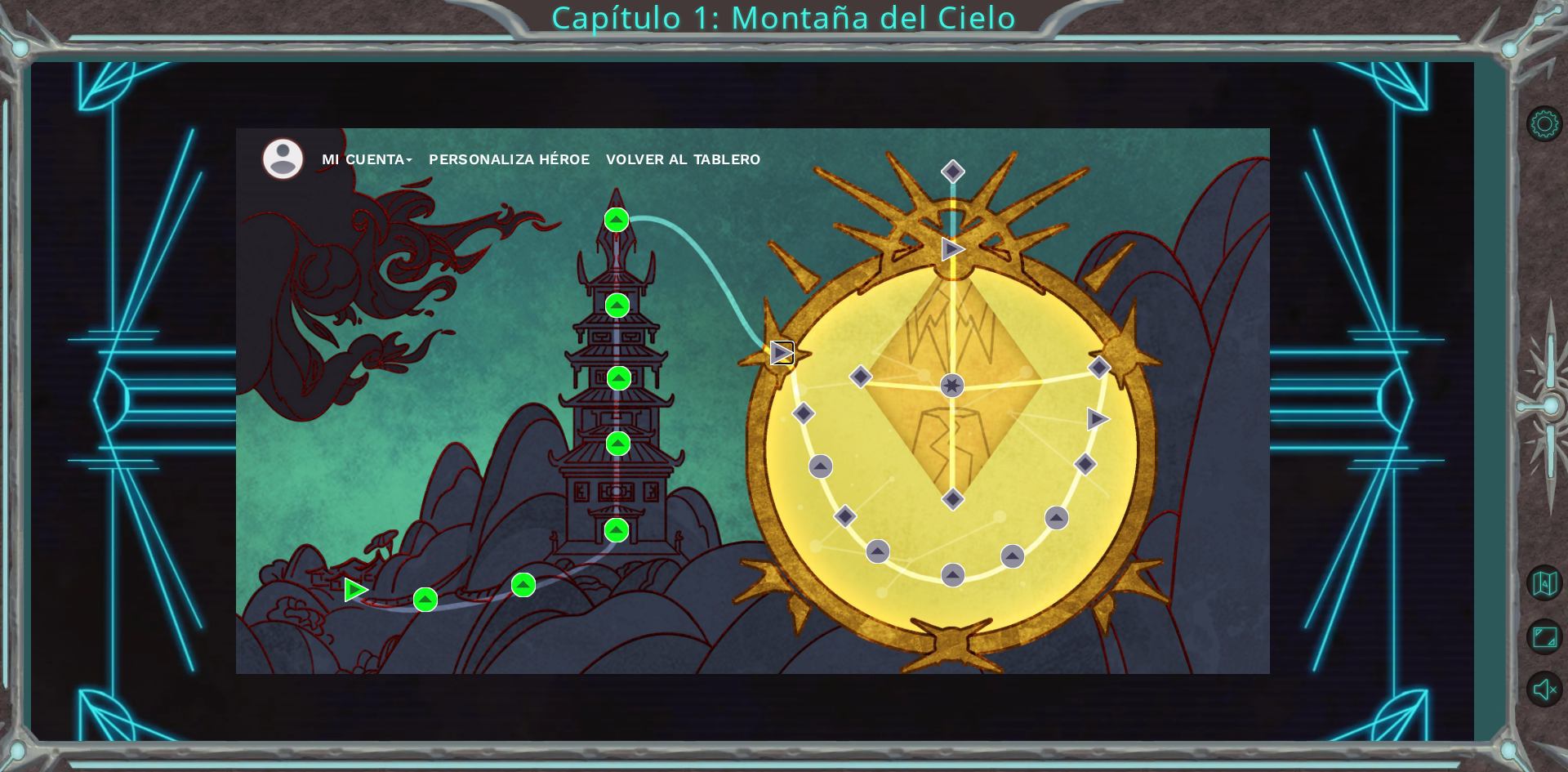
click at [789, 361] on img at bounding box center [783, 353] width 25 height 25
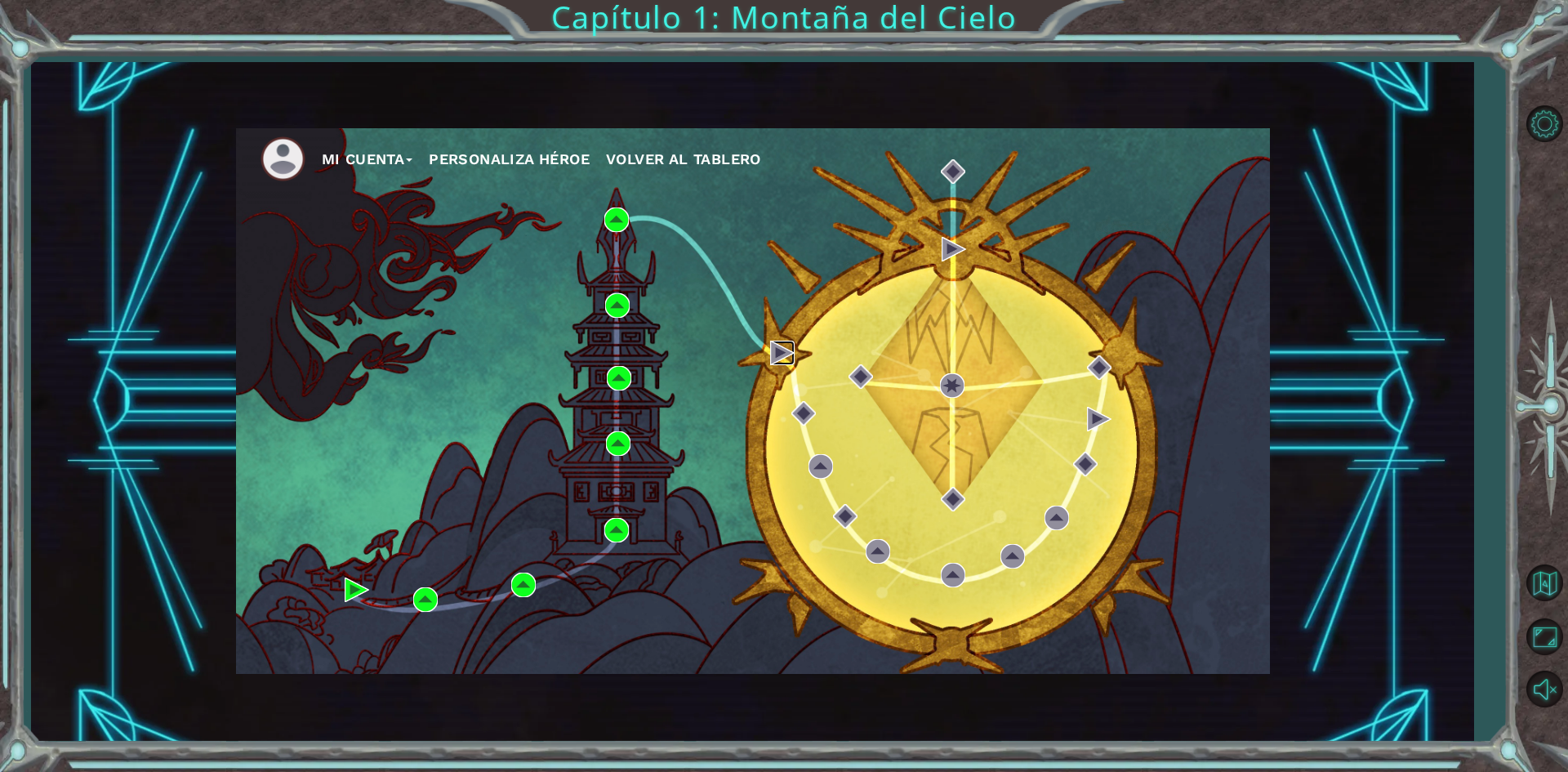
click at [789, 361] on img at bounding box center [783, 353] width 25 height 25
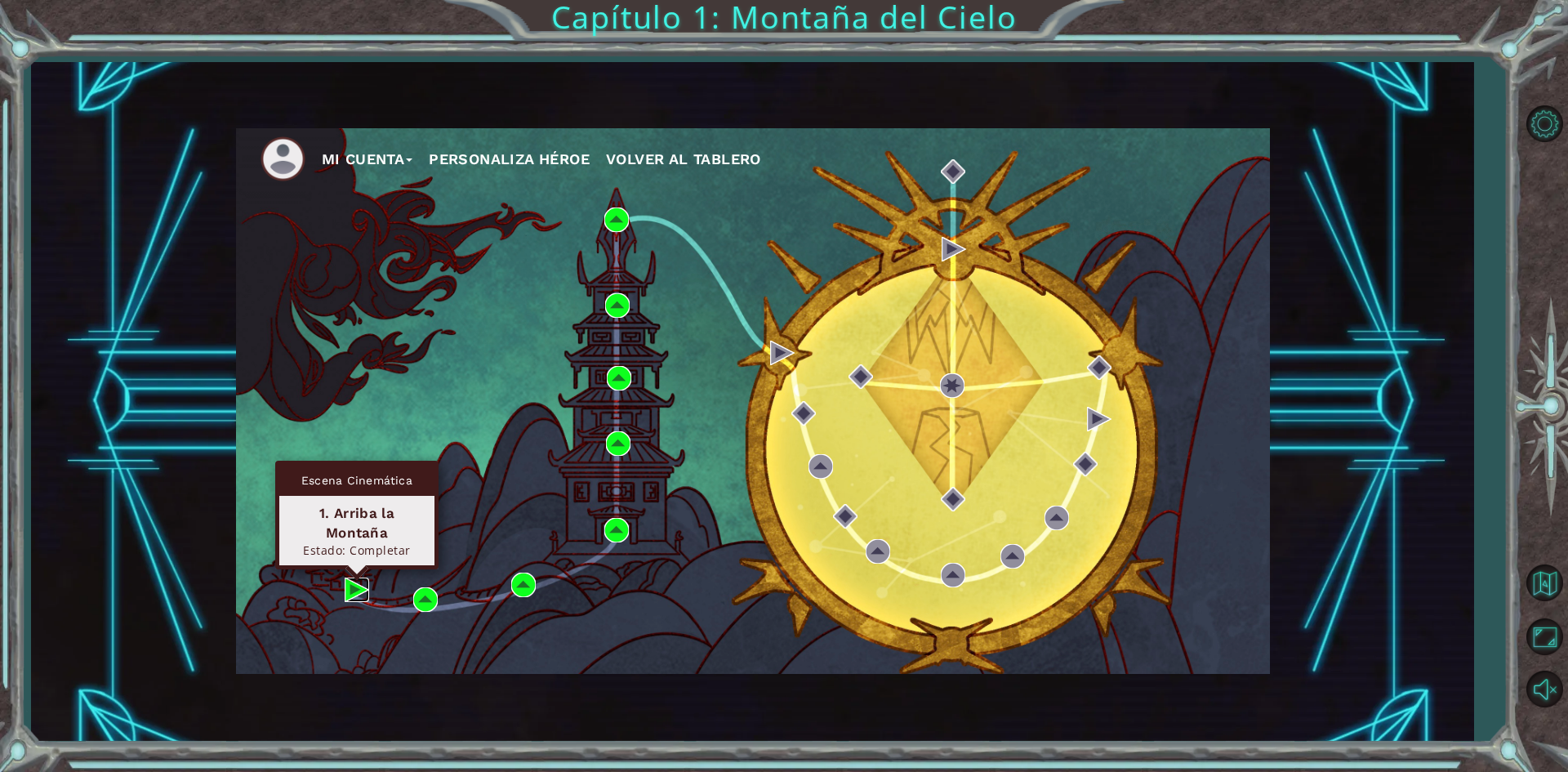
click at [356, 583] on img at bounding box center [357, 589] width 25 height 25
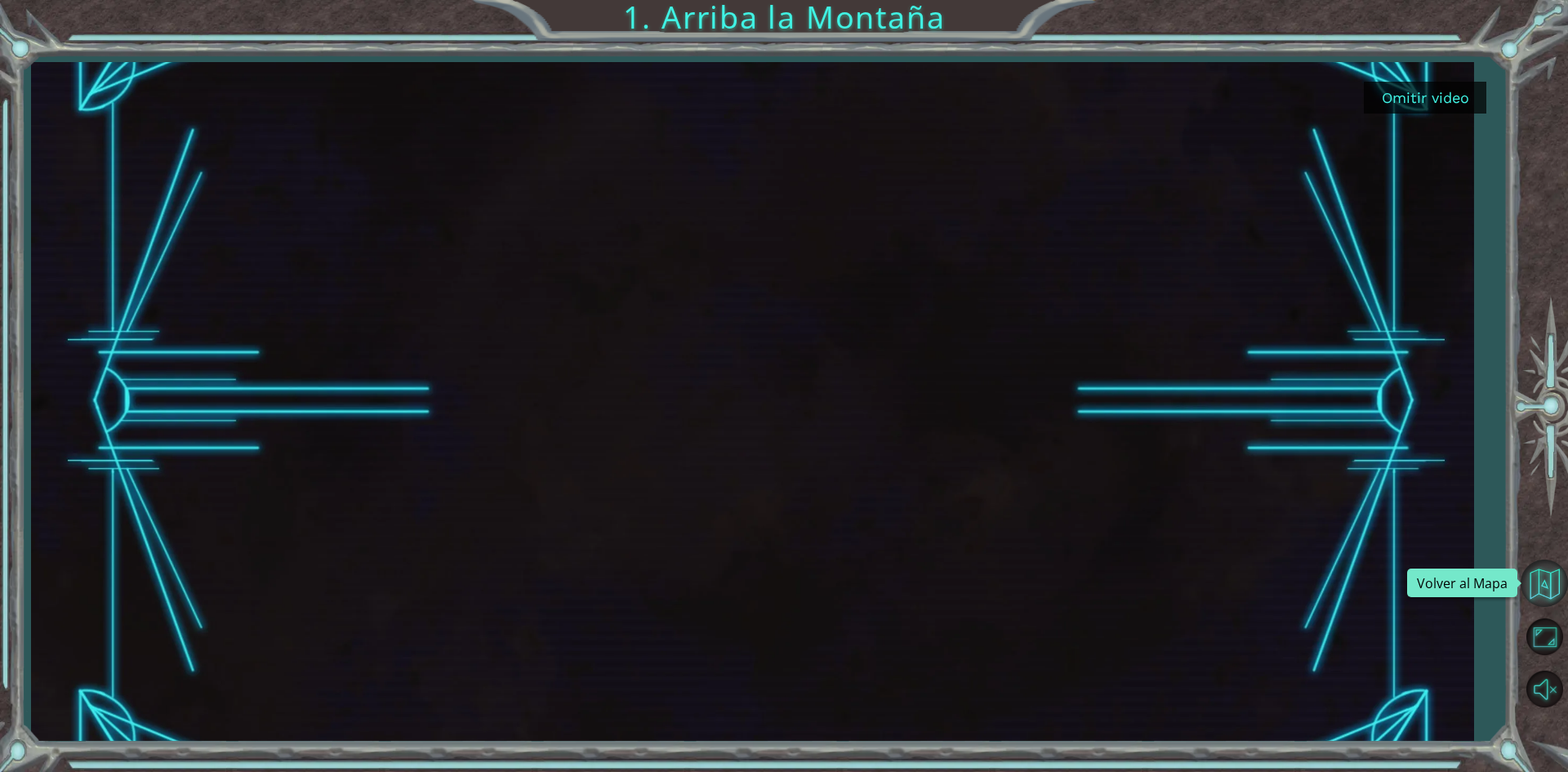
click at [1560, 569] on button "Volver al Mapa" at bounding box center [1544, 583] width 48 height 48
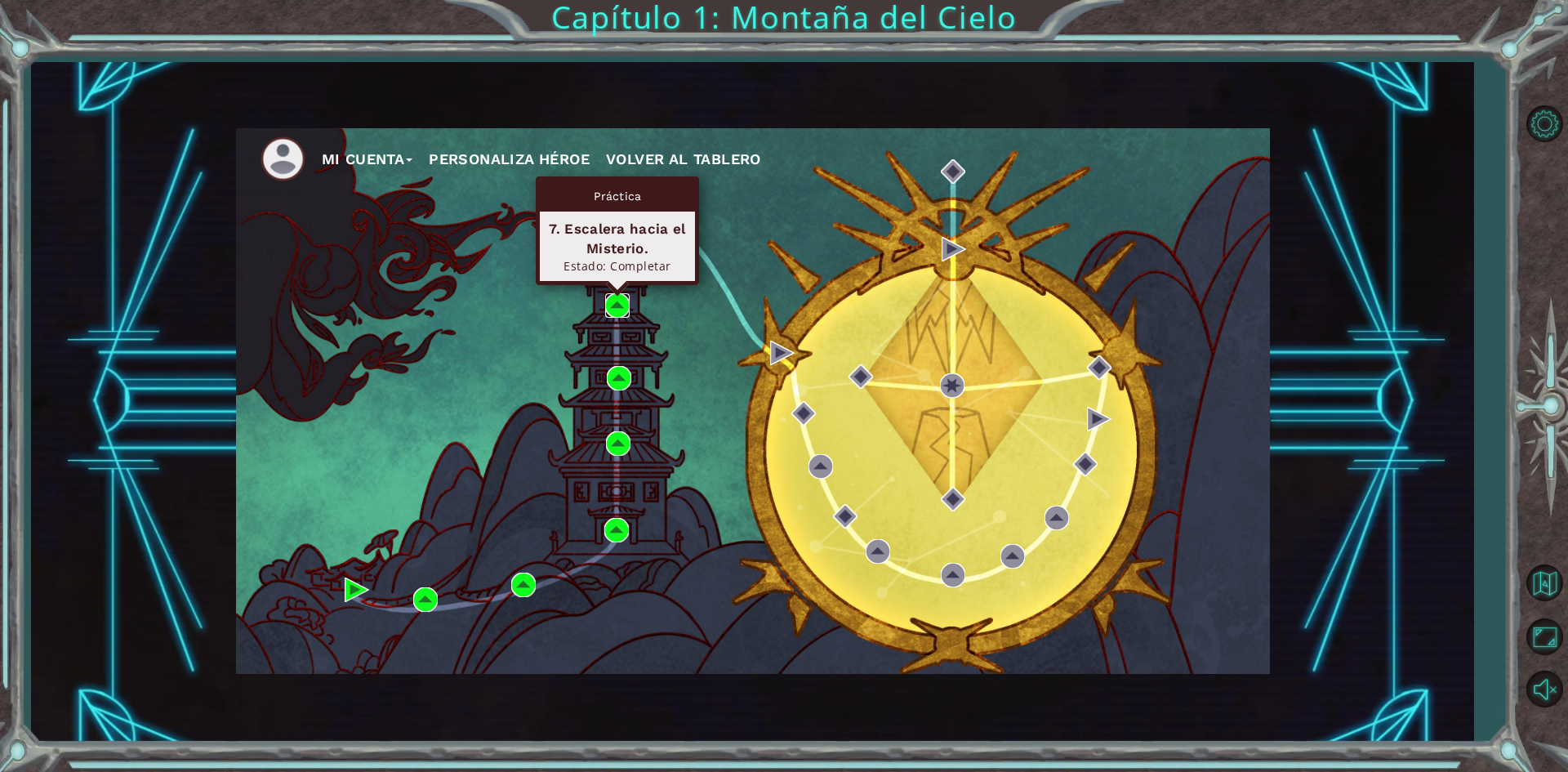
click at [615, 303] on img at bounding box center [617, 305] width 25 height 25
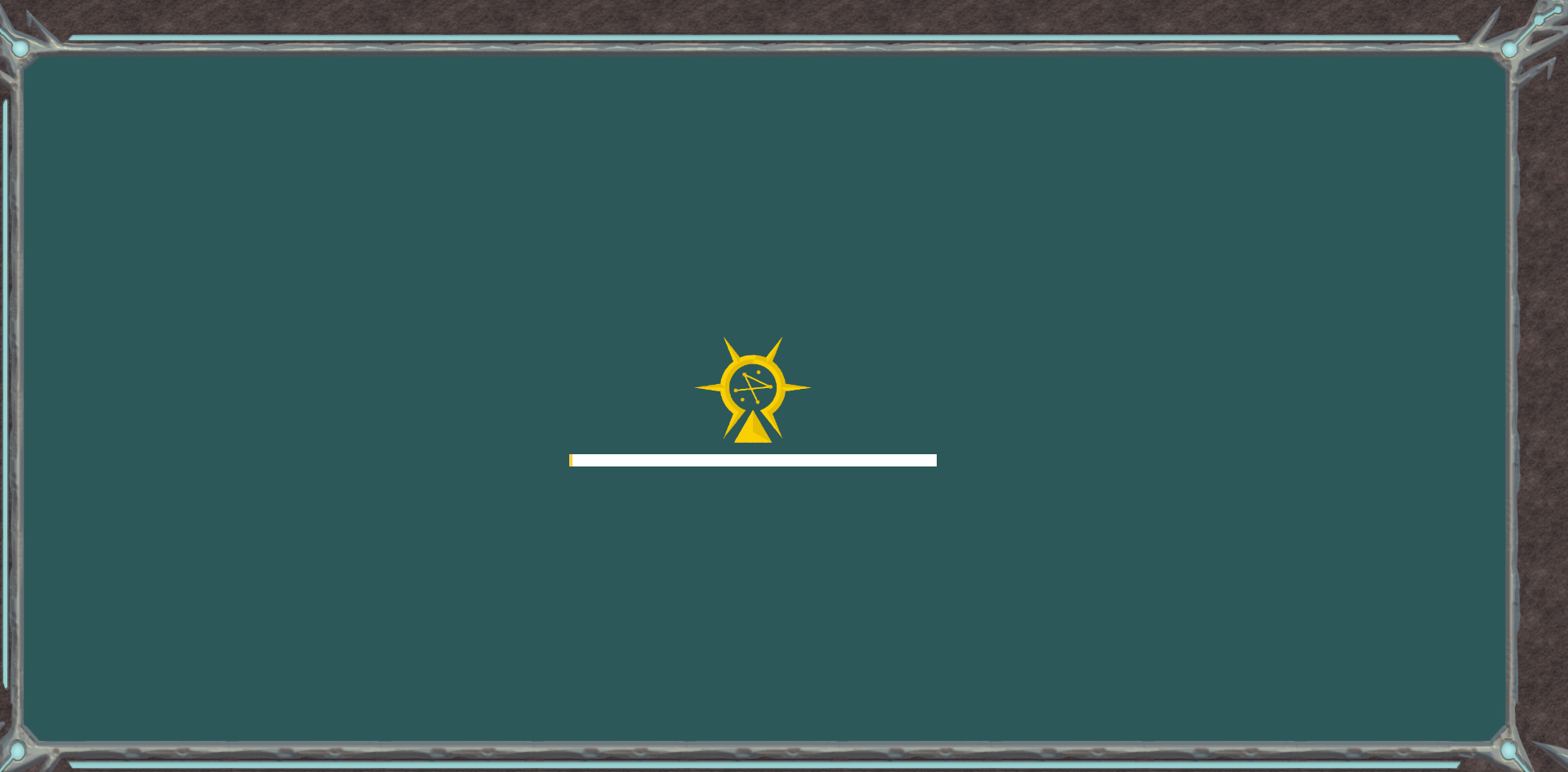
drag, startPoint x: 615, startPoint y: 303, endPoint x: 633, endPoint y: 356, distance: 56.0
click at [627, 343] on div "Goals Error al cargar desde el servidor. Intenta refrescar la página. Necesitar…" at bounding box center [784, 386] width 1568 height 772
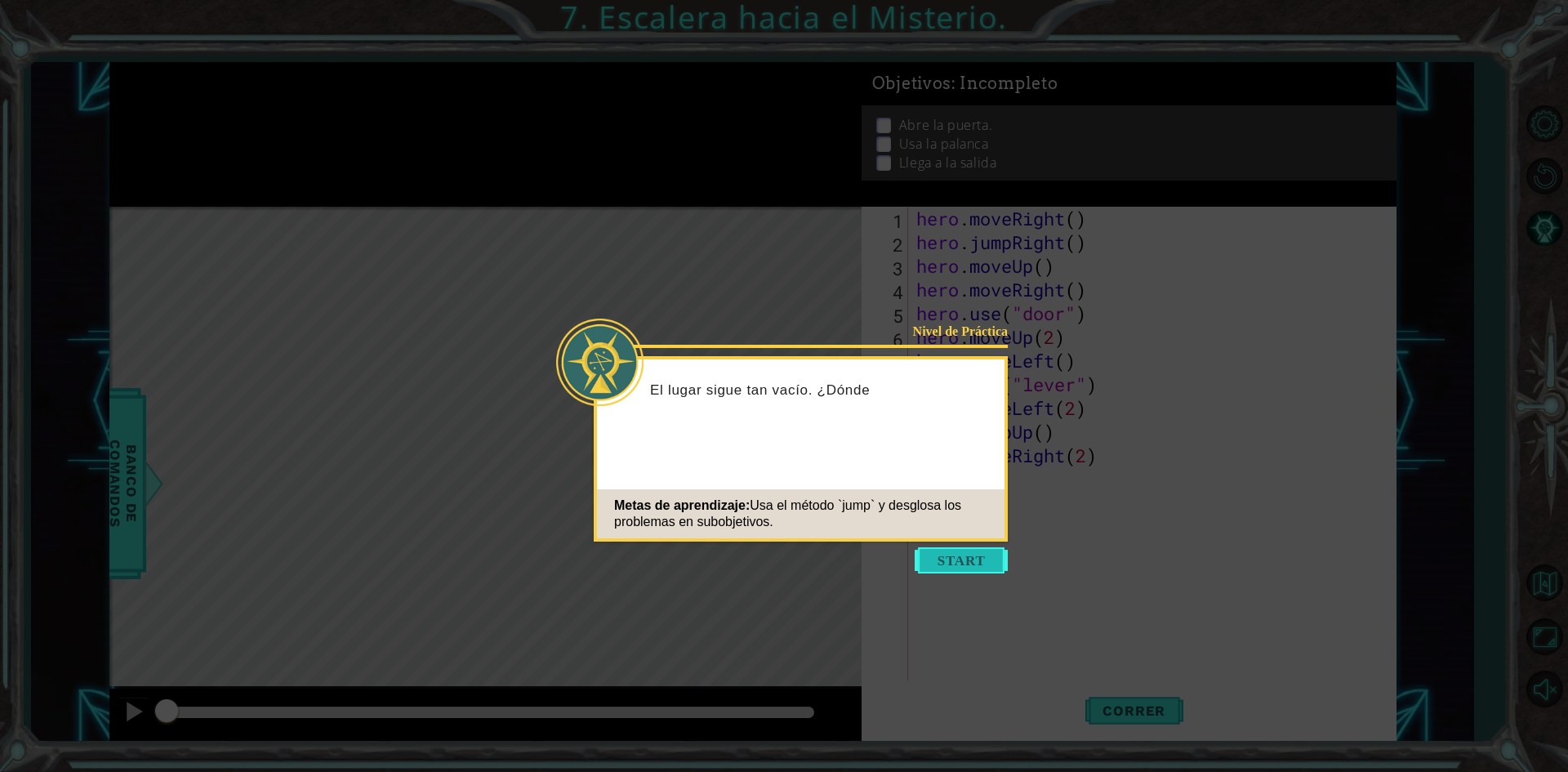
click at [954, 560] on button "Start" at bounding box center [961, 559] width 93 height 26
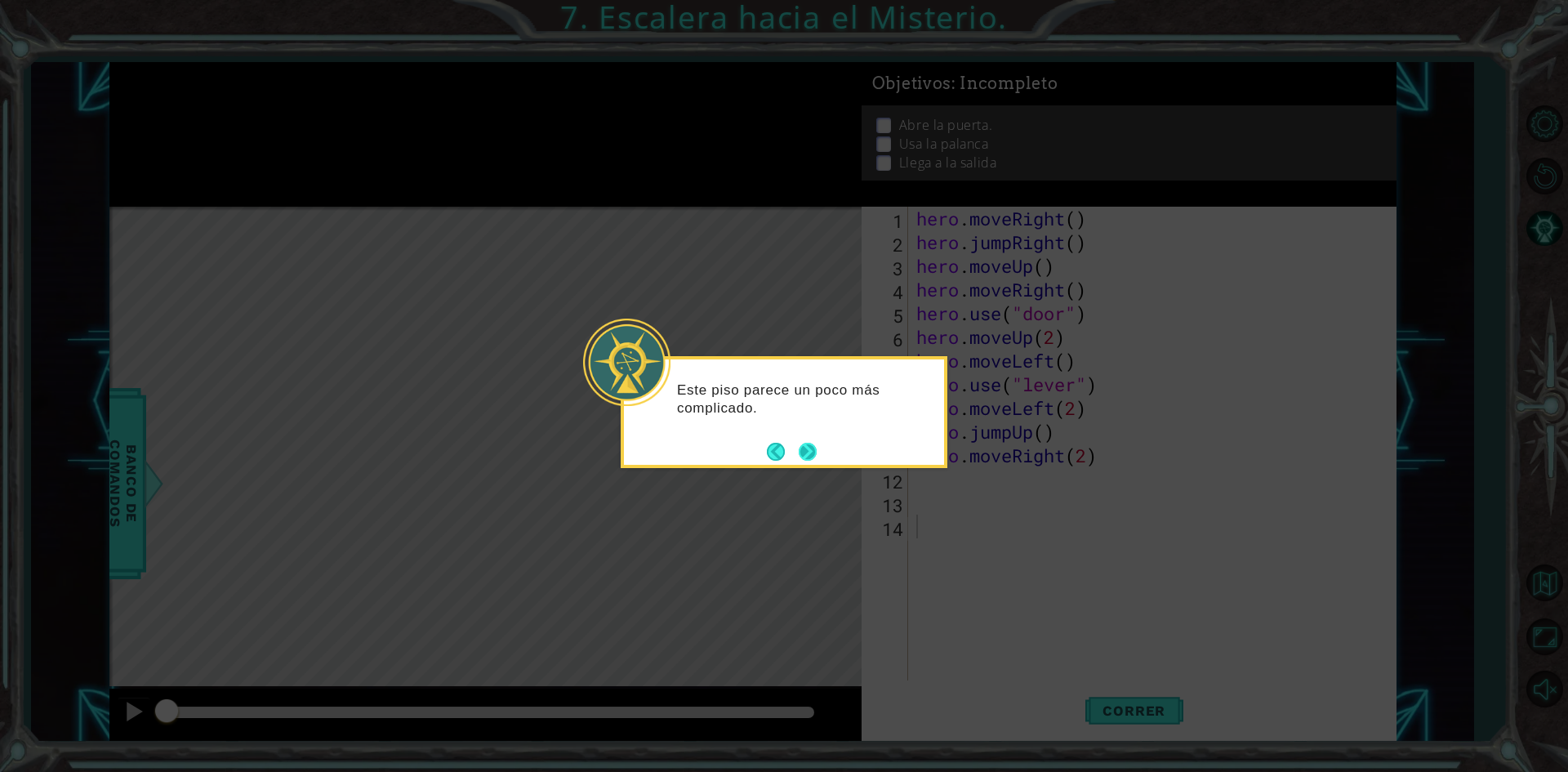
click at [799, 454] on button "Next" at bounding box center [807, 451] width 18 height 18
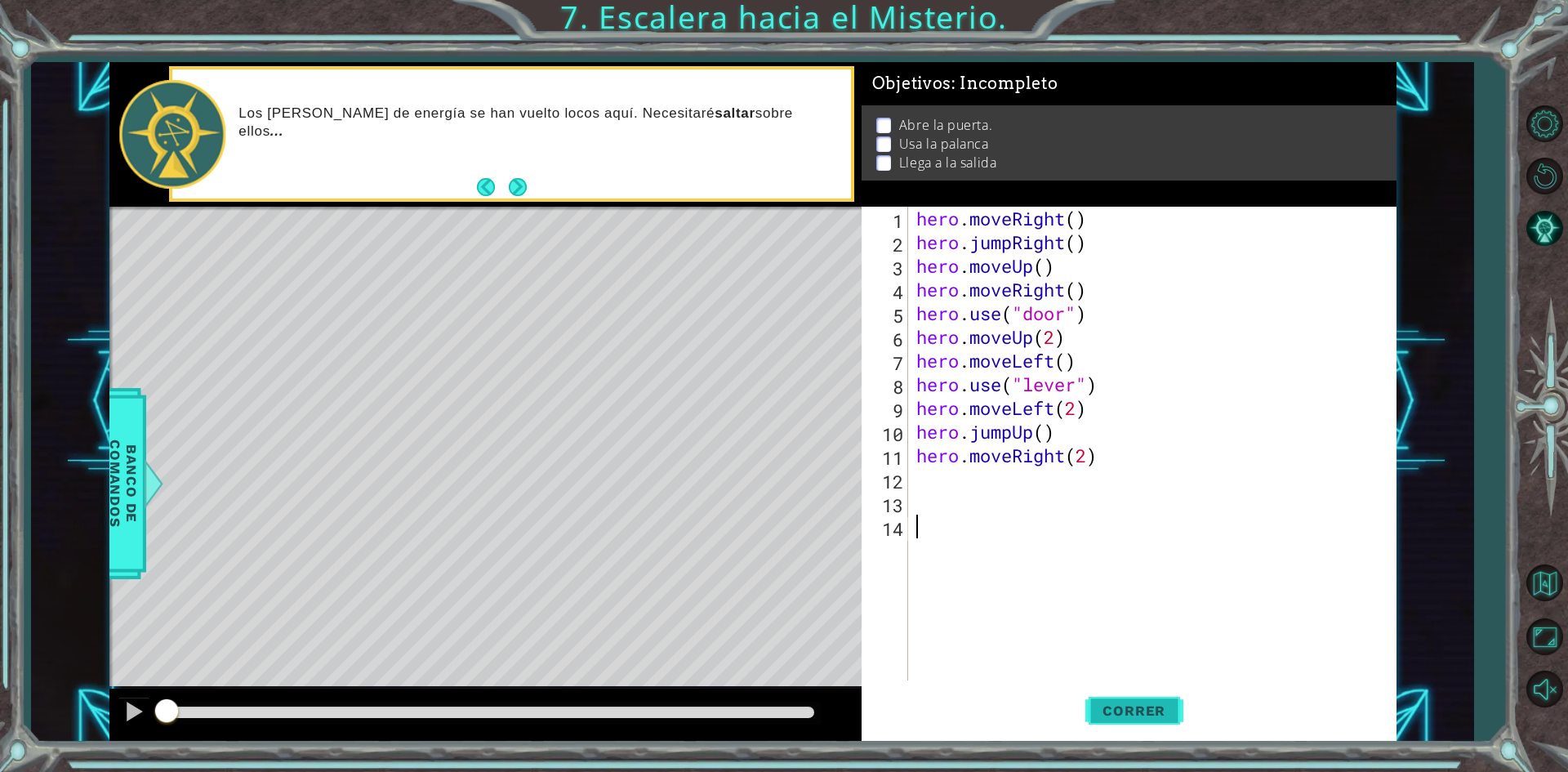
click at [1130, 686] on button "Correr" at bounding box center [1133, 711] width 98 height 53
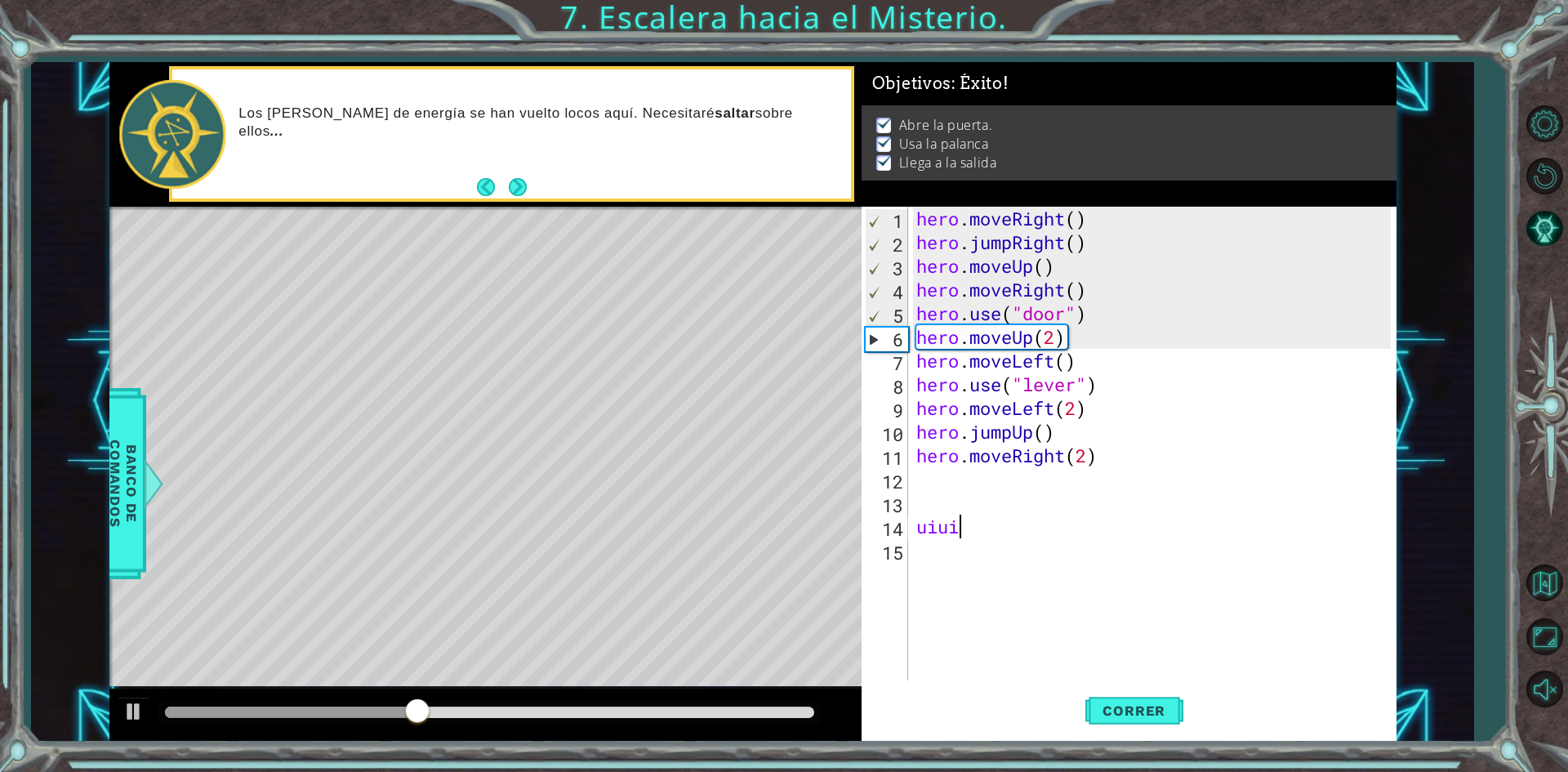
scroll to position [0, 1]
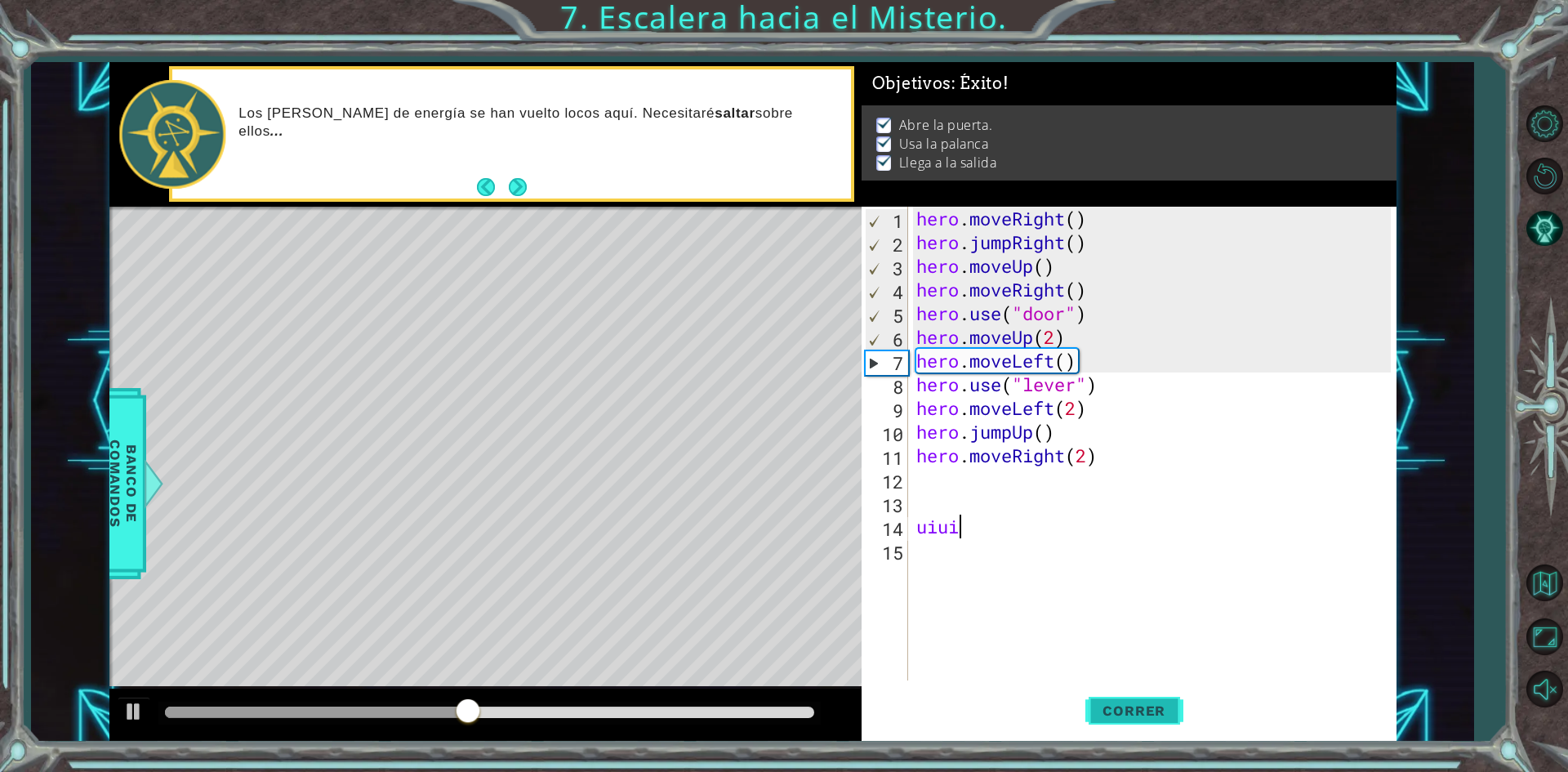
type textarea "uiui"
click at [1120, 708] on span "Correr" at bounding box center [1133, 710] width 95 height 16
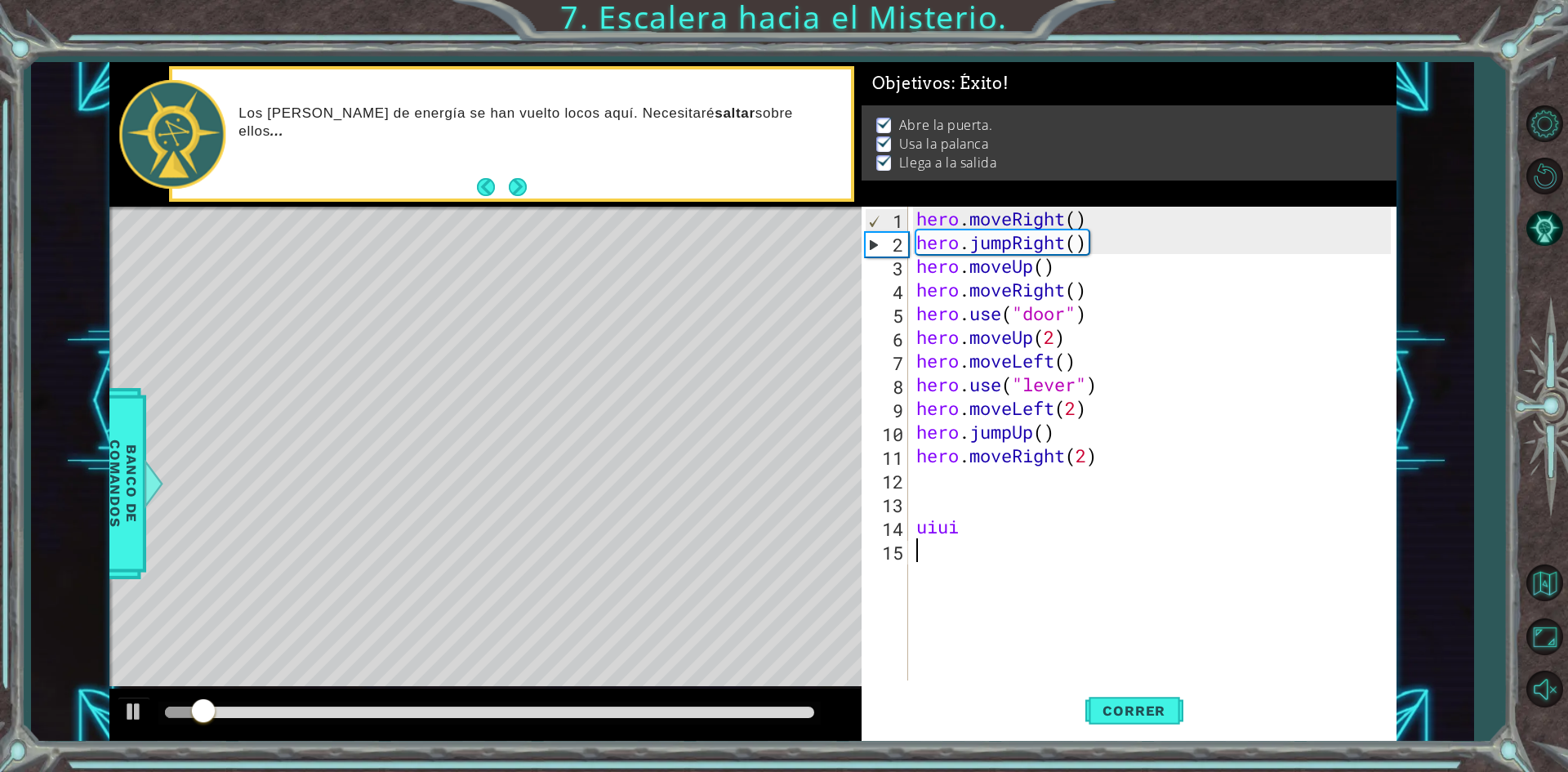
click at [969, 539] on div "hero . moveRight ( ) hero . jumpRight ( ) hero . moveUp ( ) hero . moveRight ( …" at bounding box center [1155, 467] width 486 height 521
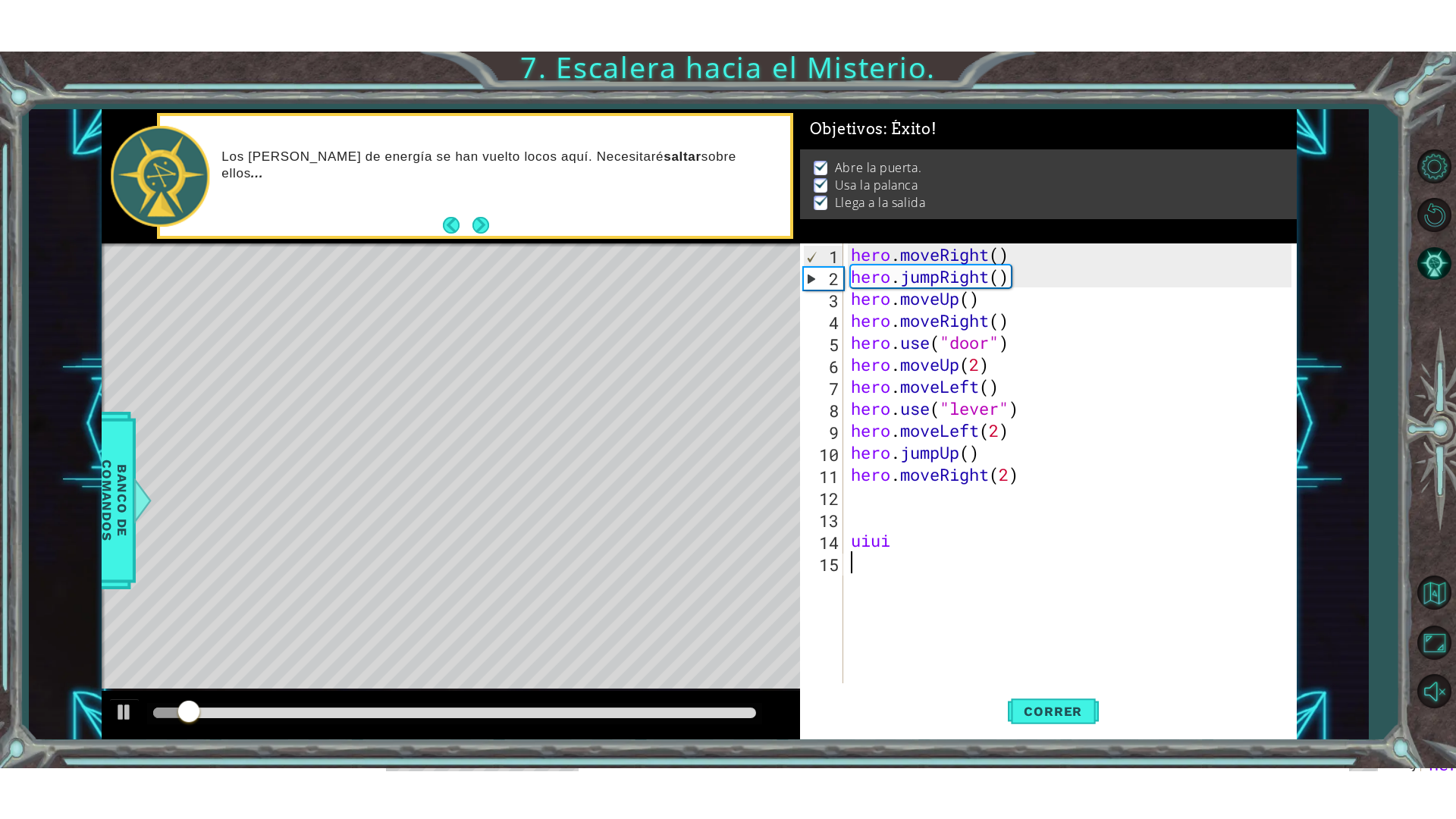
scroll to position [0, 0]
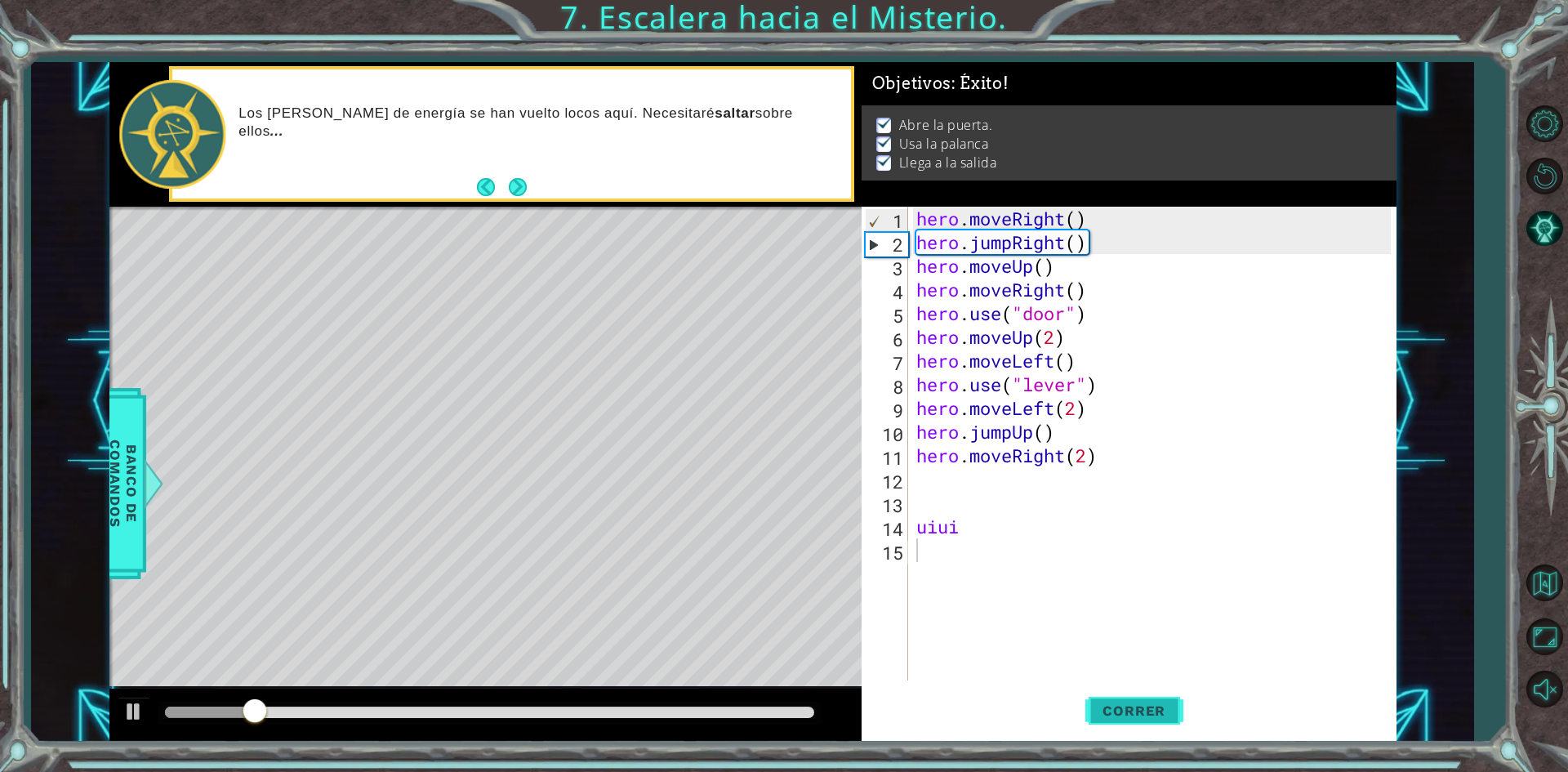
click at [1108, 698] on button "Correr" at bounding box center [1133, 711] width 98 height 53
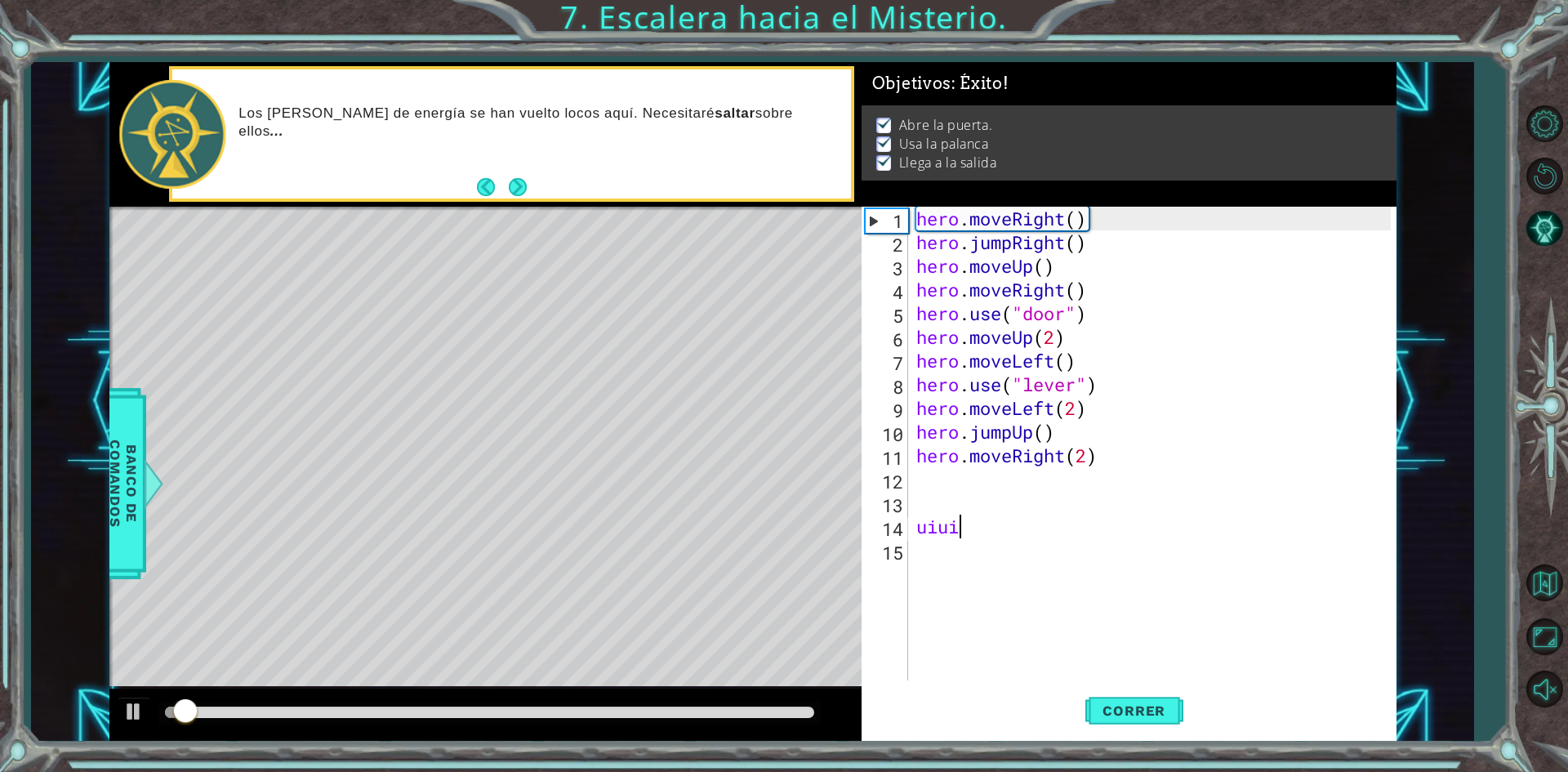
click at [965, 528] on div "hero . moveRight ( ) hero . jumpRight ( ) hero . moveUp ( ) hero . moveRight ( …" at bounding box center [1155, 467] width 486 height 521
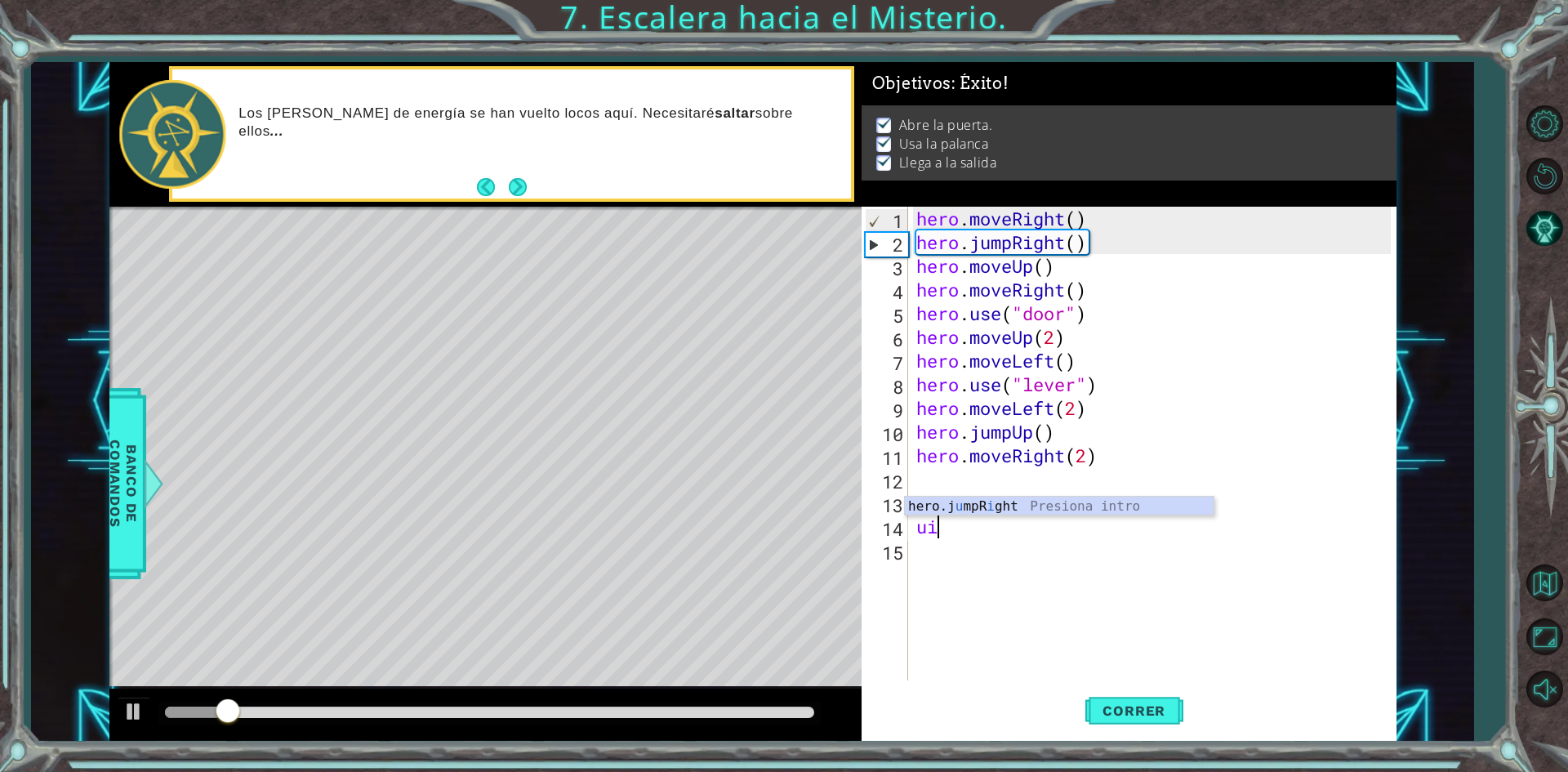
type textarea "u"
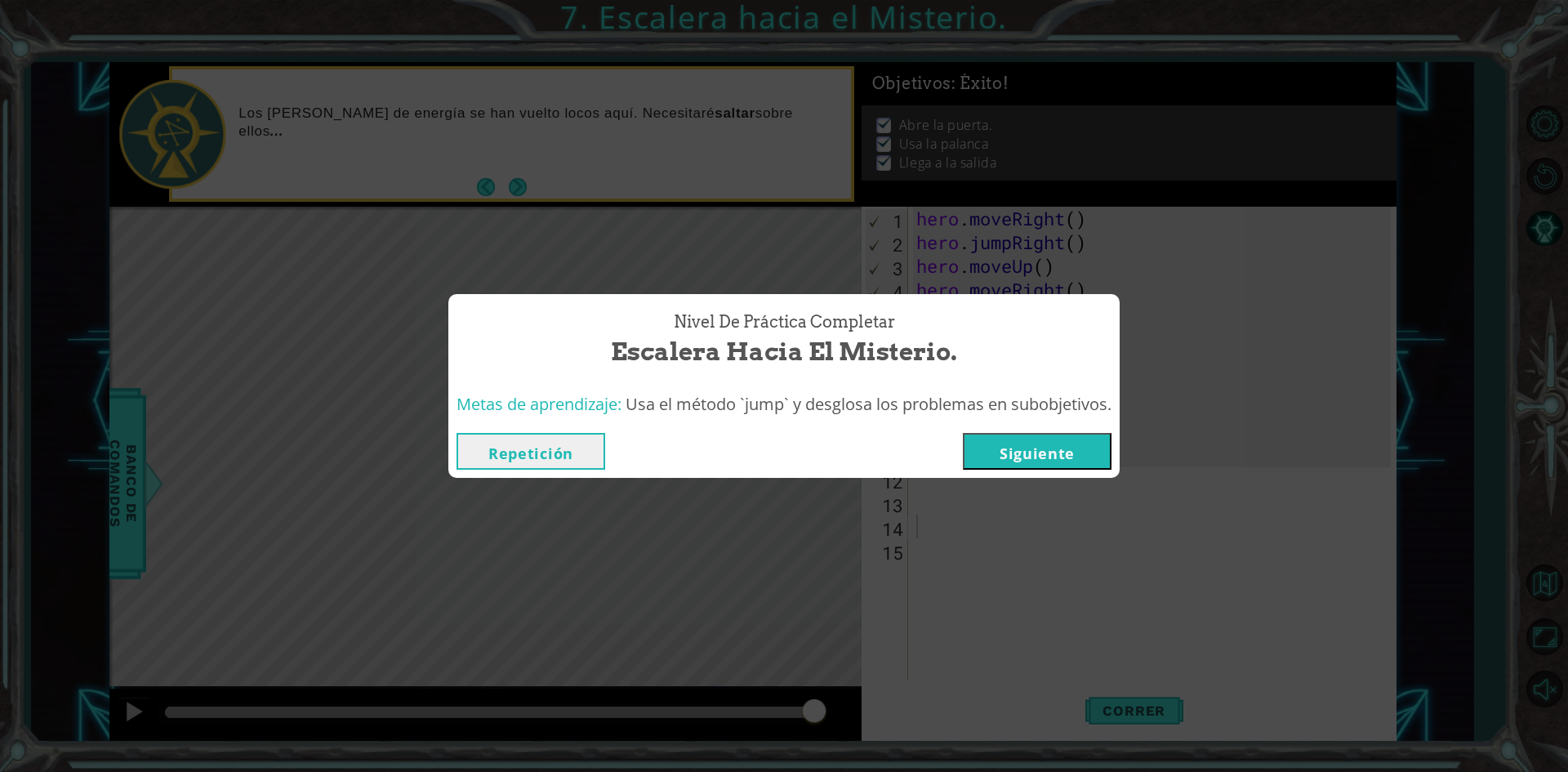
click at [1004, 472] on div "Repetición [GEOGRAPHIC_DATA]" at bounding box center [784, 452] width 671 height 53
click at [1006, 427] on div "Repetición [GEOGRAPHIC_DATA]" at bounding box center [784, 452] width 671 height 53
click at [1054, 441] on button "Siguiente" at bounding box center [1037, 451] width 148 height 37
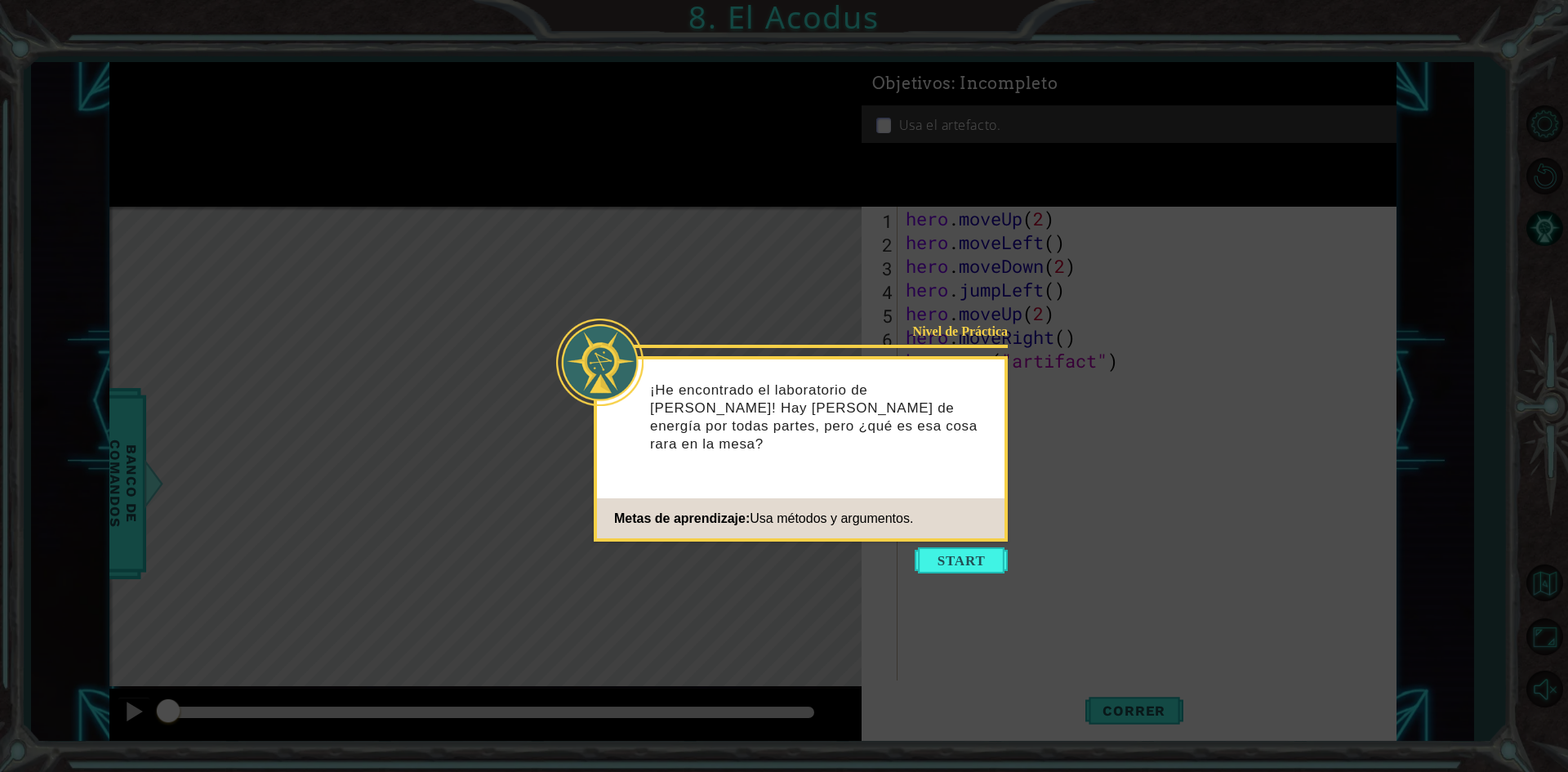
click at [976, 546] on icon at bounding box center [784, 386] width 1568 height 772
click at [966, 570] on button "Start" at bounding box center [961, 559] width 93 height 26
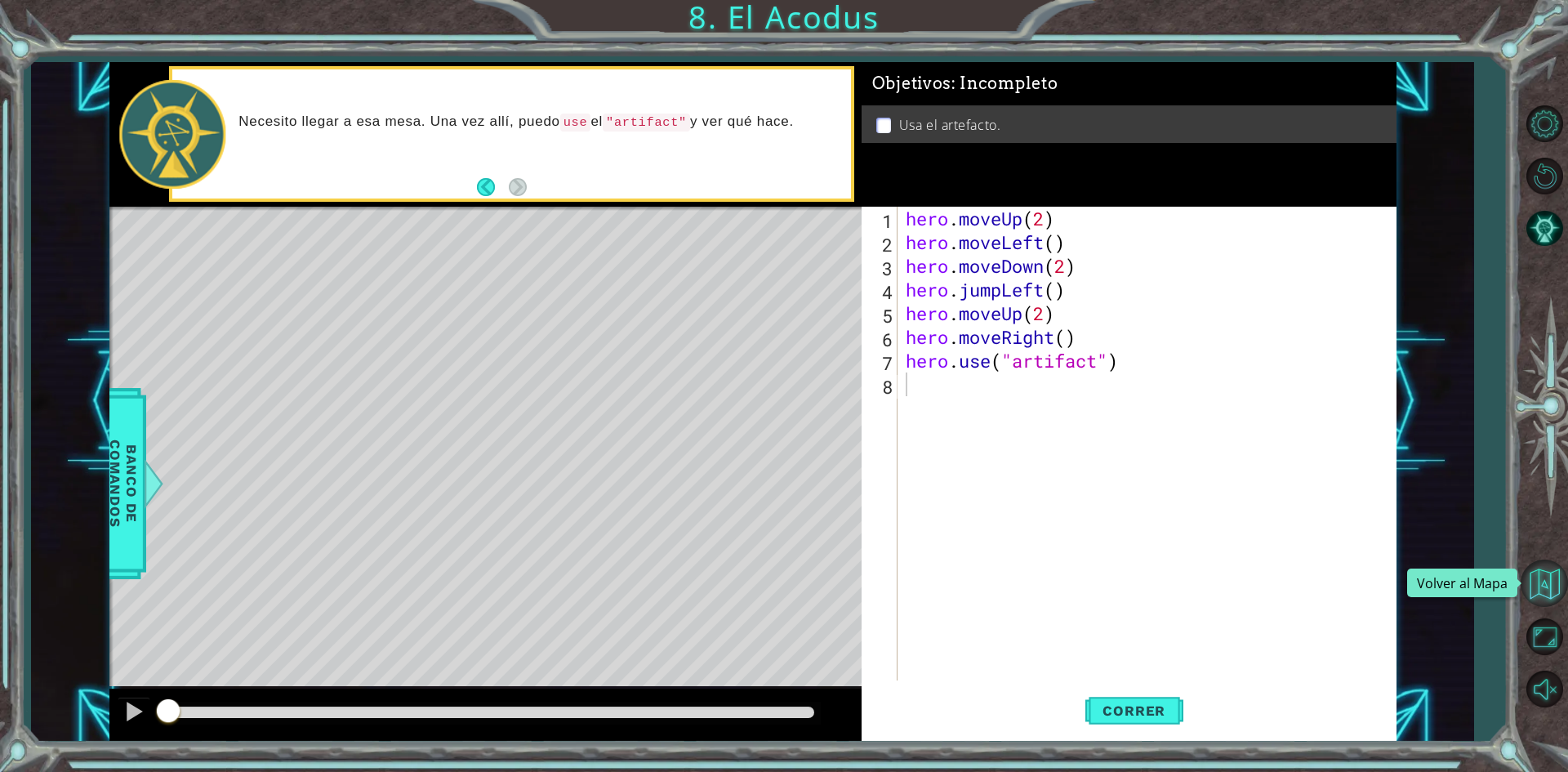
click at [1536, 585] on button "Volver al Mapa" at bounding box center [1544, 583] width 48 height 48
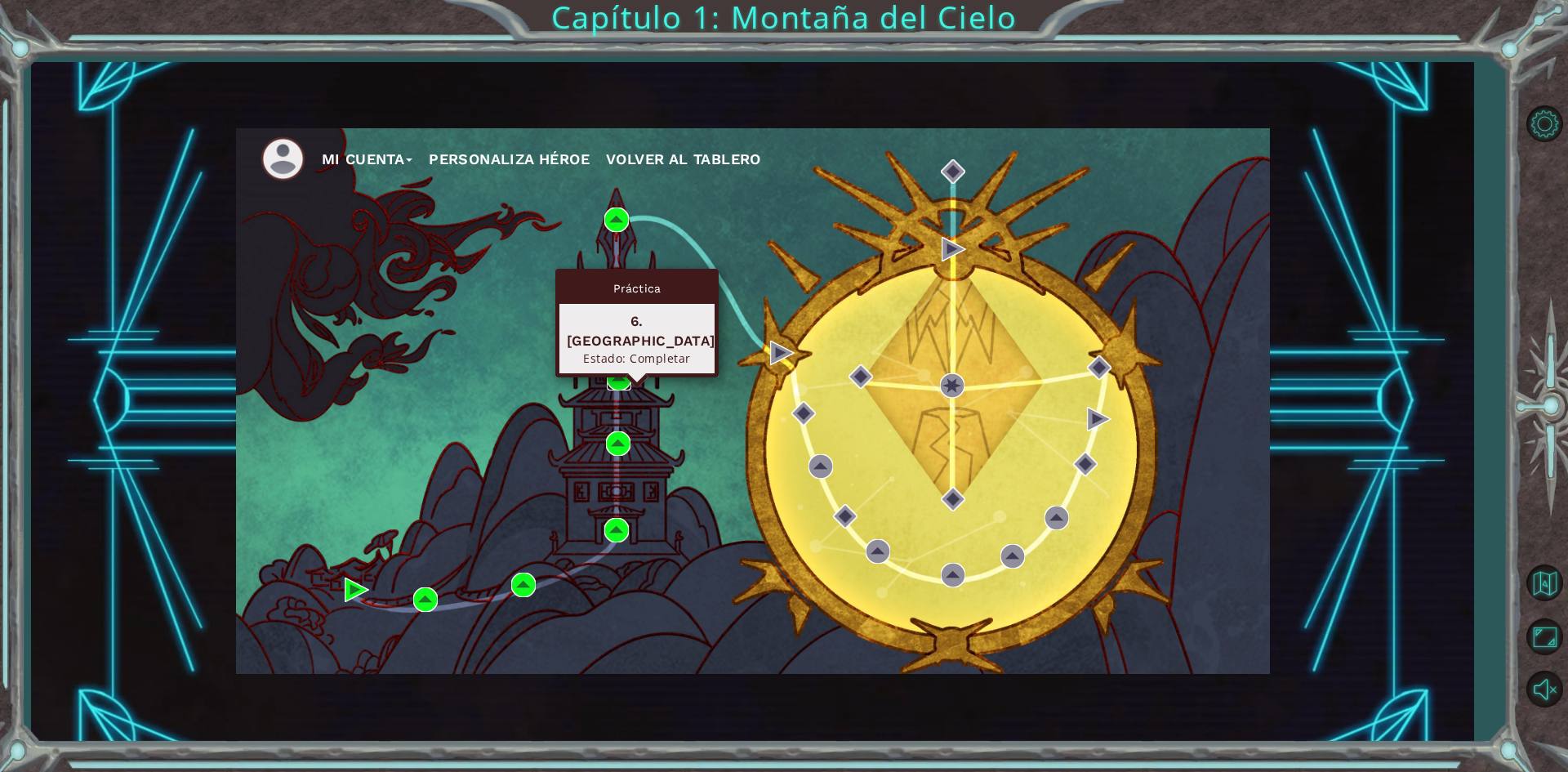
click at [616, 372] on img at bounding box center [619, 378] width 25 height 25
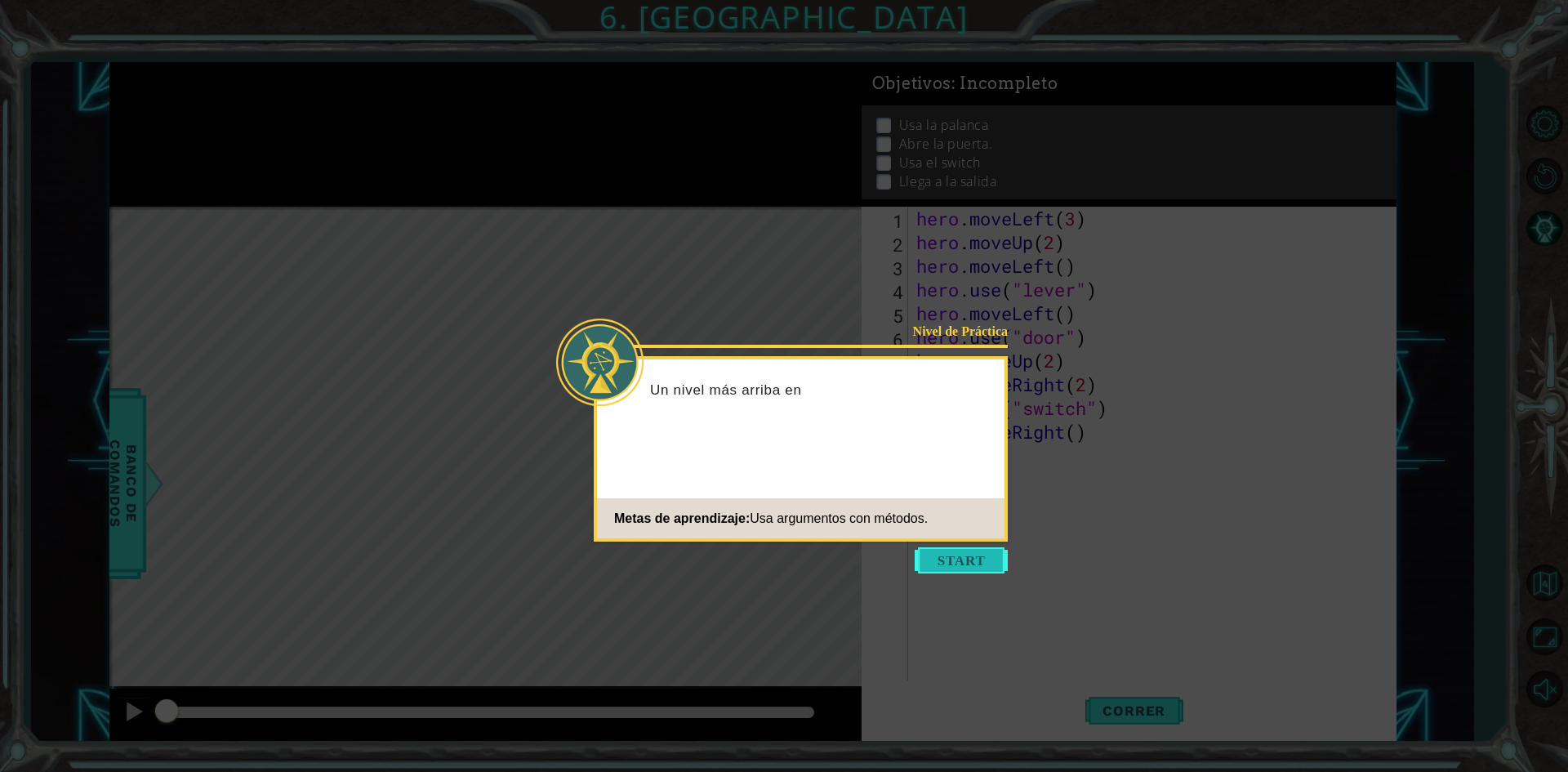
click at [981, 569] on button "Start" at bounding box center [961, 559] width 93 height 26
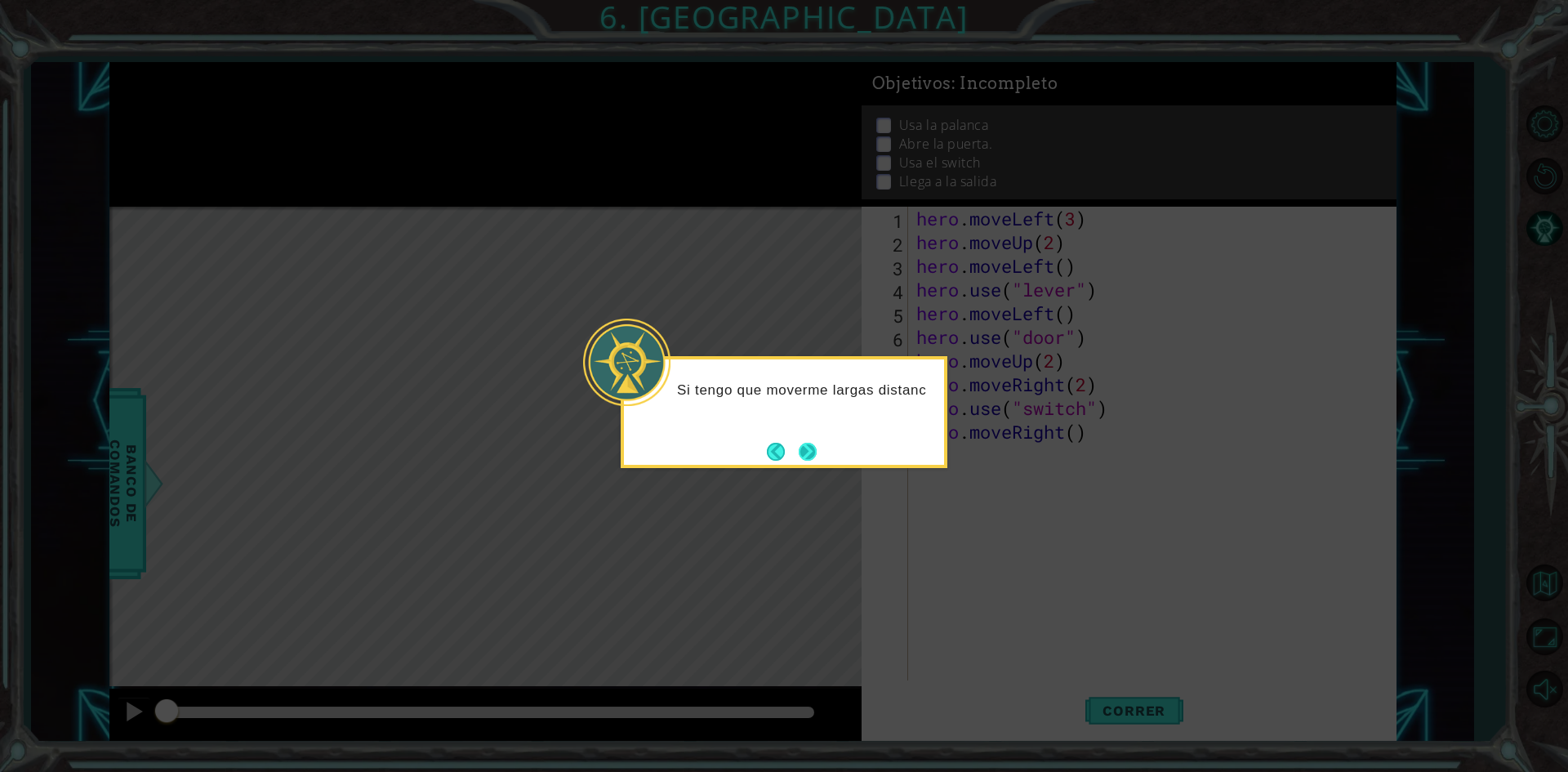
click at [813, 455] on button "Next" at bounding box center [807, 451] width 18 height 18
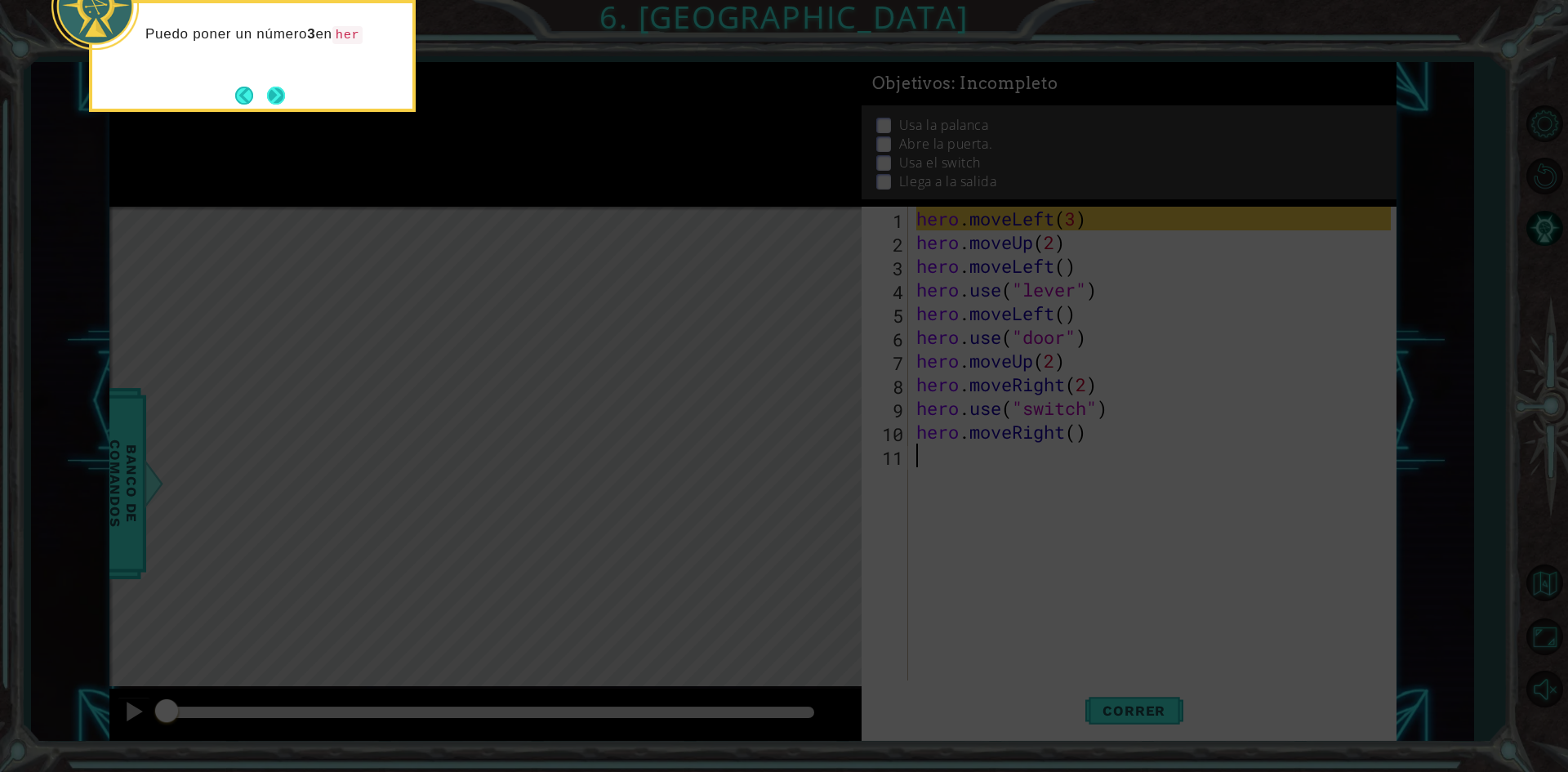
click at [275, 110] on div "Puedo poner un número 3 en her" at bounding box center [253, 56] width 327 height 112
click at [275, 110] on div "Puedo poner un número 3 en hero.moveLeft(3) . Esto me dirá cuántos pasos ne" at bounding box center [253, 57] width 327 height 114
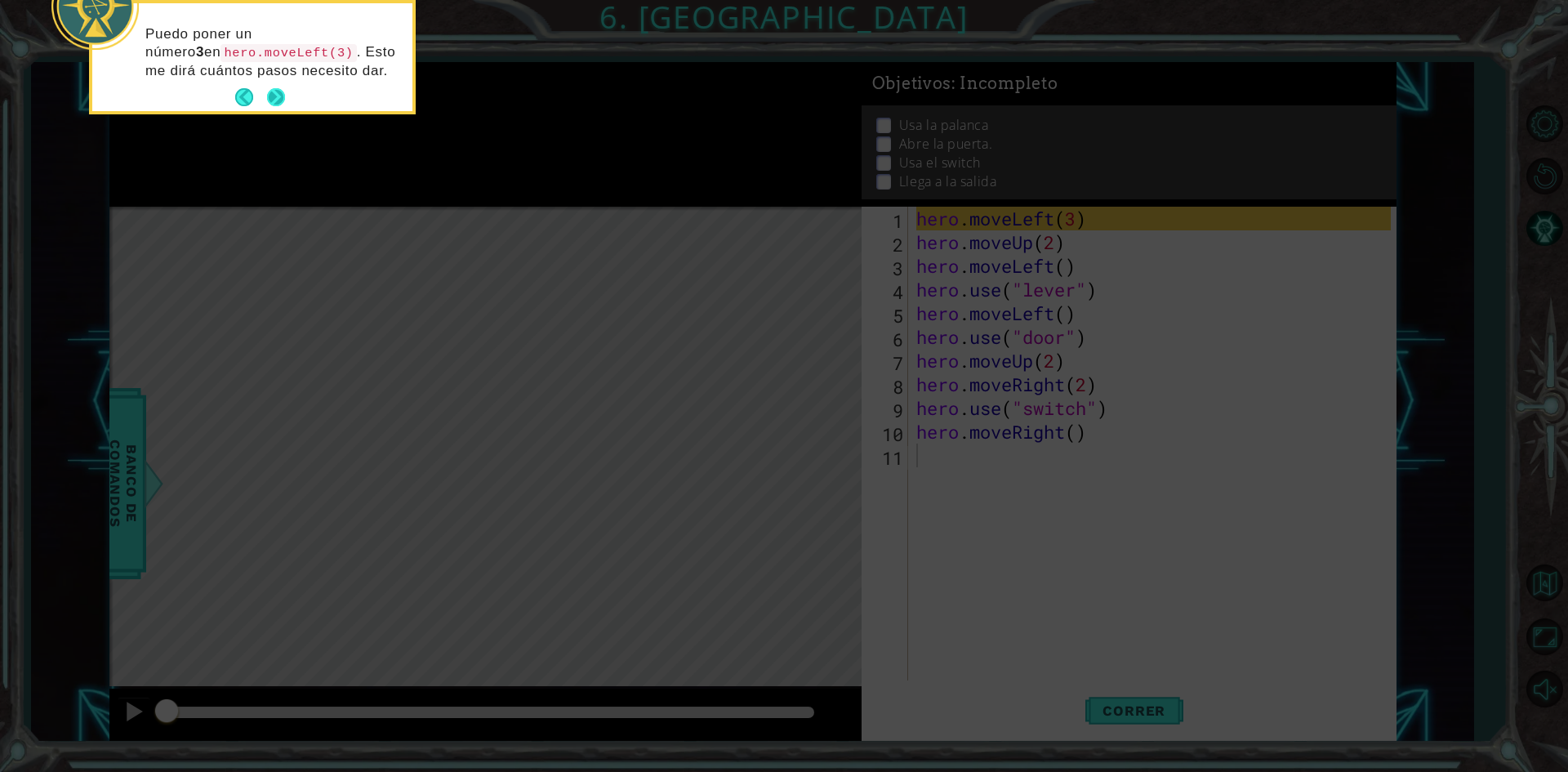
click at [275, 106] on button "Next" at bounding box center [276, 97] width 18 height 18
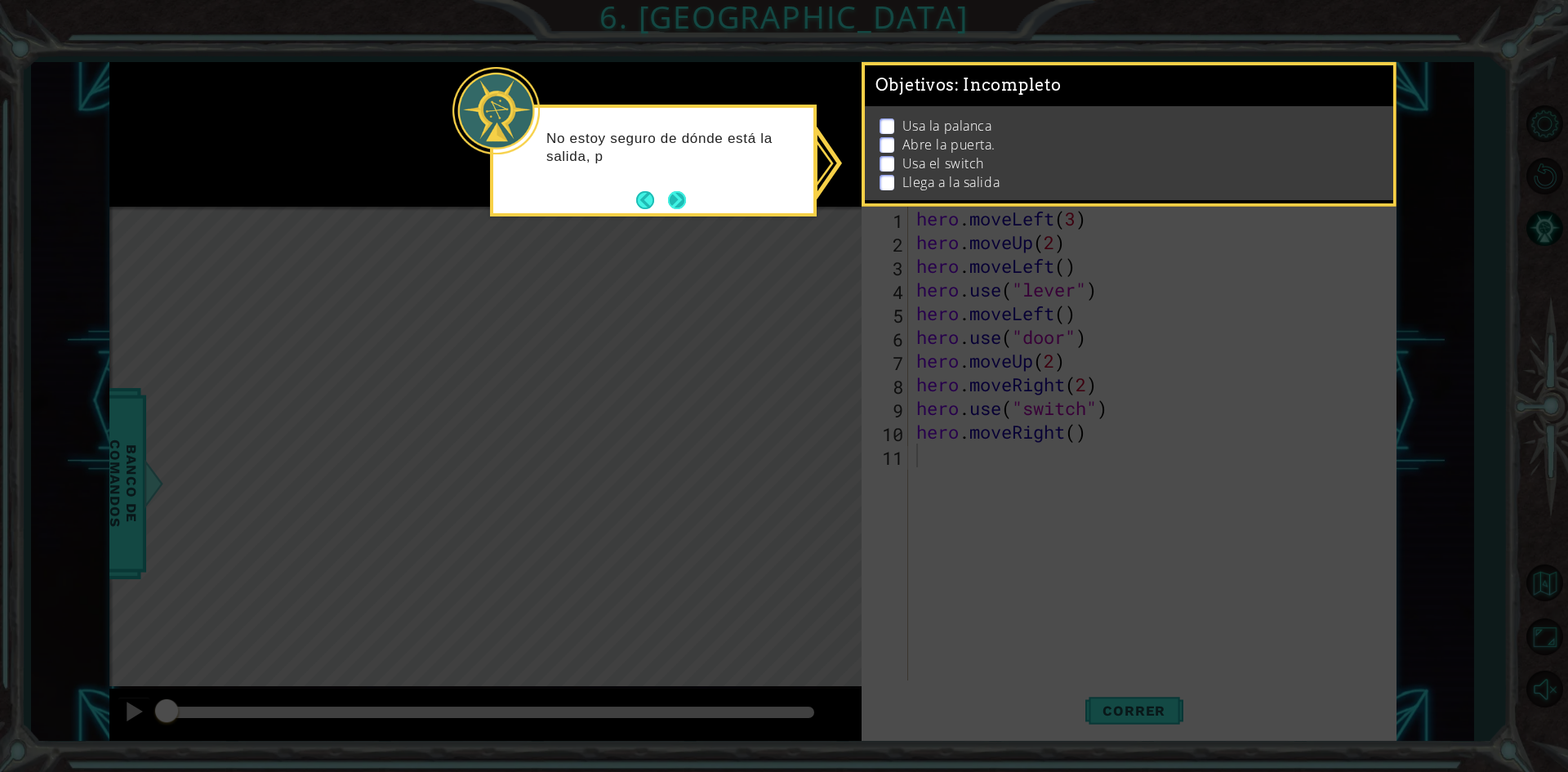
click at [670, 206] on button "Next" at bounding box center [677, 200] width 18 height 18
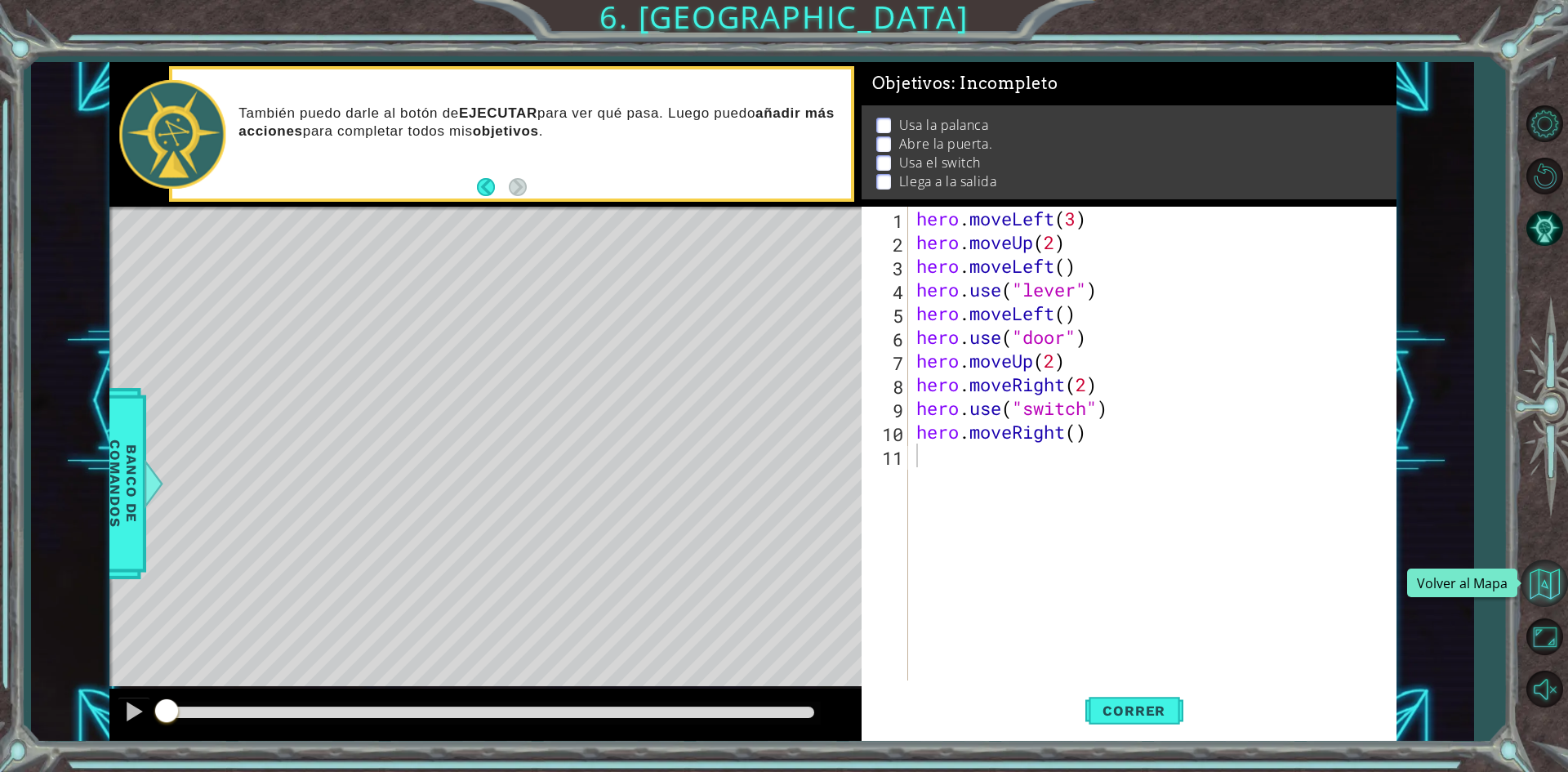
click at [1553, 569] on button "Volver al Mapa" at bounding box center [1544, 583] width 48 height 48
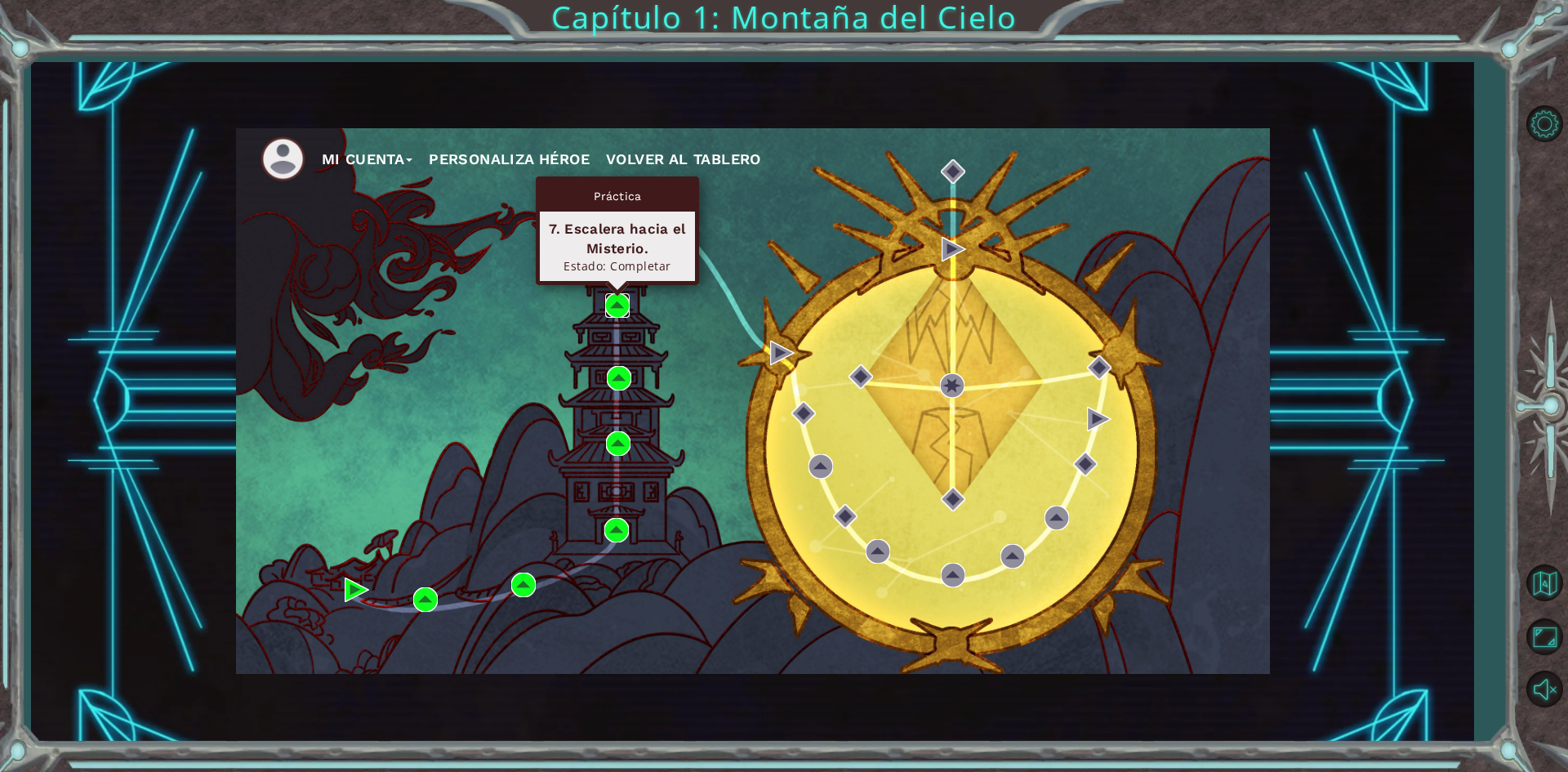
click at [621, 299] on img at bounding box center [617, 305] width 25 height 25
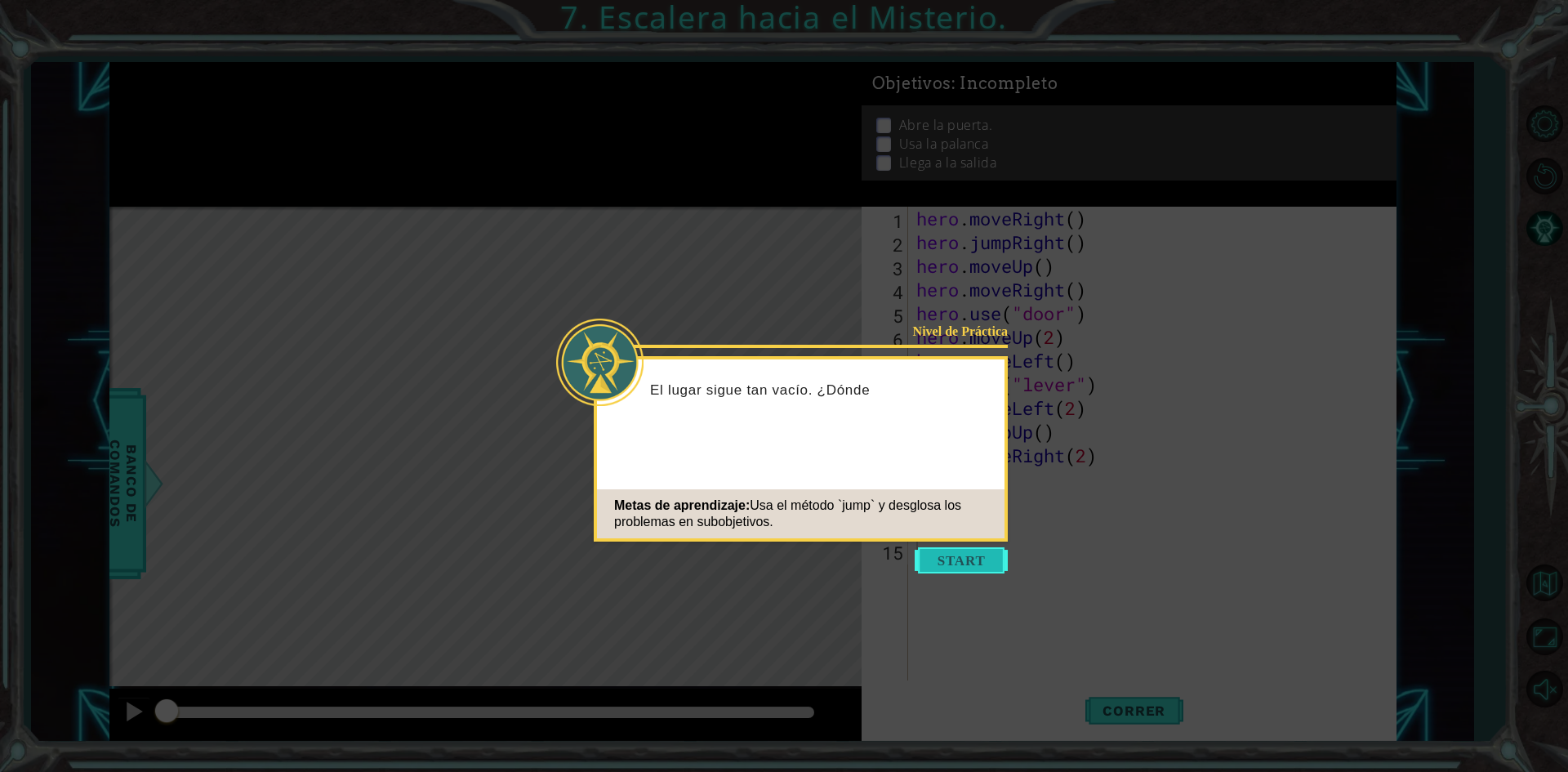
click at [945, 554] on button "Start" at bounding box center [961, 559] width 93 height 26
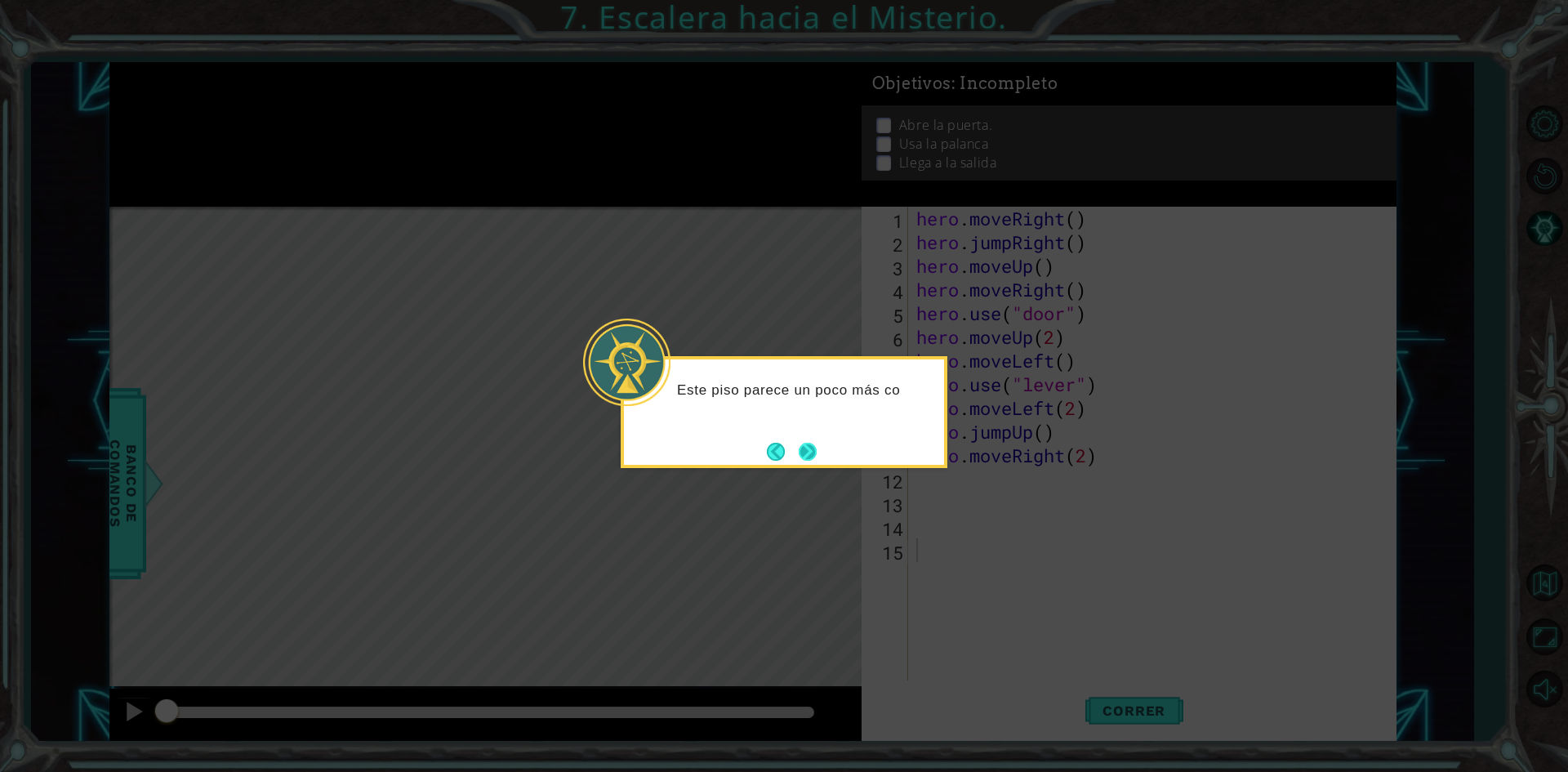
click at [810, 442] on button "Next" at bounding box center [807, 451] width 18 height 18
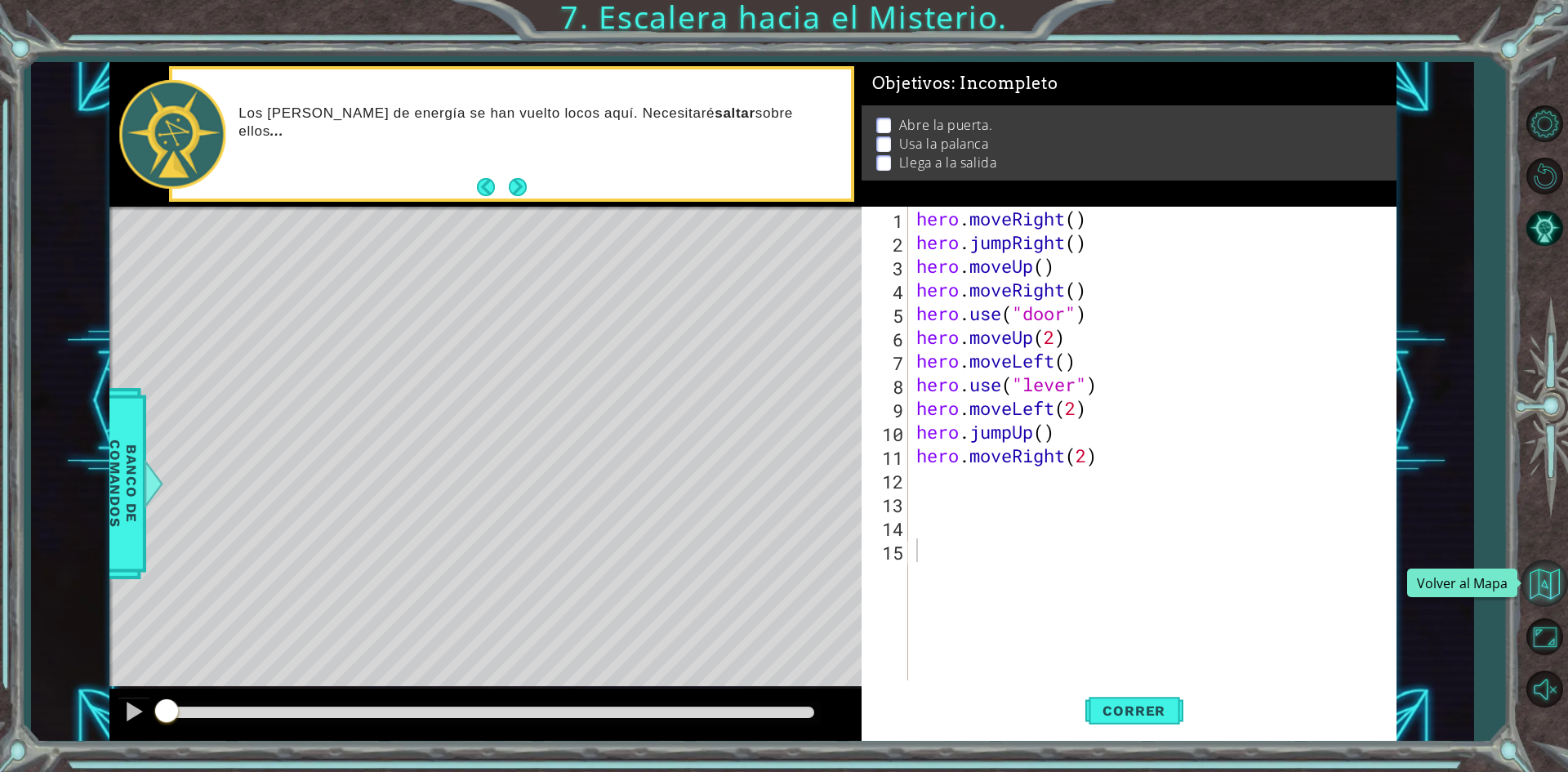
click at [1546, 570] on button "Volver al Mapa" at bounding box center [1544, 583] width 48 height 48
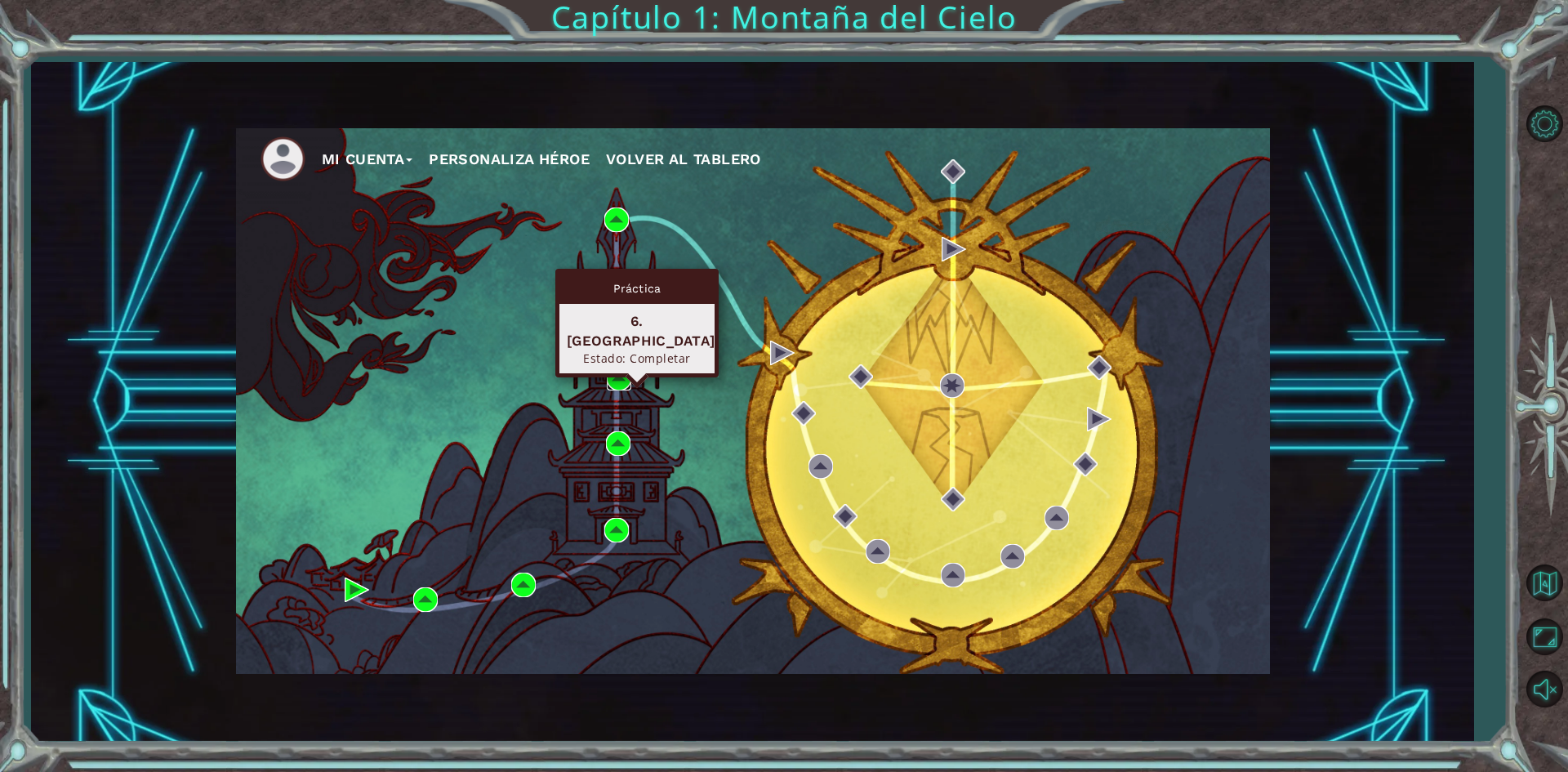
click at [620, 386] on img at bounding box center [619, 378] width 25 height 25
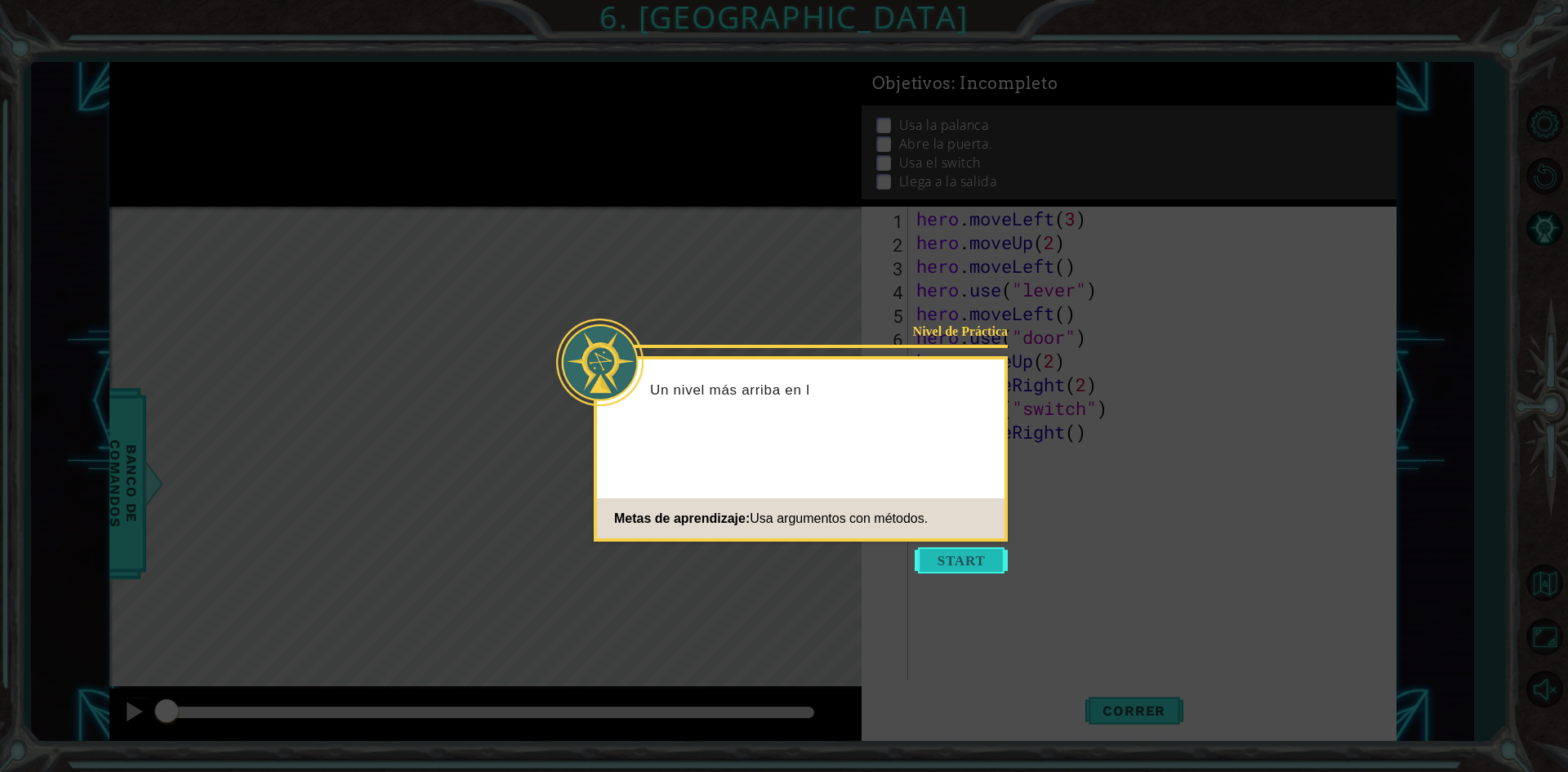
click at [966, 561] on button "Start" at bounding box center [961, 559] width 93 height 26
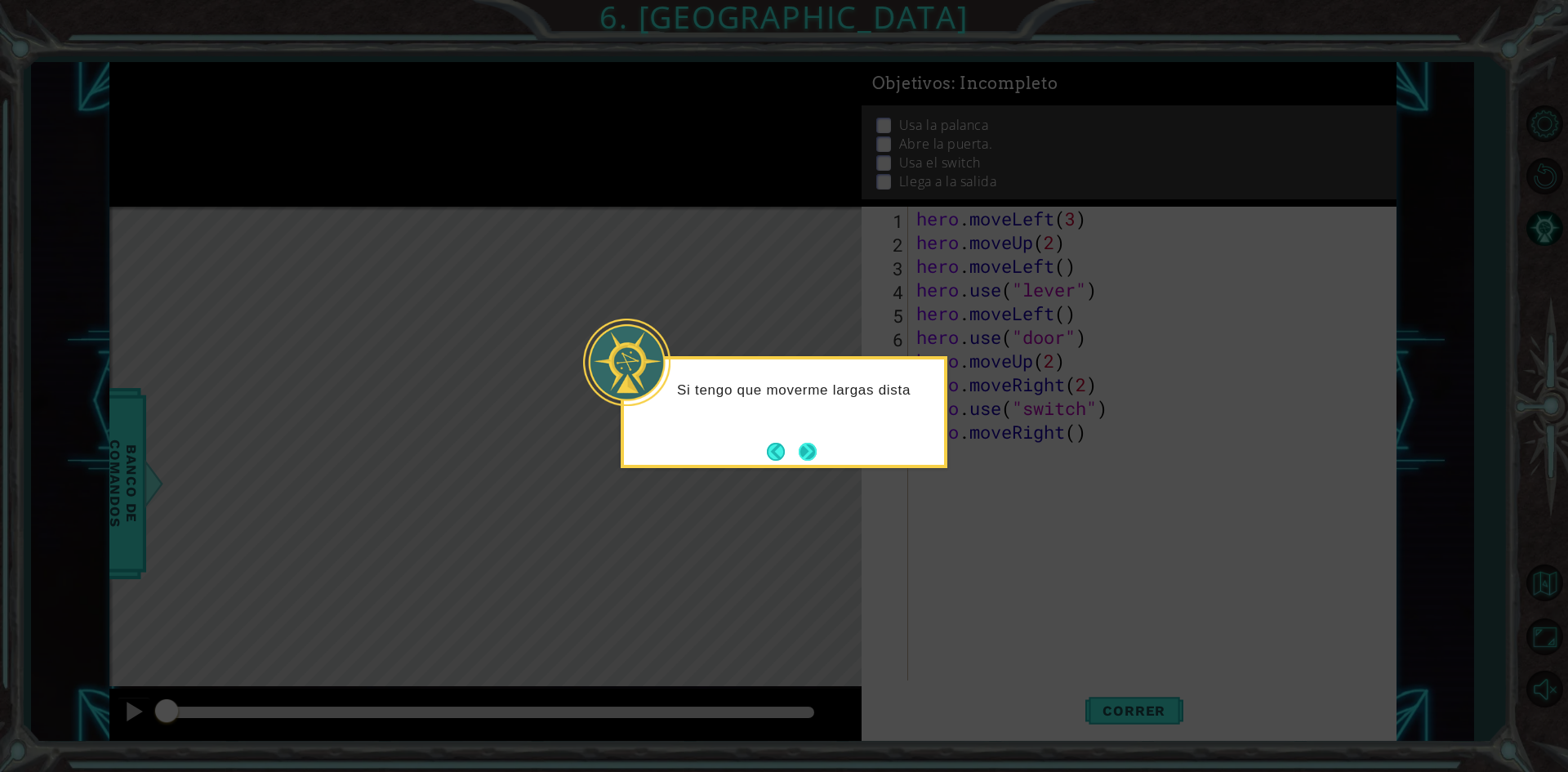
click at [809, 452] on button "Next" at bounding box center [807, 451] width 18 height 18
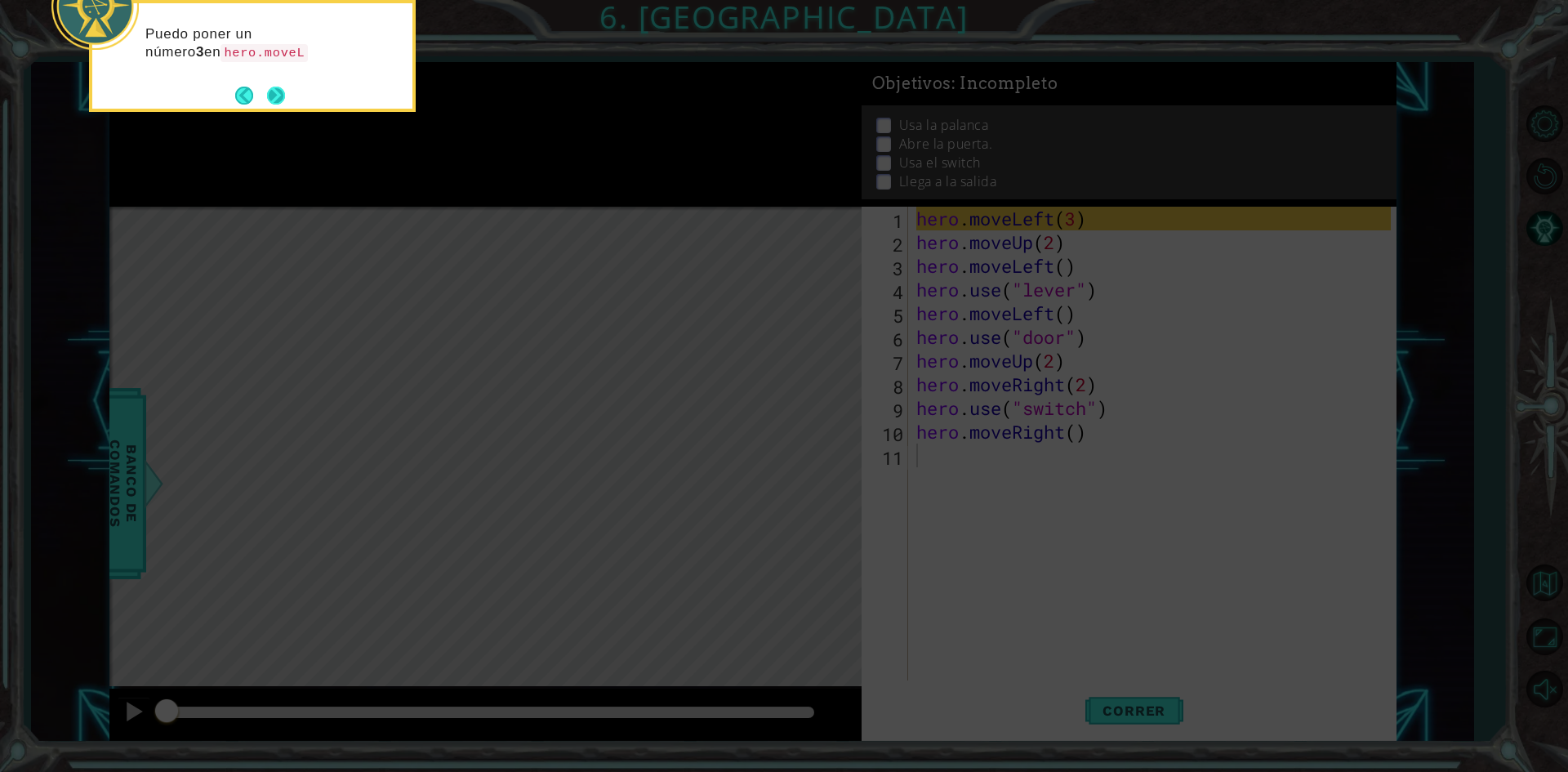
click at [261, 90] on button "Back" at bounding box center [250, 95] width 31 height 18
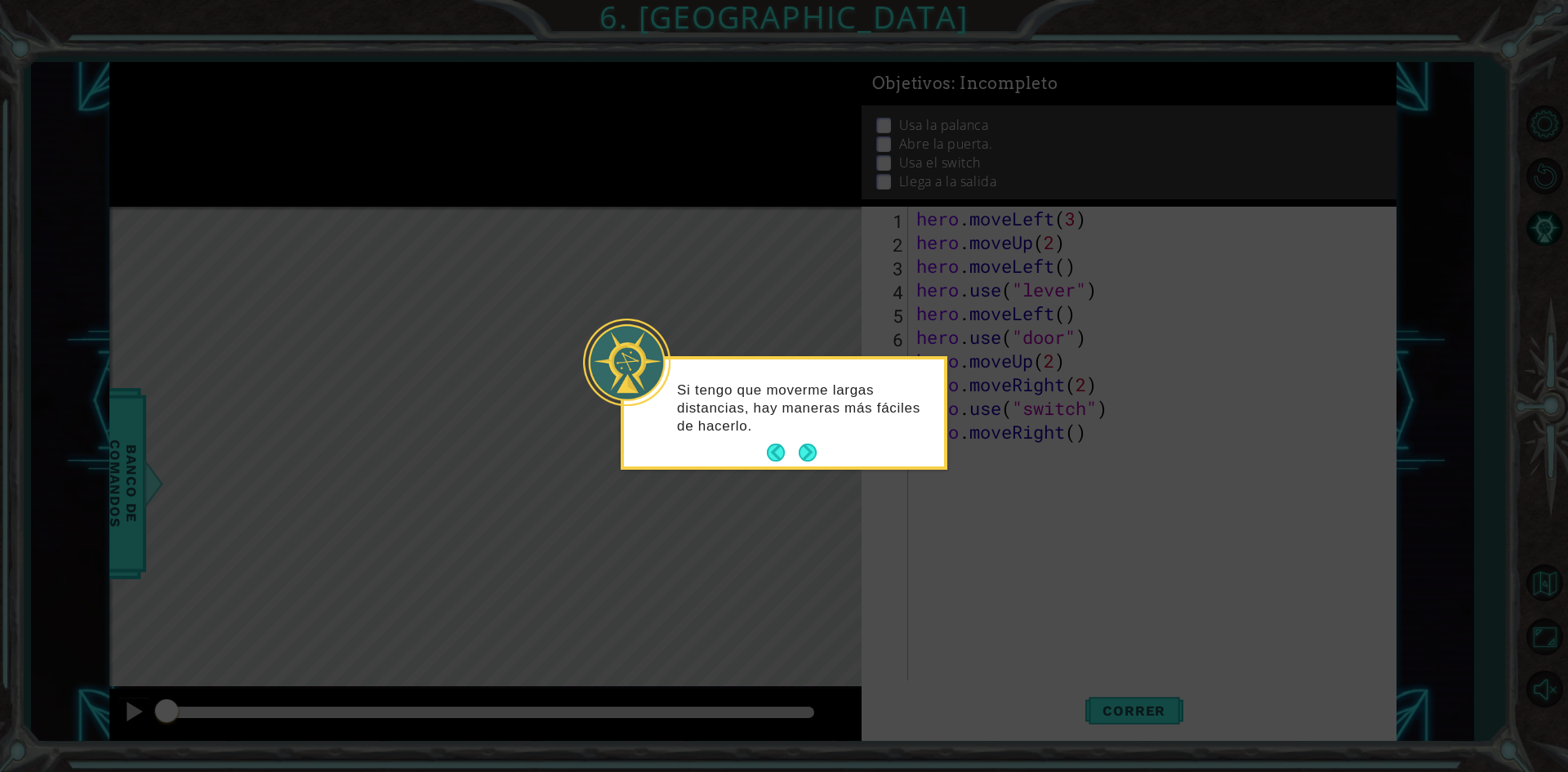
click at [828, 467] on div "Si tengo que moverme largas distancias, hay maneras más fáciles de hacerlo." at bounding box center [784, 412] width 327 height 113
click at [820, 454] on div "Si tengo que moverme largas distancias, hay maneras más fáciles de hacerlo." at bounding box center [784, 416] width 320 height 101
click at [815, 460] on button "Next" at bounding box center [807, 452] width 18 height 18
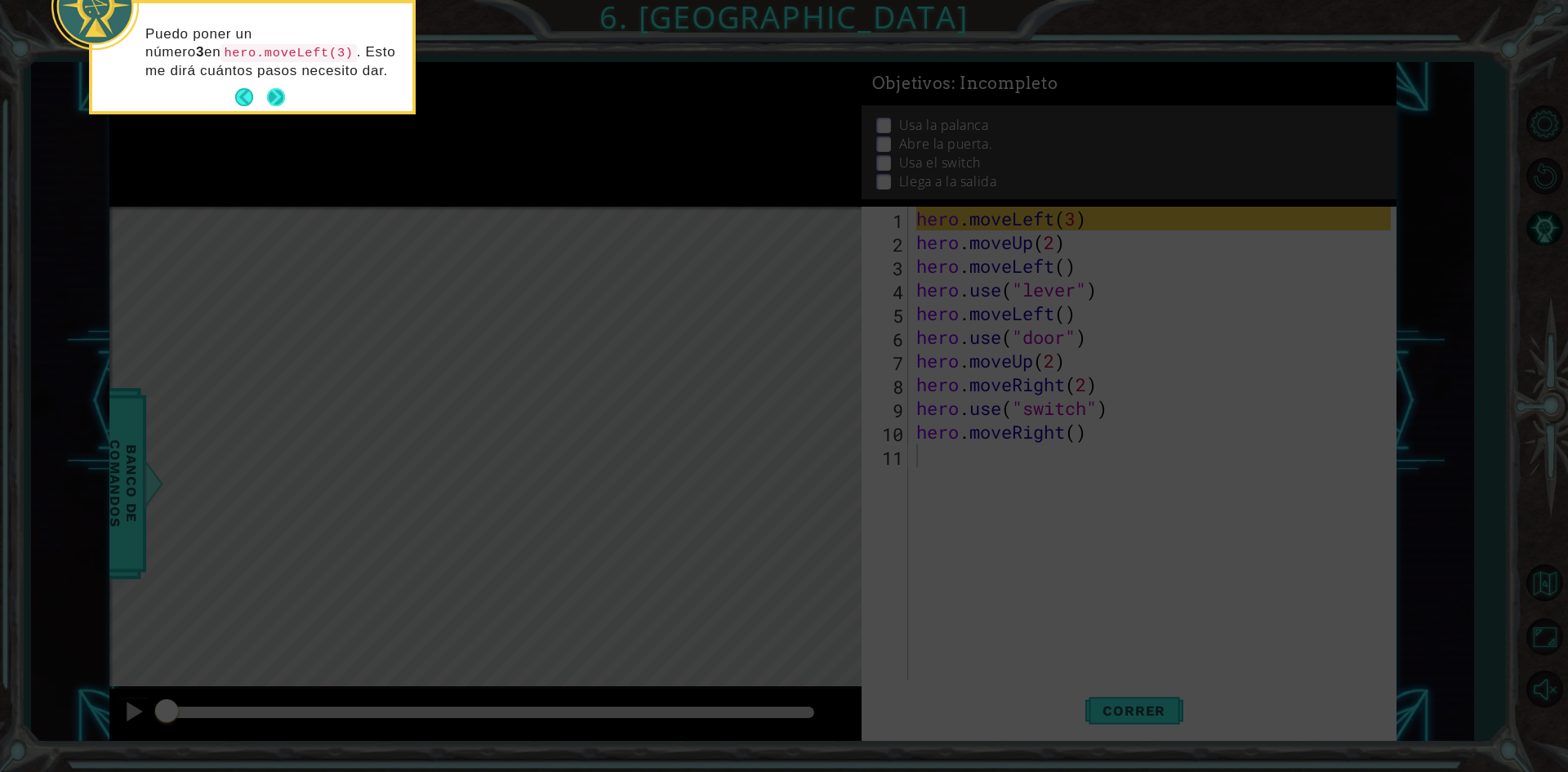
click at [284, 96] on button "Next" at bounding box center [276, 97] width 18 height 18
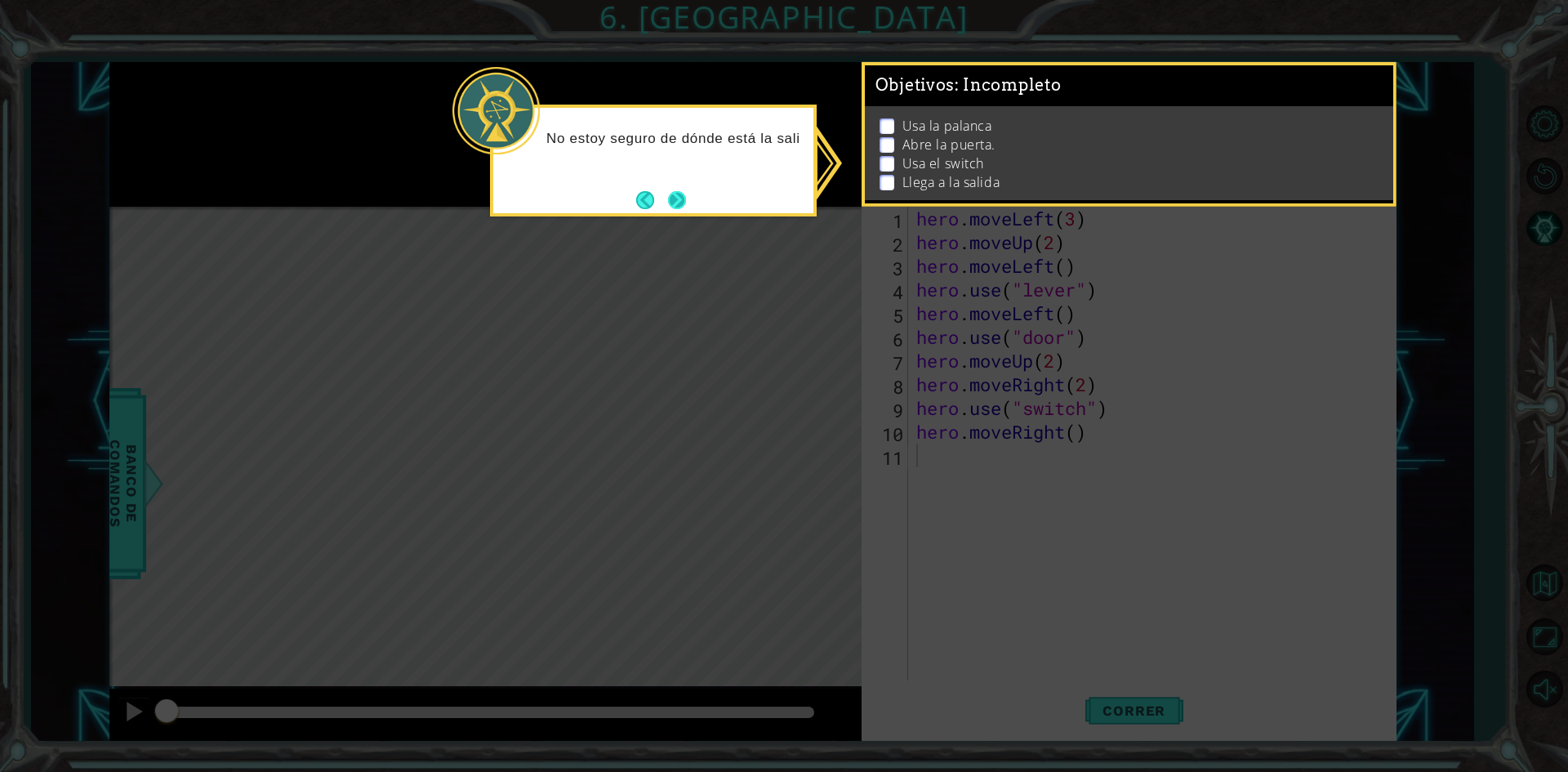
click at [686, 200] on button "Next" at bounding box center [677, 200] width 18 height 18
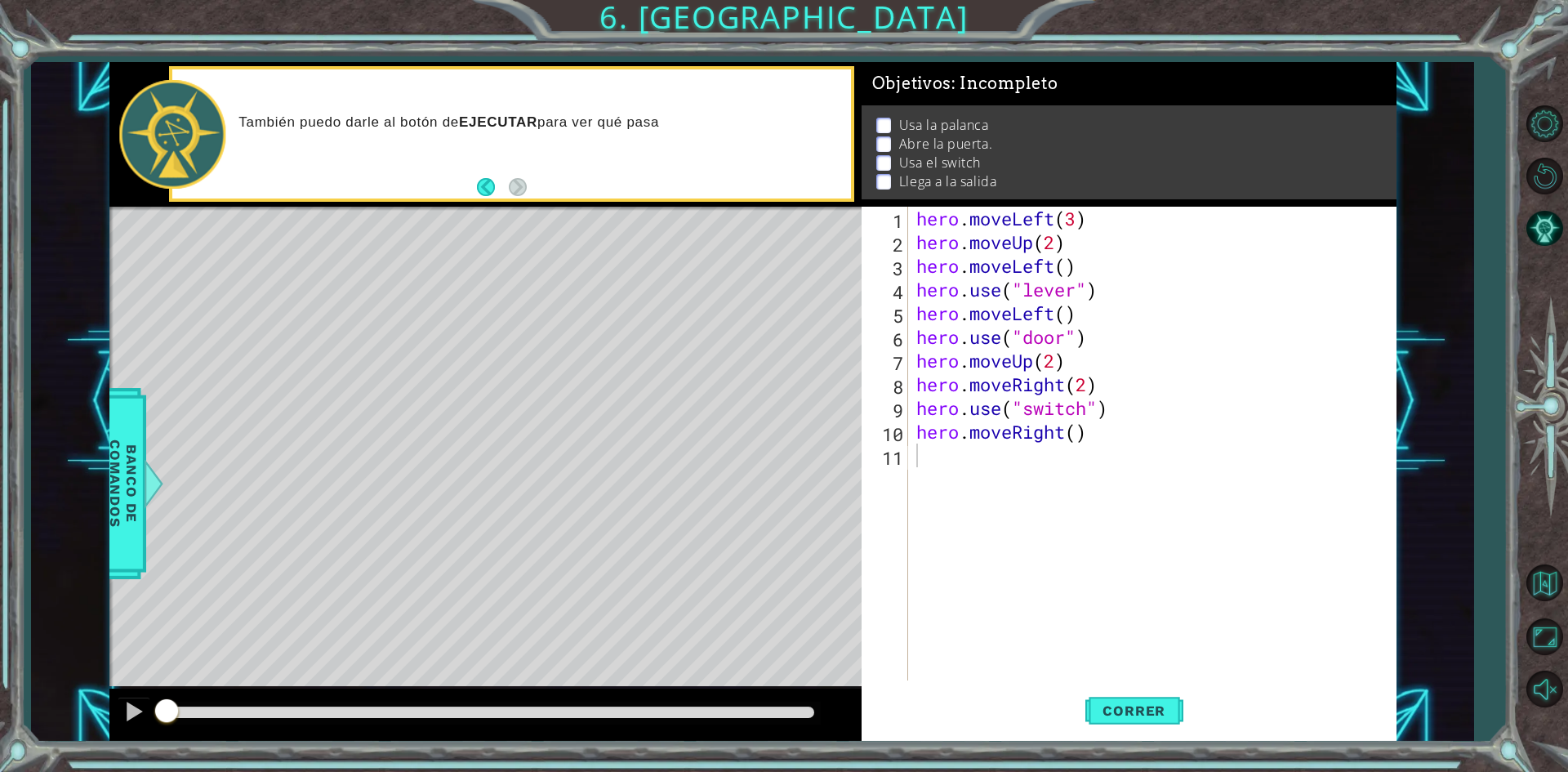
click at [1516, 586] on body "1 ההההההההההההההההההההההההההההההההההההההההההההההההההההההההההההההההההההההההההההה…" at bounding box center [784, 386] width 1568 height 772
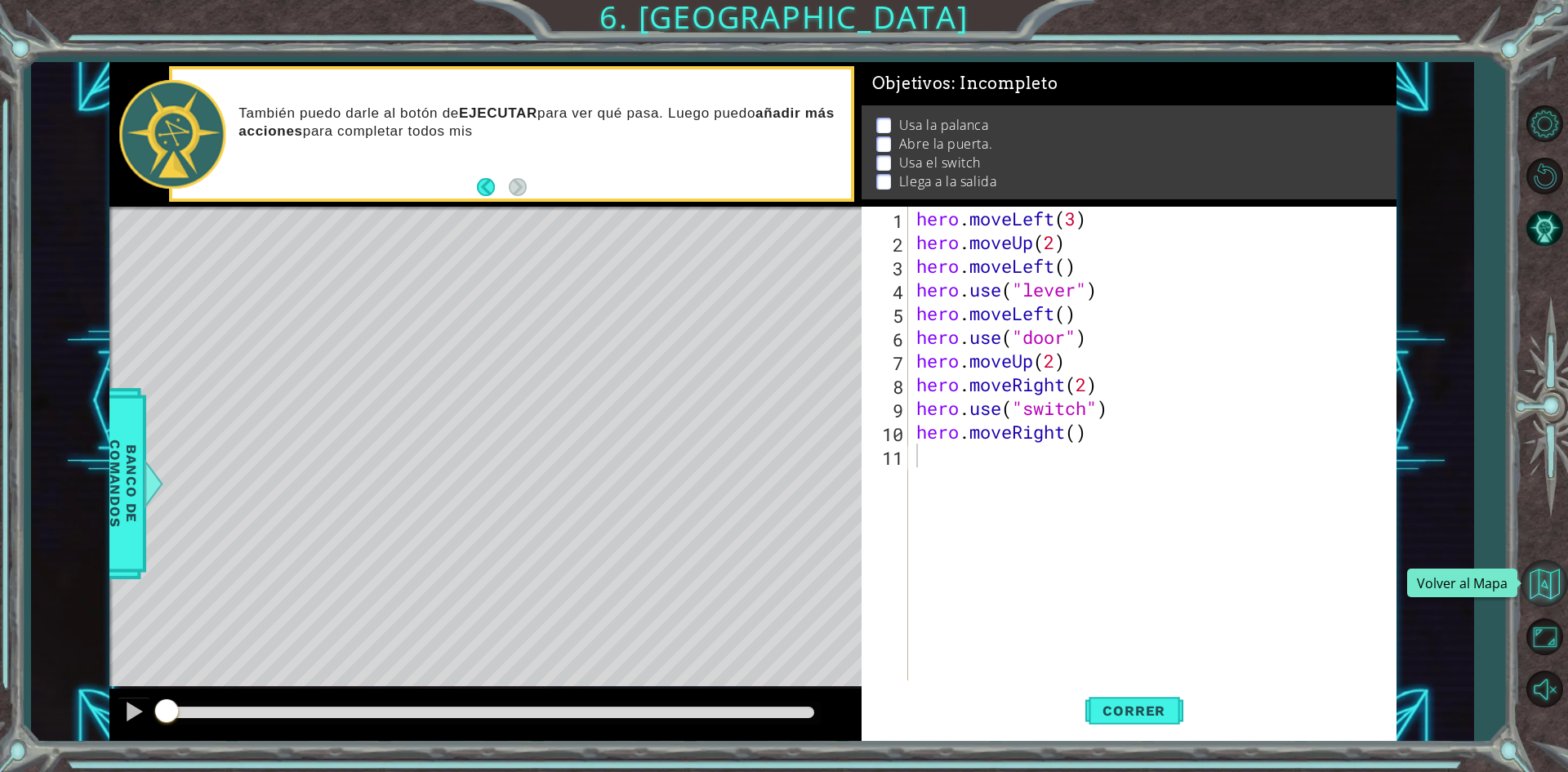
click at [1566, 589] on button "Volver al Mapa" at bounding box center [1544, 583] width 48 height 48
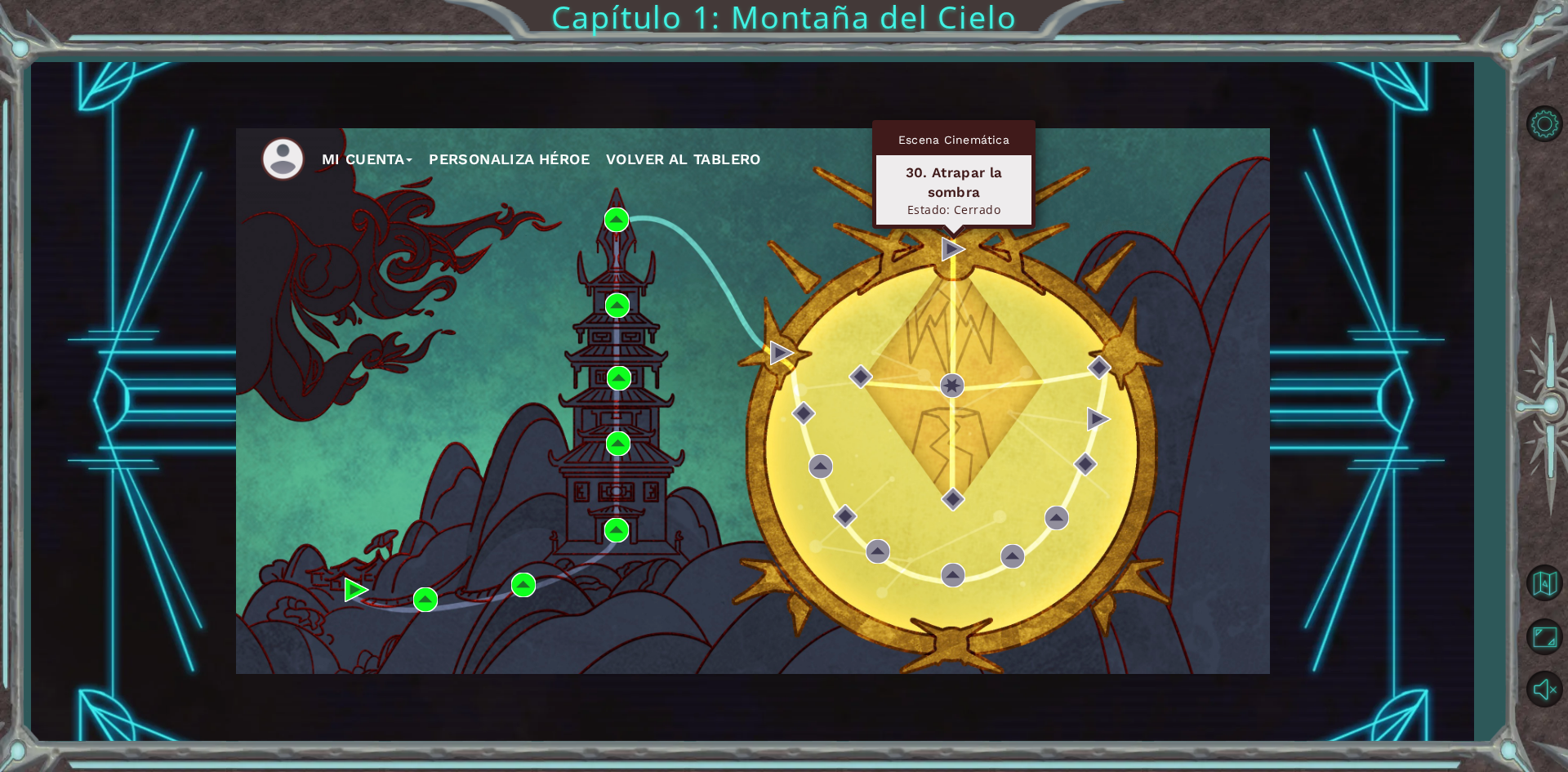
click at [955, 228] on div "Escena Cinemática 30. Atrapar la sombra Estado: [GEOGRAPHIC_DATA]" at bounding box center [954, 174] width 164 height 108
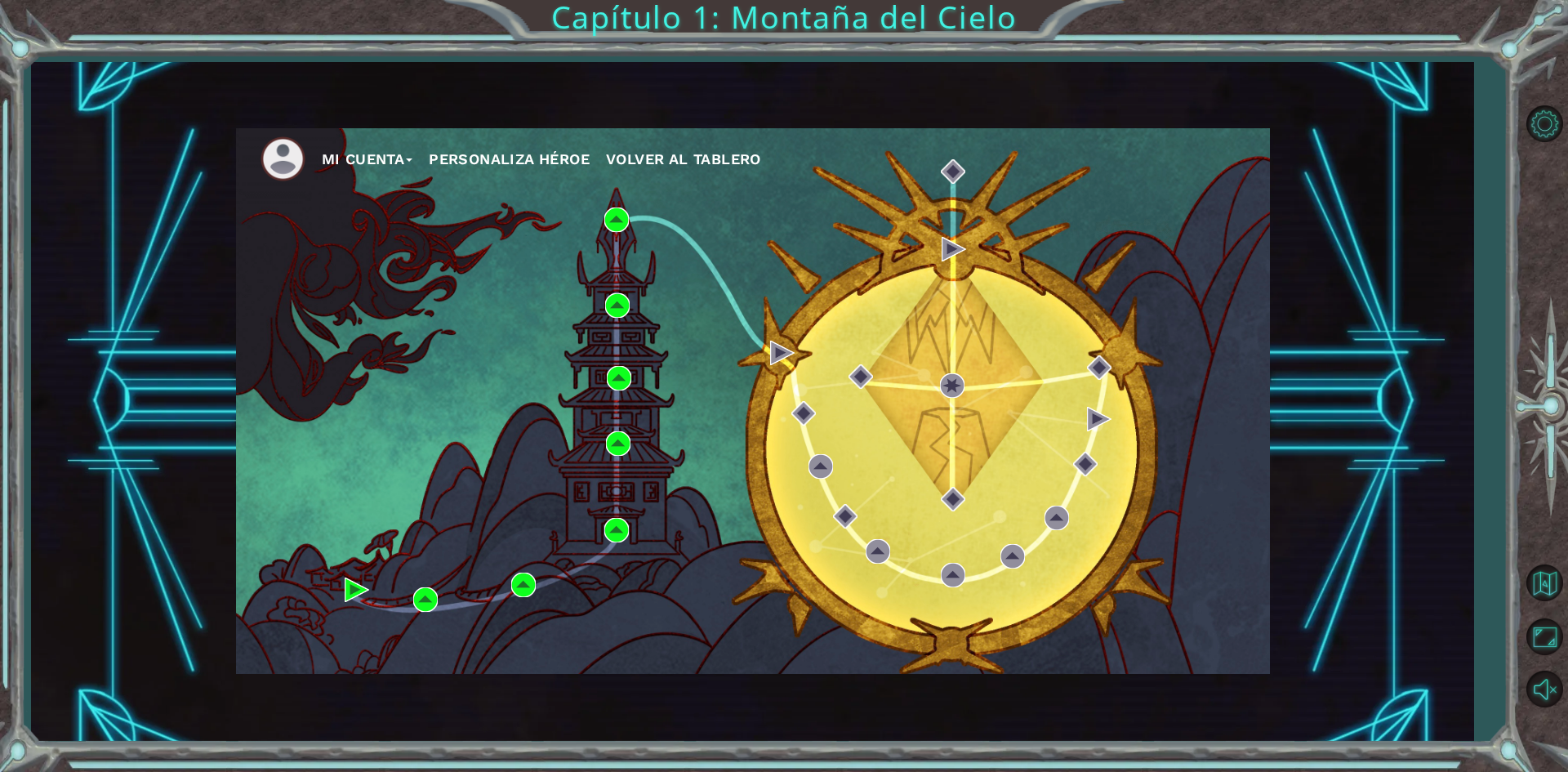
click at [939, 265] on div "Mi Cuenta Personaliza Héroe Volver al Tablero" at bounding box center [752, 401] width 1034 height 546
click at [579, 162] on button "Personaliza Héroe" at bounding box center [509, 160] width 161 height 25
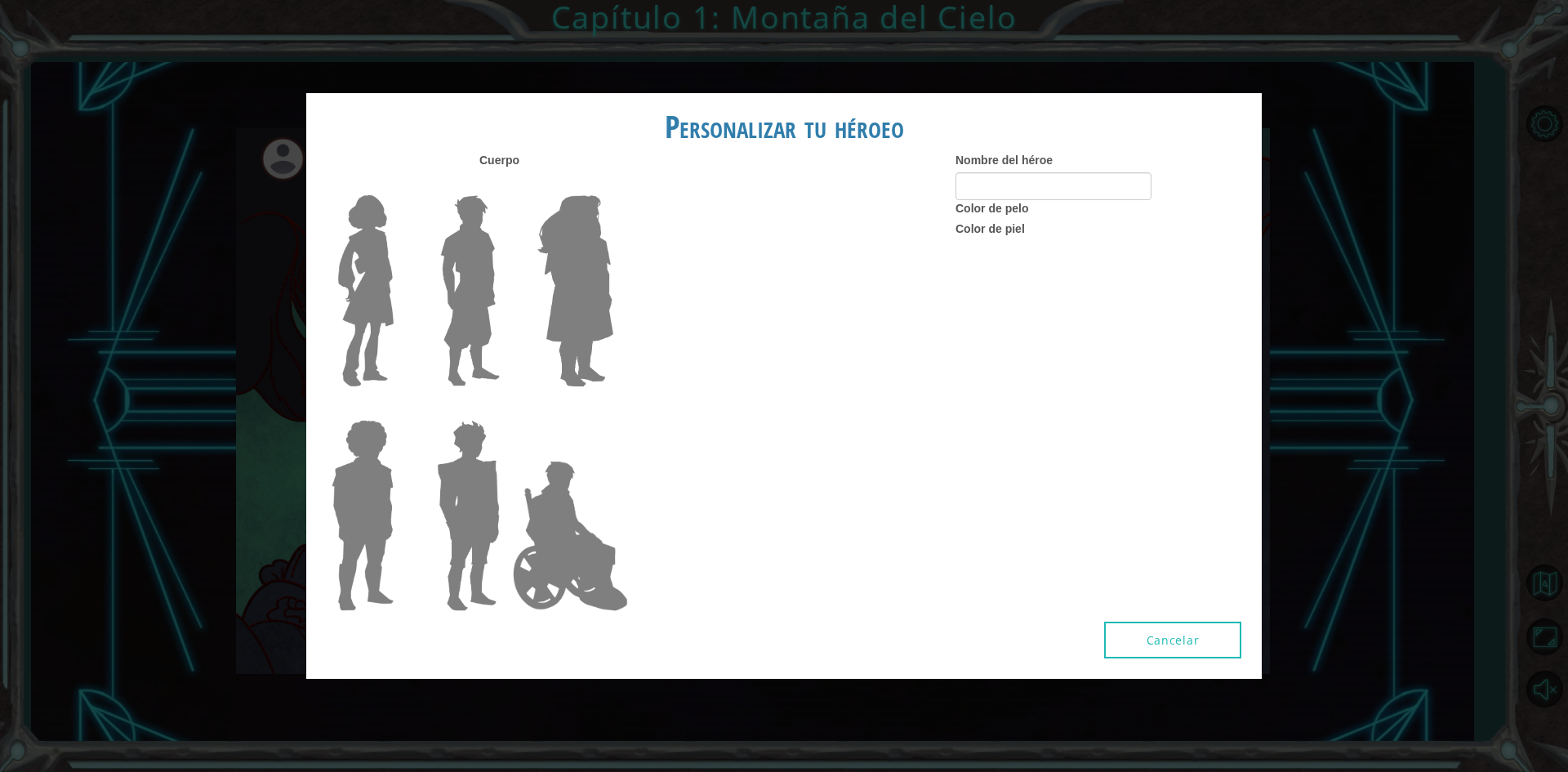
type input "Tralaleroturbo3000"
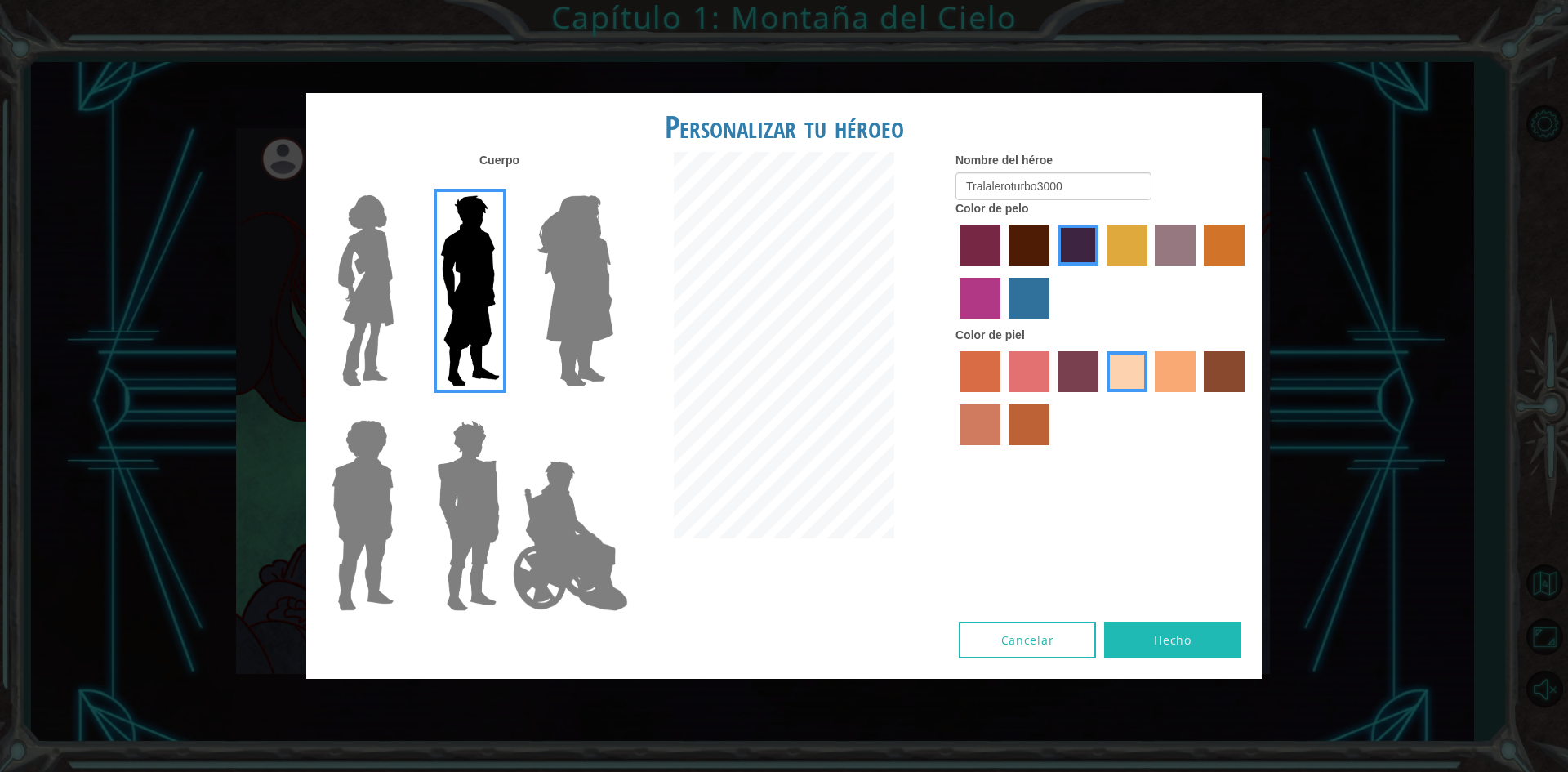
click at [597, 260] on img at bounding box center [575, 290] width 89 height 204
click at [612, 184] on input "Hero Amethyst" at bounding box center [612, 184] width 0 height 0
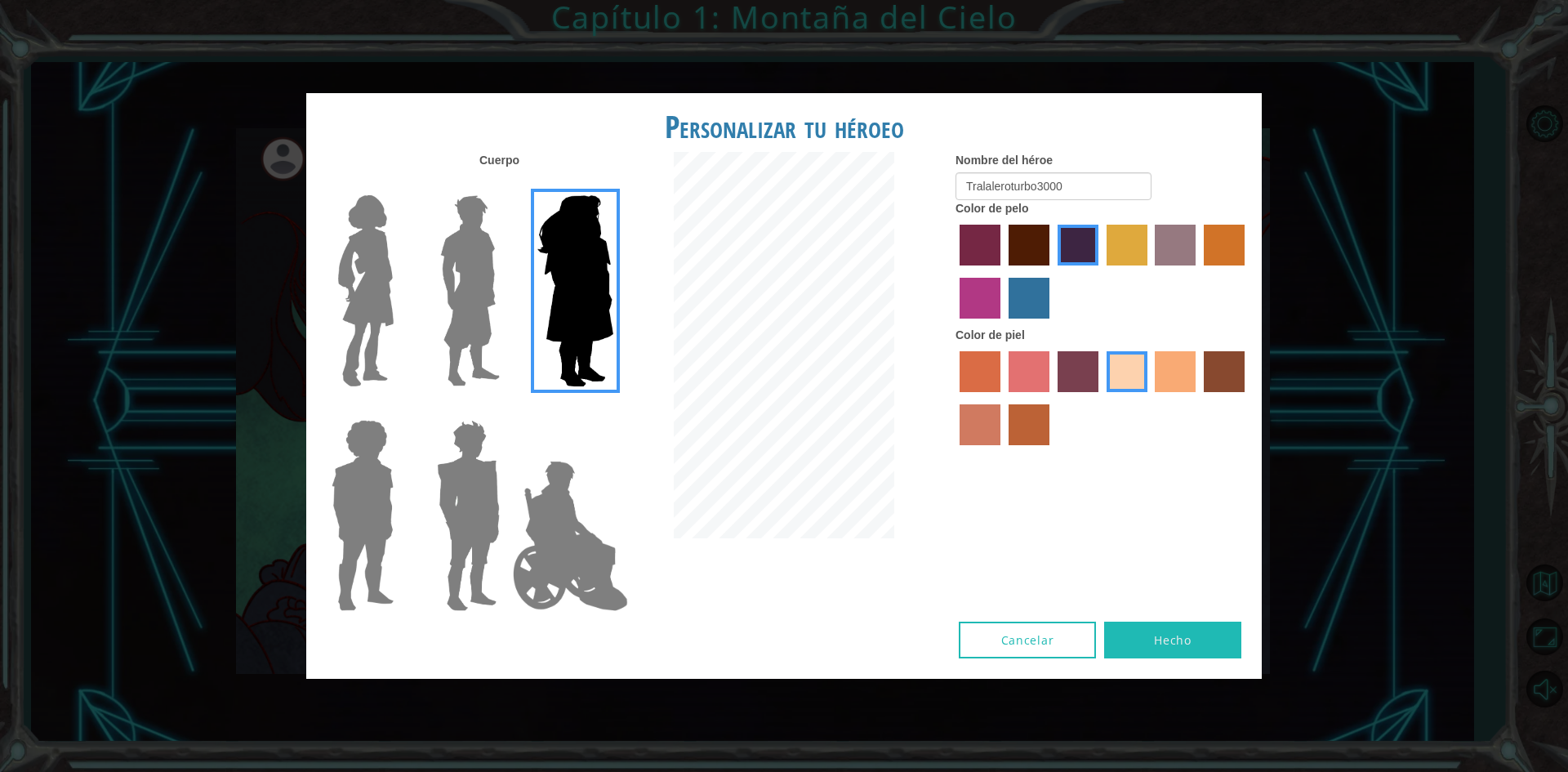
click at [1095, 367] on label "tosca skin color" at bounding box center [1077, 371] width 41 height 41
click at [1052, 397] on input "tosca skin color" at bounding box center [1052, 397] width 0 height 0
click at [1026, 436] on label "smoke tree skin color" at bounding box center [1029, 424] width 41 height 41
click at [1003, 451] on input "smoke tree skin color" at bounding box center [1003, 451] width 0 height 0
click at [374, 296] on img at bounding box center [366, 290] width 68 height 204
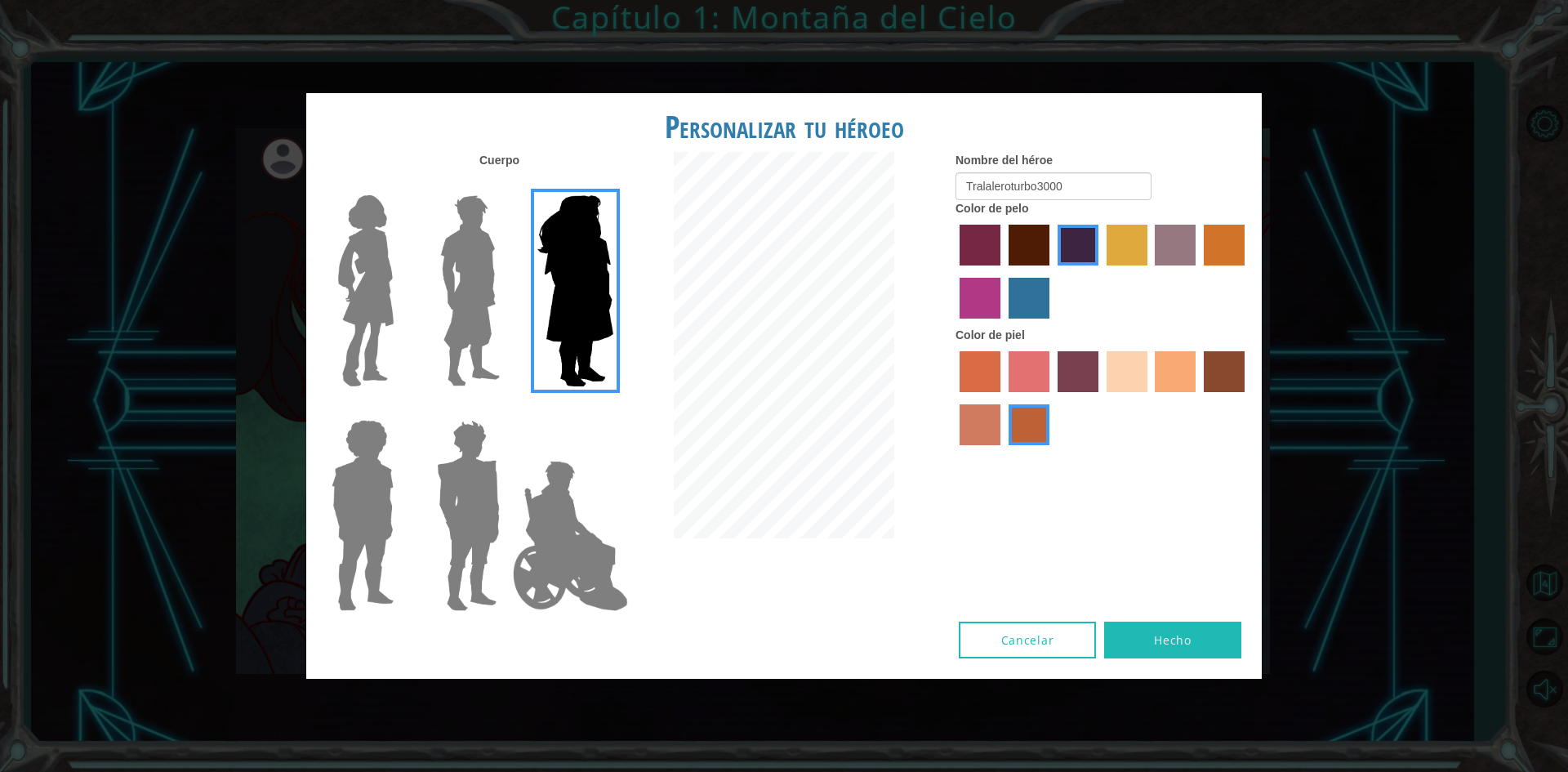
click at [400, 184] on input "Hero Connie" at bounding box center [400, 184] width 0 height 0
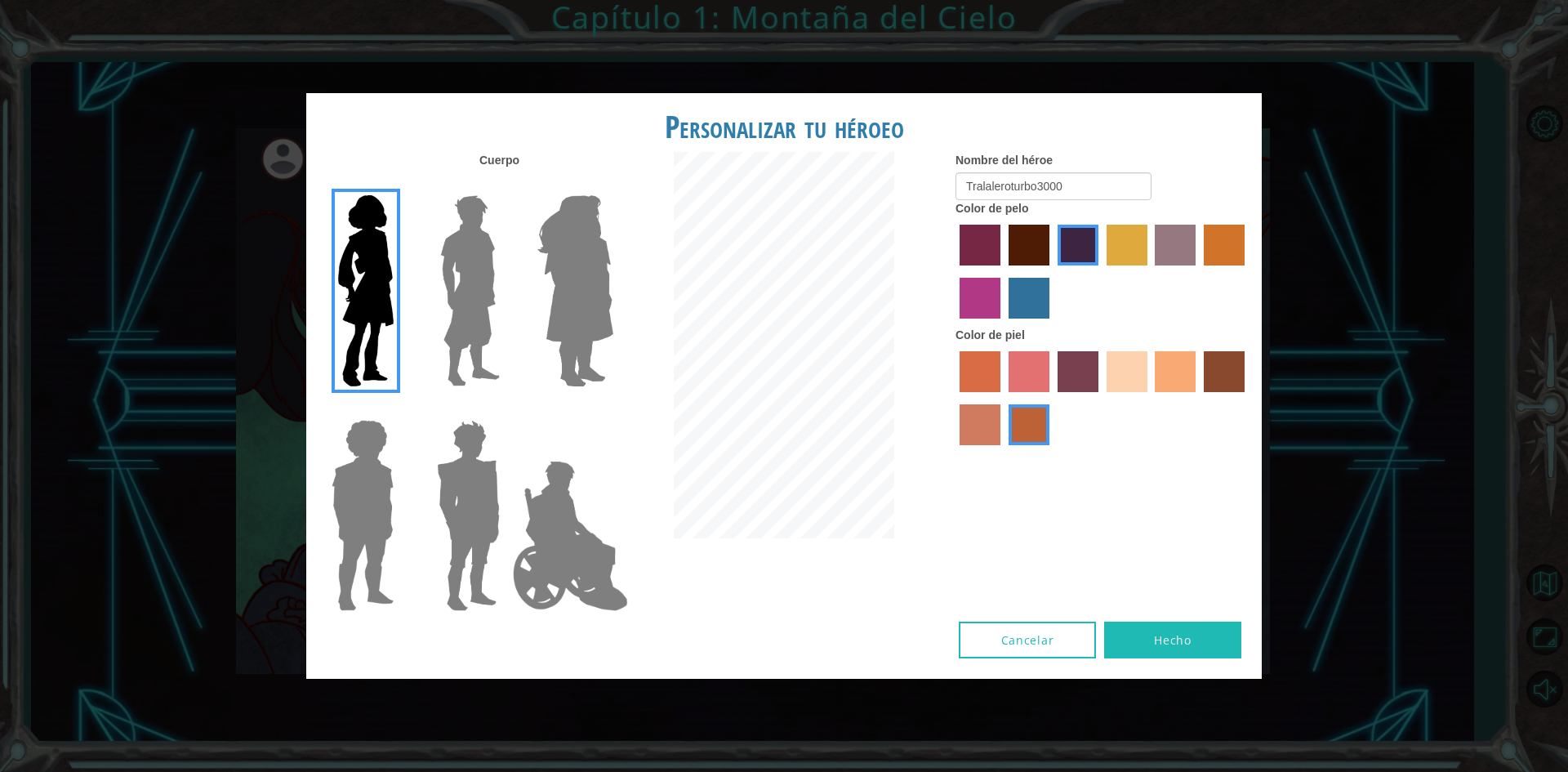
click at [582, 603] on img at bounding box center [570, 536] width 128 height 164
click at [612, 409] on input "Hero Jamie" at bounding box center [612, 409] width 0 height 0
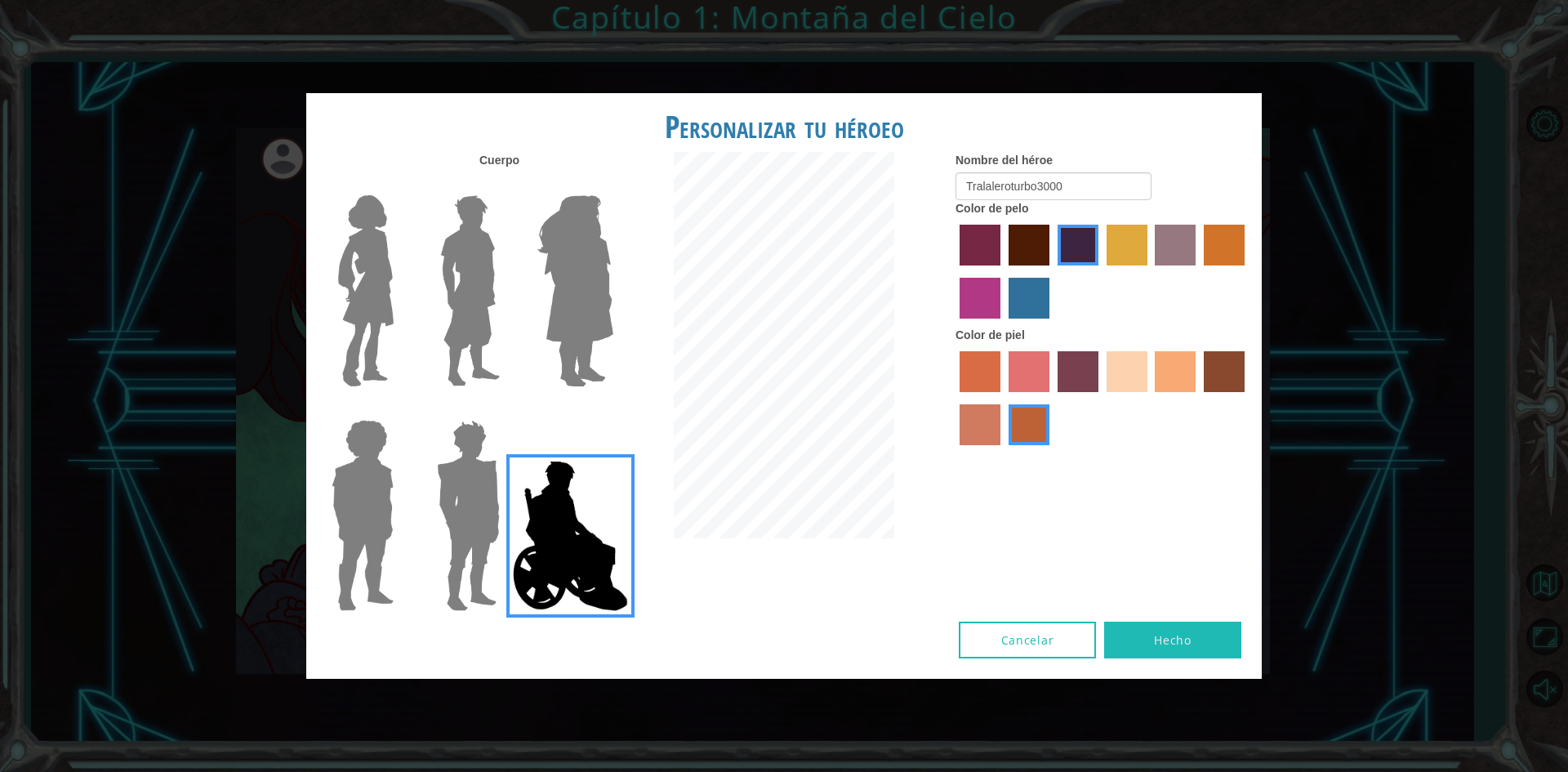
click at [1121, 380] on label "sandy beach skin color" at bounding box center [1127, 371] width 41 height 41
click at [1101, 397] on input "sandy beach skin color" at bounding box center [1101, 397] width 0 height 0
click at [1206, 370] on label "karma skin color" at bounding box center [1224, 371] width 41 height 41
click at [1198, 397] on input "karma skin color" at bounding box center [1198, 397] width 0 height 0
click at [1152, 377] on div at bounding box center [1102, 400] width 294 height 106
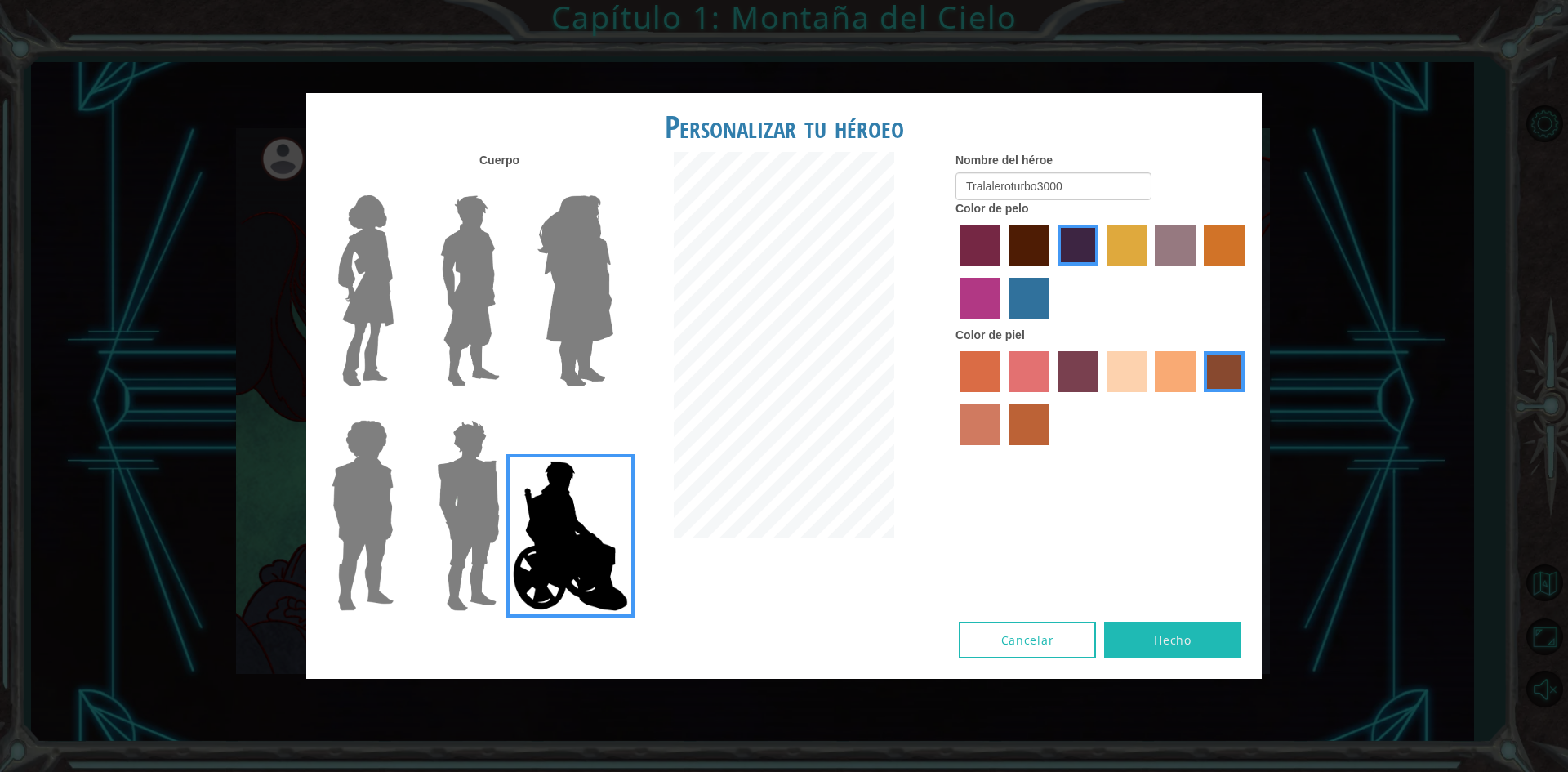
click at [1171, 379] on label "tacao skin color" at bounding box center [1174, 371] width 41 height 41
click at [1150, 397] on input "tacao skin color" at bounding box center [1150, 397] width 0 height 0
click at [468, 295] on img at bounding box center [470, 290] width 72 height 204
click at [506, 184] on input "Hero Lars" at bounding box center [506, 184] width 0 height 0
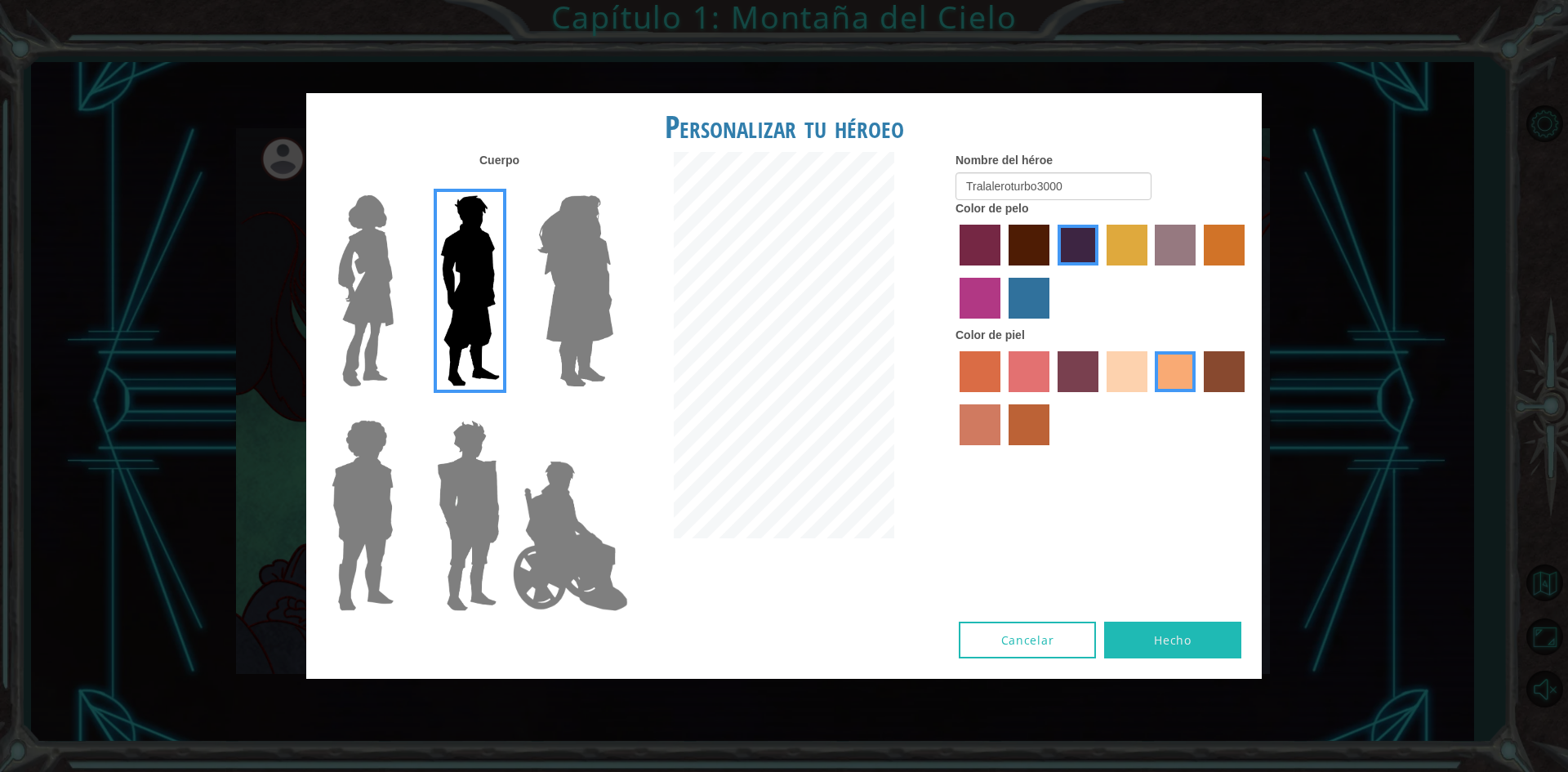
click at [1188, 646] on button "Hecho" at bounding box center [1172, 640] width 137 height 37
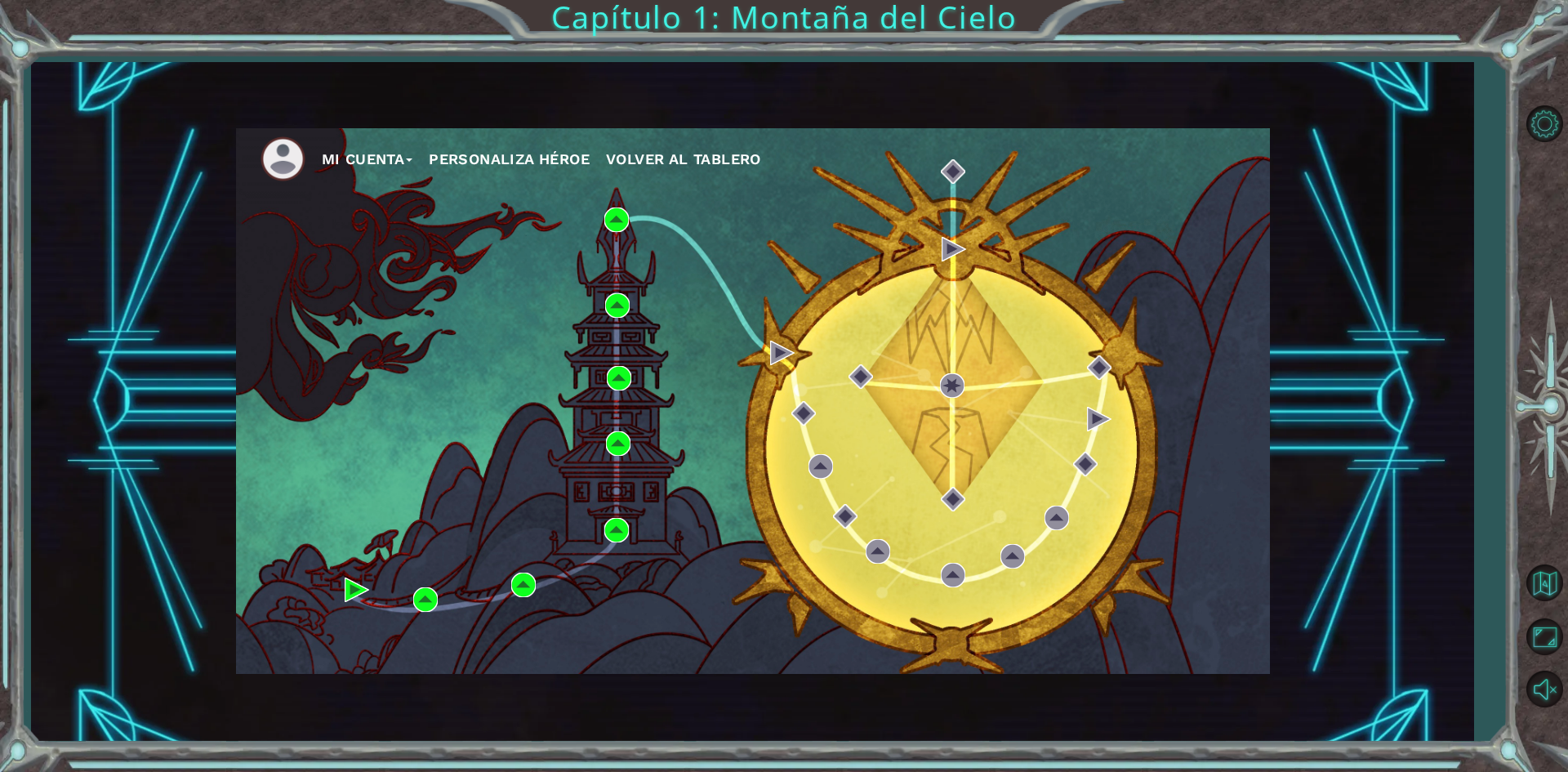
click at [581, 155] on button "Personaliza Héroe" at bounding box center [509, 160] width 161 height 25
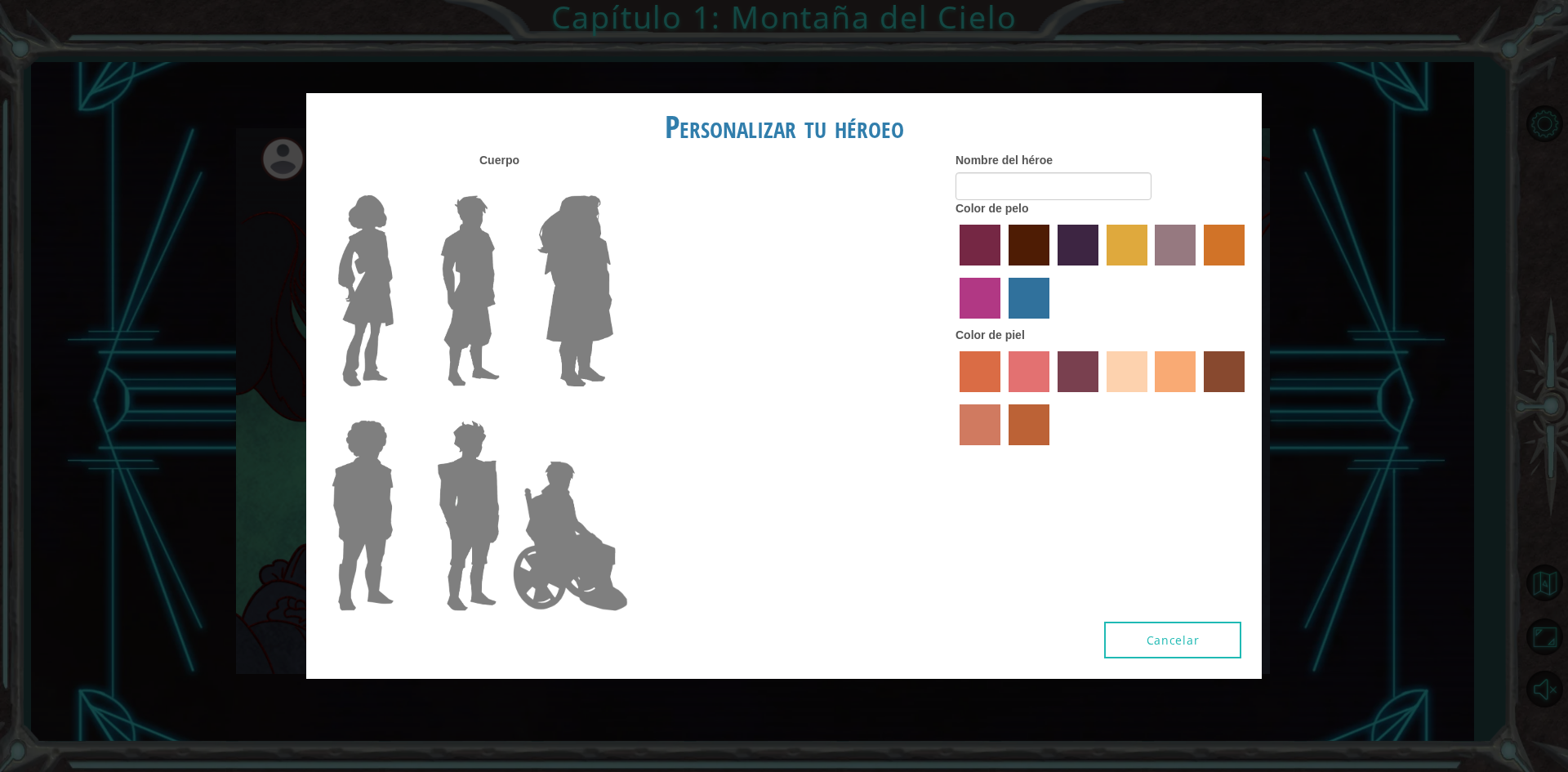
type input "Tralaleroturbo3000"
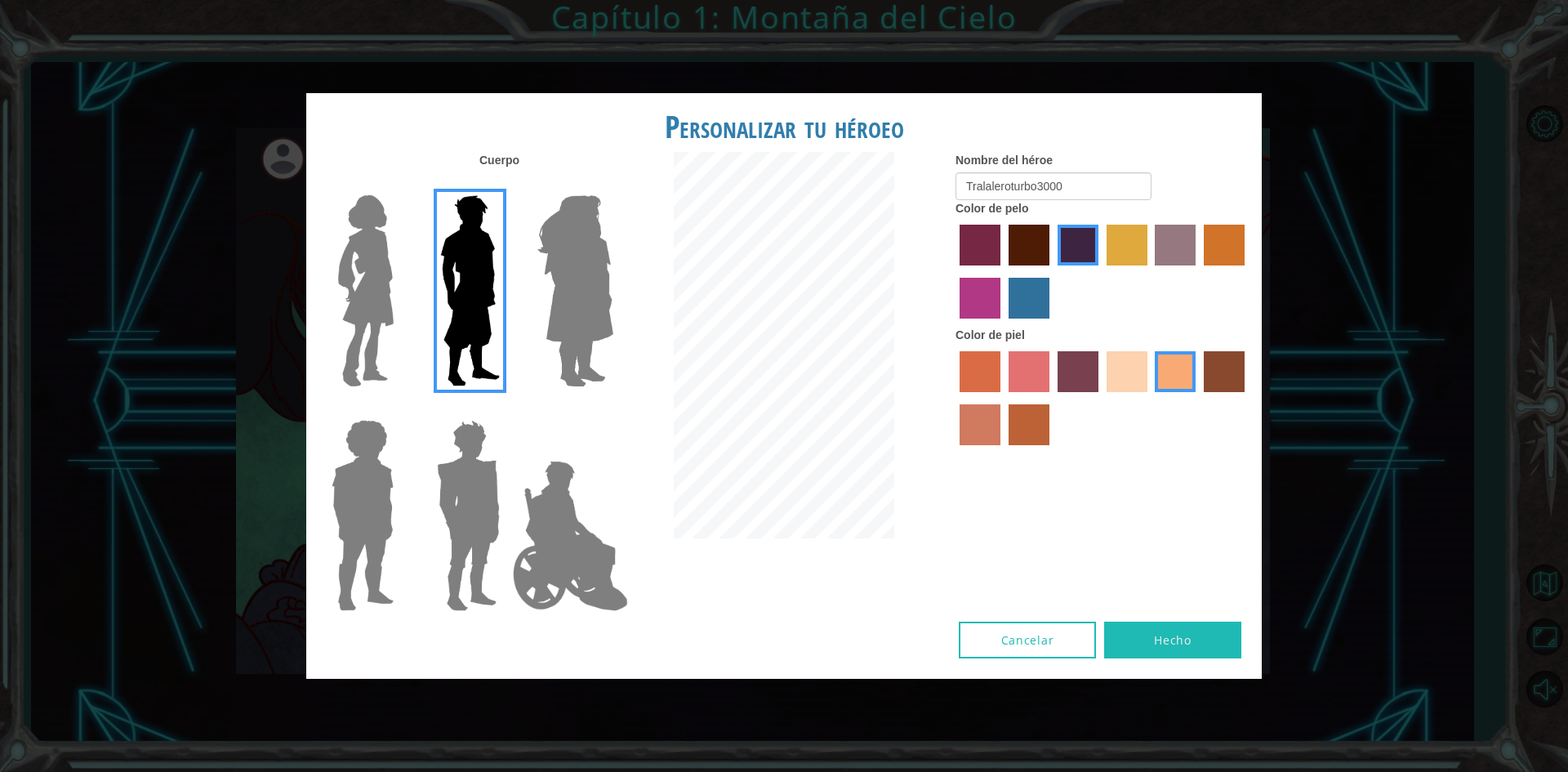
click at [1138, 252] on label "tulip tree hair color" at bounding box center [1127, 244] width 41 height 41
click at [1101, 271] on input "tulip tree hair color" at bounding box center [1101, 271] width 0 height 0
click at [1174, 254] on label "bazaar hair color" at bounding box center [1174, 244] width 41 height 41
click at [1150, 271] on input "bazaar hair color" at bounding box center [1150, 271] width 0 height 0
click at [1246, 372] on div at bounding box center [1102, 400] width 294 height 106
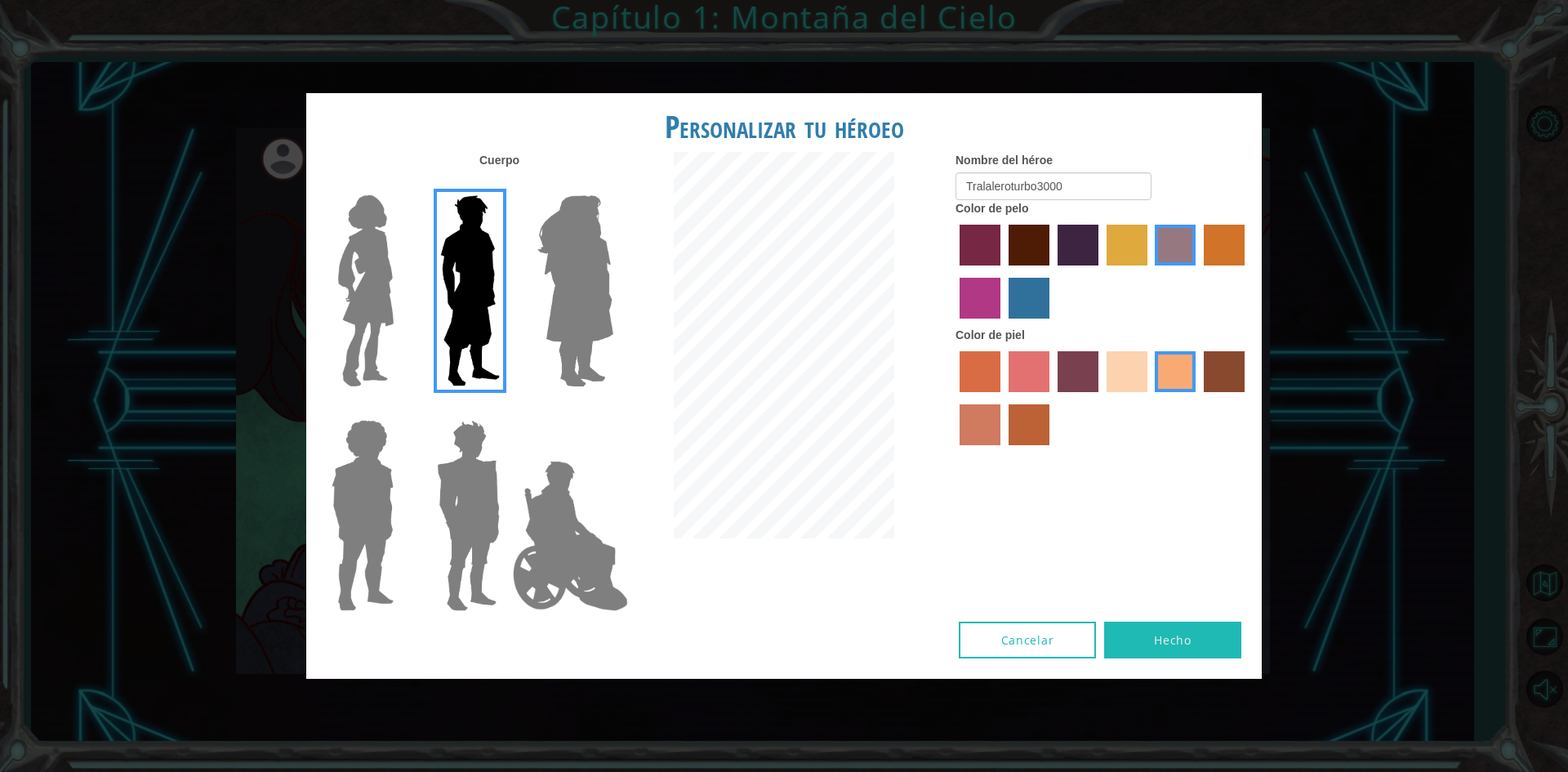
click at [1228, 367] on label "karma skin color" at bounding box center [1224, 371] width 41 height 41
click at [1198, 397] on input "karma skin color" at bounding box center [1198, 397] width 0 height 0
click at [1130, 240] on label "tulip tree hair color" at bounding box center [1127, 244] width 41 height 41
click at [1101, 271] on input "tulip tree hair color" at bounding box center [1101, 271] width 0 height 0
click at [1183, 254] on label "bazaar hair color" at bounding box center [1174, 244] width 41 height 41
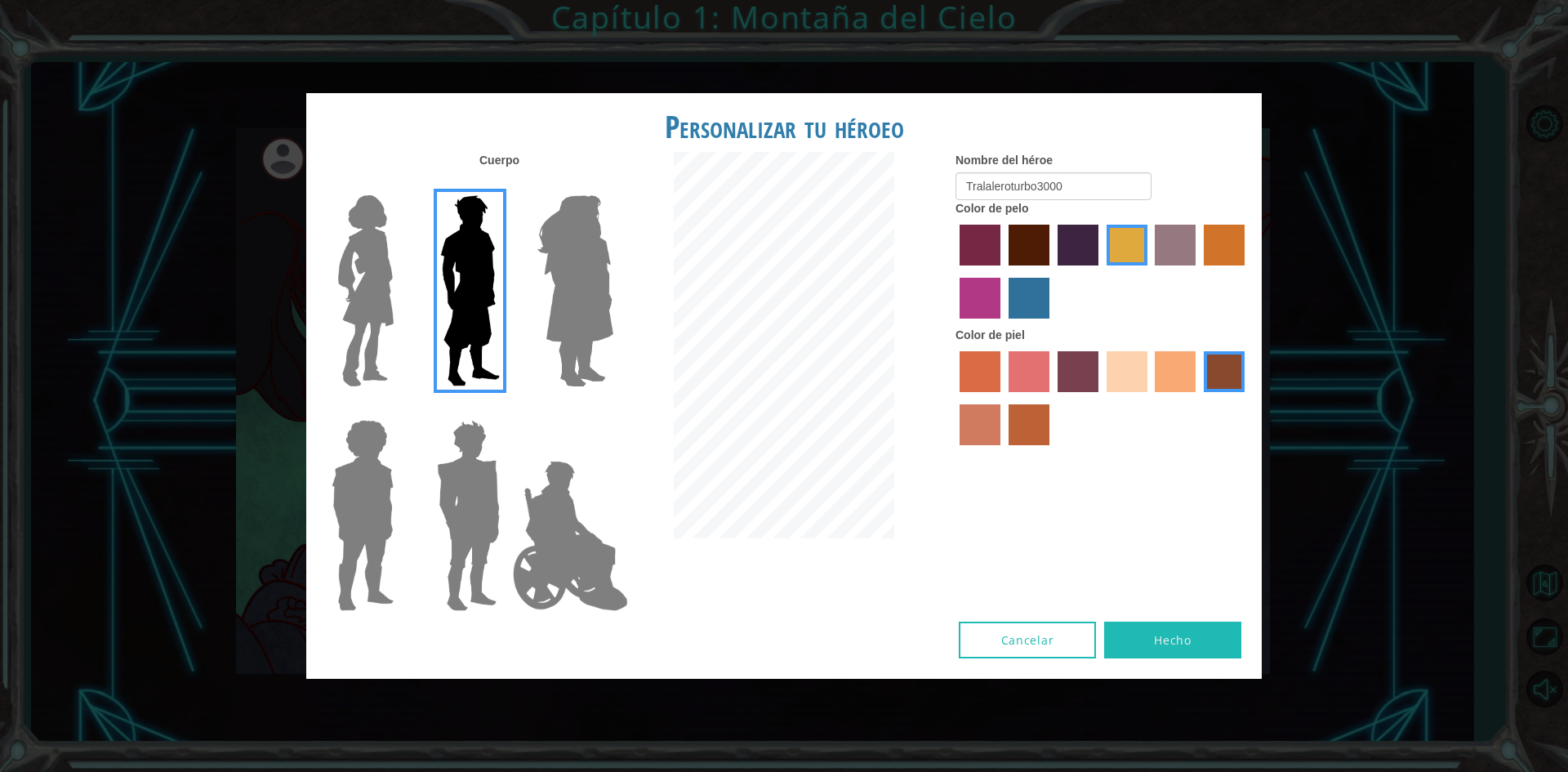
click at [1150, 271] on input "bazaar hair color" at bounding box center [1150, 271] width 0 height 0
click at [1248, 251] on div at bounding box center [1102, 274] width 294 height 106
click at [1209, 258] on label "gold drop hair color" at bounding box center [1224, 244] width 41 height 41
click at [1198, 271] on input "gold drop hair color" at bounding box center [1198, 271] width 0 height 0
click at [1036, 296] on label "lachmara hair color" at bounding box center [1029, 298] width 41 height 41
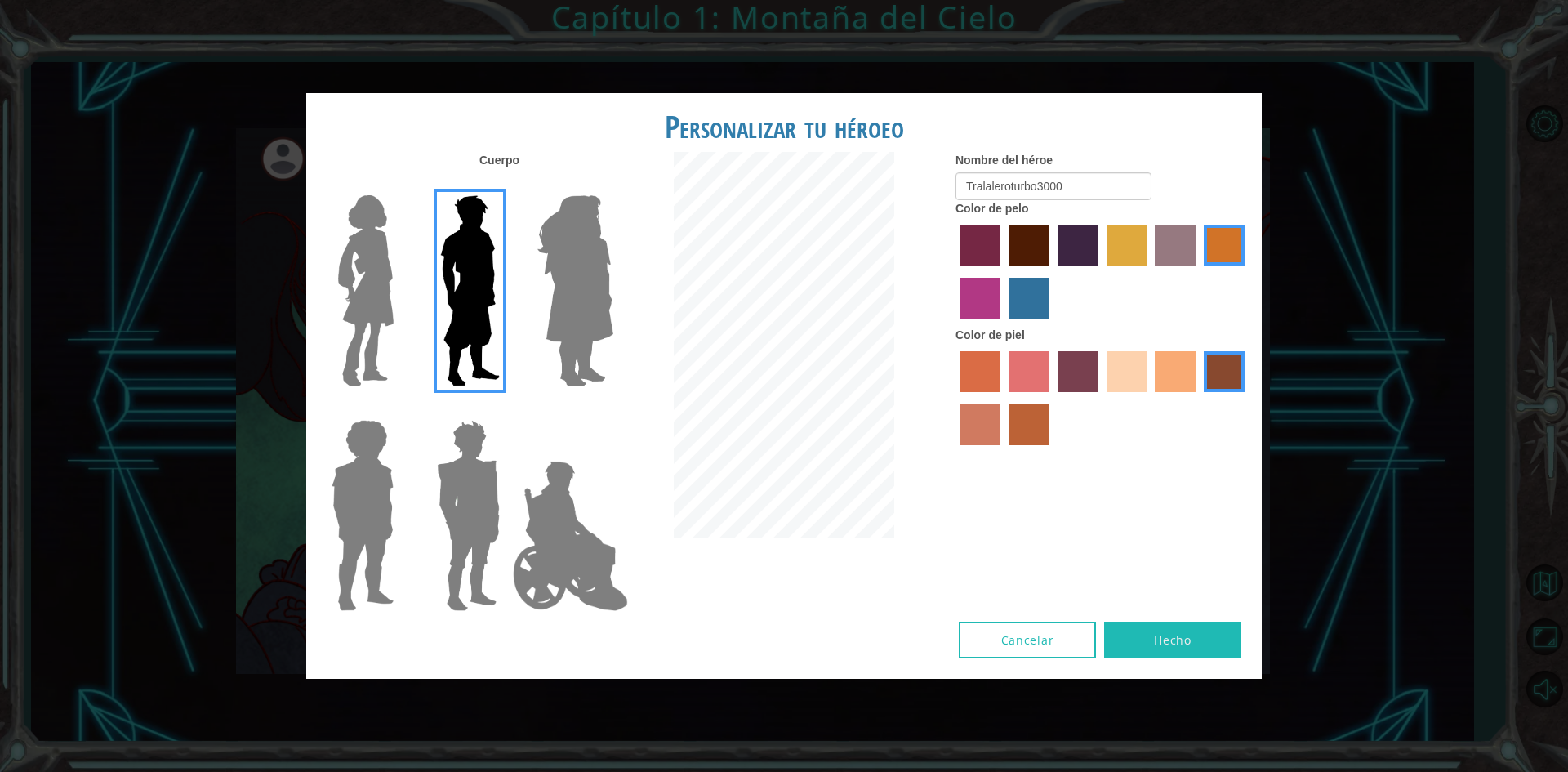
click at [1003, 324] on input "lachmara hair color" at bounding box center [1003, 324] width 0 height 0
click at [1002, 297] on div at bounding box center [1102, 274] width 294 height 106
click at [1089, 249] on label "hot purple hair color" at bounding box center [1077, 244] width 41 height 41
click at [1052, 271] on input "hot purple hair color" at bounding box center [1052, 271] width 0 height 0
click at [358, 503] on img at bounding box center [362, 515] width 75 height 204
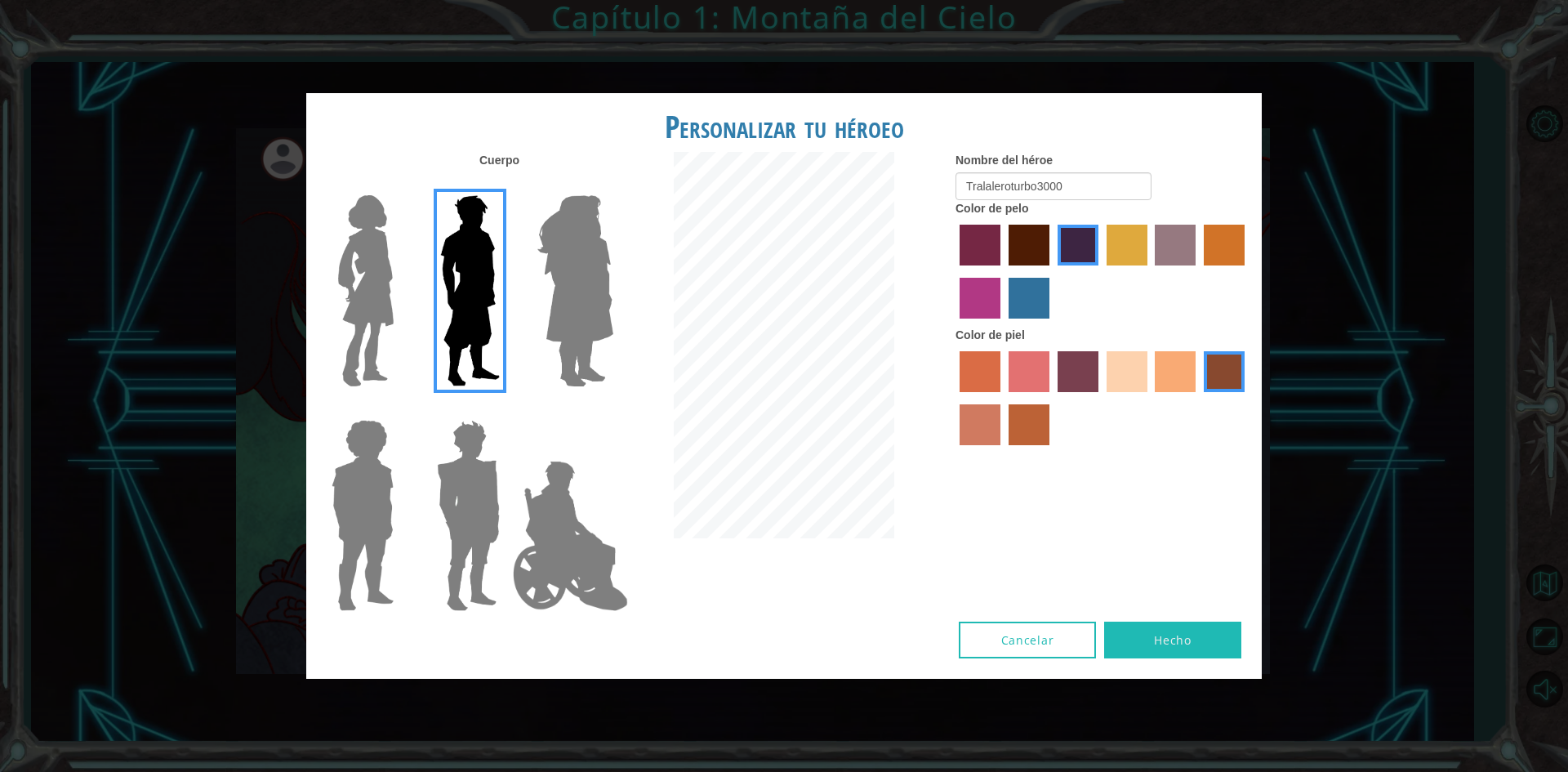
click at [400, 409] on input "Hero Steven" at bounding box center [400, 409] width 0 height 0
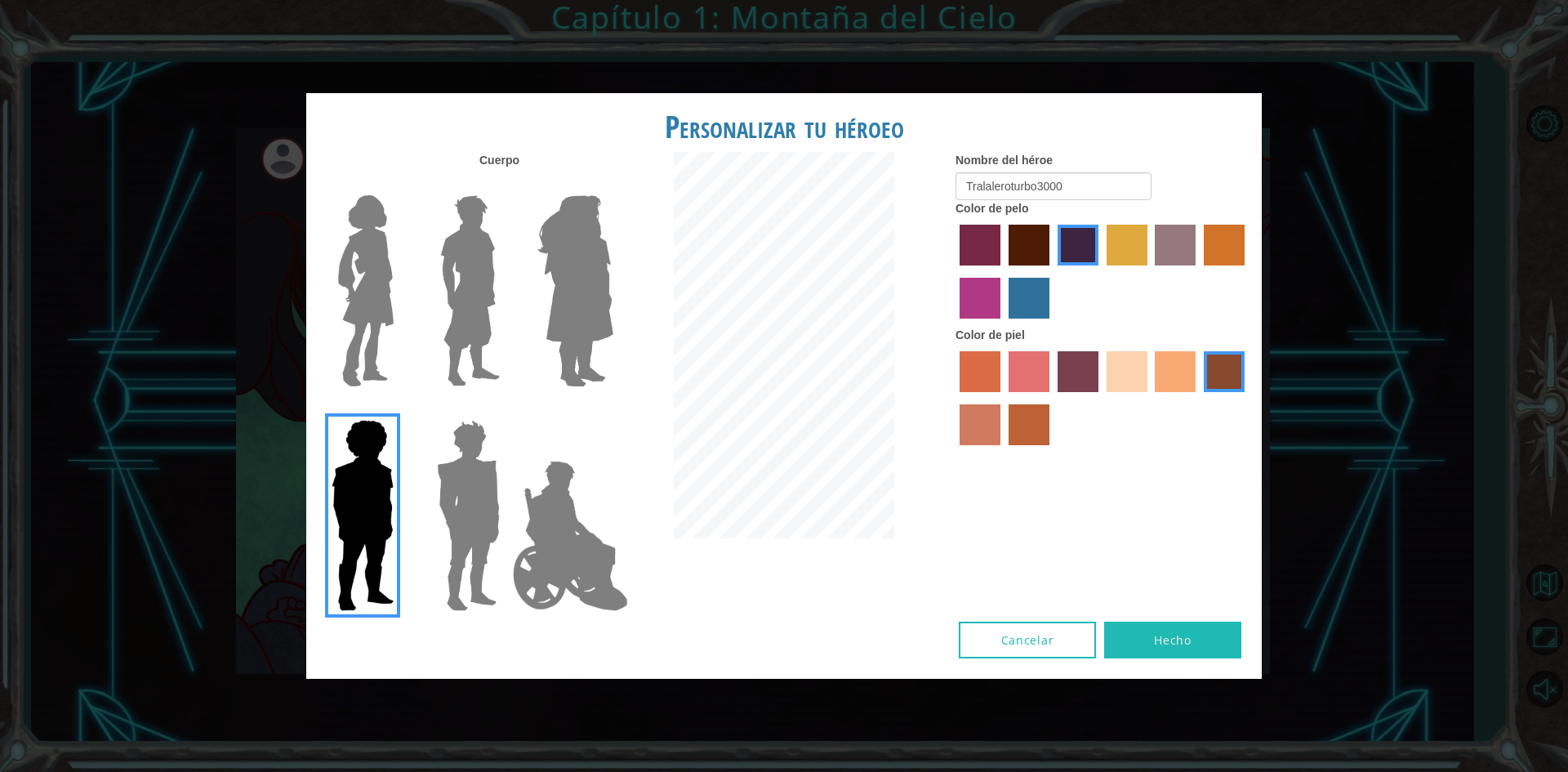
click at [1128, 378] on label "sandy beach skin color" at bounding box center [1127, 371] width 41 height 41
click at [1101, 397] on input "sandy beach skin color" at bounding box center [1101, 397] width 0 height 0
click at [1230, 370] on label "karma skin color" at bounding box center [1224, 371] width 41 height 41
click at [1198, 397] on input "karma skin color" at bounding box center [1198, 397] width 0 height 0
click at [1016, 236] on label "maroon hair color" at bounding box center [1029, 244] width 41 height 41
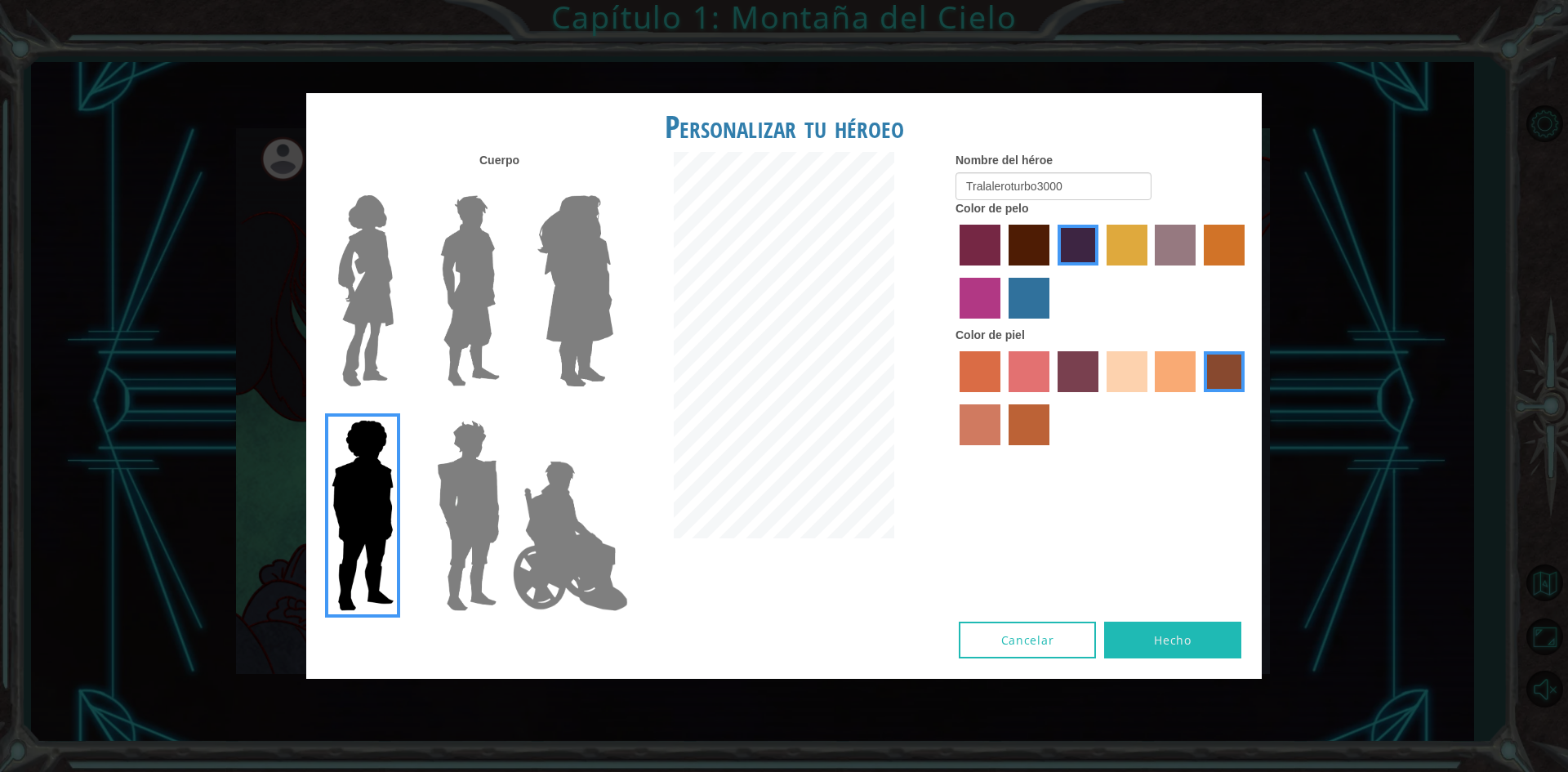
click at [1003, 271] on input "maroon hair color" at bounding box center [1003, 271] width 0 height 0
click at [1069, 257] on label "hot purple hair color" at bounding box center [1077, 244] width 41 height 41
click at [1052, 271] on input "hot purple hair color" at bounding box center [1052, 271] width 0 height 0
click at [472, 487] on img at bounding box center [469, 515] width 76 height 204
click at [506, 409] on input "Hero Garnet" at bounding box center [506, 409] width 0 height 0
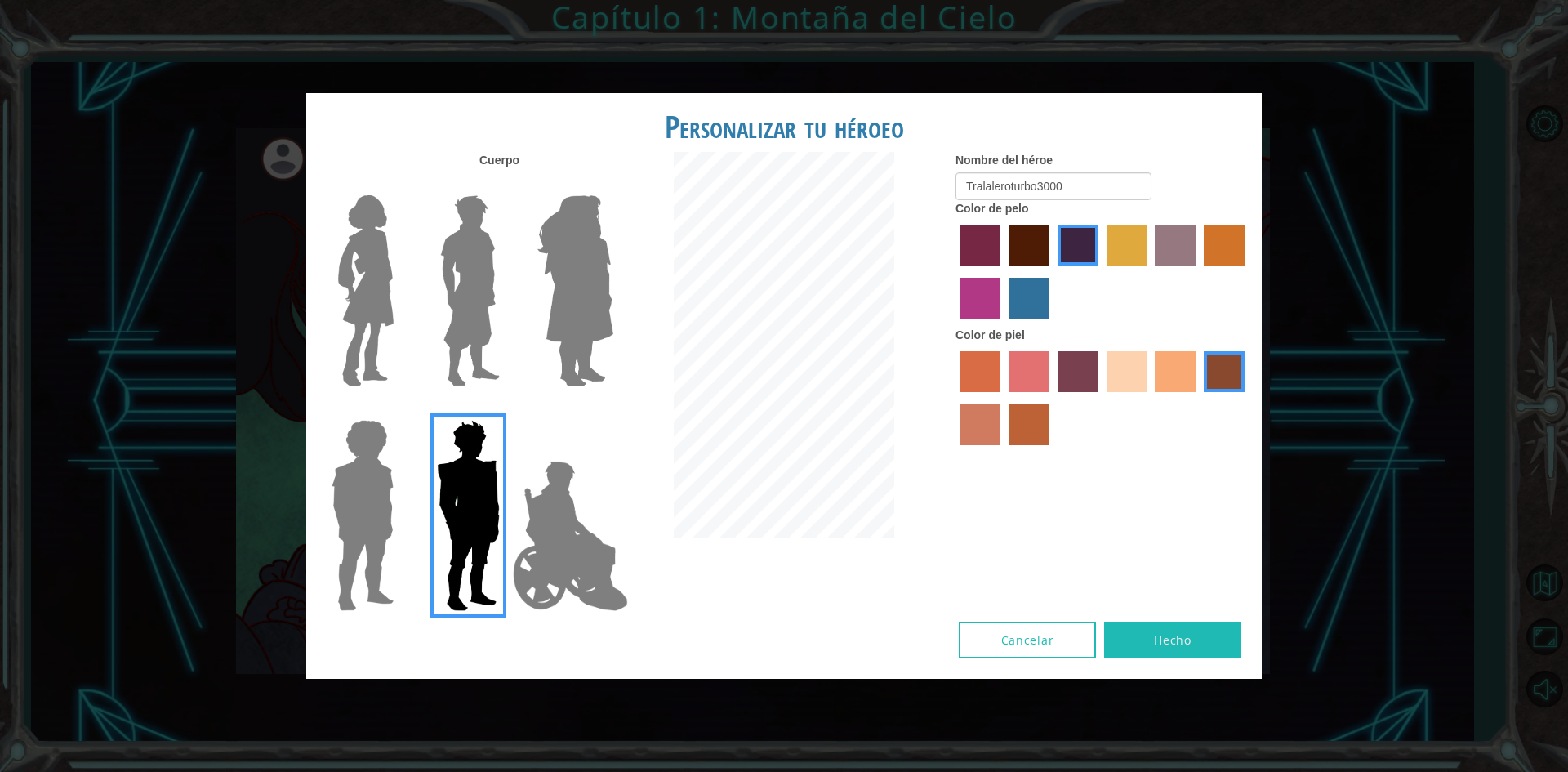
click at [479, 298] on img at bounding box center [470, 290] width 72 height 204
click at [506, 184] on input "Hero Lars" at bounding box center [506, 184] width 0 height 0
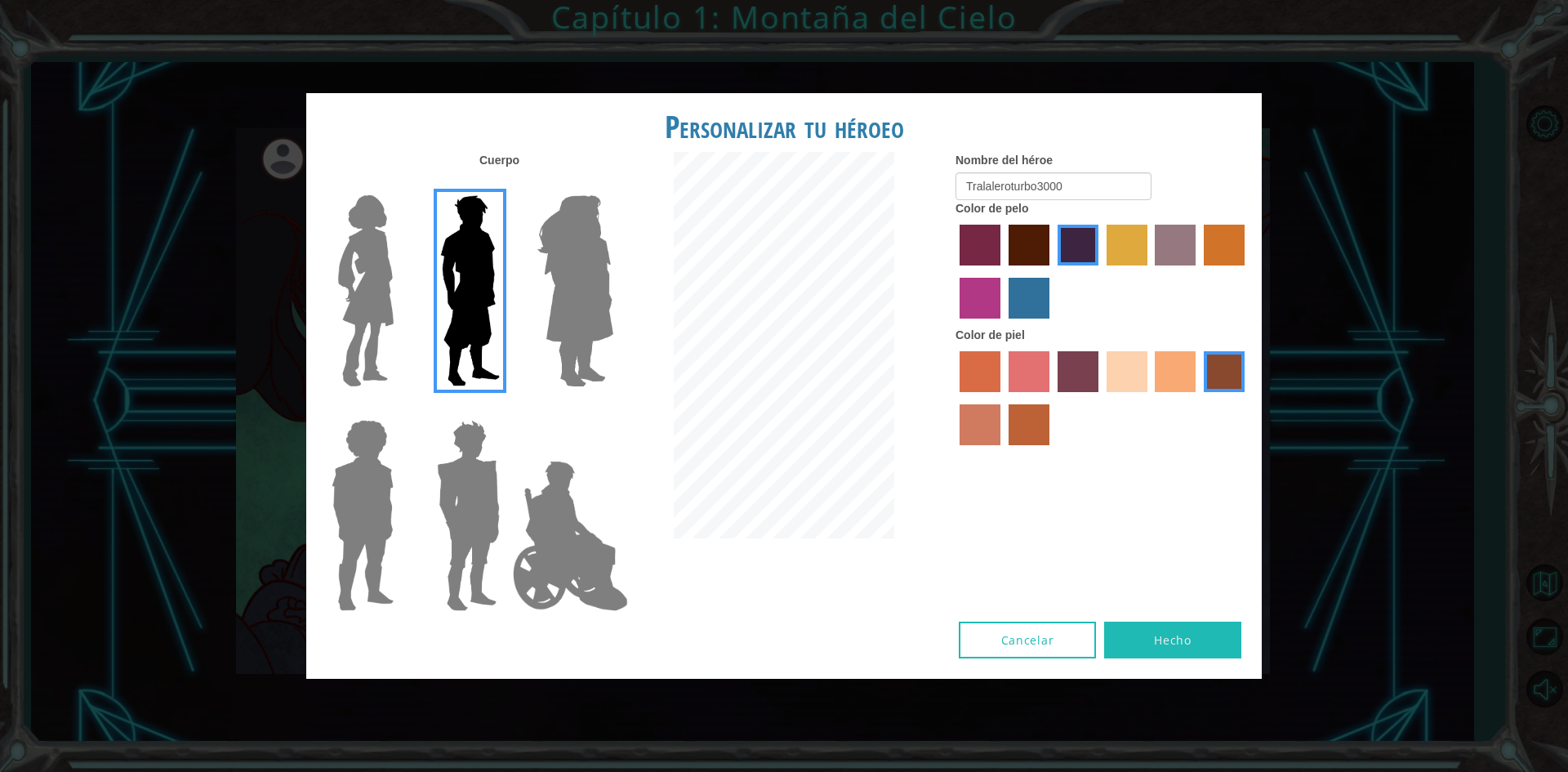
click at [1169, 375] on label "tacao skin color" at bounding box center [1174, 371] width 41 height 41
click at [1150, 397] on input "tacao skin color" at bounding box center [1150, 397] width 0 height 0
click at [1113, 381] on label "sandy beach skin color" at bounding box center [1127, 371] width 41 height 41
click at [1101, 397] on input "sandy beach skin color" at bounding box center [1101, 397] width 0 height 0
click at [1158, 359] on label "tacao skin color" at bounding box center [1174, 371] width 41 height 41
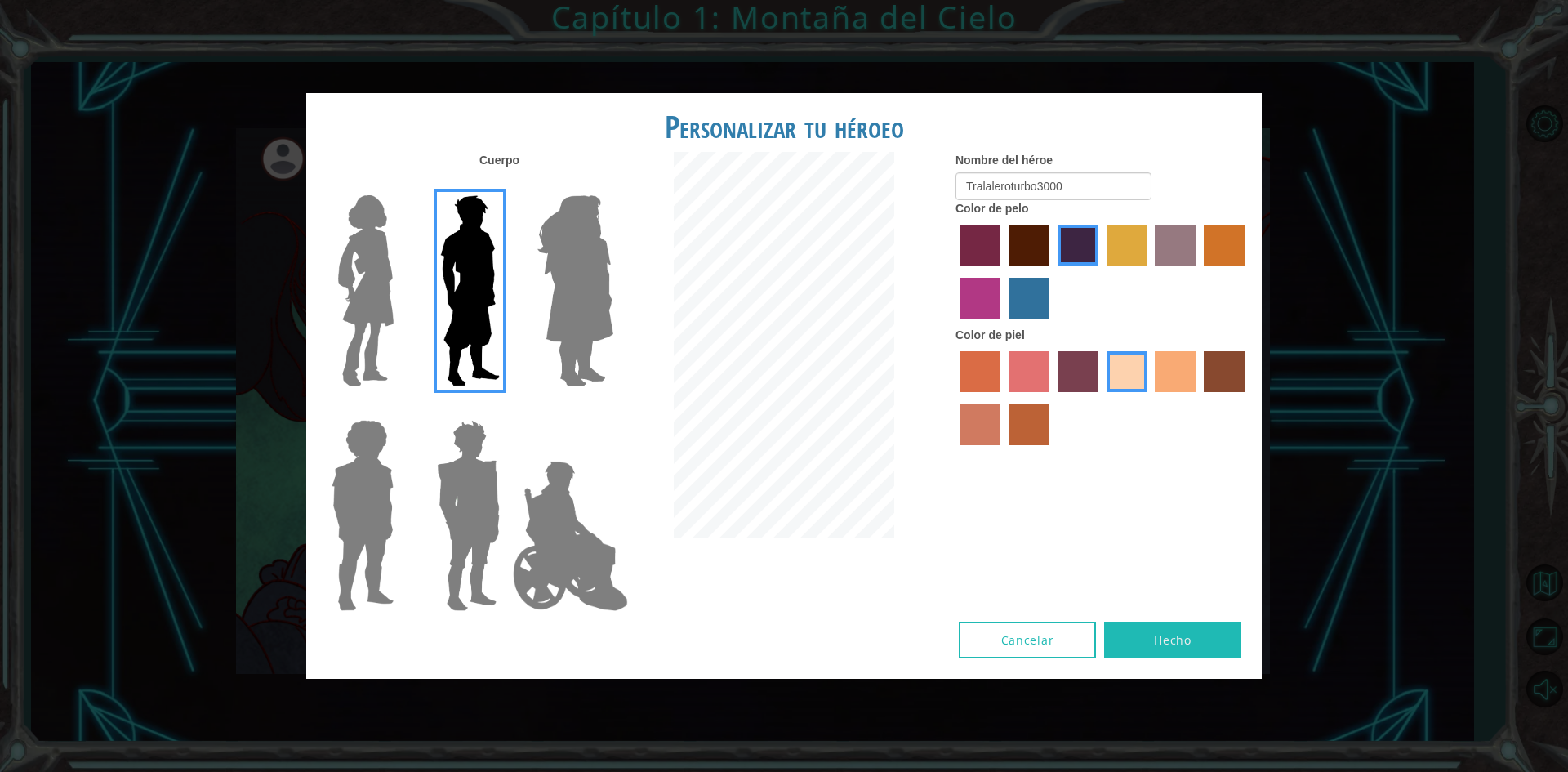
click at [1150, 397] on input "tacao skin color" at bounding box center [1150, 397] width 0 height 0
click at [1214, 631] on button "Hecho" at bounding box center [1172, 640] width 137 height 37
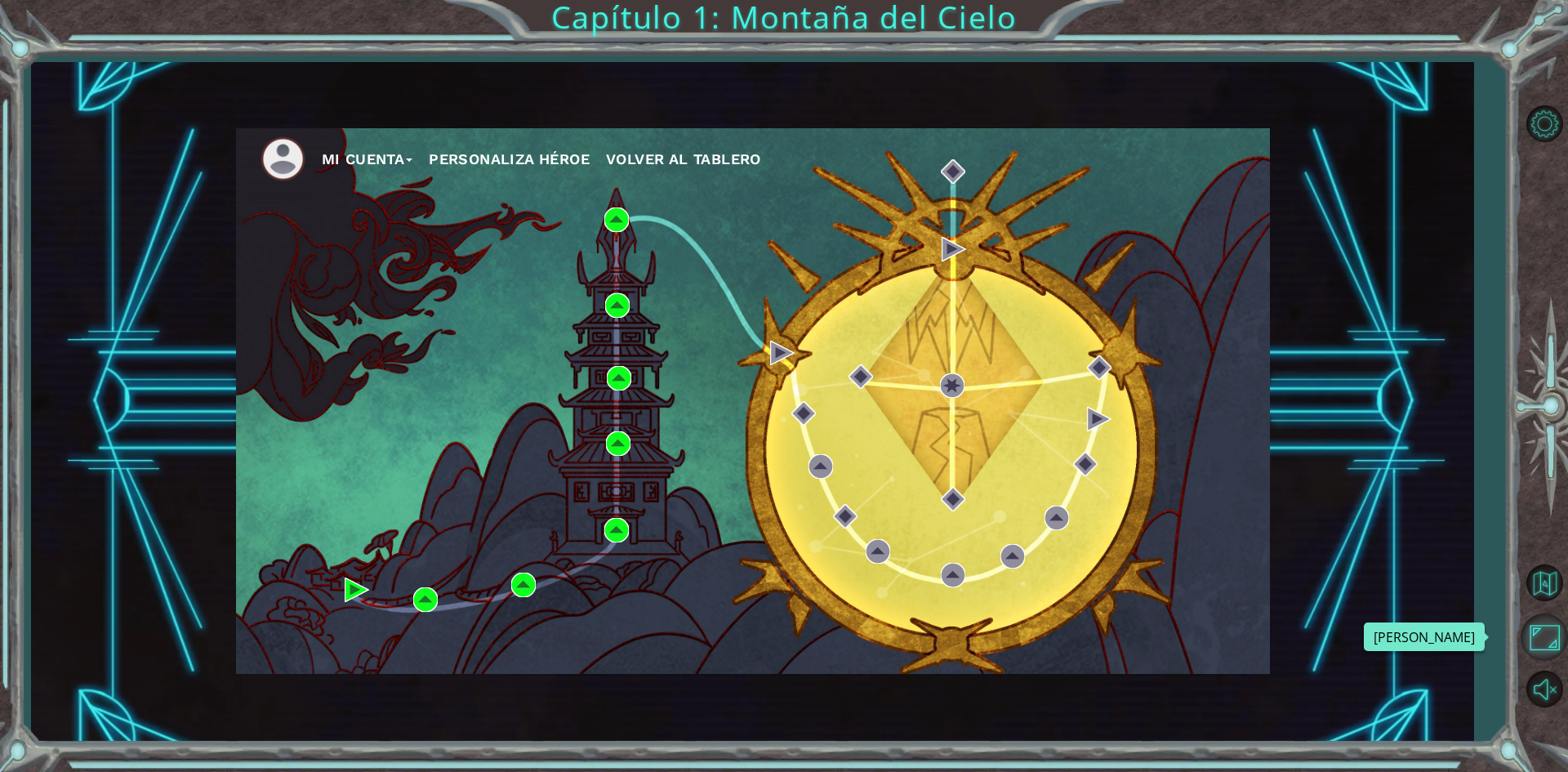
click at [1542, 622] on button "Maximizar Navegador" at bounding box center [1544, 637] width 48 height 48
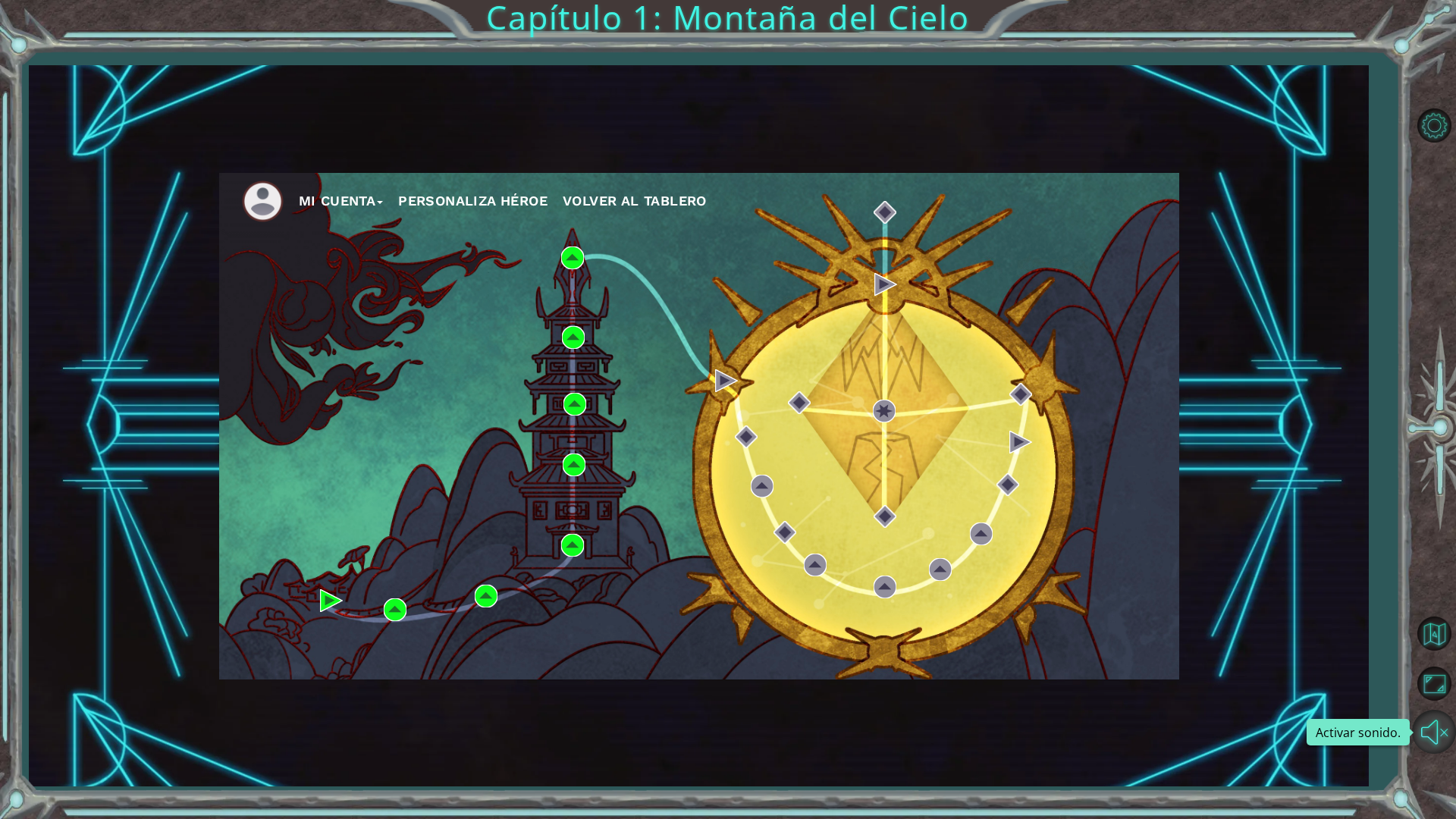
click at [1418, 716] on button "Activar sonido." at bounding box center [1434, 732] width 44 height 44
click at [346, 202] on button "Mi Cuenta" at bounding box center [341, 201] width 85 height 23
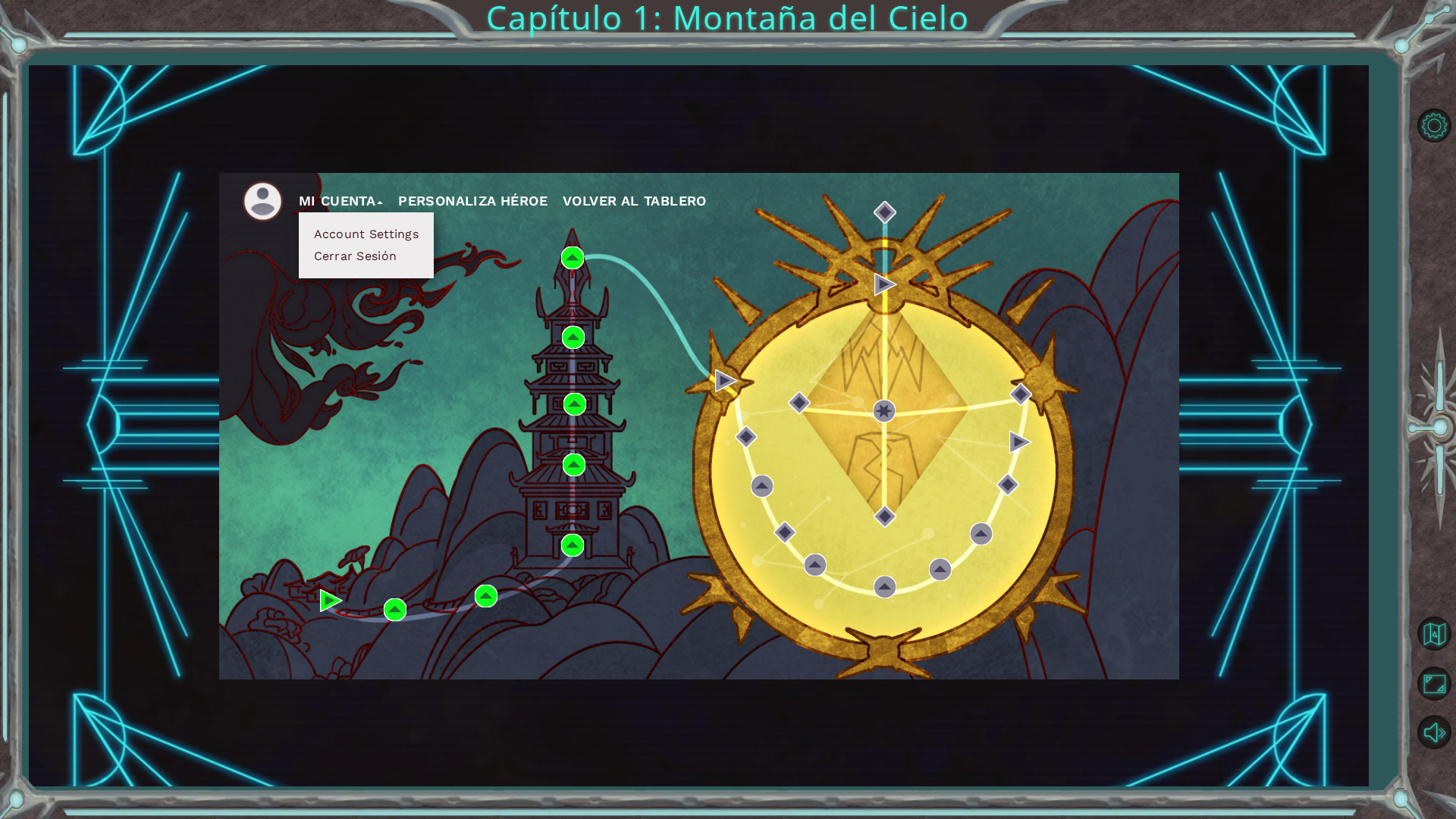
click at [660, 368] on div "Mi Cuenta Account Settings Cerrar Sesión Personaliza Héroe Volver al Tablero" at bounding box center [698, 426] width 960 height 507
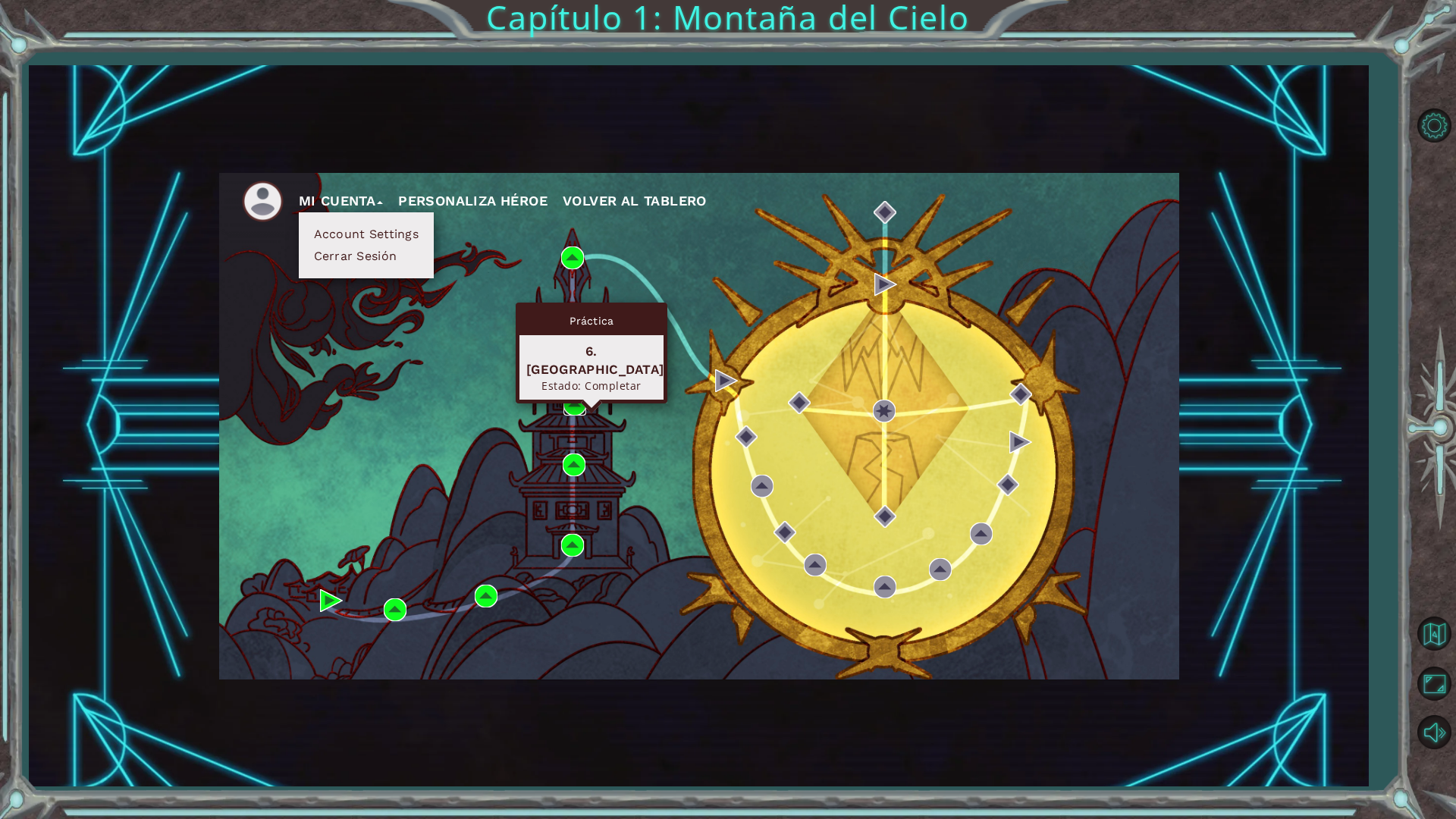
click at [578, 410] on img at bounding box center [575, 404] width 23 height 23
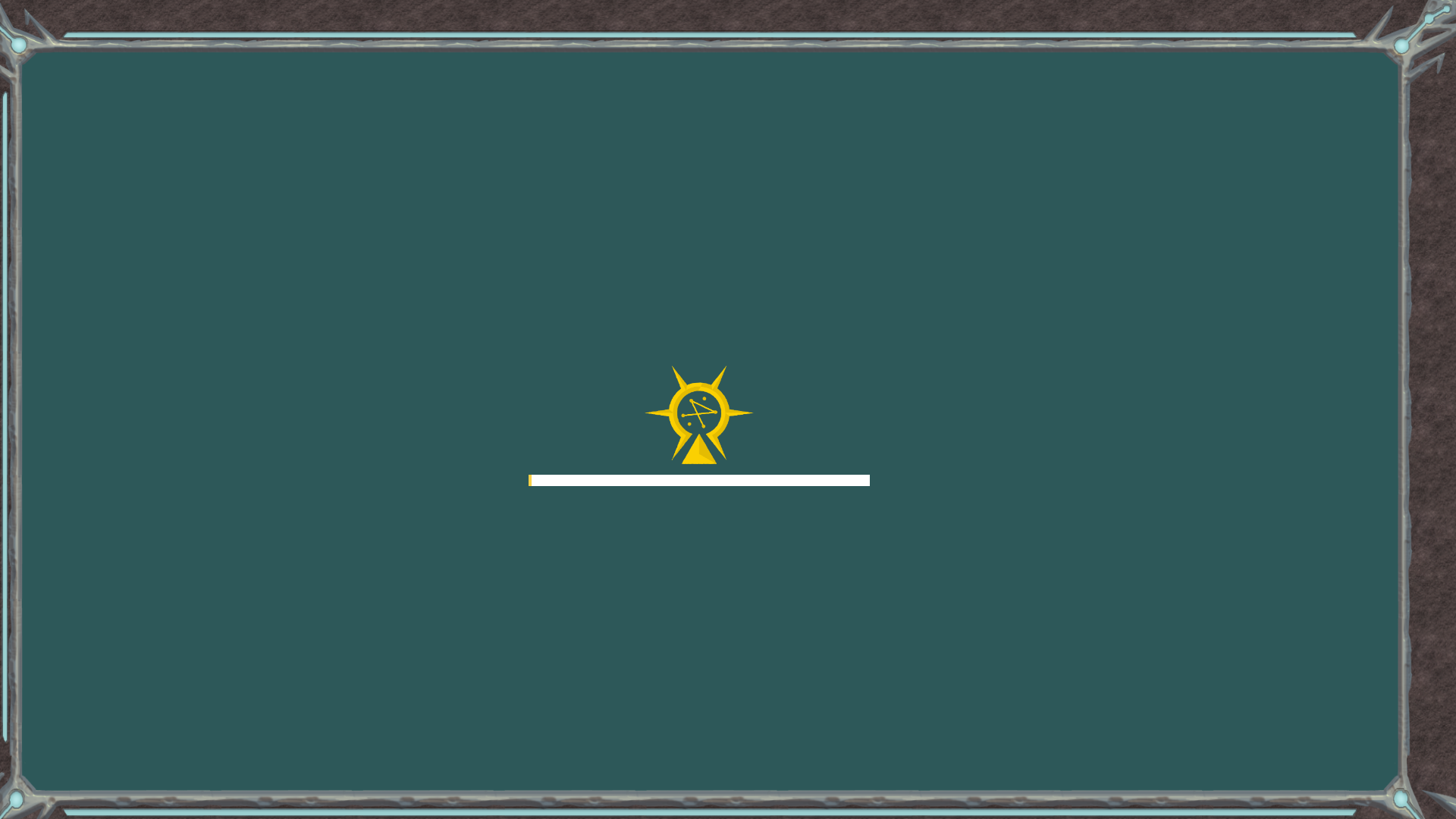
click at [578, 410] on div at bounding box center [699, 425] width 341 height 121
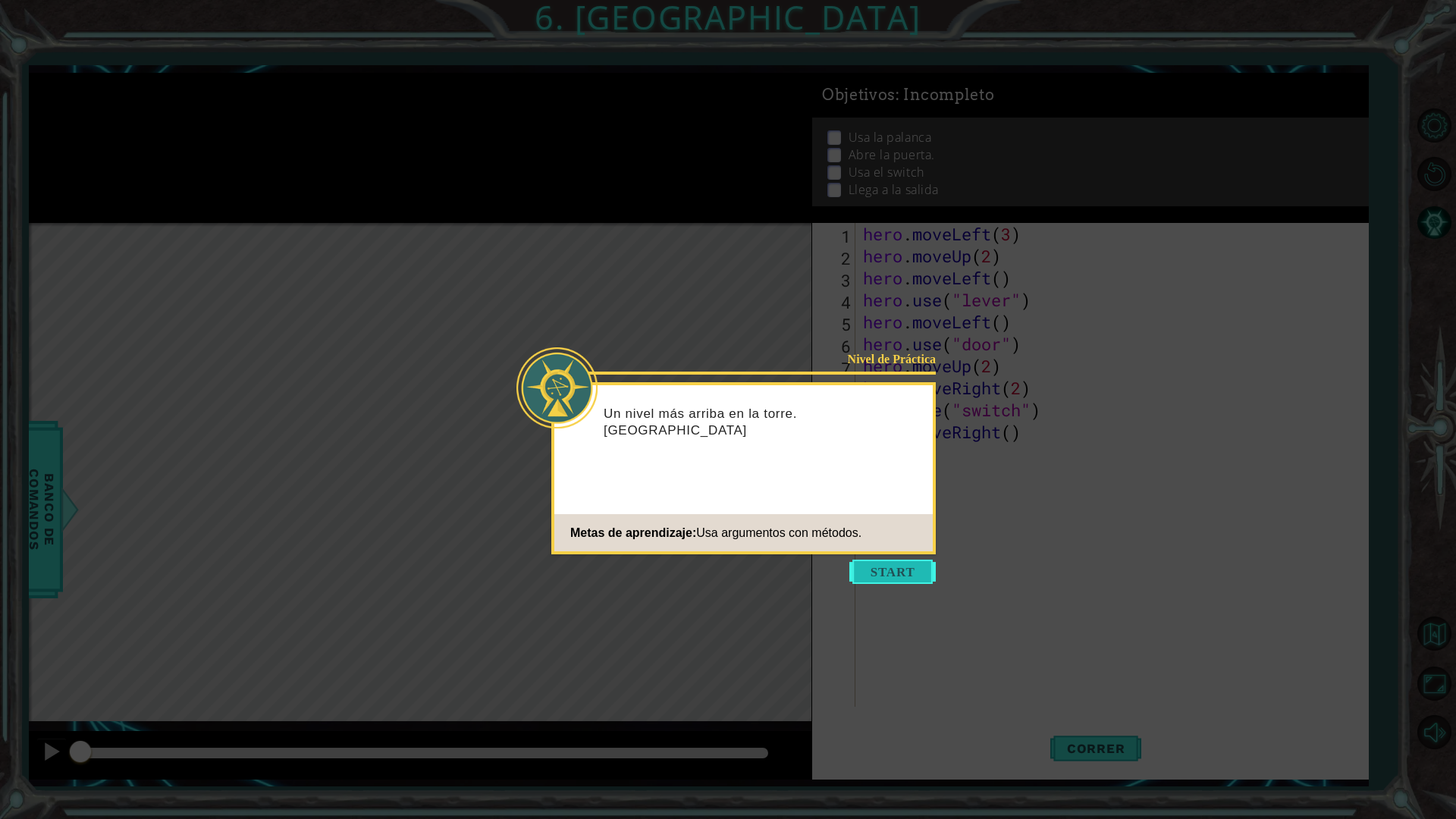
click at [907, 568] on button "Start" at bounding box center [893, 571] width 87 height 24
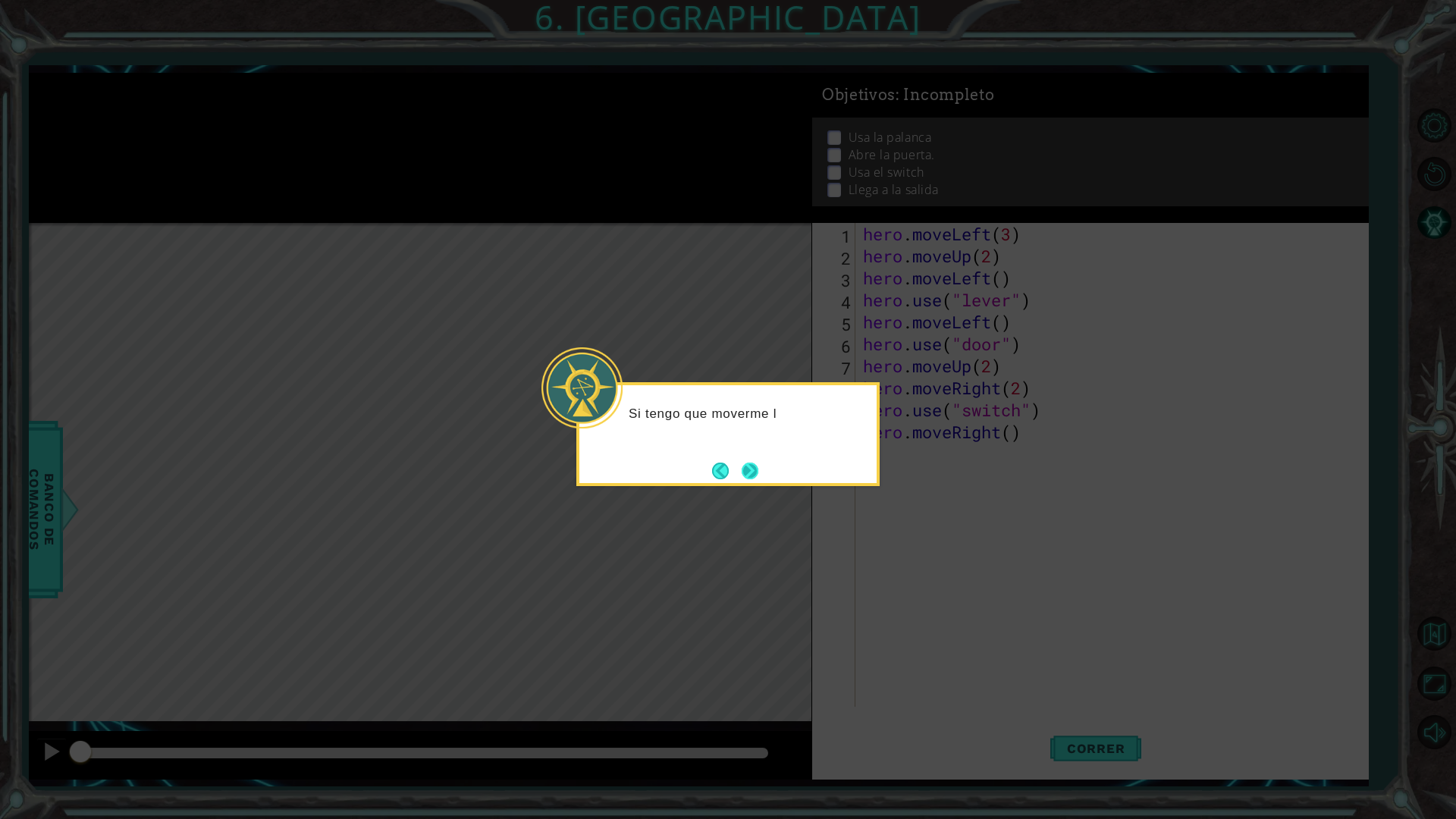
click at [753, 477] on button "Next" at bounding box center [751, 470] width 18 height 18
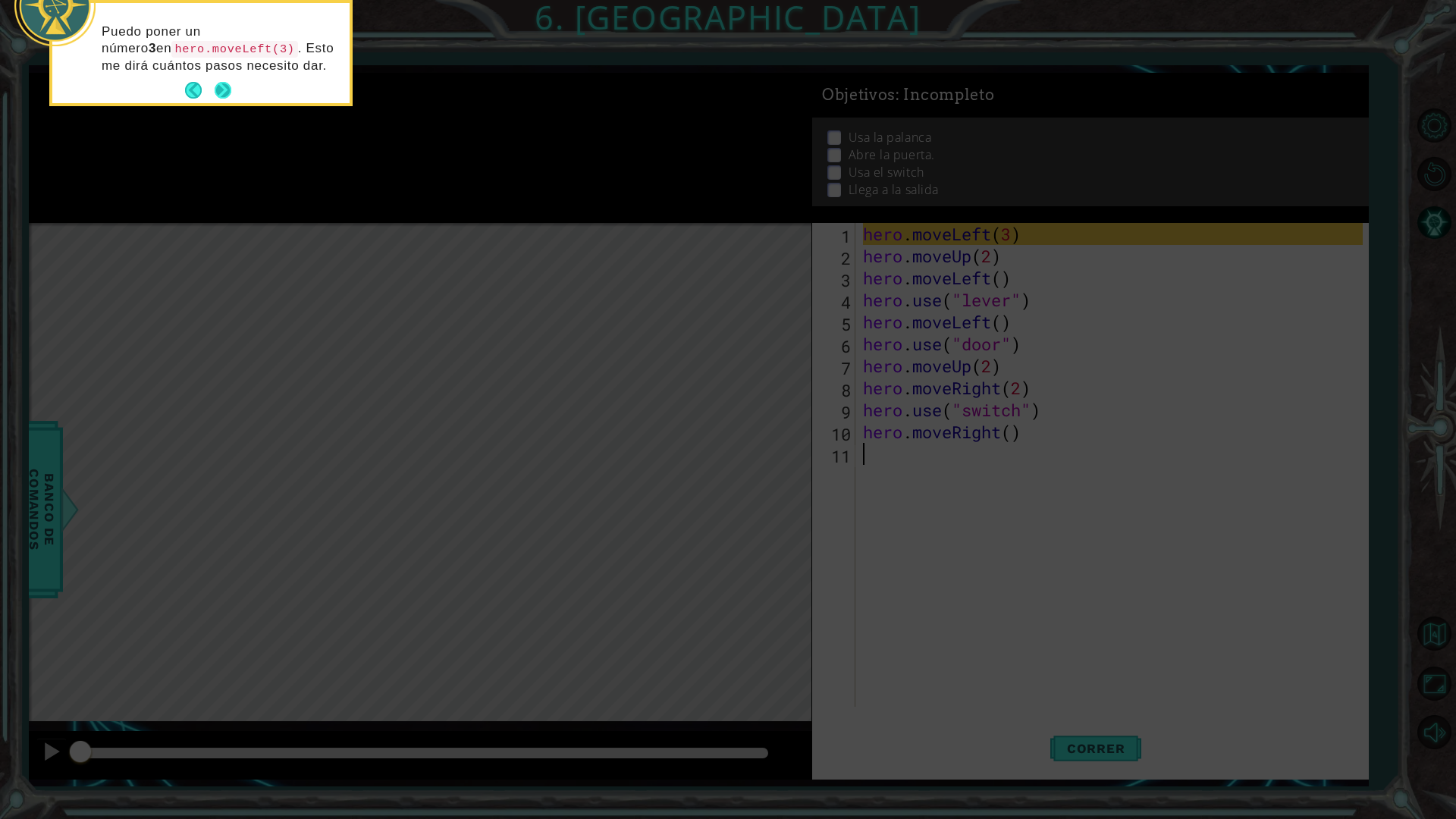
click at [218, 94] on button "Next" at bounding box center [223, 90] width 17 height 17
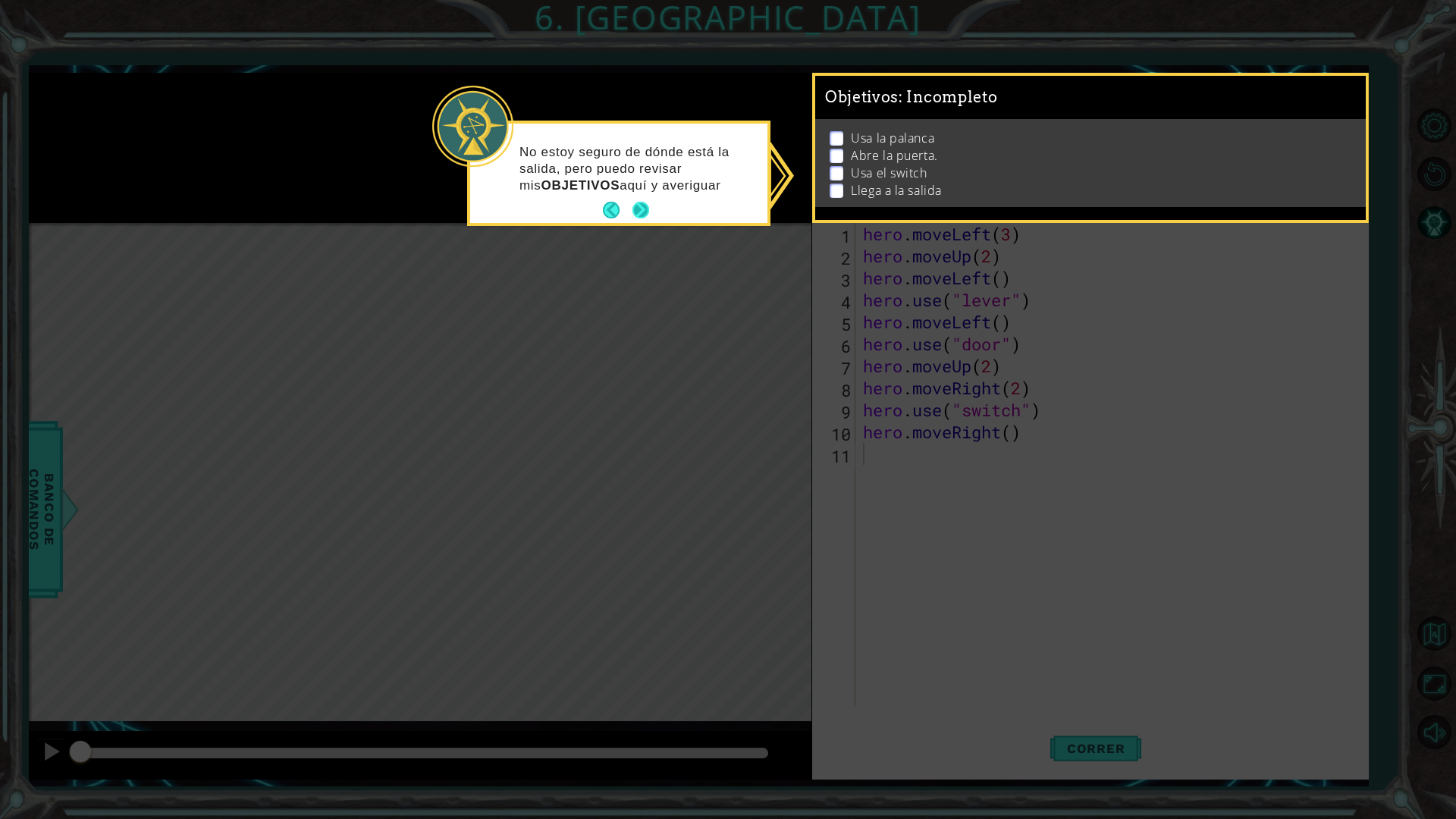
click at [641, 217] on button "Next" at bounding box center [640, 209] width 17 height 17
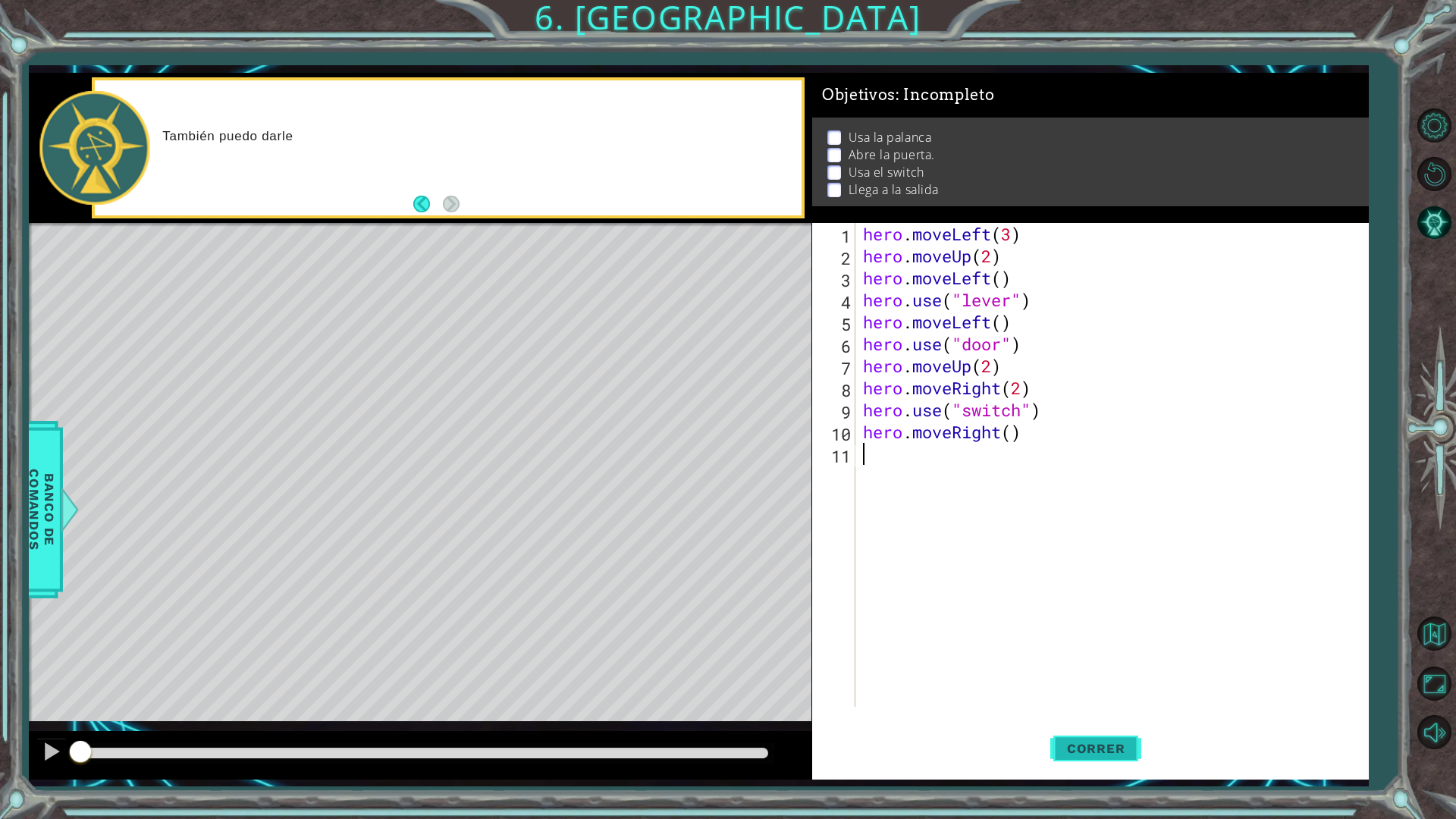
click at [1075, 716] on button "Correr" at bounding box center [1095, 748] width 91 height 56
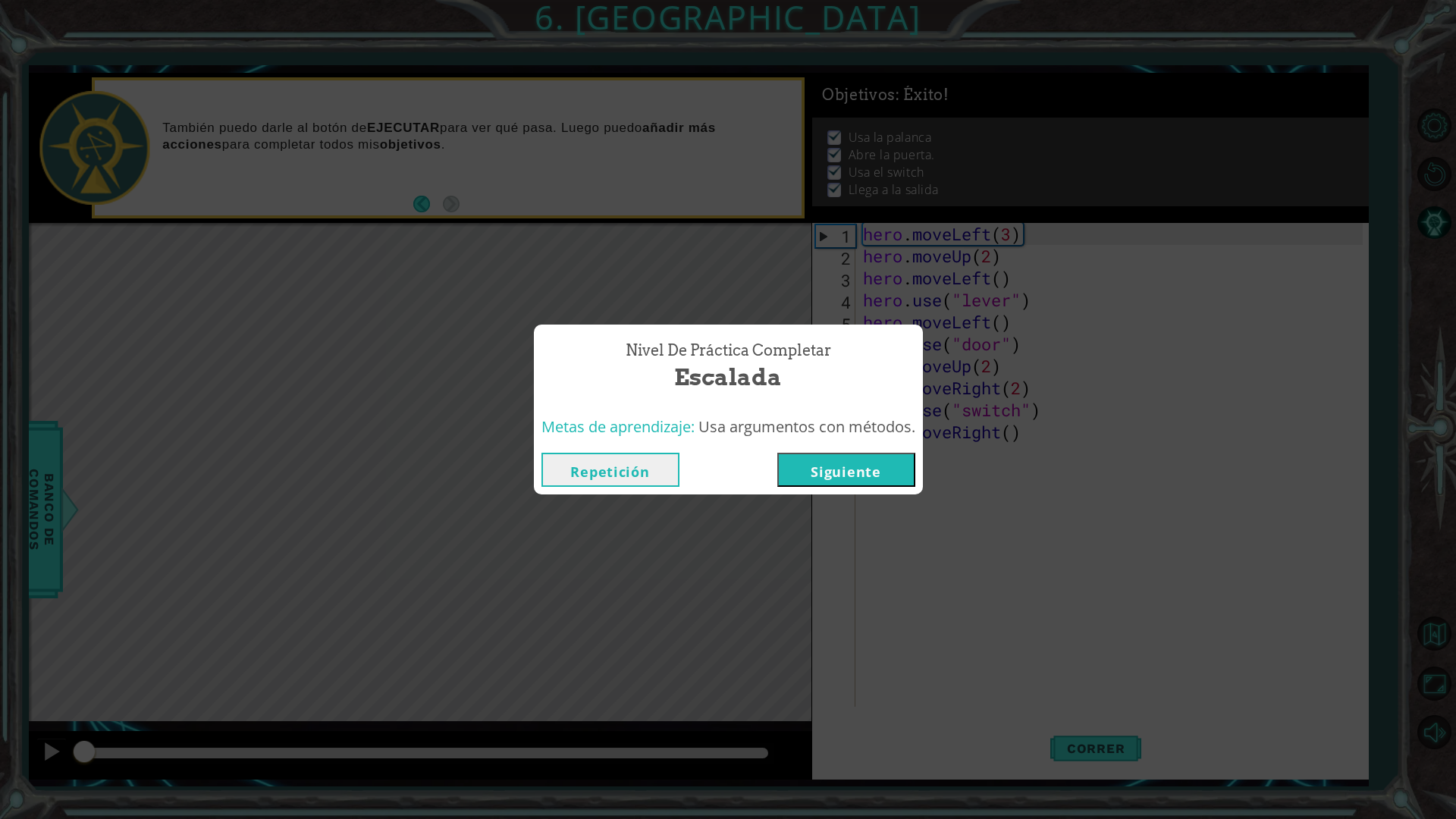
drag, startPoint x: 148, startPoint y: 755, endPoint x: 38, endPoint y: 401, distance: 370.7
click at [38, 401] on body "1 ההההההההההההההההההההההההההההההההההההההההההההההההההההההההההההההההההההההההההההה…" at bounding box center [728, 410] width 1456 height 819
click at [595, 491] on div "Repetición [GEOGRAPHIC_DATA]" at bounding box center [728, 470] width 389 height 49
click at [599, 478] on button "Repetición" at bounding box center [610, 470] width 138 height 34
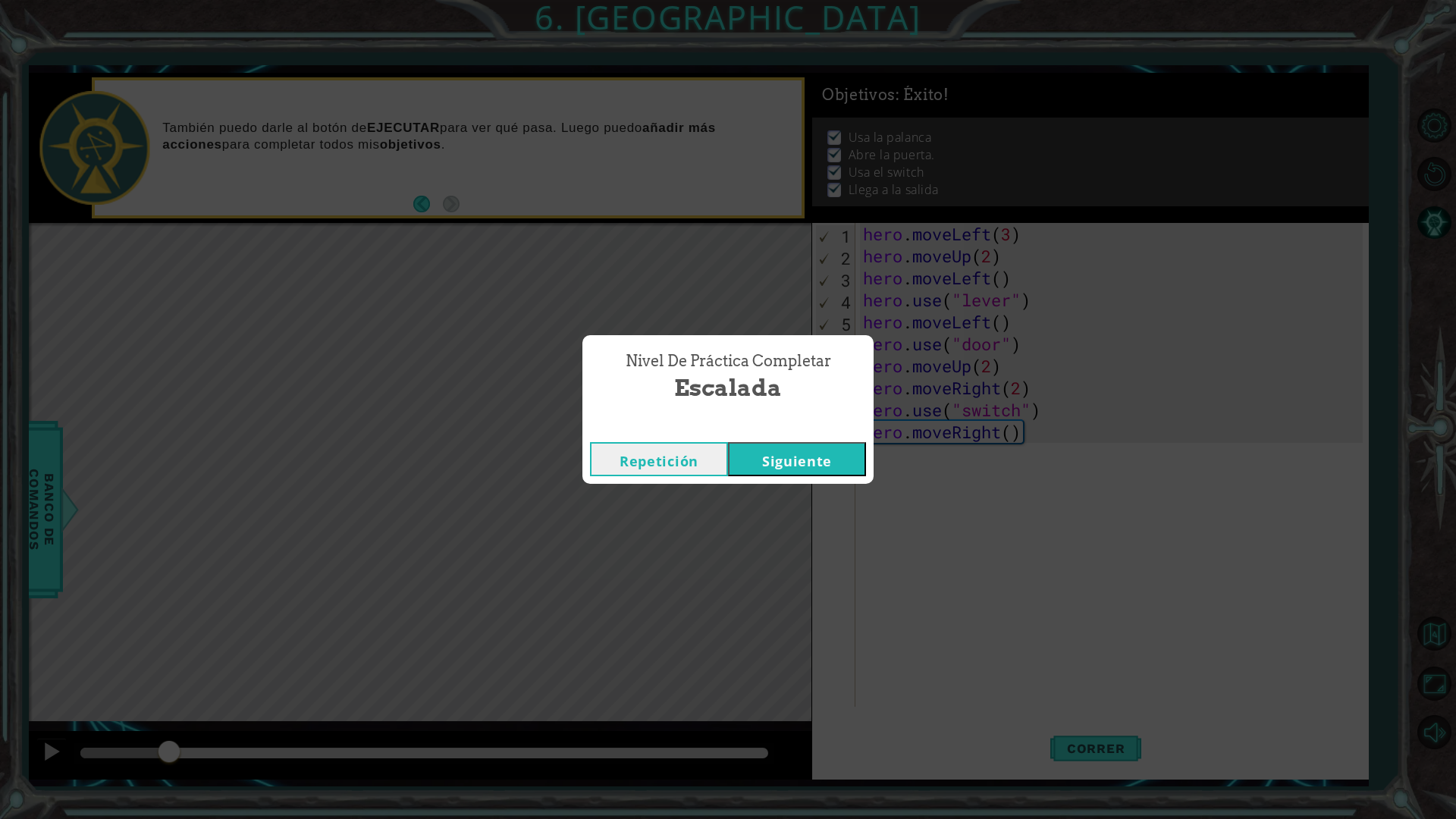
drag, startPoint x: 192, startPoint y: 760, endPoint x: 278, endPoint y: 274, distance: 493.6
click at [278, 274] on body "1 ההההההההההההההההההההההההההההההההההההההההההההההההההההההההההההההההההההההההההההה…" at bounding box center [728, 410] width 1456 height 819
drag, startPoint x: 702, startPoint y: 474, endPoint x: 675, endPoint y: 470, distance: 27.3
click at [690, 473] on button "Repetición" at bounding box center [659, 459] width 138 height 34
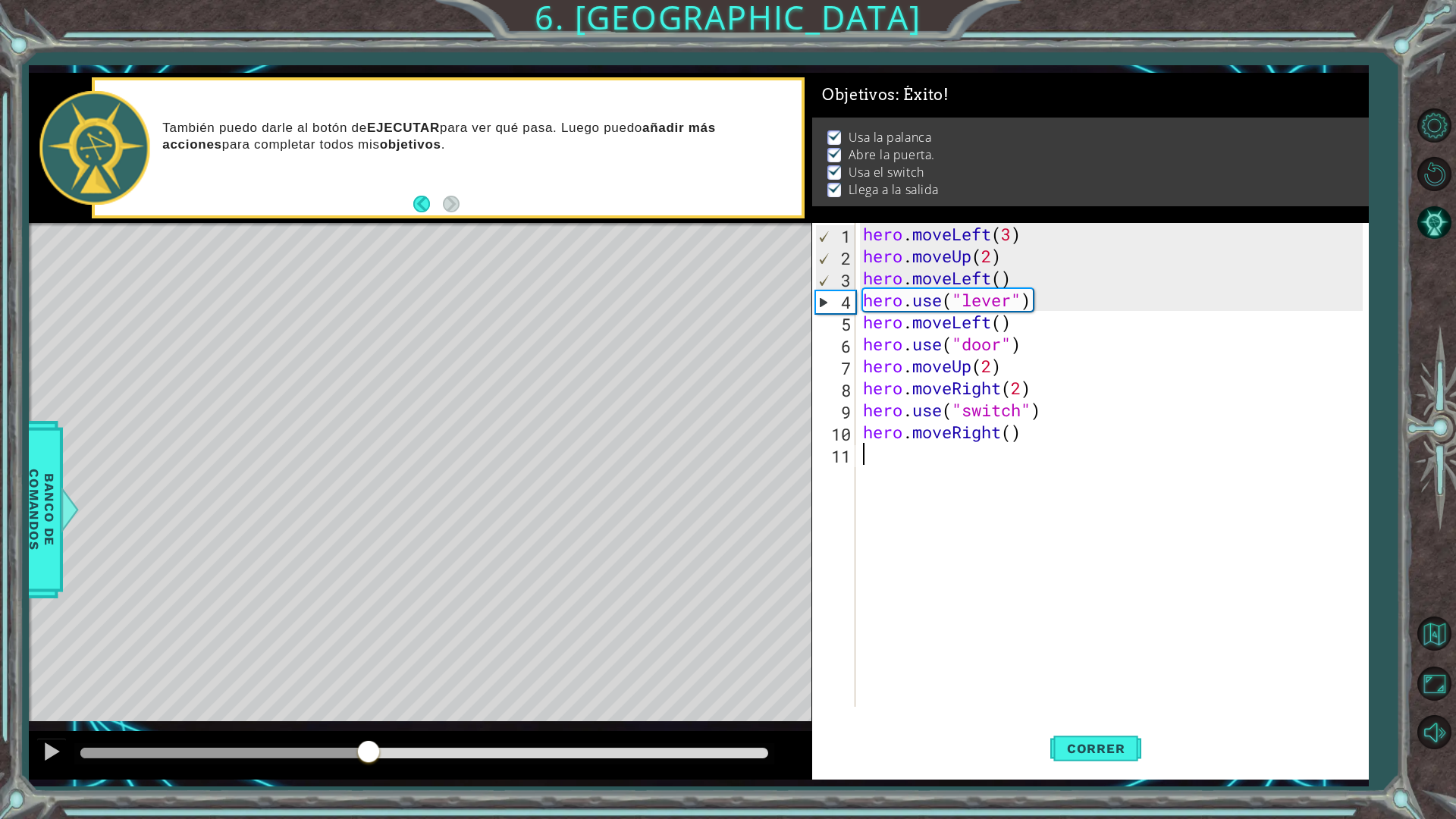
drag, startPoint x: 379, startPoint y: 757, endPoint x: 444, endPoint y: 769, distance: 66.1
click at [415, 716] on div at bounding box center [420, 755] width 782 height 49
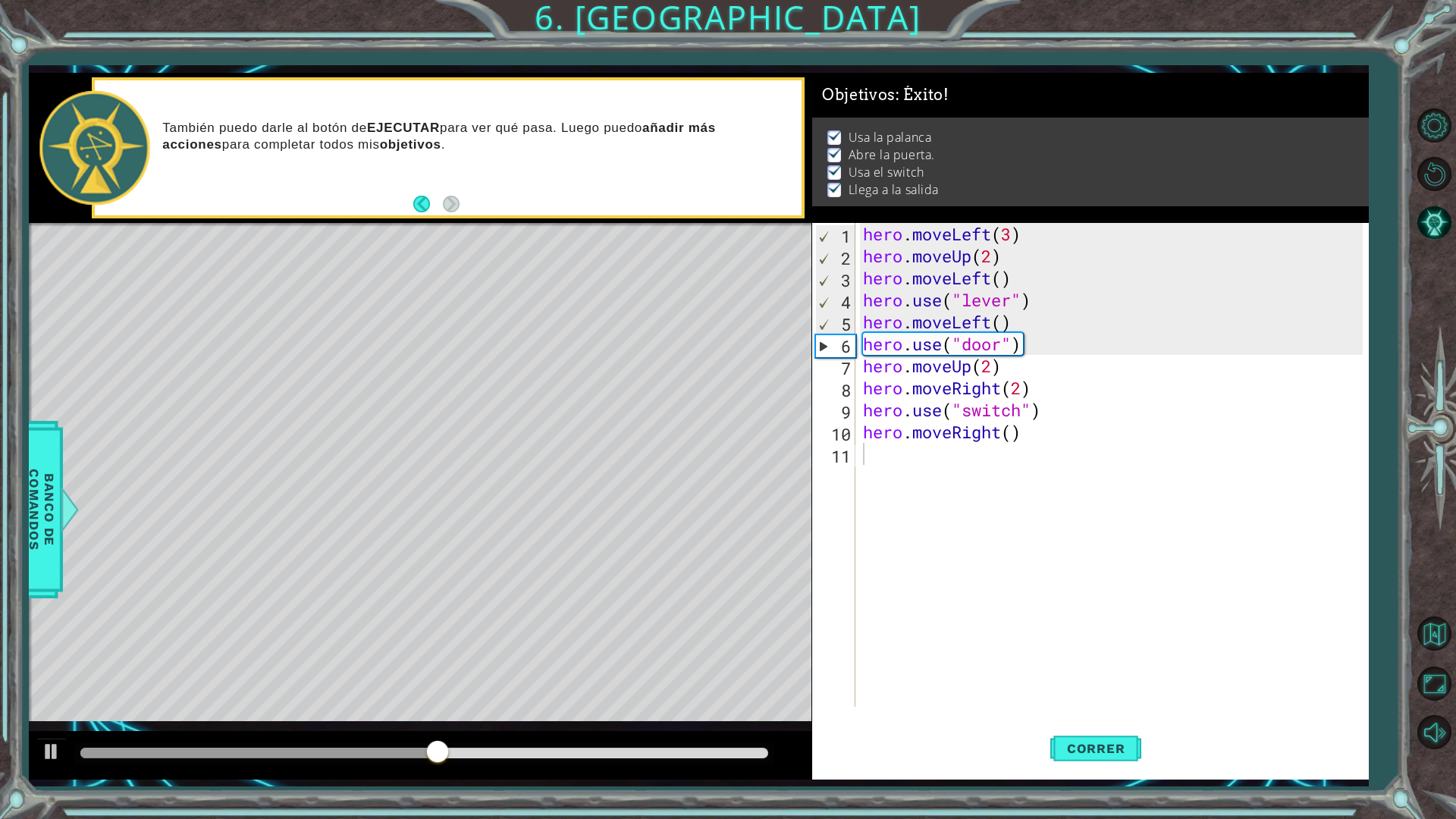
drag, startPoint x: 456, startPoint y: 770, endPoint x: 493, endPoint y: 770, distance: 37.0
click at [493, 716] on div at bounding box center [420, 755] width 782 height 49
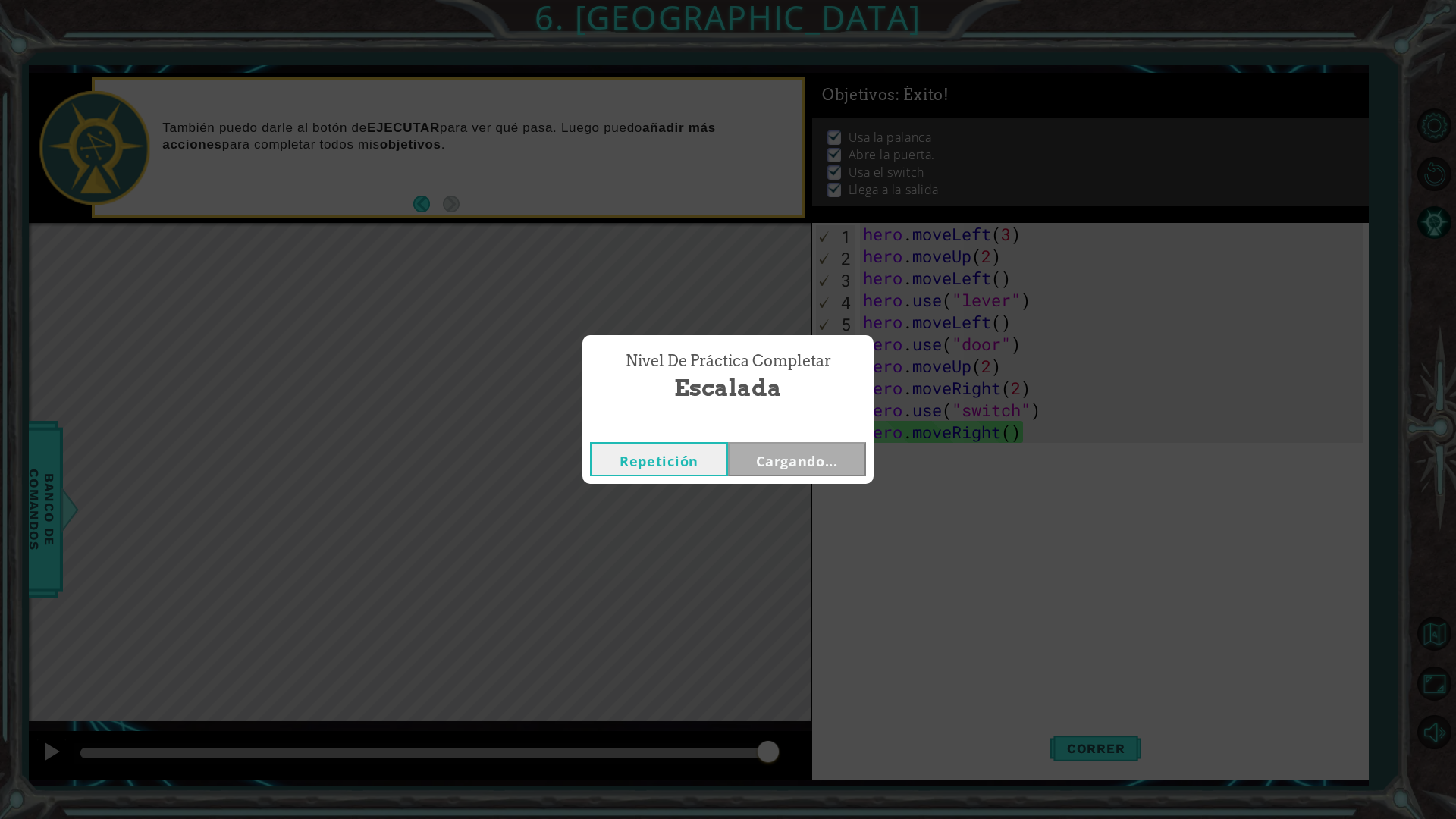
drag, startPoint x: 467, startPoint y: 755, endPoint x: 1455, endPoint y: 796, distance: 988.9
click at [1455, 716] on body "1 ההההההההההההההההההההההההההההההההההההההההההההההההההההההההההההההההההההההההההההה…" at bounding box center [728, 410] width 1456 height 819
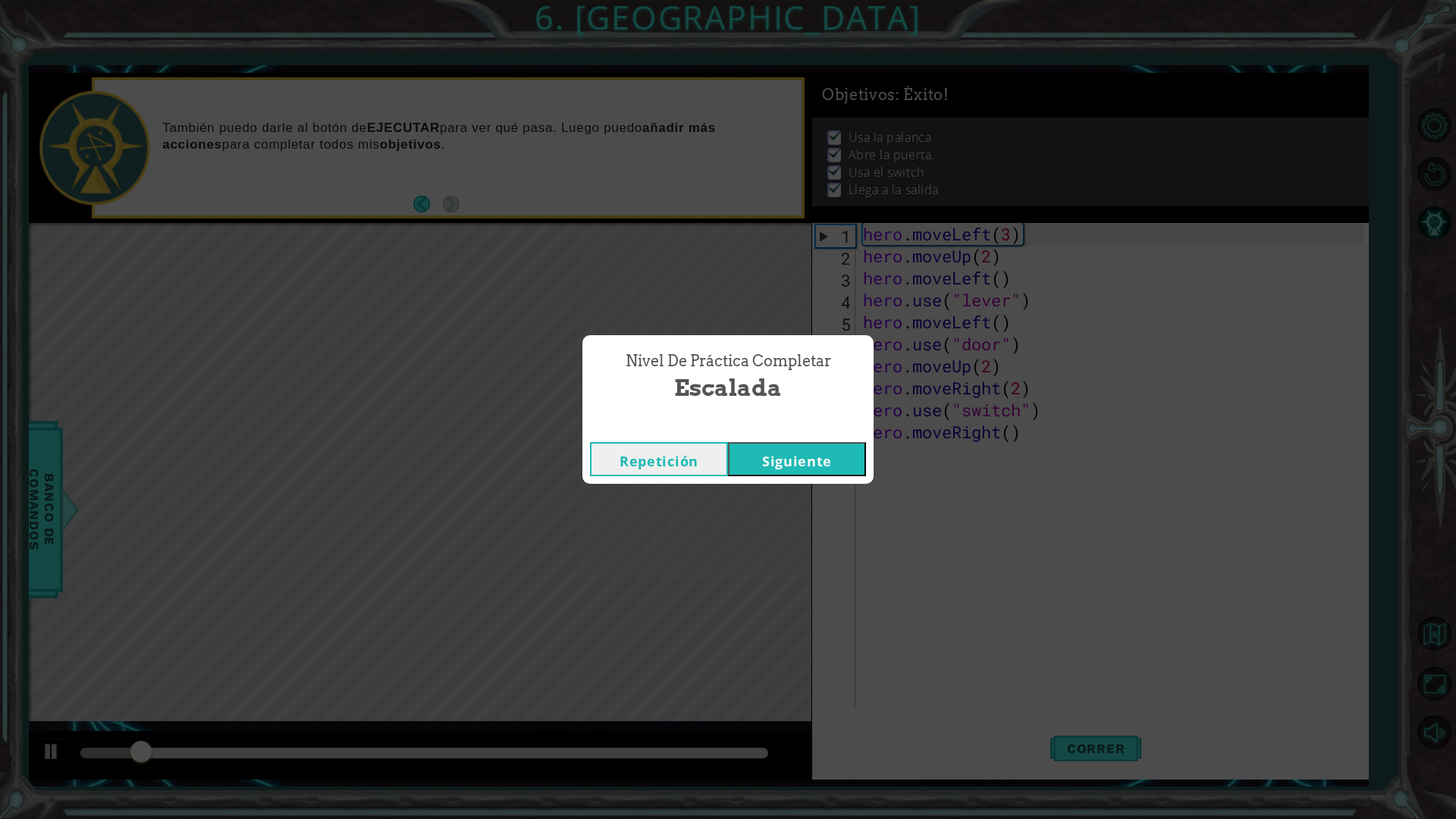
click at [798, 480] on div "Repetición [GEOGRAPHIC_DATA]" at bounding box center [728, 459] width 291 height 49
click at [806, 457] on button "Siguiente" at bounding box center [796, 459] width 138 height 34
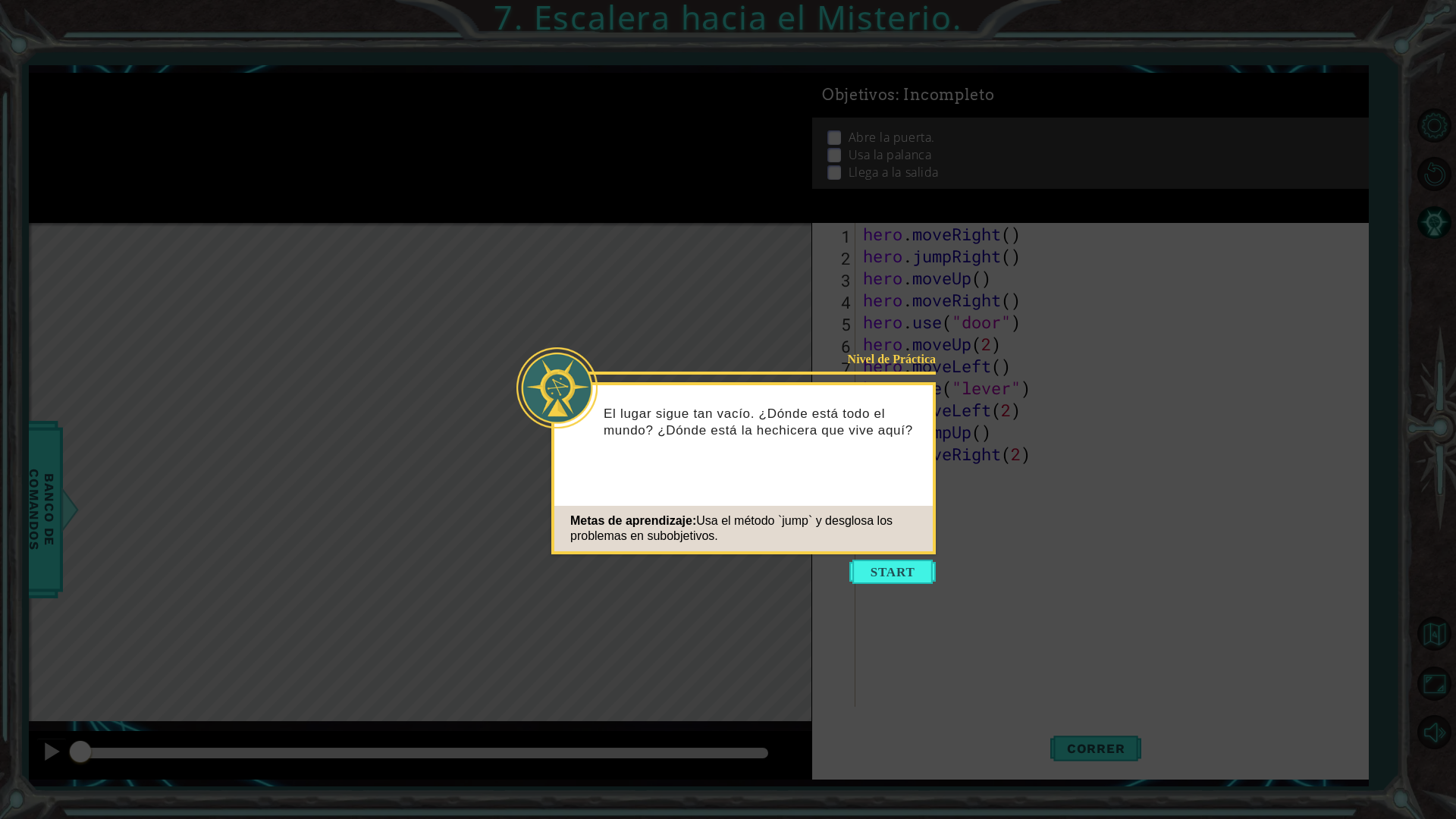
click at [909, 556] on icon at bounding box center [728, 410] width 1456 height 819
click at [909, 567] on button "Start" at bounding box center [893, 571] width 87 height 24
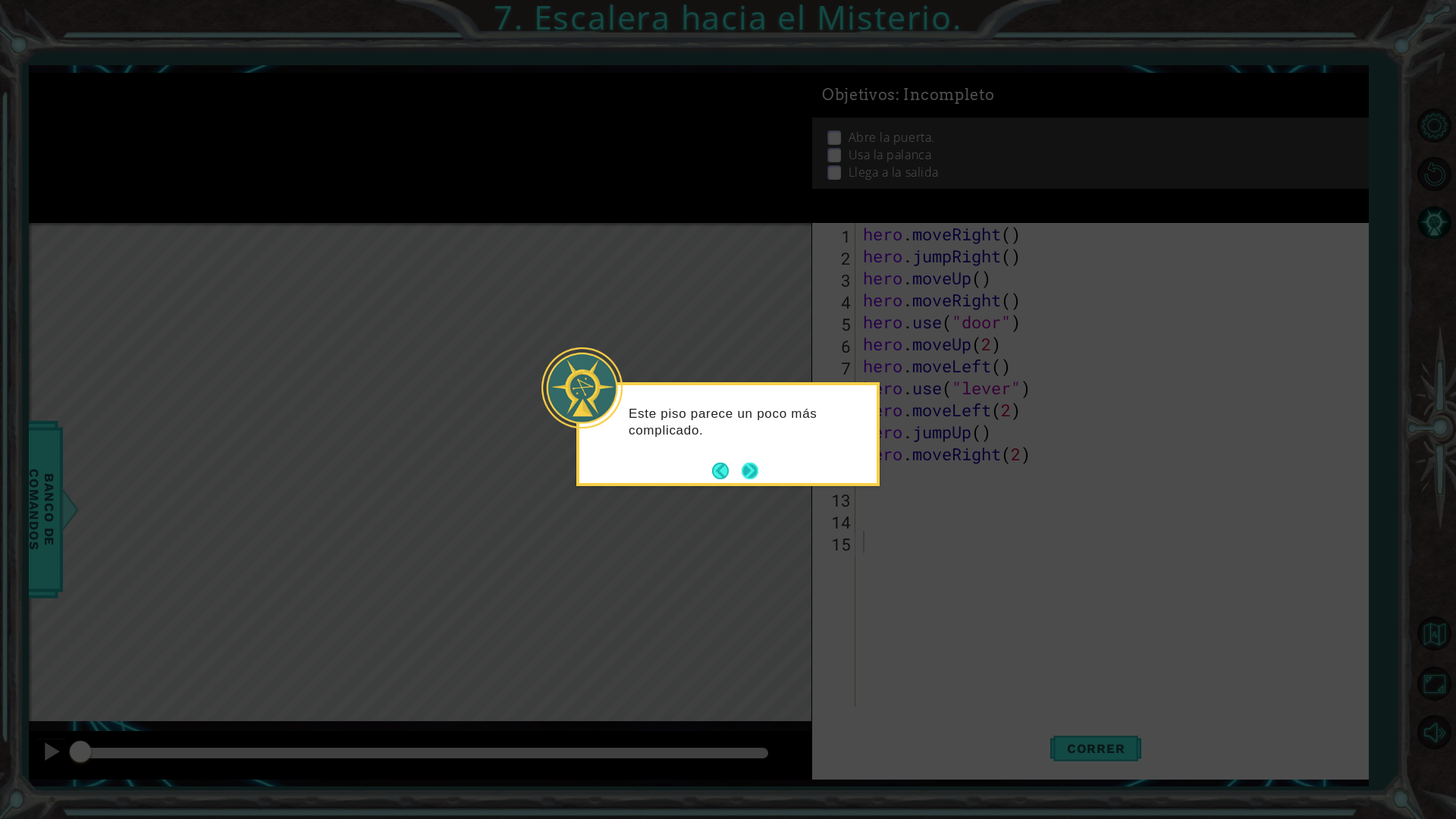
click at [744, 474] on button "Next" at bounding box center [750, 470] width 17 height 17
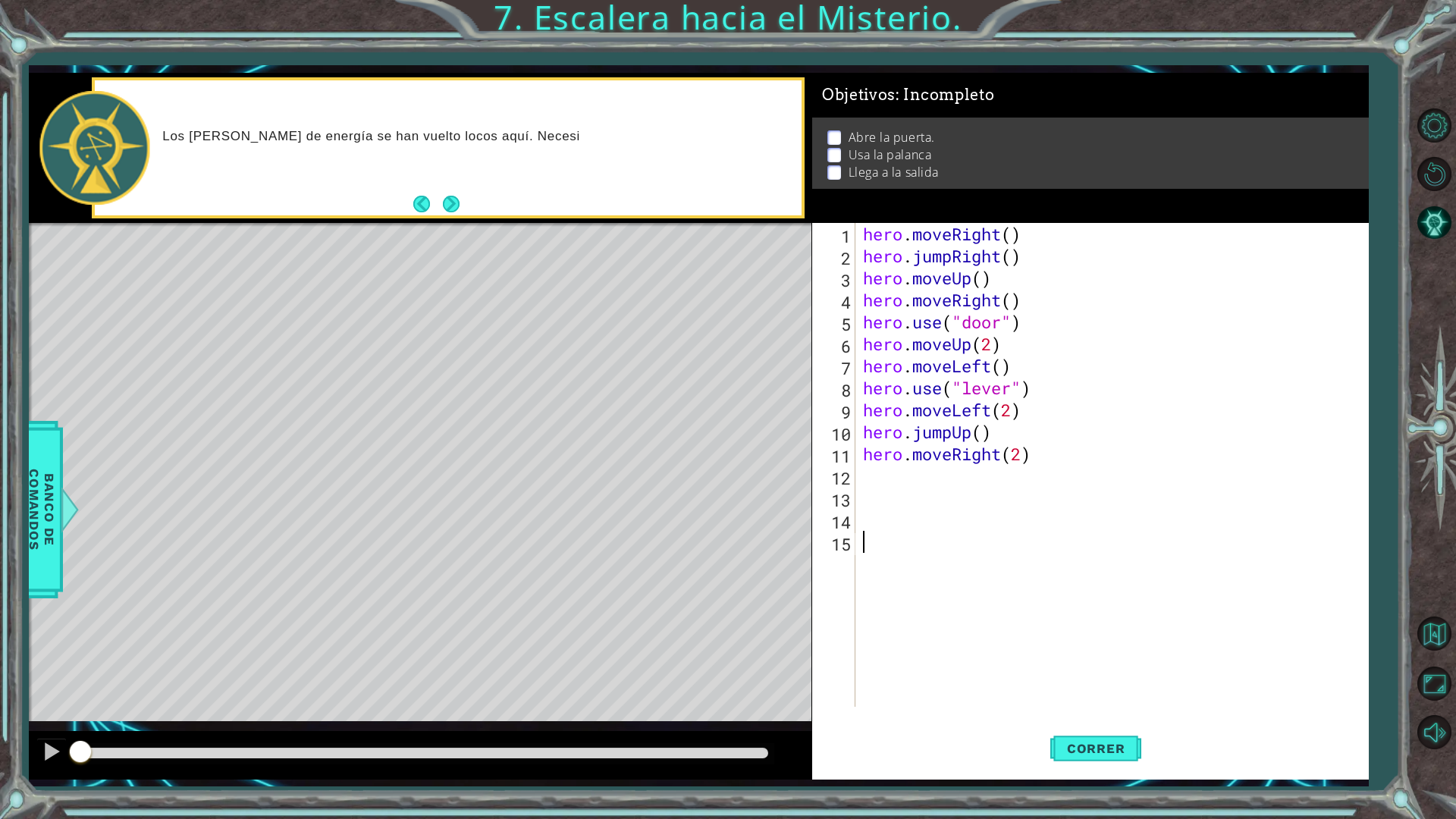
click at [948, 488] on div "hero . moveRight ( ) hero . jumpRight ( ) hero . moveUp ( ) hero . moveRight ( …" at bounding box center [1115, 486] width 511 height 528
click at [921, 465] on div "hero . moveRight ( ) hero . jumpRight ( ) hero . moveUp ( ) hero . moveRight ( …" at bounding box center [1115, 486] width 511 height 528
click at [51, 492] on span "Banco de comandos" at bounding box center [41, 509] width 40 height 157
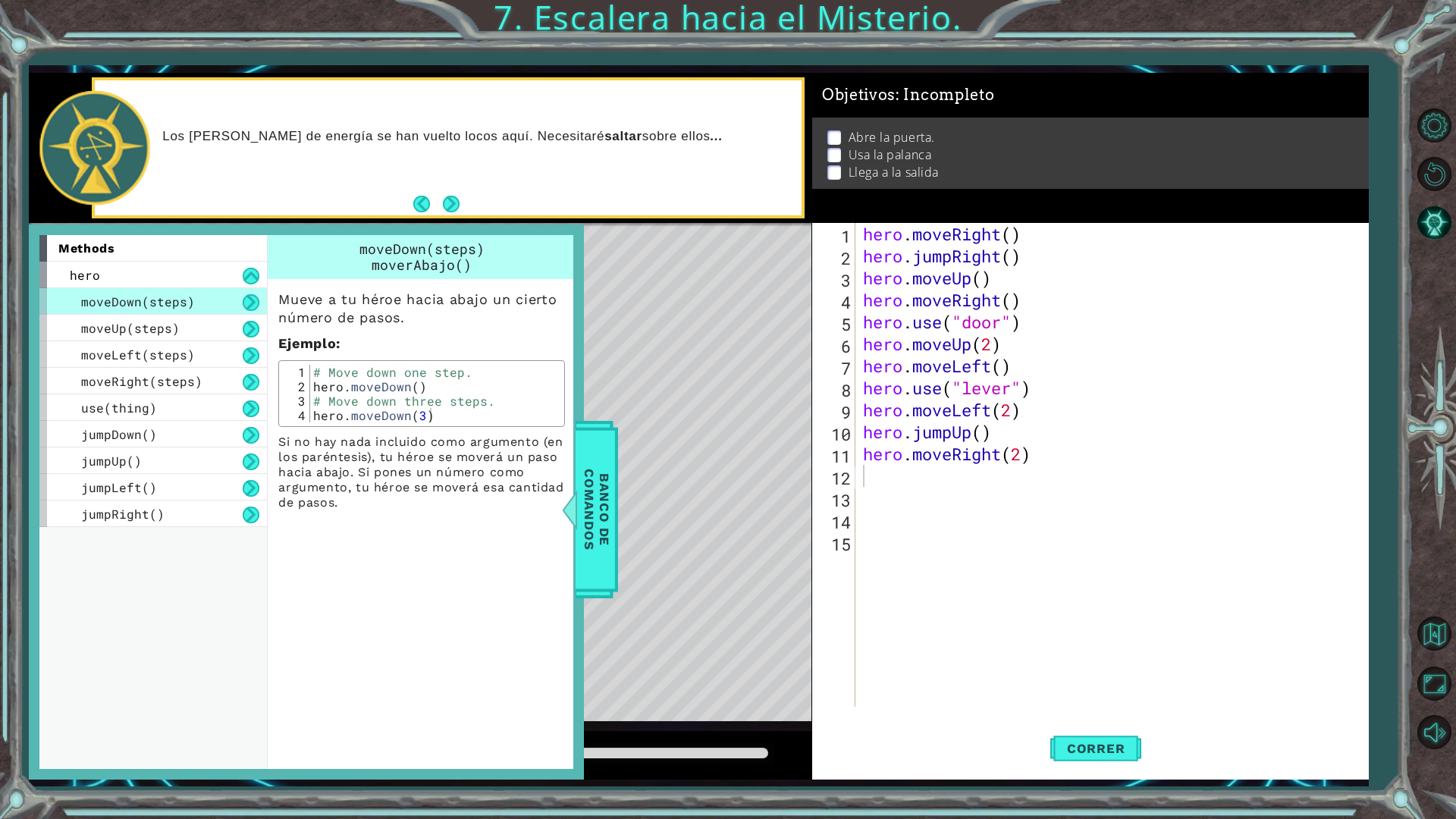
type textarea "# Move down three steps."
click at [426, 394] on div "# Move down one step. hero . moveDown ( ) # Move down three steps. hero . moveD…" at bounding box center [434, 408] width 250 height 86
click at [907, 499] on div "hero . moveRight ( ) hero . jumpRight ( ) hero . moveUp ( ) hero . moveRight ( …" at bounding box center [1115, 486] width 511 height 528
click at [592, 513] on span "Banco de comandos" at bounding box center [597, 509] width 40 height 157
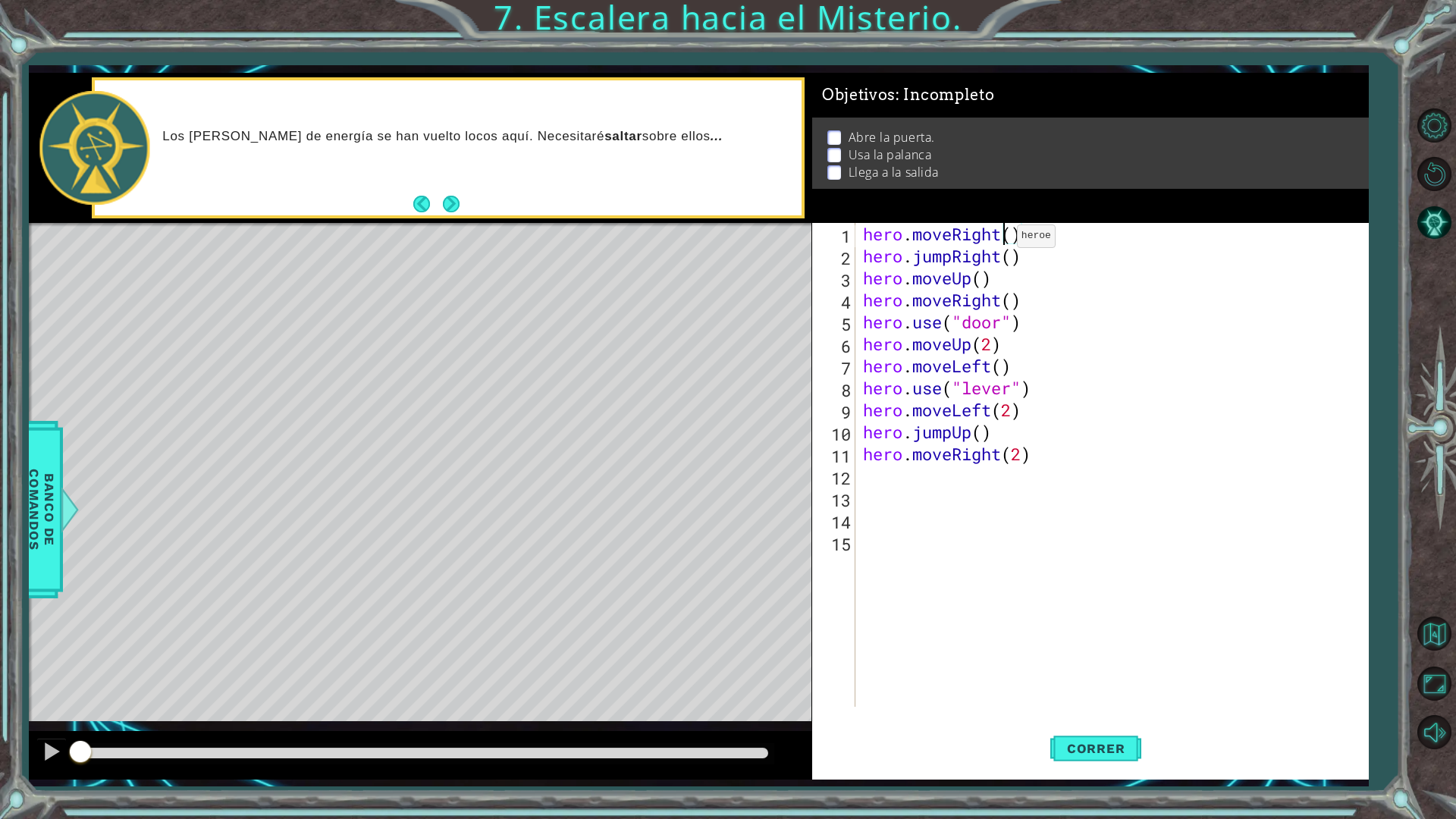
click at [1004, 239] on div "hero . moveRight ( ) hero . jumpRight ( ) hero . moveUp ( ) hero . moveRight ( …" at bounding box center [1115, 486] width 511 height 528
click at [24, 518] on div "1 ההההההההההההההההההההההההההההההההההההההההההההההההההההההההההההההההההההההההההההה…" at bounding box center [728, 410] width 1456 height 819
click at [41, 535] on span "Banco de comandos" at bounding box center [41, 509] width 40 height 157
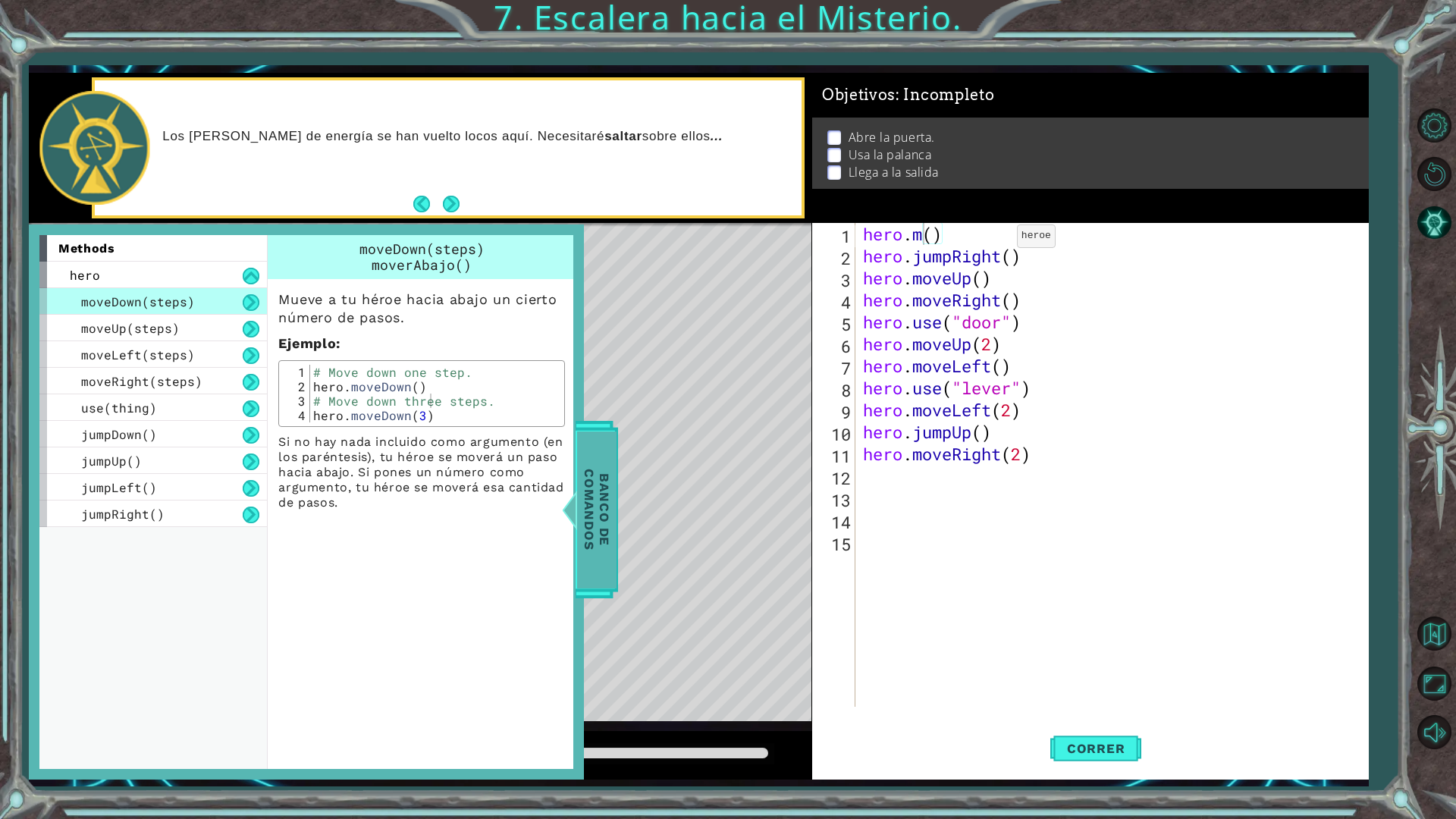
click at [604, 477] on span "Banco de comandos" at bounding box center [597, 509] width 40 height 157
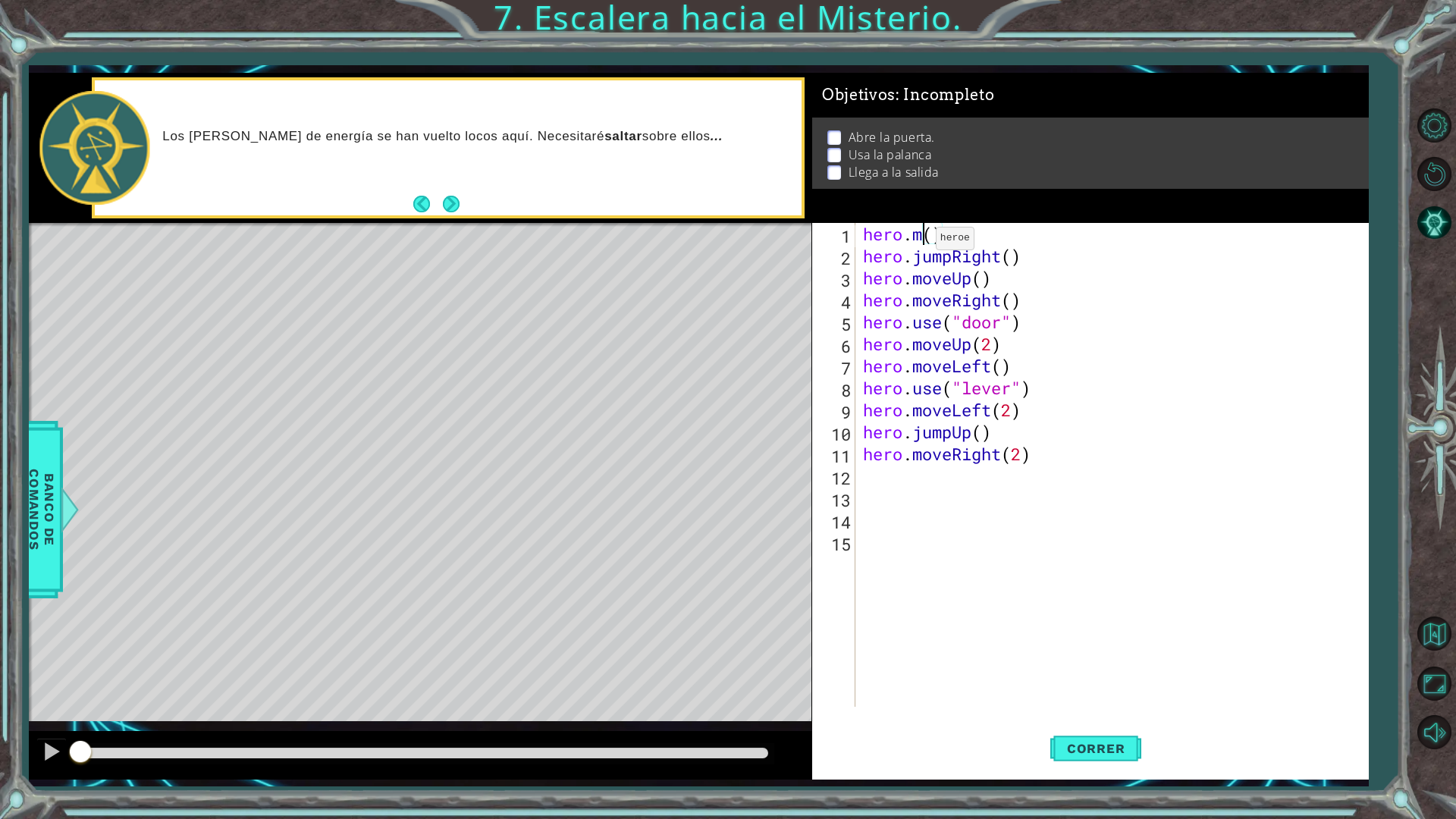
click at [923, 242] on div "hero . m ( ) hero . jumpRight ( ) hero . moveUp ( ) hero . moveRight ( ) hero .…" at bounding box center [1115, 486] width 511 height 528
click at [1102, 716] on button "Correr" at bounding box center [1095, 748] width 91 height 56
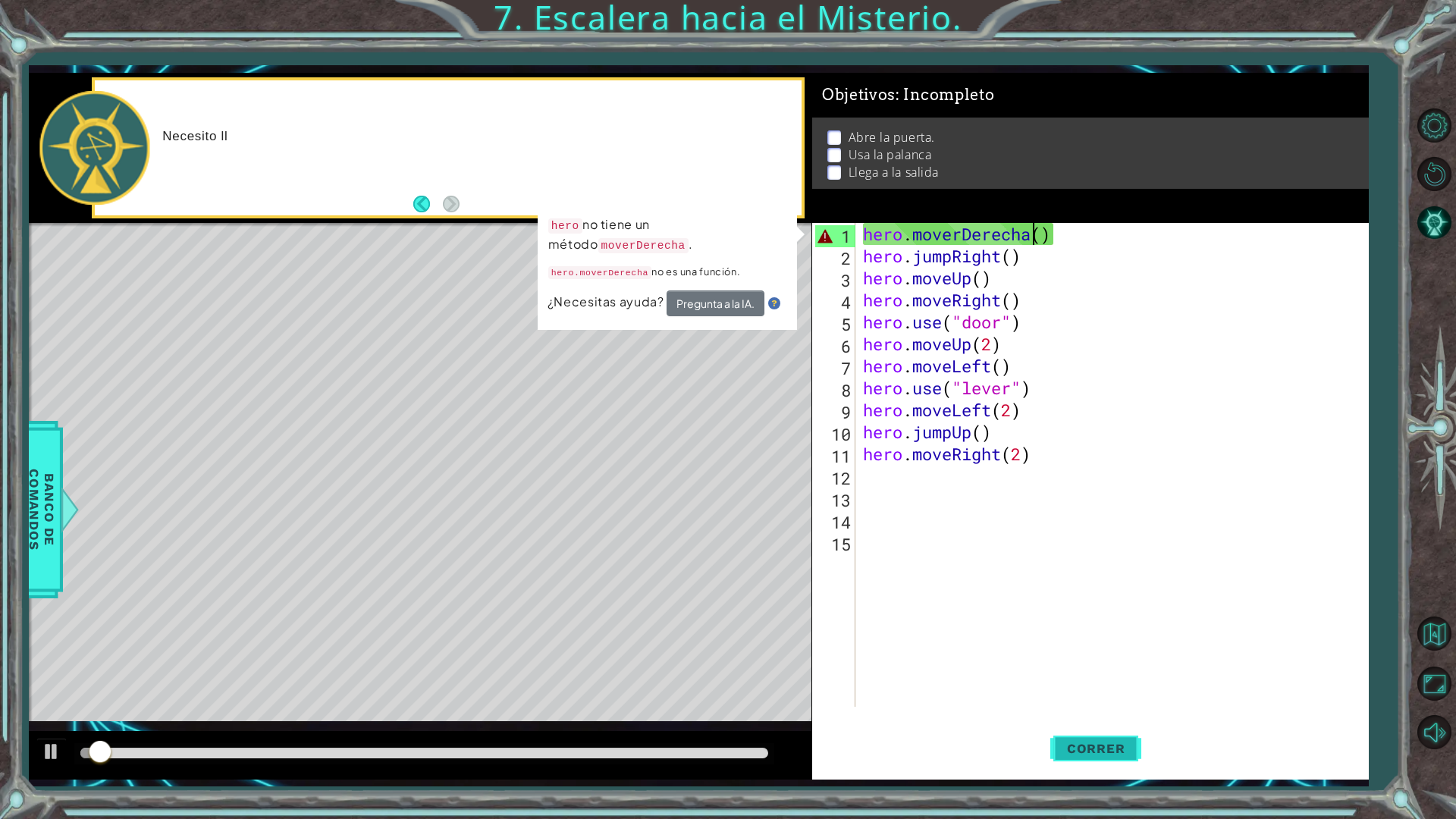
click at [1102, 716] on button "Correr" at bounding box center [1095, 748] width 91 height 56
click at [611, 252] on code "moverDerecha" at bounding box center [644, 245] width 90 height 16
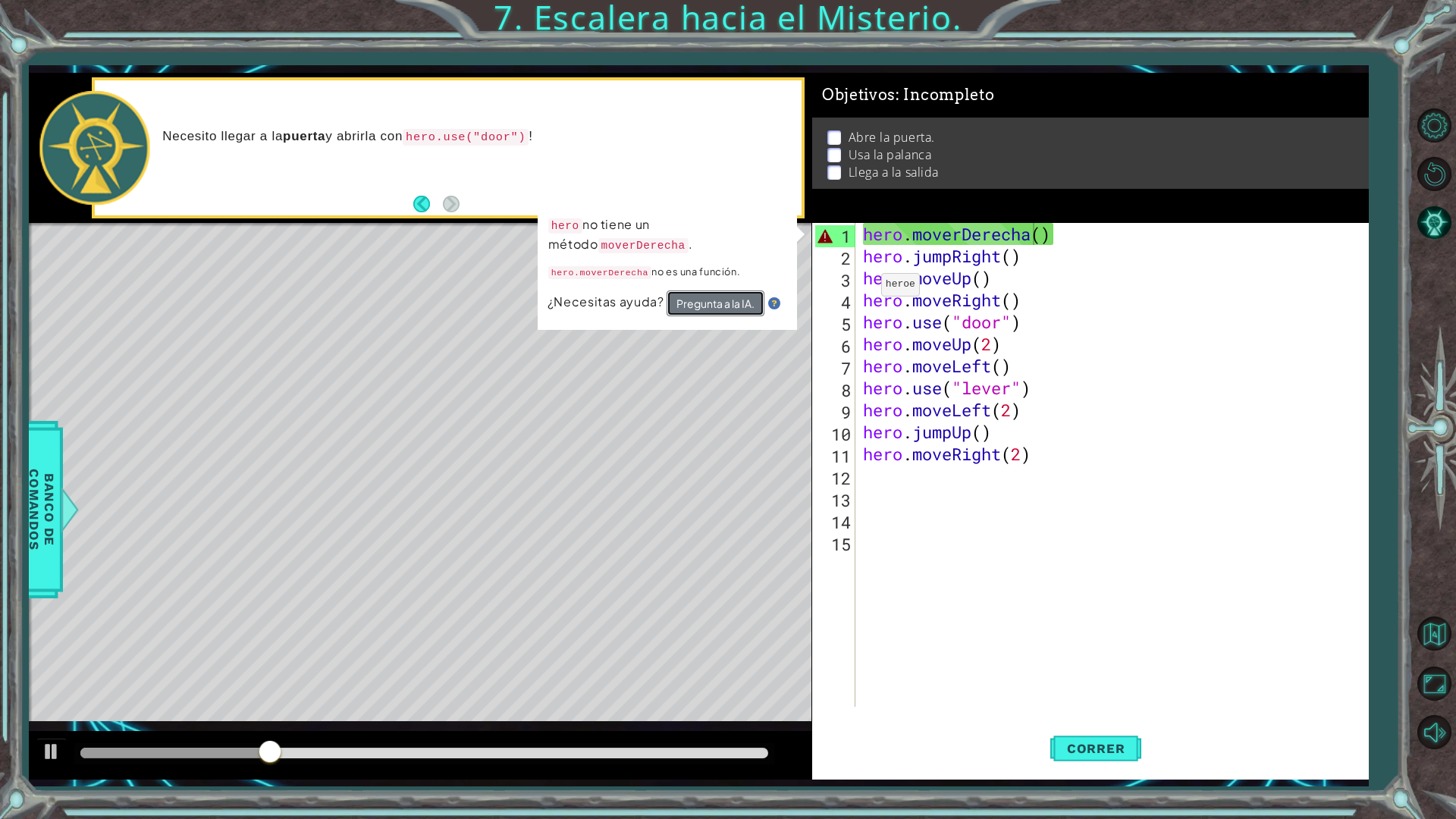
click at [749, 309] on button "Pregunta a la IA." at bounding box center [715, 304] width 98 height 26
click at [749, 309] on button "Pregunta a la IA." at bounding box center [714, 304] width 98 height 27
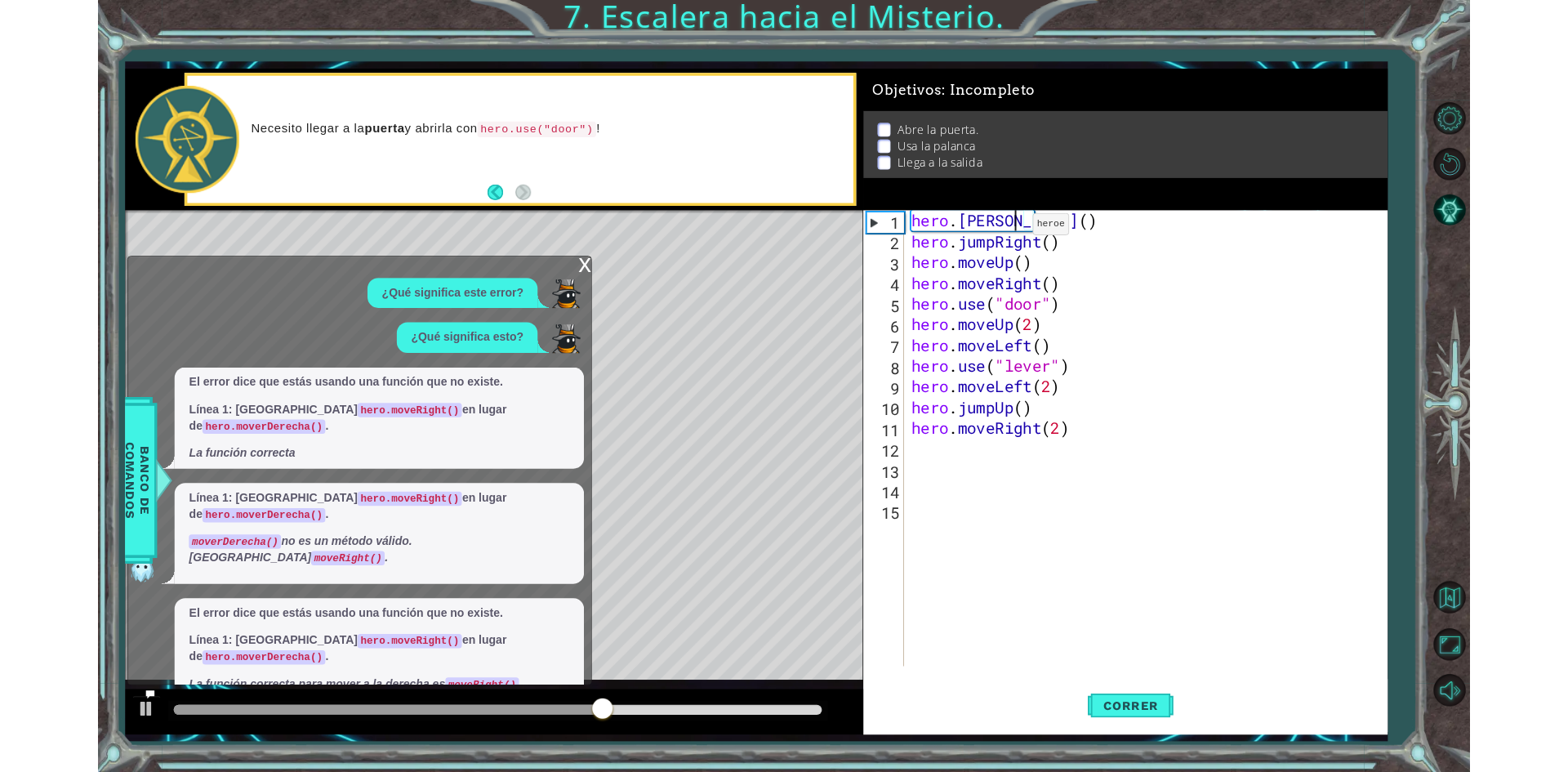
scroll to position [0, 5]
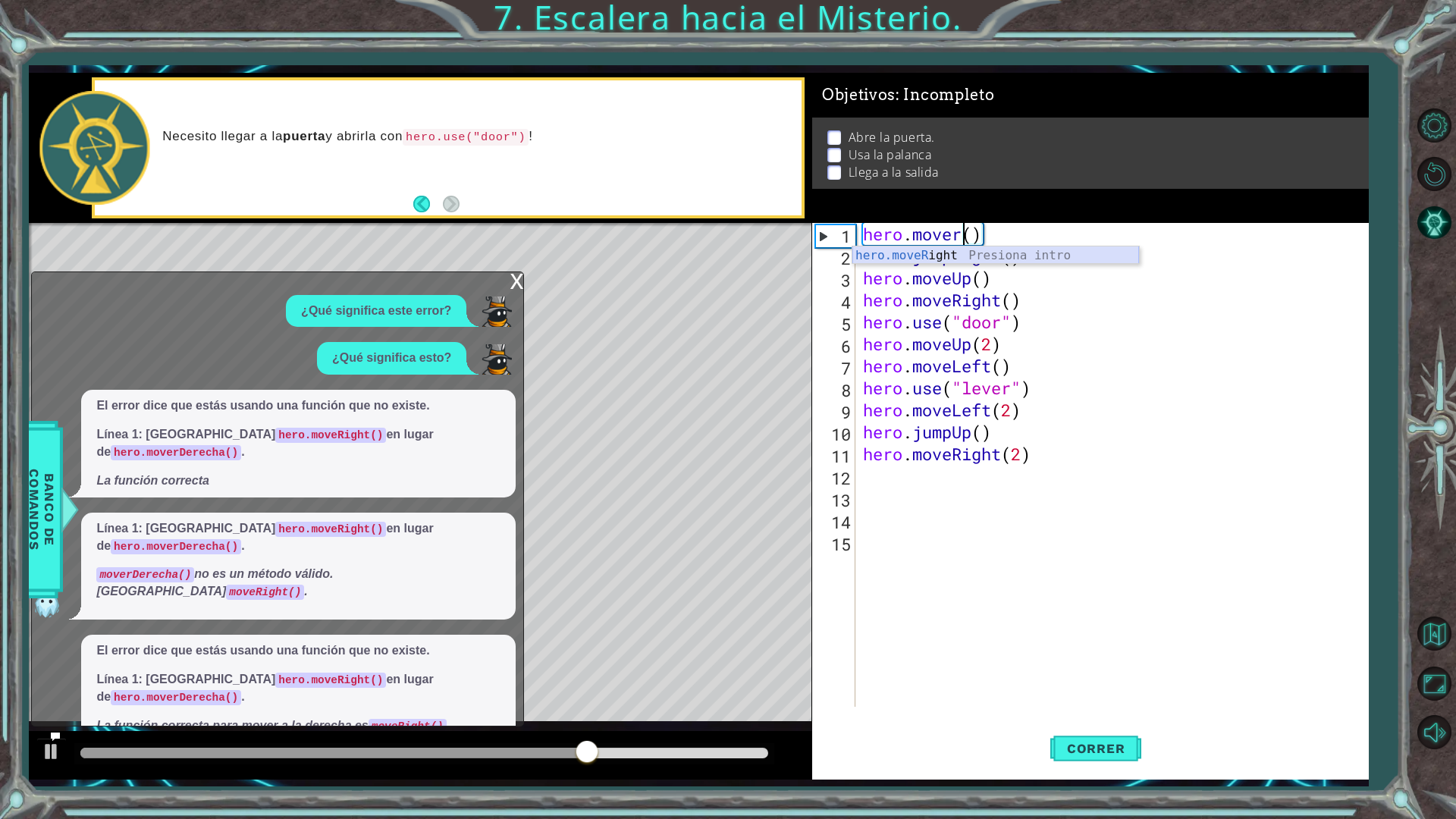
click at [1075, 253] on div "hero.moveR ight Presiona intro" at bounding box center [995, 274] width 287 height 55
click at [1128, 716] on span "Correr" at bounding box center [1096, 748] width 88 height 15
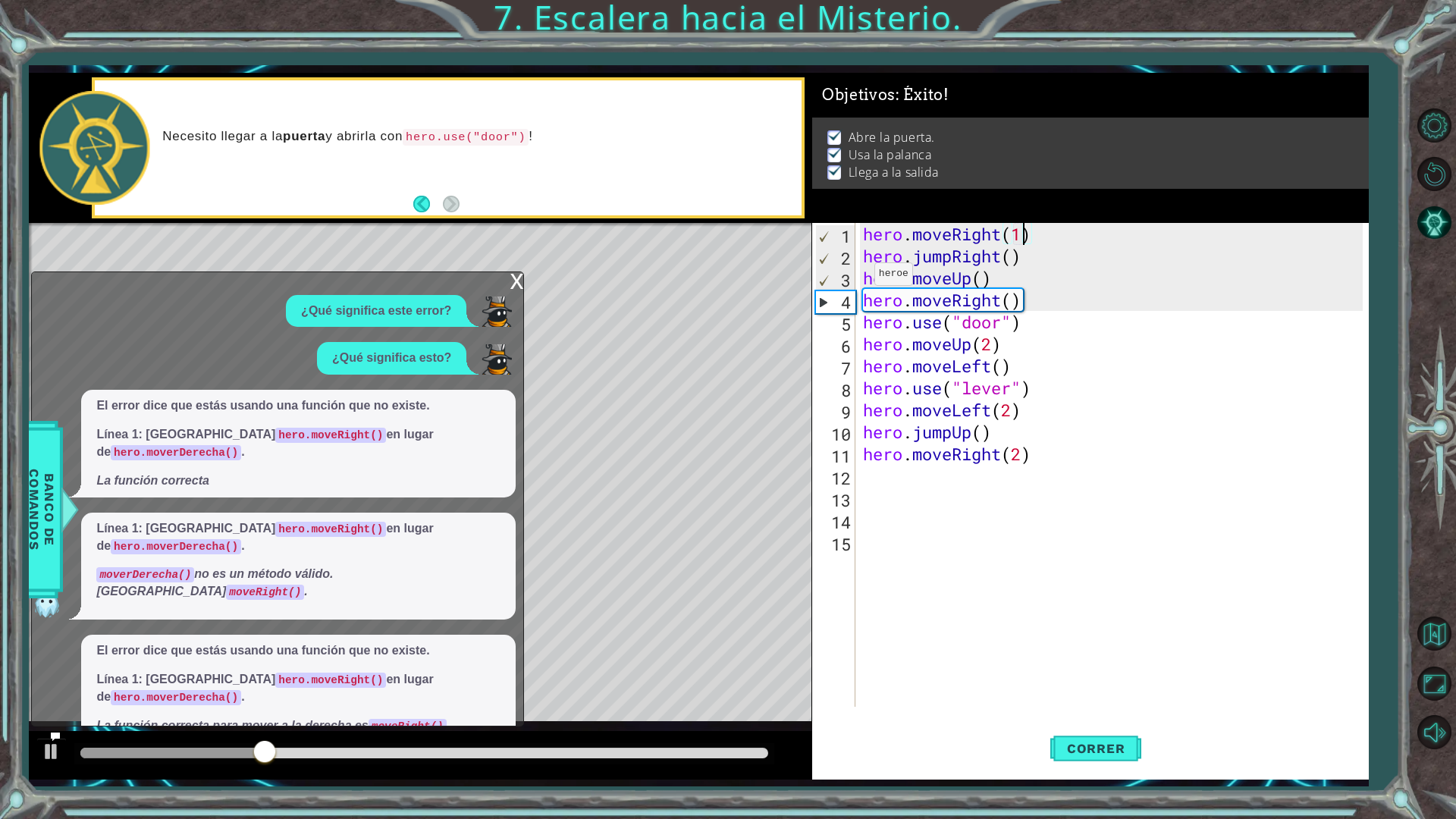
click at [830, 325] on div "5" at bounding box center [835, 324] width 41 height 22
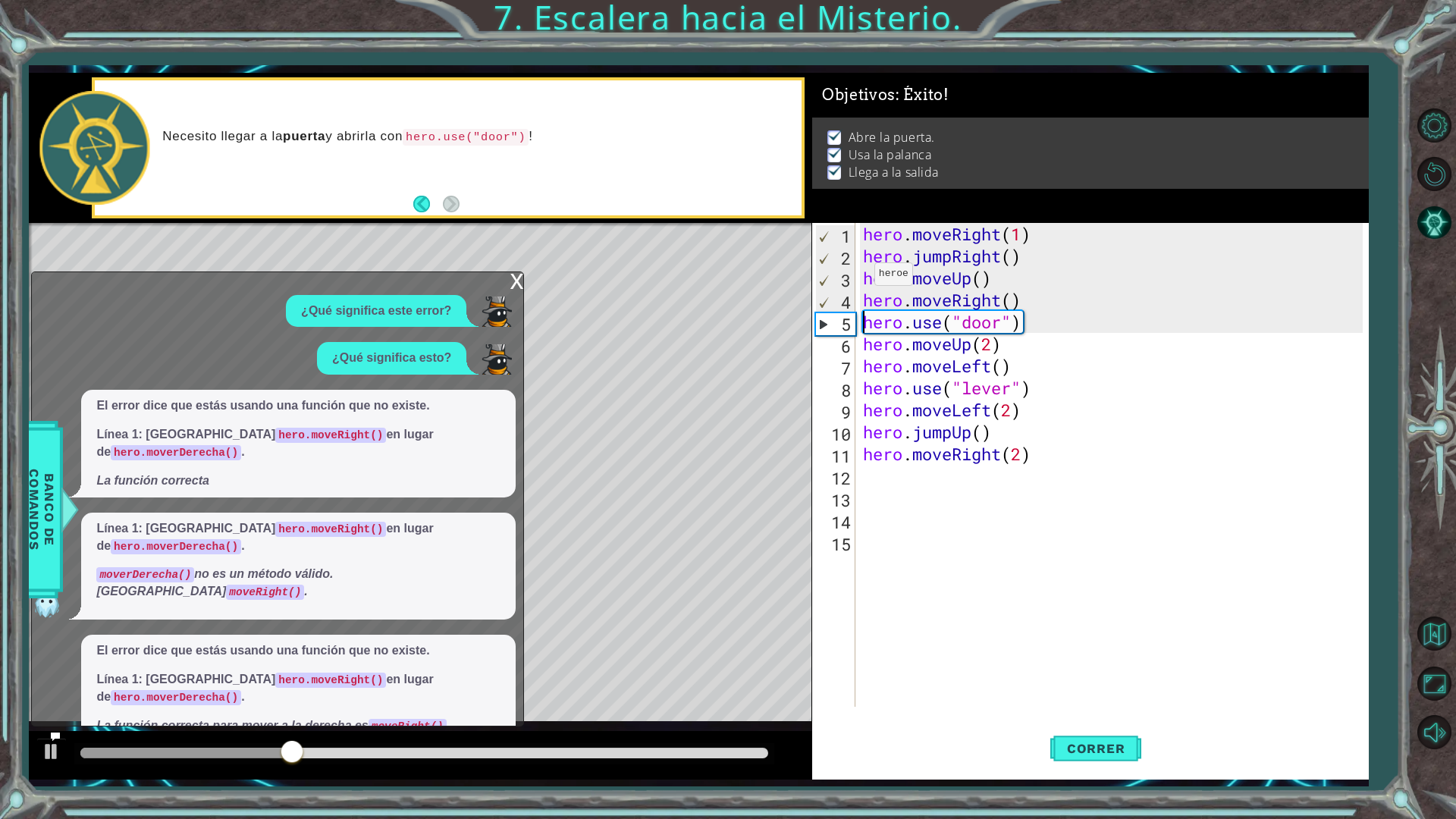
click at [820, 434] on div "10" at bounding box center [835, 433] width 41 height 22
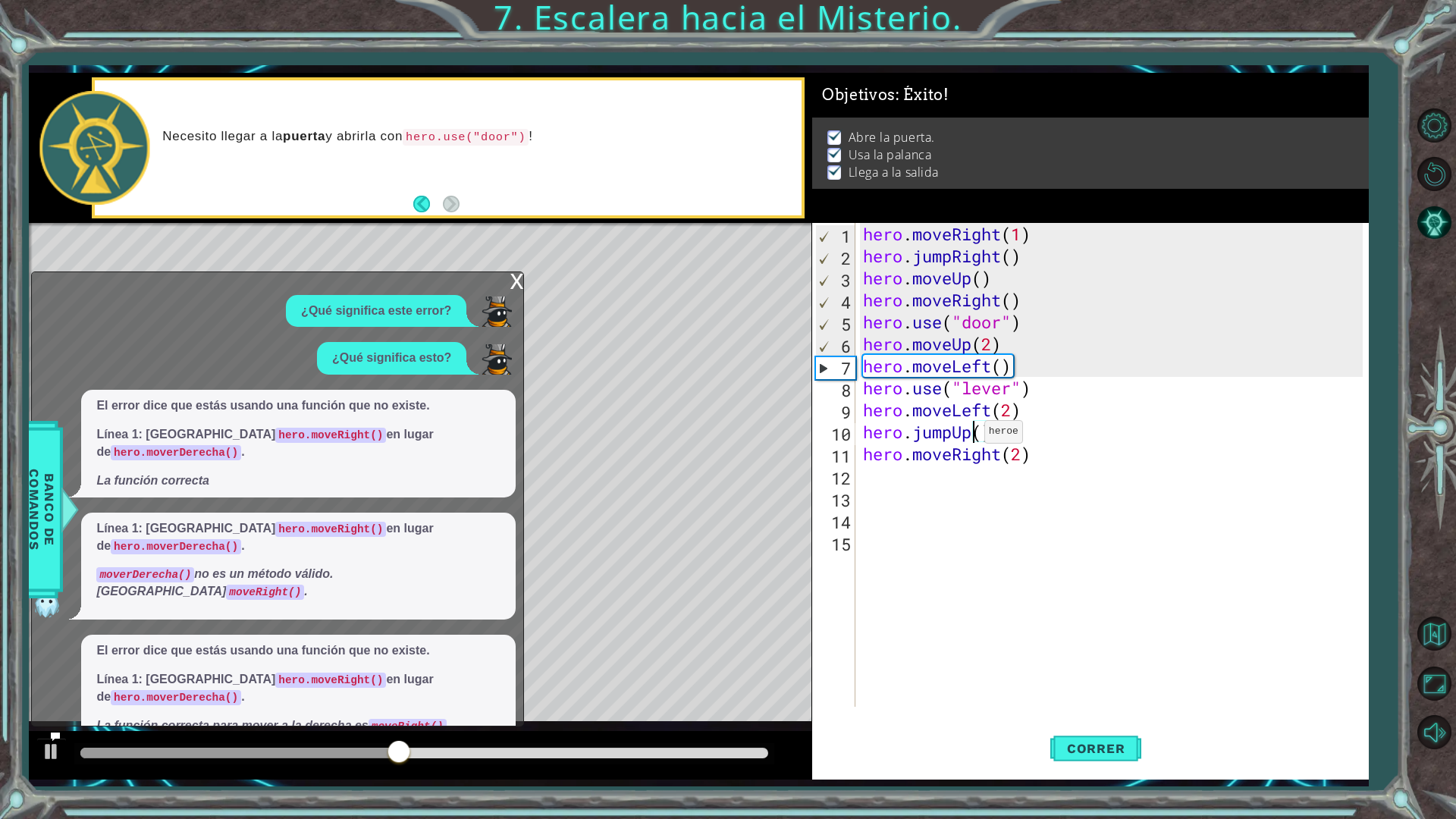
click at [971, 435] on div "hero . moveRight ( 1 ) hero . jumpRight ( ) hero . moveUp ( ) hero . moveRight …" at bounding box center [1115, 486] width 511 height 528
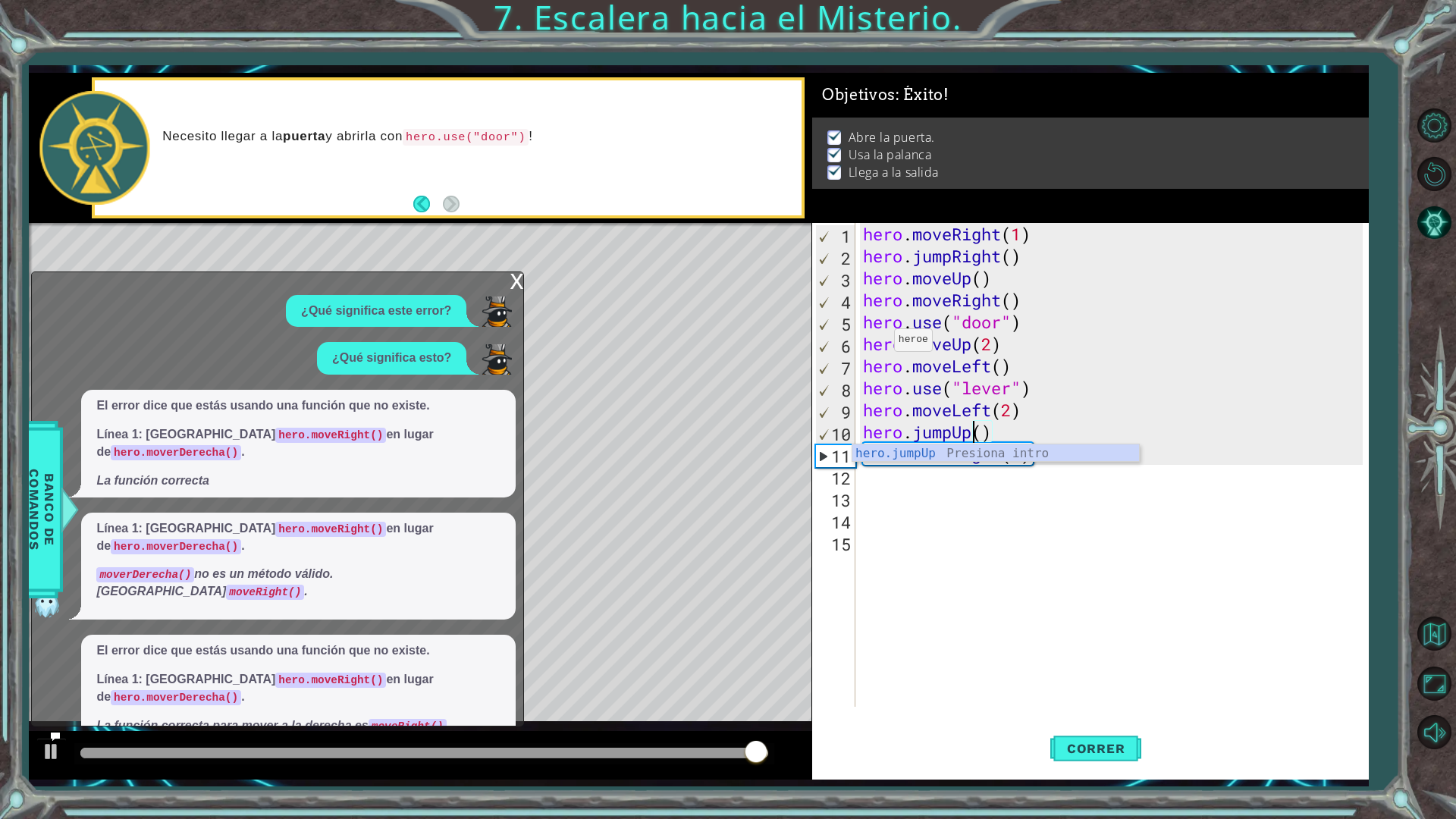
type textarea "hero.jumpUp()"
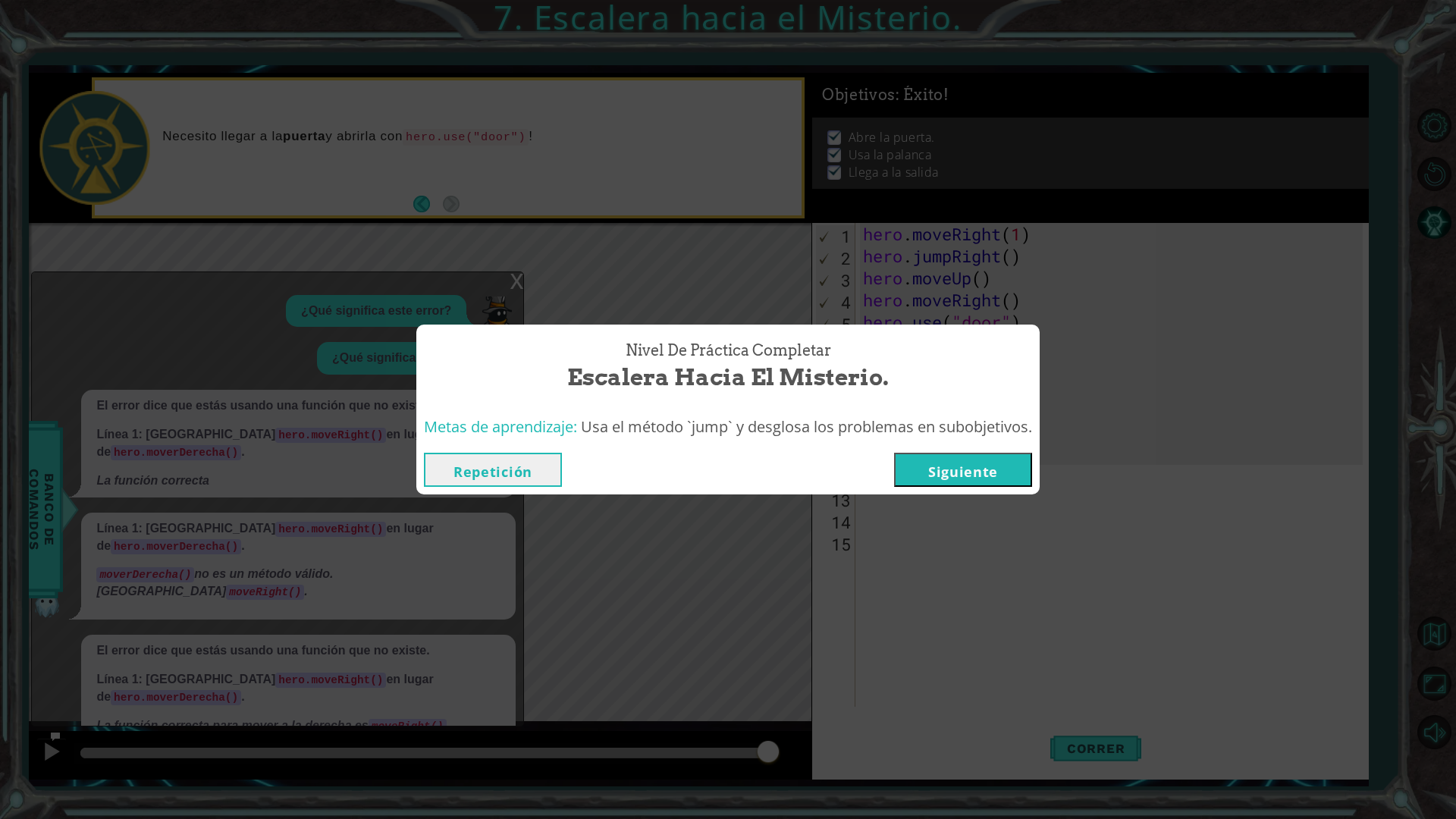
drag, startPoint x: 992, startPoint y: 490, endPoint x: 977, endPoint y: 497, distance: 16.6
click at [977, 497] on div "Nivel de Práctica Completar Escalera hacia el Misterio. Metas de aprendizaje: U…" at bounding box center [728, 410] width 1456 height 819
click at [977, 476] on button "Siguiente" at bounding box center [963, 470] width 138 height 34
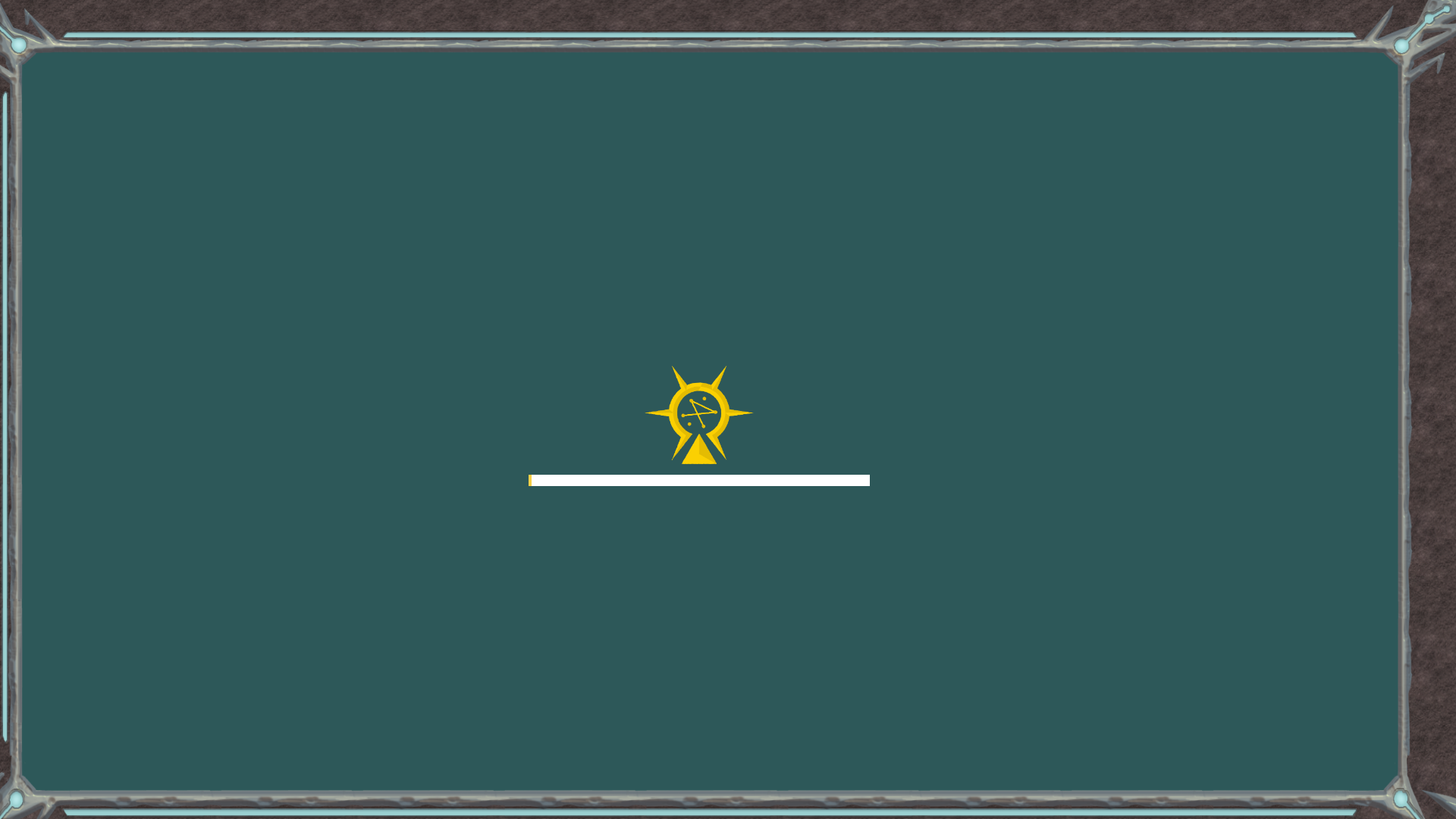
click at [977, 476] on div "Goals Error al cargar desde el servidor. Intenta refrescar la página. Necesitar…" at bounding box center [728, 410] width 1456 height 819
click at [1421, 701] on div "Goals Error al cargar desde el servidor. Intenta refrescar la página. Necesitar…" at bounding box center [728, 410] width 1456 height 819
click at [1417, 703] on div "Goals Error al cargar desde el servidor. Intenta refrescar la página. Necesitar…" at bounding box center [728, 410] width 1456 height 819
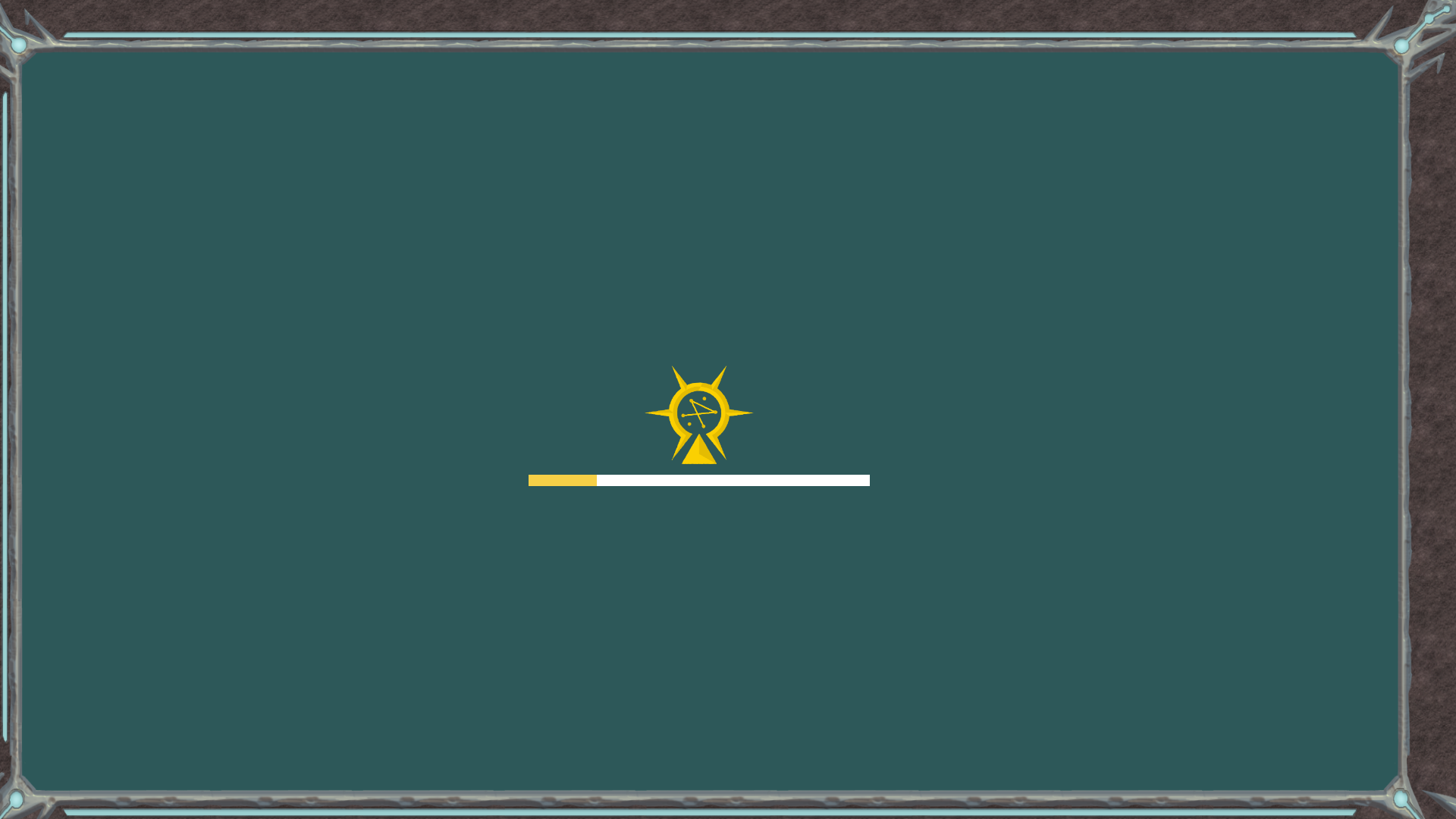
drag, startPoint x: 1417, startPoint y: 703, endPoint x: 1401, endPoint y: 712, distance: 18.4
click at [1402, 712] on div "Goals Error al cargar desde el servidor. Intenta refrescar la página. Necesitar…" at bounding box center [728, 410] width 1456 height 819
click at [1401, 712] on div "Goals Error al cargar desde el servidor. Intenta refrescar la página. Necesitar…" at bounding box center [728, 410] width 1456 height 819
click at [1410, 699] on div "Goals Error al cargar desde el servidor. Intenta refrescar la página. Necesitar…" at bounding box center [728, 410] width 1456 height 819
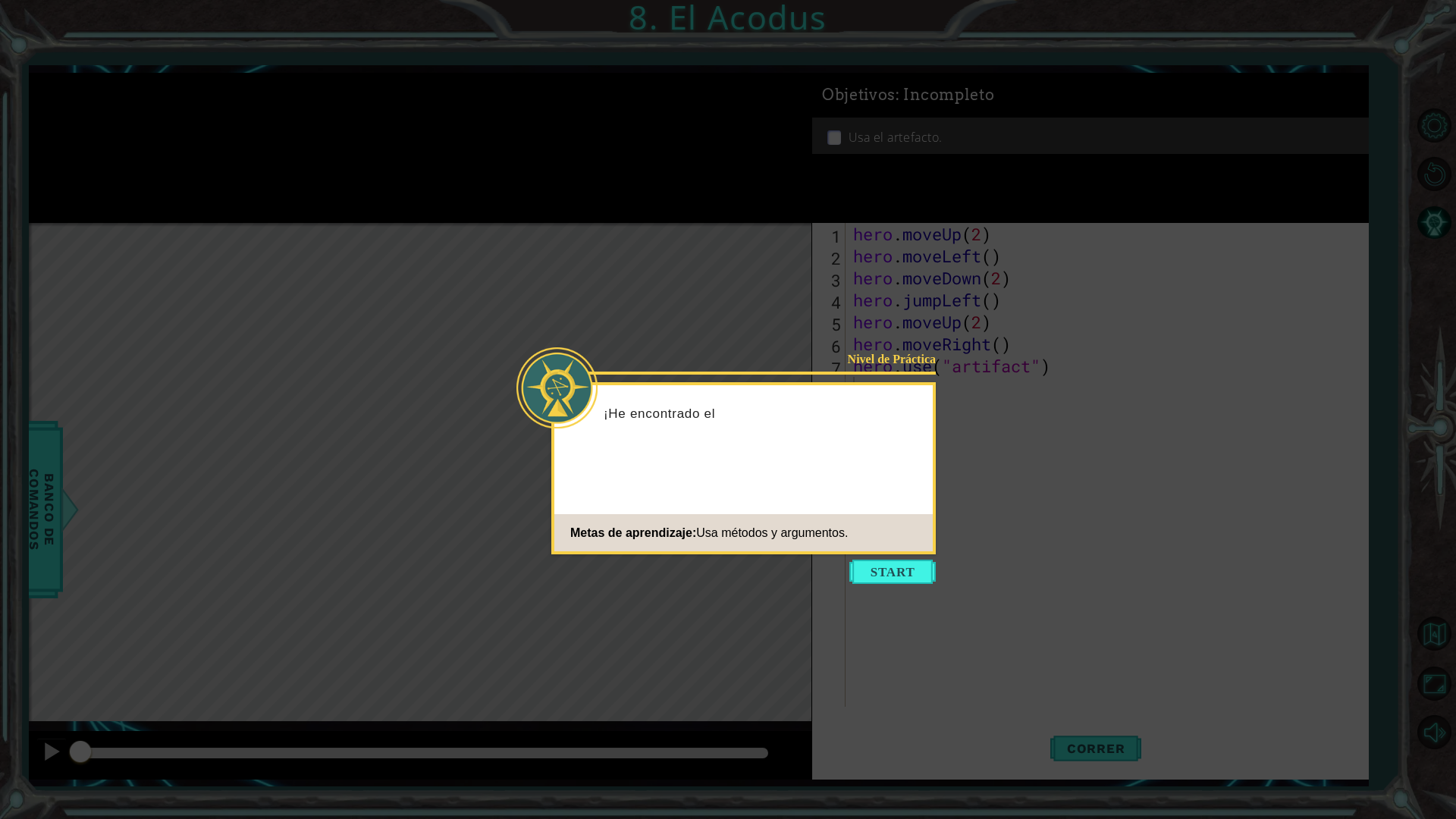
drag, startPoint x: 1414, startPoint y: 697, endPoint x: 889, endPoint y: 510, distance: 557.3
click at [889, 510] on div "Nivel de Práctica ¡He encontrado el Metas de aprendizaje: Usa métodos y argumen…" at bounding box center [743, 468] width 384 height 172
click at [895, 569] on button "Start" at bounding box center [893, 571] width 87 height 24
